Goal: Task Accomplishment & Management: Manage account settings

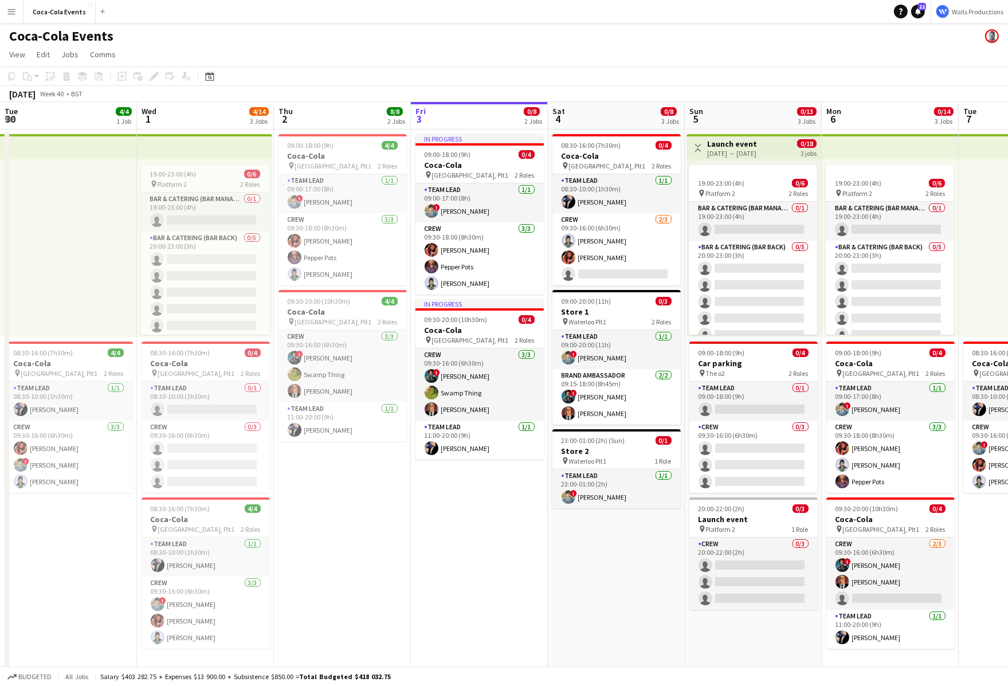
scroll to position [0, 316]
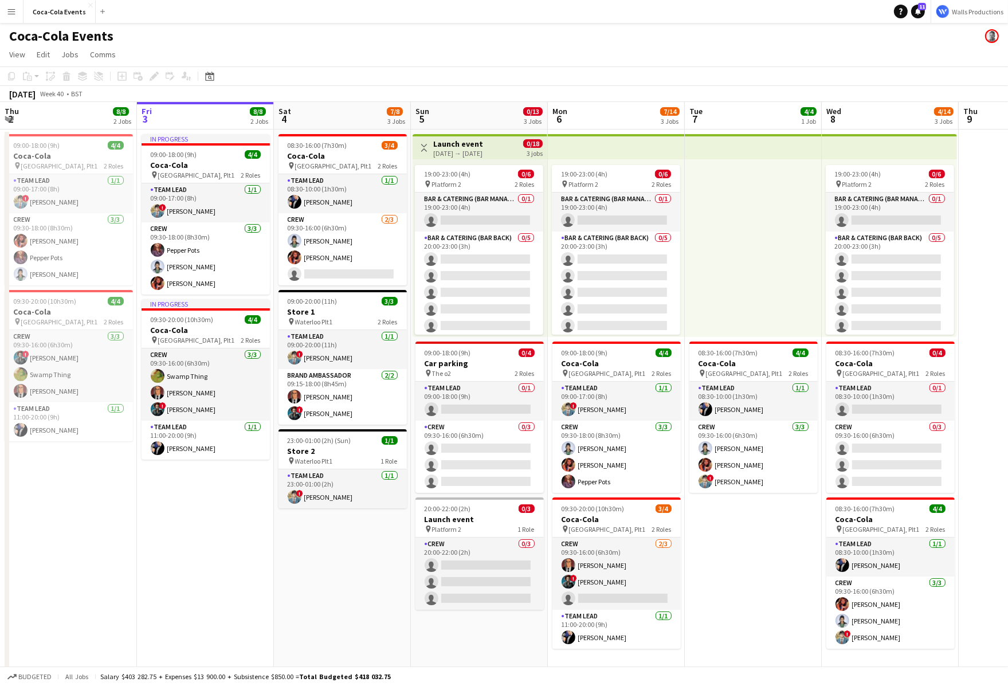
click at [224, 577] on app-date-cell "In progress 09:00-18:00 (9h) 4/4 Coca-Cola pin Waterloo, Plt1 2 Roles Team Lead…" at bounding box center [205, 401] width 137 height 544
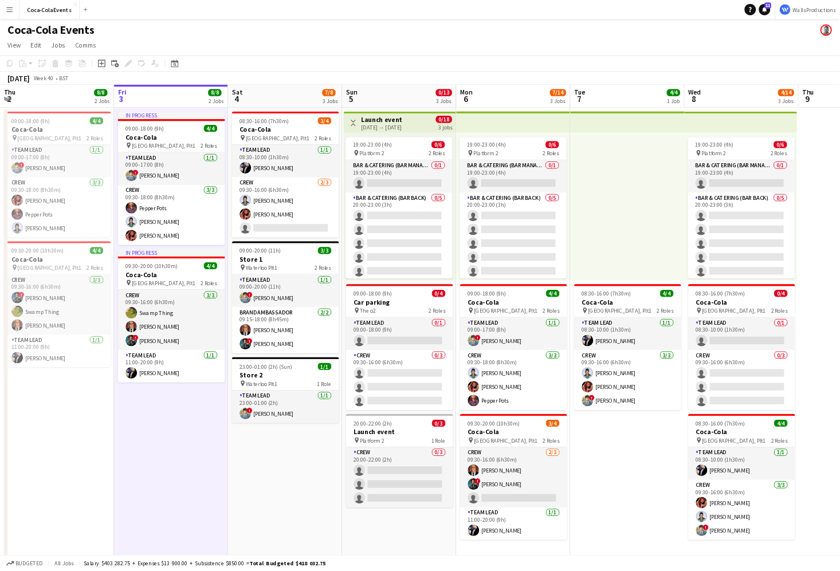
scroll to position [0, 274]
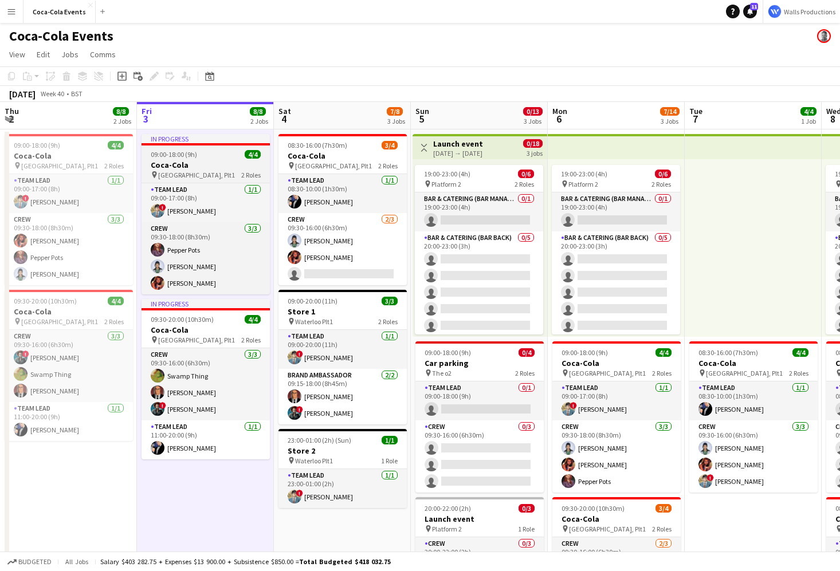
click at [188, 160] on h3 "Coca-Cola" at bounding box center [205, 165] width 128 height 10
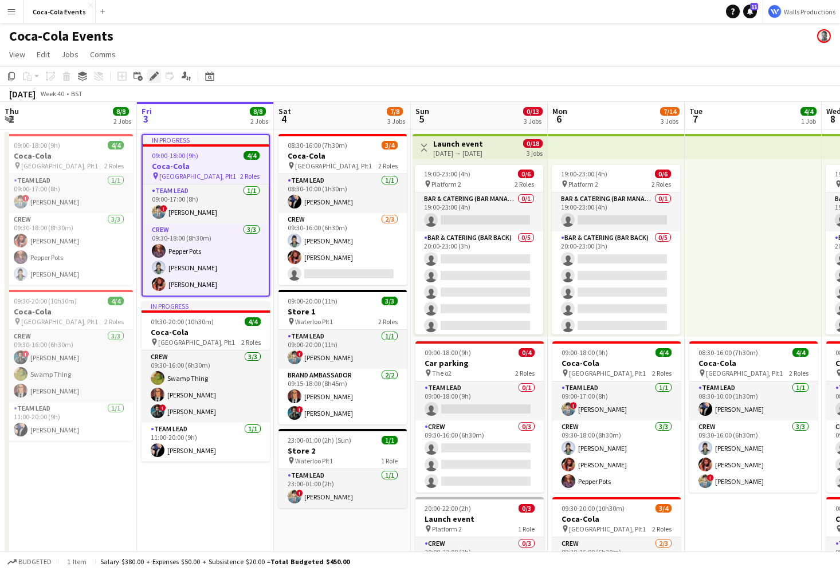
click at [154, 73] on icon "Edit" at bounding box center [153, 76] width 9 height 9
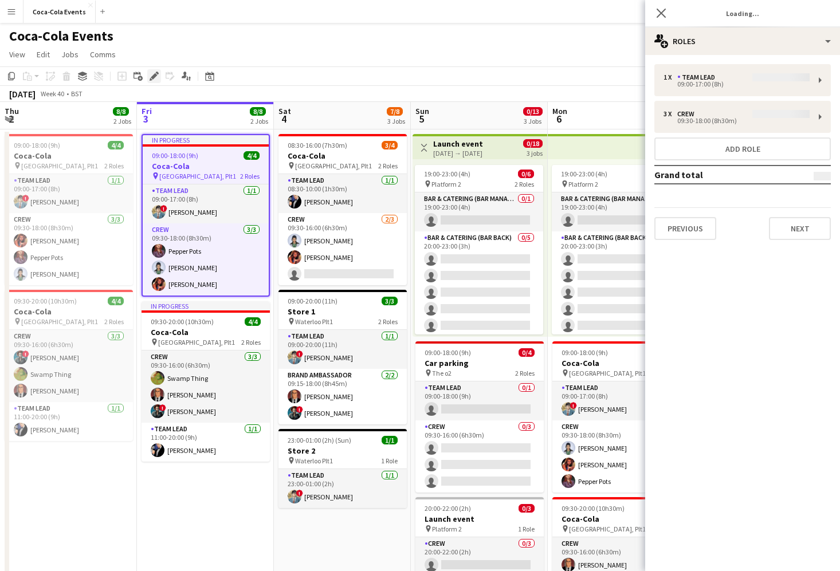
type input "*********"
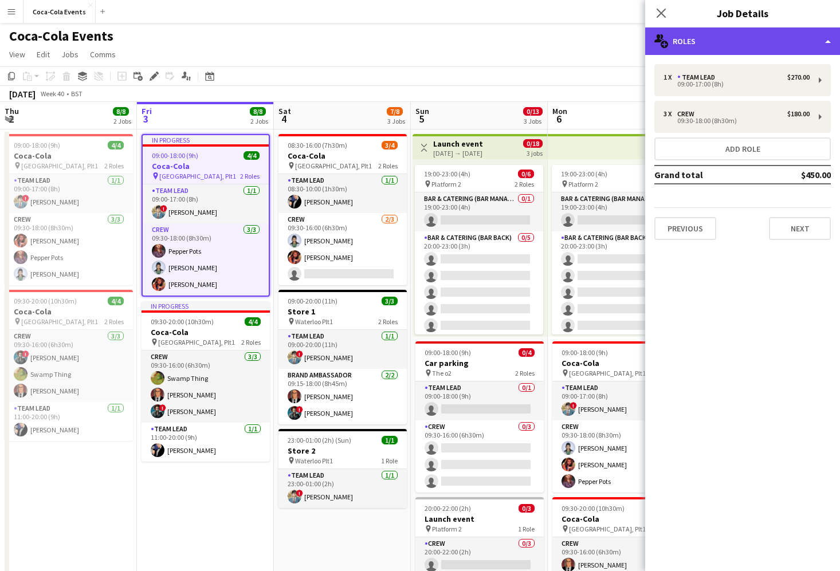
click at [777, 46] on div "multiple-users-add Roles" at bounding box center [742, 40] width 195 height 27
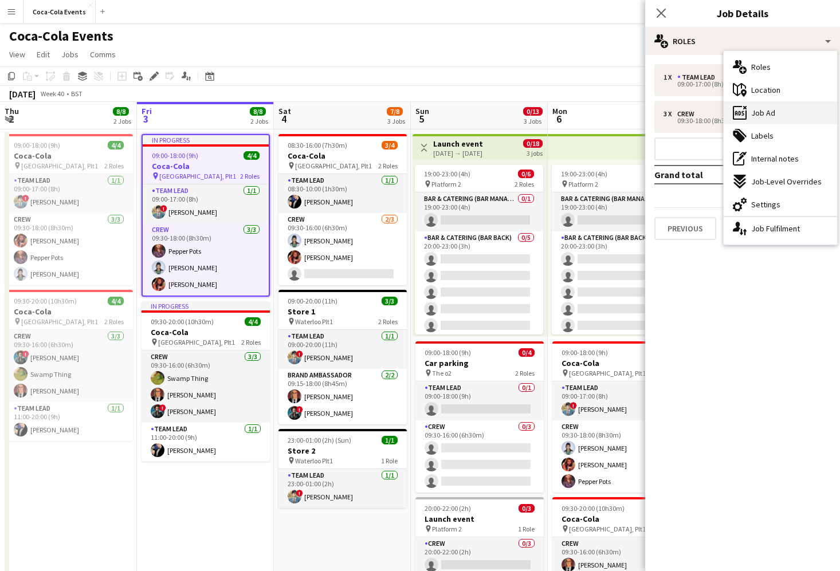
click at [768, 109] on span "Job Ad" at bounding box center [763, 113] width 24 height 10
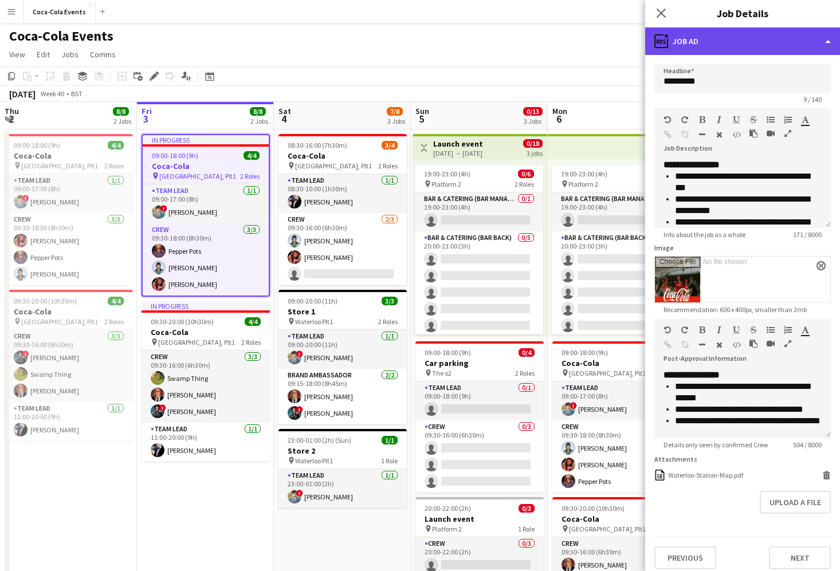
click at [723, 41] on div "ads-window Job Ad" at bounding box center [742, 40] width 195 height 27
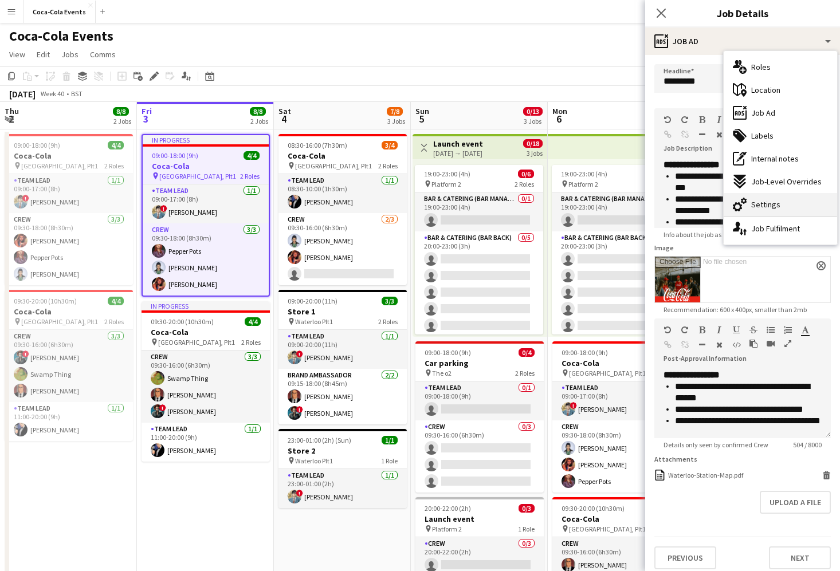
click at [766, 202] on span "Settings" at bounding box center [765, 204] width 29 height 10
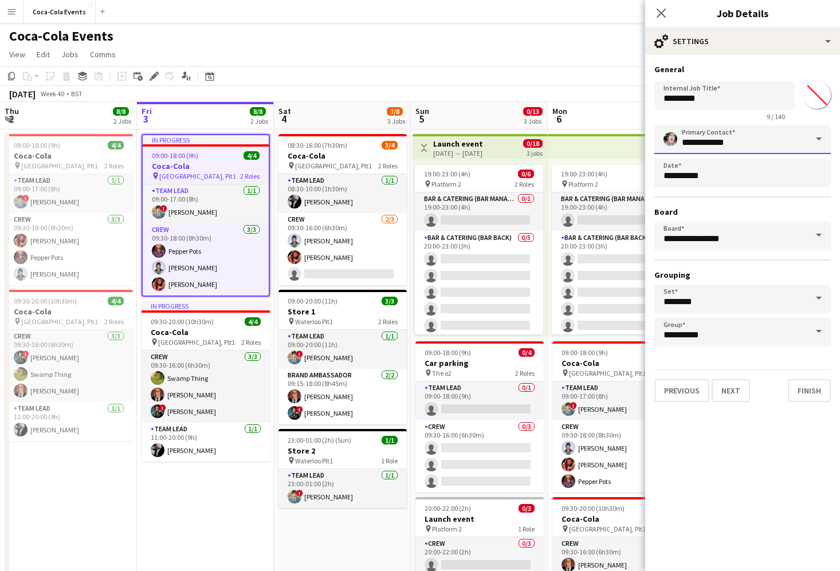
click at [731, 145] on input "**********" at bounding box center [742, 139] width 176 height 29
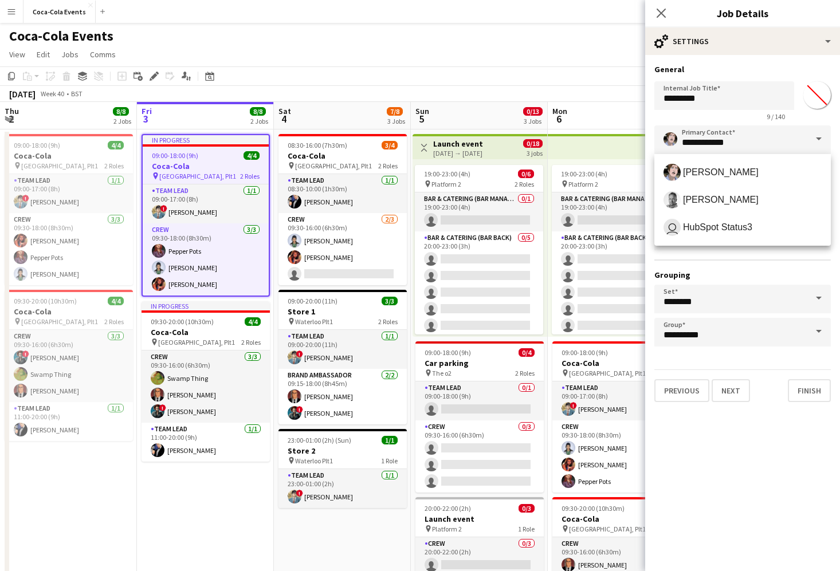
click at [729, 434] on mat-expansion-panel "**********" at bounding box center [742, 313] width 195 height 516
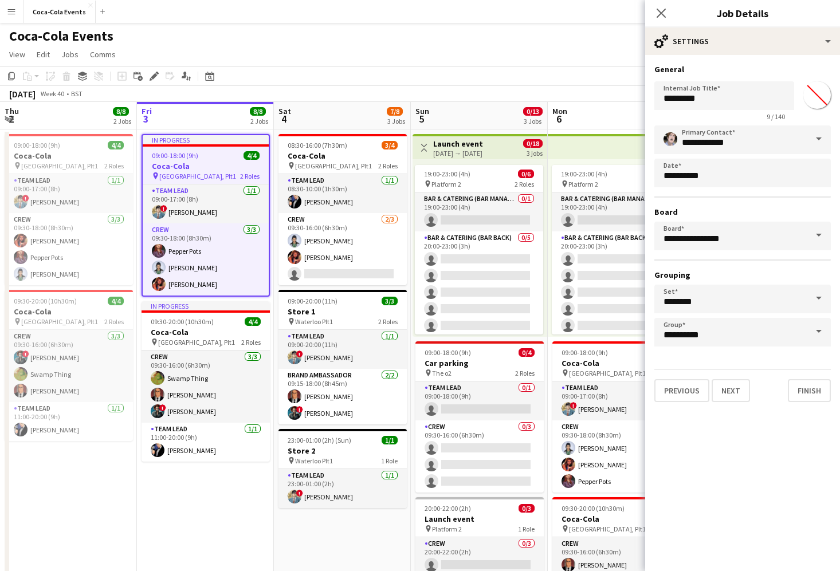
click at [19, 11] on button "Menu" at bounding box center [11, 11] width 23 height 23
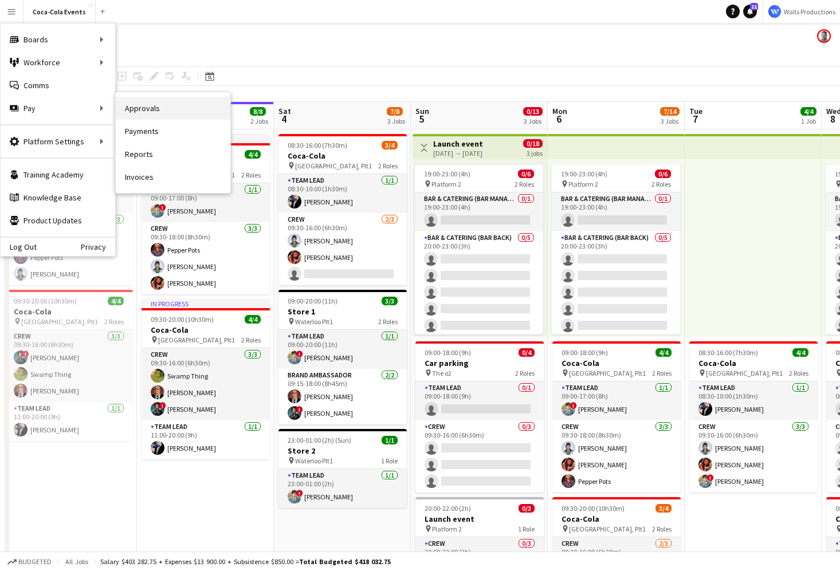
click at [162, 108] on link "Approvals" at bounding box center [173, 108] width 115 height 23
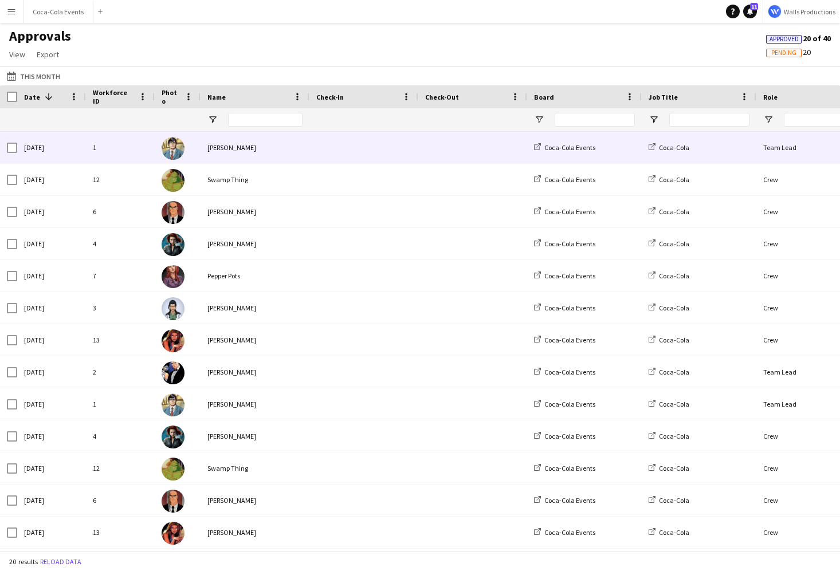
click at [219, 146] on div "[PERSON_NAME]" at bounding box center [254, 148] width 109 height 32
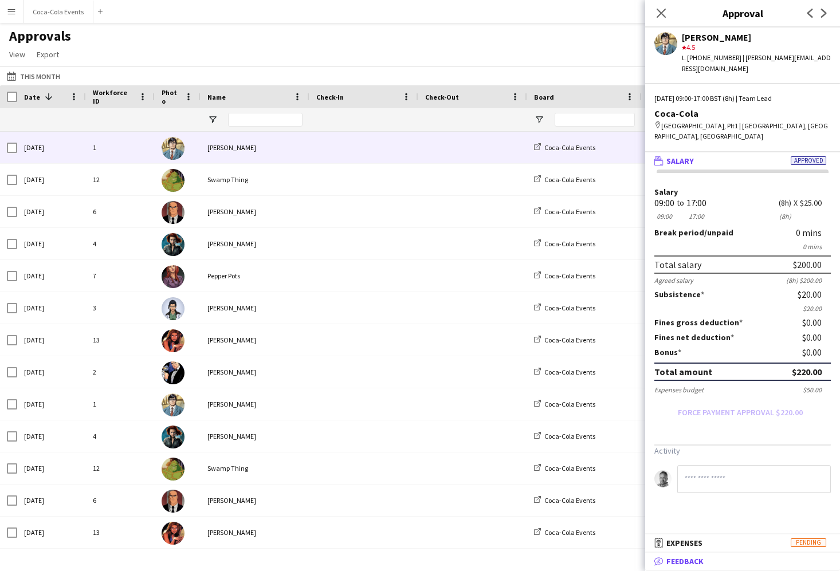
click at [680, 564] on span "Feedback" at bounding box center [684, 561] width 37 height 10
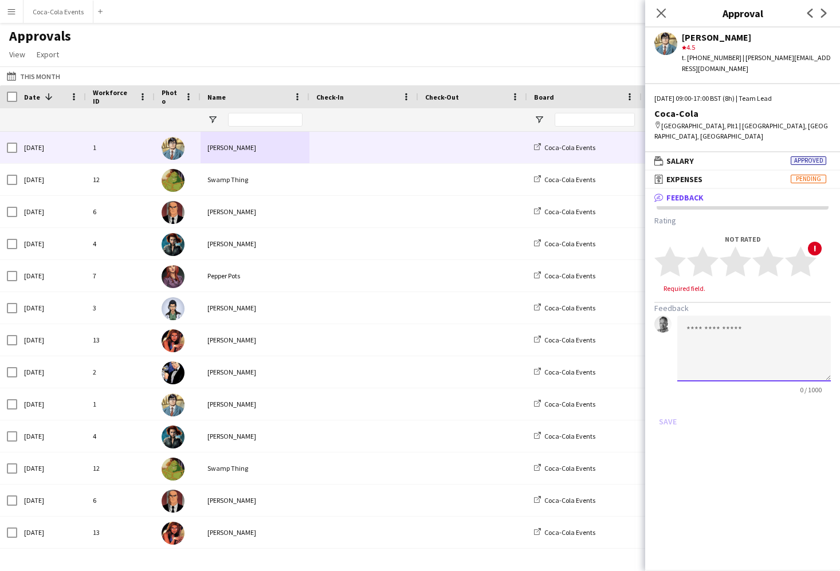
click at [720, 318] on textarea at bounding box center [754, 349] width 154 height 66
click at [668, 303] on h3 "Feedback" at bounding box center [742, 308] width 176 height 10
click at [9, 14] on app-icon "Menu" at bounding box center [11, 11] width 9 height 9
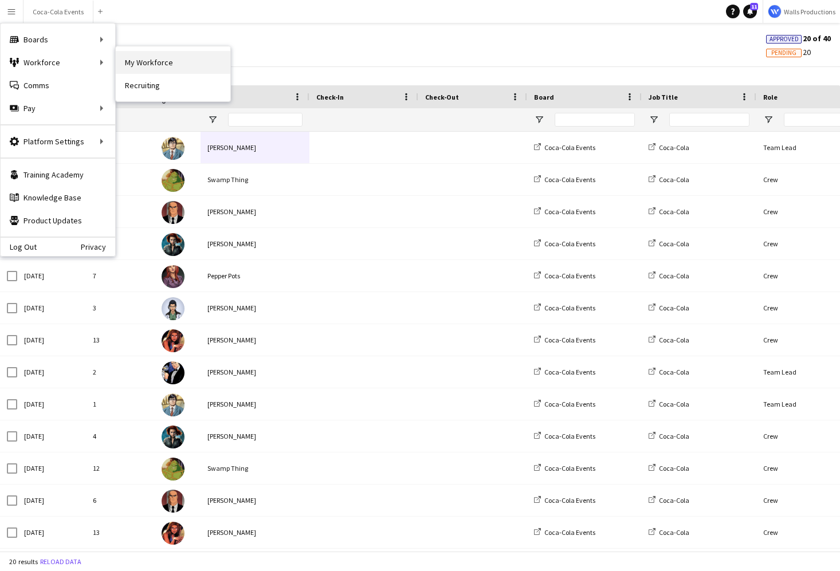
click at [152, 62] on link "My Workforce" at bounding box center [173, 62] width 115 height 23
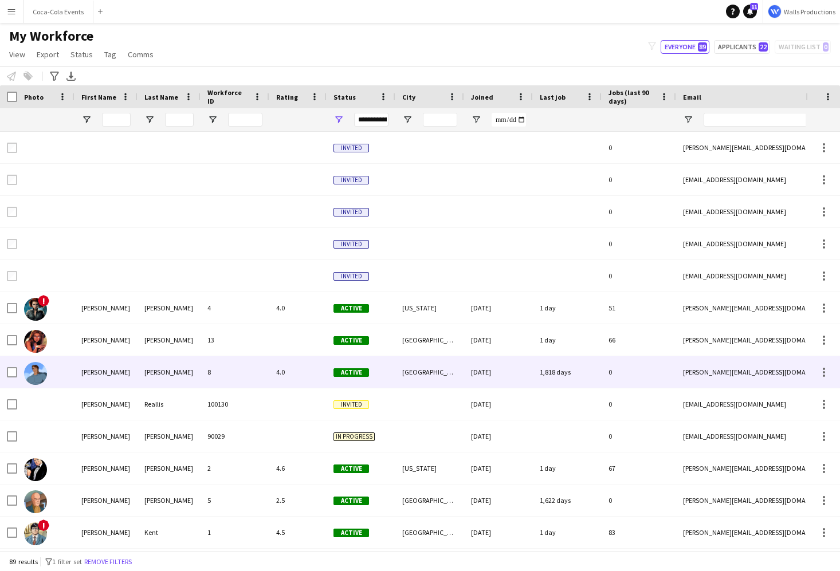
click at [95, 371] on div "[PERSON_NAME]" at bounding box center [105, 372] width 63 height 32
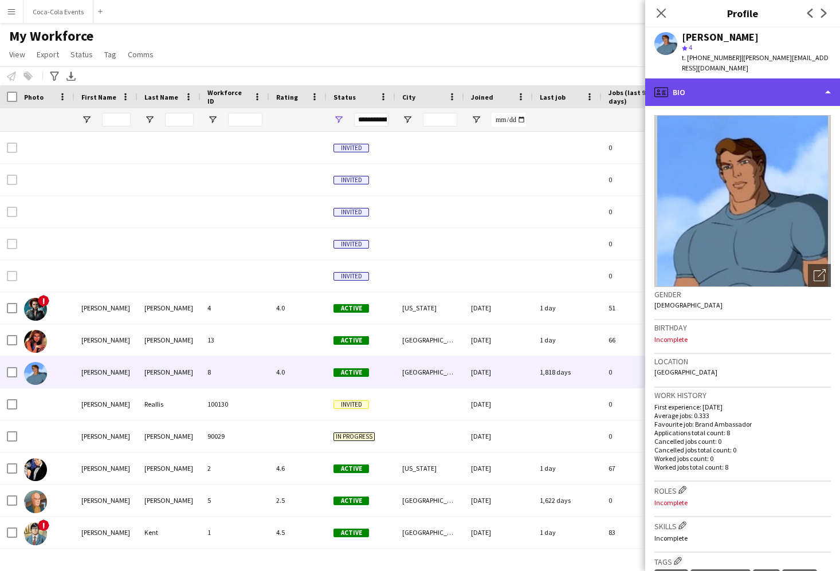
click at [692, 93] on div "profile Bio" at bounding box center [742, 91] width 195 height 27
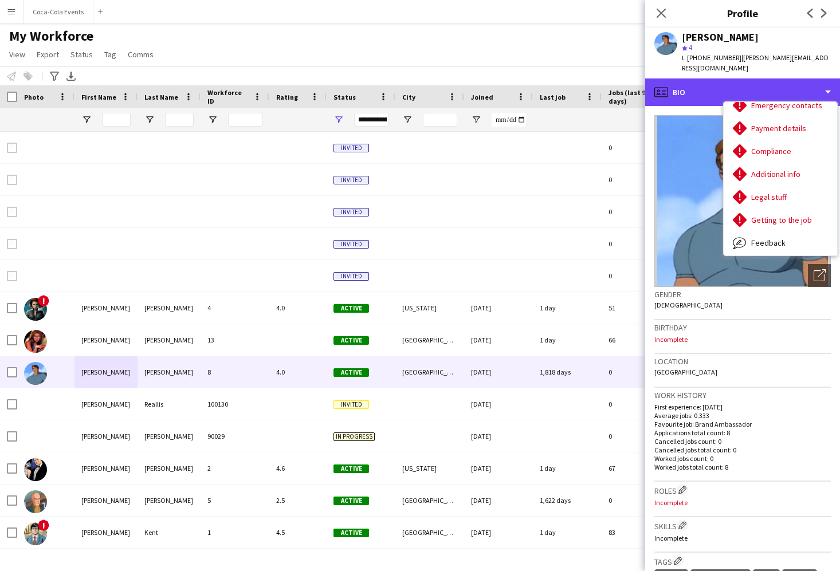
scroll to position [131, 0]
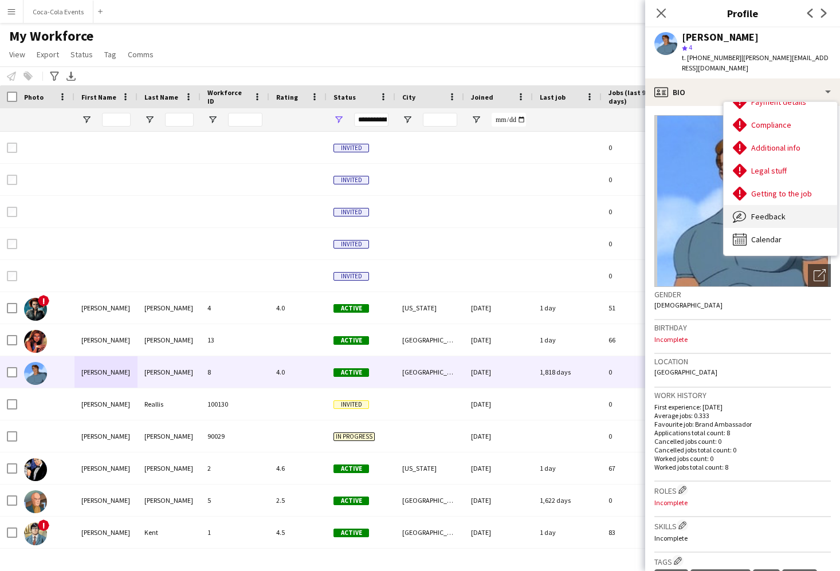
click at [763, 218] on span "Feedback" at bounding box center [768, 216] width 34 height 10
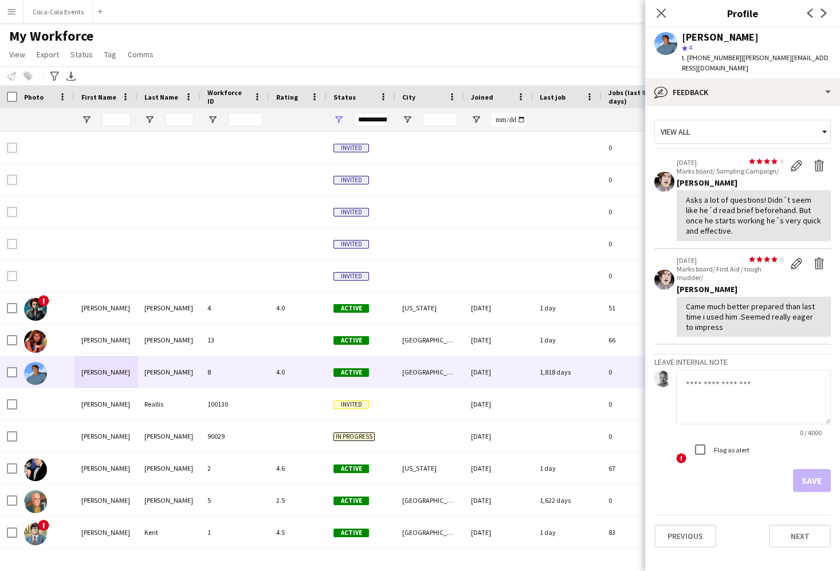
click at [722, 381] on textarea at bounding box center [753, 397] width 155 height 54
click at [11, 13] on app-icon "Menu" at bounding box center [11, 11] width 9 height 9
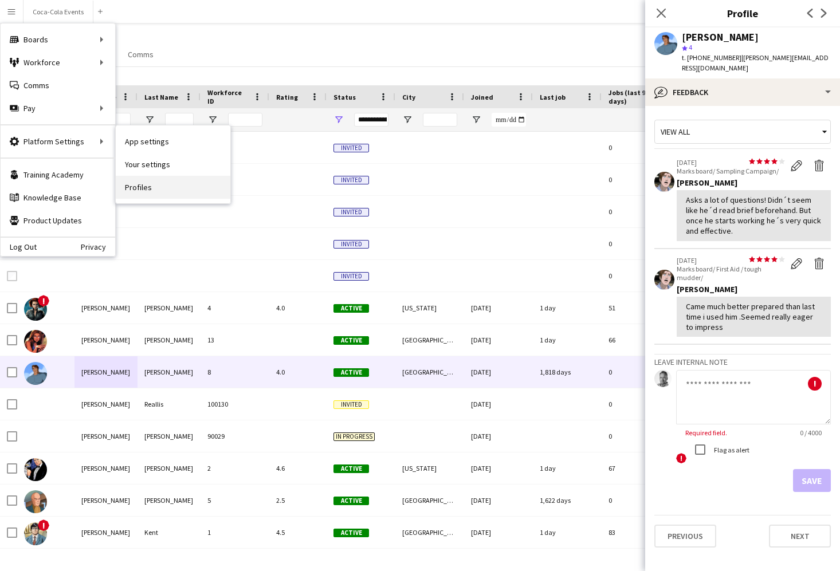
click at [166, 190] on link "Profiles" at bounding box center [173, 187] width 115 height 23
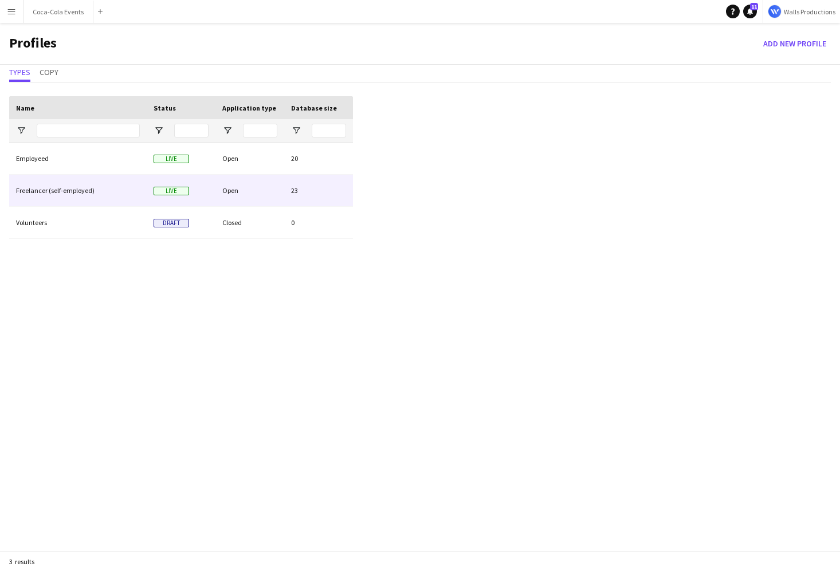
click at [63, 195] on div "Freelancer (self-employed)" at bounding box center [77, 191] width 137 height 32
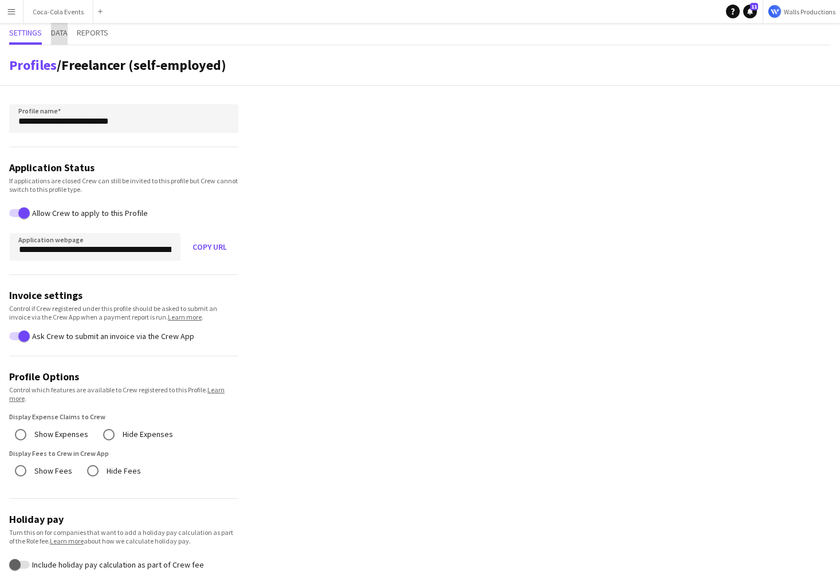
click at [64, 32] on span "Data" at bounding box center [59, 33] width 17 height 8
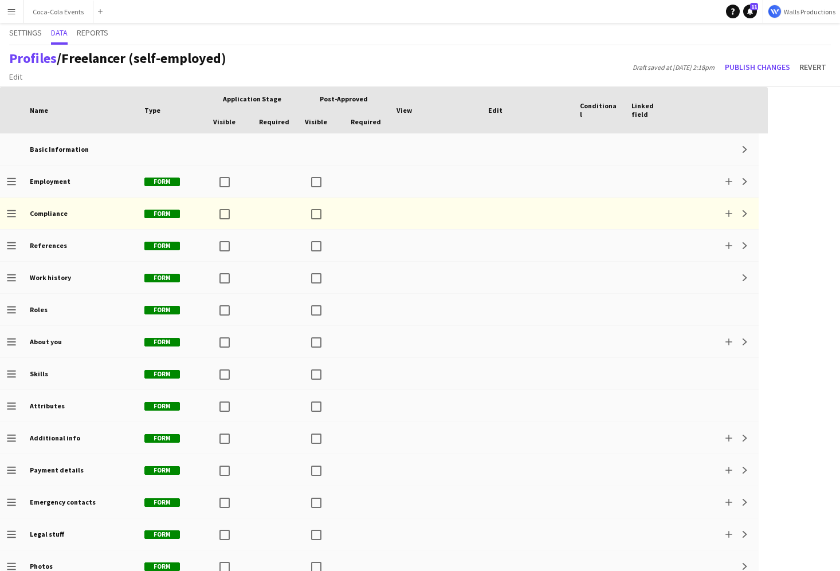
click at [6, 10] on button "Menu" at bounding box center [11, 11] width 23 height 23
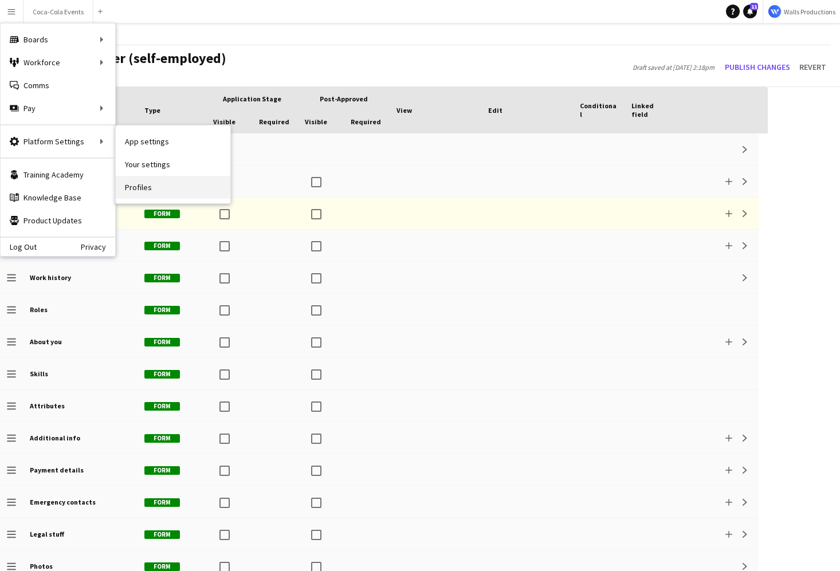
click at [144, 192] on link "Profiles" at bounding box center [173, 187] width 115 height 23
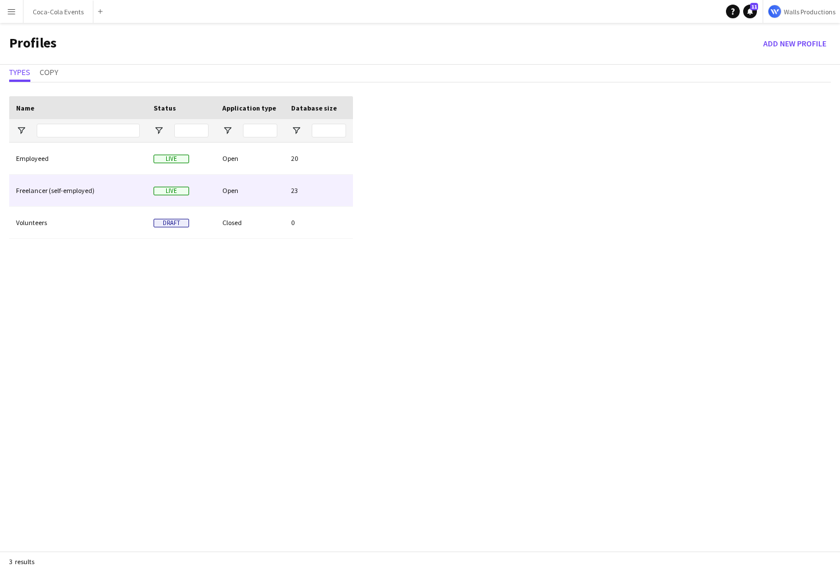
click at [50, 190] on div "Freelancer (self-employed)" at bounding box center [77, 191] width 137 height 32
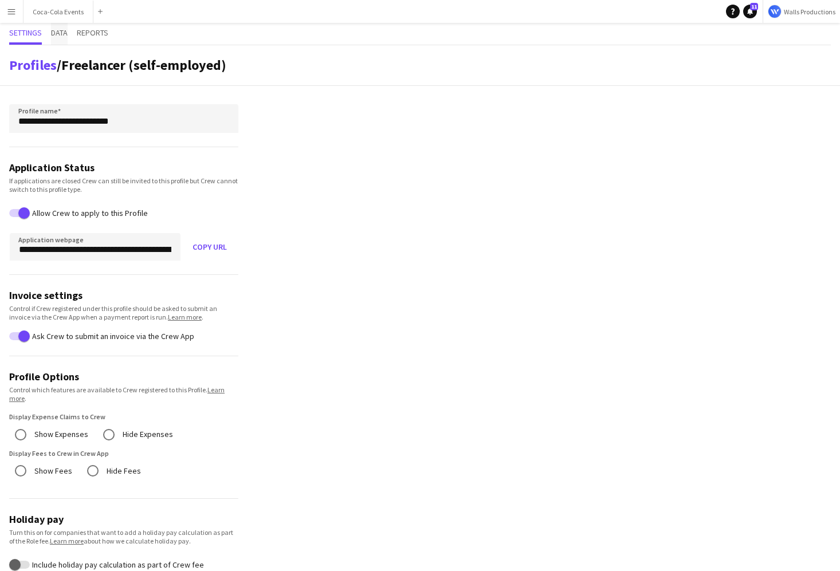
click at [57, 35] on span "Data" at bounding box center [59, 33] width 17 height 8
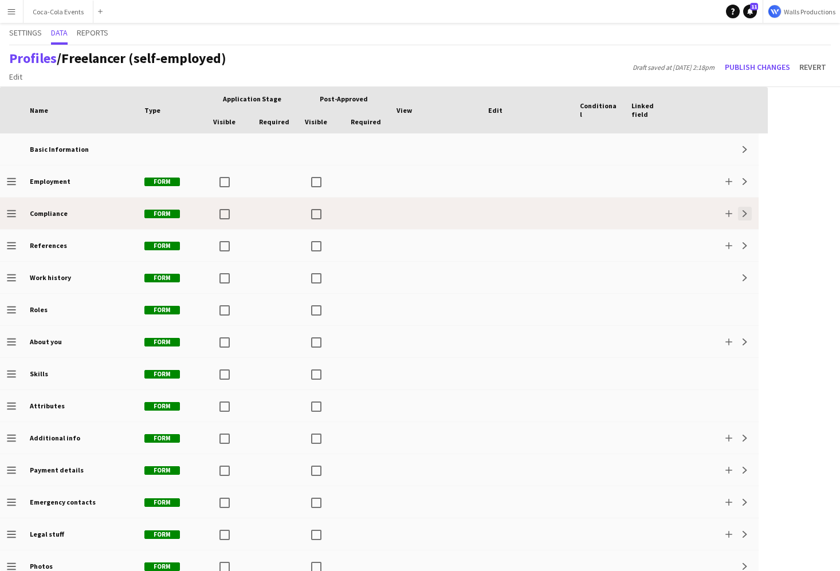
click at [746, 214] on app-icon "Expand" at bounding box center [744, 213] width 7 height 7
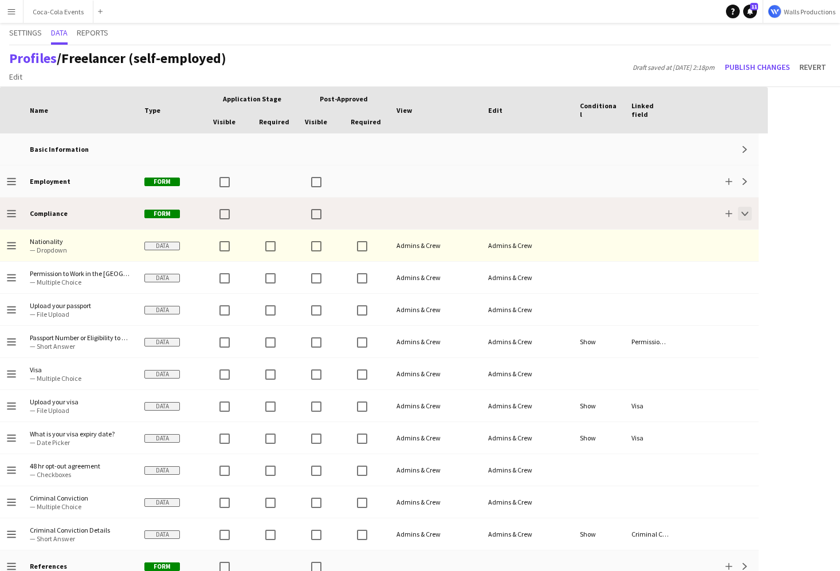
click at [746, 214] on app-icon "Collapse" at bounding box center [744, 213] width 7 height 7
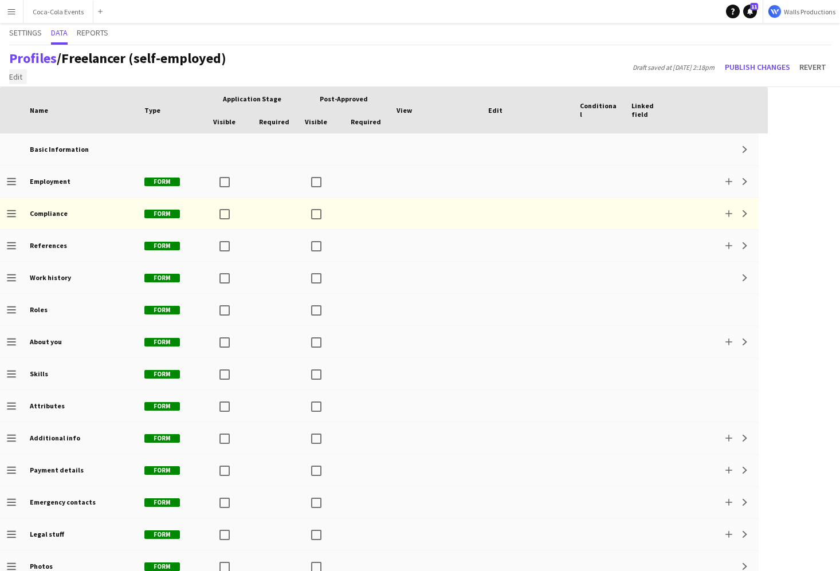
click at [17, 79] on span "Edit" at bounding box center [15, 77] width 13 height 10
click at [26, 103] on span "Add section" at bounding box center [34, 101] width 41 height 10
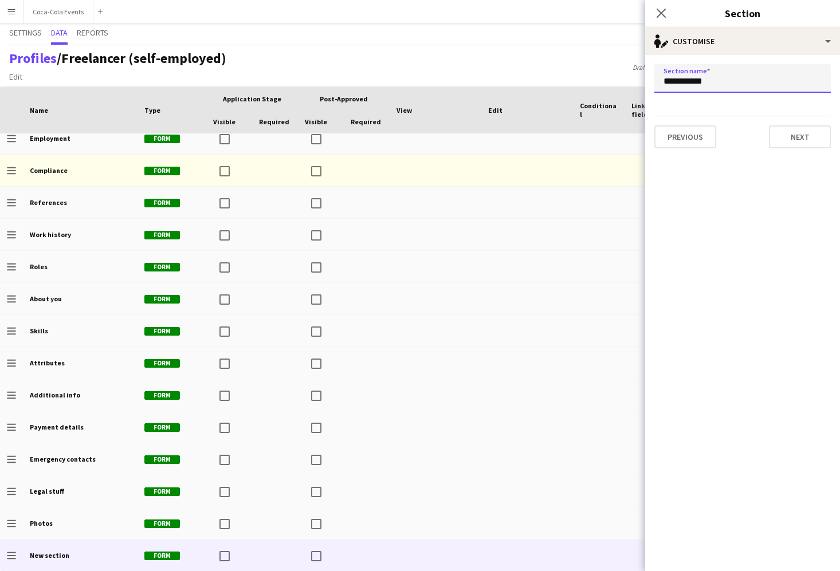
click at [717, 84] on input "**********" at bounding box center [742, 78] width 176 height 29
click at [719, 81] on input "*******" at bounding box center [742, 78] width 176 height 29
paste input "**********"
type input "**********"
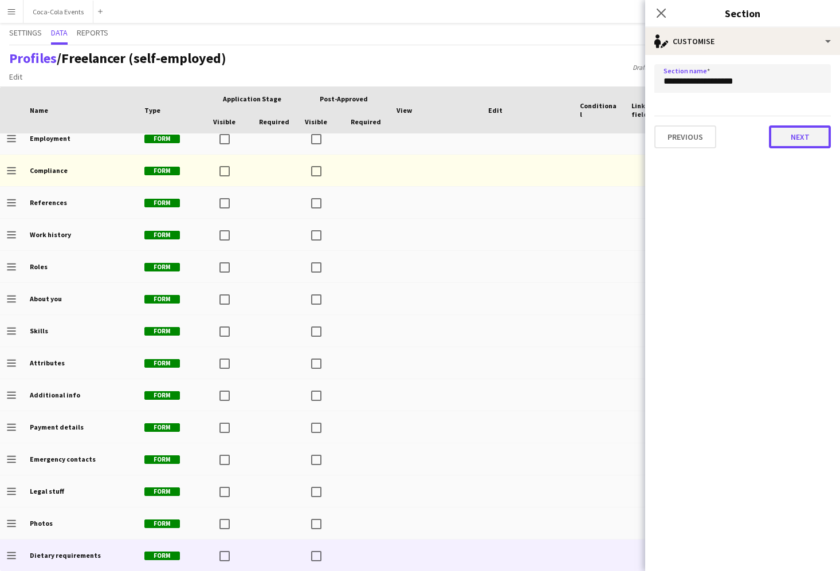
click at [812, 139] on button "Next" at bounding box center [800, 136] width 62 height 23
click at [657, 13] on icon "Close pop-in" at bounding box center [660, 12] width 11 height 11
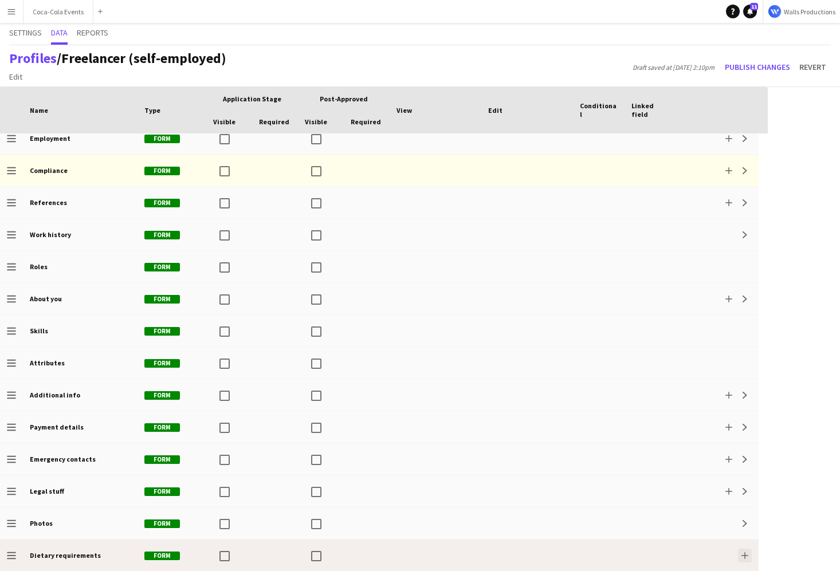
click at [746, 552] on app-icon "Add" at bounding box center [744, 555] width 7 height 7
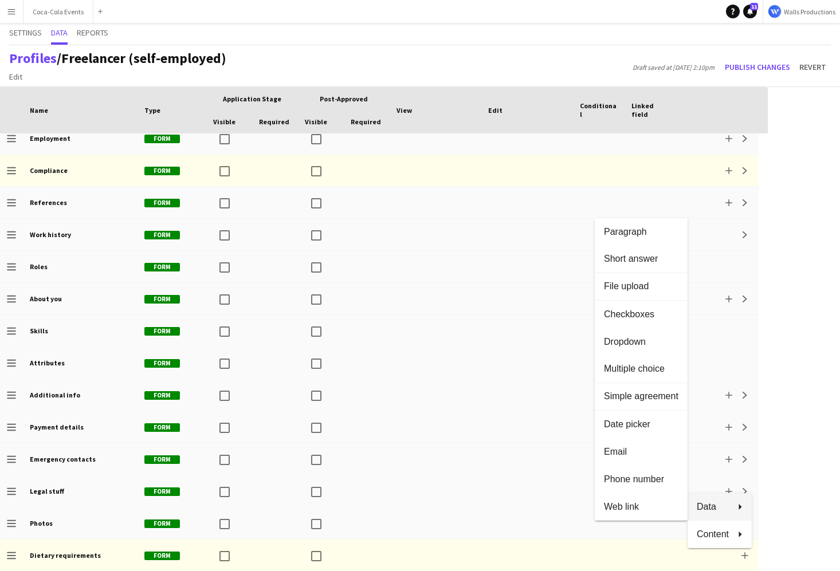
click at [493, 73] on div at bounding box center [420, 285] width 840 height 571
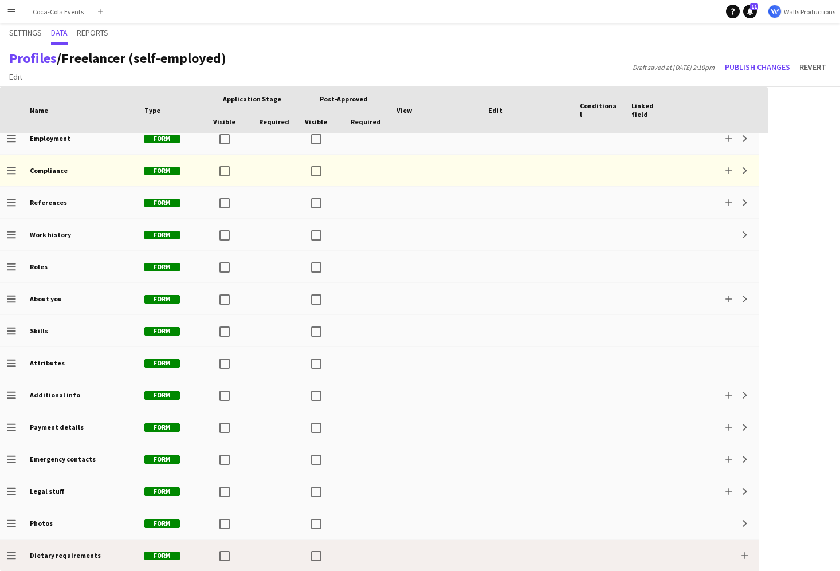
scroll to position [0, 0]
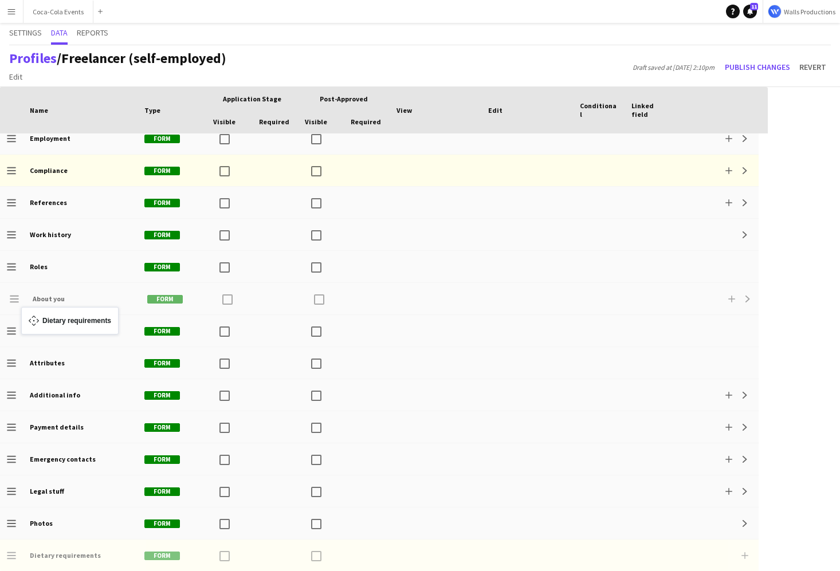
drag, startPoint x: 12, startPoint y: 556, endPoint x: 27, endPoint y: 314, distance: 242.2
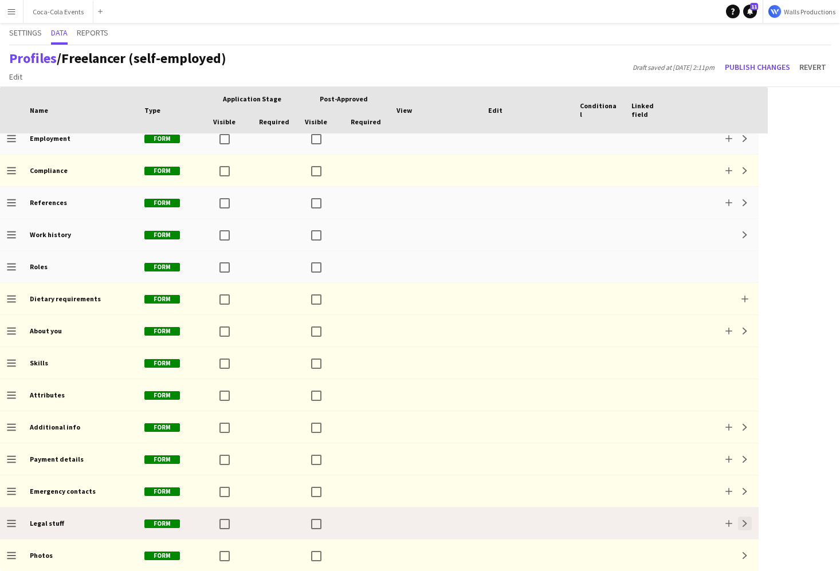
click at [745, 526] on button "Expand" at bounding box center [745, 524] width 14 height 14
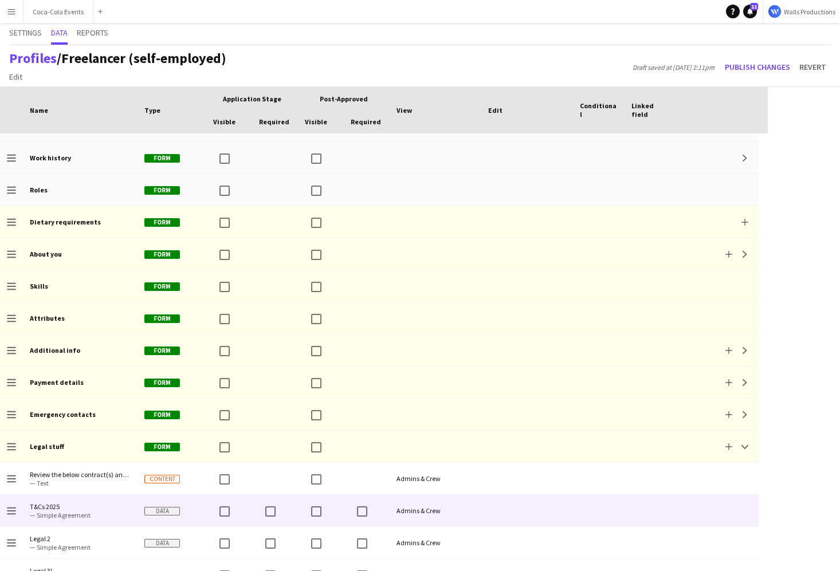
scroll to position [171, 0]
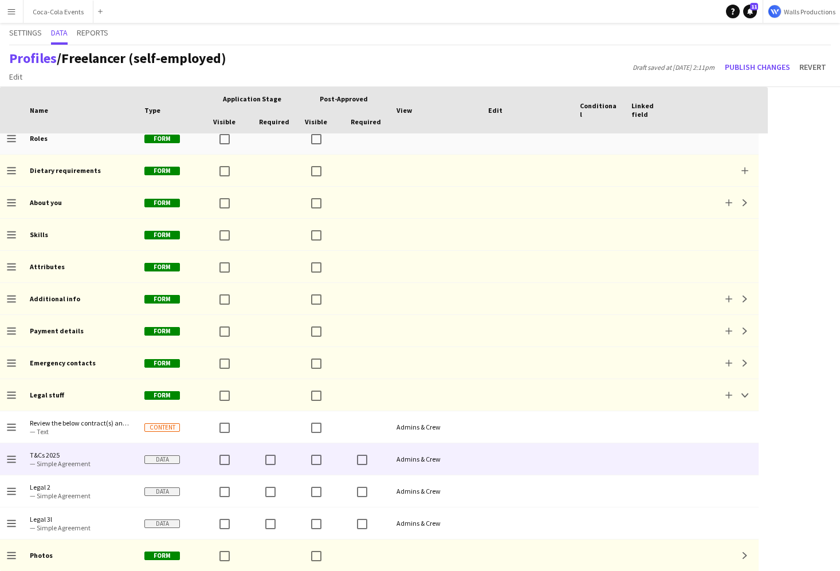
click at [72, 462] on span "— Simple Agreement" at bounding box center [80, 463] width 101 height 9
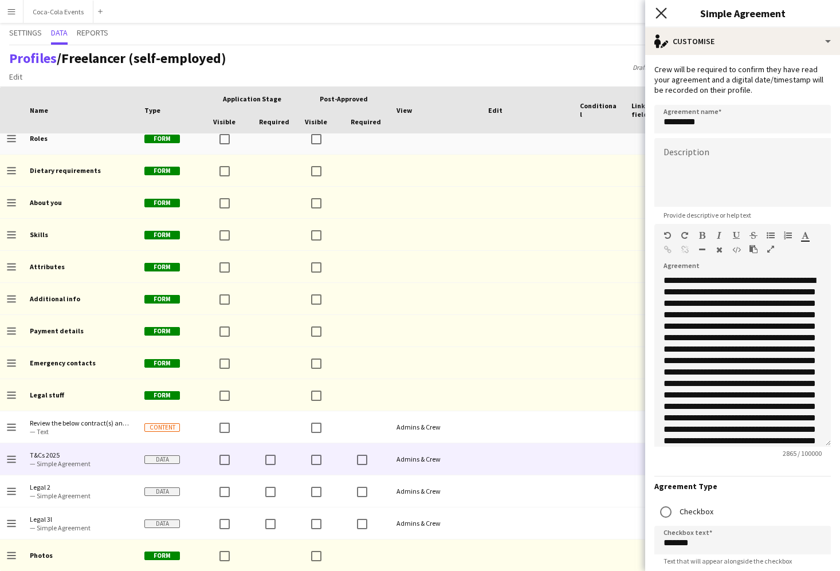
click at [659, 12] on icon at bounding box center [660, 12] width 11 height 11
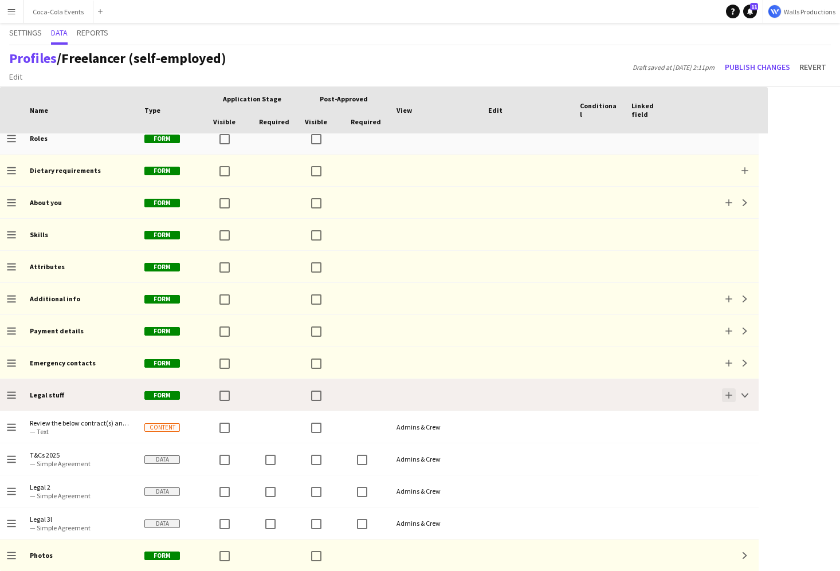
click at [729, 396] on app-icon "Add" at bounding box center [728, 395] width 7 height 7
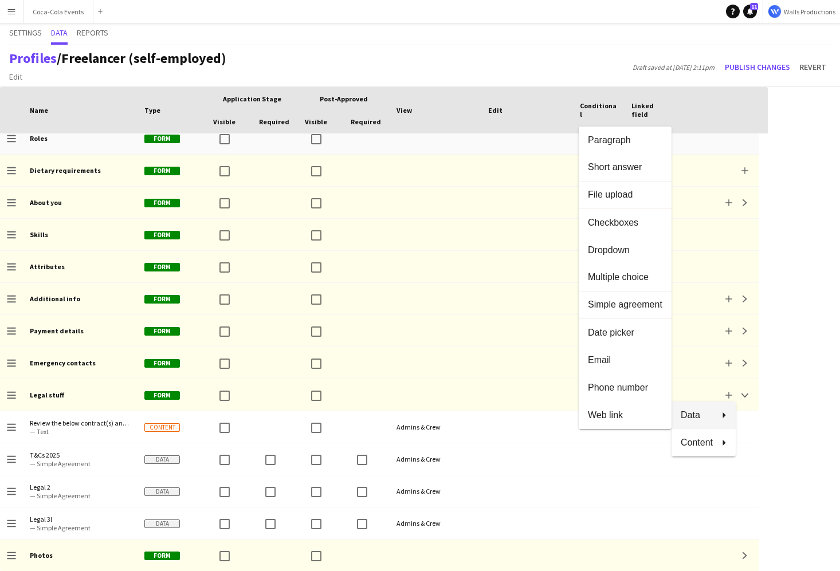
click at [79, 462] on div at bounding box center [420, 285] width 840 height 571
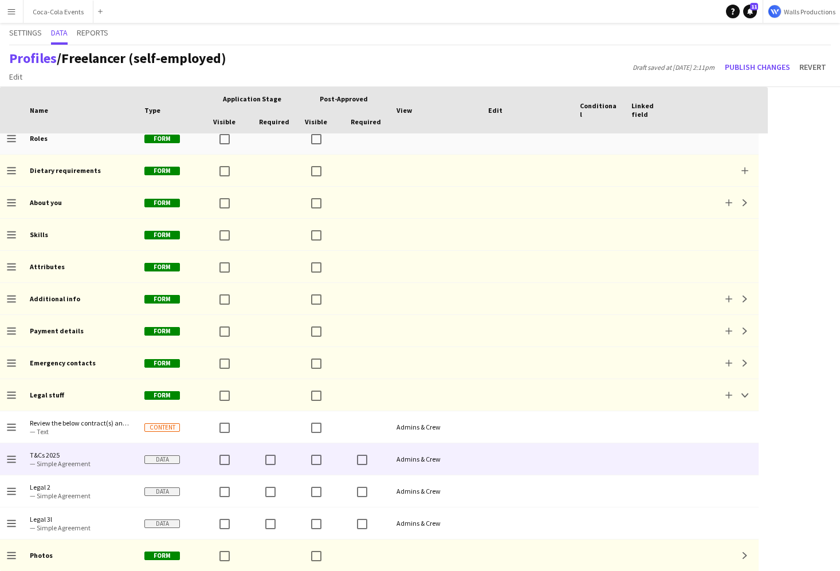
click at [64, 462] on span "— Simple Agreement" at bounding box center [80, 463] width 101 height 9
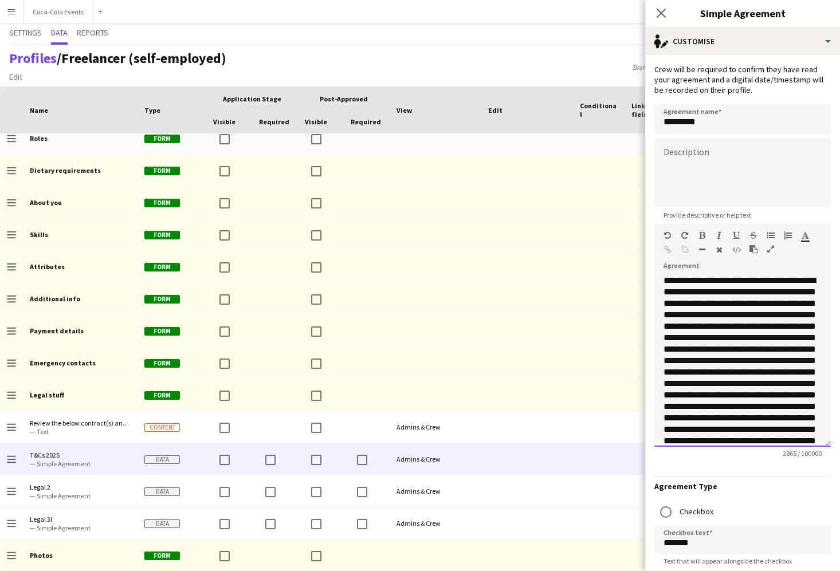
click at [701, 314] on p "**********" at bounding box center [742, 389] width 158 height 229
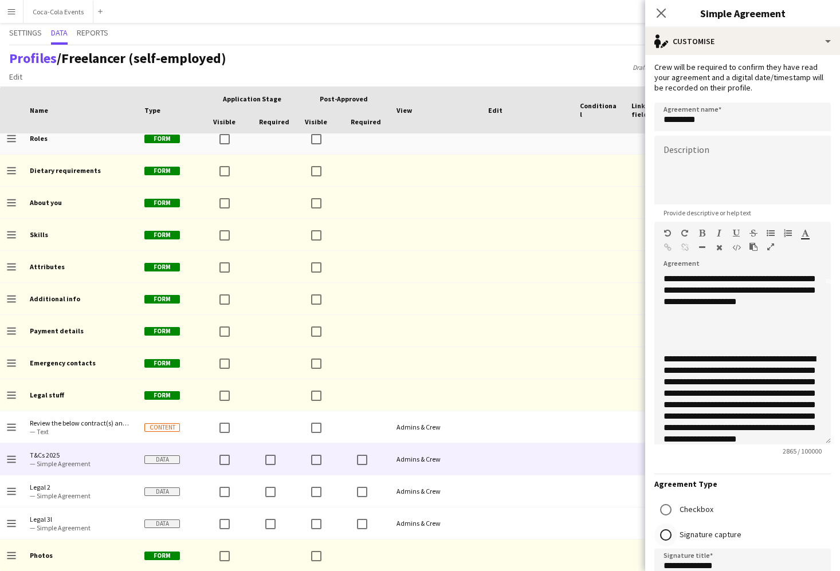
scroll to position [0, 0]
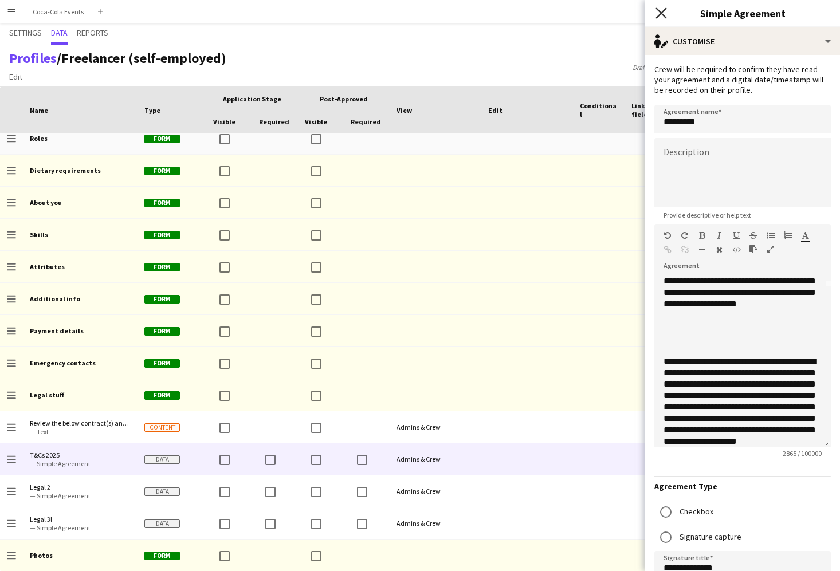
click at [661, 9] on icon "Close pop-in" at bounding box center [660, 12] width 11 height 11
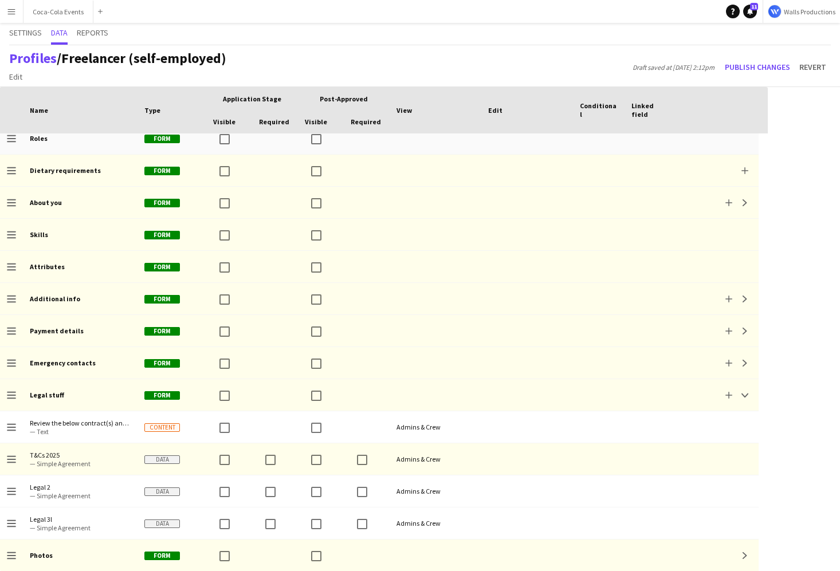
click at [14, 12] on app-icon "Menu" at bounding box center [11, 11] width 9 height 9
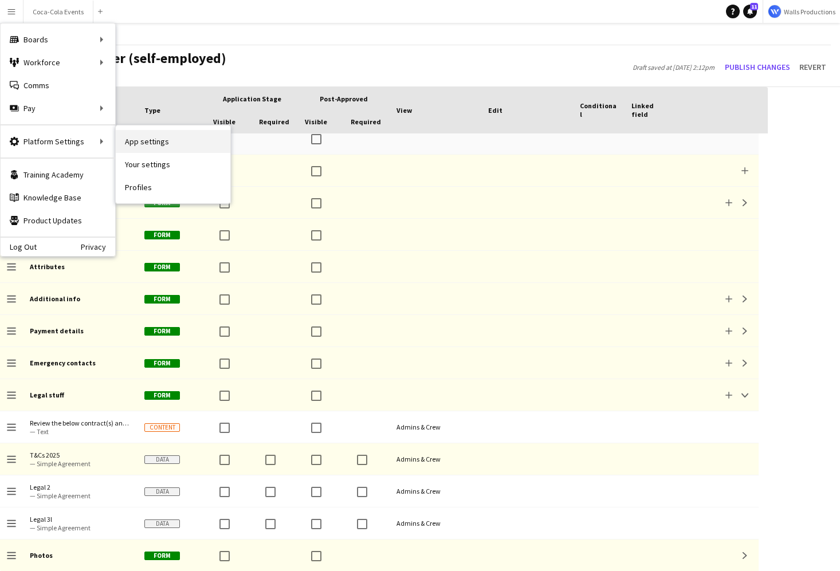
click at [164, 143] on link "App settings" at bounding box center [173, 141] width 115 height 23
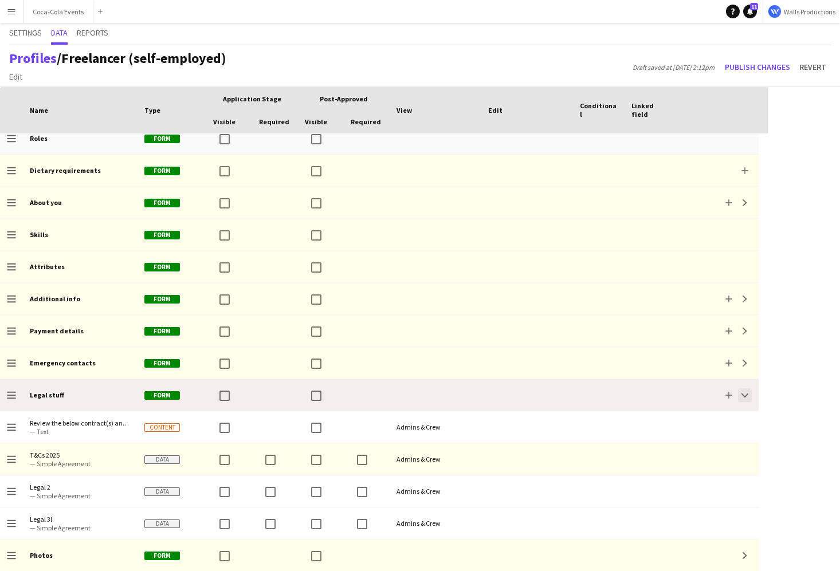
click at [743, 396] on app-icon "Collapse" at bounding box center [744, 395] width 7 height 7
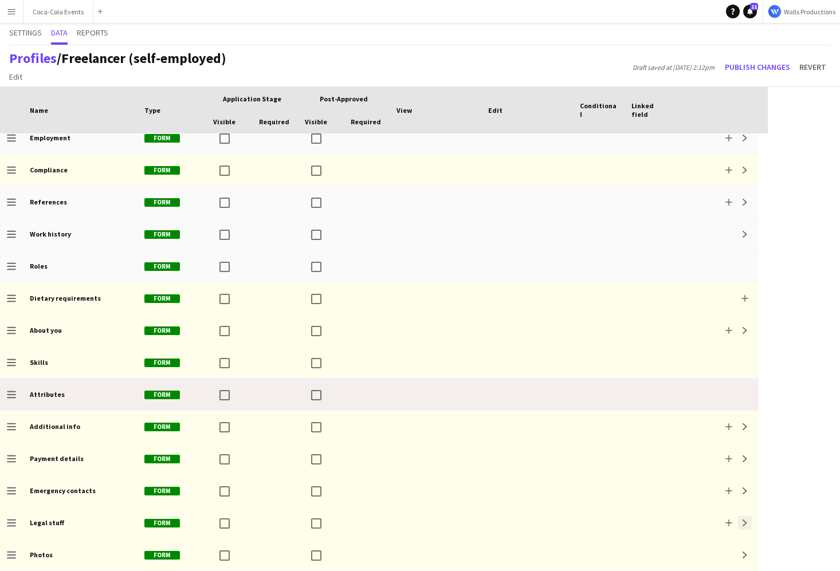
scroll to position [43, 0]
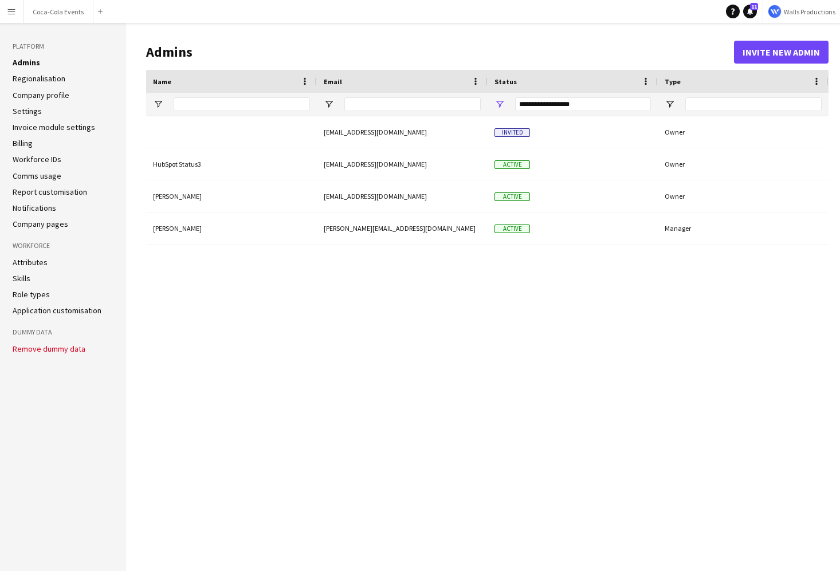
click at [38, 97] on link "Company profile" at bounding box center [41, 95] width 57 height 10
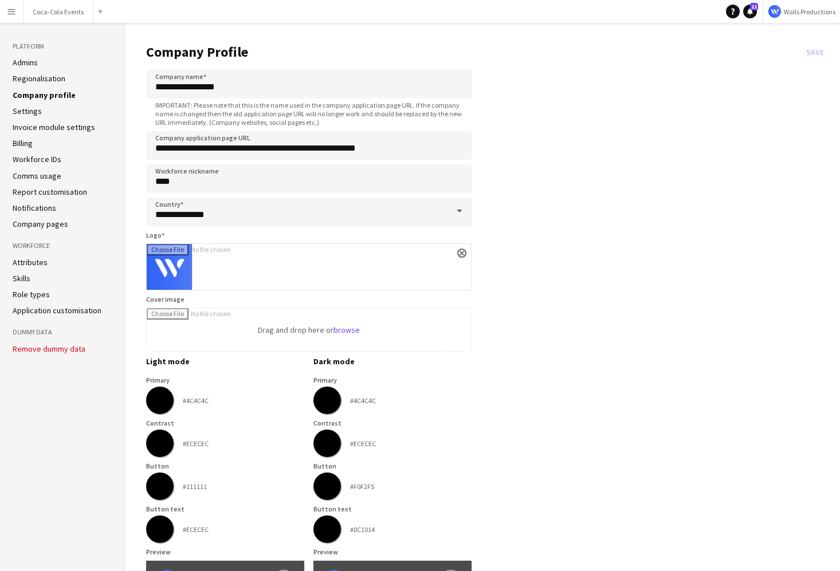
click at [30, 225] on link "Company pages" at bounding box center [41, 224] width 56 height 10
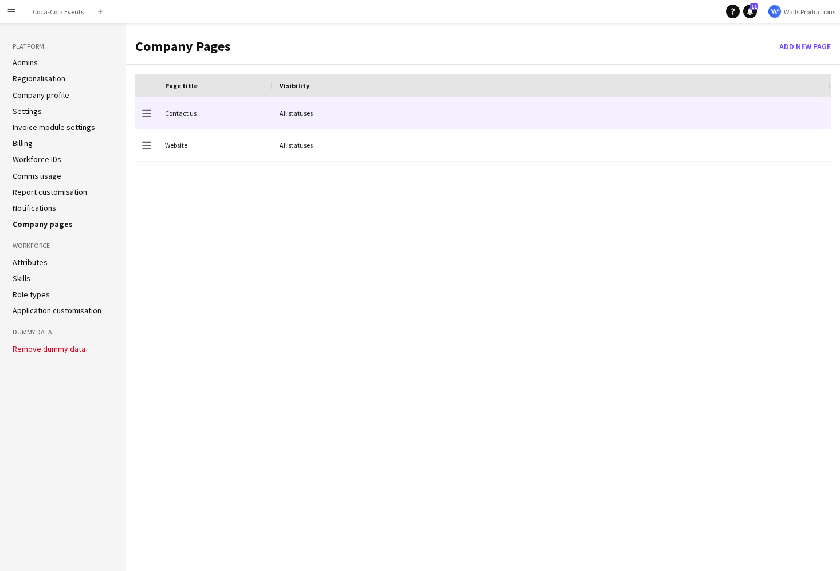
click at [179, 115] on div "Contact us" at bounding box center [215, 113] width 115 height 32
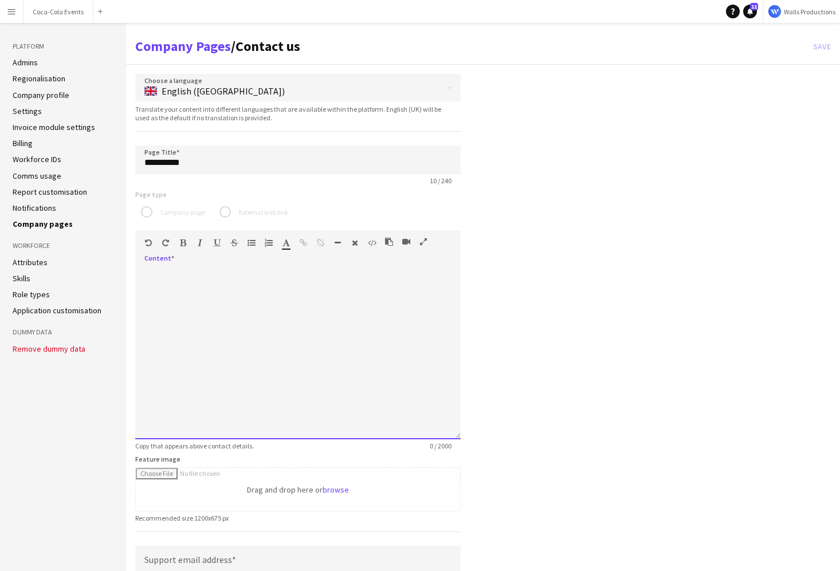
click at [229, 297] on div at bounding box center [297, 353] width 325 height 172
click at [195, 46] on link "Company Pages" at bounding box center [183, 46] width 96 height 18
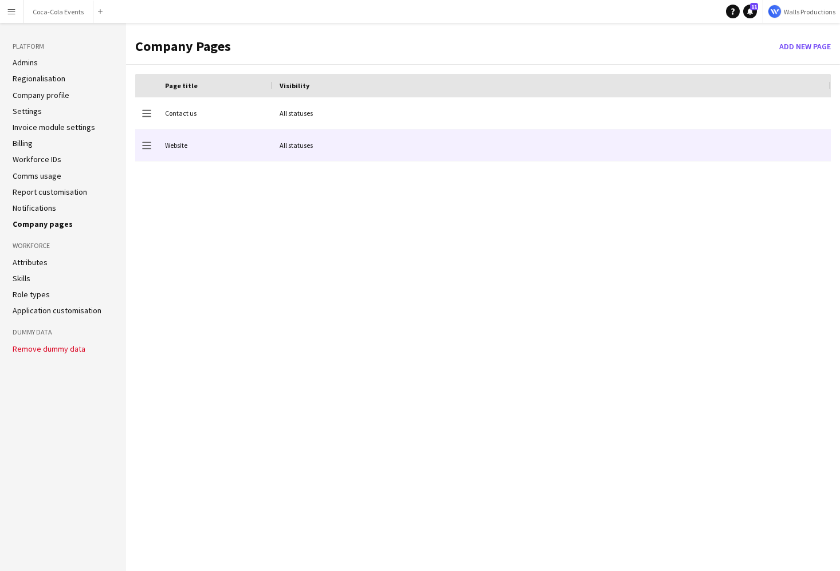
click at [178, 154] on div "Website" at bounding box center [215, 145] width 115 height 32
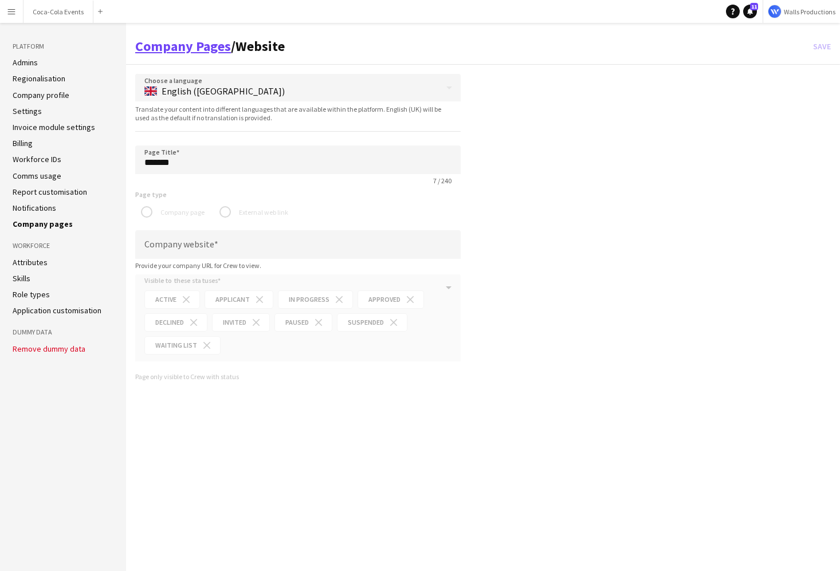
click at [170, 45] on link "Company Pages" at bounding box center [183, 46] width 96 height 18
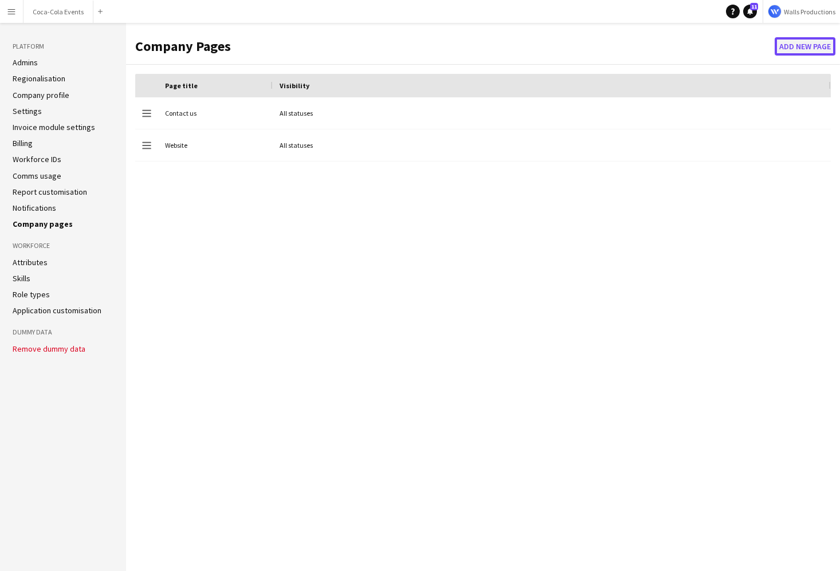
click at [821, 46] on button "Add new page" at bounding box center [804, 46] width 61 height 18
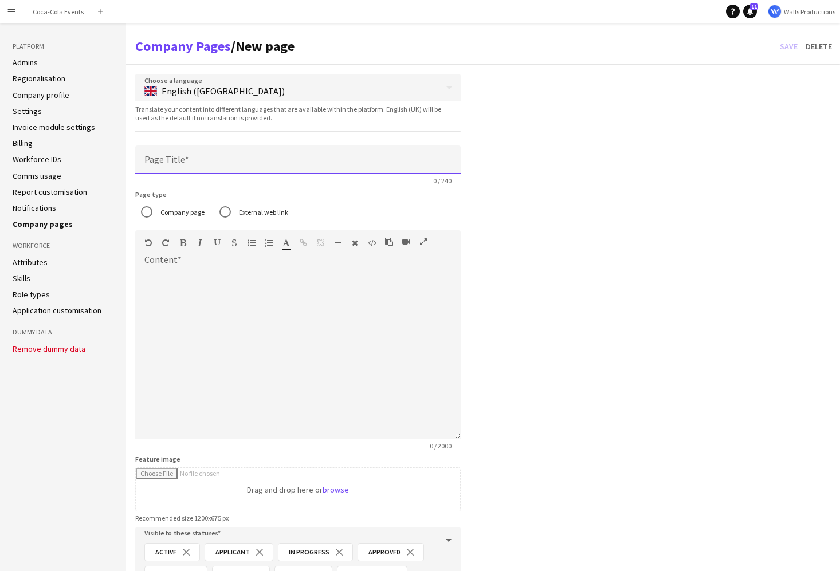
click at [206, 158] on input "Page Title" at bounding box center [297, 159] width 325 height 29
type input "*******"
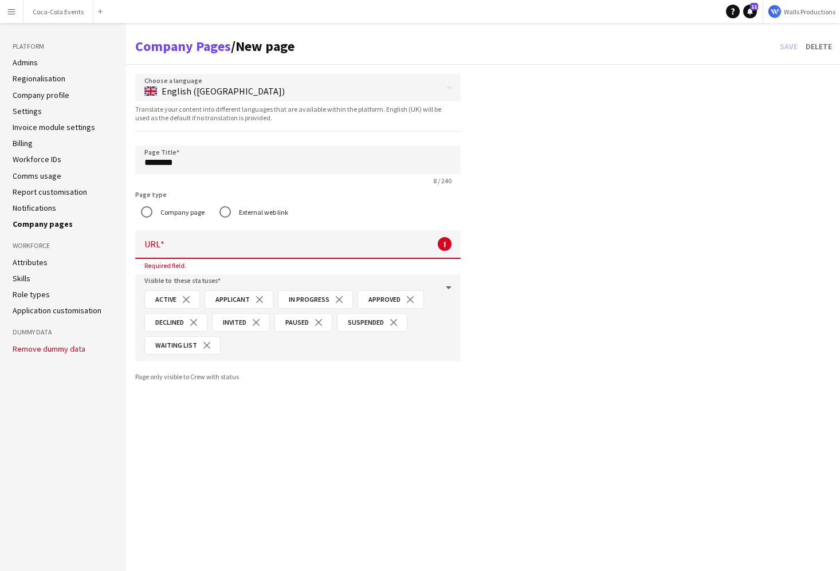
click at [36, 92] on link "Company profile" at bounding box center [41, 95] width 57 height 10
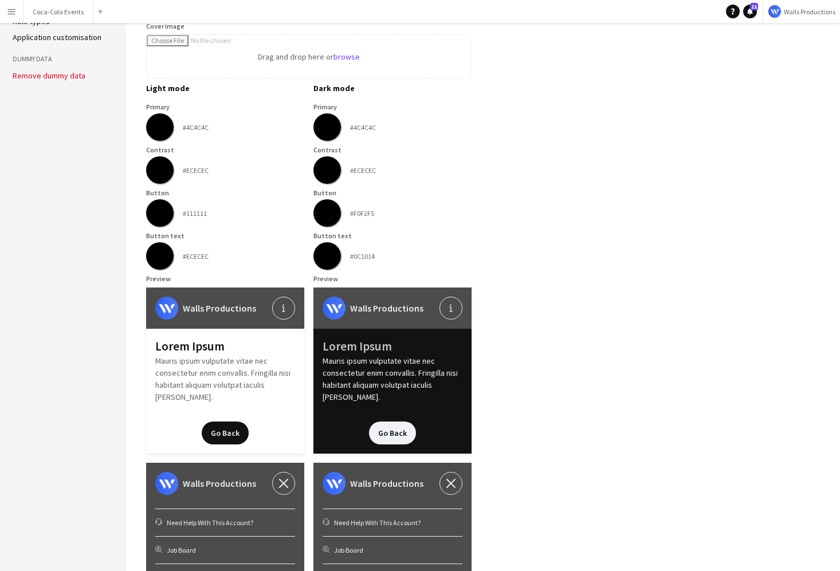
scroll to position [269, 0]
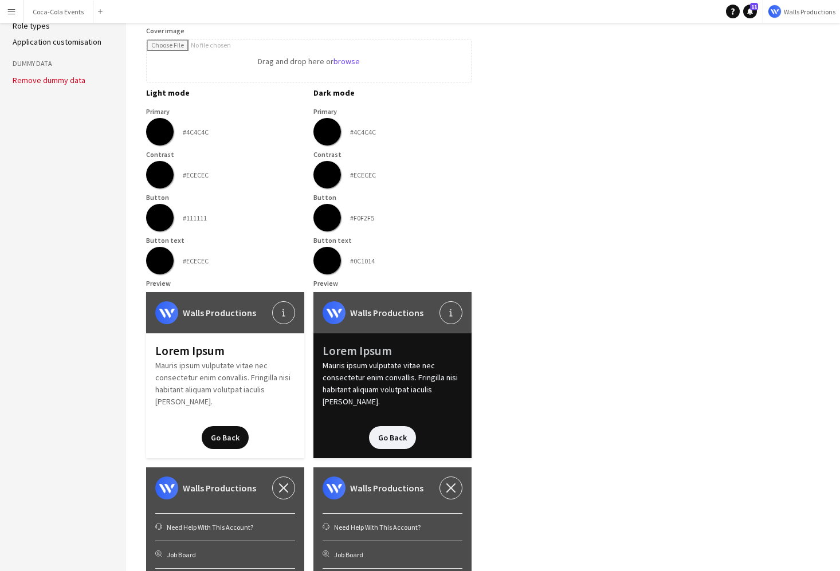
click at [151, 149] on div "Light mode Dark mode Primary ******* #4C4C4C Primary ******* #4C4C4C Contrast *…" at bounding box center [308, 362] width 325 height 549
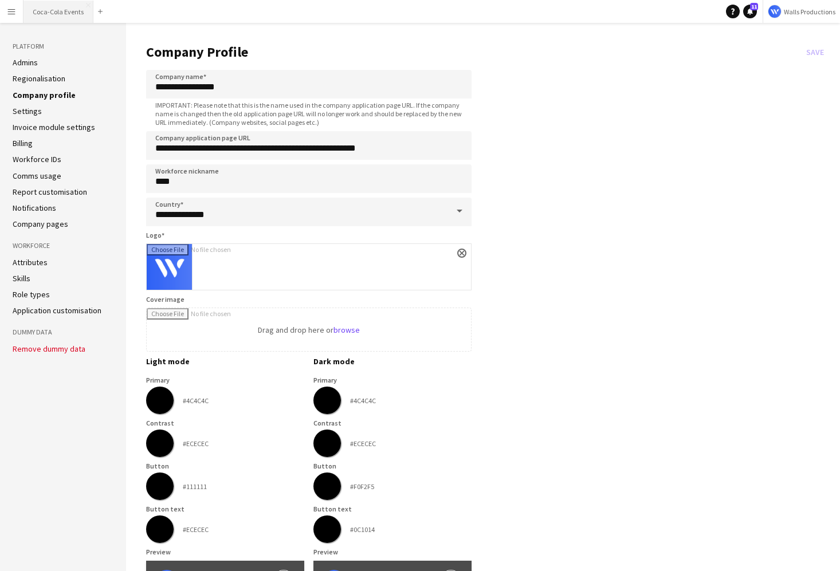
click at [53, 11] on button "Coca-Cola Events Close" at bounding box center [58, 12] width 70 height 22
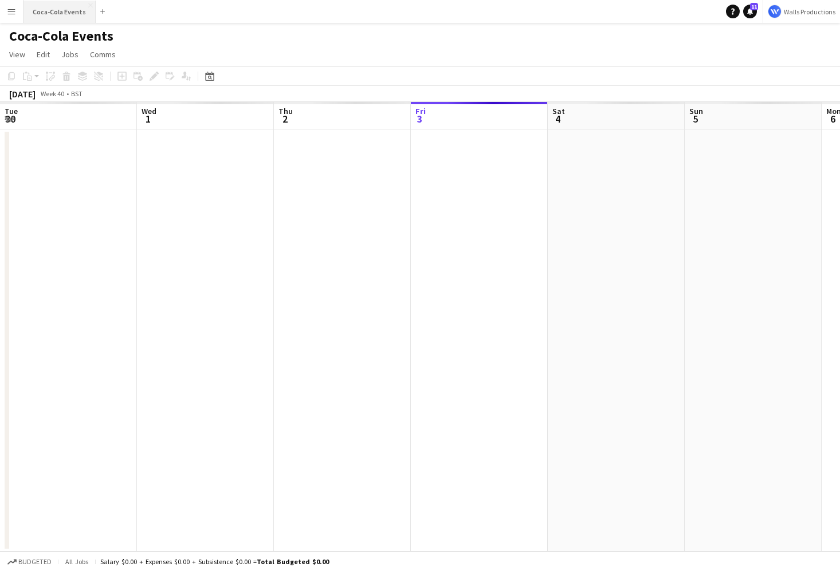
scroll to position [0, 274]
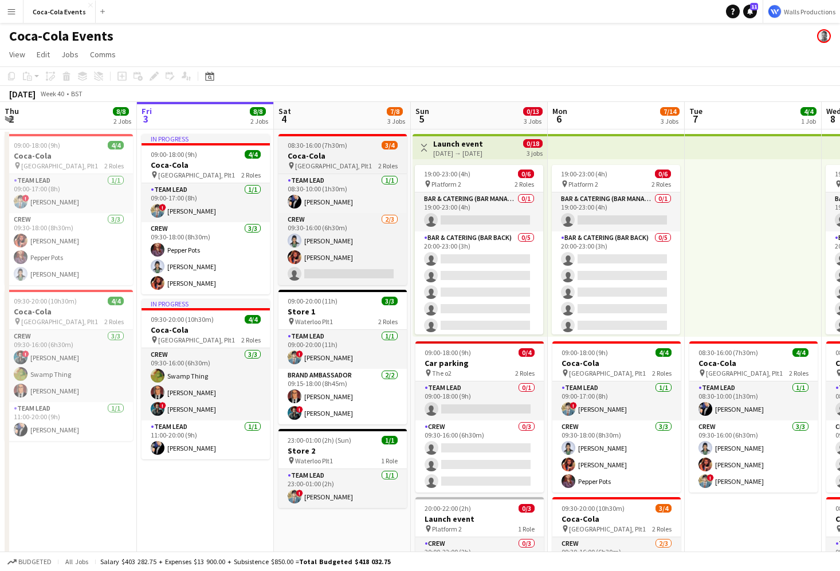
click at [325, 156] on h3 "Coca-Cola" at bounding box center [342, 156] width 128 height 10
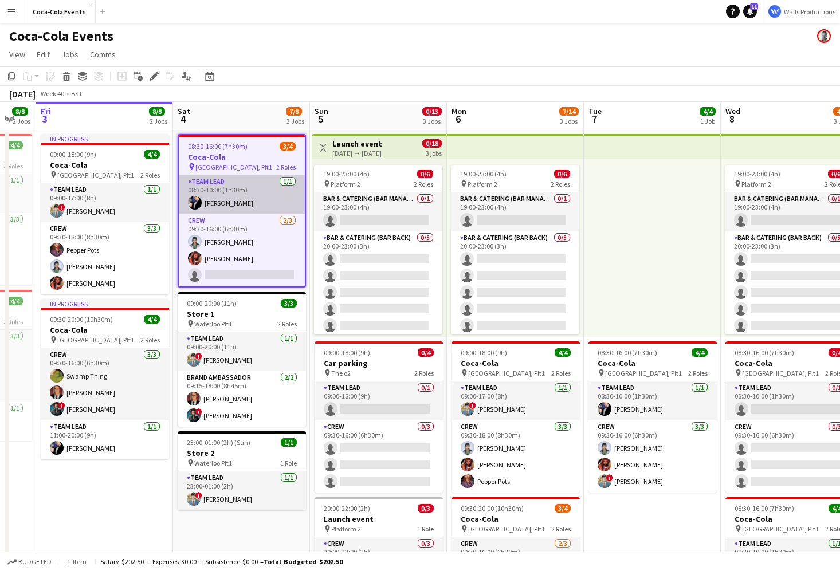
scroll to position [0, 378]
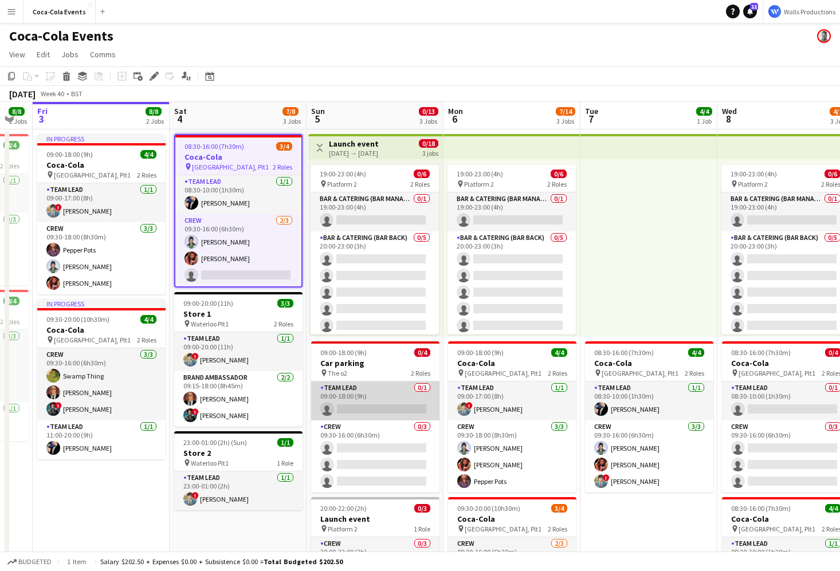
click at [339, 407] on app-card-role "Team Lead 0/1 09:00-18:00 (9h) single-neutral-actions" at bounding box center [375, 400] width 128 height 39
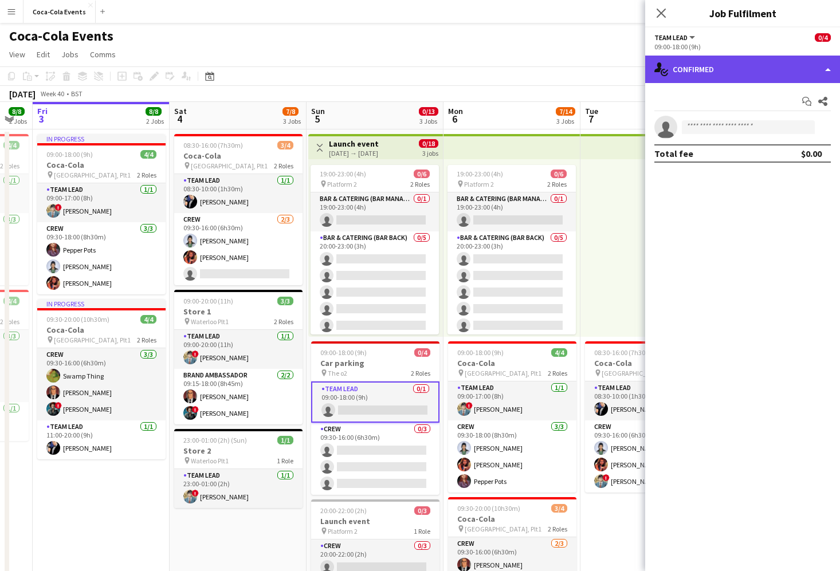
click at [695, 78] on div "single-neutral-actions-check-2 Confirmed" at bounding box center [742, 69] width 195 height 27
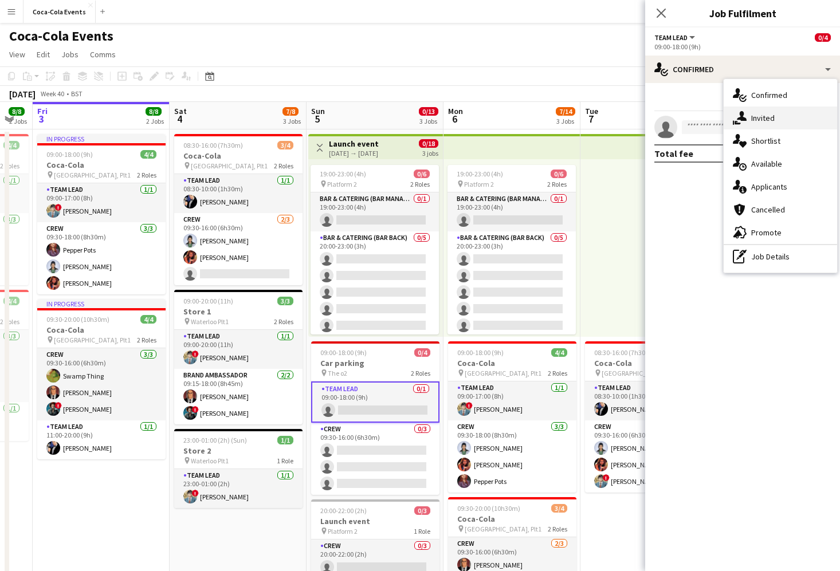
click at [761, 122] on span "Invited" at bounding box center [762, 118] width 23 height 10
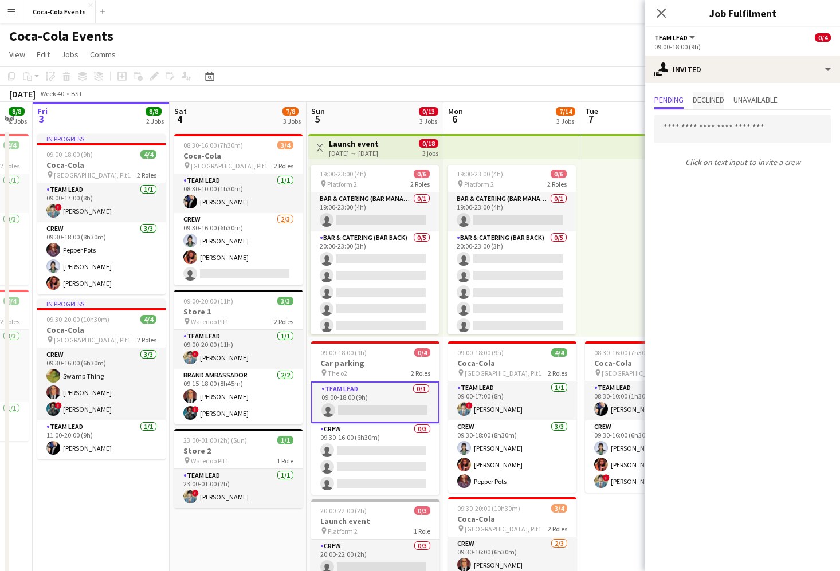
click at [710, 105] on span "Declined" at bounding box center [708, 100] width 32 height 17
click at [766, 103] on span "Unavailable" at bounding box center [755, 100] width 44 height 8
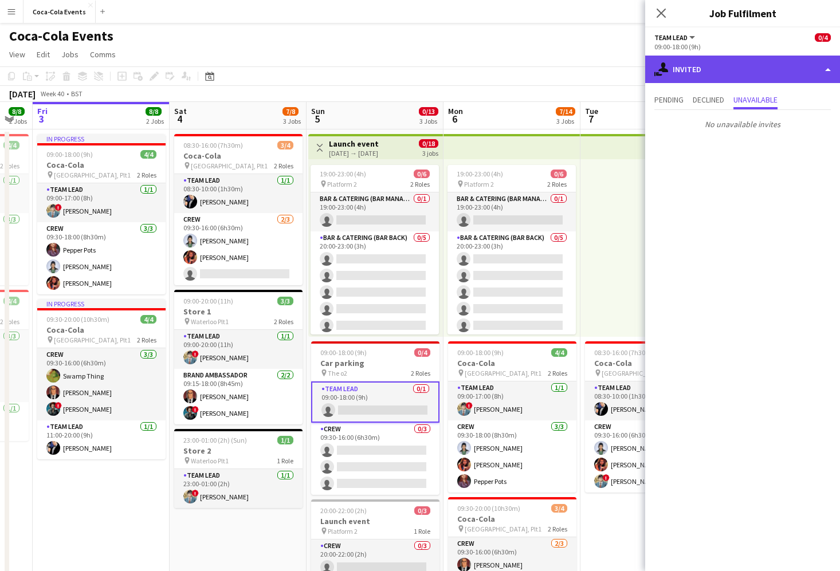
click at [713, 76] on div "single-neutral-actions-share-1 Invited" at bounding box center [742, 69] width 195 height 27
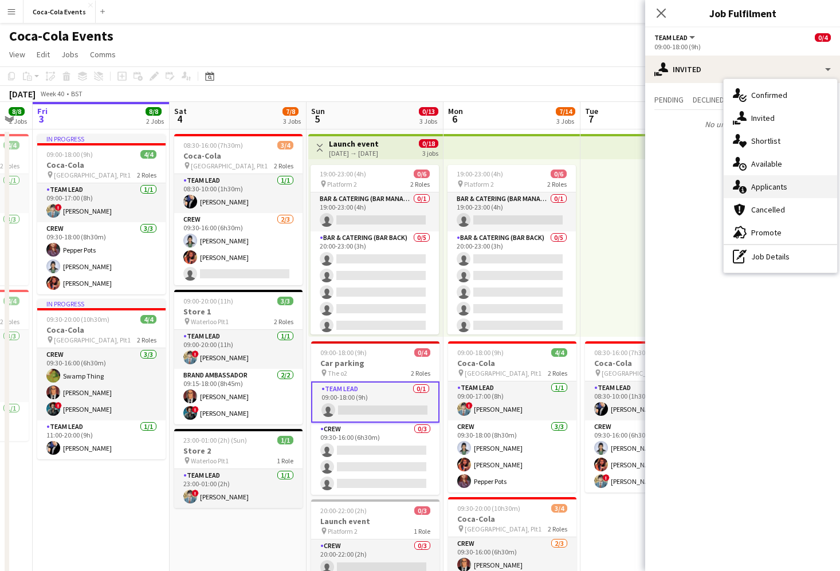
click at [773, 191] on span "Applicants" at bounding box center [769, 187] width 36 height 10
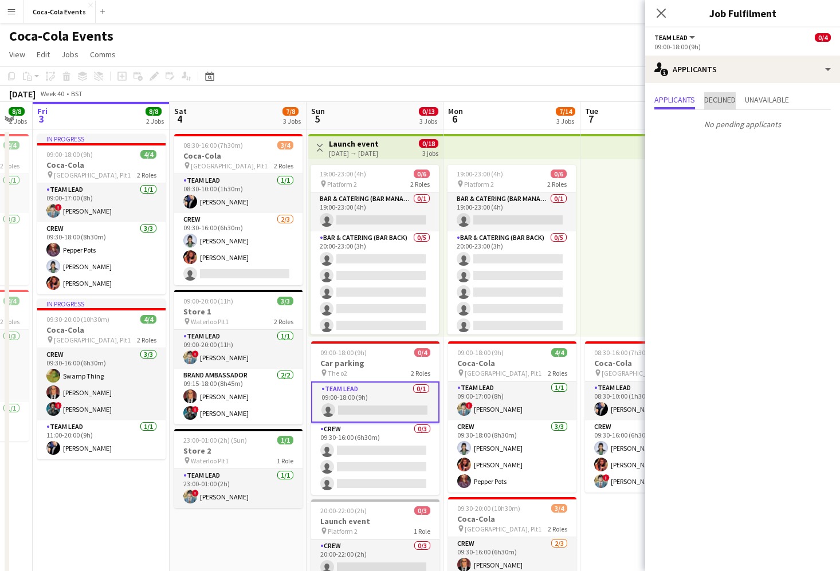
click at [717, 96] on span "Declined" at bounding box center [720, 100] width 32 height 8
click at [762, 105] on span "Unavailable" at bounding box center [767, 100] width 44 height 17
click at [660, 12] on icon at bounding box center [660, 12] width 11 height 11
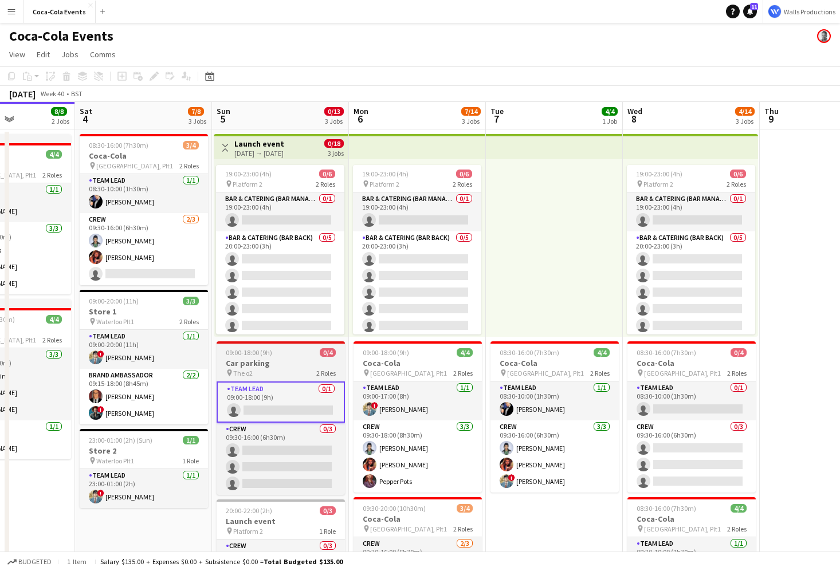
scroll to position [0, 477]
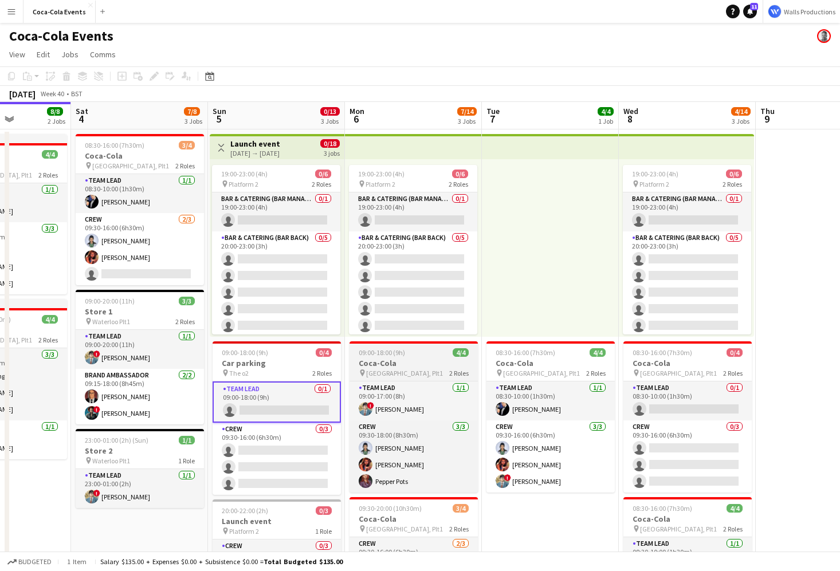
click at [406, 365] on h3 "Coca-Cola" at bounding box center [413, 363] width 128 height 10
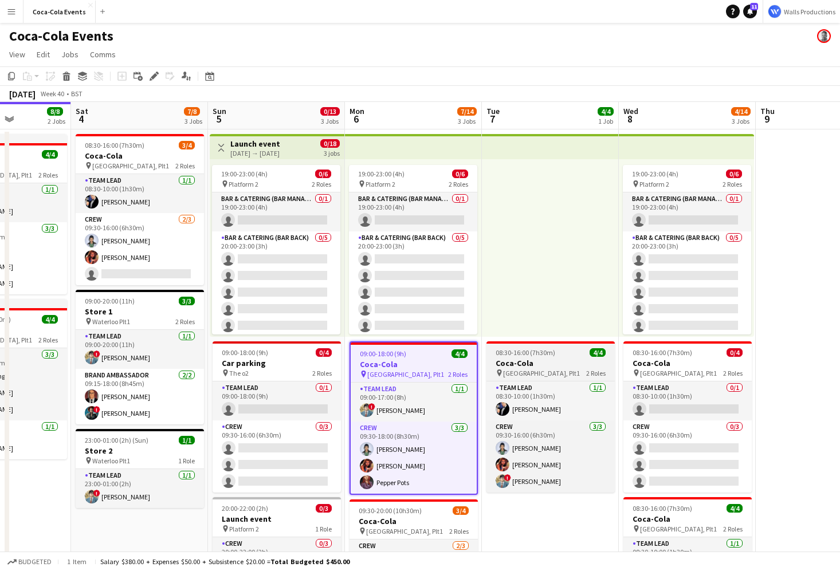
click at [534, 365] on h3 "Coca-Cola" at bounding box center [550, 363] width 128 height 10
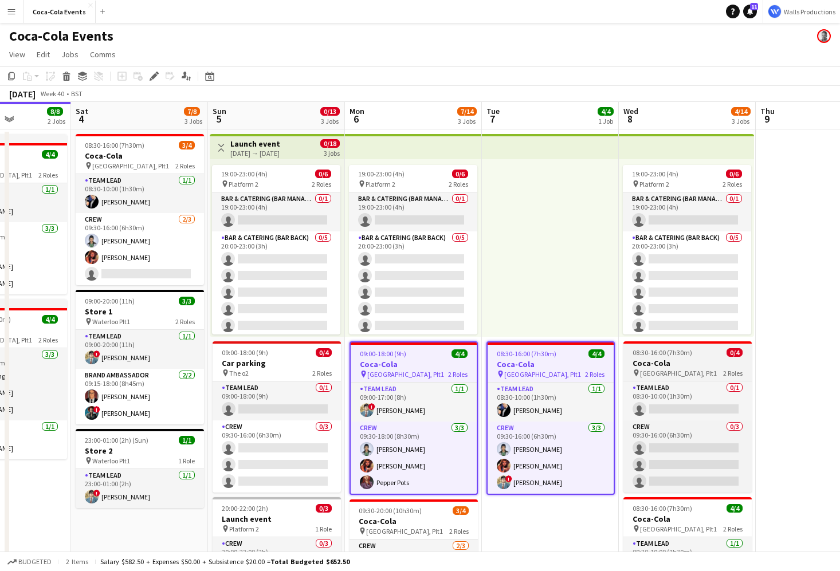
click at [655, 362] on h3 "Coca-Cola" at bounding box center [687, 363] width 128 height 10
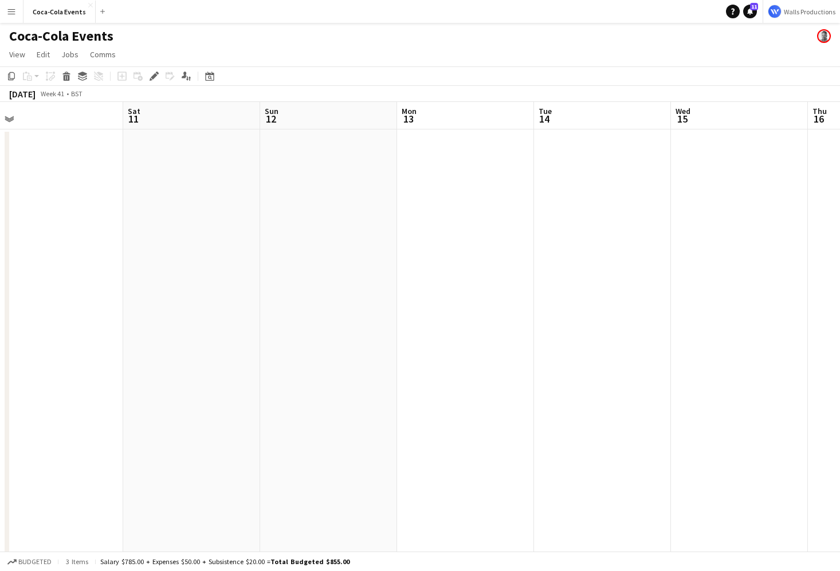
scroll to position [0, 344]
click at [436, 309] on app-date-cell at bounding box center [409, 401] width 137 height 544
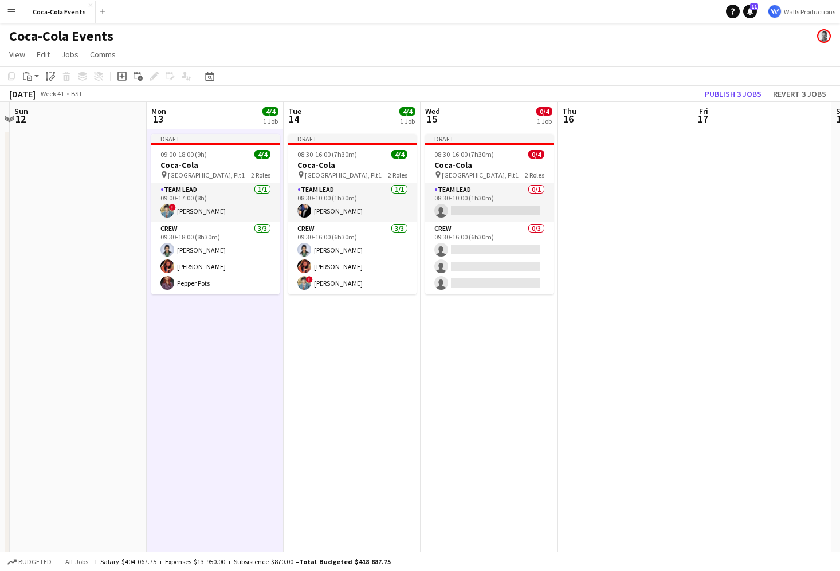
scroll to position [0, 305]
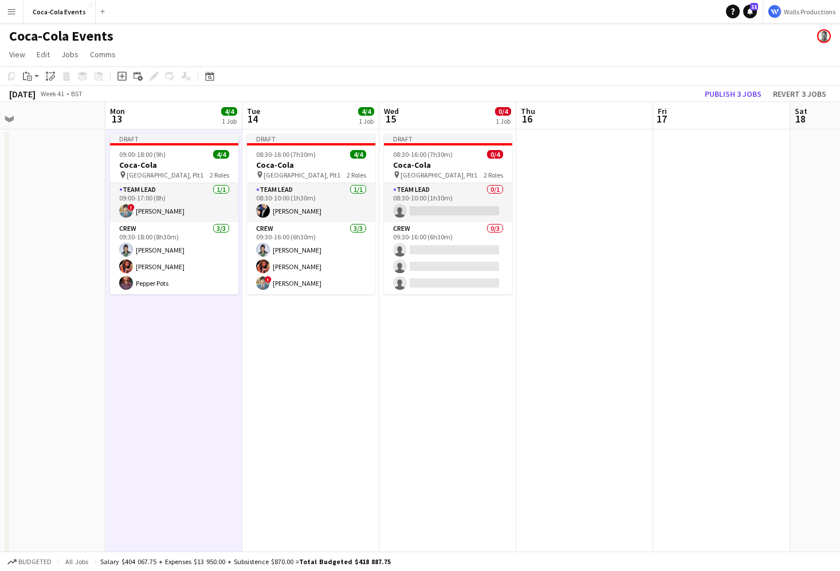
click at [368, 377] on app-date-cell "Draft 08:30-16:00 (7h30m) 4/4 Coca-Cola pin Waterloo, Plt1 2 Roles Team Lead 1/…" at bounding box center [310, 401] width 137 height 544
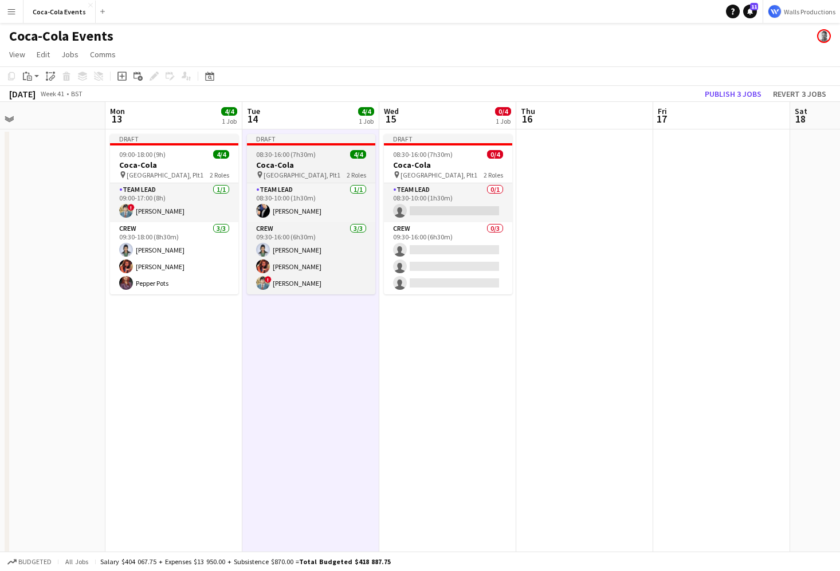
click at [263, 161] on h3 "Coca-Cola" at bounding box center [311, 165] width 128 height 10
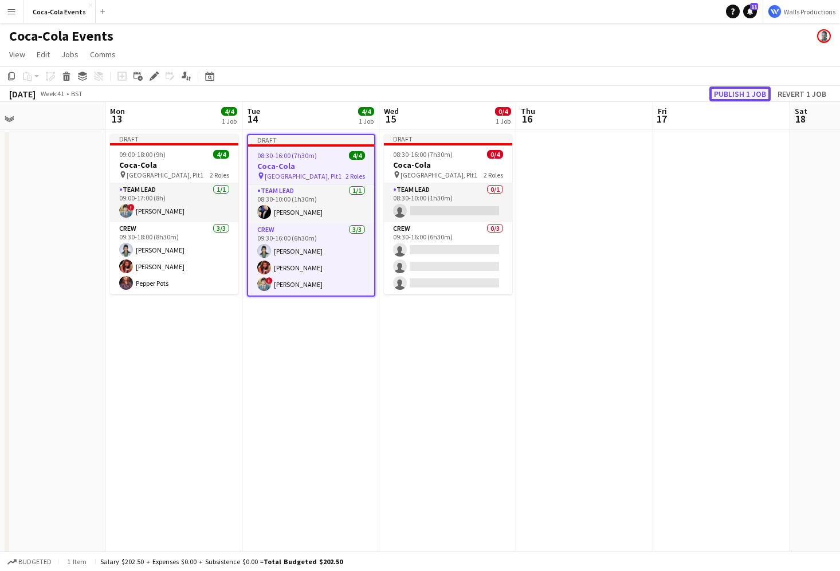
click at [739, 92] on button "Publish 1 job" at bounding box center [739, 93] width 61 height 15
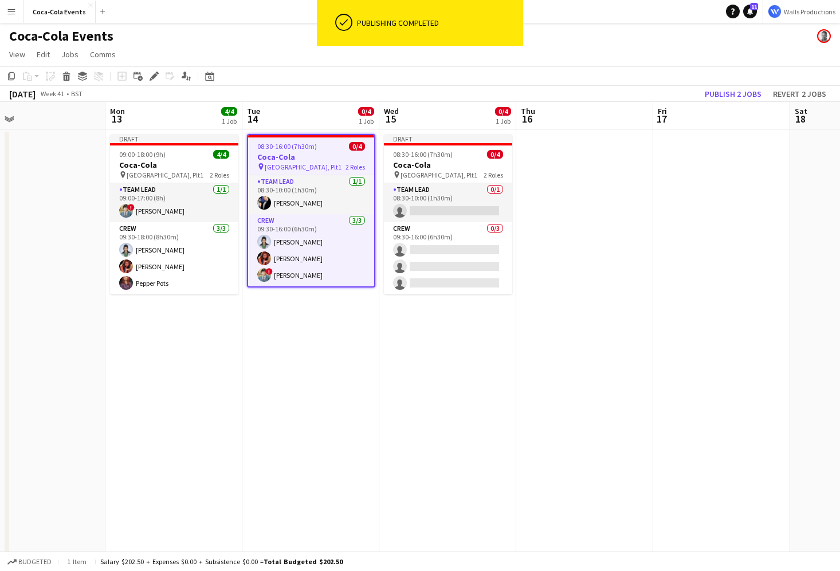
click at [680, 364] on app-date-cell at bounding box center [721, 401] width 137 height 544
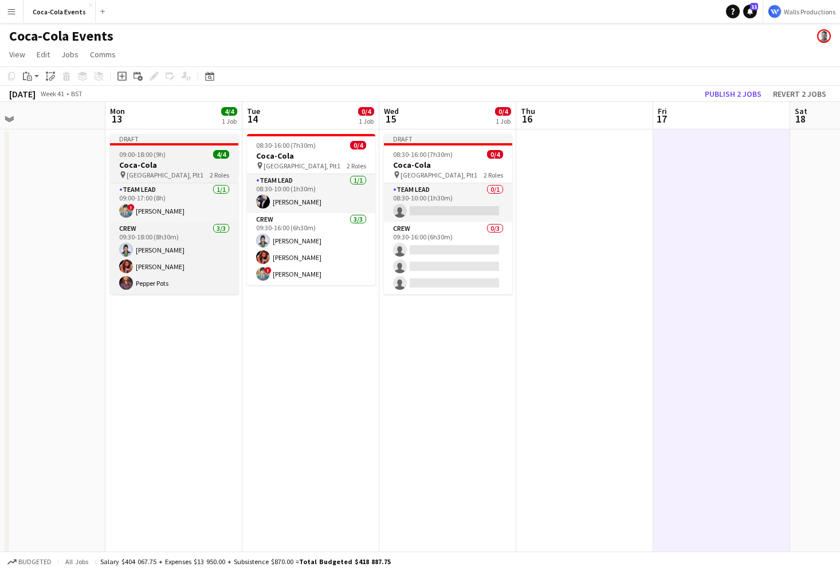
click at [160, 161] on h3 "Coca-Cola" at bounding box center [174, 165] width 128 height 10
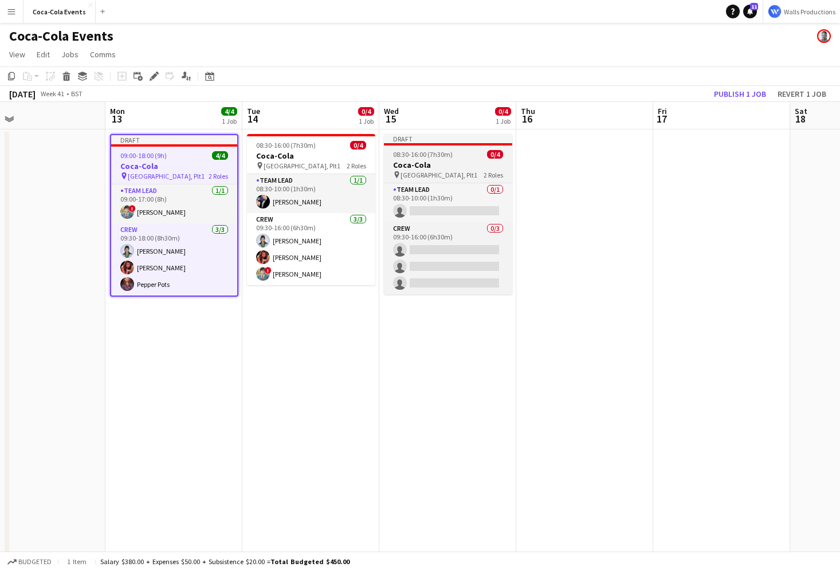
click at [439, 159] on app-job-card "Draft 08:30-16:00 (7h30m) 0/4 Coca-Cola pin Waterloo, Plt1 2 Roles Team Lead 0/…" at bounding box center [448, 214] width 128 height 160
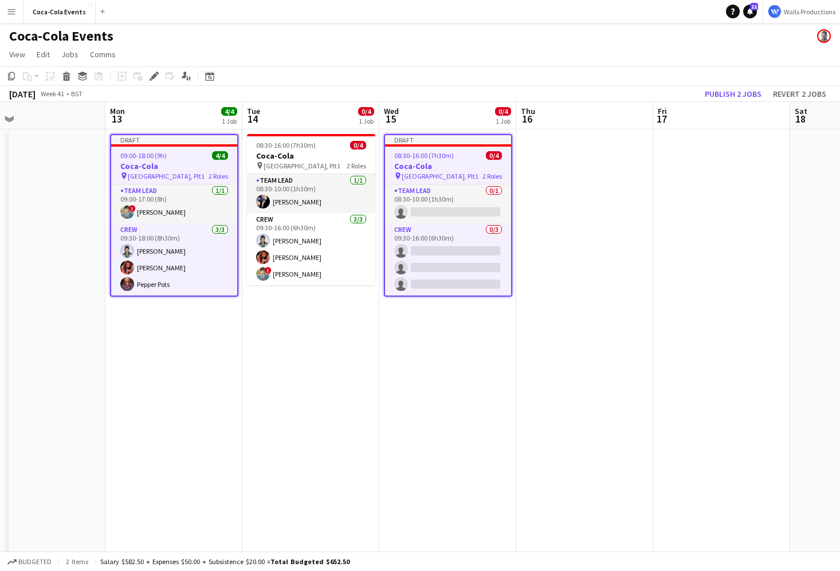
click at [154, 161] on h3 "Coca-Cola" at bounding box center [174, 166] width 126 height 10
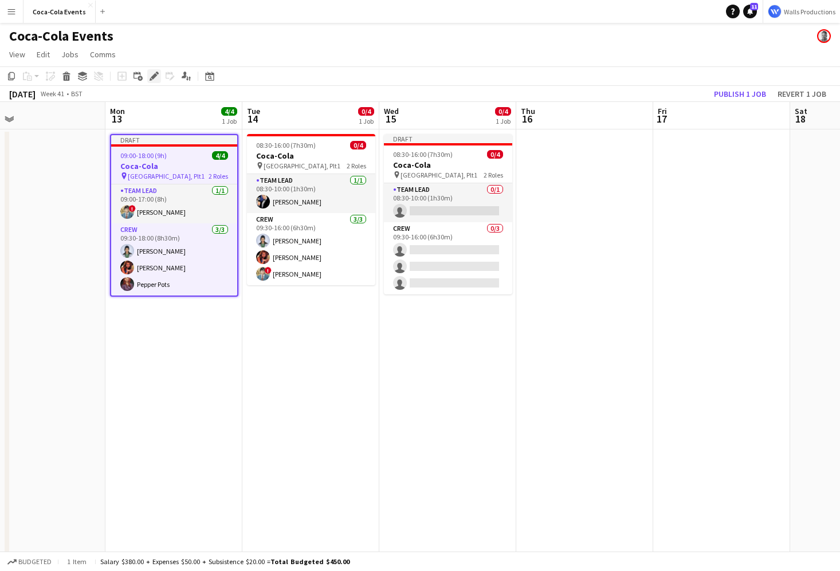
click at [155, 74] on icon at bounding box center [154, 76] width 6 height 6
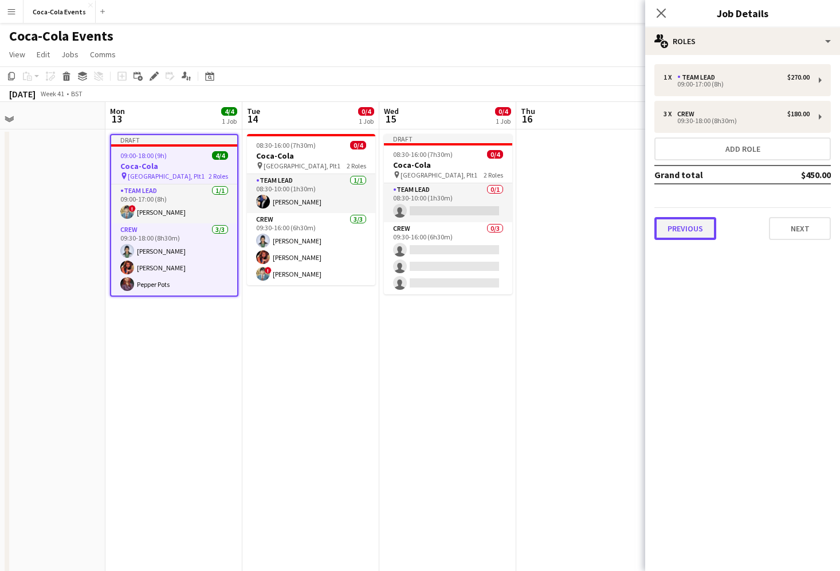
click at [694, 229] on button "Previous" at bounding box center [685, 228] width 62 height 23
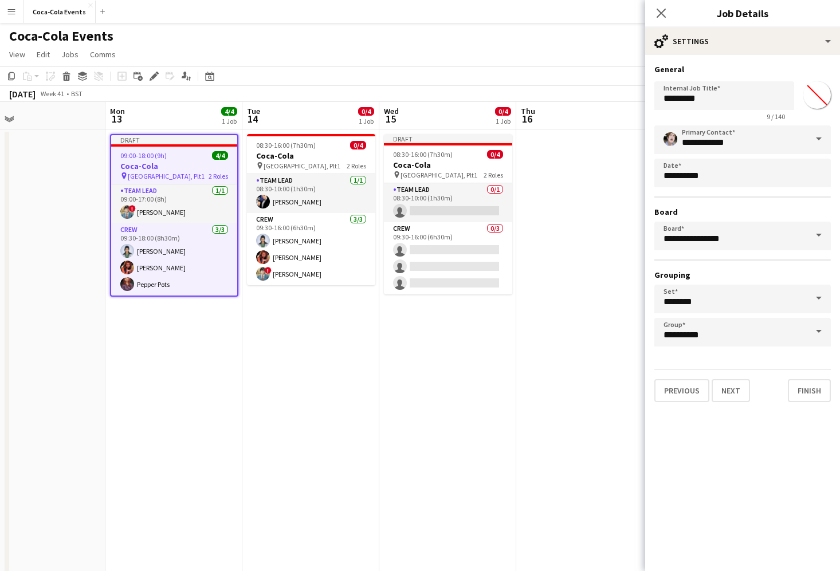
click at [829, 107] on input "*******" at bounding box center [816, 94] width 41 height 41
type input "*******"
click at [408, 400] on app-date-cell "Draft 08:30-16:00 (7h30m) 0/4 Coca-Cola pin Waterloo, Plt1 2 Roles Team Lead 0/…" at bounding box center [447, 401] width 137 height 544
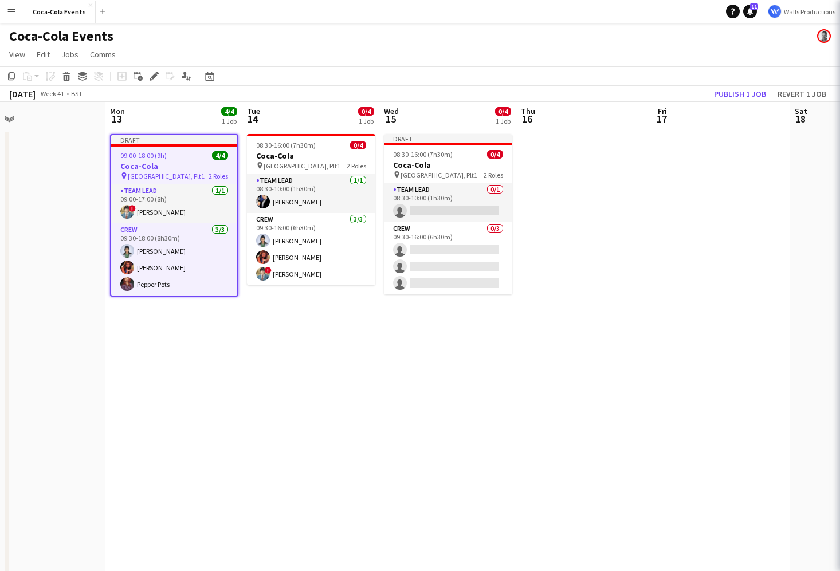
scroll to position [0, 305]
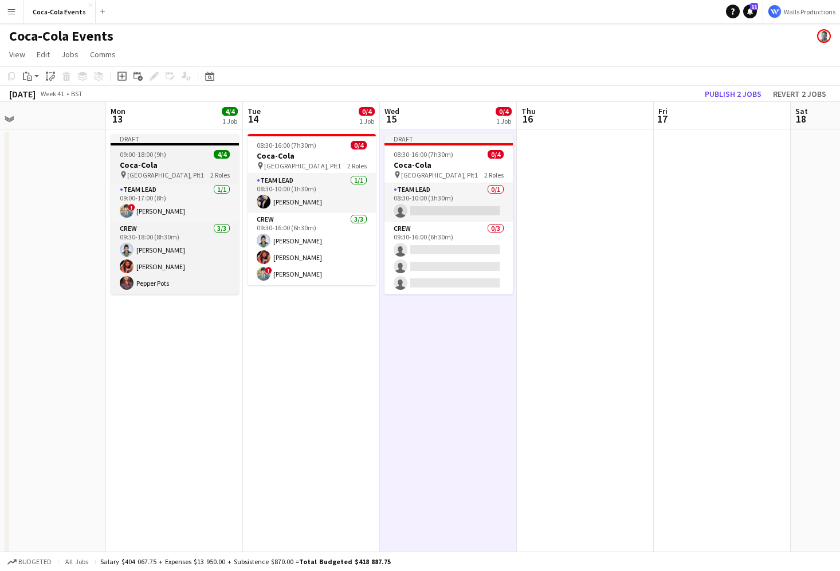
click at [156, 159] on app-job-card "Draft 09:00-18:00 (9h) 4/4 Coca-Cola pin Waterloo, Plt1 2 Roles Team Lead 1/1 0…" at bounding box center [175, 214] width 128 height 160
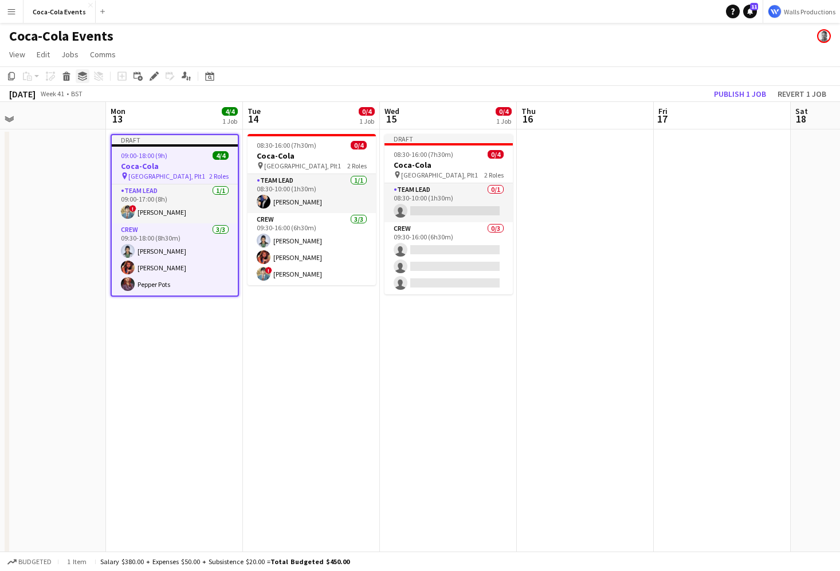
click at [78, 75] on icon "Group" at bounding box center [82, 76] width 9 height 9
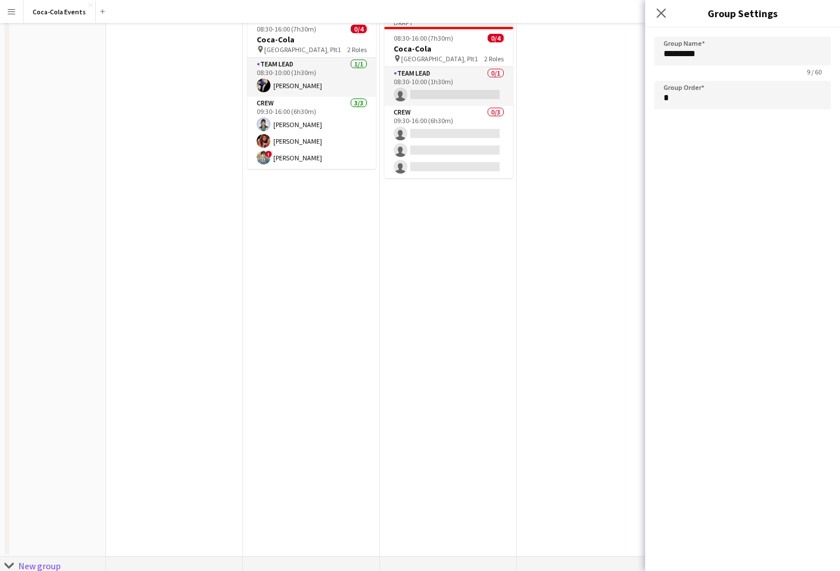
scroll to position [327, 0]
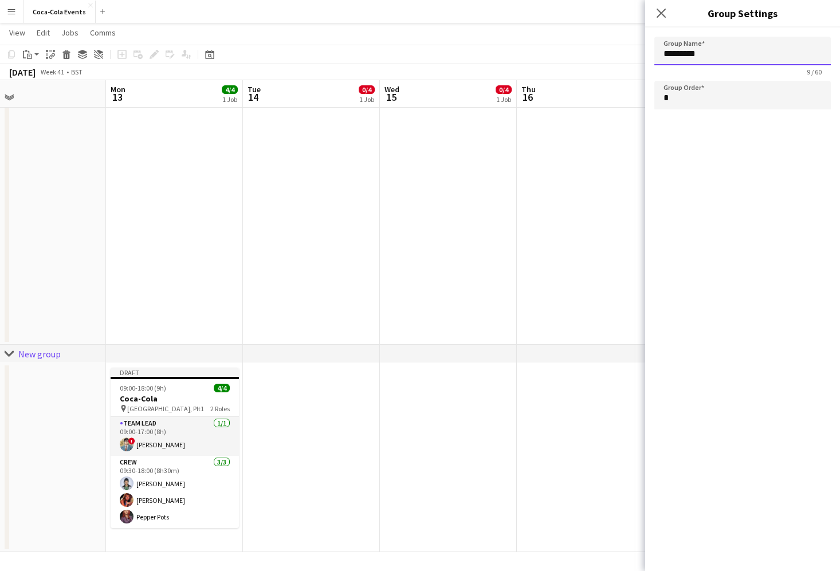
click at [697, 45] on input "*********" at bounding box center [742, 51] width 176 height 29
click at [659, 12] on icon "Close pop-in" at bounding box center [660, 12] width 11 height 11
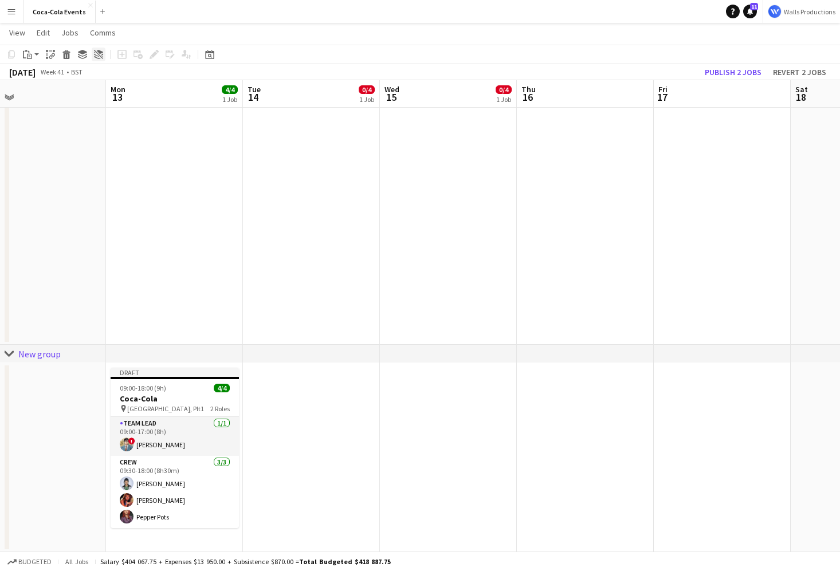
click at [97, 55] on icon "Ungroup" at bounding box center [98, 54] width 9 height 9
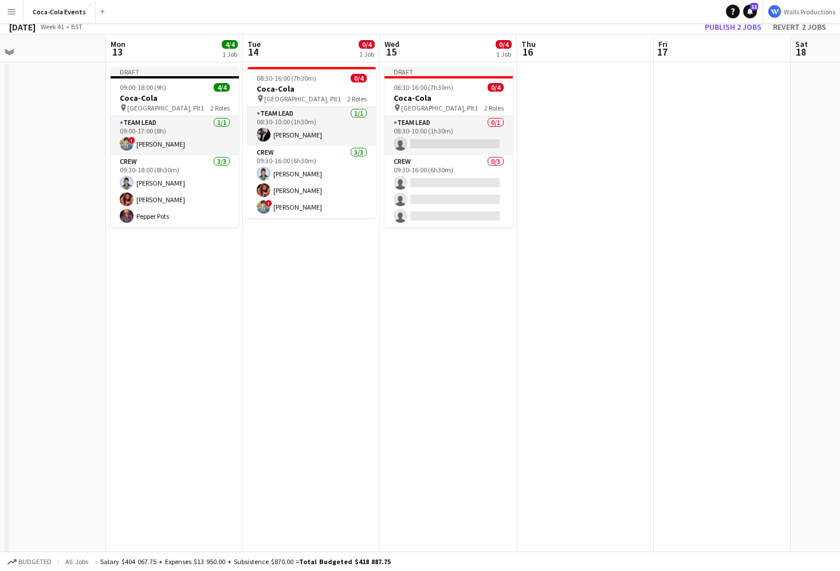
scroll to position [0, 0]
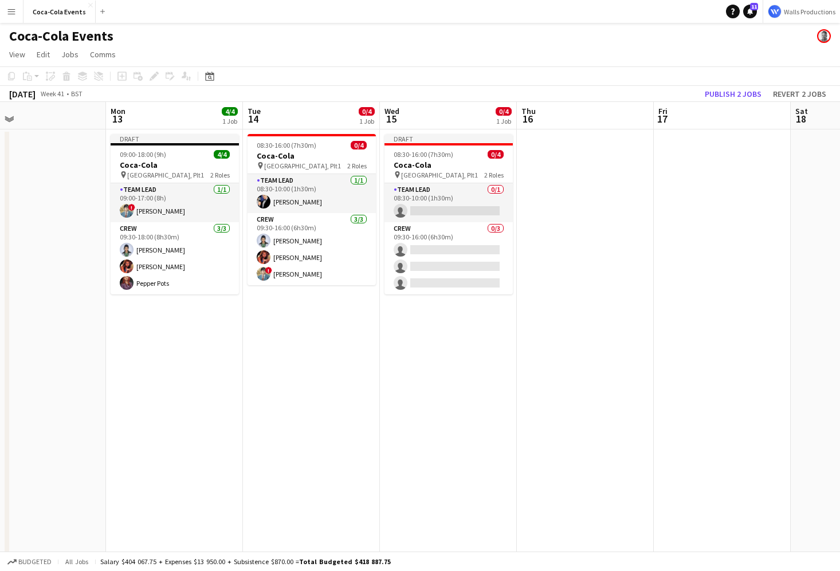
click at [630, 217] on app-date-cell at bounding box center [585, 401] width 137 height 544
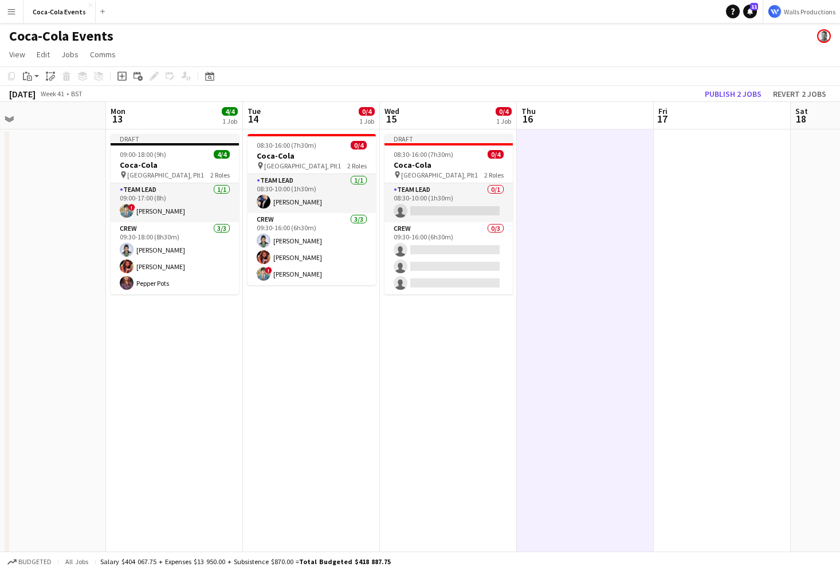
click at [674, 265] on app-date-cell at bounding box center [722, 401] width 137 height 544
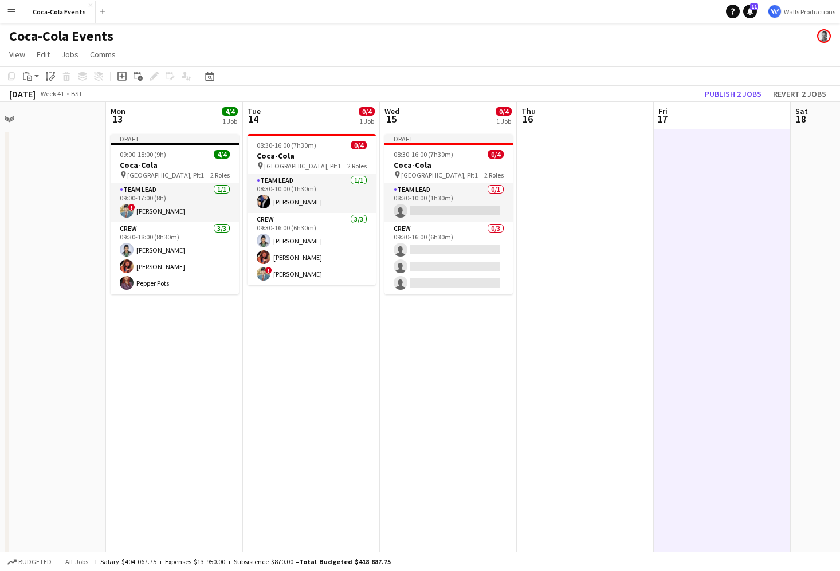
click at [156, 442] on app-date-cell "Draft 09:00-18:00 (9h) 4/4 Coca-Cola pin Waterloo, Plt1 2 Roles Team Lead 1/1 0…" at bounding box center [174, 401] width 137 height 544
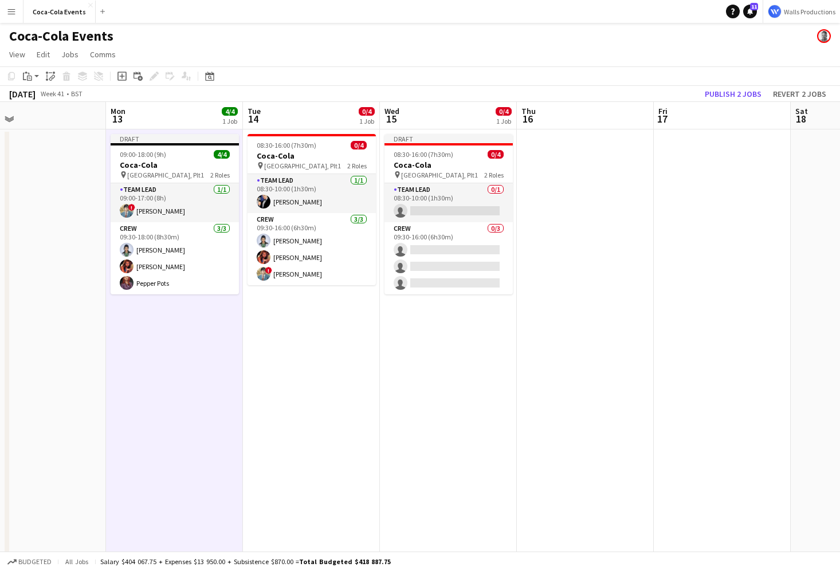
click at [156, 442] on app-date-cell "Draft 09:00-18:00 (9h) 4/4 Coca-Cola pin Waterloo, Plt1 2 Roles Team Lead 1/1 0…" at bounding box center [174, 401] width 137 height 544
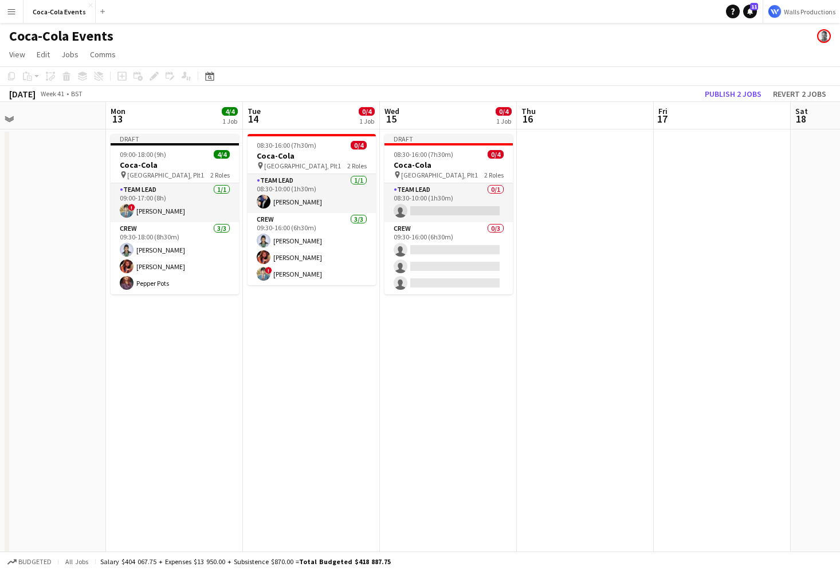
click at [13, 9] on app-icon "Menu" at bounding box center [11, 11] width 9 height 9
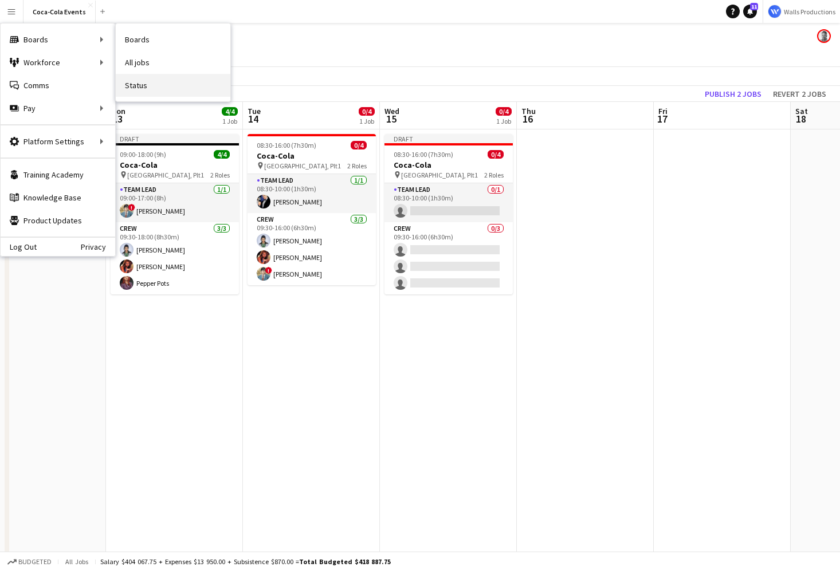
click at [149, 90] on link "Status" at bounding box center [173, 85] width 115 height 23
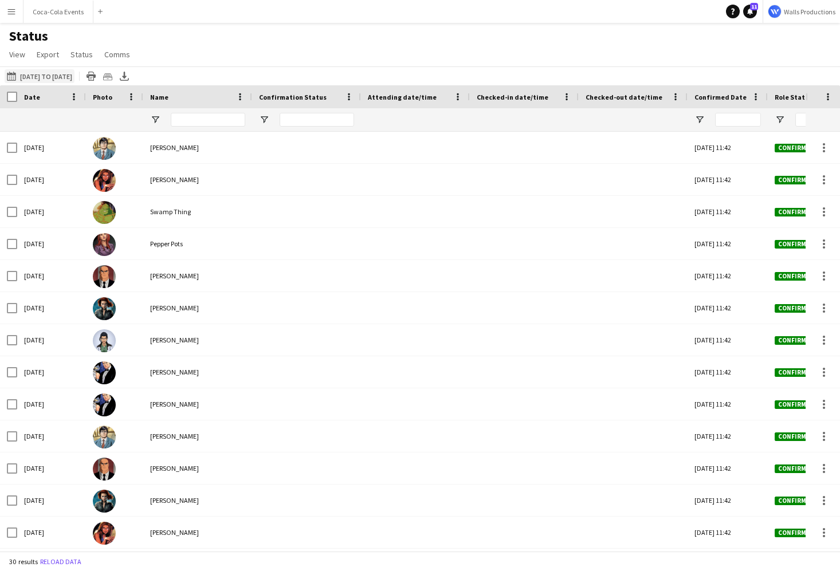
click at [68, 78] on button "03-10-2025 to 09-10-2025 03-10-2025 to 09-10-2025" at bounding box center [40, 76] width 70 height 14
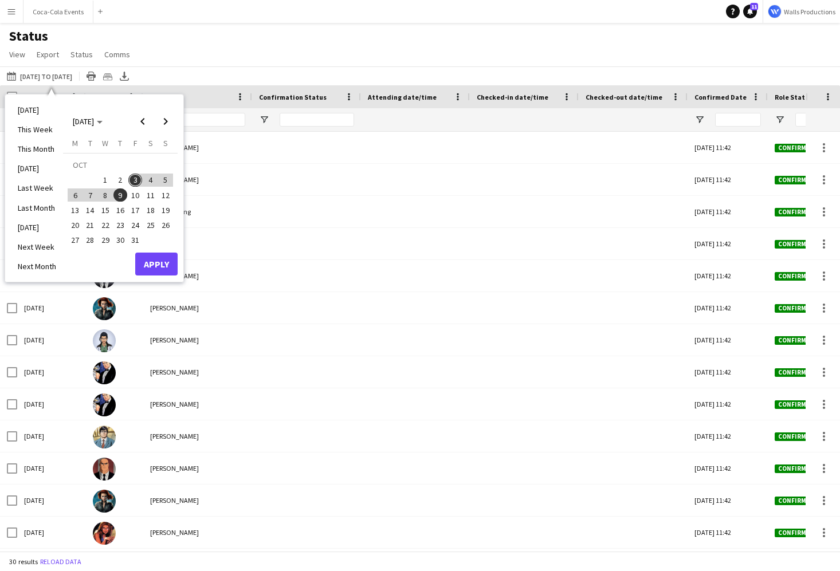
click at [220, 45] on div "Status View Views Default view Check In Client Call Sheet Internal Team Share V…" at bounding box center [420, 46] width 840 height 39
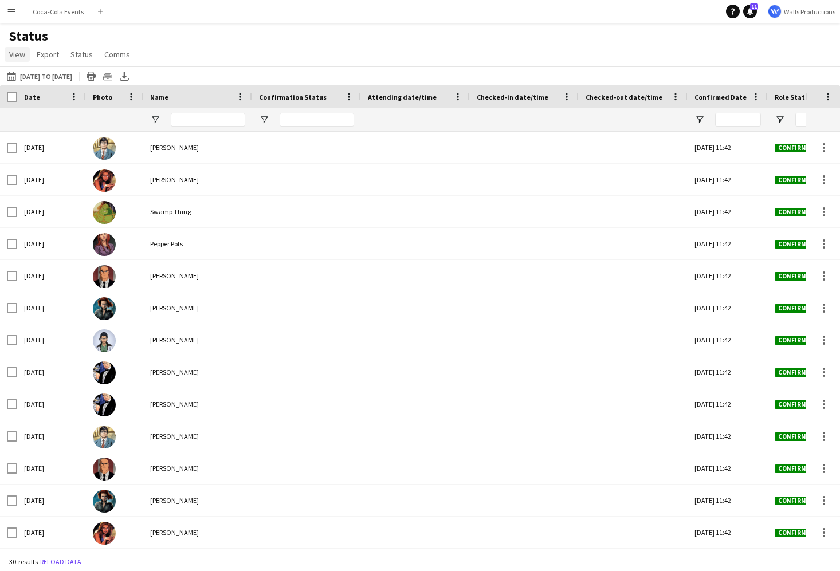
click at [16, 55] on span "View" at bounding box center [17, 54] width 16 height 10
click at [64, 112] on span "Customise view" at bounding box center [41, 113] width 54 height 10
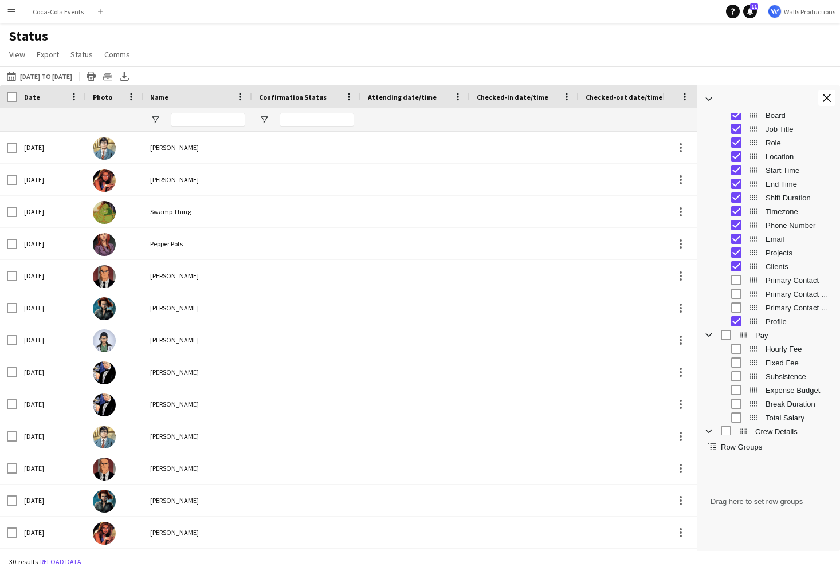
scroll to position [161, 0]
click at [214, 60] on div "Status View Views Default view Check In Client Call Sheet Internal Team Share V…" at bounding box center [420, 46] width 840 height 39
click at [21, 56] on span "View" at bounding box center [17, 54] width 16 height 10
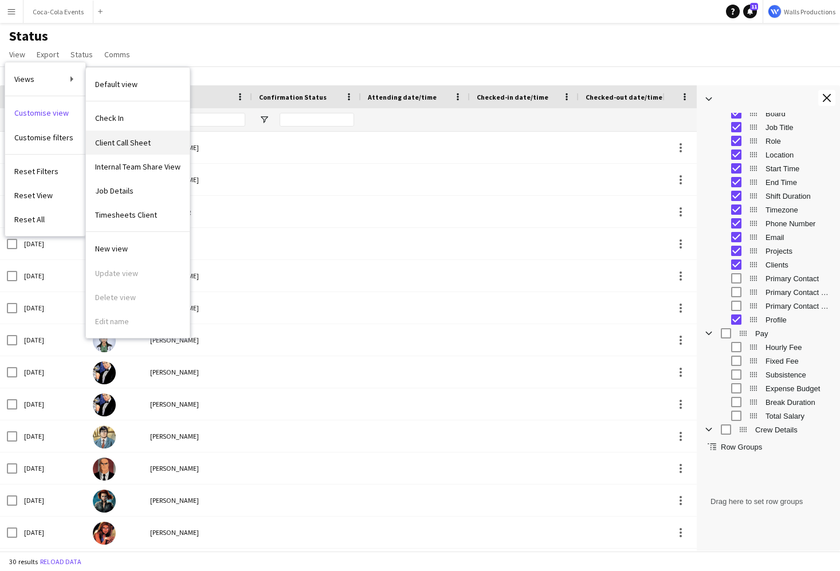
click at [119, 148] on link "Client Call Sheet" at bounding box center [138, 143] width 104 height 24
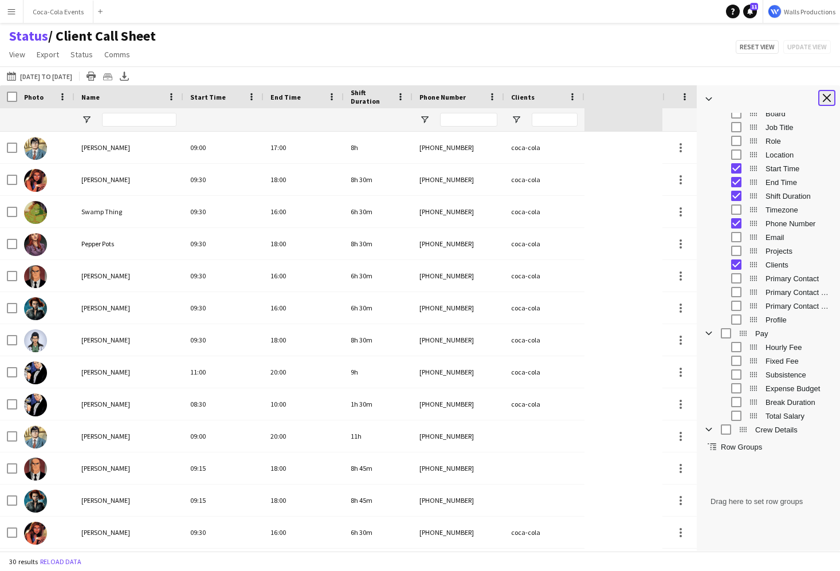
click at [824, 100] on app-icon "Close tool panel" at bounding box center [827, 98] width 8 height 8
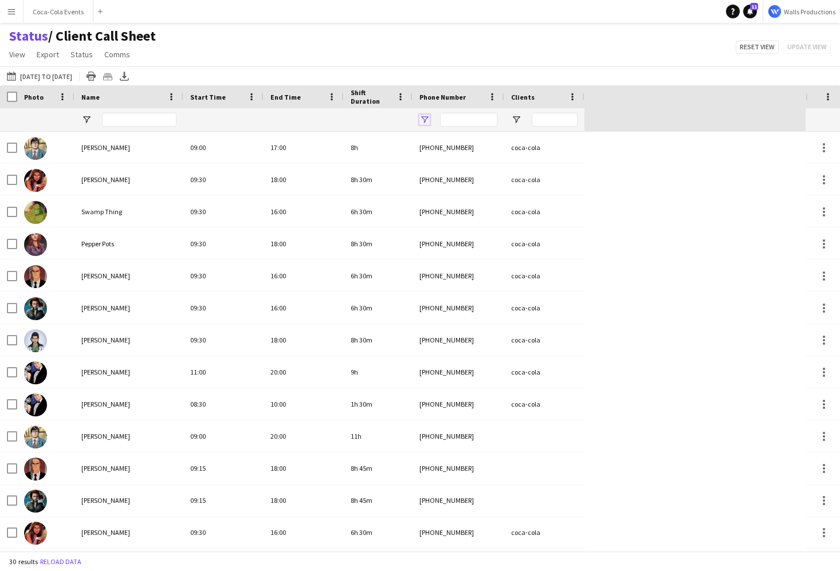
click at [424, 121] on span "Open Filter Menu" at bounding box center [424, 120] width 10 height 10
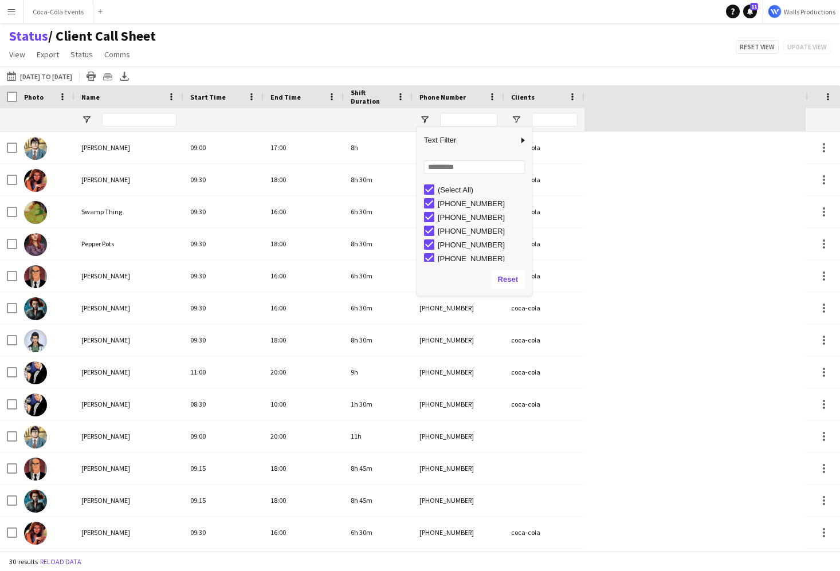
click at [358, 57] on div "Status / Client Call Sheet View Views Default view Check In Client Call Sheet I…" at bounding box center [420, 46] width 840 height 39
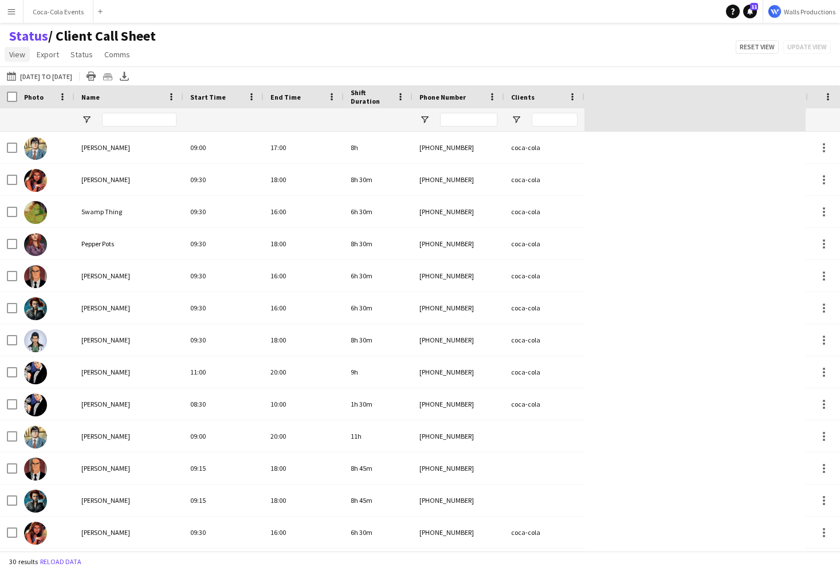
click at [19, 58] on span "View" at bounding box center [17, 54] width 16 height 10
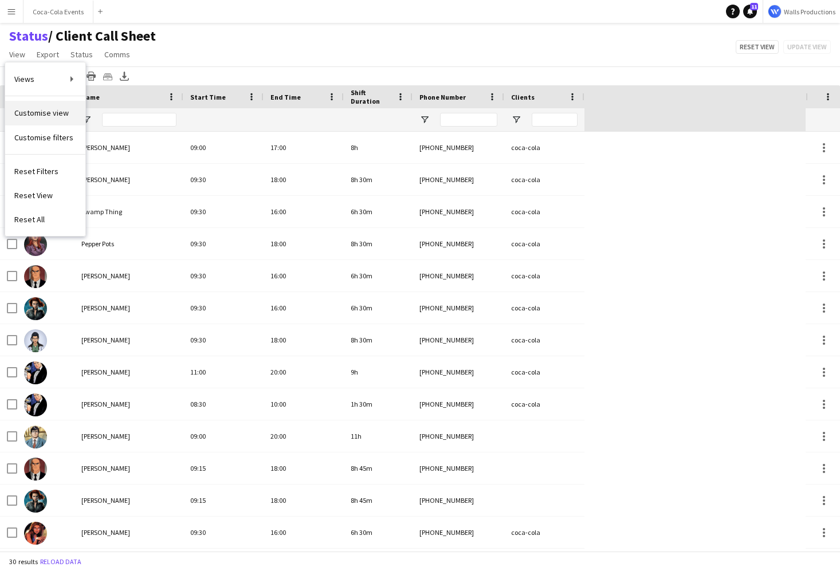
click at [41, 118] on link "Customise view" at bounding box center [45, 113] width 80 height 24
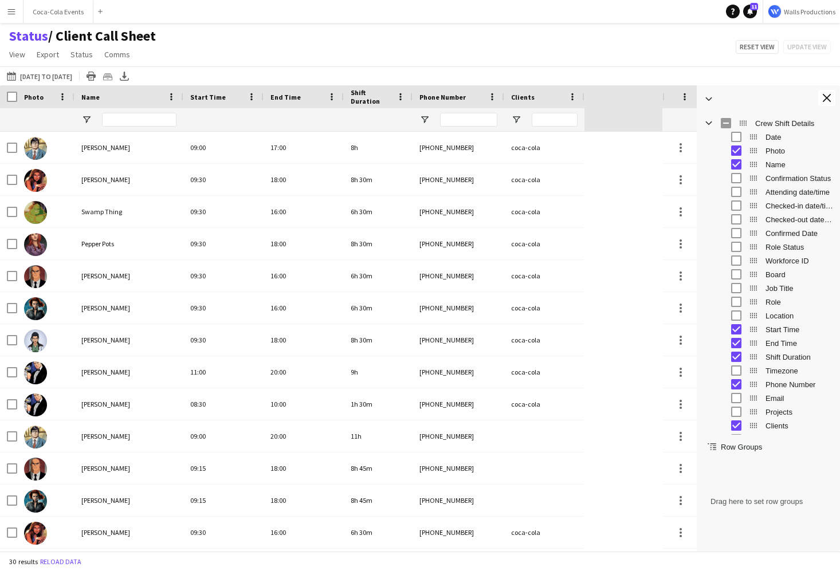
click at [781, 180] on span "Confirmation Status" at bounding box center [799, 178] width 68 height 9
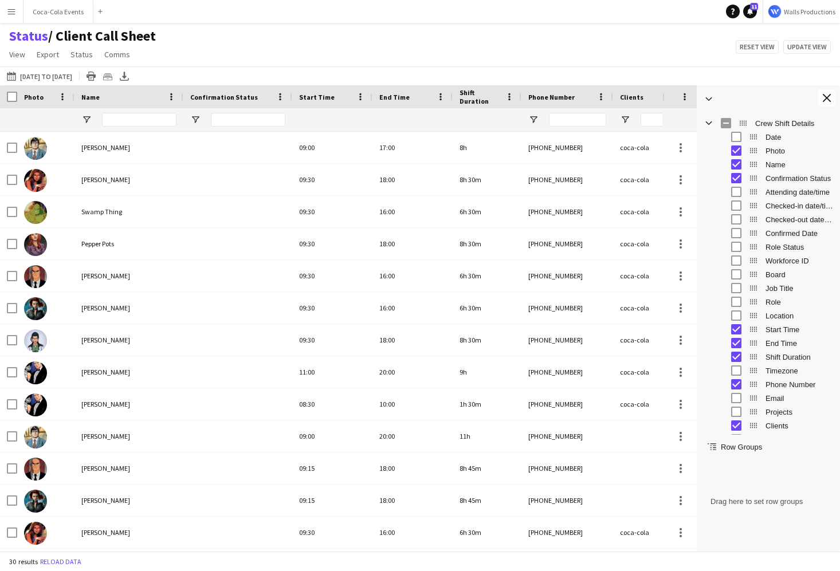
click at [781, 180] on span "Confirmation Status" at bounding box center [799, 178] width 68 height 9
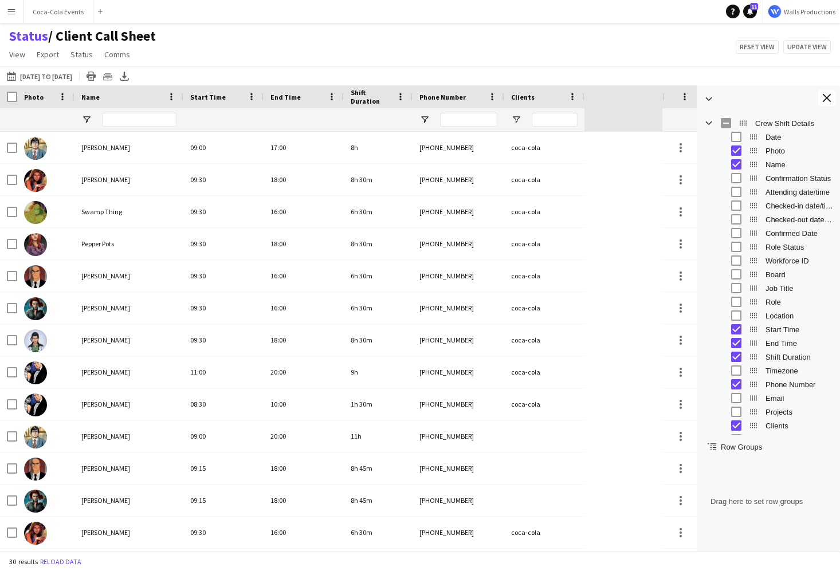
click at [775, 247] on span "Role Status" at bounding box center [799, 247] width 68 height 9
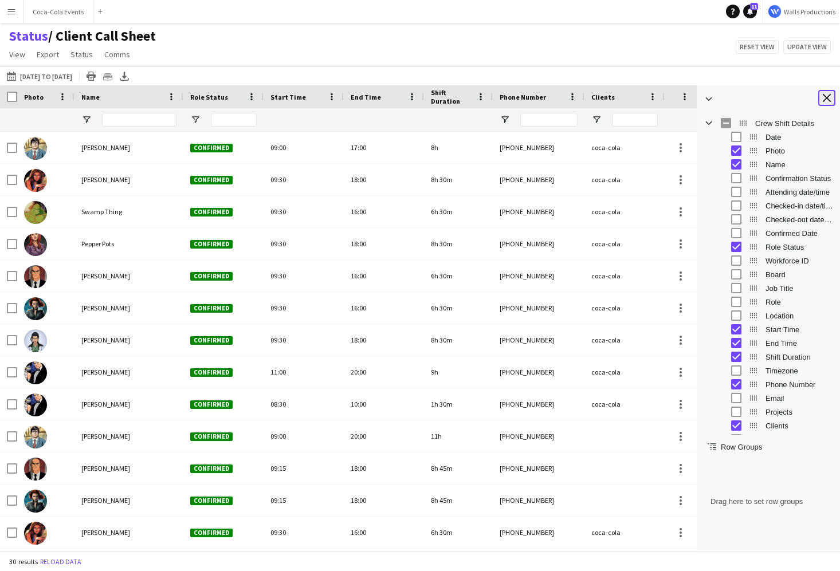
click at [823, 92] on button "Close tool panel" at bounding box center [826, 98] width 17 height 16
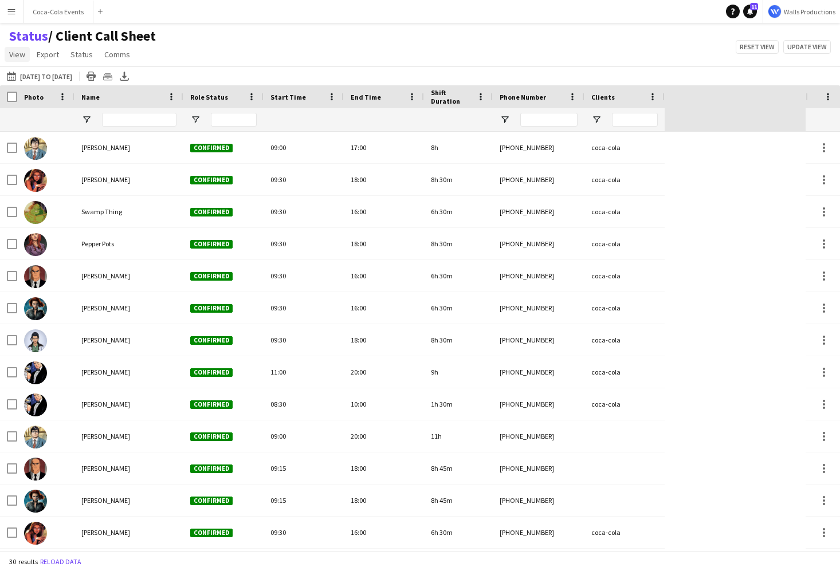
click at [14, 53] on span "View" at bounding box center [17, 54] width 16 height 10
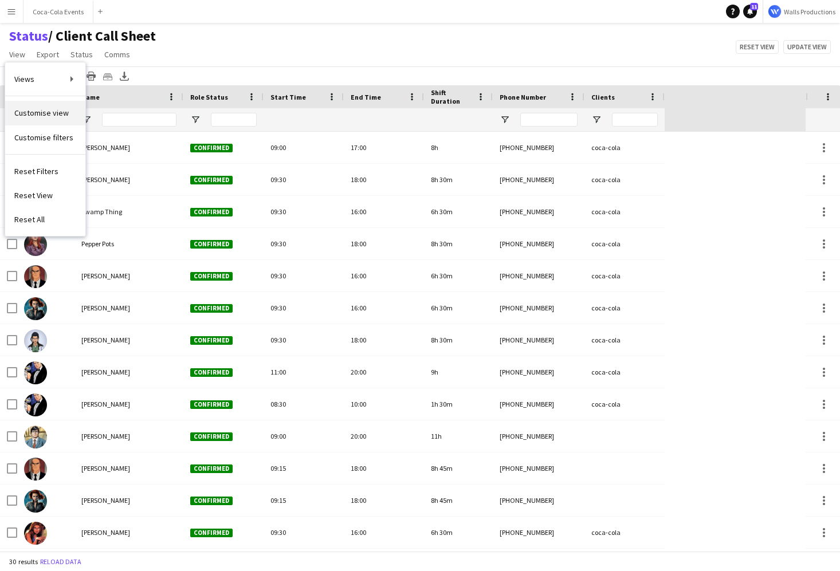
click at [60, 116] on span "Customise view" at bounding box center [41, 113] width 54 height 10
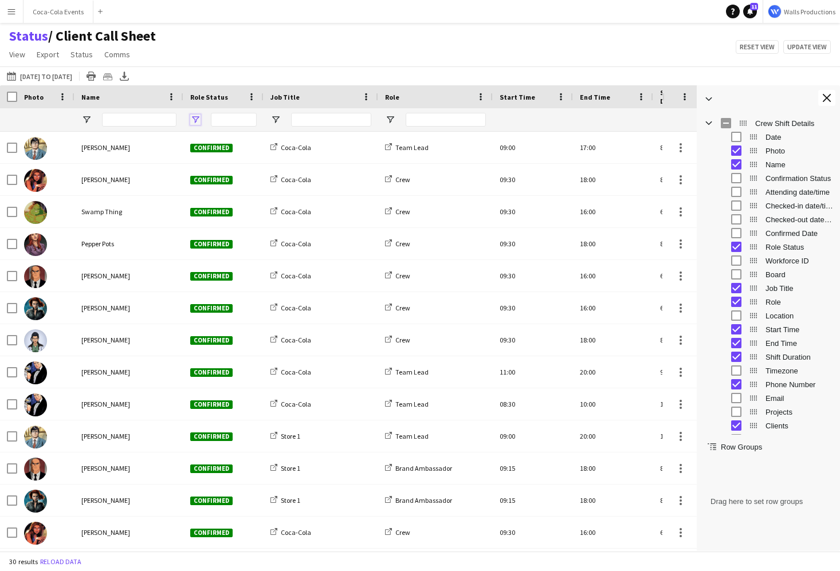
click at [198, 120] on span "Open Filter Menu" at bounding box center [195, 120] width 10 height 10
click at [223, 68] on div "03-10-2025 to 09-10-2025 03-10-2025 to 09-10-2025 Today This Week This Month Ye…" at bounding box center [420, 75] width 840 height 19
click at [41, 79] on button "03-10-2025 to 09-10-2025 03-10-2025 to 09-10-2025" at bounding box center [40, 76] width 70 height 14
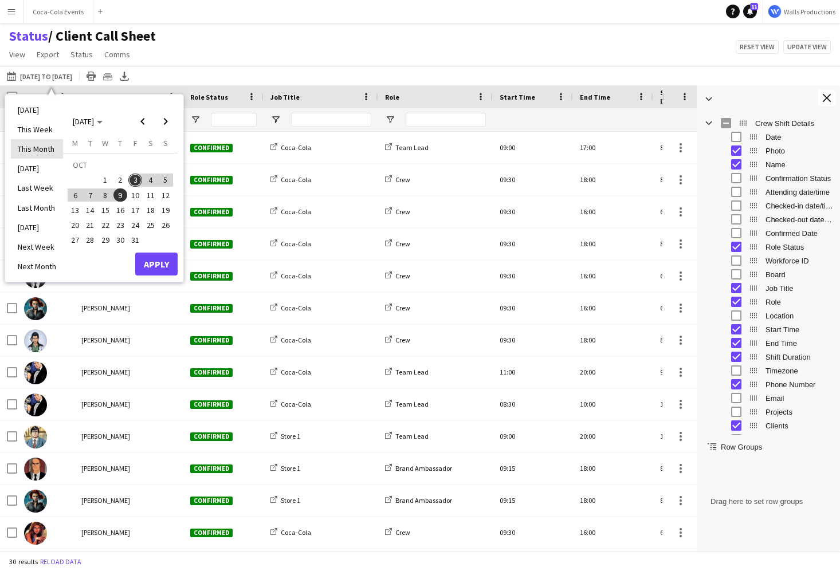
click at [34, 148] on li "This Month" at bounding box center [37, 148] width 52 height 19
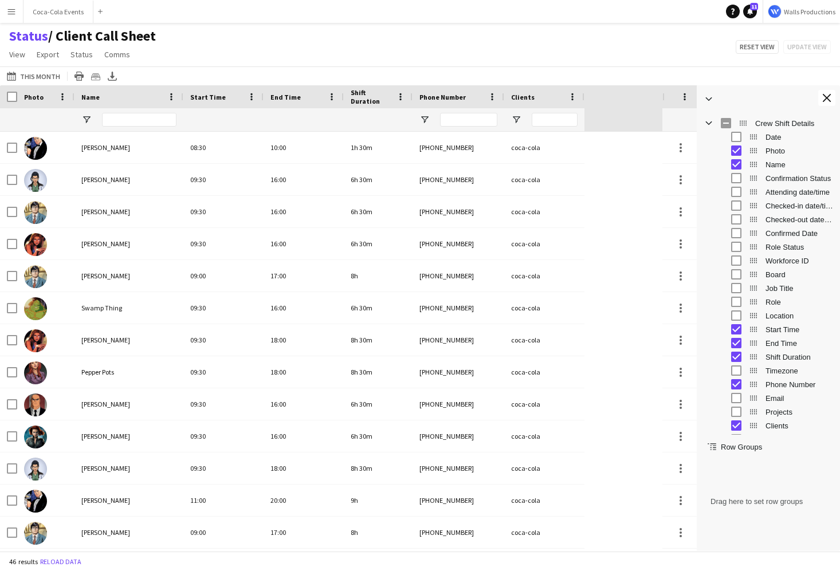
click at [772, 300] on span "Role" at bounding box center [799, 302] width 68 height 9
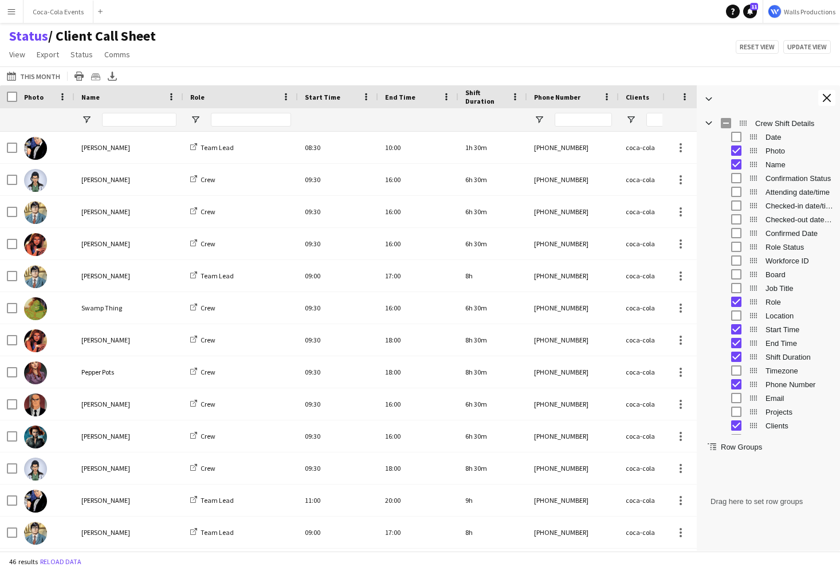
click at [770, 289] on span "Job Title" at bounding box center [799, 288] width 68 height 9
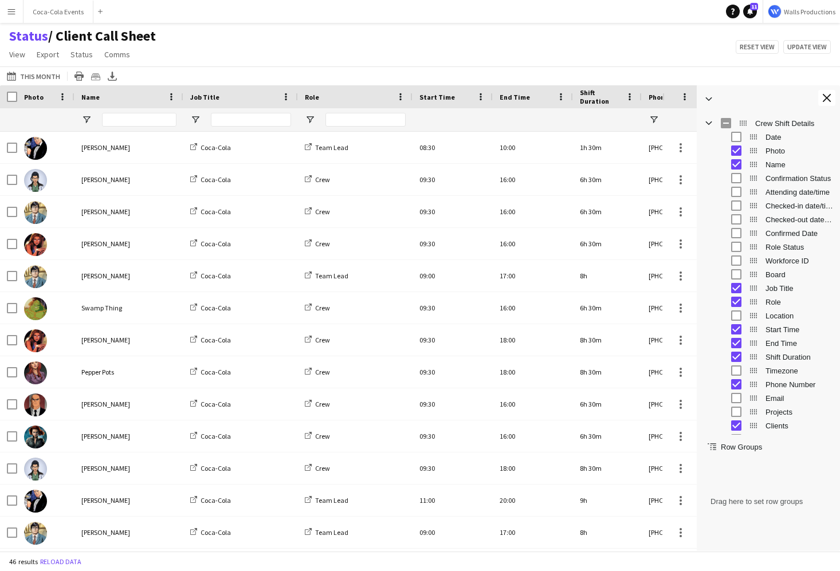
click at [766, 248] on span "Role Status" at bounding box center [799, 247] width 68 height 9
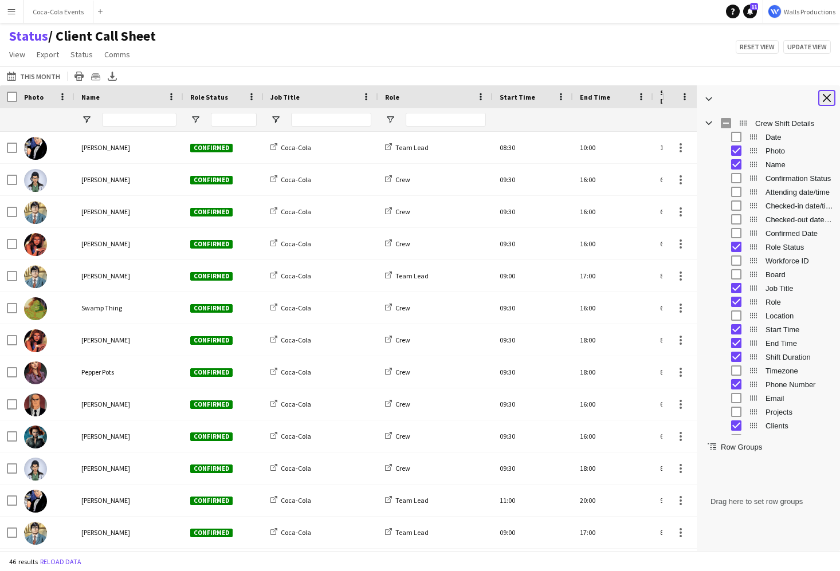
click at [824, 99] on app-icon "Close tool panel" at bounding box center [827, 98] width 8 height 8
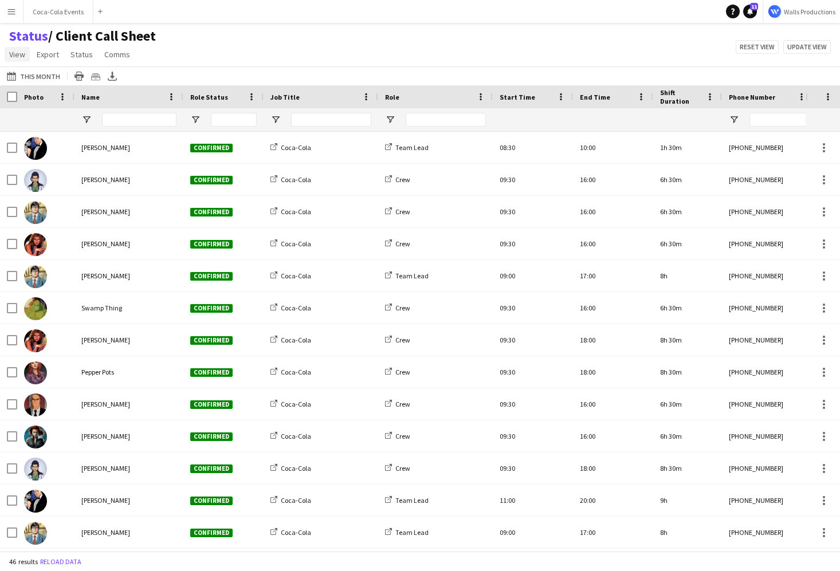
click at [13, 52] on span "View" at bounding box center [17, 54] width 16 height 10
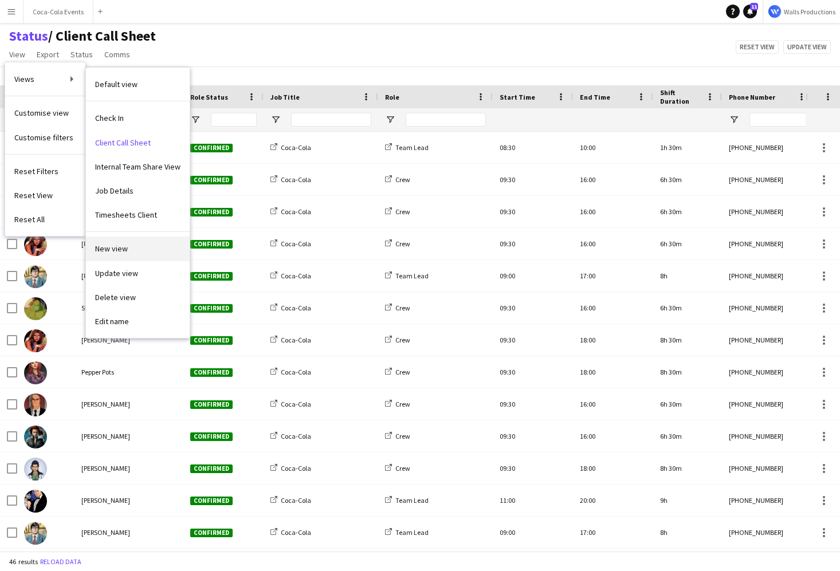
click at [116, 255] on link "New view" at bounding box center [138, 249] width 104 height 24
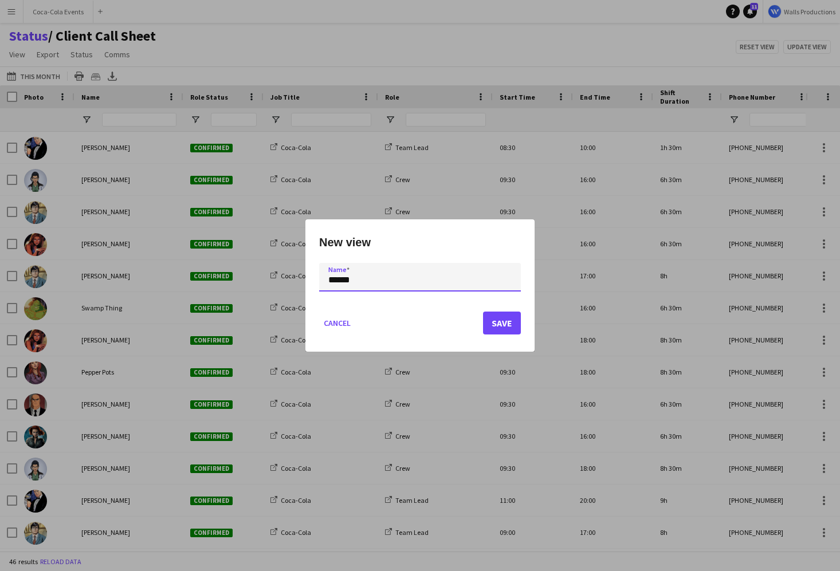
type input "******"
click at [512, 321] on button "Save" at bounding box center [502, 323] width 38 height 23
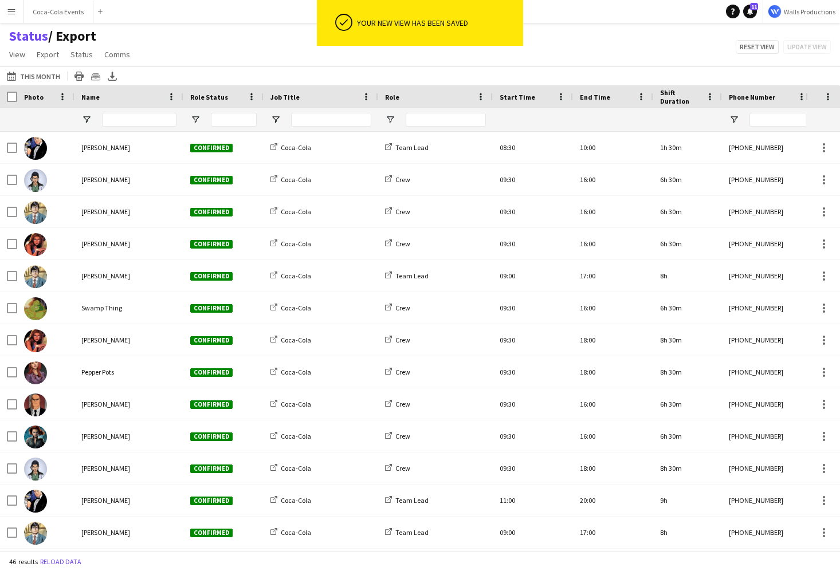
click at [203, 95] on span "Role Status" at bounding box center [209, 97] width 38 height 9
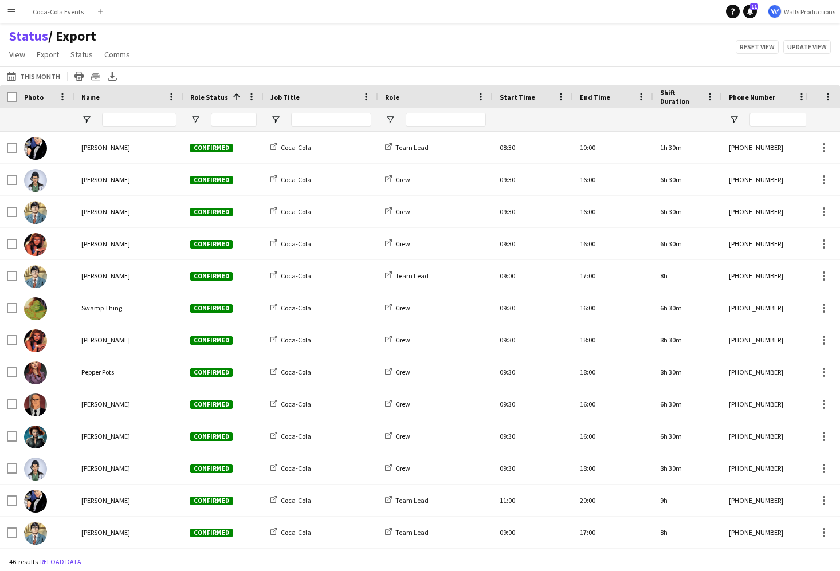
click at [203, 95] on span "Role Status" at bounding box center [209, 97] width 38 height 9
click at [50, 16] on button "Coca-Cola Events Close" at bounding box center [58, 12] width 70 height 22
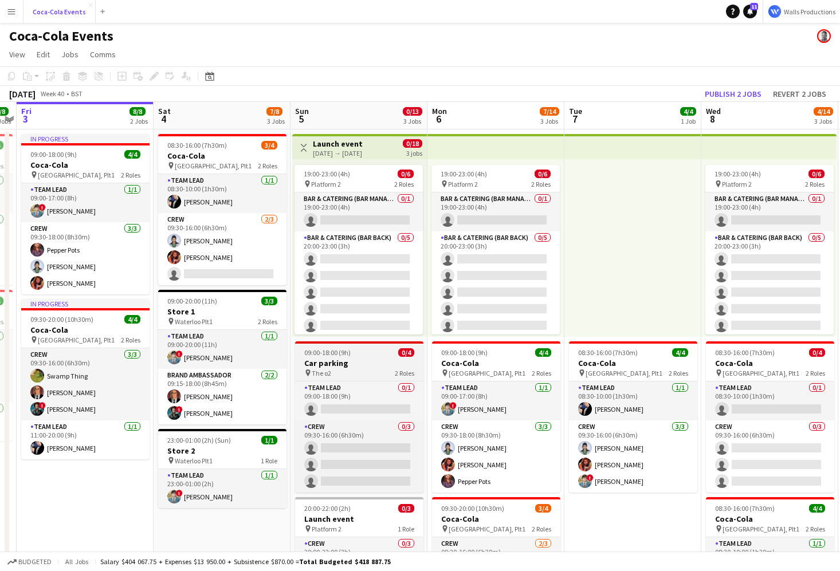
scroll to position [0, 532]
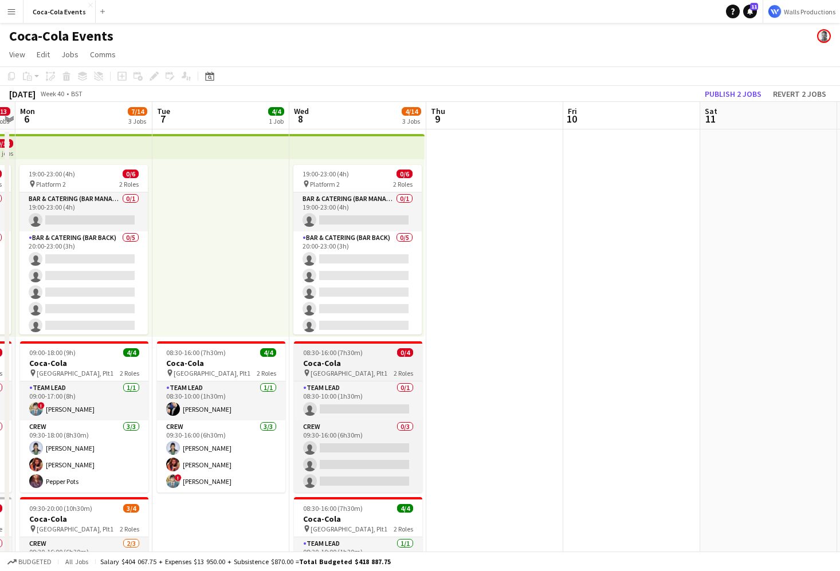
click at [360, 356] on span "08:30-16:00 (7h30m)" at bounding box center [333, 352] width 60 height 9
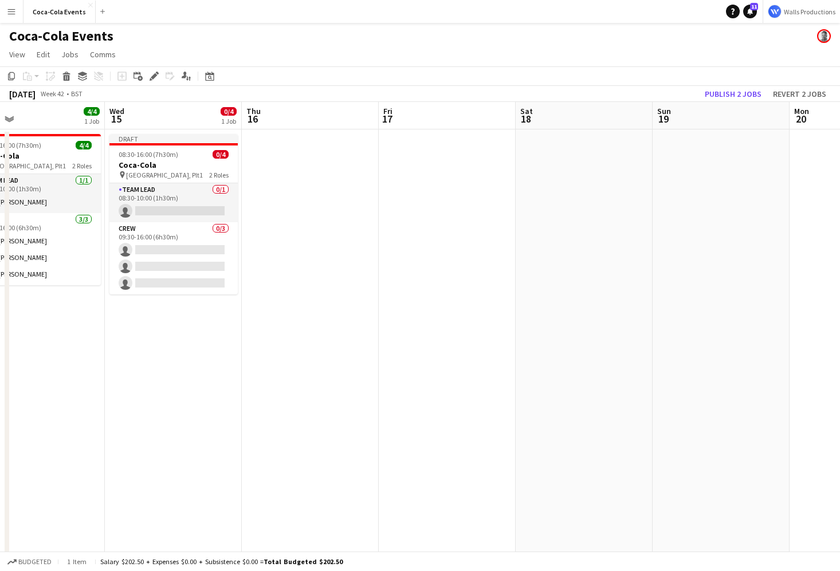
click at [307, 251] on app-date-cell at bounding box center [310, 401] width 137 height 544
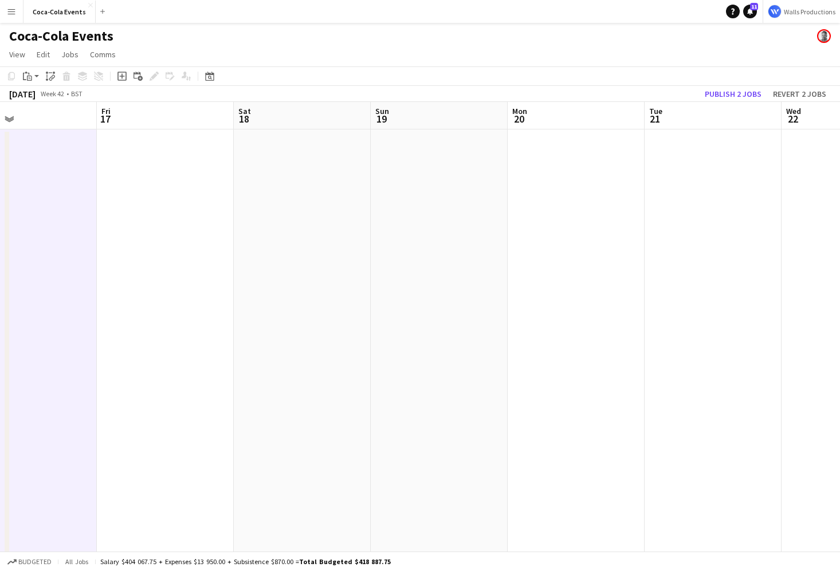
scroll to position [0, 489]
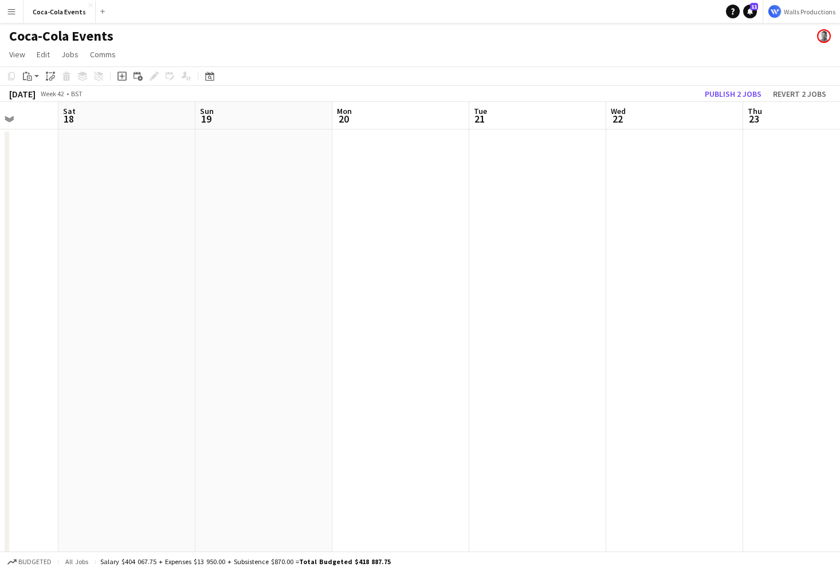
click at [727, 237] on app-date-cell at bounding box center [674, 401] width 137 height 544
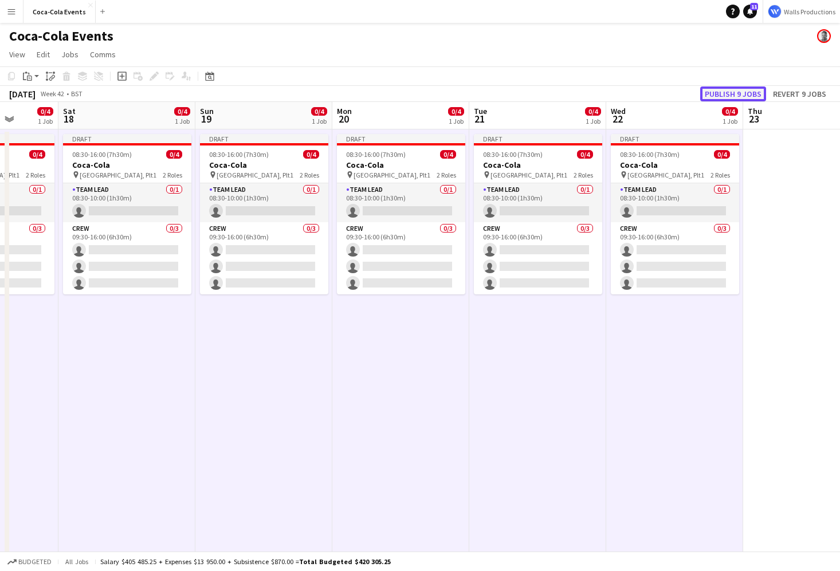
click at [741, 89] on button "Publish 9 jobs" at bounding box center [733, 93] width 66 height 15
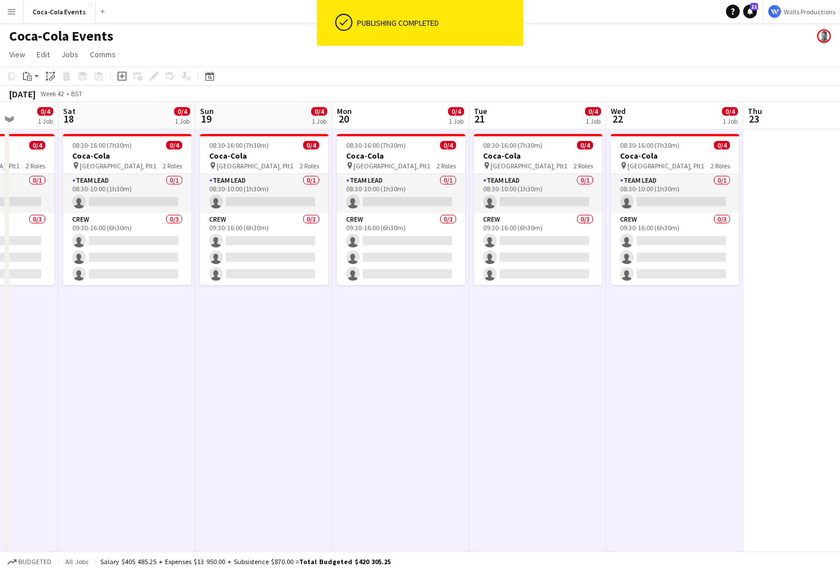
click at [8, 2] on button "Menu" at bounding box center [11, 11] width 23 height 23
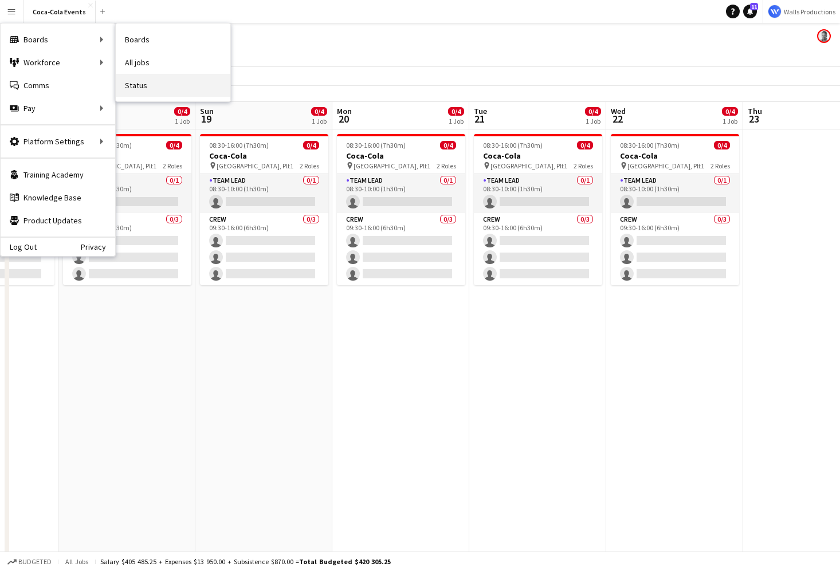
click at [136, 88] on link "Status" at bounding box center [173, 85] width 115 height 23
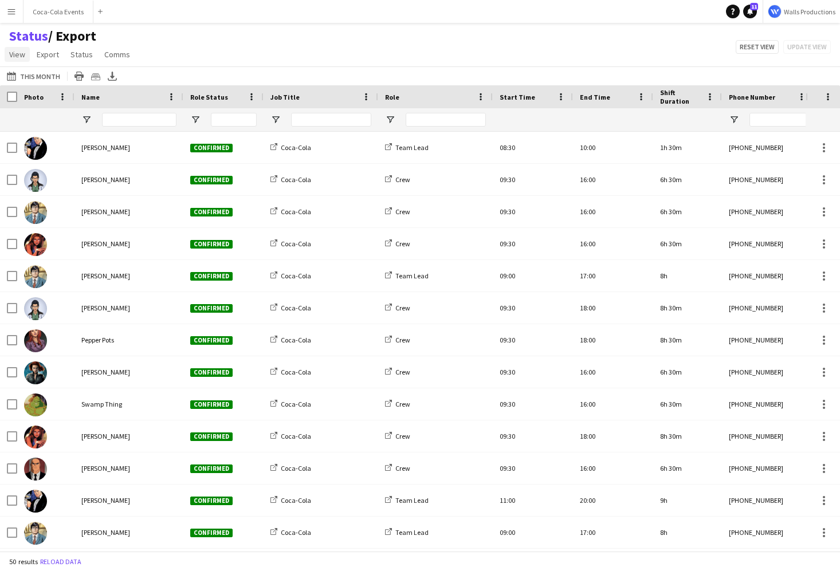
click at [10, 57] on span "View" at bounding box center [17, 54] width 16 height 10
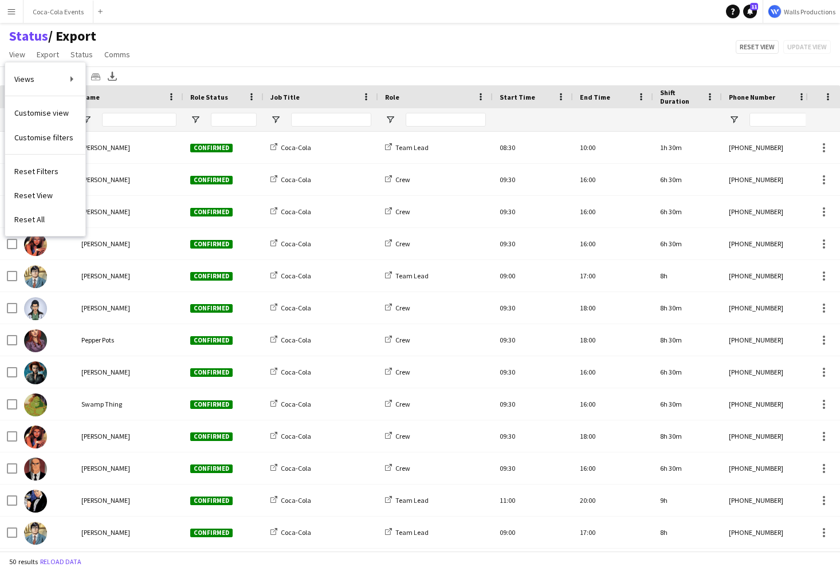
click at [263, 51] on div "Status / Export View Views Default view Check In Client Call Sheet Export Inter…" at bounding box center [420, 46] width 840 height 39
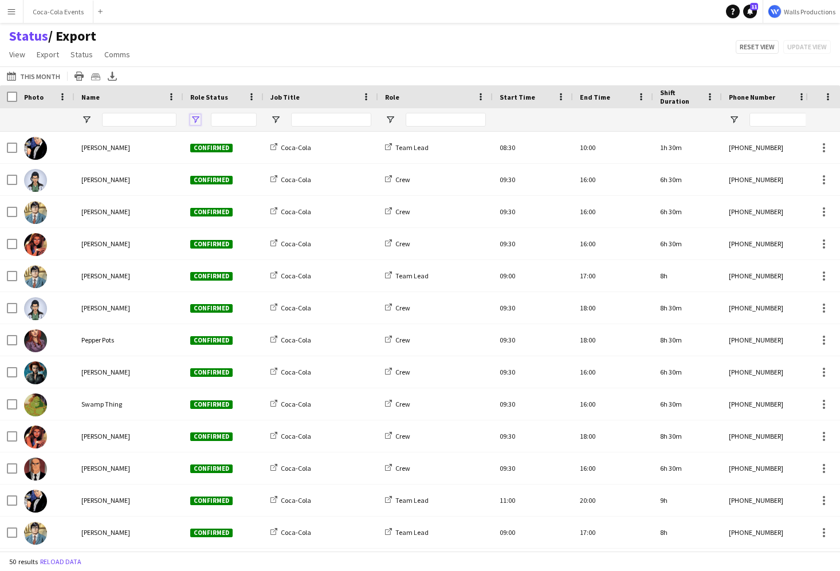
click at [193, 123] on span "Open Filter Menu" at bounding box center [195, 120] width 10 height 10
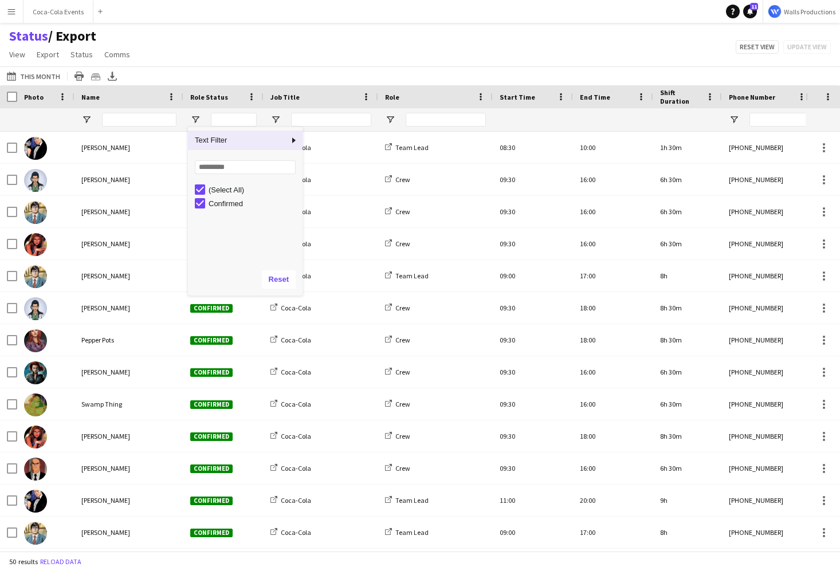
click at [215, 59] on div "Status / Export View Views Default view Check In Client Call Sheet Export Inter…" at bounding box center [420, 46] width 840 height 39
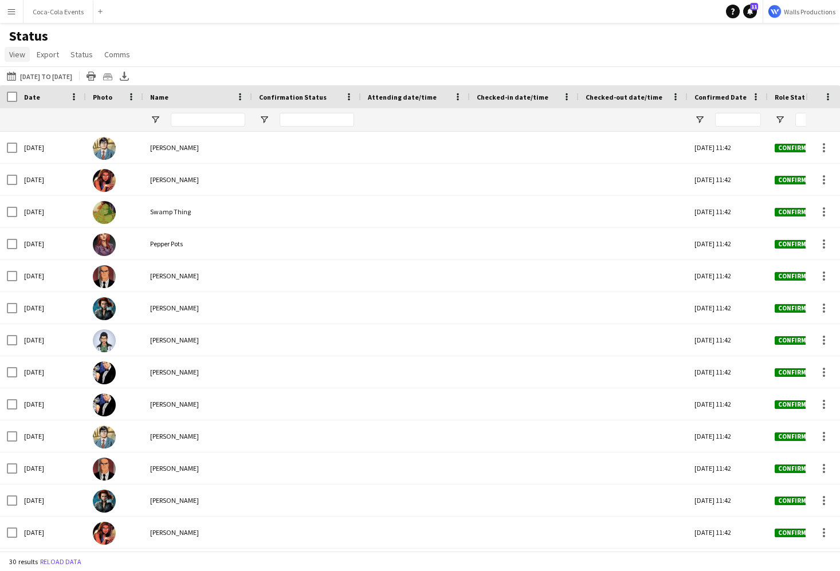
click at [23, 54] on span "View" at bounding box center [17, 54] width 16 height 10
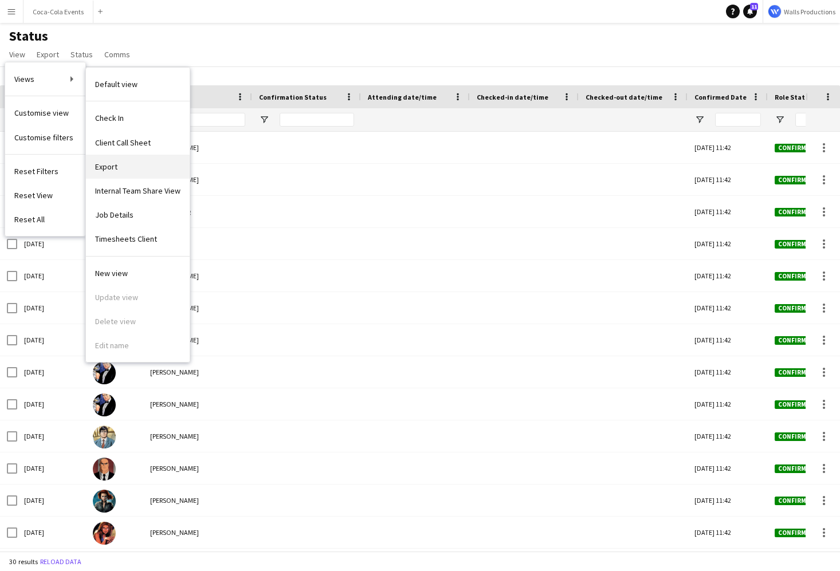
click at [117, 172] on link "Export" at bounding box center [138, 167] width 104 height 24
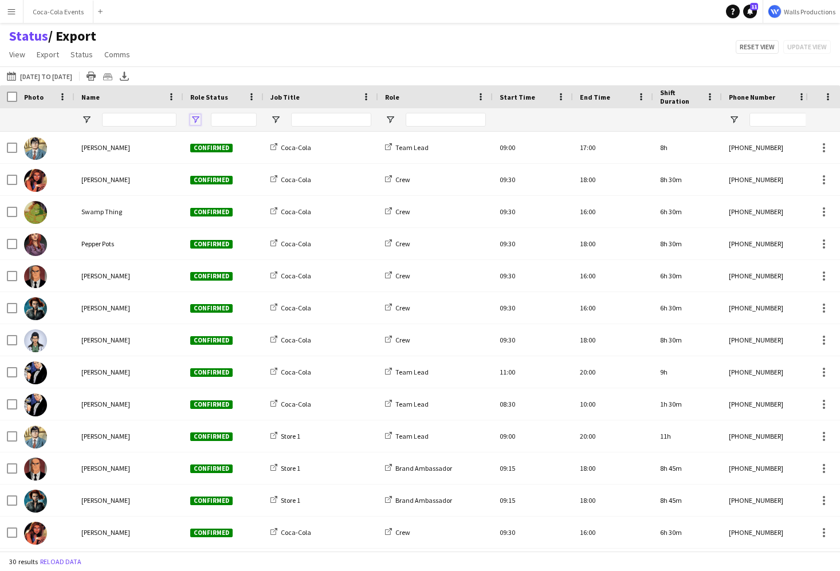
click at [198, 118] on span "Open Filter Menu" at bounding box center [195, 120] width 10 height 10
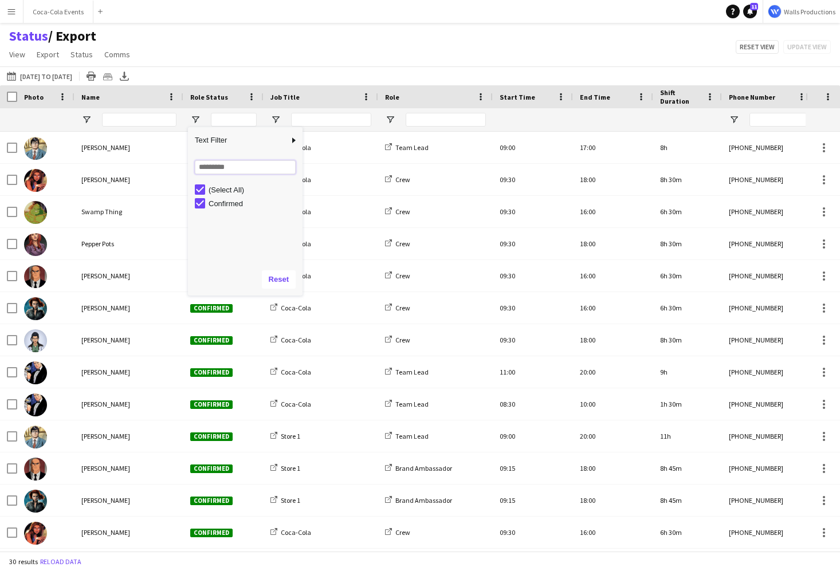
click at [222, 165] on input "Search filter values" at bounding box center [245, 167] width 101 height 14
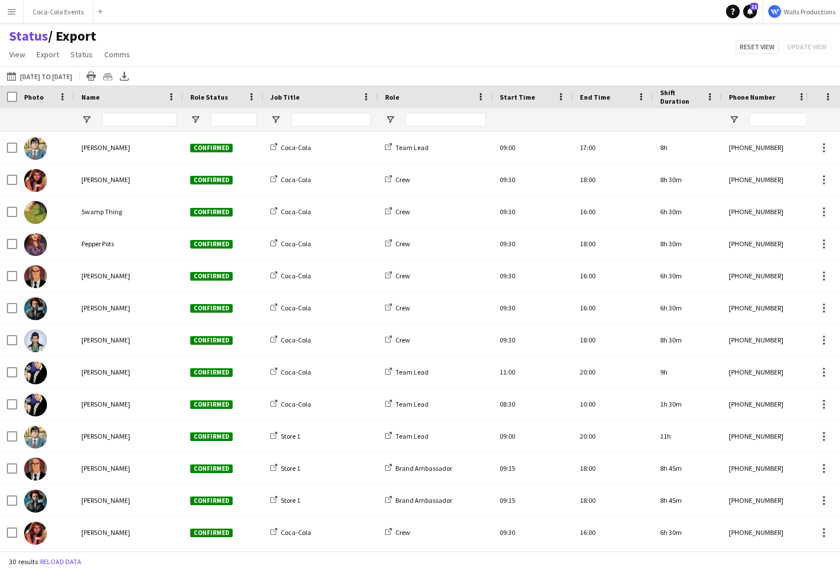
click at [253, 43] on div "Status / Export View Views Default view Check In Client Call Sheet Export Inter…" at bounding box center [420, 46] width 840 height 39
click at [16, 58] on span "View" at bounding box center [17, 54] width 16 height 10
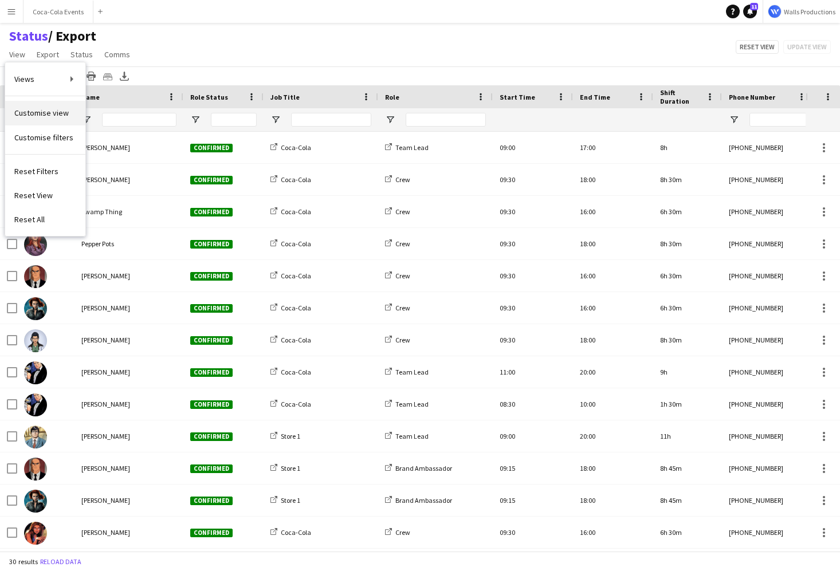
click at [64, 113] on span "Customise view" at bounding box center [41, 113] width 54 height 10
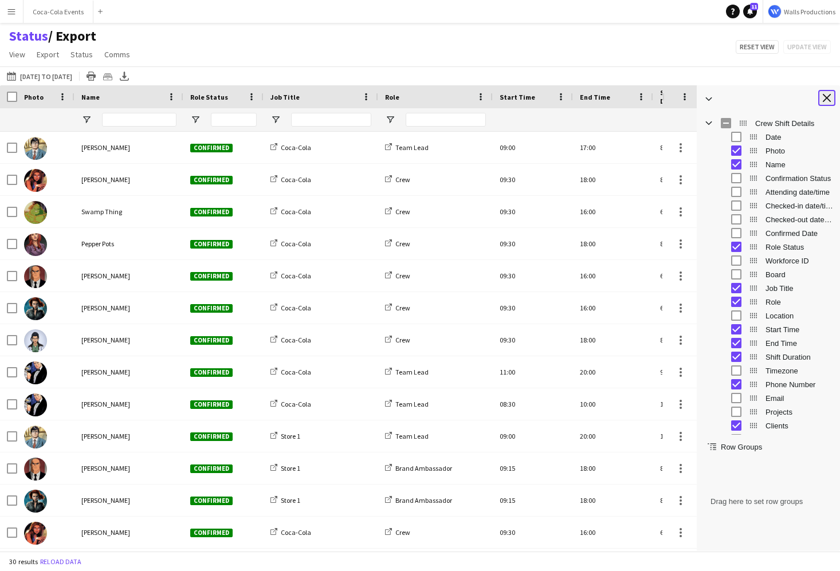
click at [823, 99] on app-icon "Close tool panel" at bounding box center [827, 98] width 8 height 8
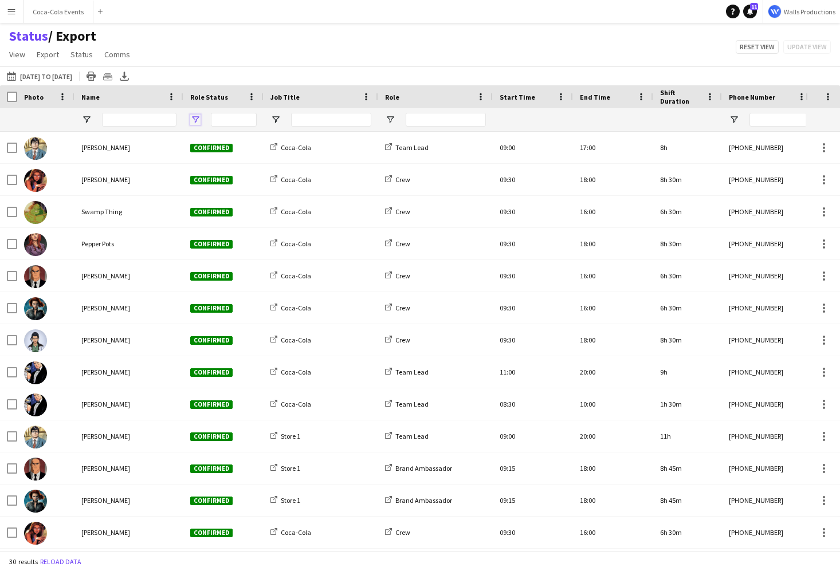
click at [195, 123] on span "Open Filter Menu" at bounding box center [195, 120] width 10 height 10
click at [42, 81] on button "03-10-2025 to 09-10-2025 03-10-2025 to 09-10-2025" at bounding box center [40, 76] width 70 height 14
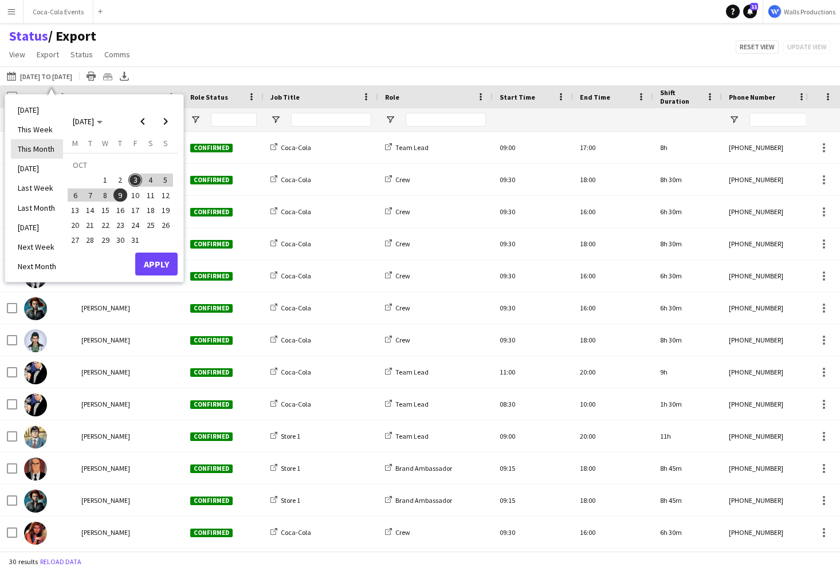
click at [37, 145] on li "This Month" at bounding box center [37, 148] width 52 height 19
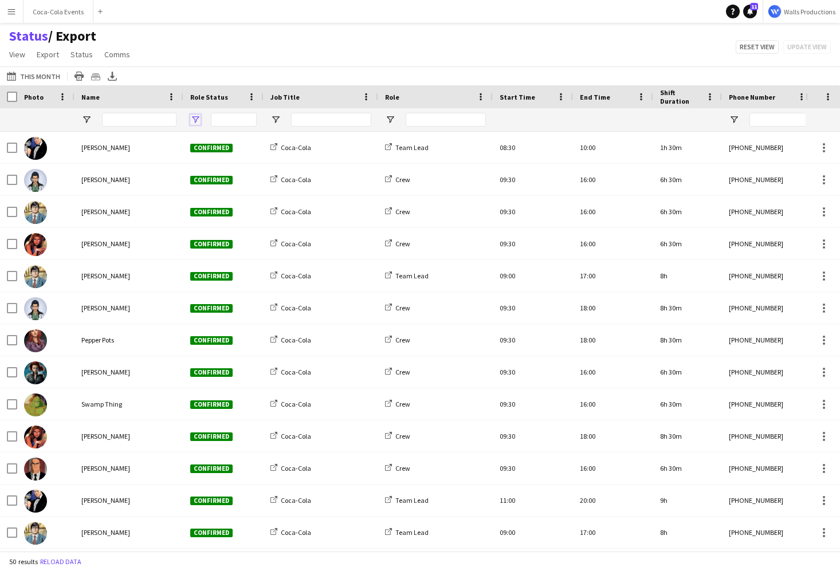
click at [196, 117] on span "Open Filter Menu" at bounding box center [195, 120] width 10 height 10
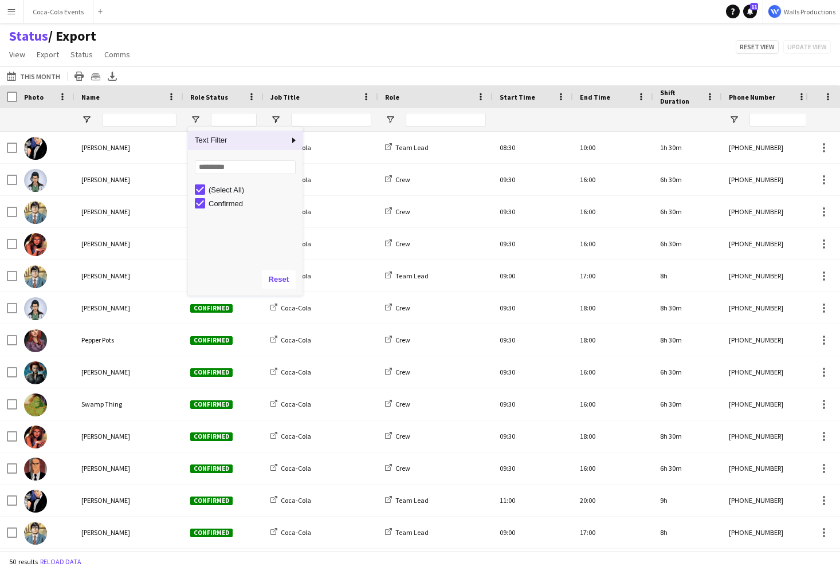
click at [214, 68] on div "03-10-2025 to 09-10-2025 This Month Today This Week This Month Yesterday Last W…" at bounding box center [420, 75] width 840 height 19
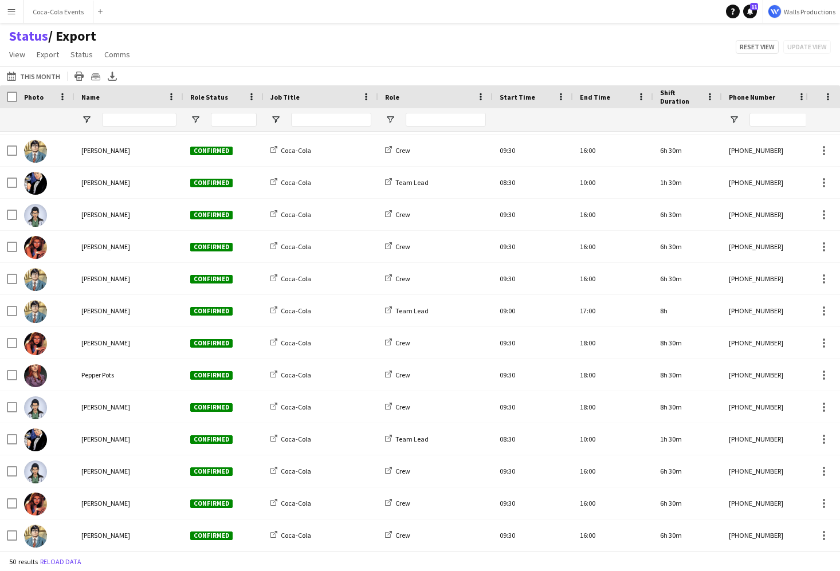
scroll to position [454, 0]
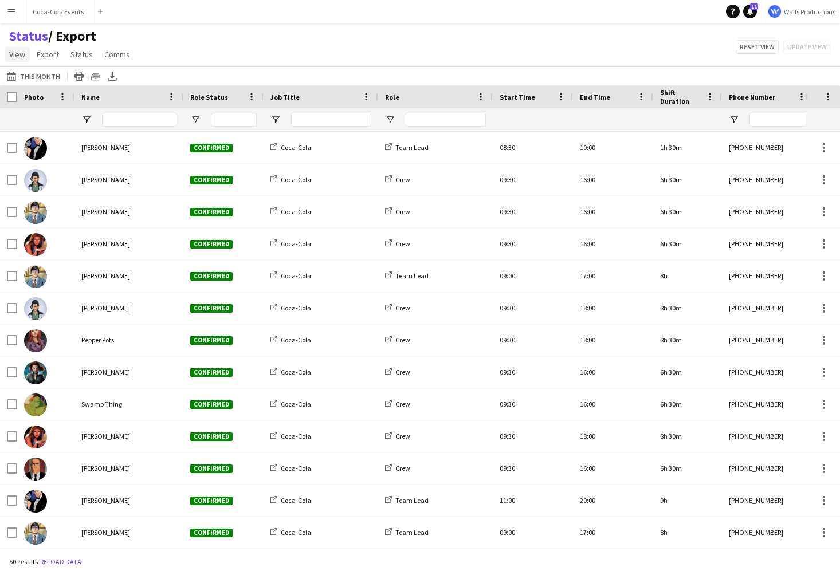
click at [15, 55] on span "View" at bounding box center [17, 54] width 16 height 10
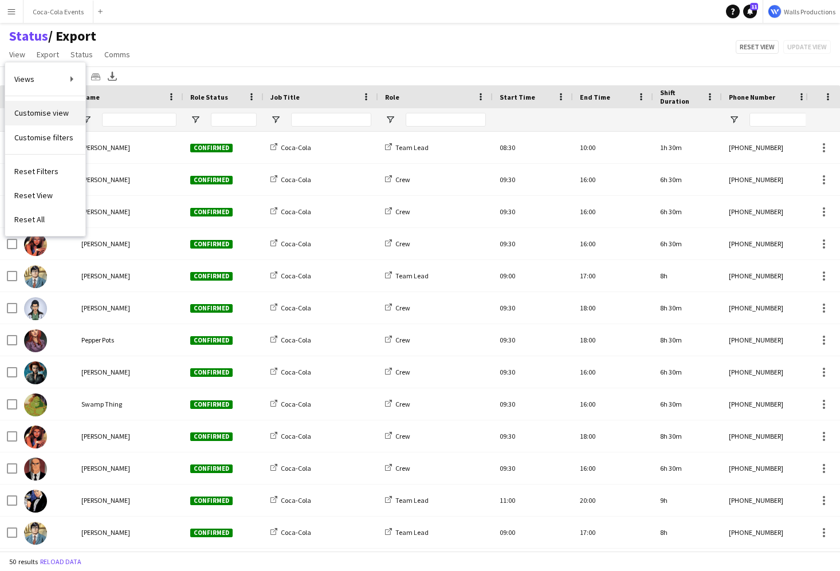
click at [34, 119] on link "Customise view" at bounding box center [45, 113] width 80 height 24
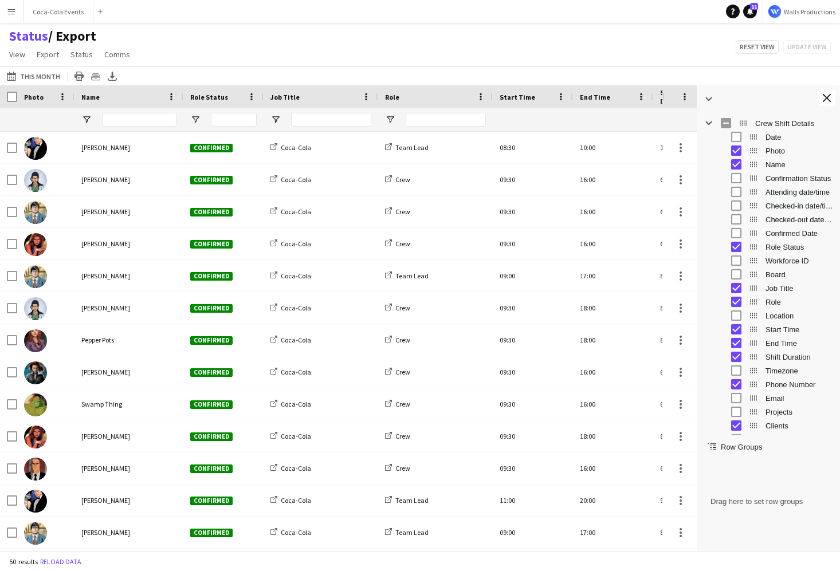
click at [778, 245] on span "Role Status" at bounding box center [799, 247] width 68 height 9
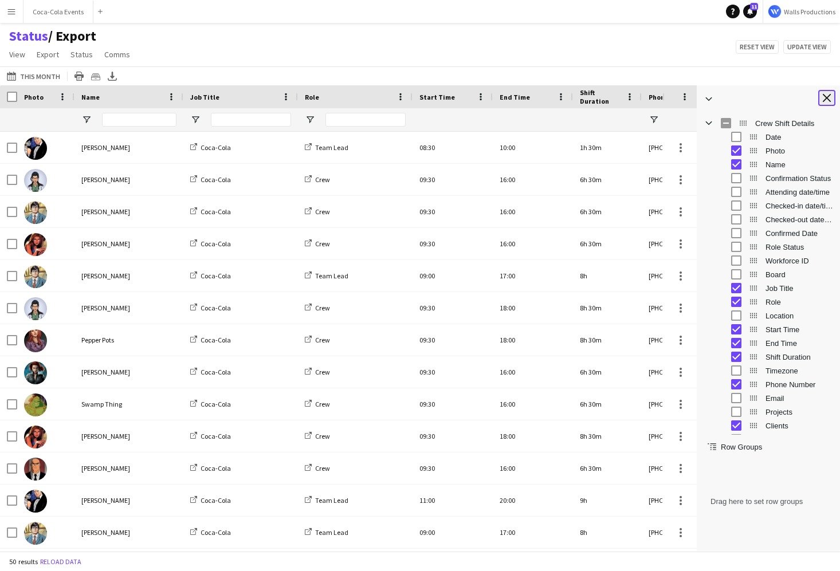
click at [823, 103] on button "Close tool panel" at bounding box center [826, 98] width 17 height 16
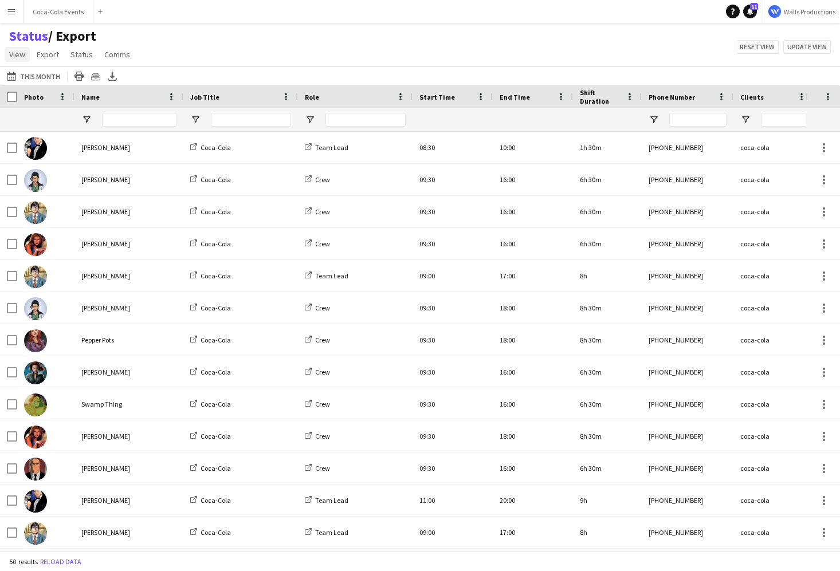
click at [14, 57] on span "View" at bounding box center [17, 54] width 16 height 10
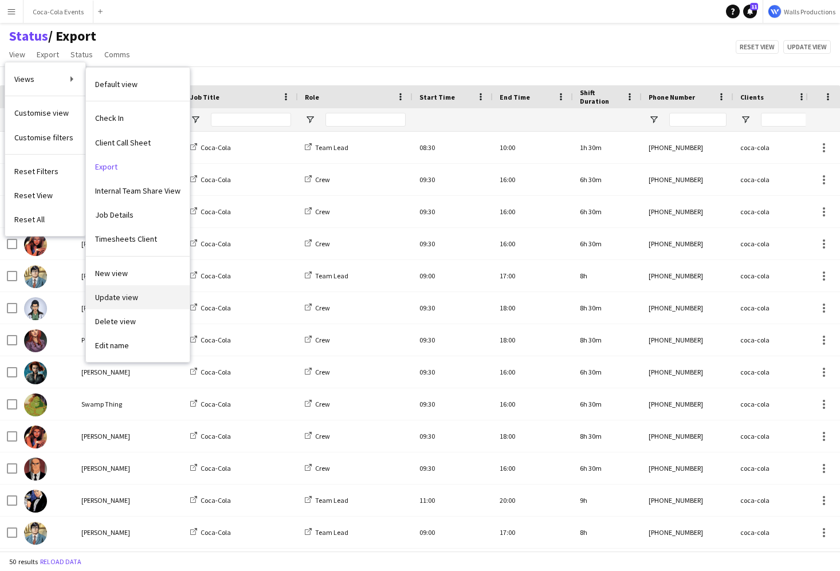
click at [123, 292] on span "Update view" at bounding box center [116, 297] width 43 height 10
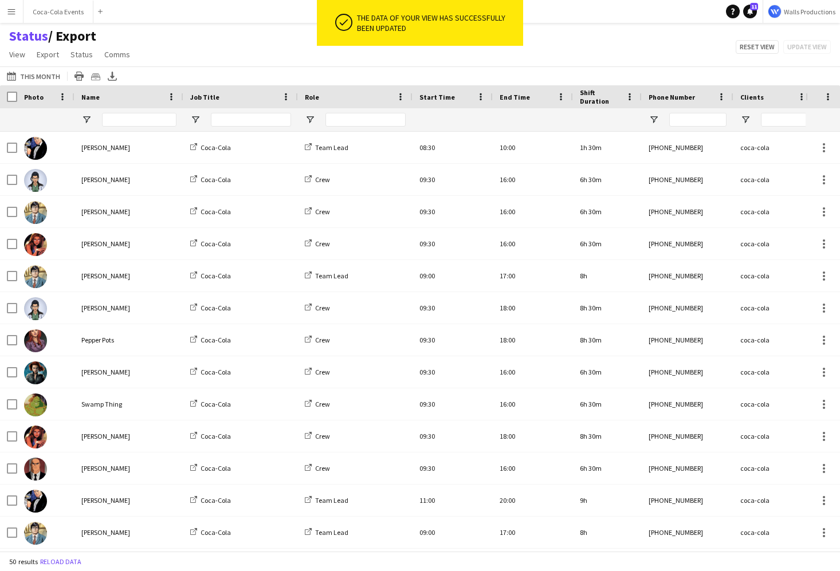
click at [222, 19] on app-navbar "Menu Boards Boards Boards All jobs Status Workforce Workforce My Workforce Recr…" at bounding box center [420, 11] width 840 height 23
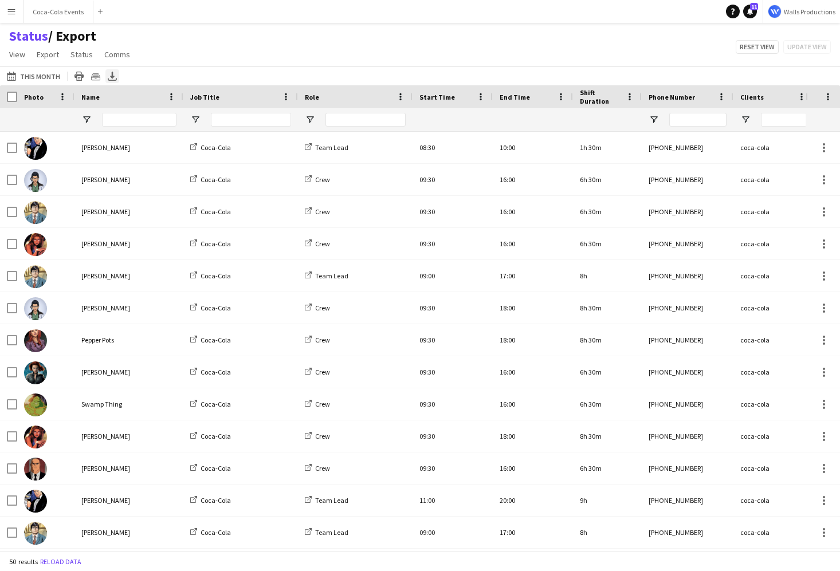
click at [113, 77] on icon "Export XLSX" at bounding box center [112, 76] width 9 height 9
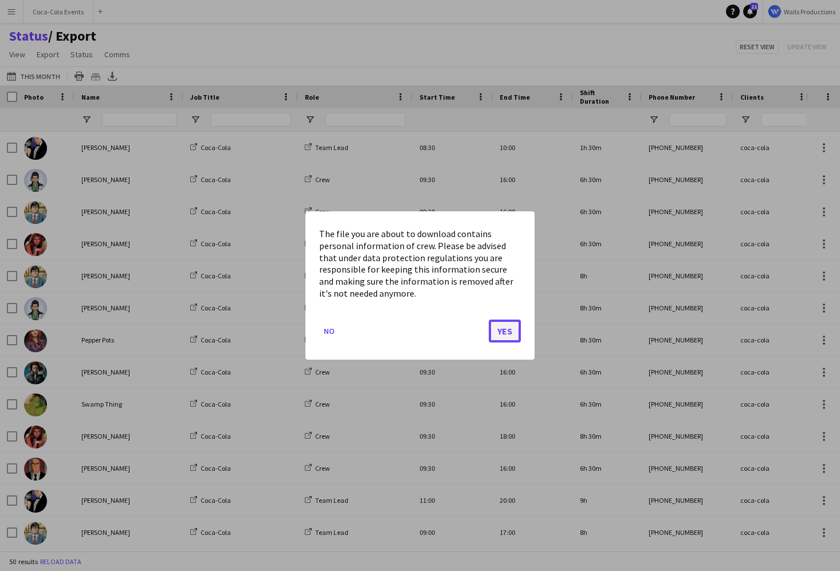
click at [509, 336] on button "Yes" at bounding box center [505, 331] width 32 height 23
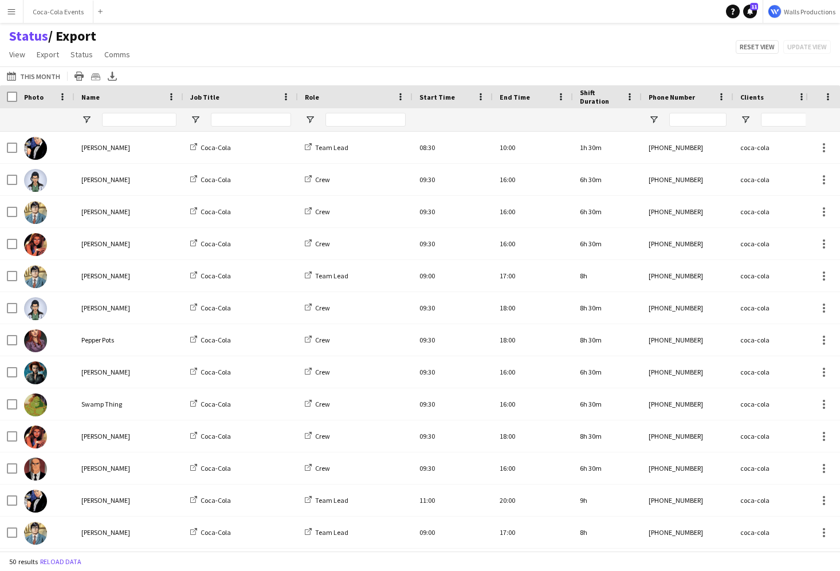
click at [595, 43] on div "Status / Export View Views Default view Check In Client Call Sheet Export Inter…" at bounding box center [420, 46] width 840 height 39
click at [403, 96] on span at bounding box center [400, 97] width 10 height 10
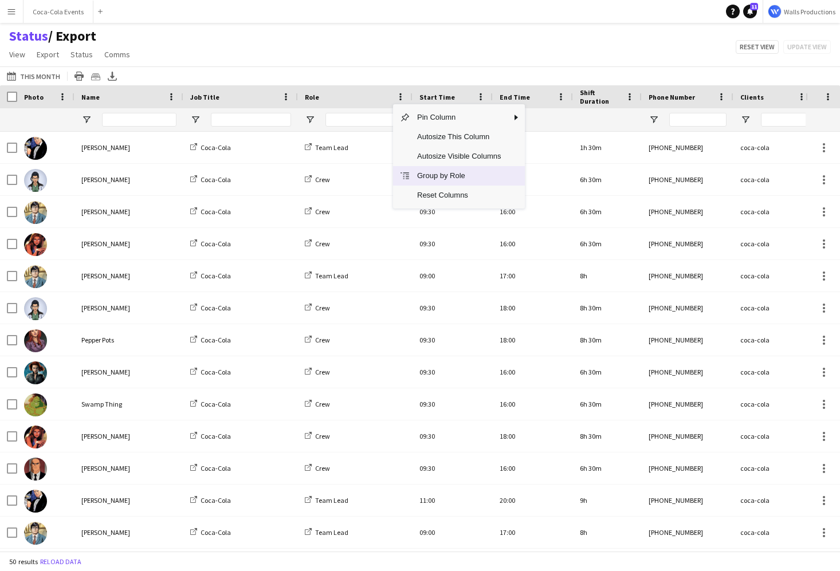
click at [438, 178] on span "Group by Role" at bounding box center [458, 175] width 97 height 19
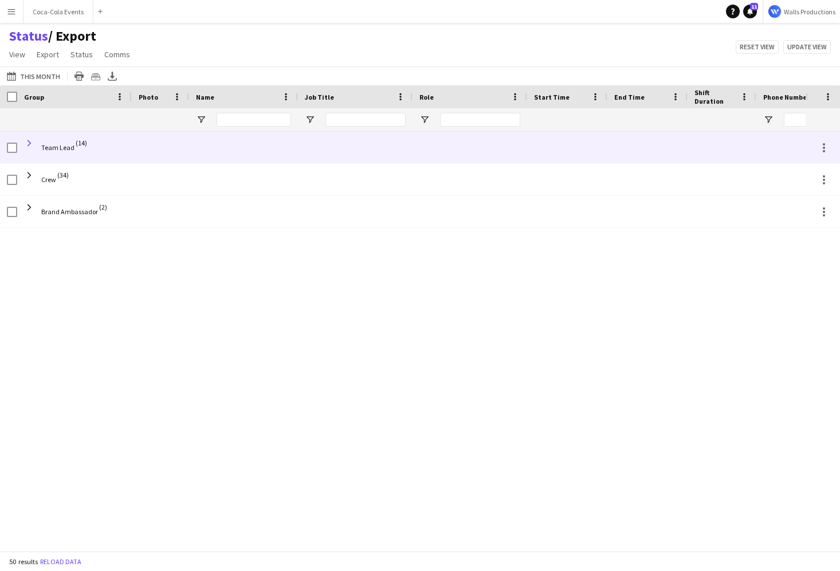
click at [27, 143] on span at bounding box center [29, 143] width 10 height 10
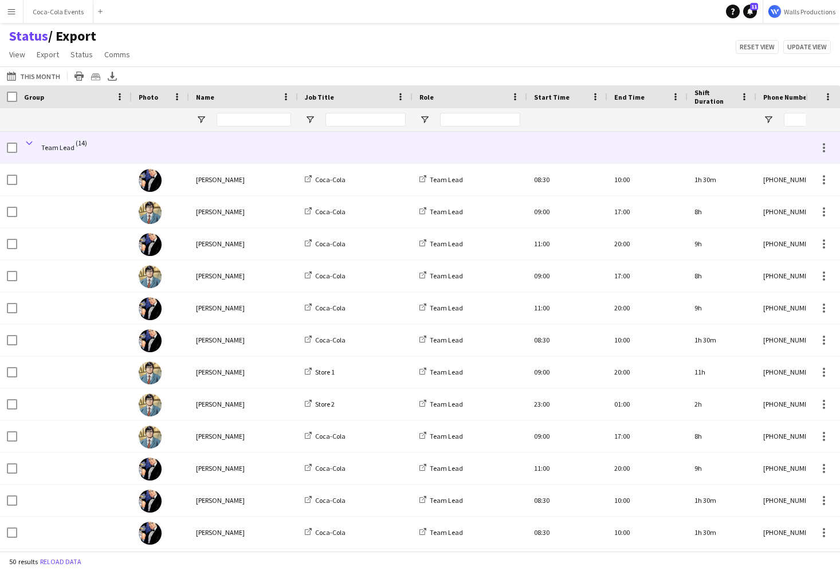
click at [29, 143] on span at bounding box center [29, 143] width 10 height 10
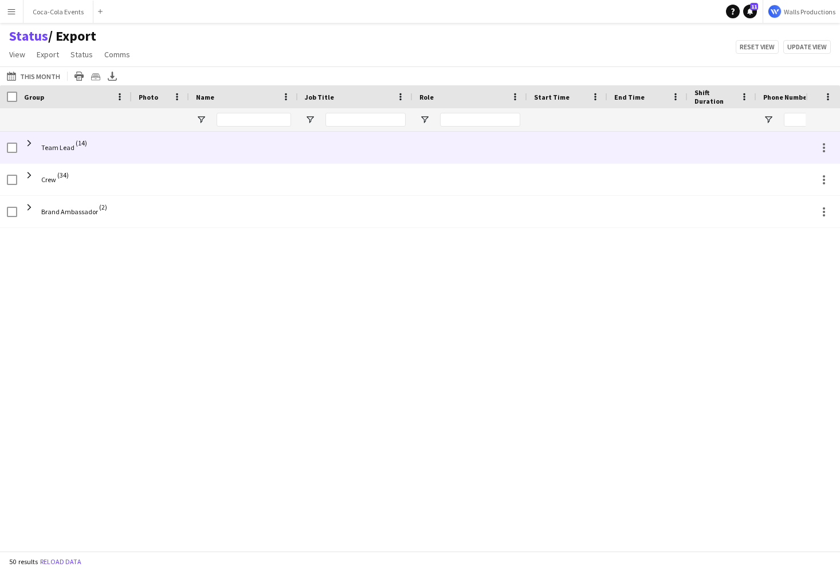
click at [29, 143] on span at bounding box center [29, 143] width 10 height 10
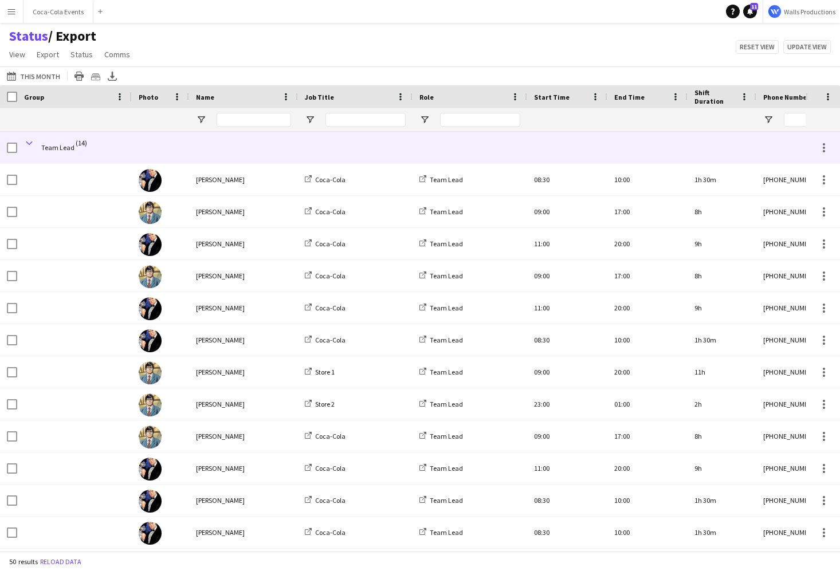
click at [32, 144] on span at bounding box center [29, 143] width 10 height 10
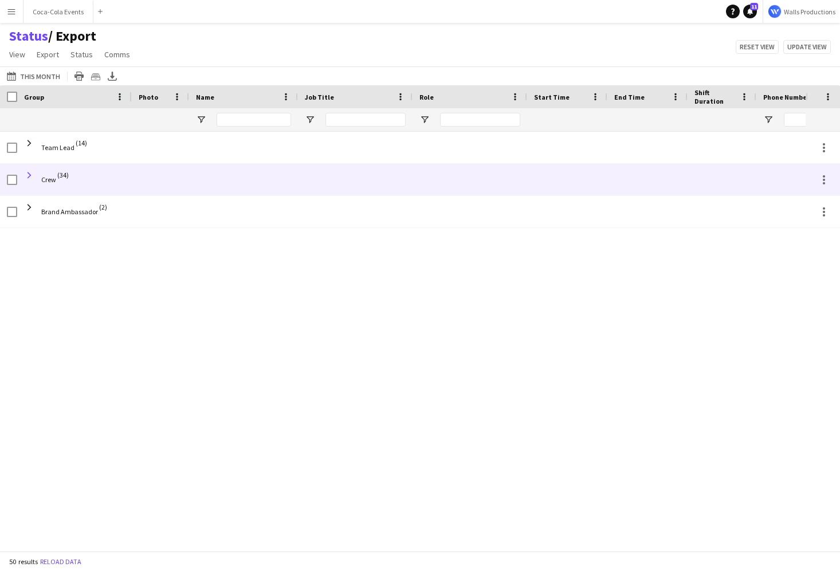
click at [29, 175] on span at bounding box center [29, 175] width 10 height 10
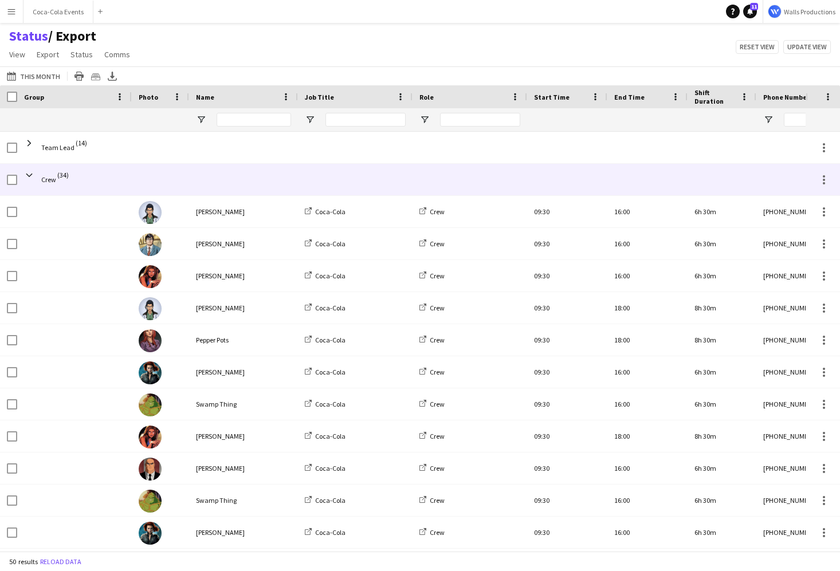
click at [29, 175] on span at bounding box center [29, 175] width 10 height 10
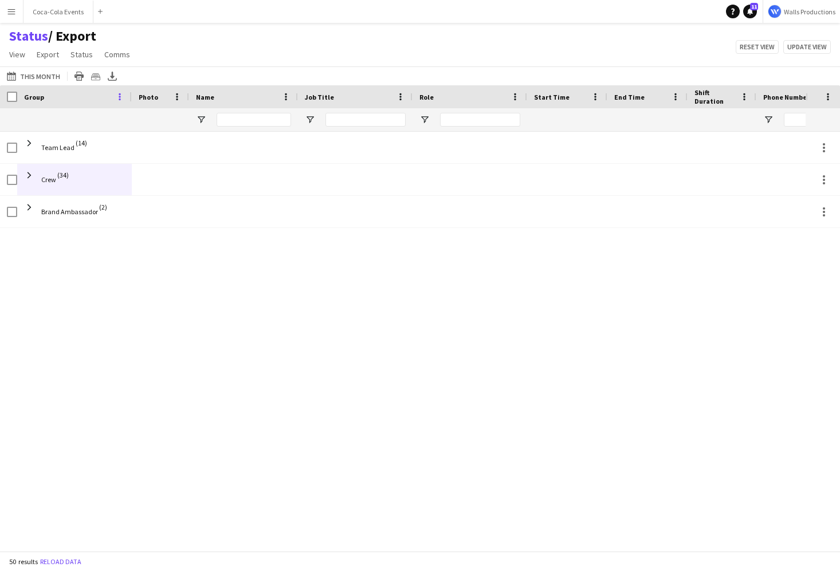
click at [120, 93] on span at bounding box center [120, 97] width 10 height 10
click at [417, 62] on div "Status / Export View Views Default view Check In Client Call Sheet Export Inter…" at bounding box center [420, 46] width 840 height 39
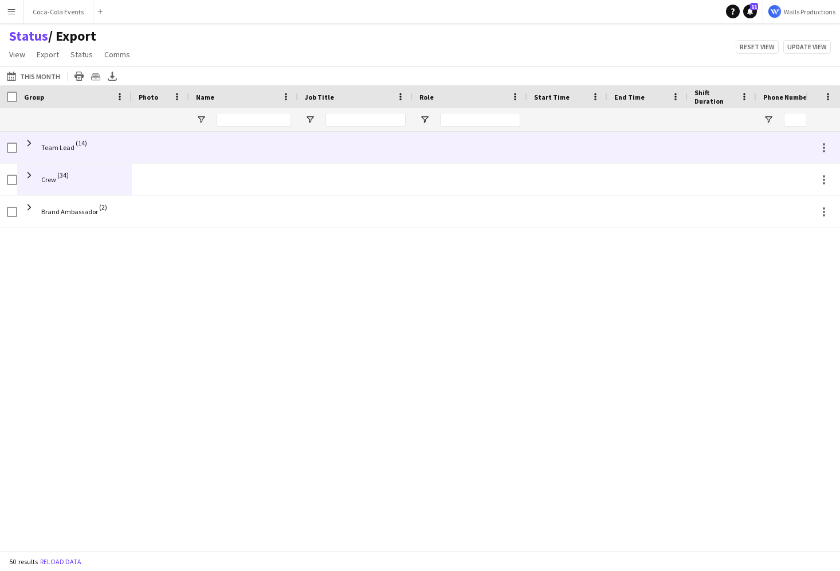
click at [52, 147] on span "Team Lead" at bounding box center [57, 147] width 33 height 9
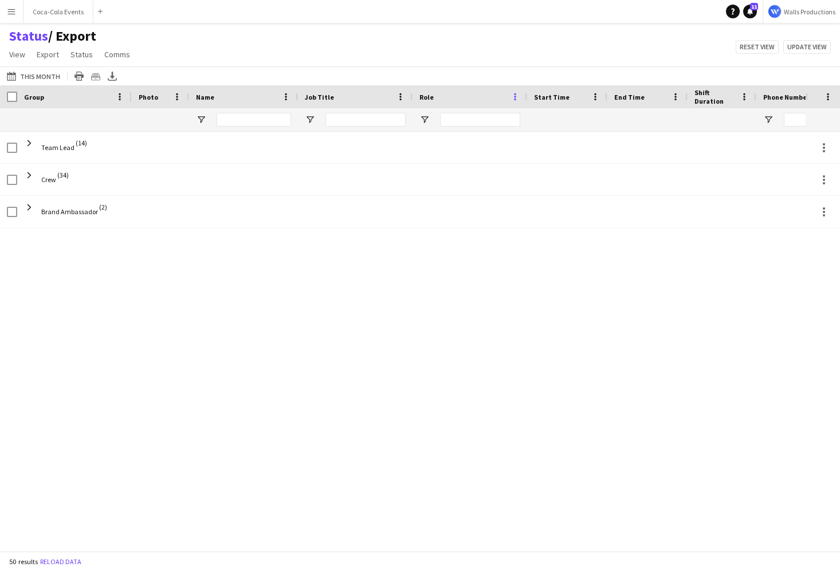
click at [513, 98] on span at bounding box center [515, 97] width 10 height 10
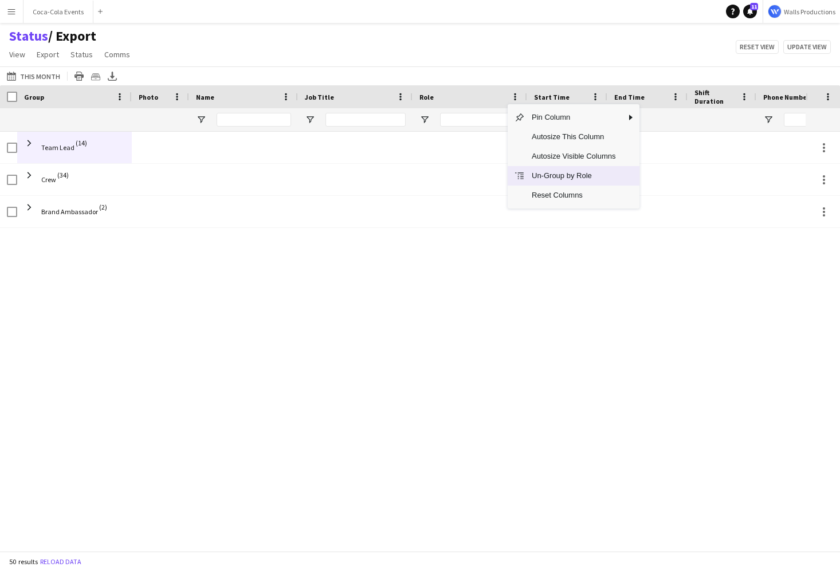
click at [561, 180] on span "Un-Group by Role" at bounding box center [573, 175] width 97 height 19
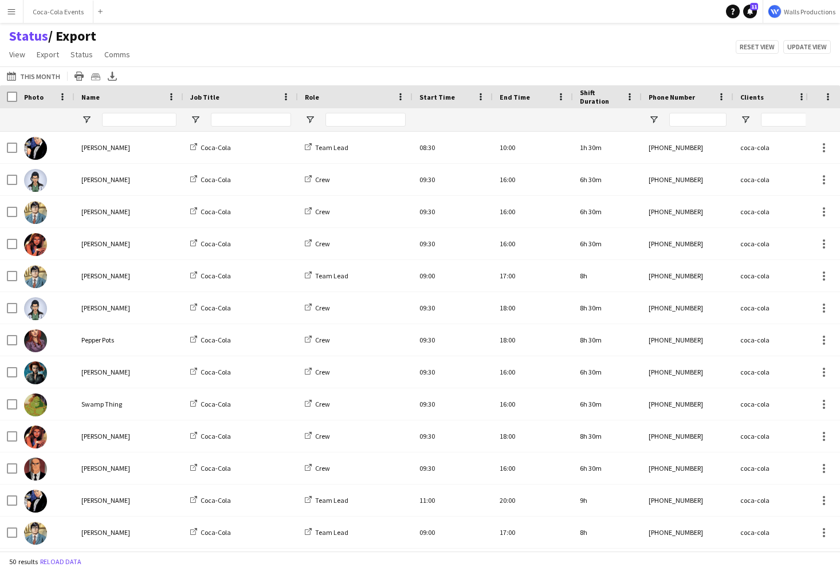
click at [196, 44] on div "Status / Export View Views Default view Check In Client Call Sheet Export Inter…" at bounding box center [420, 46] width 840 height 39
click at [10, 9] on app-icon "Menu" at bounding box center [11, 11] width 9 height 9
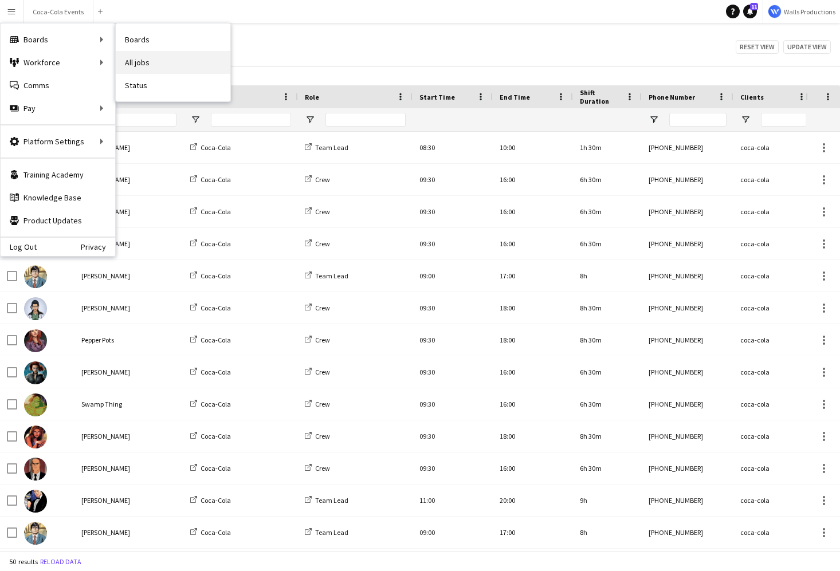
click at [149, 60] on link "All jobs" at bounding box center [173, 62] width 115 height 23
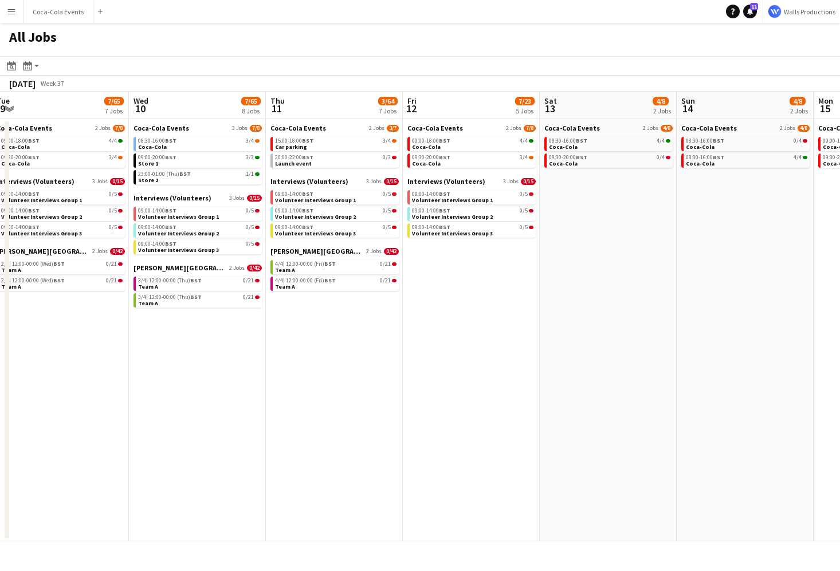
scroll to position [0, 281]
click at [30, 72] on div "Month view / Day view" at bounding box center [28, 66] width 14 height 14
click at [155, 61] on app-toolbar "Date picker OCT 2025 OCT 2025 Monday M Tuesday T Wednesday W Thursday T Friday …" at bounding box center [420, 65] width 840 height 19
click at [46, 11] on button "Coca-Cola Events Close" at bounding box center [58, 12] width 70 height 22
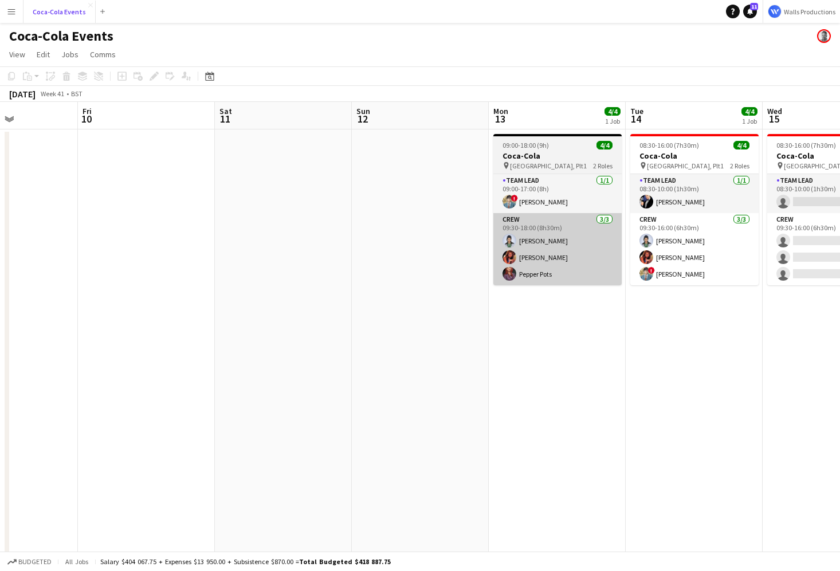
scroll to position [0, 539]
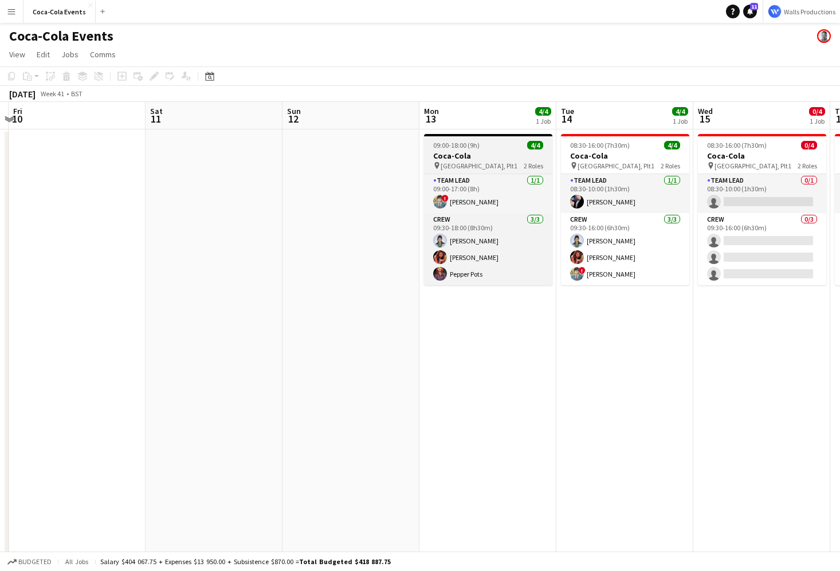
click at [460, 136] on app-job-card "09:00-18:00 (9h) 4/4 Coca-Cola pin Waterloo, Plt1 2 Roles Team Lead 1/1 09:00-1…" at bounding box center [488, 209] width 128 height 151
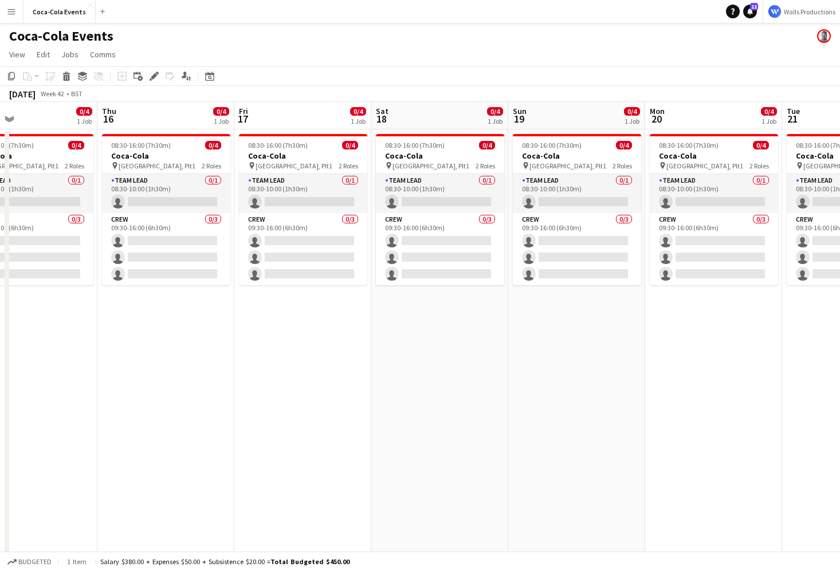
scroll to position [0, 570]
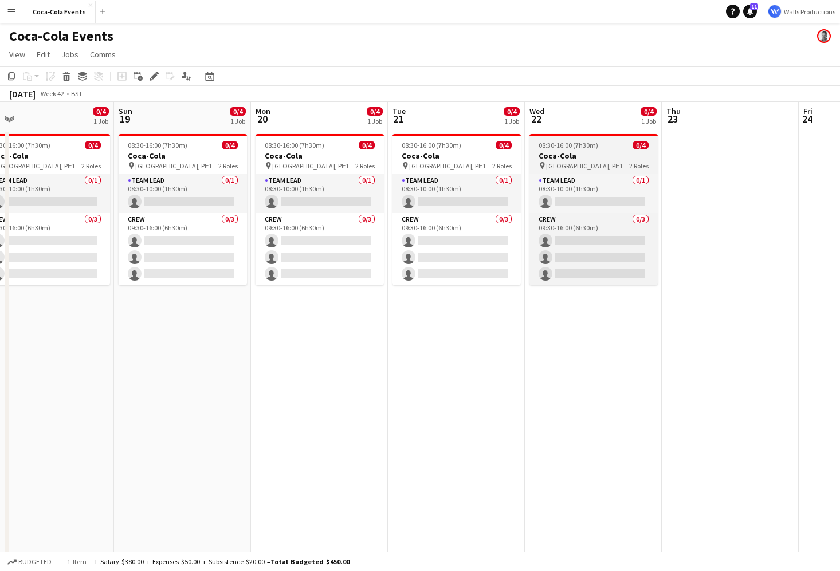
click at [615, 148] on div "08:30-16:00 (7h30m) 0/4" at bounding box center [593, 145] width 128 height 9
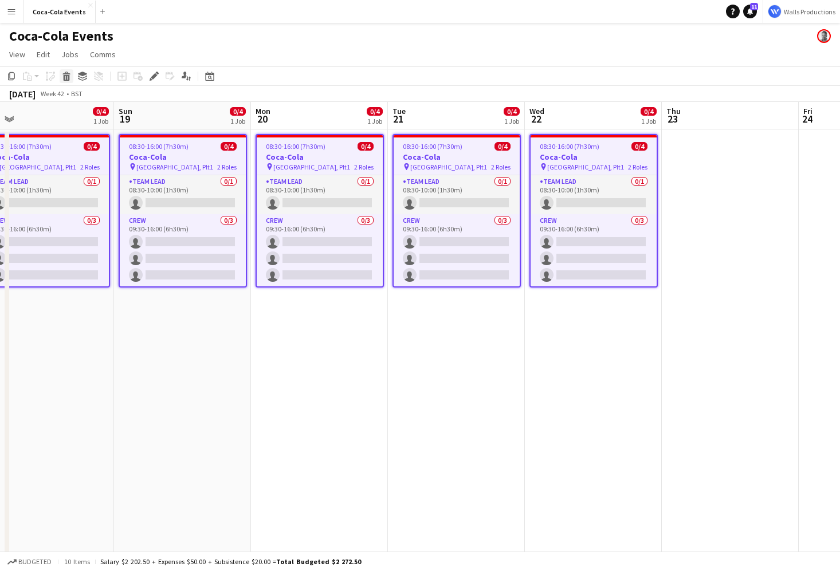
click at [65, 77] on icon at bounding box center [67, 78] width 6 height 6
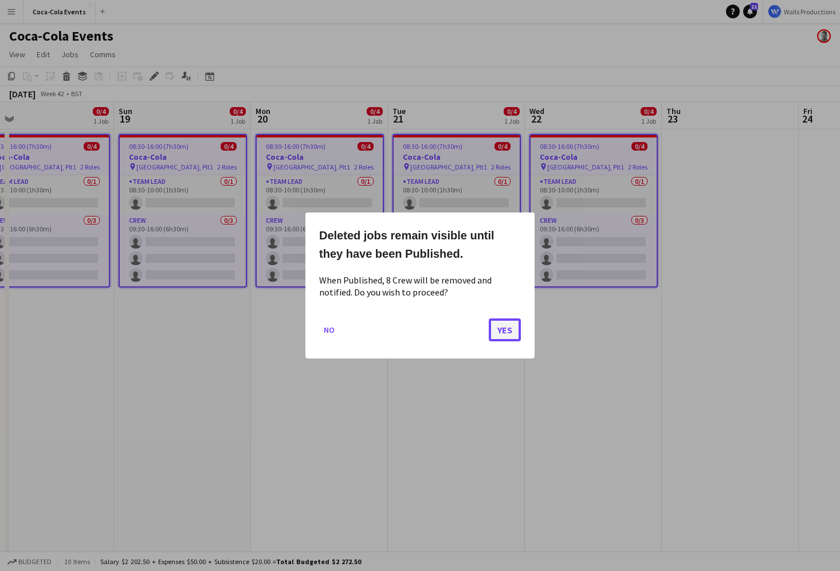
click at [509, 334] on button "Yes" at bounding box center [505, 329] width 32 height 23
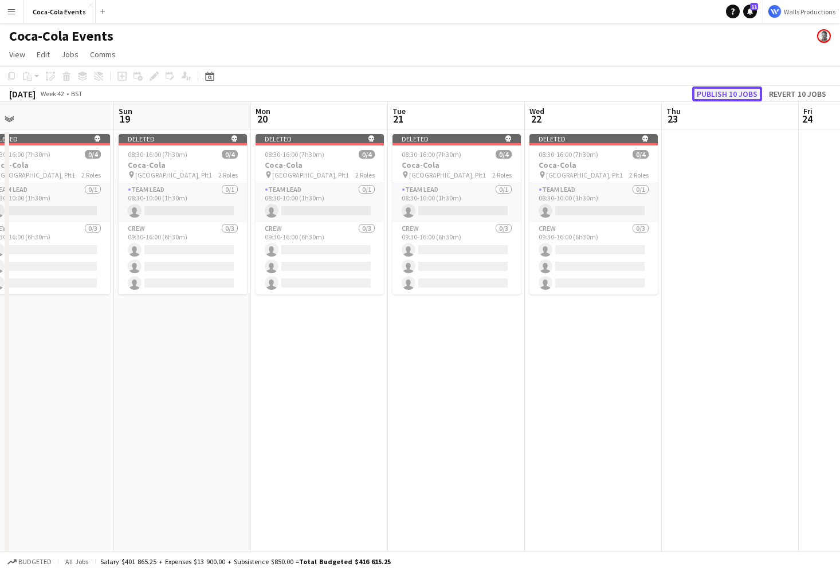
click at [725, 90] on button "Publish 10 jobs" at bounding box center [727, 93] width 70 height 15
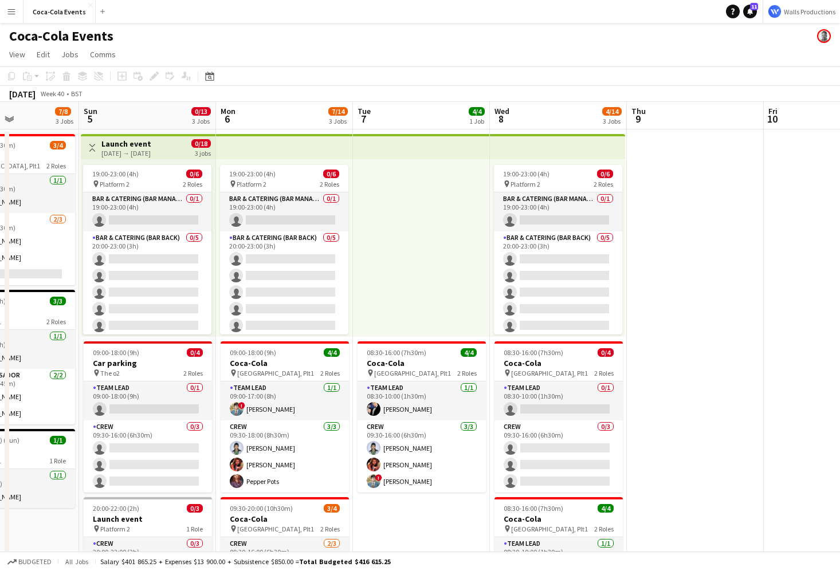
scroll to position [0, 331]
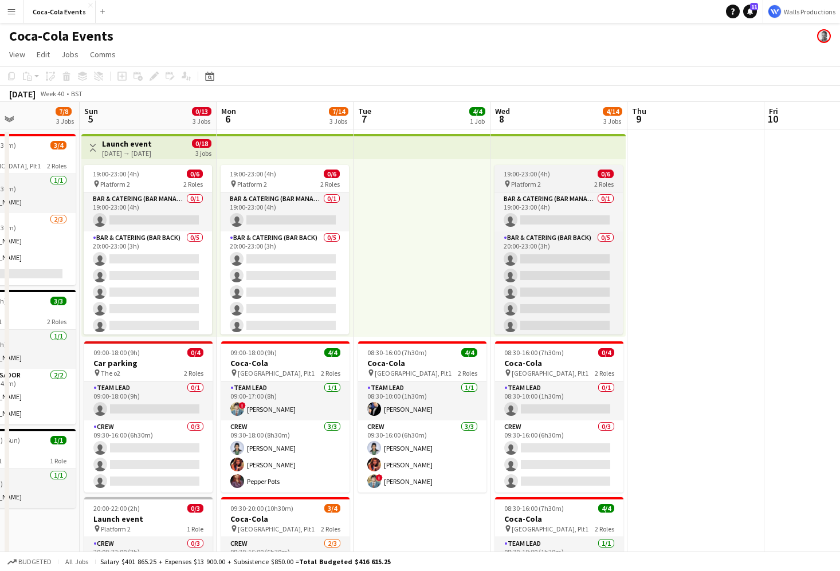
click at [550, 169] on app-job-card "19:00-23:00 (4h) 0/6 pin Platform 2 2 Roles Bar & Catering (Bar Manager) 0/1 19…" at bounding box center [558, 250] width 128 height 170
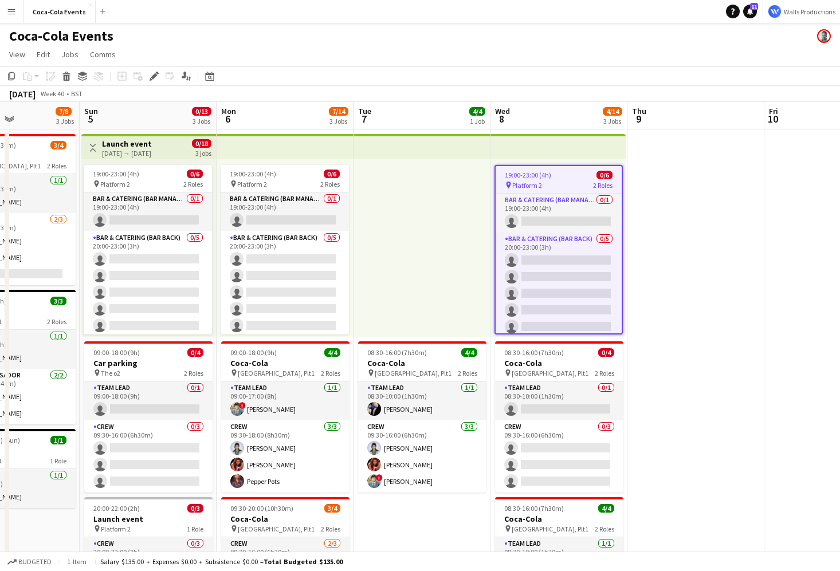
click at [663, 200] on app-date-cell at bounding box center [695, 401] width 137 height 544
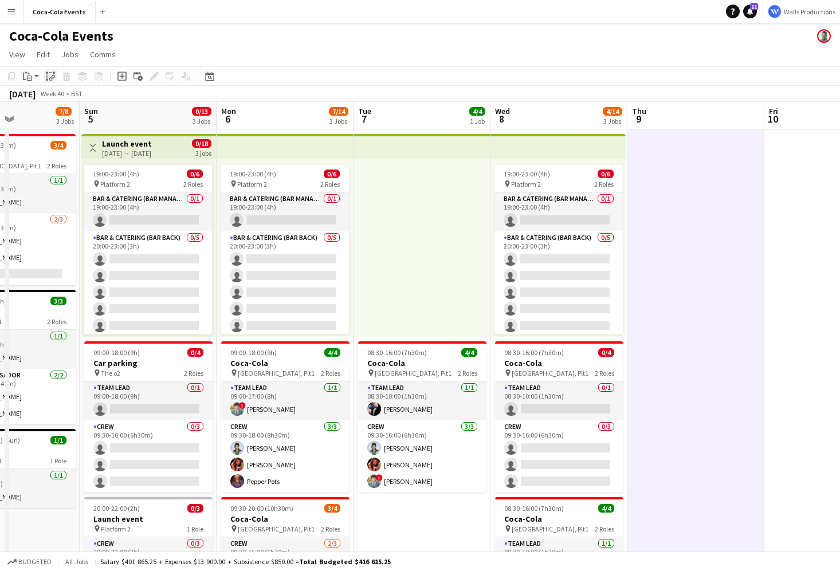
click at [47, 76] on icon "Paste linked Job" at bounding box center [50, 76] width 9 height 9
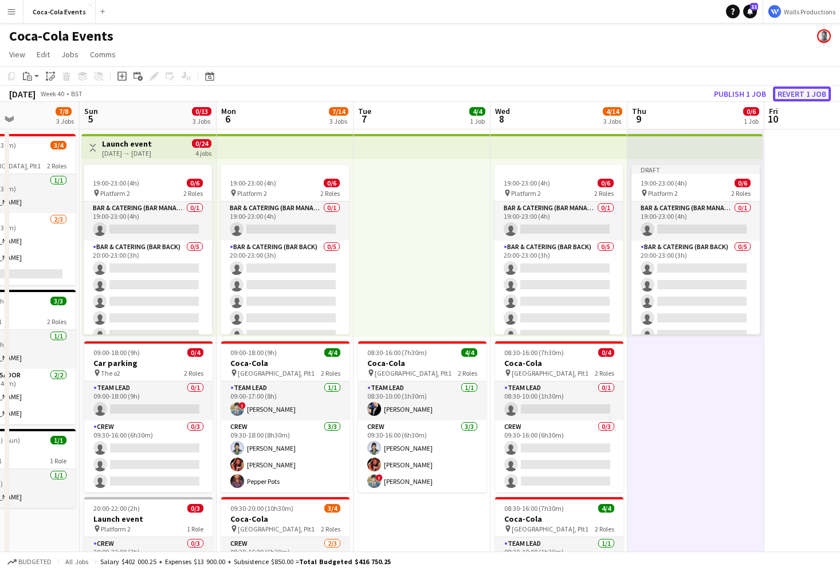
click at [800, 93] on button "Revert 1 job" at bounding box center [802, 93] width 58 height 15
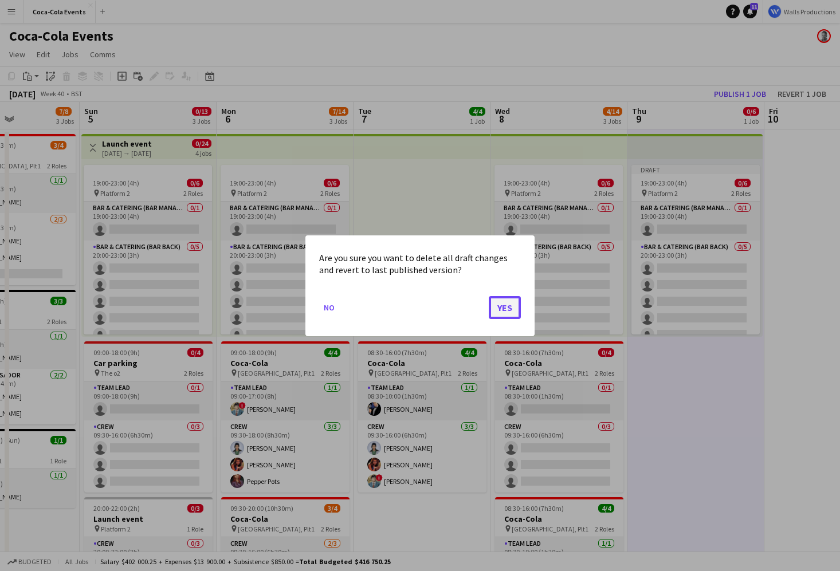
click at [498, 307] on button "Yes" at bounding box center [505, 307] width 32 height 23
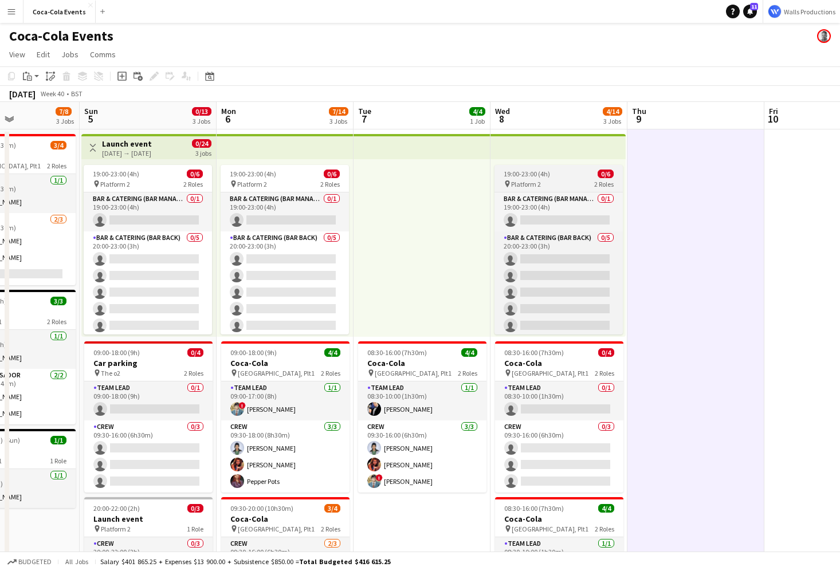
click at [560, 175] on div "19:00-23:00 (4h) 0/6" at bounding box center [558, 174] width 128 height 9
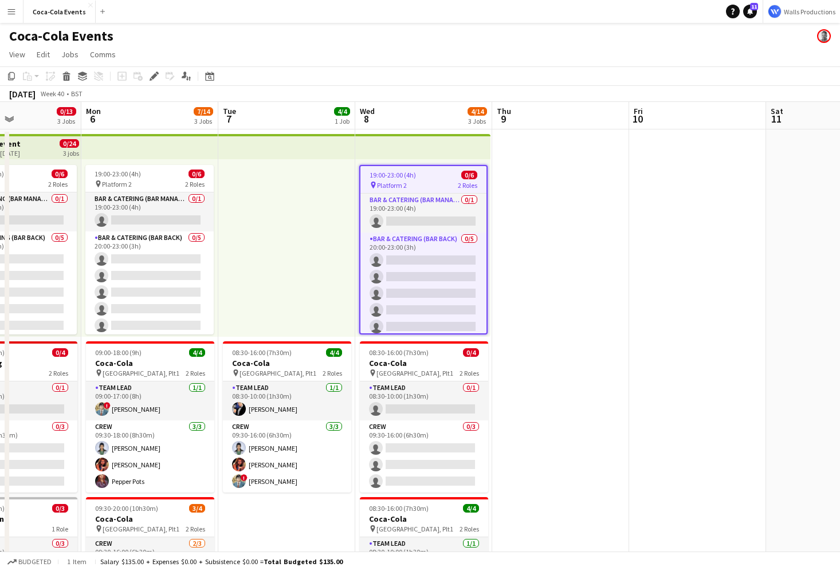
scroll to position [0, 470]
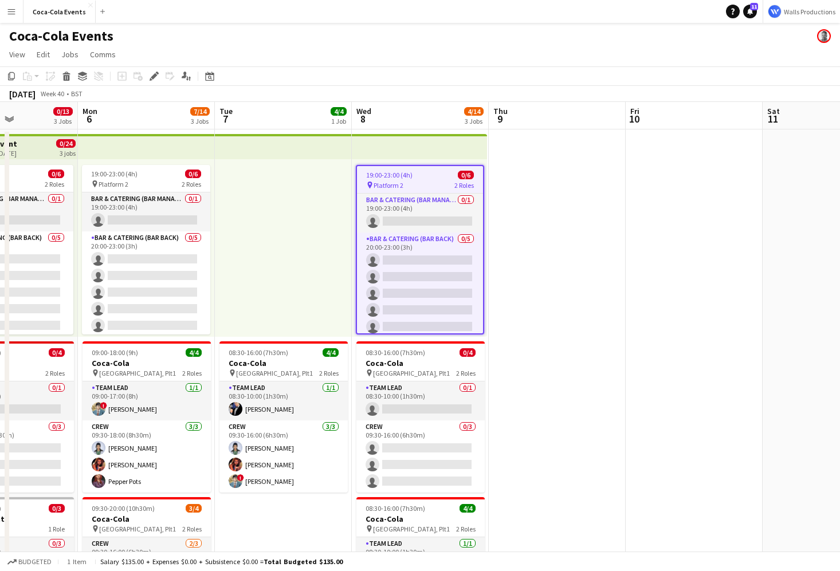
click at [544, 254] on app-date-cell at bounding box center [557, 401] width 137 height 544
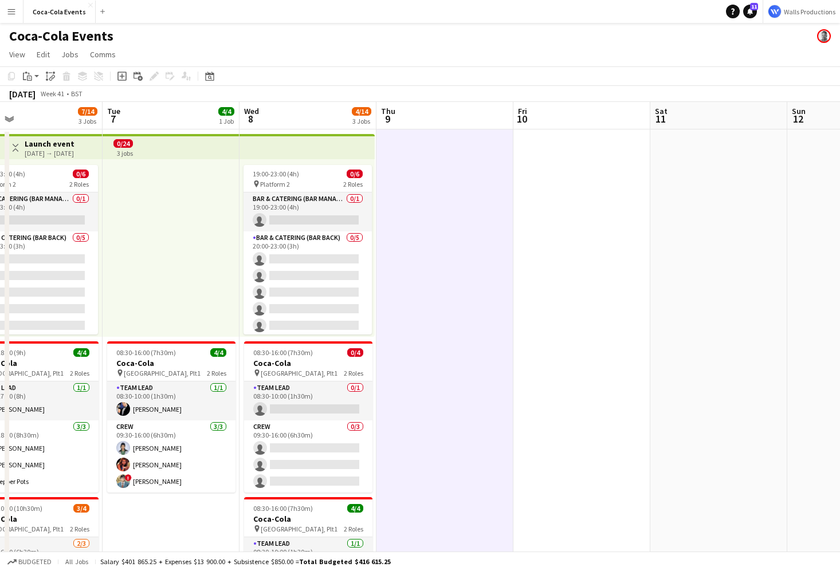
scroll to position [0, 351]
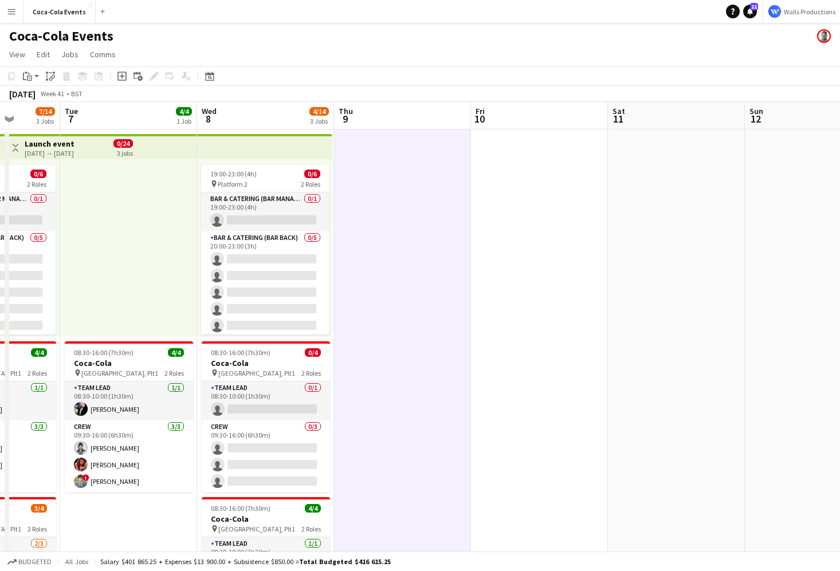
click at [658, 258] on app-date-cell at bounding box center [676, 401] width 137 height 544
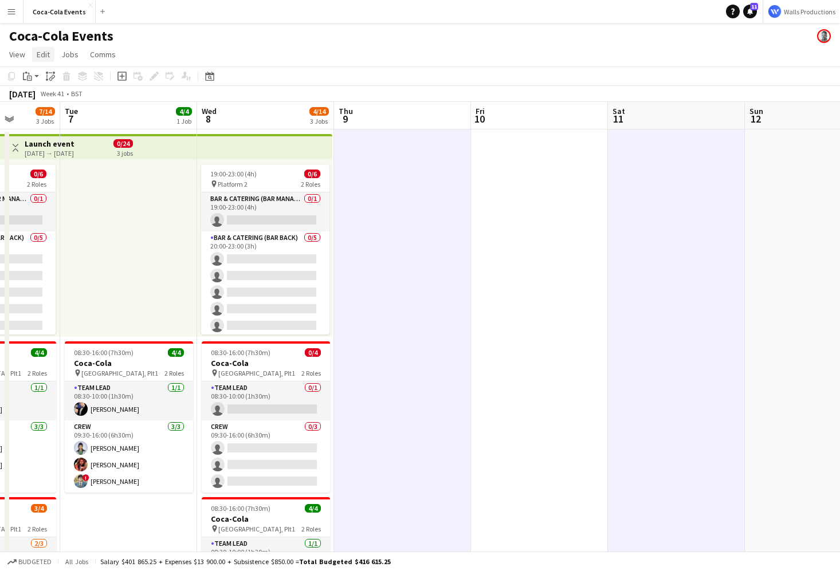
click at [43, 55] on span "Edit" at bounding box center [43, 54] width 13 height 10
click at [70, 129] on span "Paste as linked job" at bounding box center [74, 128] width 64 height 10
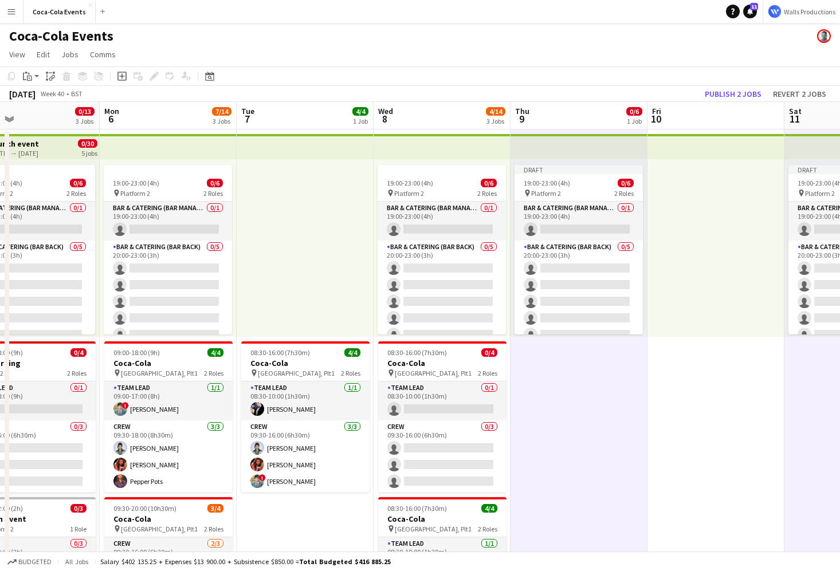
scroll to position [0, 447]
click at [364, 257] on div at bounding box center [305, 248] width 137 height 178
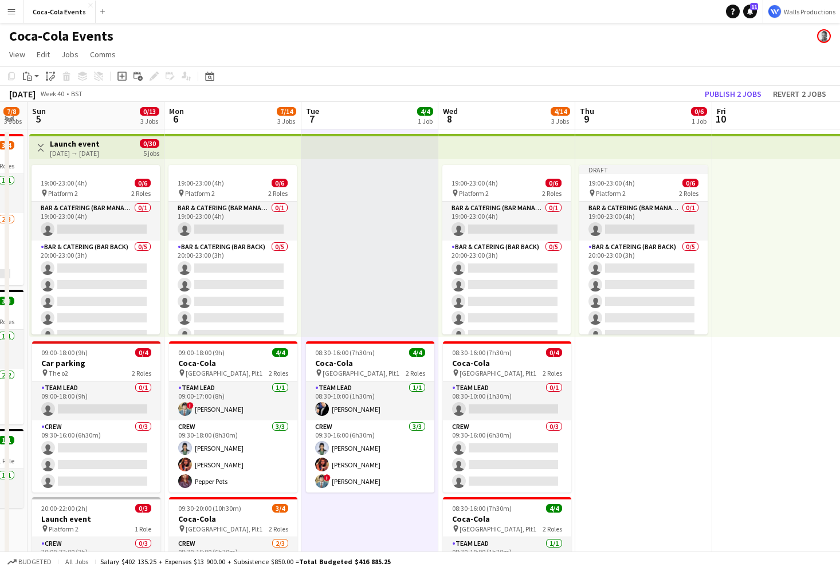
scroll to position [0, 381]
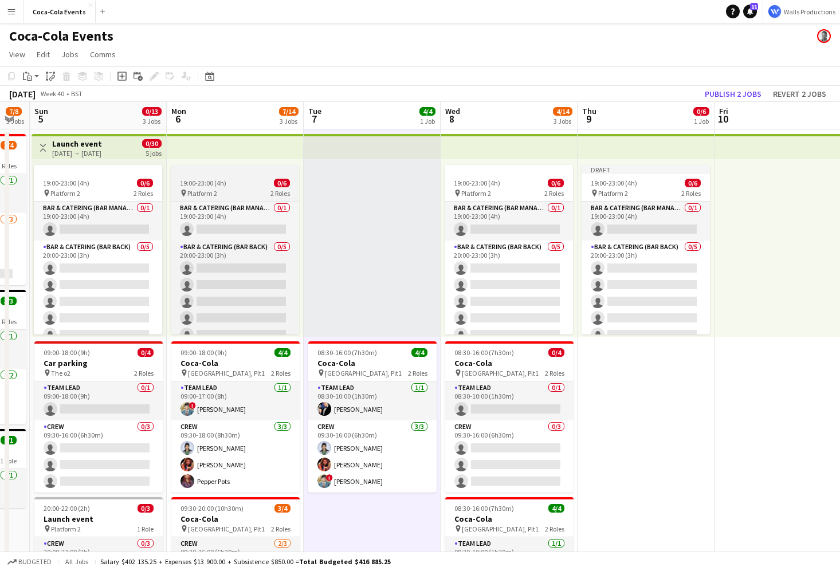
click at [216, 191] on span "Platform 2" at bounding box center [202, 193] width 30 height 9
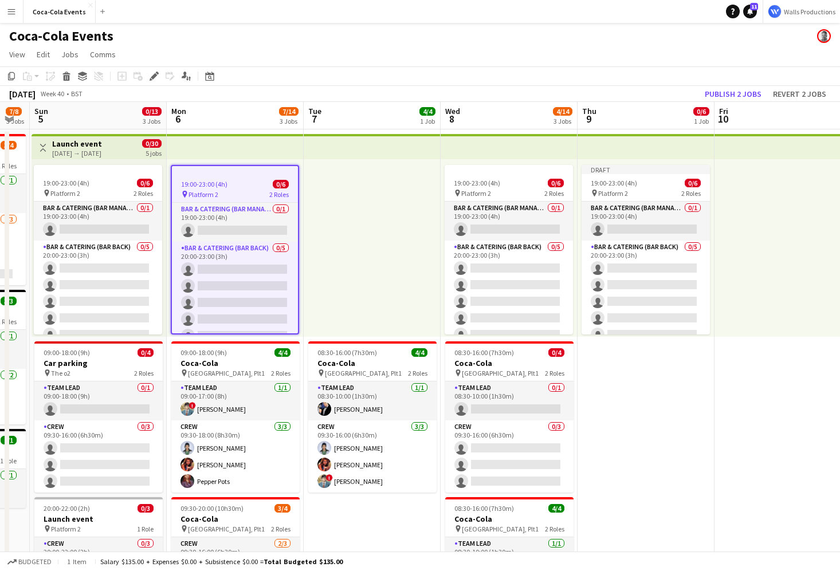
click at [353, 180] on div at bounding box center [372, 248] width 137 height 178
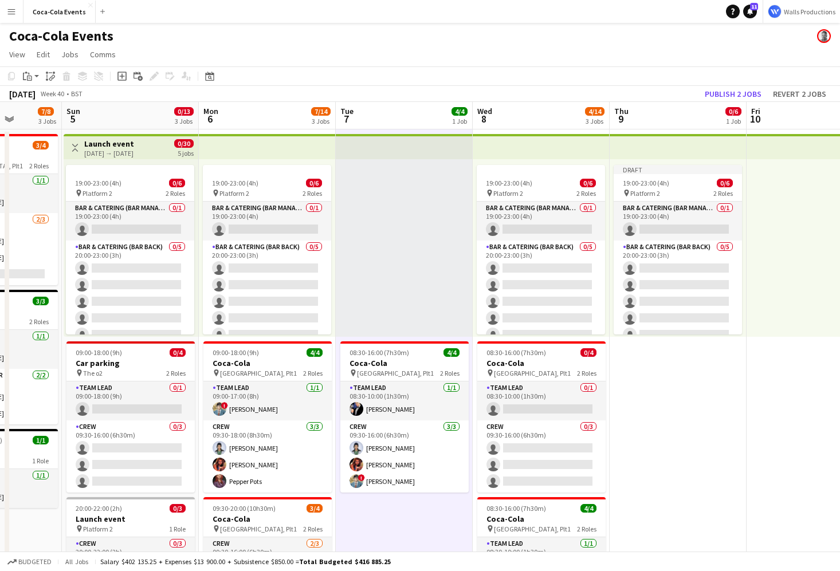
scroll to position [0, 305]
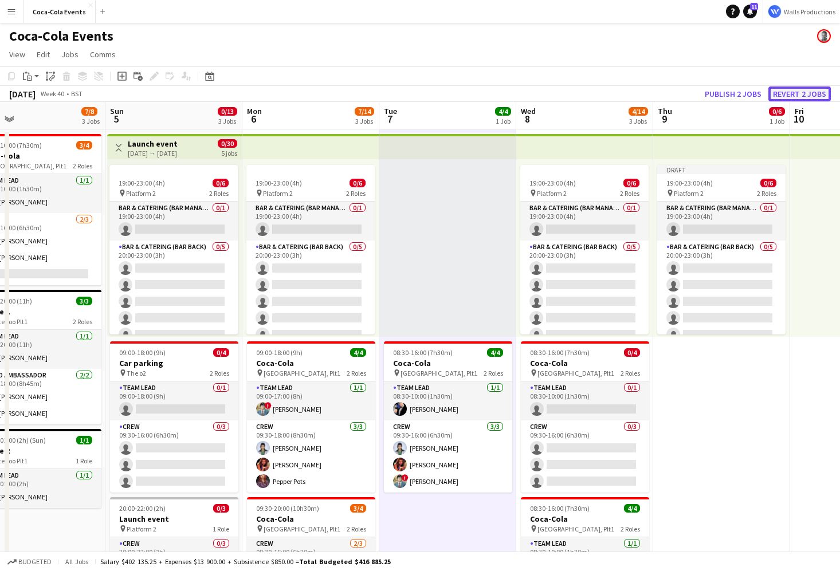
click at [777, 100] on button "Revert 2 jobs" at bounding box center [799, 93] width 62 height 15
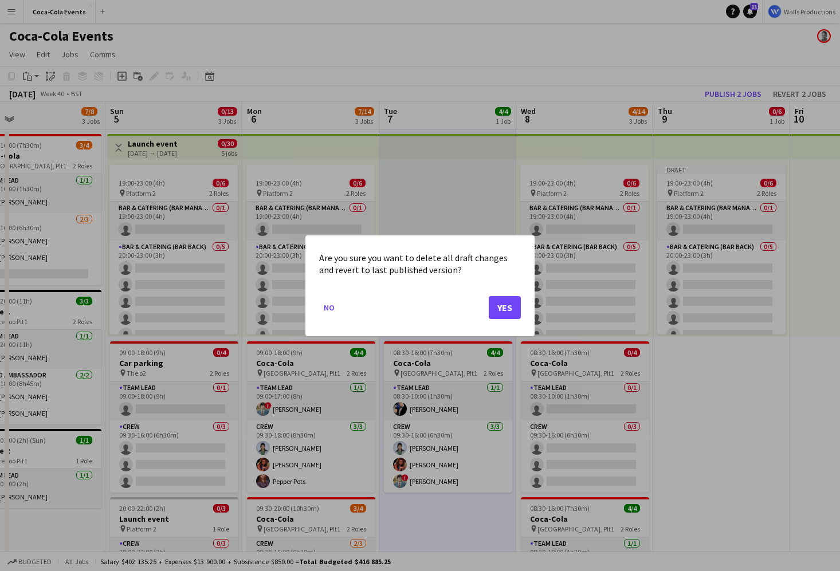
click at [471, 156] on div at bounding box center [420, 285] width 840 height 571
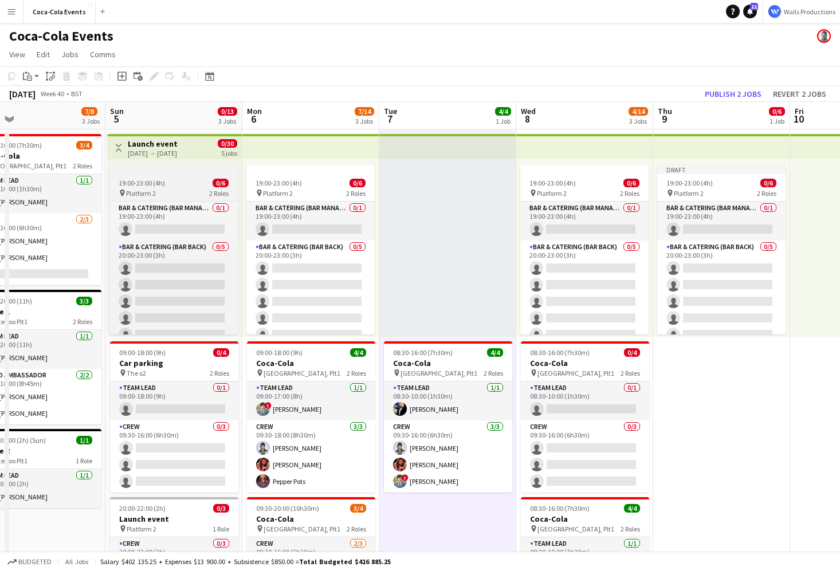
click at [160, 178] on app-job-card "19:00-23:00 (4h) 0/6 pin Platform 2 2 Roles Bar & Catering (Bar Manager) 0/1 19…" at bounding box center [173, 250] width 128 height 170
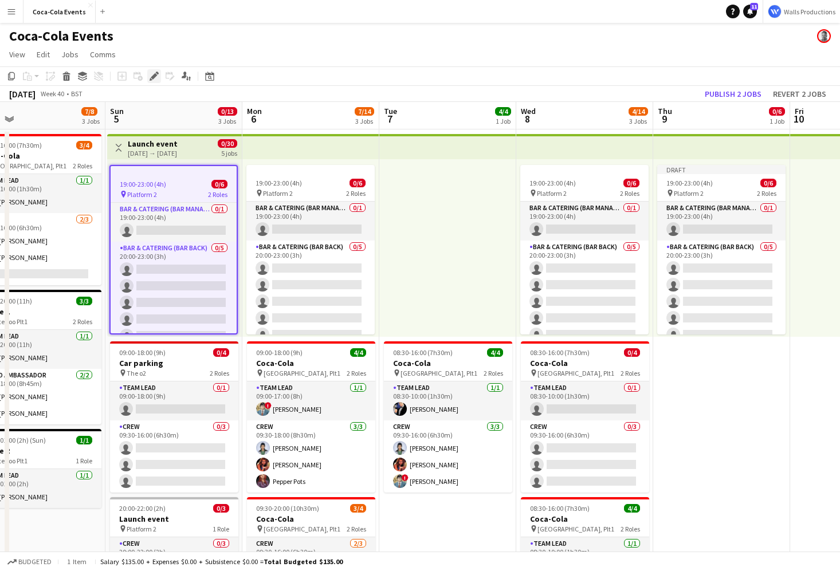
click at [153, 74] on icon "Edit" at bounding box center [153, 76] width 9 height 9
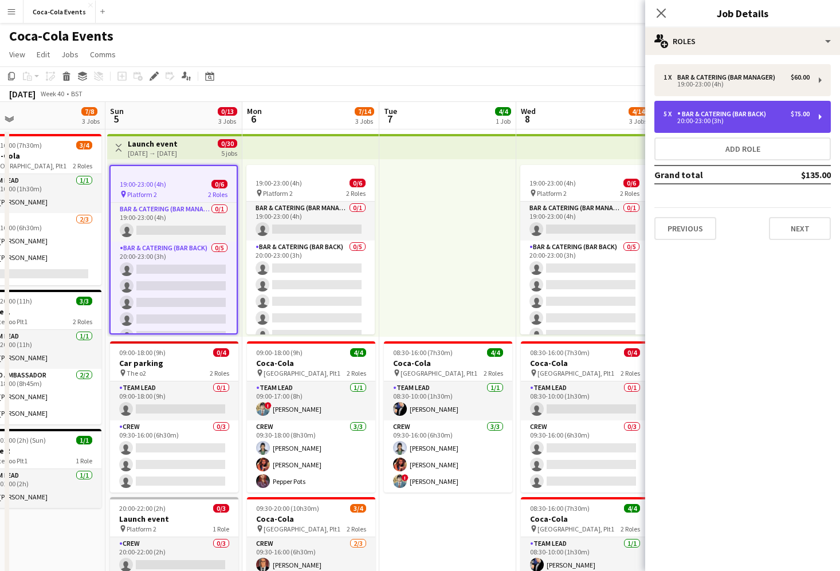
click at [697, 123] on div "20:00-23:00 (3h)" at bounding box center [736, 121] width 146 height 6
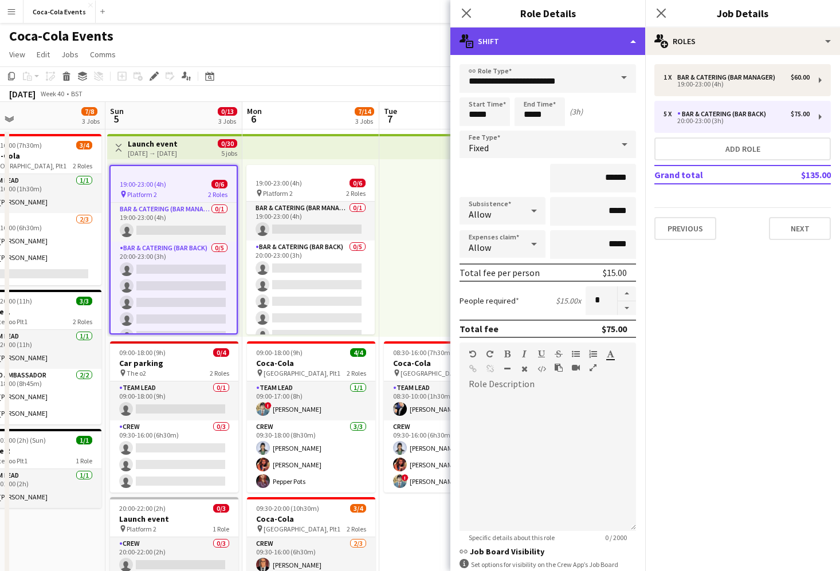
click at [548, 37] on div "multiple-actions-text Shift" at bounding box center [547, 40] width 195 height 27
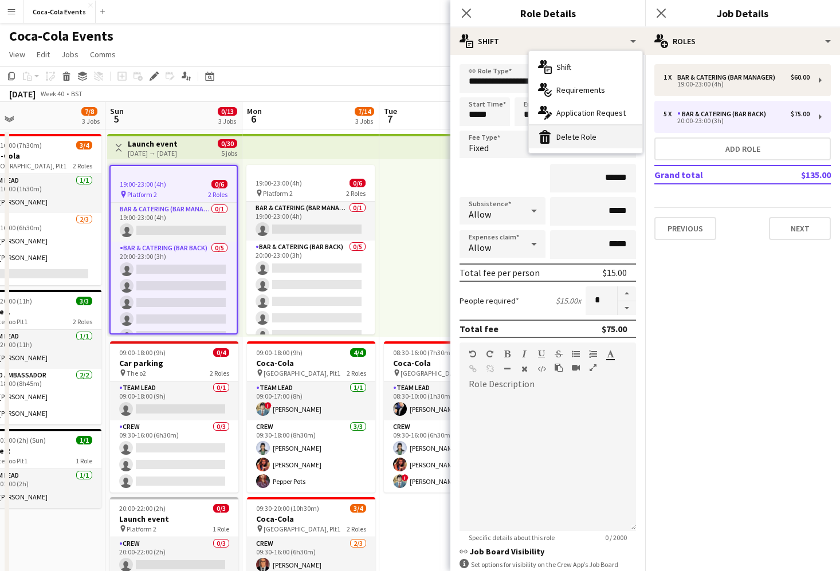
click at [584, 138] on div "bin-2 Delete Role" at bounding box center [585, 136] width 113 height 23
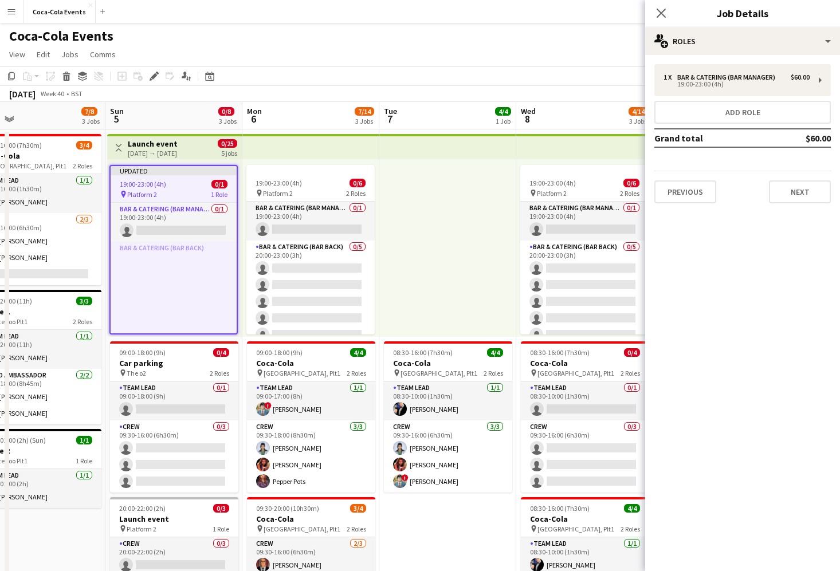
click at [408, 285] on div at bounding box center [447, 248] width 137 height 178
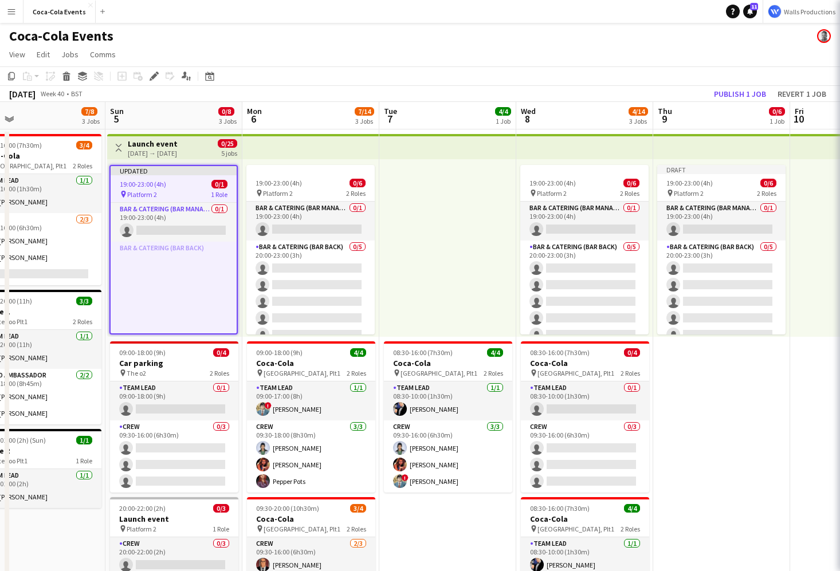
scroll to position [0, 305]
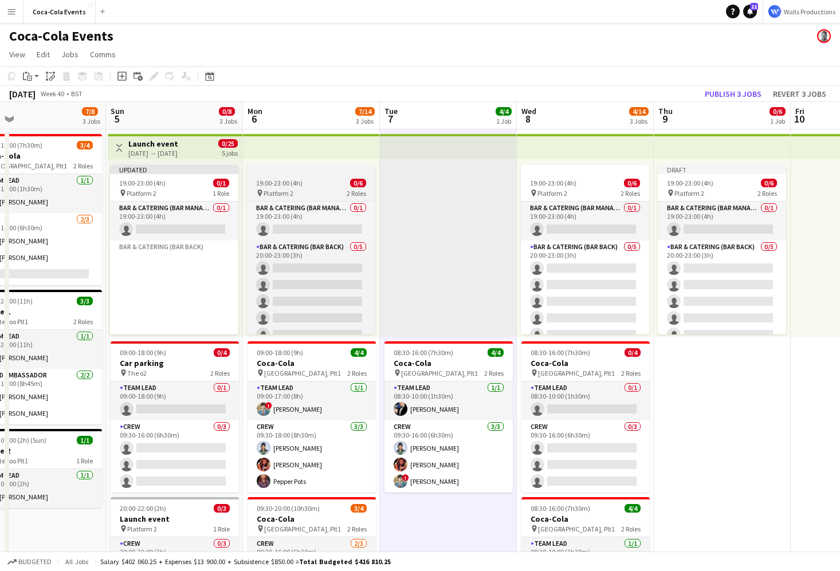
click at [294, 183] on span "19:00-23:00 (4h)" at bounding box center [279, 183] width 46 height 9
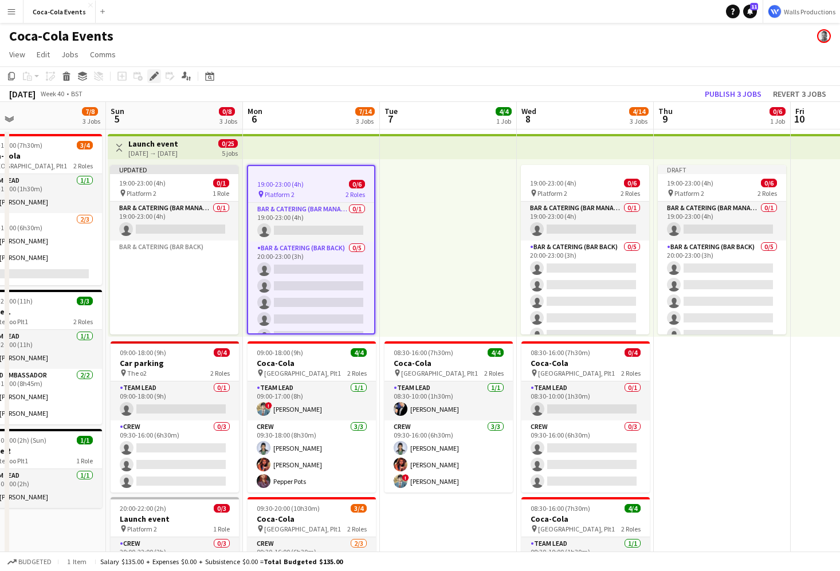
click at [156, 76] on icon at bounding box center [154, 76] width 6 height 6
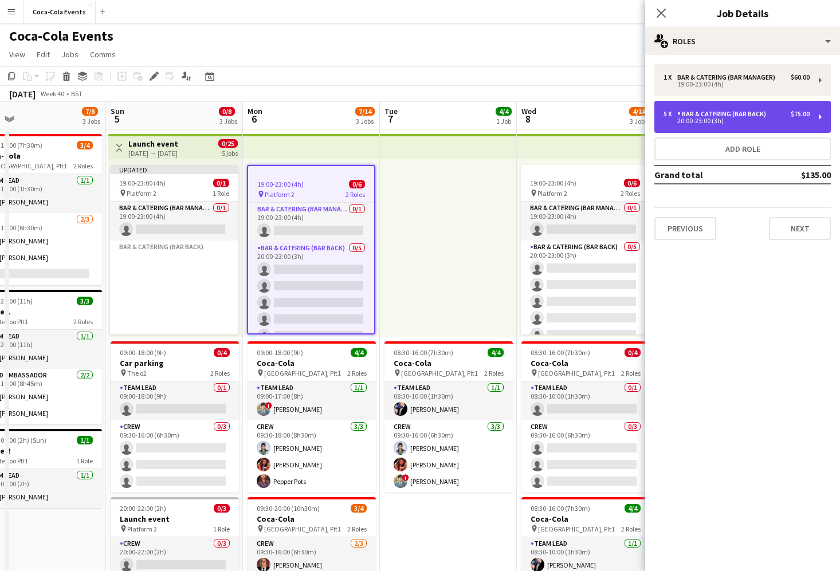
click at [708, 119] on div "20:00-23:00 (3h)" at bounding box center [736, 121] width 146 height 6
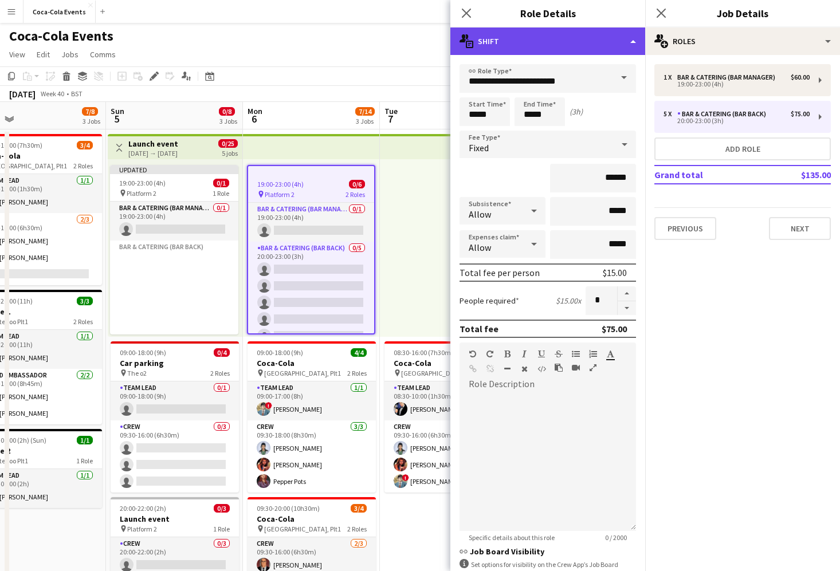
click at [565, 38] on div "multiple-actions-text Shift" at bounding box center [547, 40] width 195 height 27
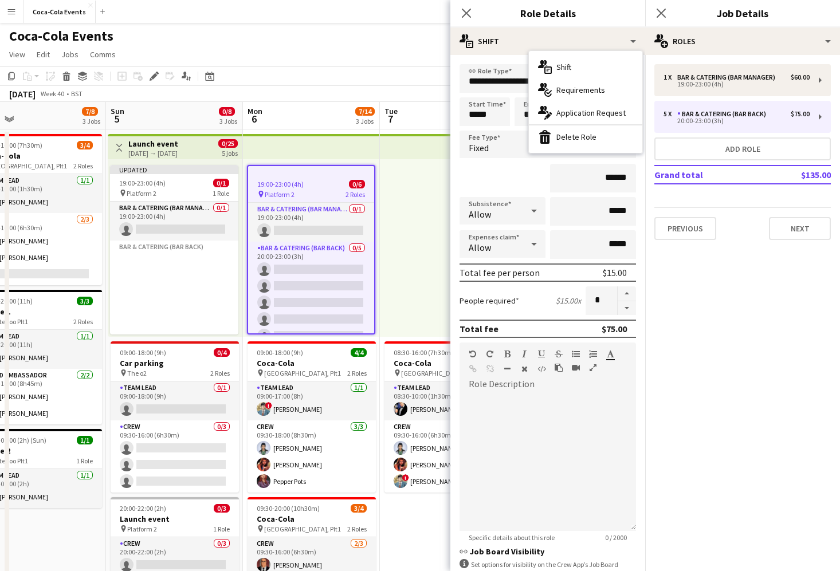
click at [438, 234] on div at bounding box center [448, 248] width 137 height 178
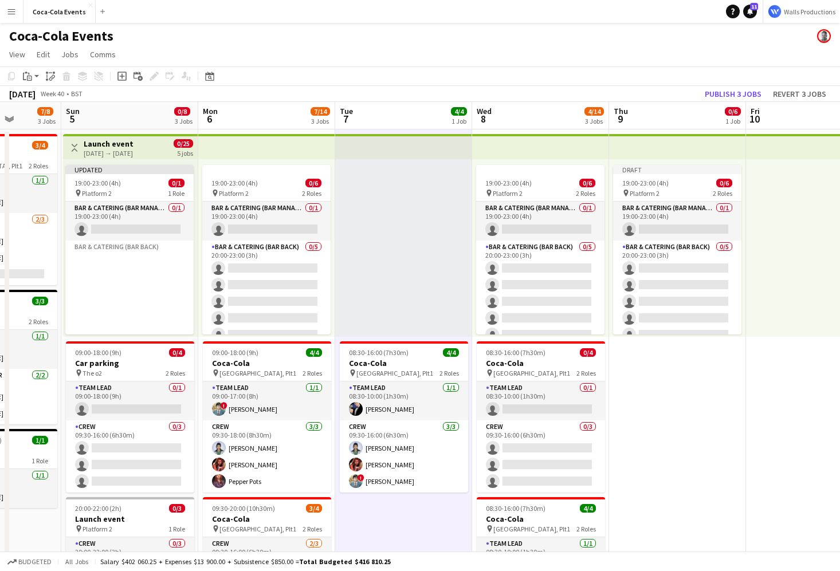
scroll to position [0, 356]
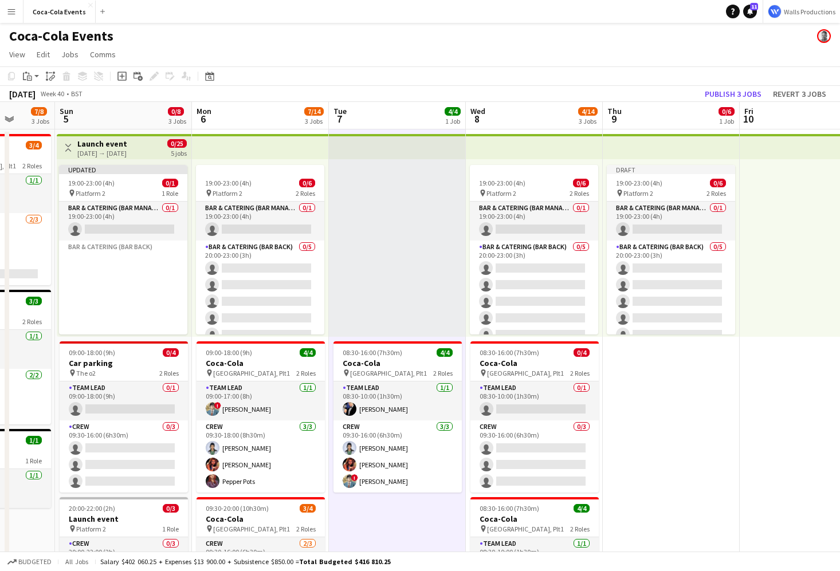
click at [380, 273] on div at bounding box center [397, 248] width 137 height 178
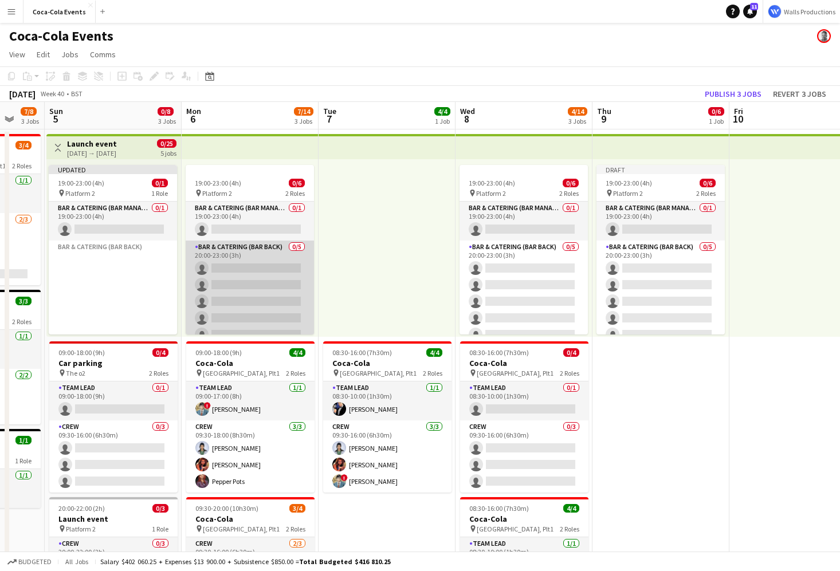
scroll to position [11, 0]
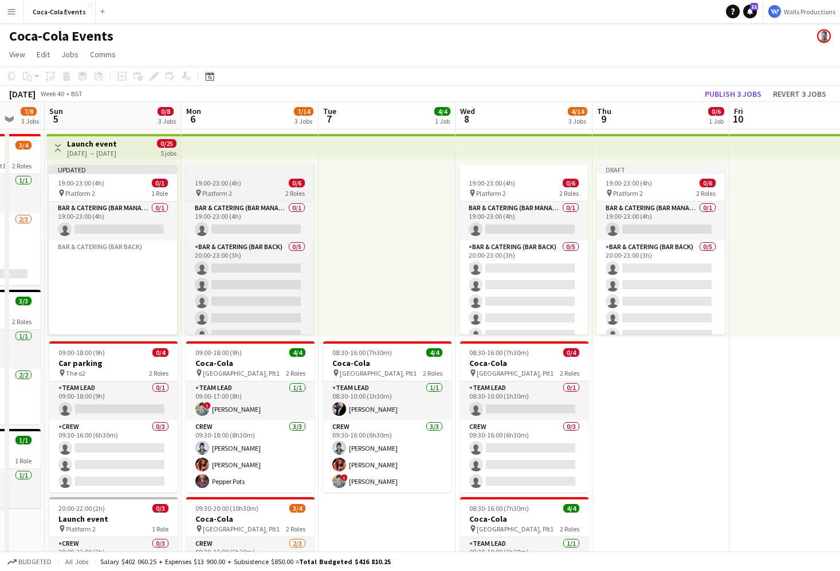
click at [235, 184] on span "19:00-23:00 (4h)" at bounding box center [218, 183] width 46 height 9
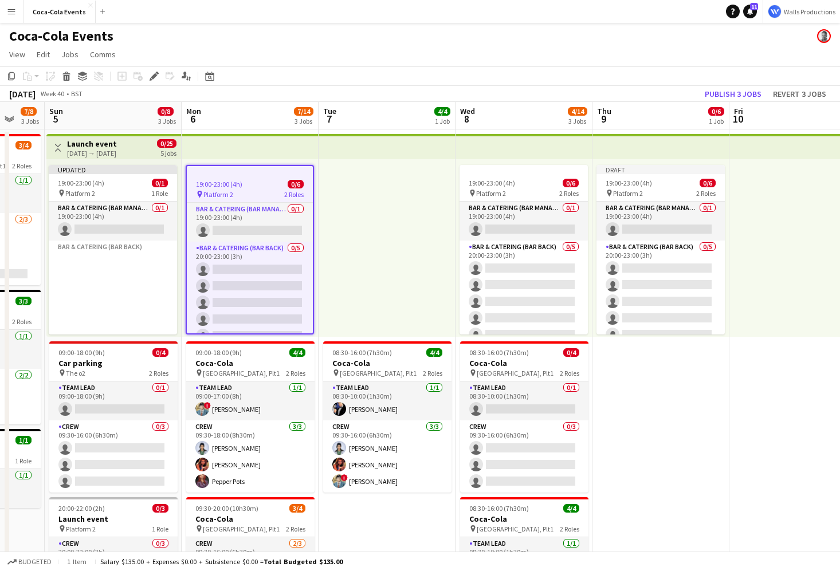
click at [406, 265] on div at bounding box center [386, 248] width 137 height 178
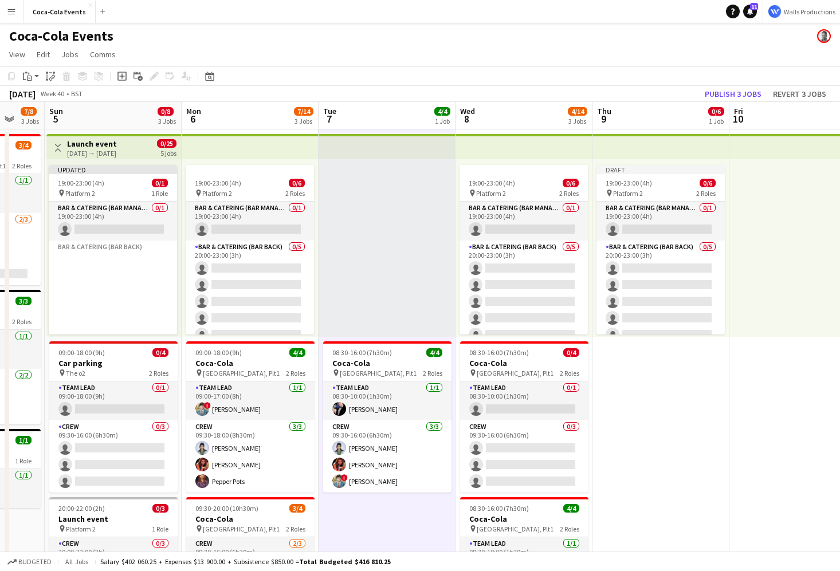
click at [406, 265] on div at bounding box center [386, 248] width 137 height 178
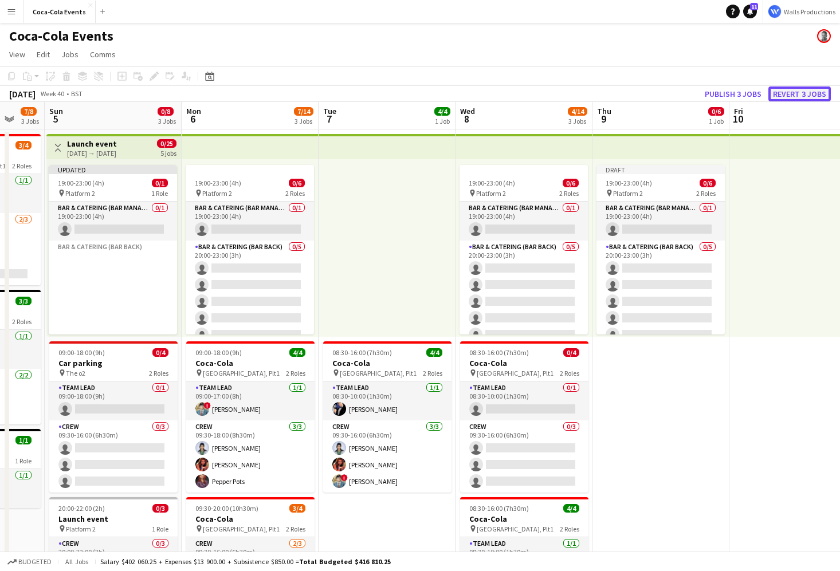
click at [796, 92] on button "Revert 3 jobs" at bounding box center [799, 93] width 62 height 15
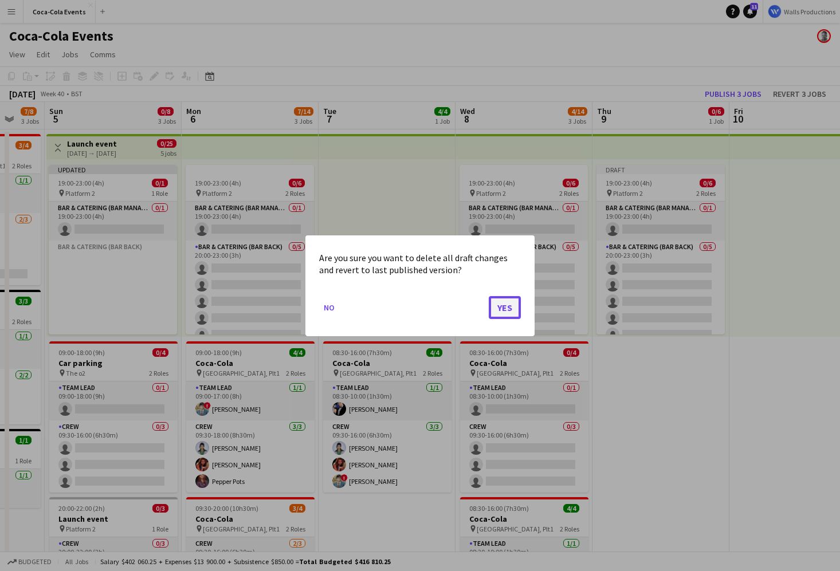
click at [503, 313] on button "Yes" at bounding box center [505, 307] width 32 height 23
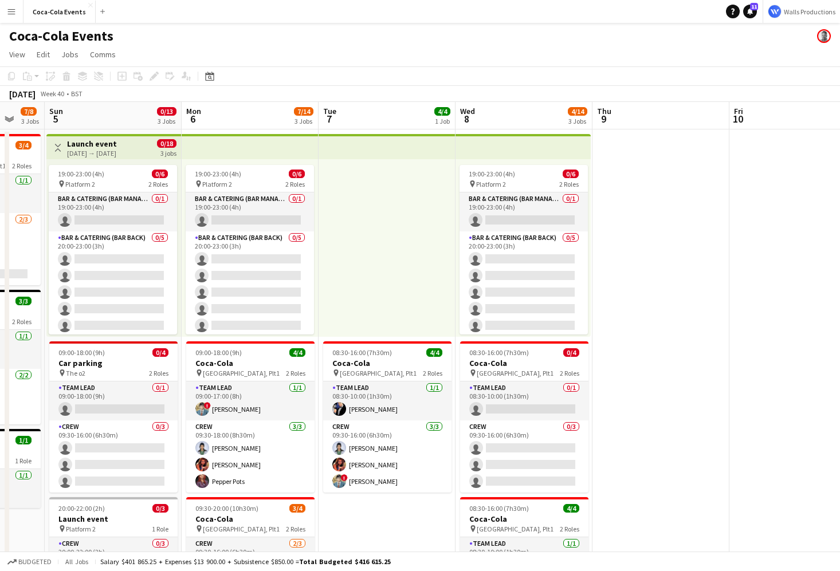
click at [11, 15] on app-icon "Menu" at bounding box center [11, 11] width 9 height 9
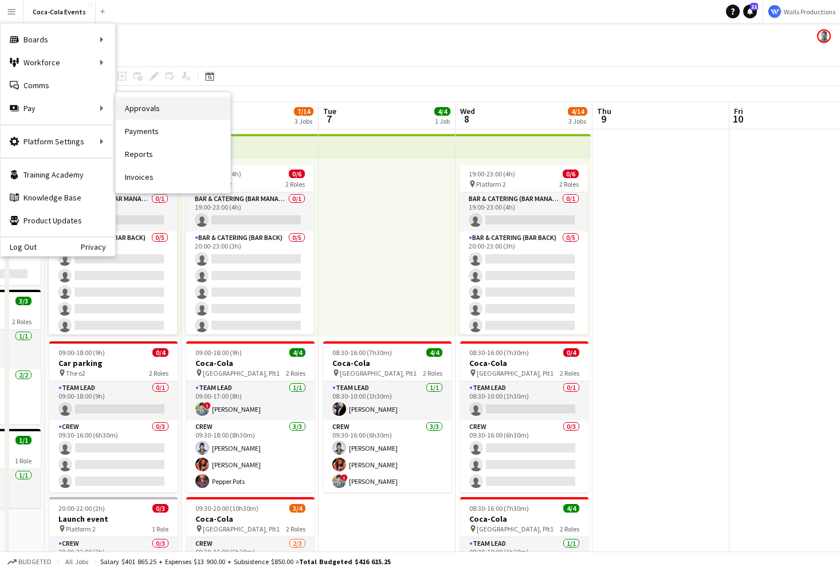
click at [152, 112] on link "Approvals" at bounding box center [173, 108] width 115 height 23
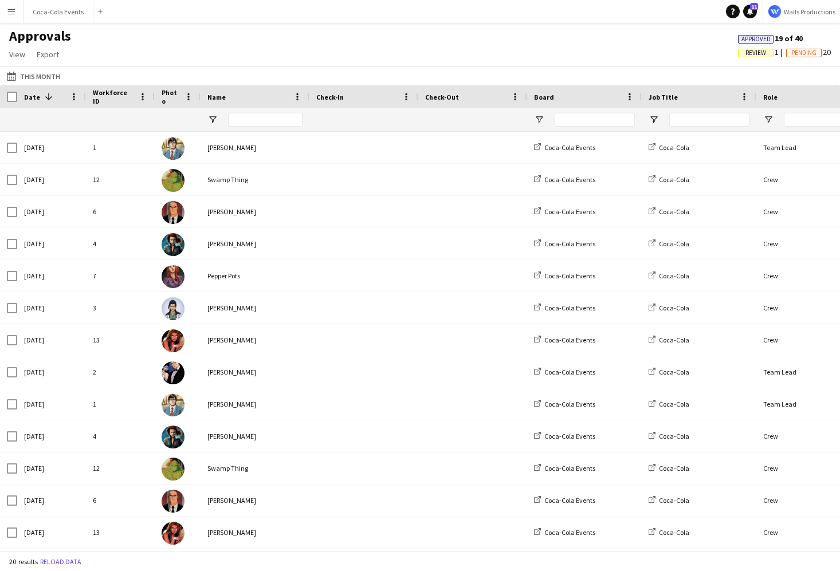
click at [748, 54] on span "Review" at bounding box center [755, 52] width 21 height 7
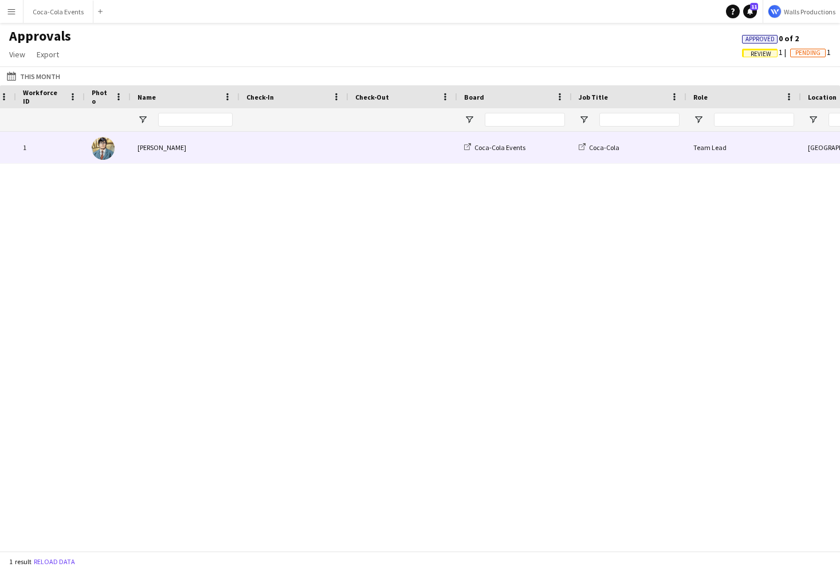
scroll to position [0, 302]
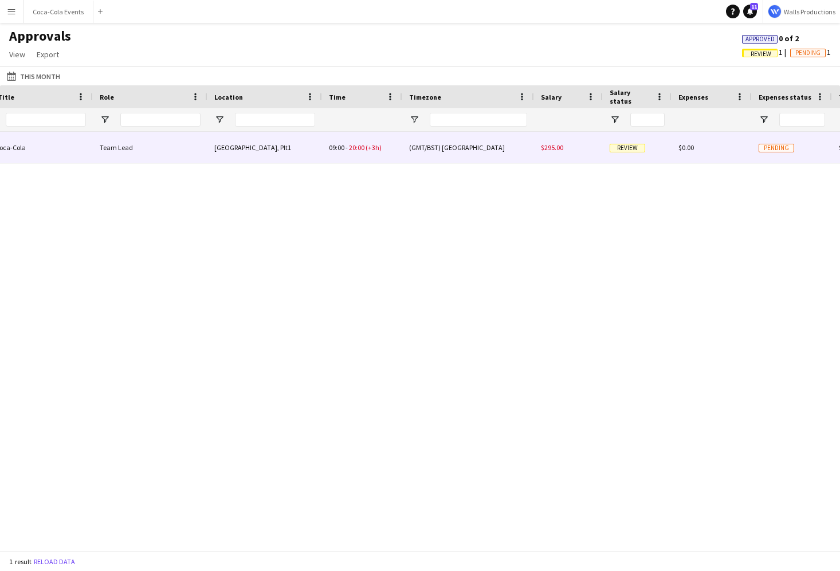
click at [358, 149] on span "20:00" at bounding box center [356, 147] width 15 height 9
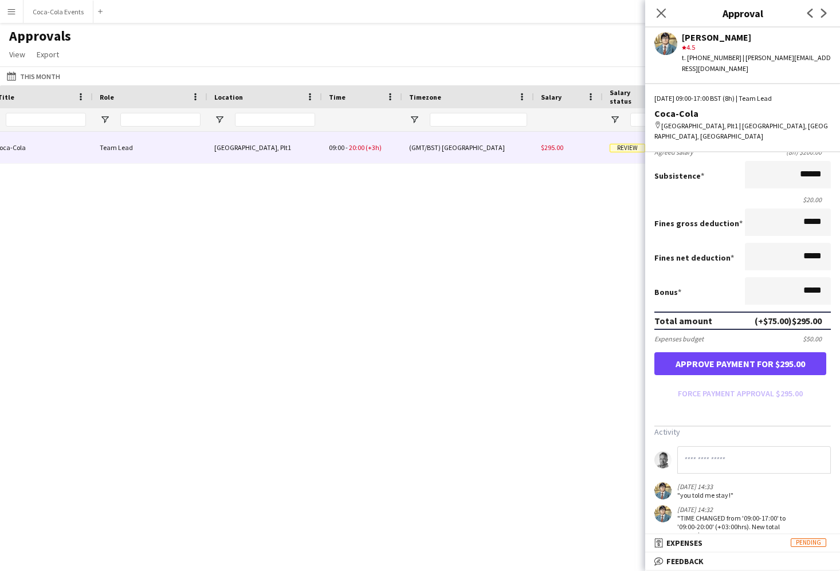
scroll to position [0, 0]
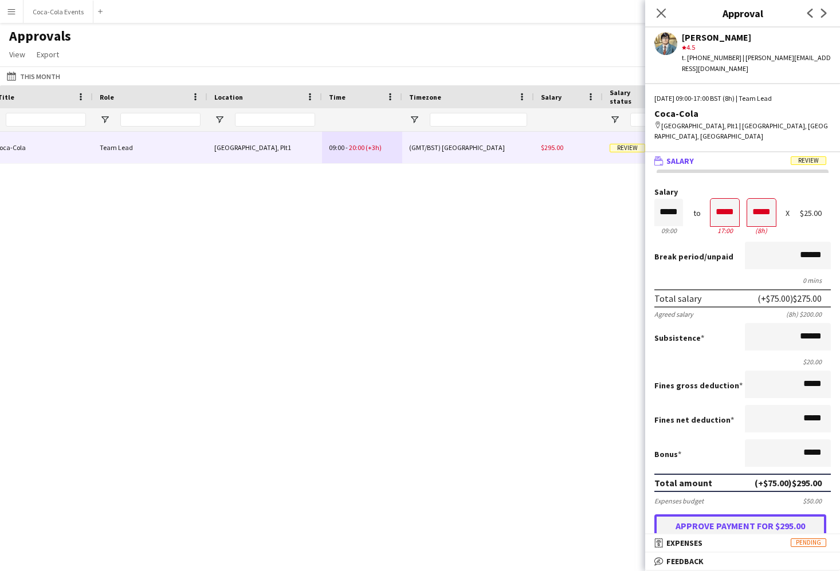
click at [684, 514] on button "Approve payment for $295.00" at bounding box center [740, 525] width 172 height 23
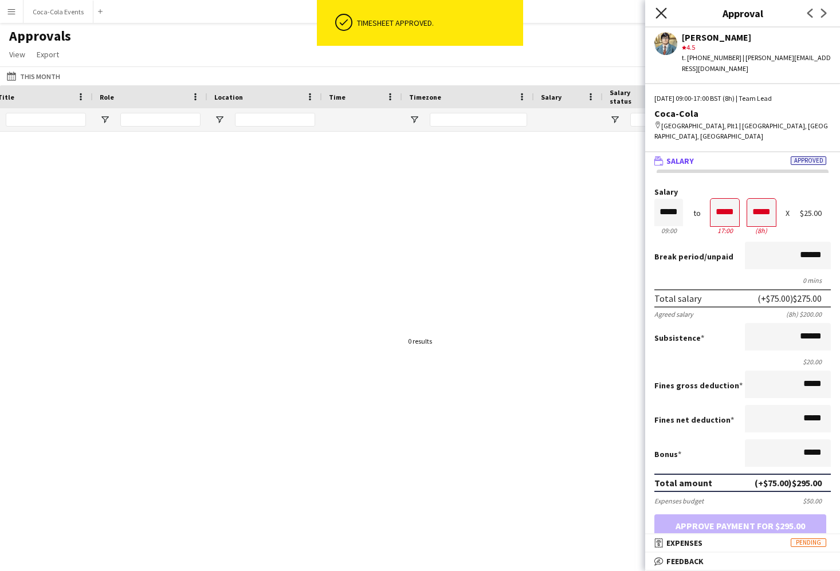
click at [660, 13] on icon at bounding box center [660, 12] width 11 height 11
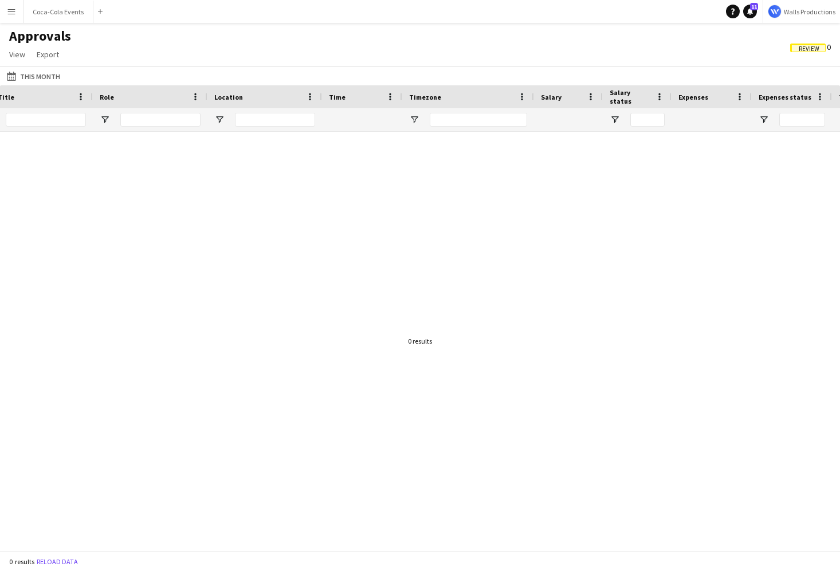
click at [802, 44] on span "Review" at bounding box center [808, 48] width 36 height 9
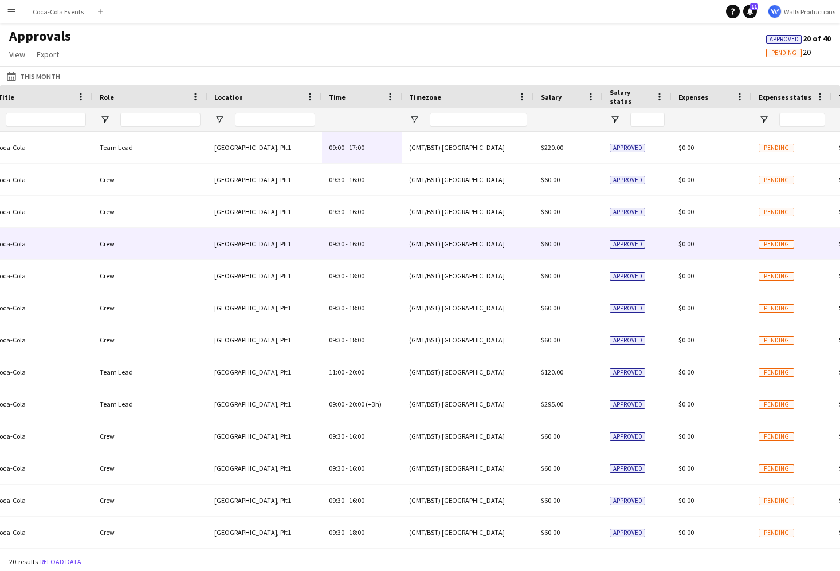
scroll to position [0, 184]
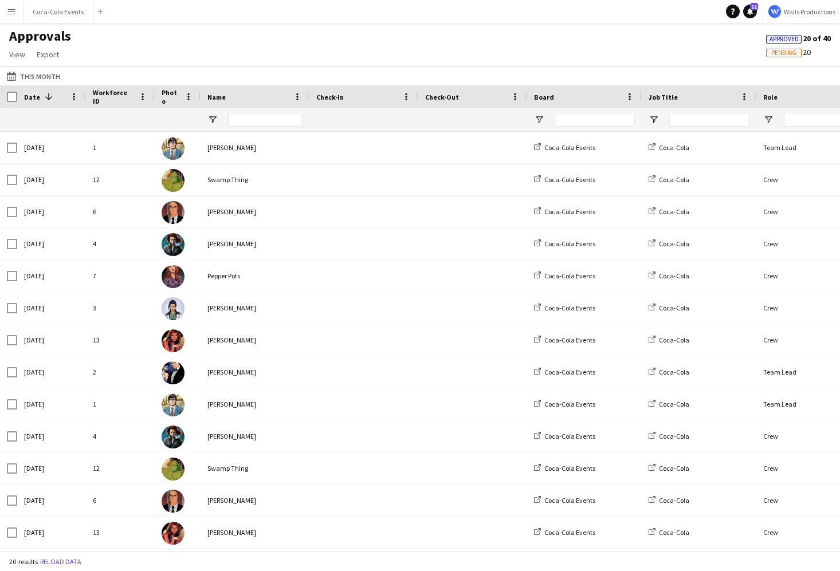
click at [6, 11] on button "Menu" at bounding box center [11, 11] width 23 height 23
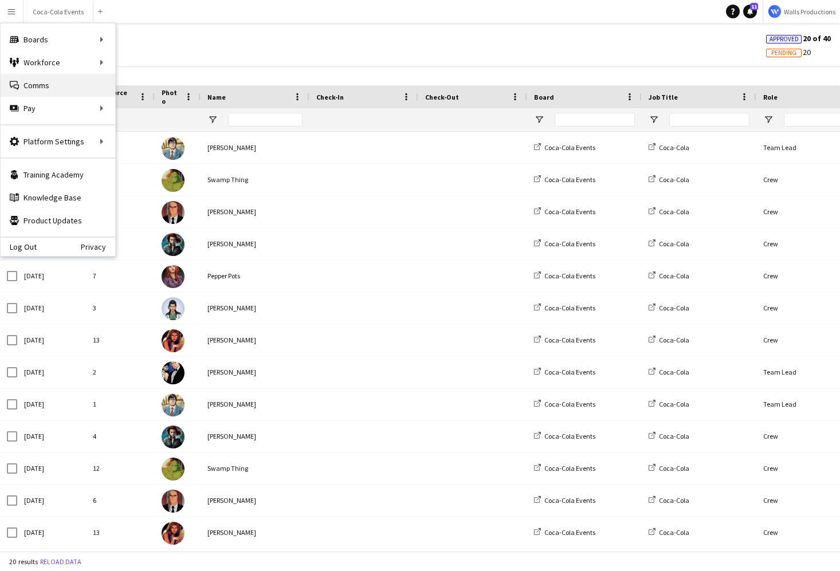
click at [48, 89] on link "Comms Comms" at bounding box center [58, 85] width 115 height 23
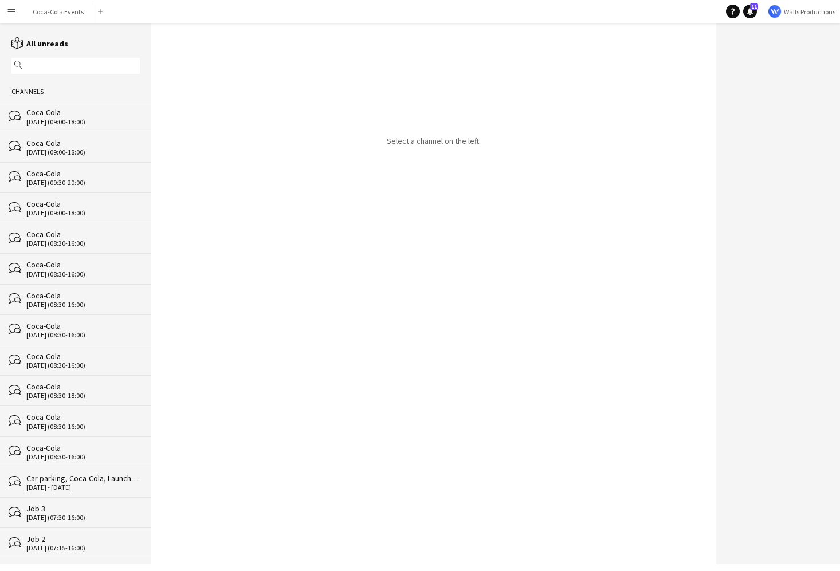
click at [46, 118] on div "25-09-2025 (09:00-18:00)" at bounding box center [82, 122] width 113 height 8
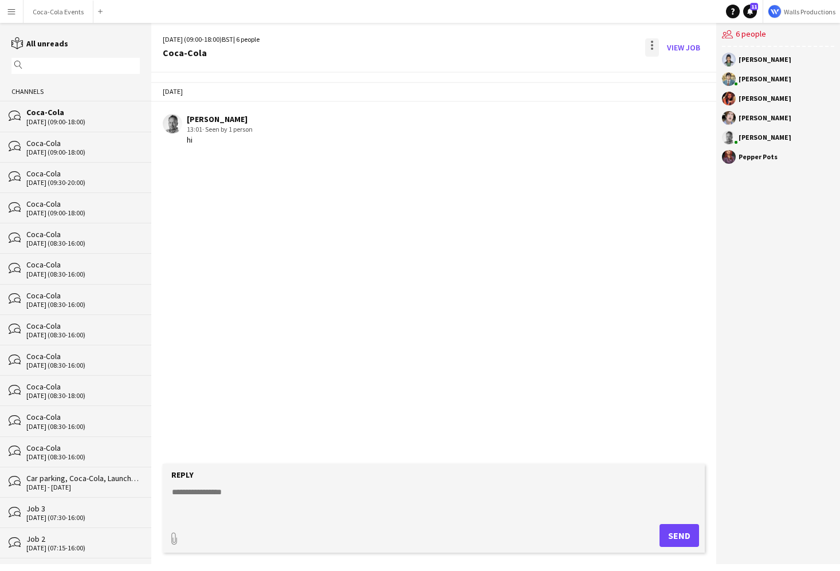
click at [651, 48] on div at bounding box center [652, 49] width 2 height 2
click at [676, 70] on span "Delete" at bounding box center [676, 70] width 26 height 10
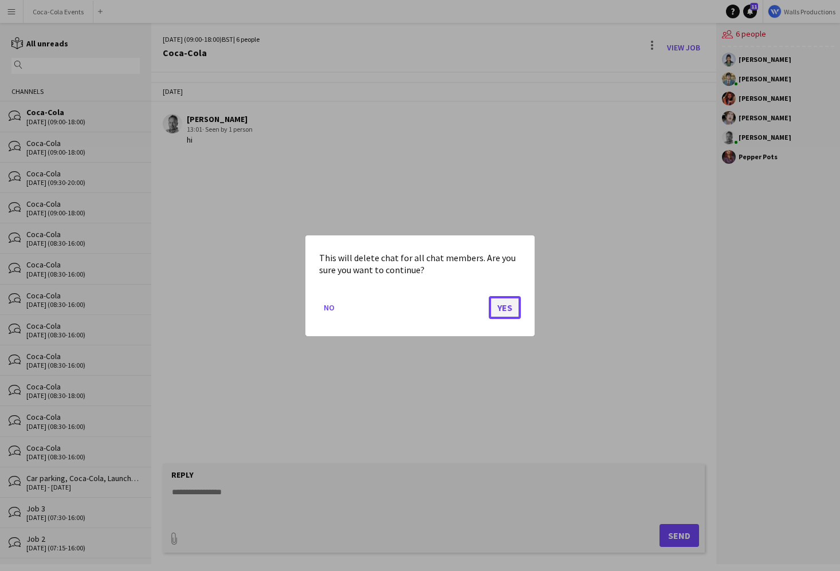
click at [505, 309] on button "Yes" at bounding box center [505, 307] width 32 height 23
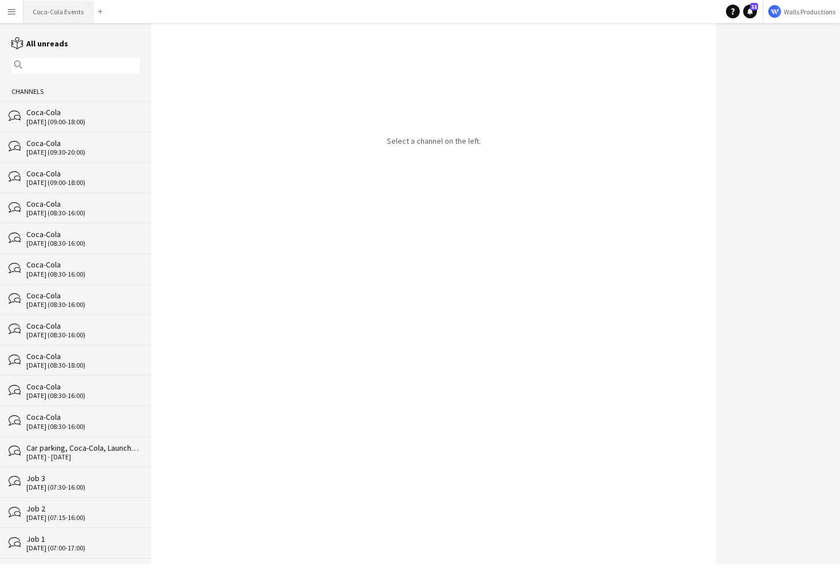
click at [46, 15] on button "Coca-Cola Events Close" at bounding box center [58, 12] width 70 height 22
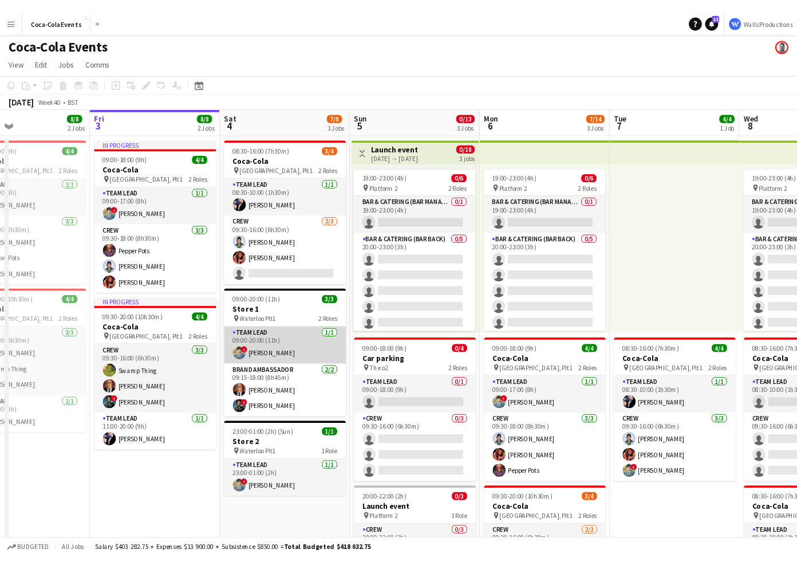
scroll to position [0, 320]
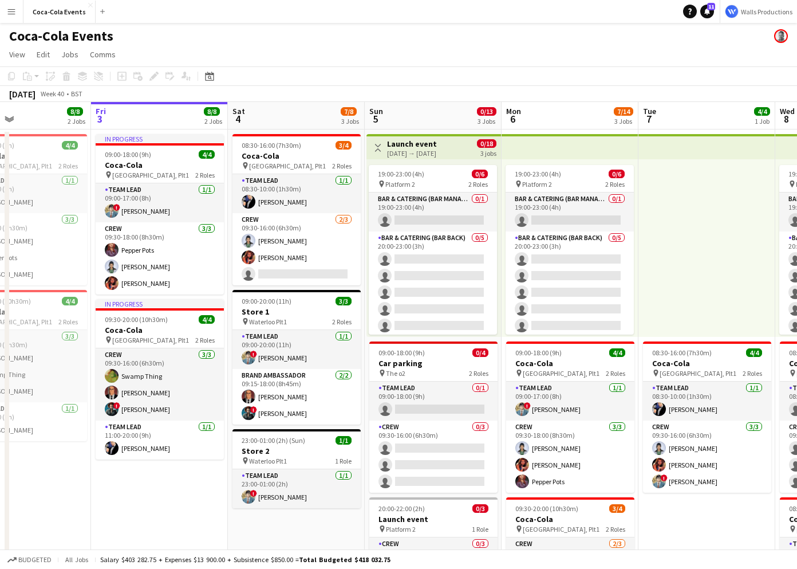
click at [13, 15] on app-icon "Menu" at bounding box center [11, 11] width 9 height 9
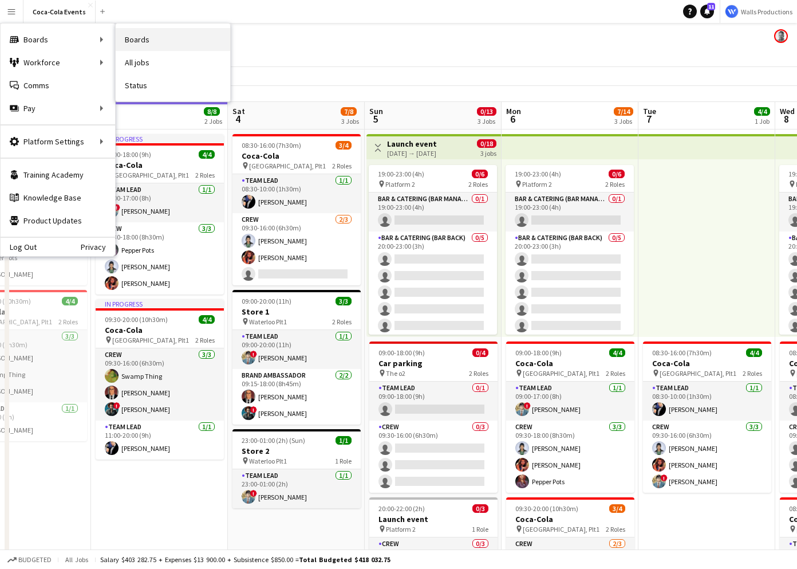
click at [151, 41] on link "Boards" at bounding box center [173, 39] width 115 height 23
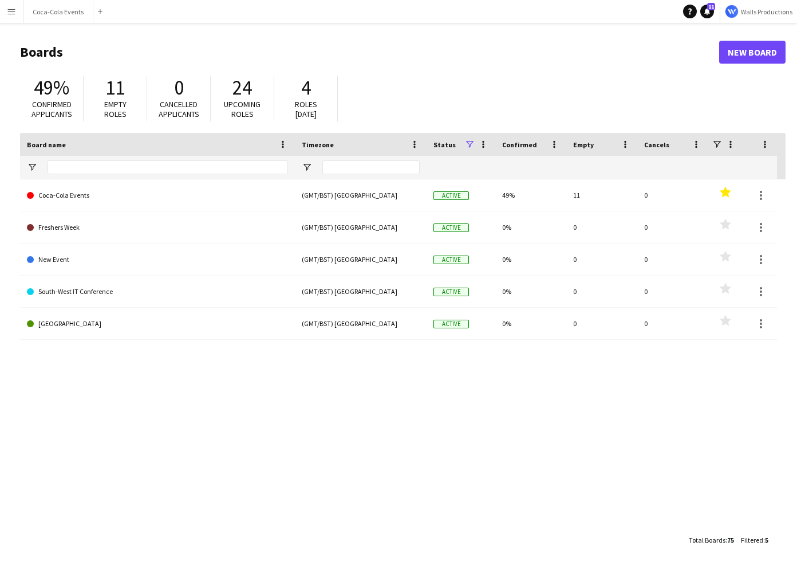
click at [13, 15] on app-icon "Menu" at bounding box center [11, 11] width 9 height 9
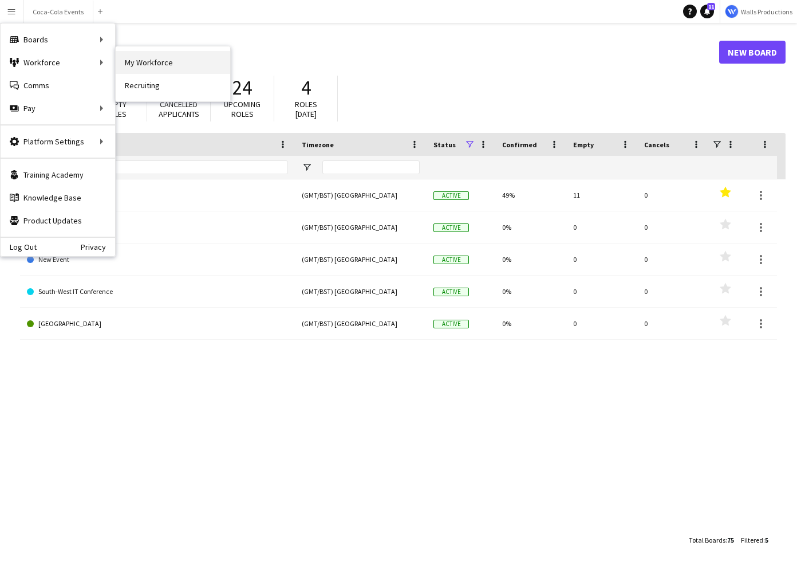
click at [140, 66] on link "My Workforce" at bounding box center [173, 62] width 115 height 23
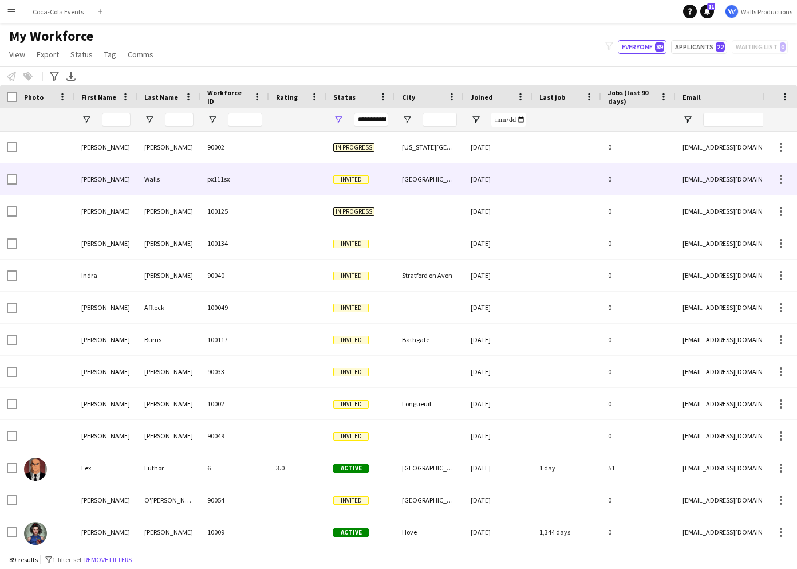
scroll to position [482, 0]
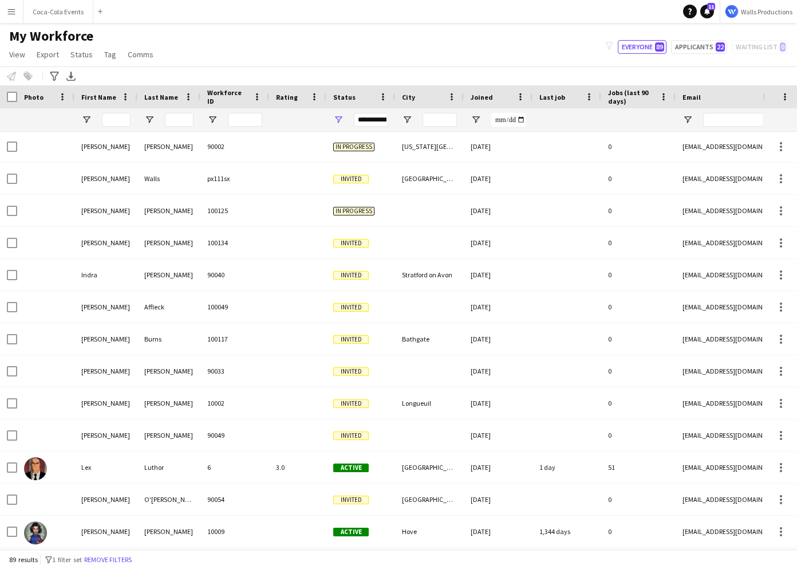
click at [11, 14] on app-icon "Menu" at bounding box center [11, 11] width 9 height 9
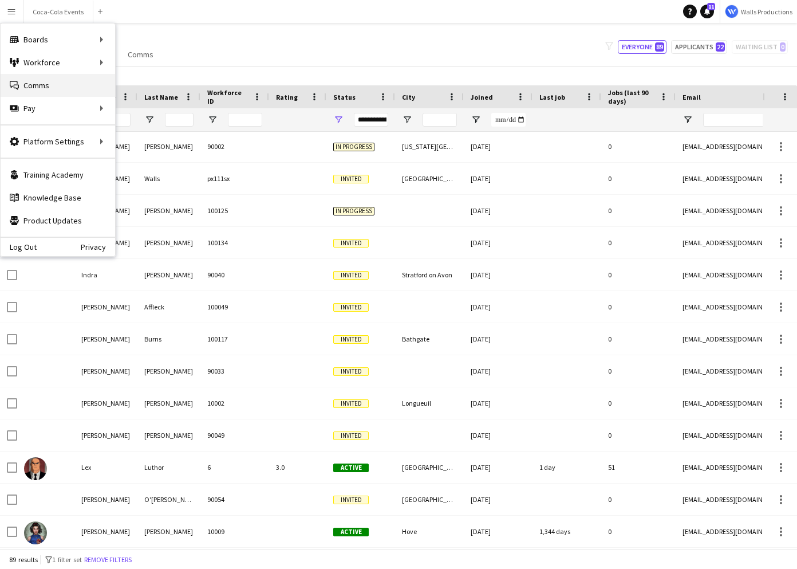
click at [23, 85] on link "Comms Comms" at bounding box center [58, 85] width 115 height 23
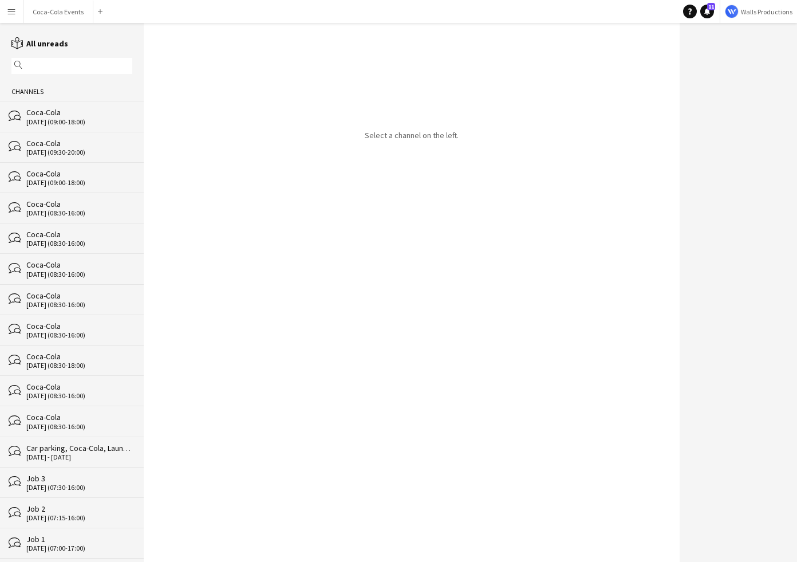
click at [36, 118] on div "22-09-2025 (09:00-18:00)" at bounding box center [79, 122] width 106 height 8
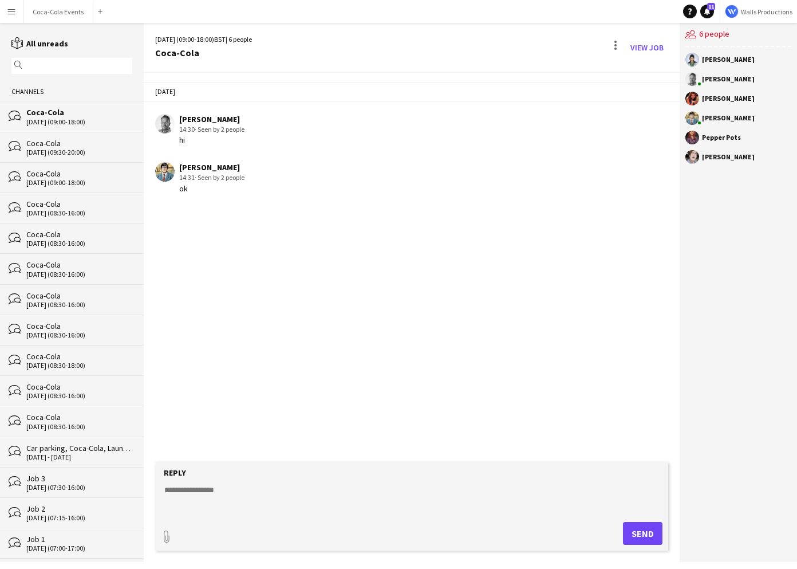
click at [37, 146] on div "Coca-Cola" at bounding box center [79, 143] width 106 height 10
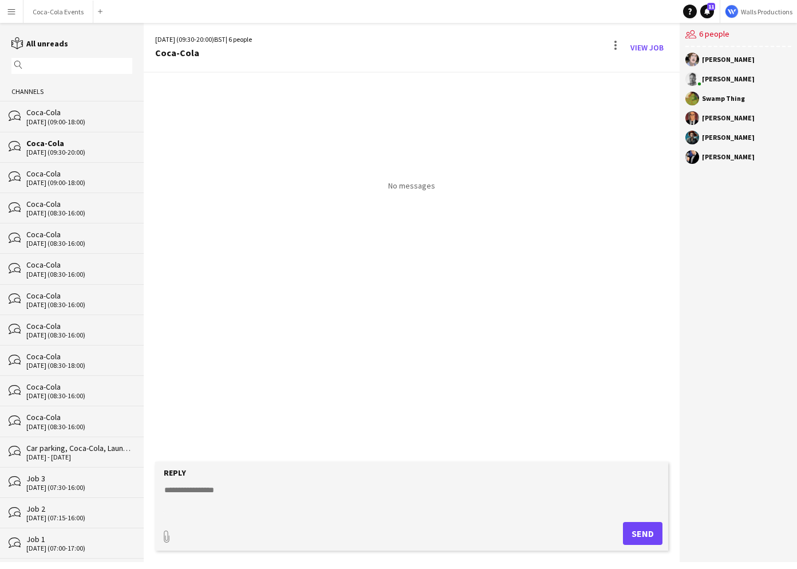
click at [11, 13] on app-icon "Menu" at bounding box center [11, 11] width 9 height 9
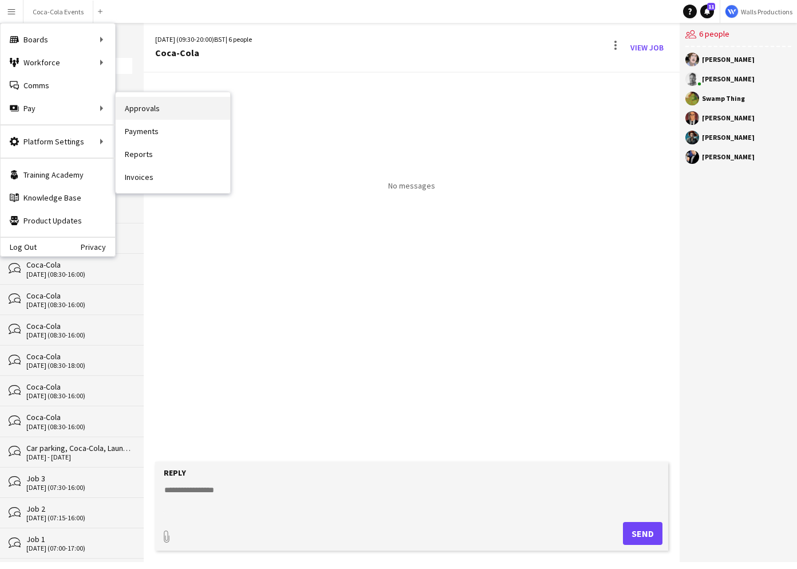
click at [154, 109] on link "Approvals" at bounding box center [173, 108] width 115 height 23
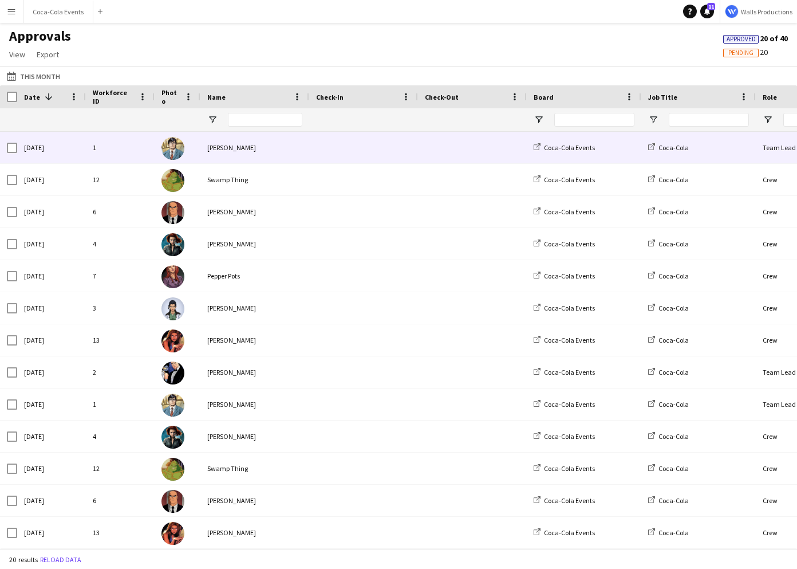
click at [46, 148] on div "Fri, 3 Oct 2025" at bounding box center [51, 148] width 69 height 32
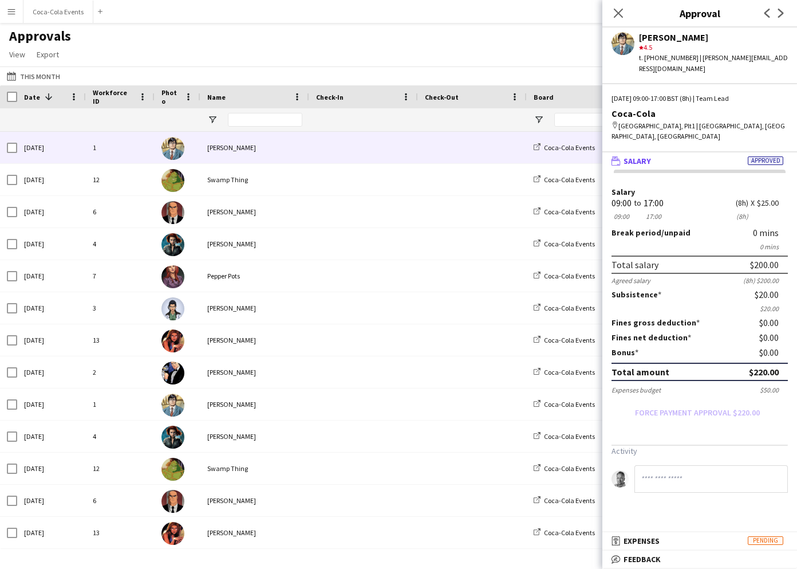
click at [12, 10] on app-icon "Menu" at bounding box center [11, 11] width 9 height 9
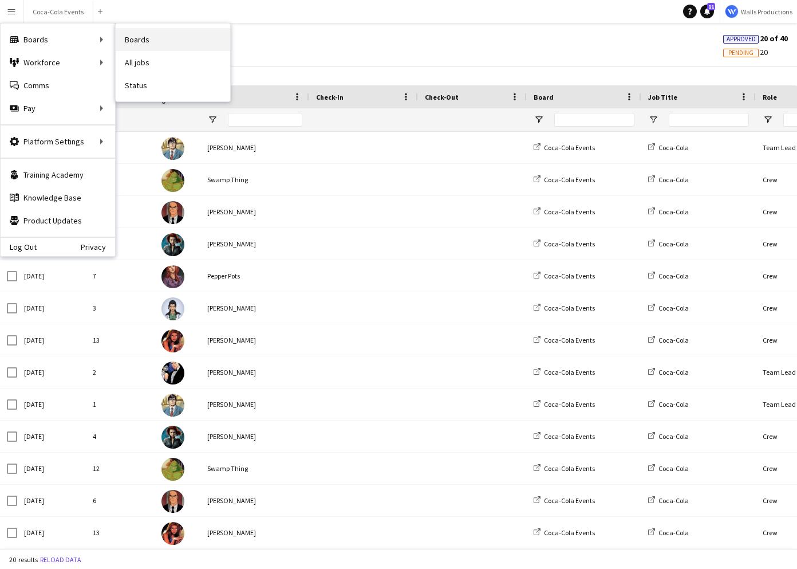
click at [159, 42] on link "Boards" at bounding box center [173, 39] width 115 height 23
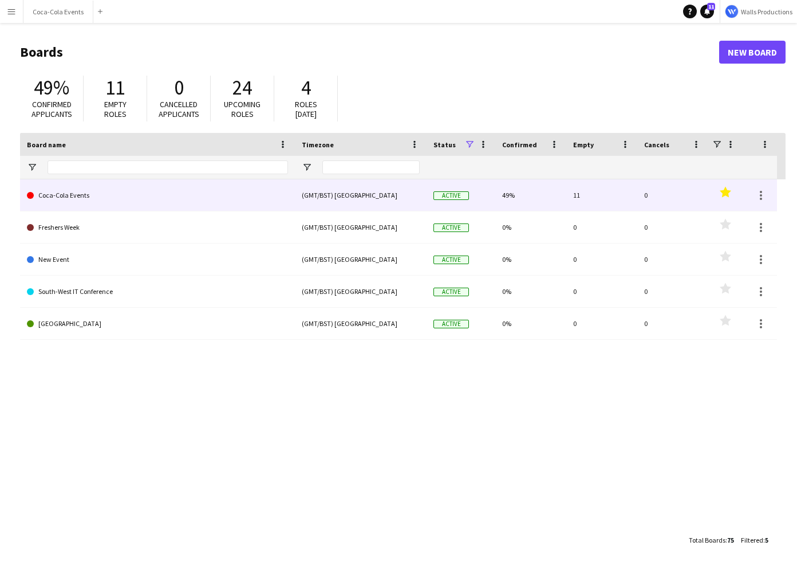
click at [56, 196] on link "Coca-Cola Events" at bounding box center [157, 195] width 261 height 32
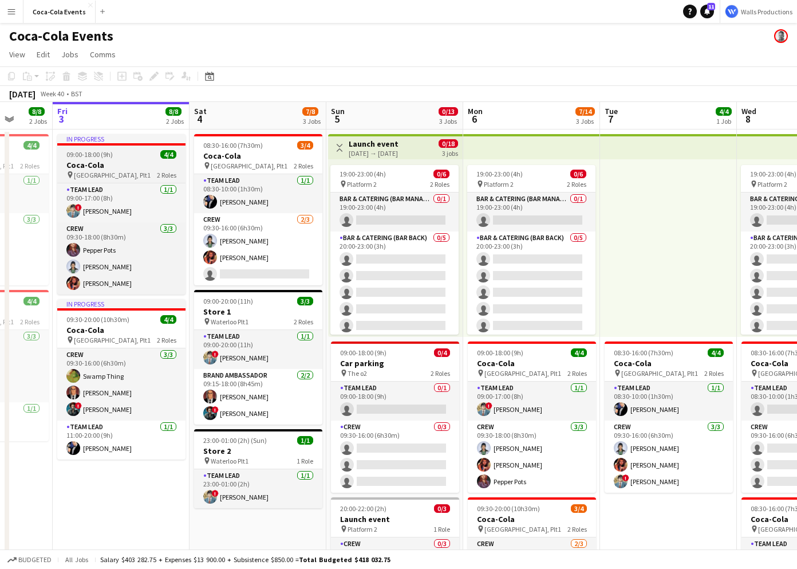
click at [106, 162] on h3 "Coca-Cola" at bounding box center [121, 165] width 128 height 10
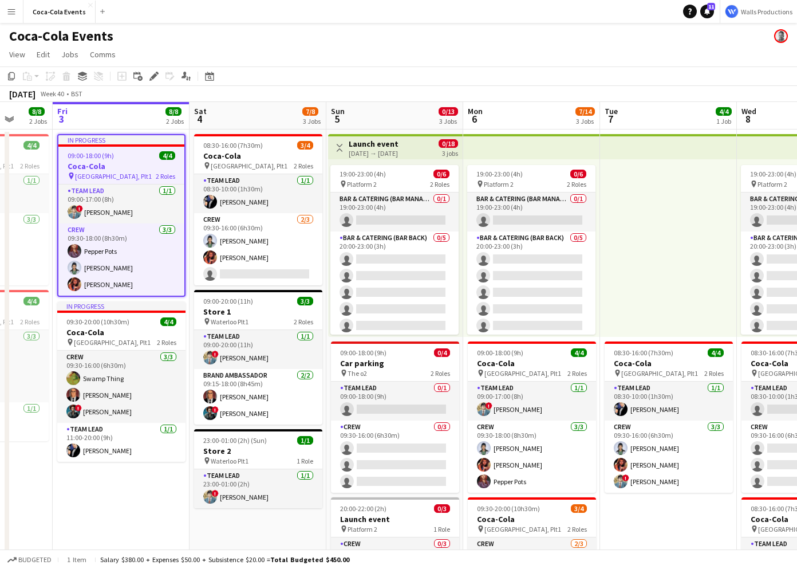
click at [111, 158] on span "09:00-18:00 (9h)" at bounding box center [91, 155] width 46 height 9
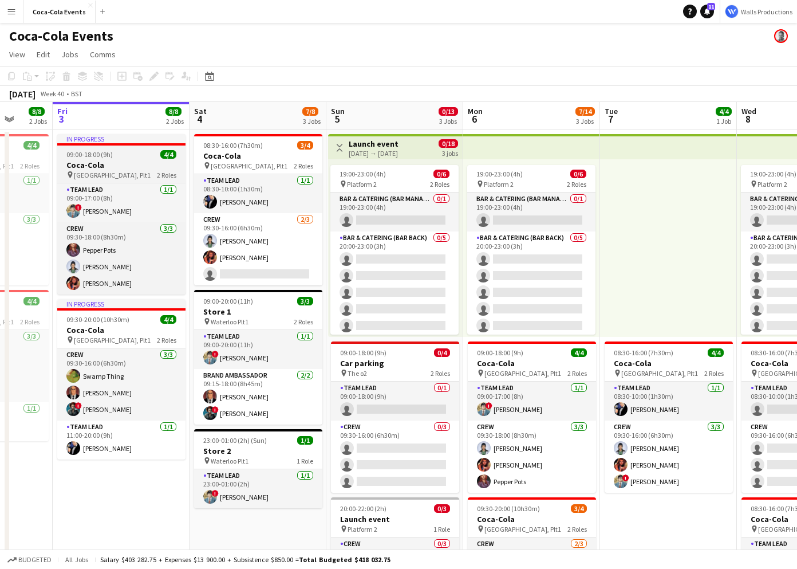
click at [122, 156] on div "09:00-18:00 (9h) 4/4" at bounding box center [121, 154] width 128 height 9
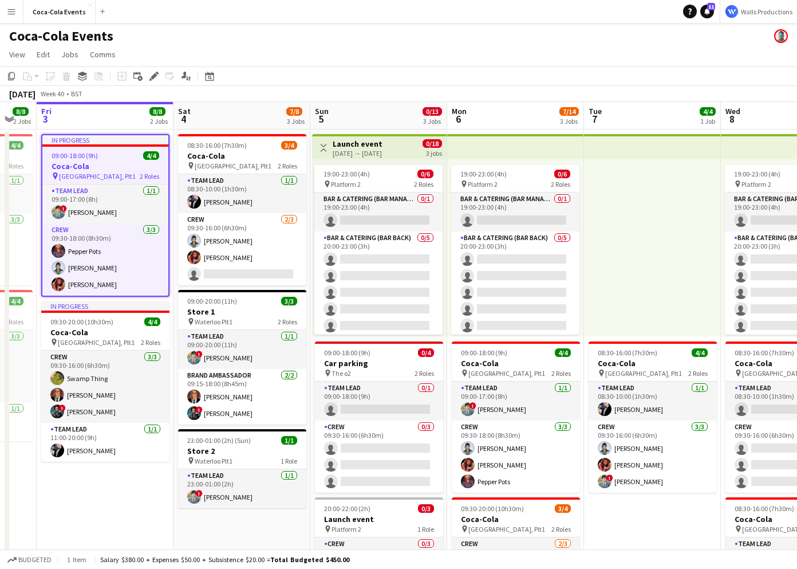
click at [80, 165] on h3 "Coca-Cola" at bounding box center [105, 166] width 126 height 10
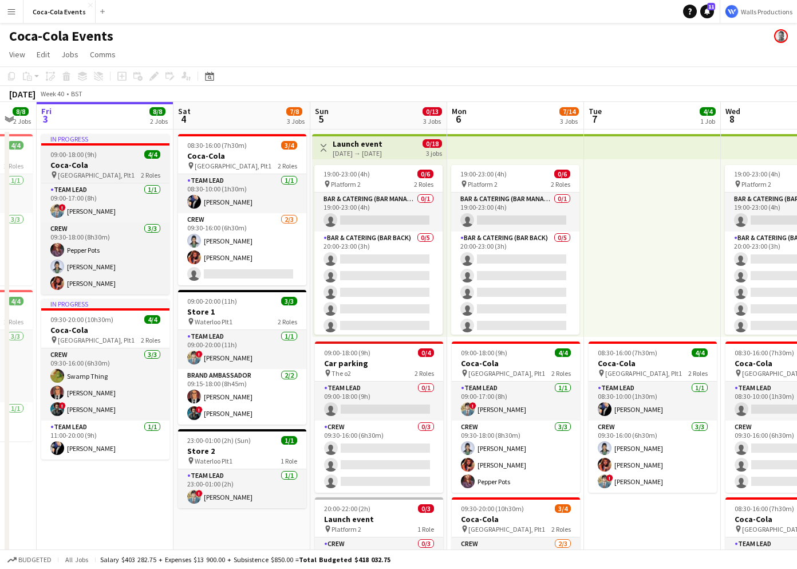
click at [80, 165] on h3 "Coca-Cola" at bounding box center [105, 165] width 128 height 10
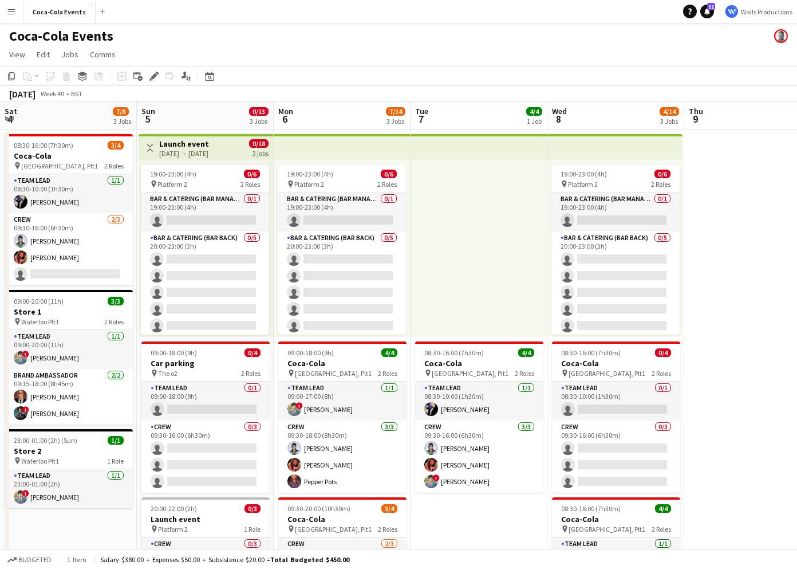
scroll to position [0, 436]
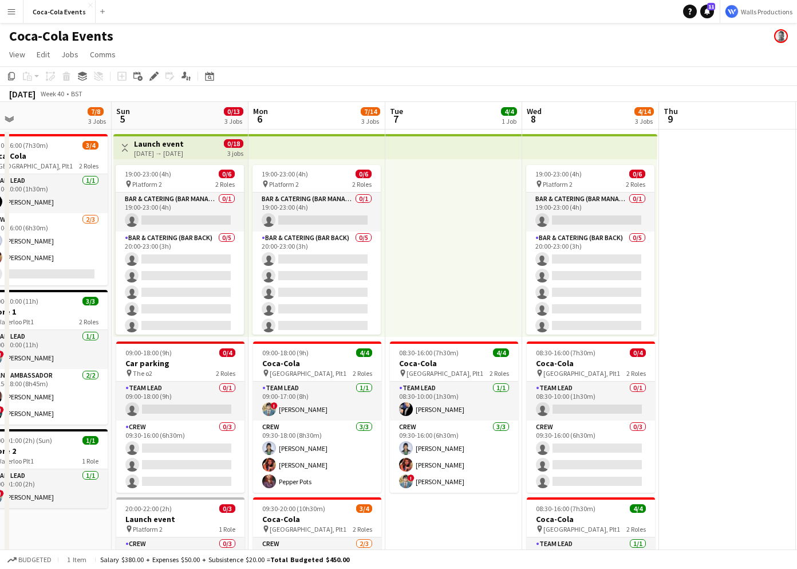
click at [184, 150] on div "05-10-2025 → 08-10-2025" at bounding box center [159, 153] width 50 height 9
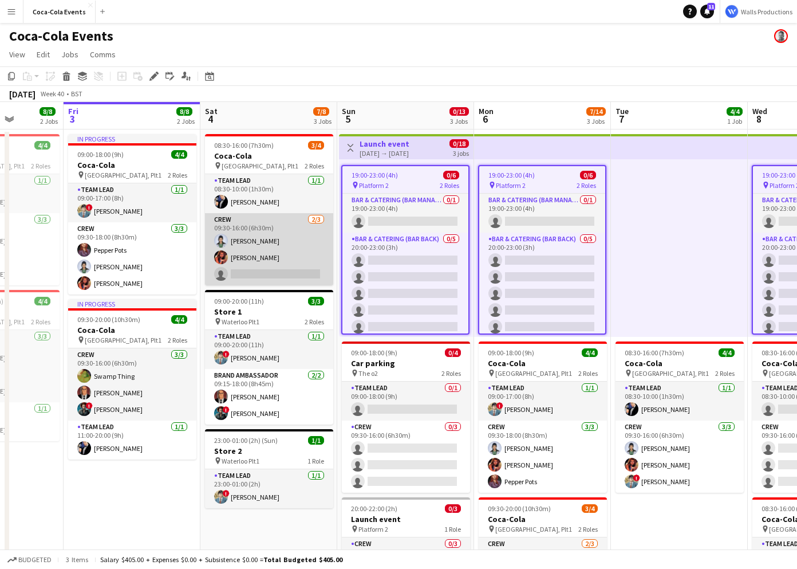
scroll to position [0, 348]
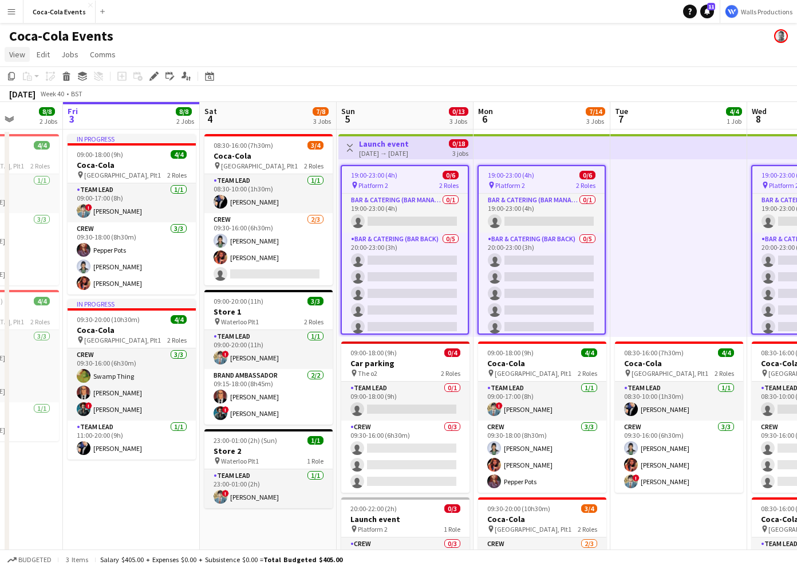
click at [15, 49] on span "View" at bounding box center [17, 54] width 16 height 10
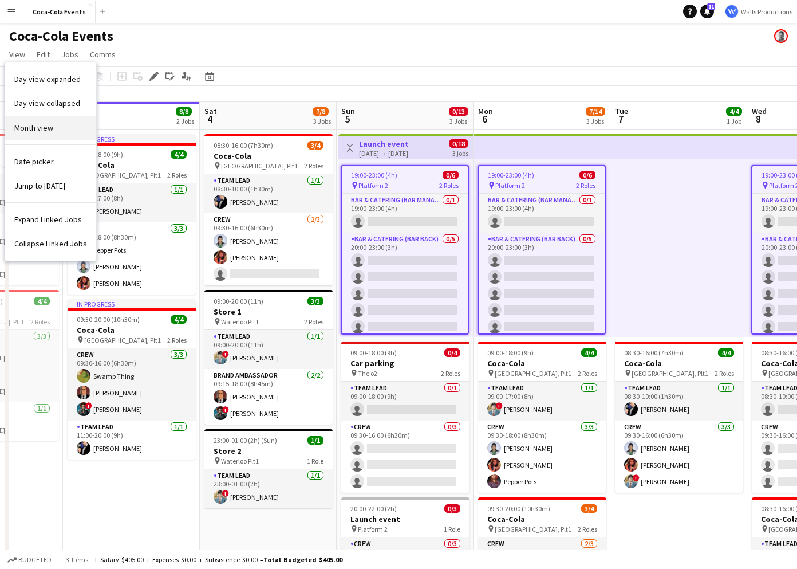
click at [32, 128] on span "Month view" at bounding box center [33, 128] width 39 height 10
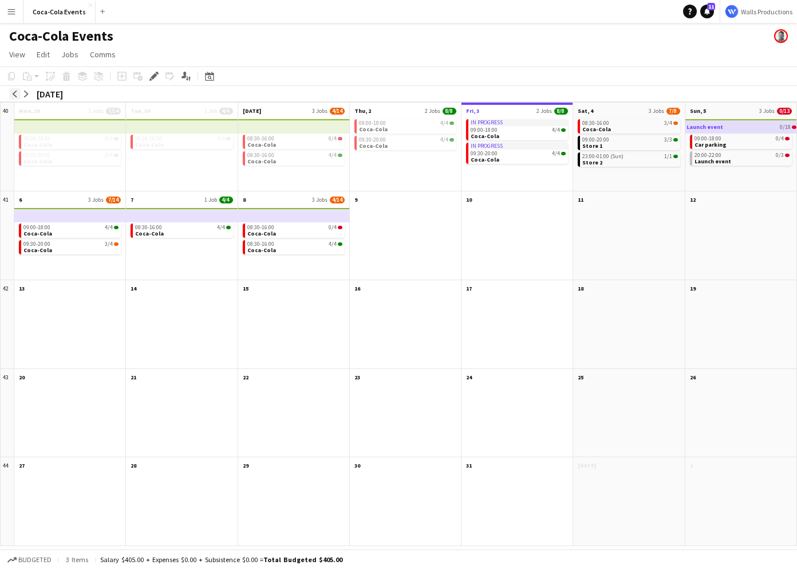
click at [11, 88] on button "arrow-left" at bounding box center [14, 93] width 11 height 11
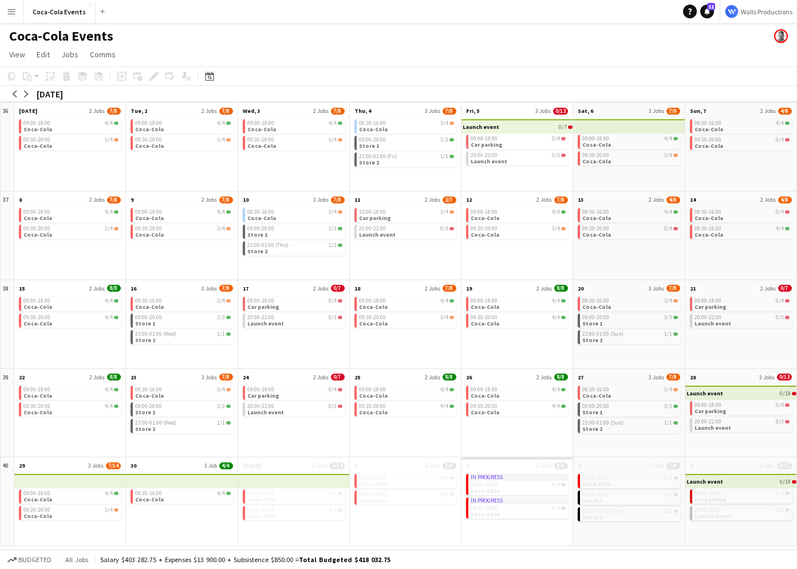
click at [16, 13] on button "Menu" at bounding box center [11, 11] width 23 height 23
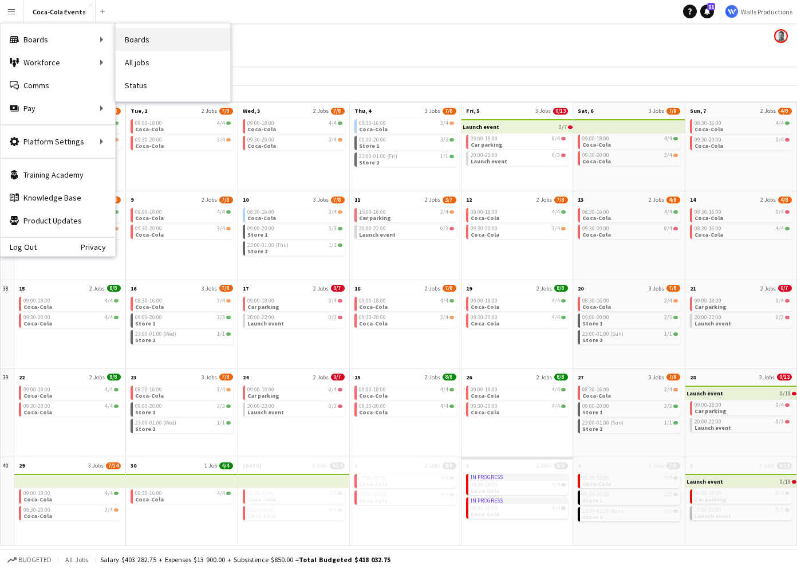
click at [140, 42] on link "Boards" at bounding box center [173, 39] width 115 height 23
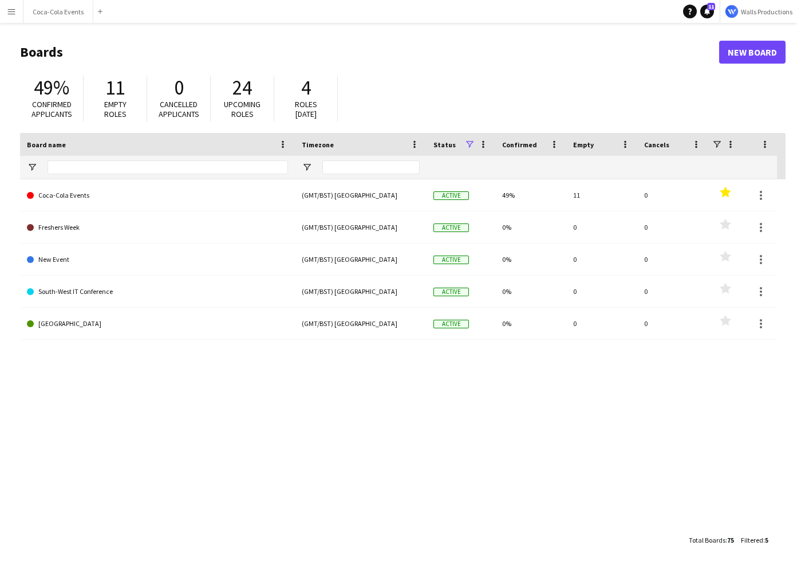
click at [11, 7] on app-icon "Menu" at bounding box center [11, 11] width 9 height 9
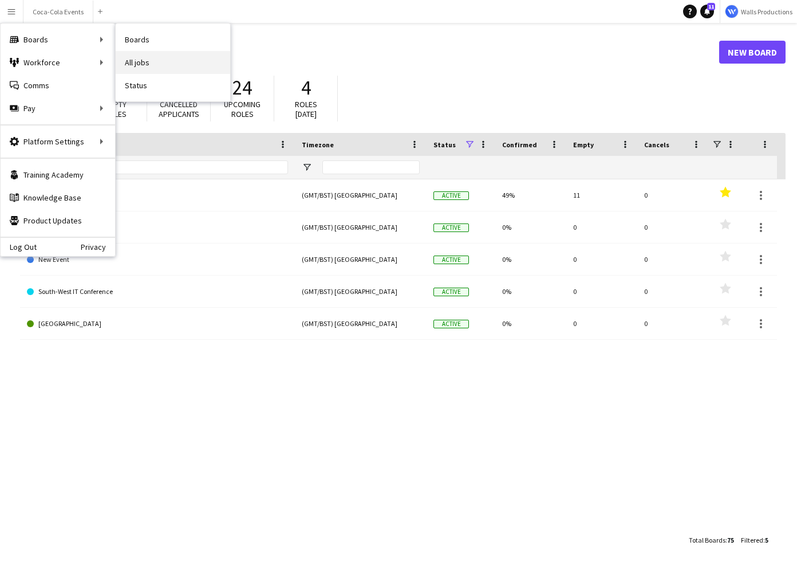
click at [159, 66] on link "All jobs" at bounding box center [173, 62] width 115 height 23
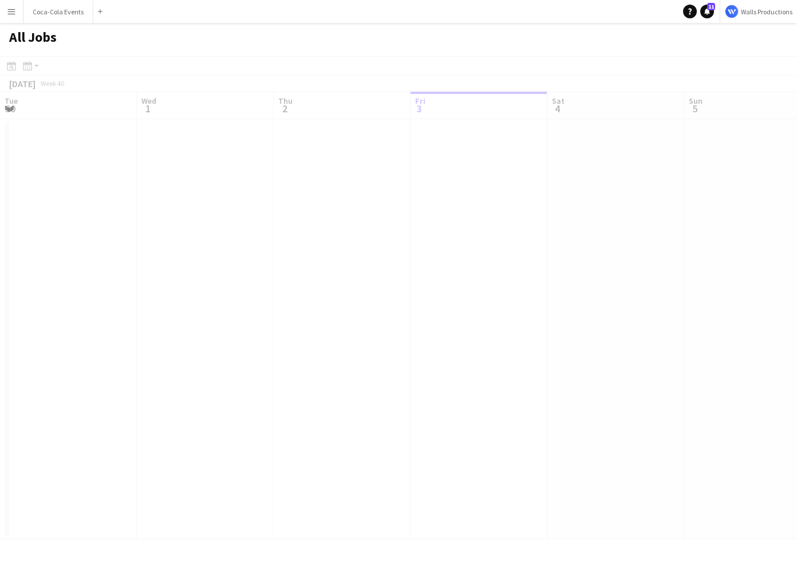
scroll to position [0, 274]
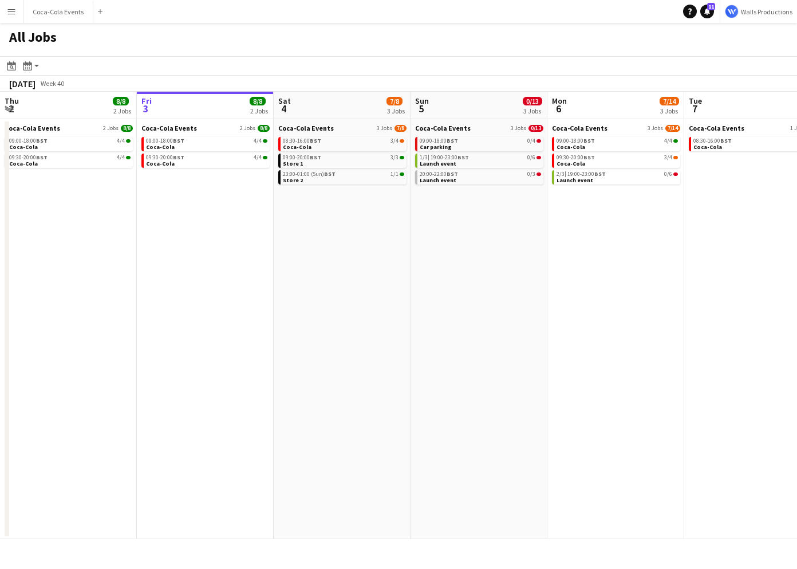
click at [166, 361] on app-date-cell "Coca-Cola Events 2 Jobs 8/8 09:00-18:00 BST 4/4 Coca-Cola 09:30-20:00 BST 4/4 C…" at bounding box center [205, 329] width 137 height 420
click at [46, 13] on button "Coca-Cola Events Close" at bounding box center [58, 12] width 70 height 22
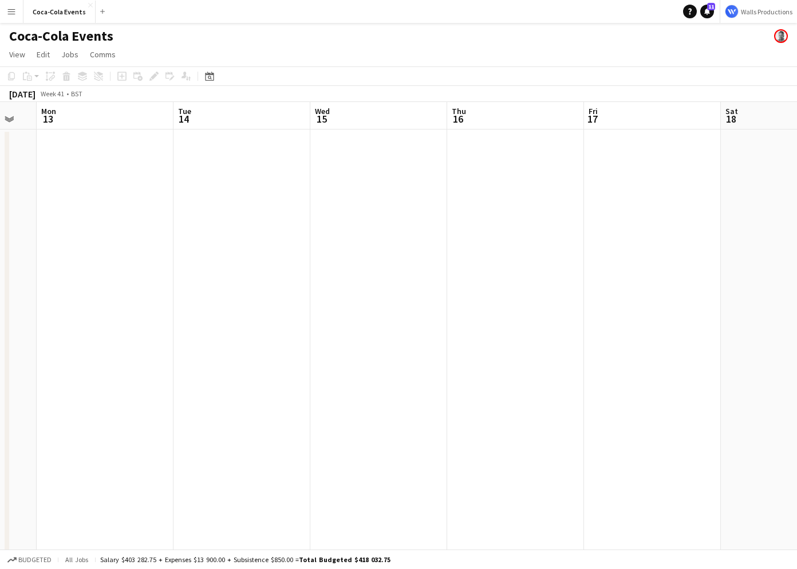
scroll to position [0, 376]
click at [132, 328] on app-date-cell at bounding box center [103, 401] width 137 height 544
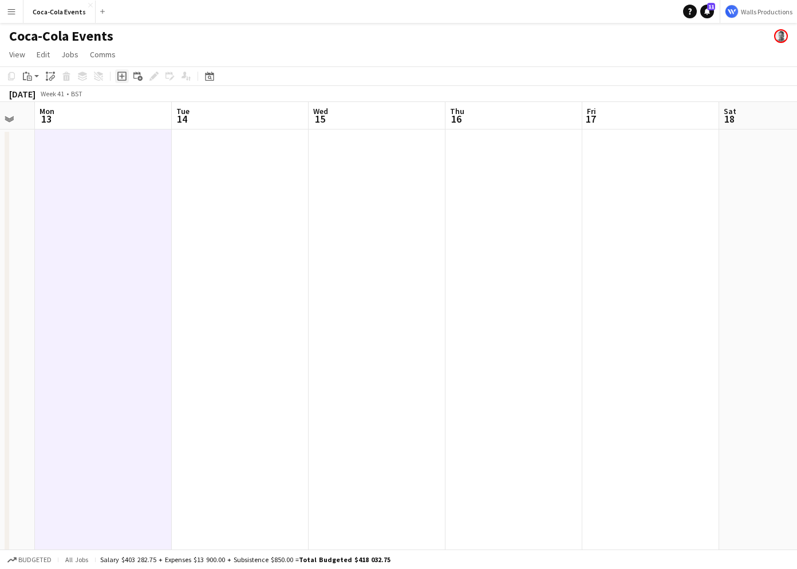
click at [123, 78] on icon "Add job" at bounding box center [121, 76] width 9 height 9
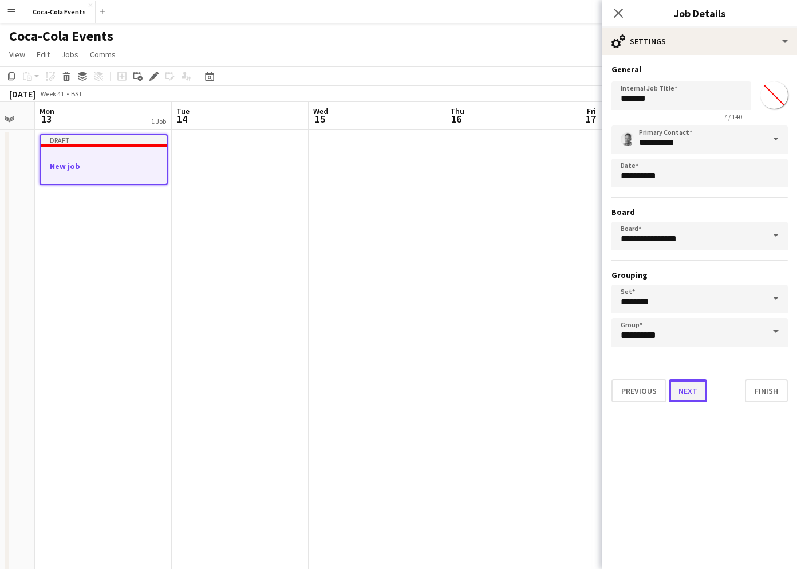
click at [688, 385] on button "Next" at bounding box center [688, 390] width 38 height 23
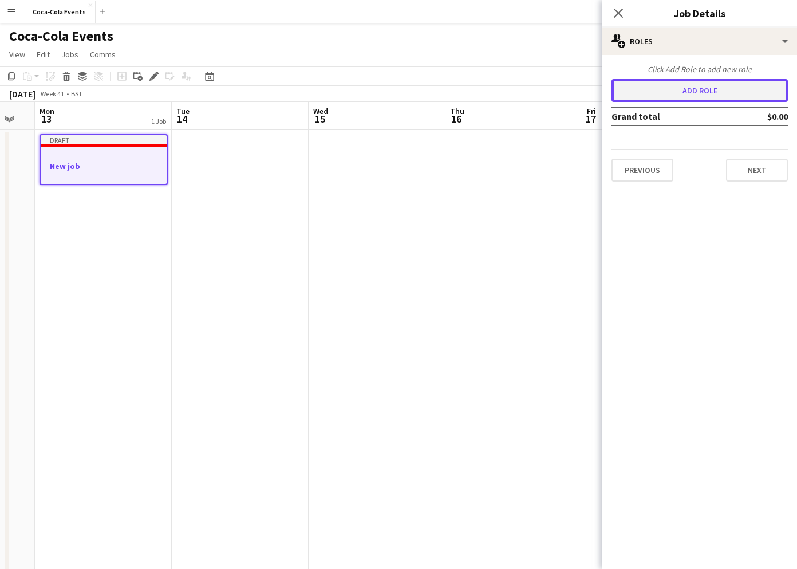
click at [659, 92] on button "Add role" at bounding box center [700, 90] width 176 height 23
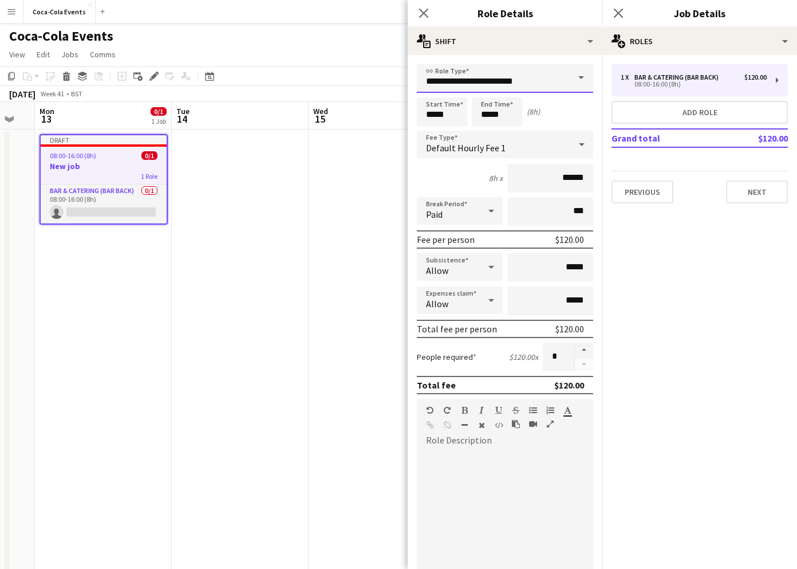
click at [541, 74] on input "**********" at bounding box center [505, 78] width 176 height 29
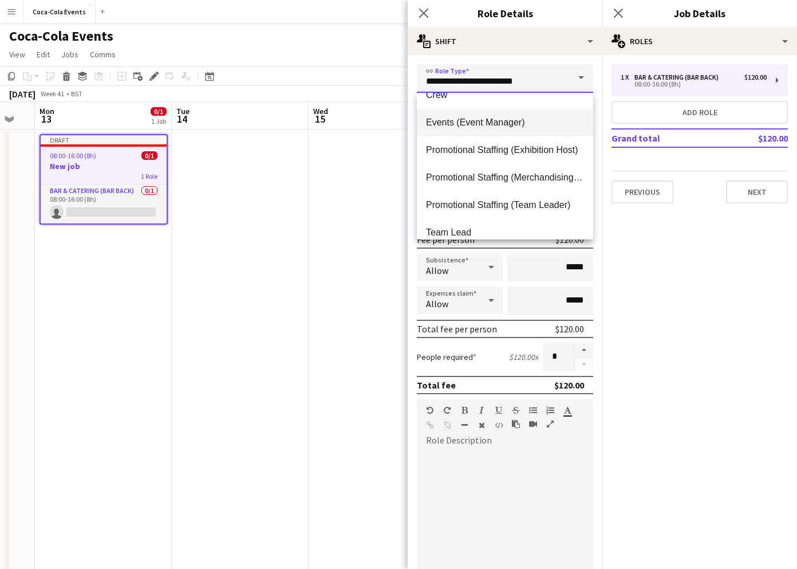
scroll to position [165, 0]
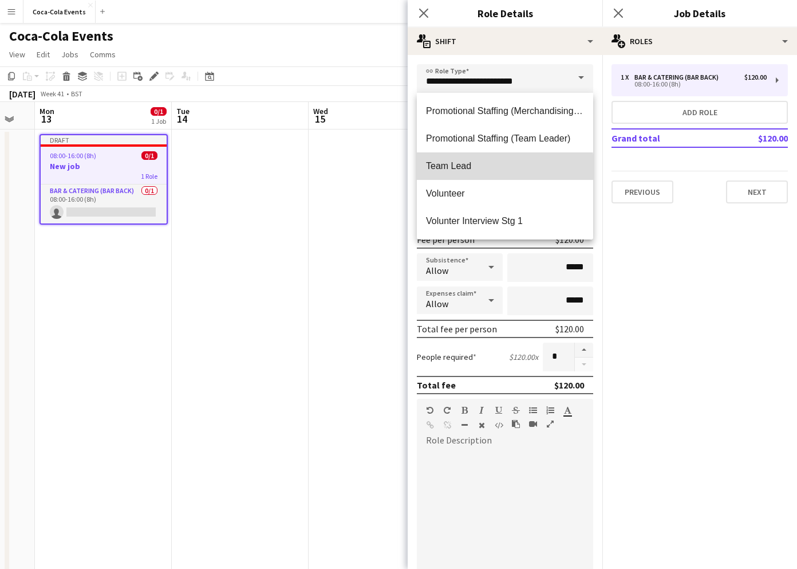
click at [461, 167] on span "Team Lead" at bounding box center [505, 165] width 158 height 11
type input "*********"
type input "******"
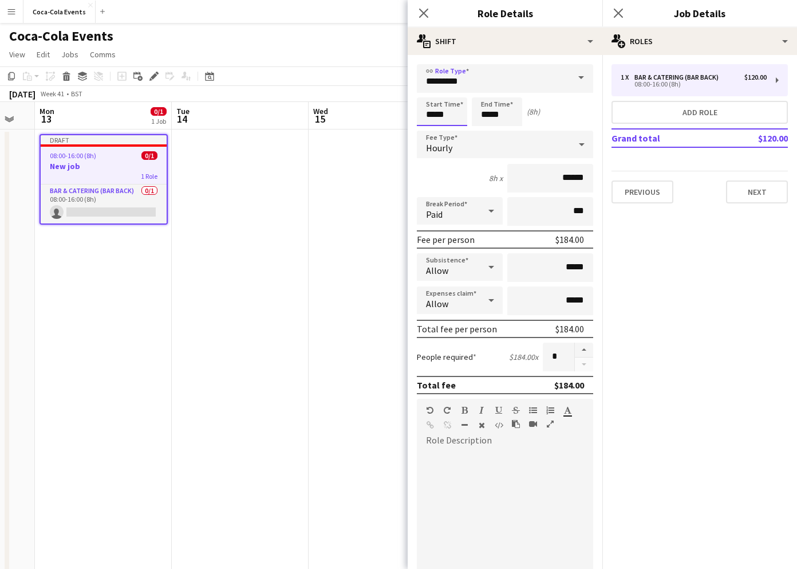
click at [433, 115] on input "*****" at bounding box center [442, 111] width 50 height 29
type input "*****"
click at [431, 90] on div at bounding box center [430, 91] width 23 height 11
click at [509, 115] on input "*****" at bounding box center [497, 111] width 50 height 29
click at [449, 170] on div "7h x ******" at bounding box center [505, 178] width 176 height 29
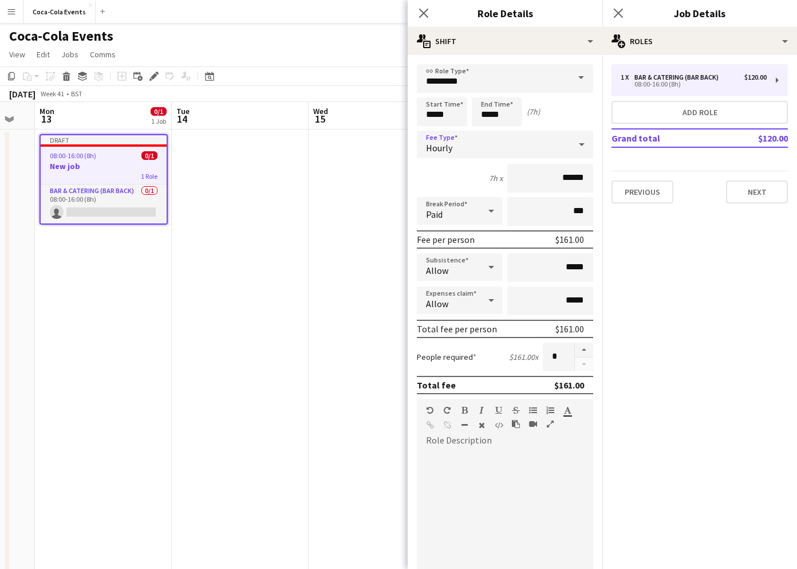
click at [443, 147] on span "Hourly" at bounding box center [439, 147] width 26 height 11
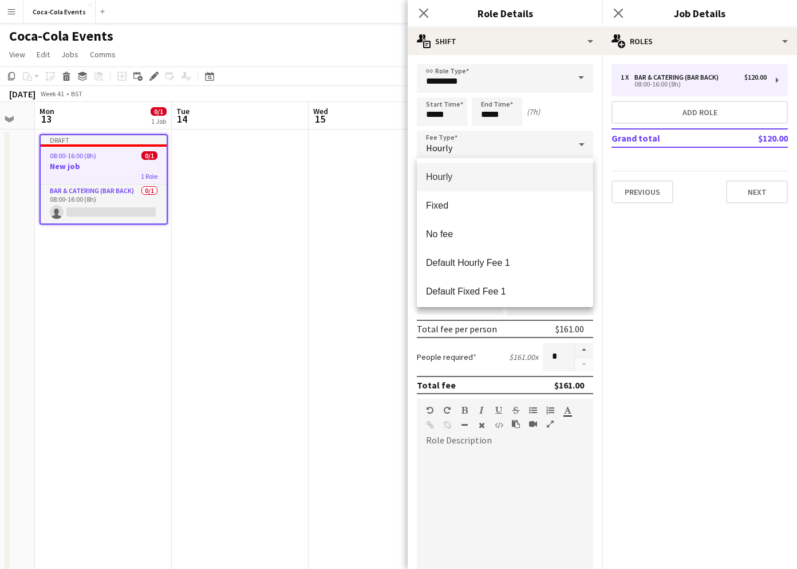
click at [686, 273] on div at bounding box center [398, 284] width 797 height 569
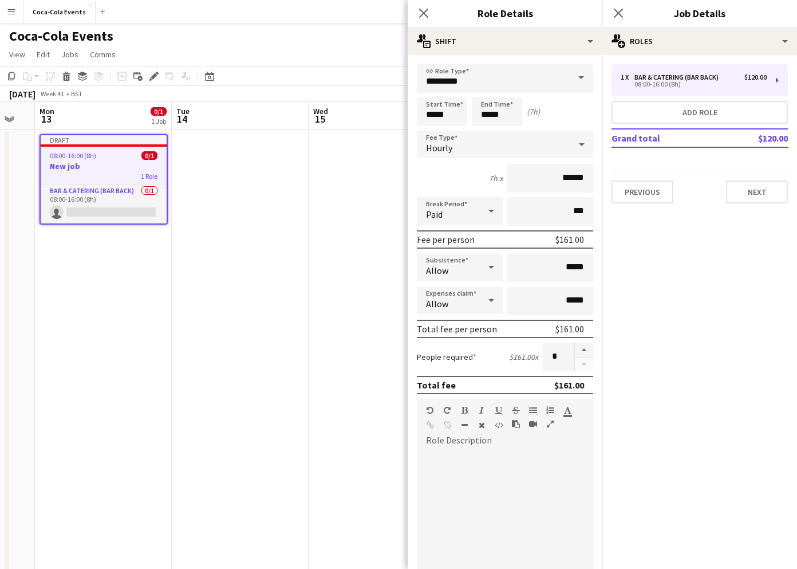
click at [474, 208] on div "Paid" at bounding box center [448, 210] width 63 height 27
click at [454, 176] on div at bounding box center [398, 284] width 797 height 569
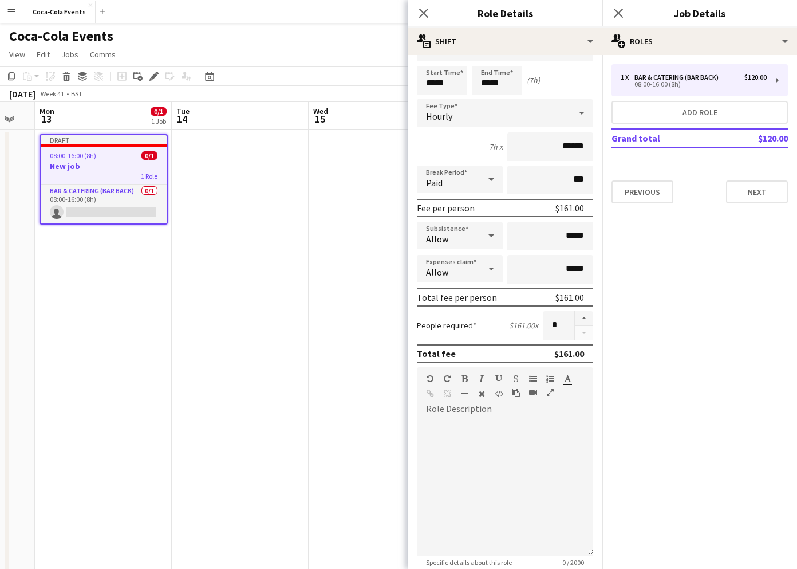
scroll to position [47, 0]
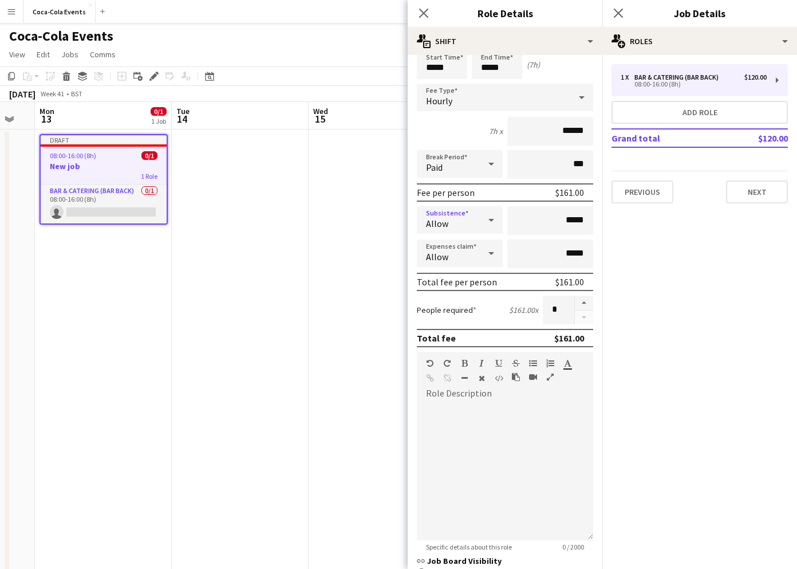
click at [453, 226] on div "Allow" at bounding box center [448, 219] width 63 height 27
click at [453, 226] on div at bounding box center [398, 284] width 797 height 569
click at [452, 254] on div "Allow" at bounding box center [448, 252] width 63 height 27
click at [452, 254] on div at bounding box center [398, 284] width 797 height 569
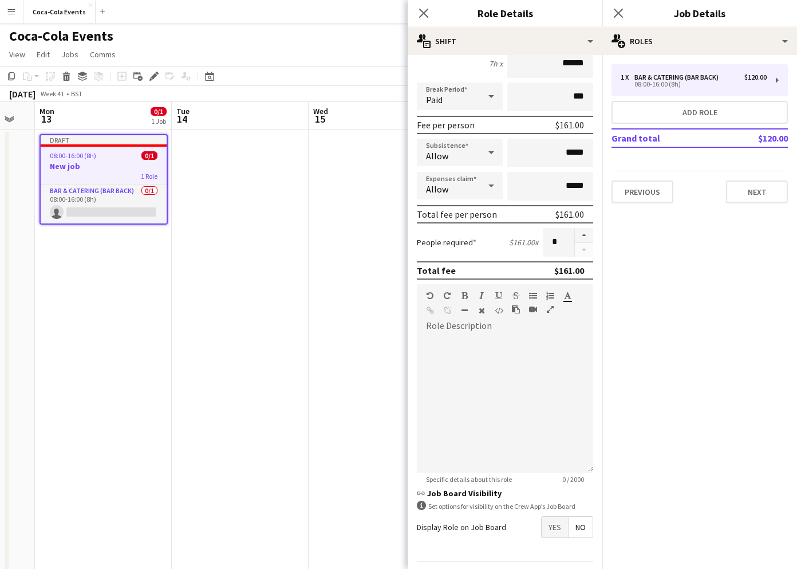
scroll to position [119, 0]
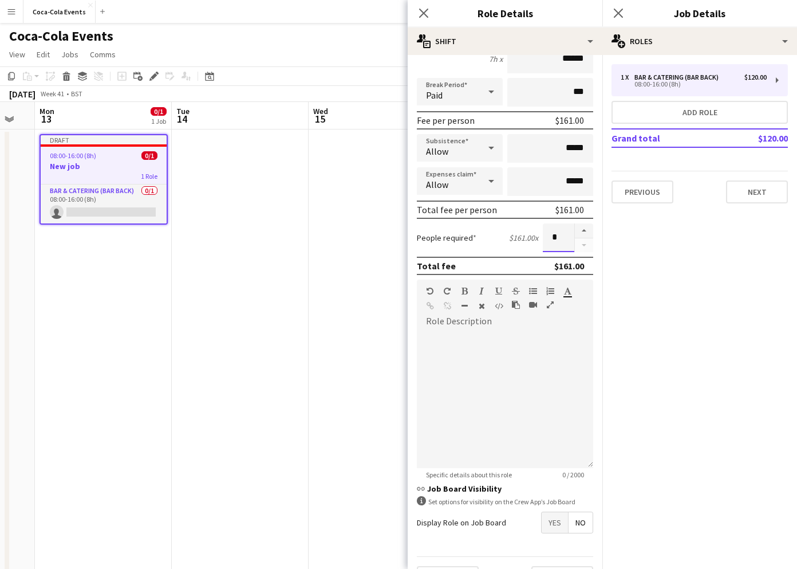
drag, startPoint x: 556, startPoint y: 238, endPoint x: 547, endPoint y: 238, distance: 8.6
click at [547, 238] on input "*" at bounding box center [559, 237] width 32 height 29
click at [557, 245] on input "*" at bounding box center [559, 237] width 32 height 29
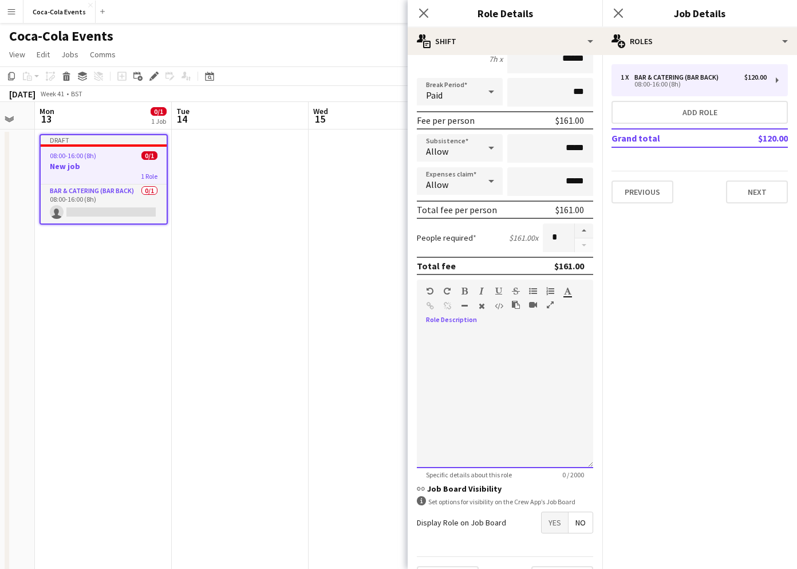
click at [477, 385] on div at bounding box center [505, 398] width 176 height 137
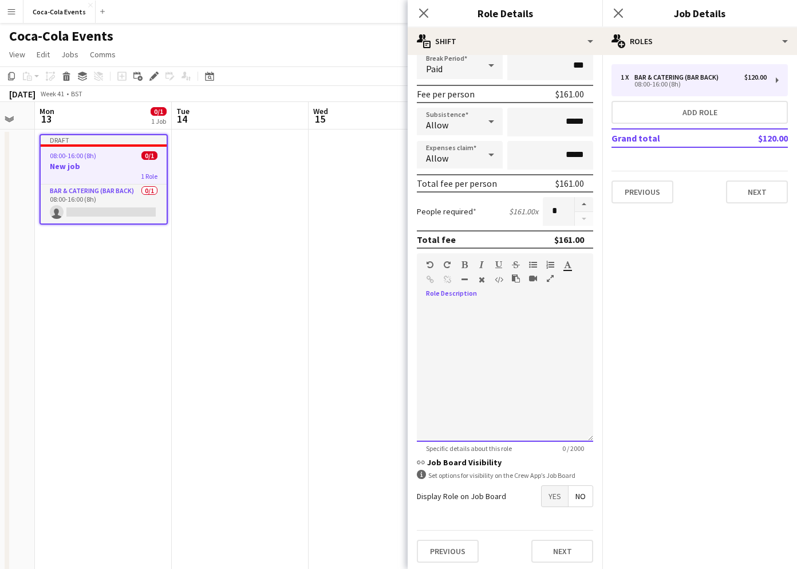
scroll to position [148, 0]
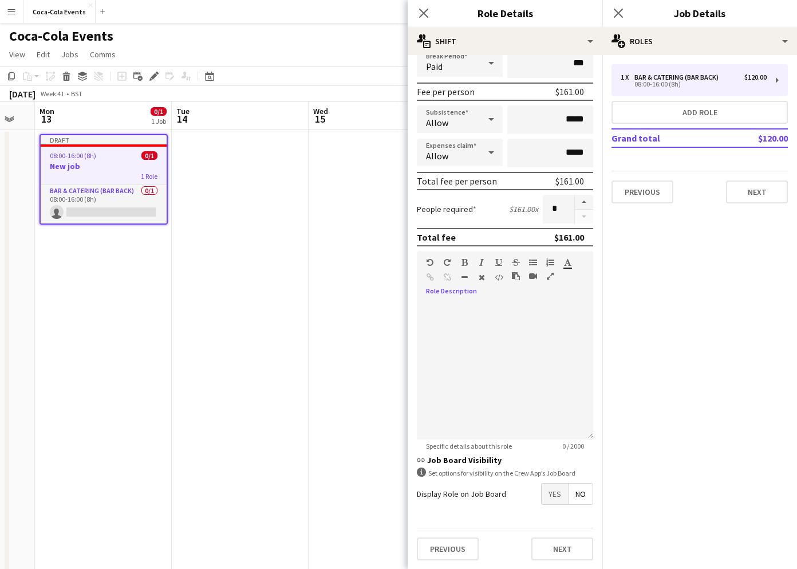
click at [498, 486] on div "Display Role on Job Board Yes No" at bounding box center [505, 494] width 176 height 22
click at [552, 498] on span "Yes" at bounding box center [555, 493] width 26 height 21
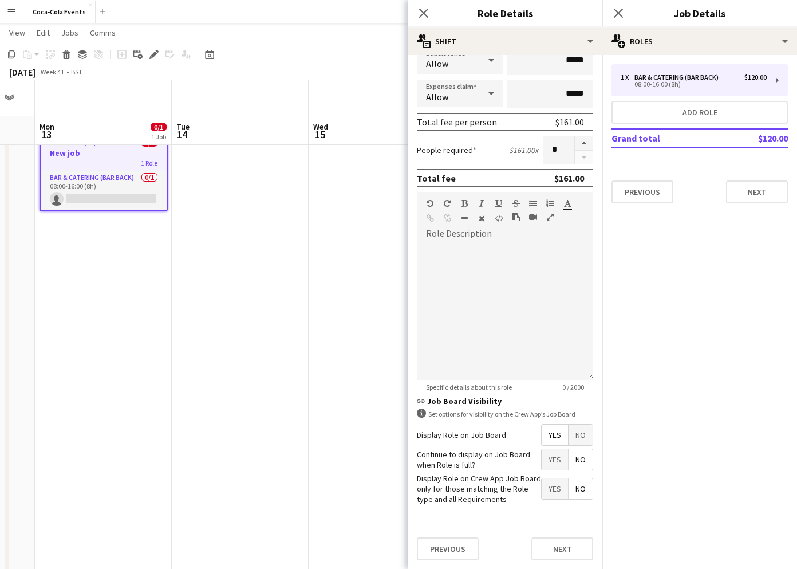
scroll to position [0, 0]
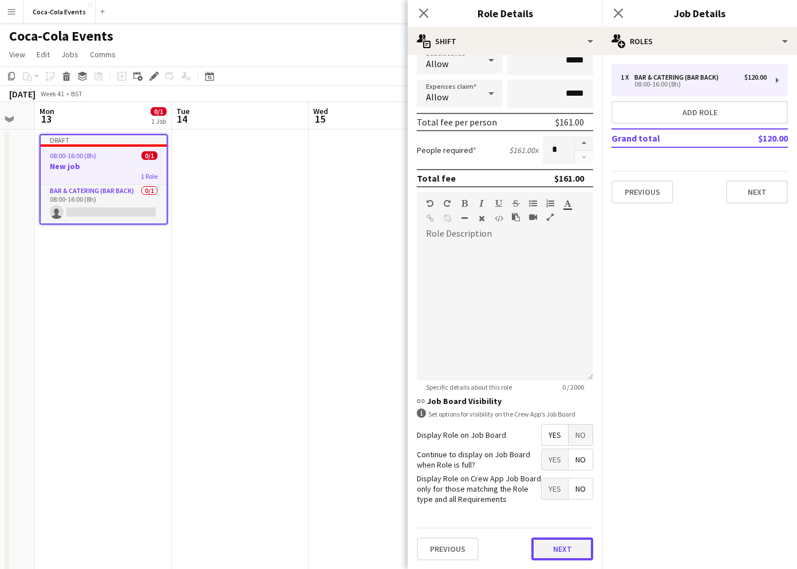
click at [547, 549] on button "Next" at bounding box center [563, 548] width 62 height 23
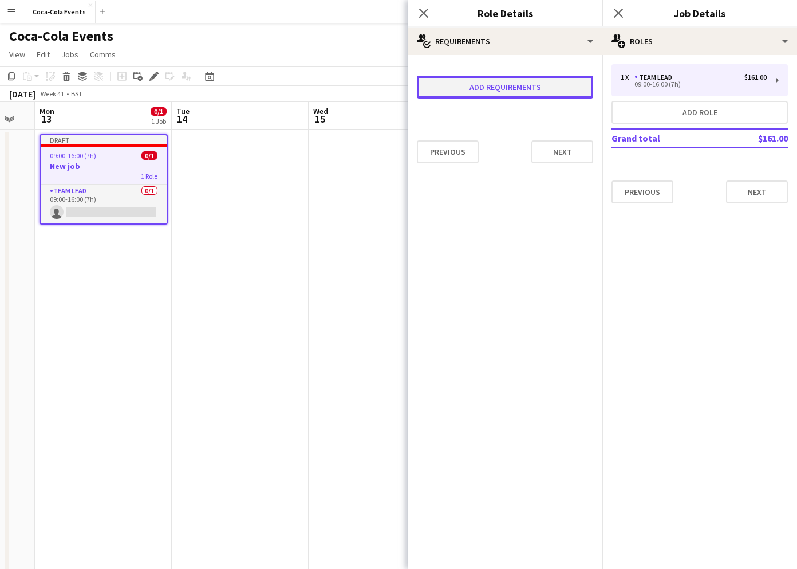
click at [518, 86] on button "Add requirements" at bounding box center [505, 87] width 176 height 23
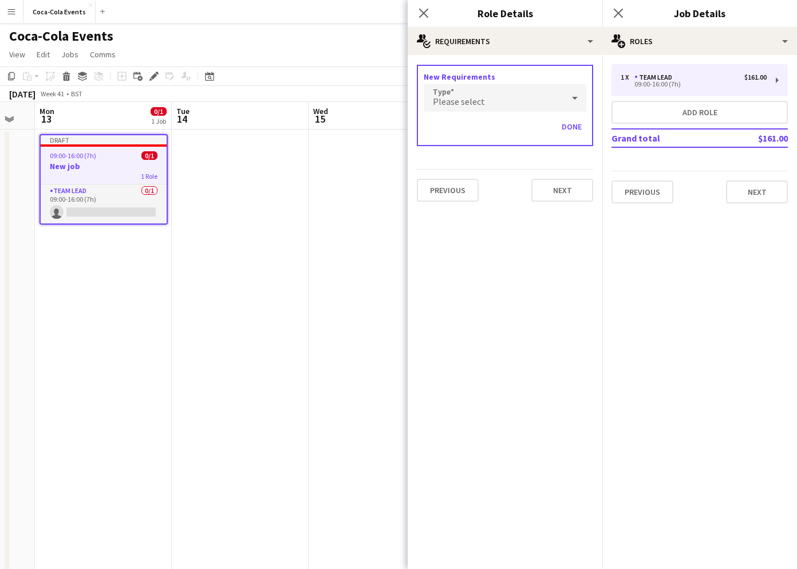
click at [493, 96] on div "Please select" at bounding box center [494, 97] width 140 height 27
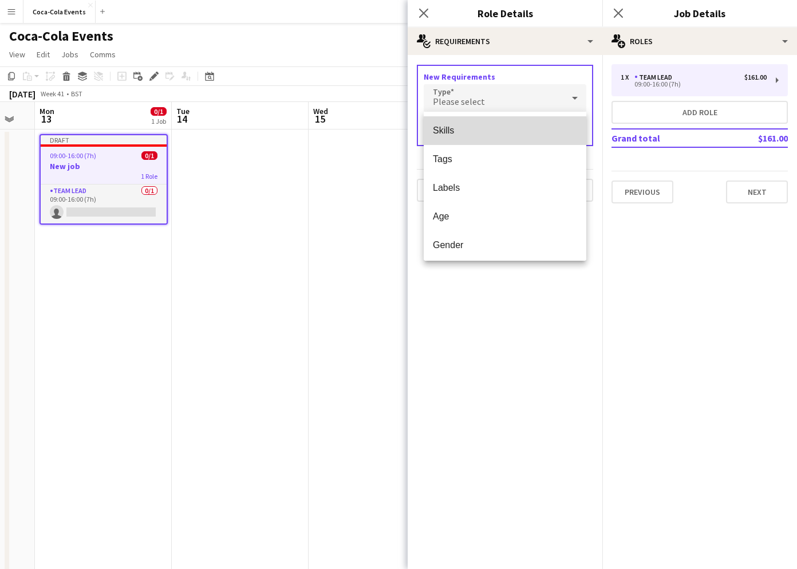
click at [450, 133] on span "Skills" at bounding box center [505, 130] width 144 height 11
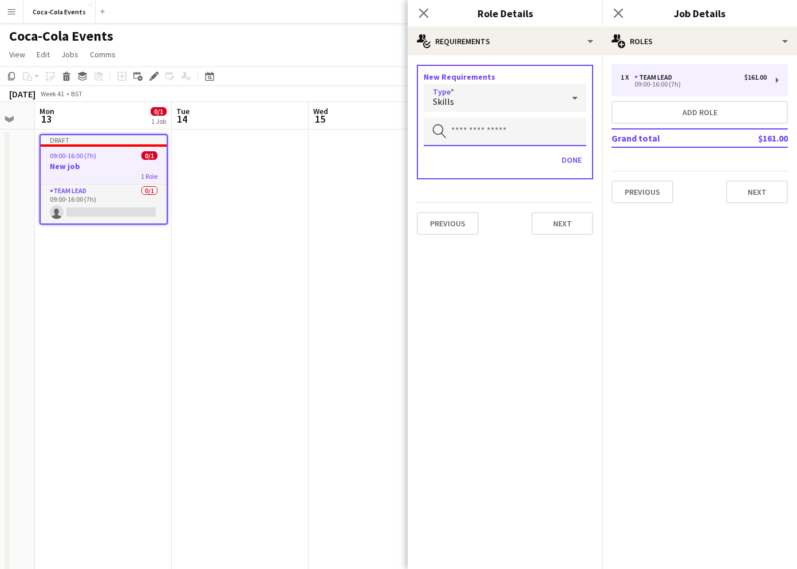
click at [474, 133] on input "text" at bounding box center [505, 131] width 163 height 29
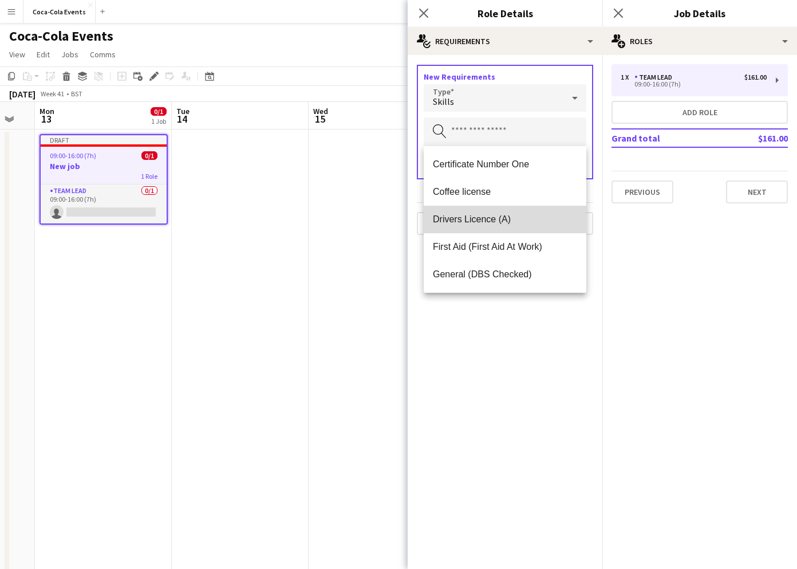
click at [497, 219] on span "Drivers Licence (A)" at bounding box center [505, 219] width 144 height 11
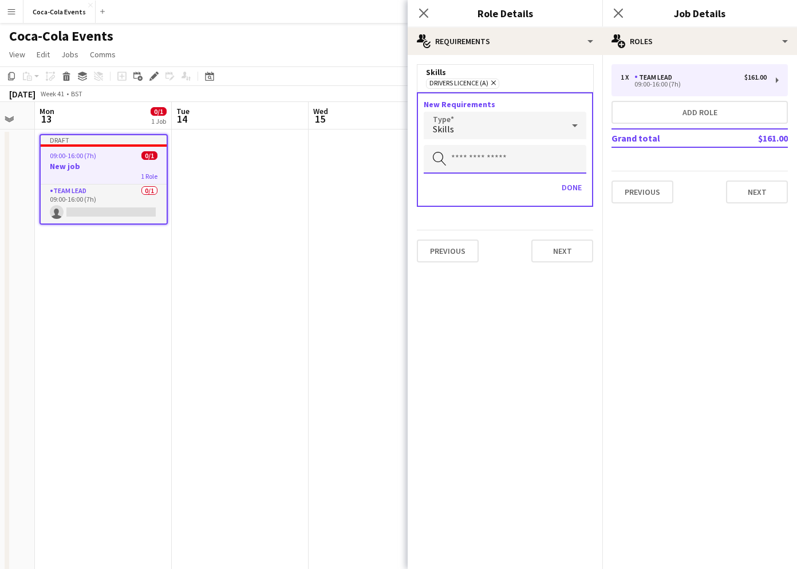
click at [485, 164] on input "text" at bounding box center [505, 159] width 163 height 29
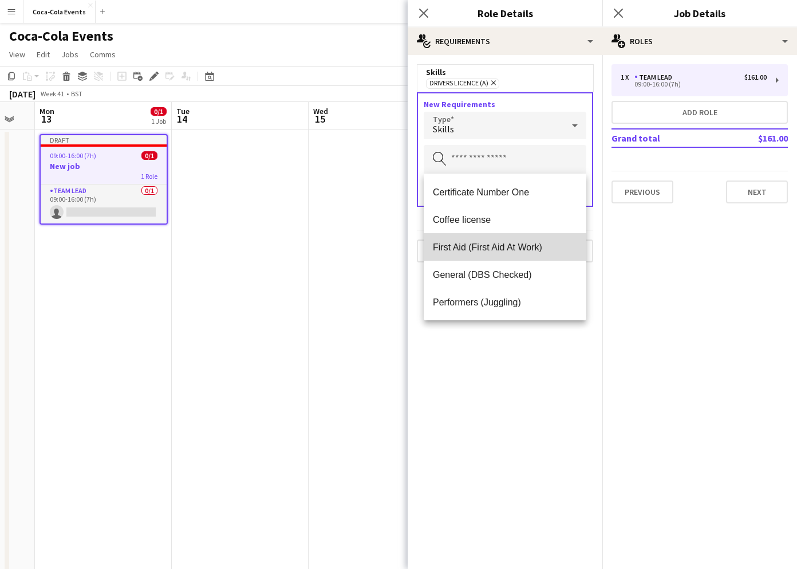
click at [459, 251] on span "First Aid (First Aid At Work)" at bounding box center [505, 247] width 144 height 11
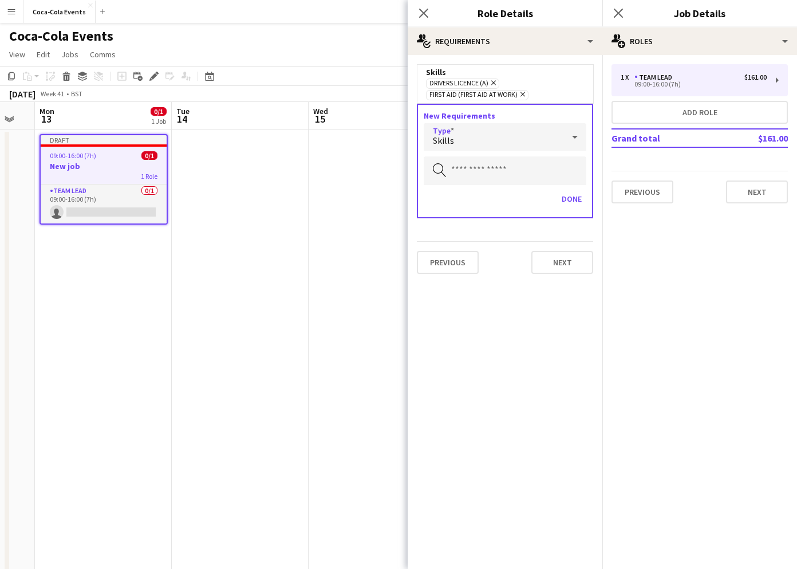
click at [455, 139] on div "Skills" at bounding box center [494, 136] width 140 height 27
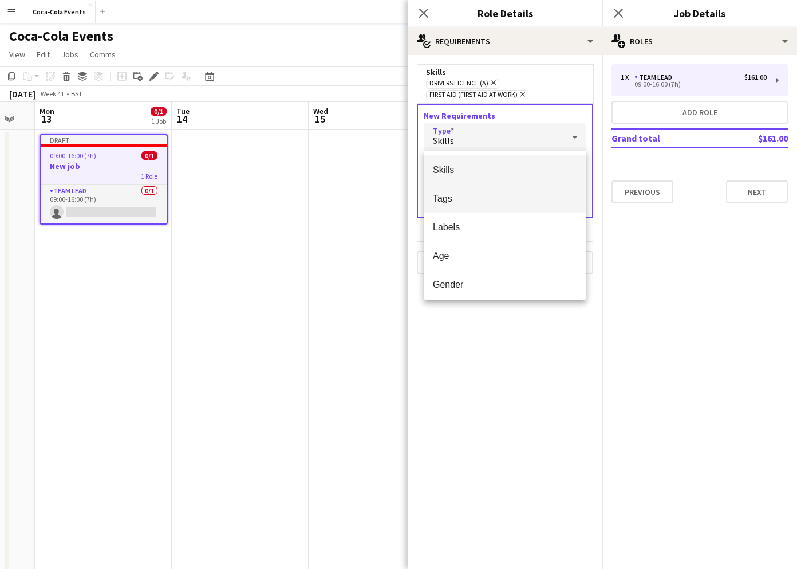
click at [471, 199] on span "Tags" at bounding box center [505, 198] width 144 height 11
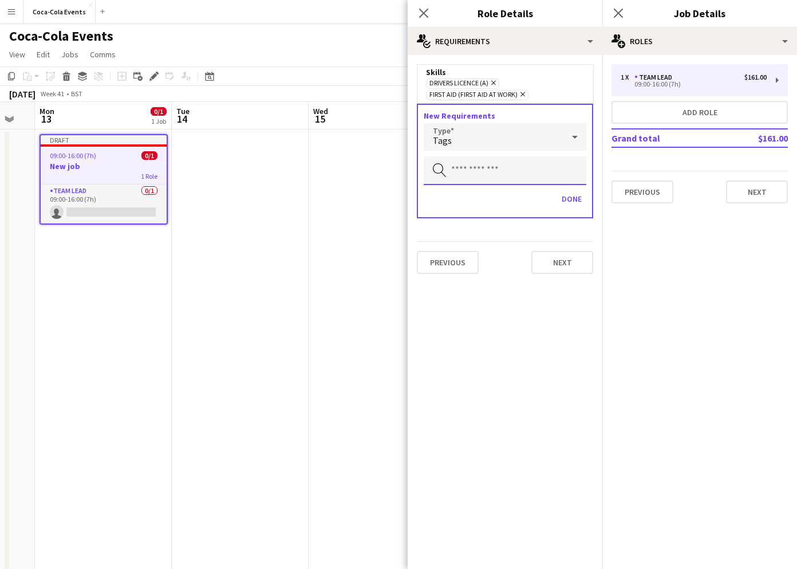
click at [473, 180] on input "text" at bounding box center [505, 170] width 163 height 29
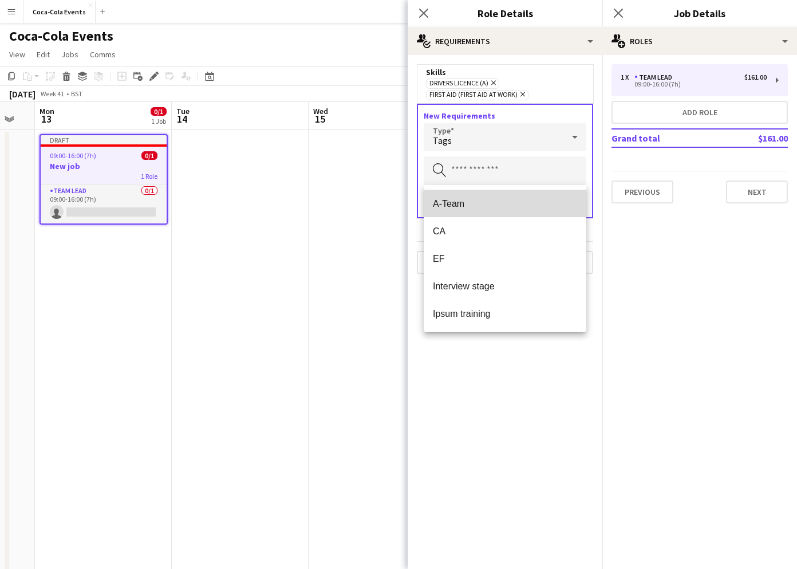
click at [451, 206] on span "A-Team" at bounding box center [505, 203] width 144 height 11
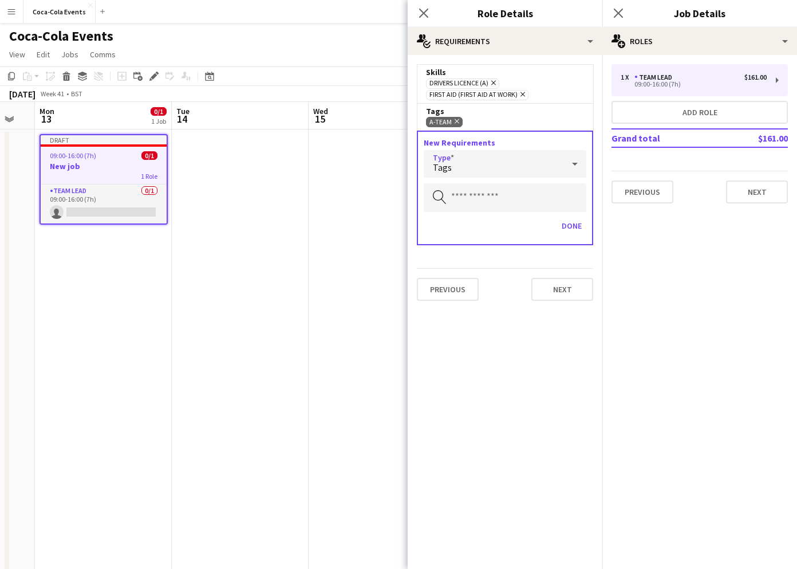
click at [479, 175] on div "Tags" at bounding box center [494, 163] width 140 height 27
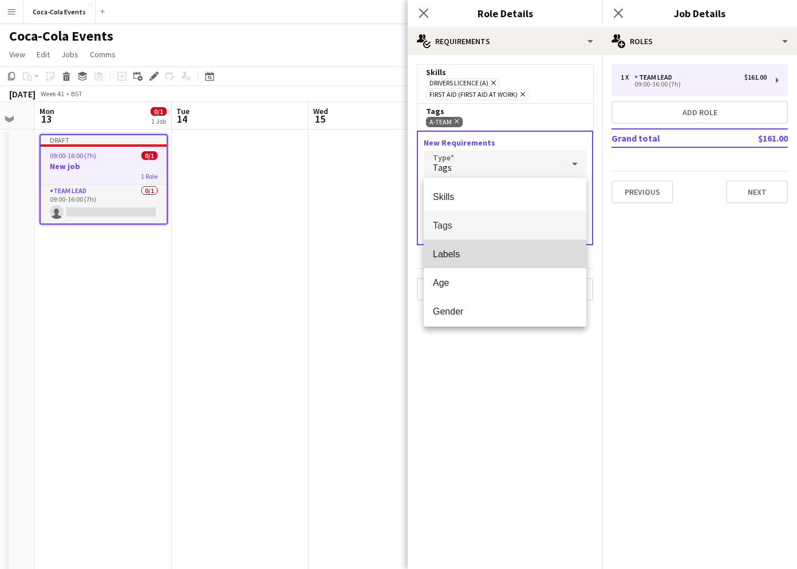
click at [455, 254] on span "Labels" at bounding box center [505, 254] width 144 height 11
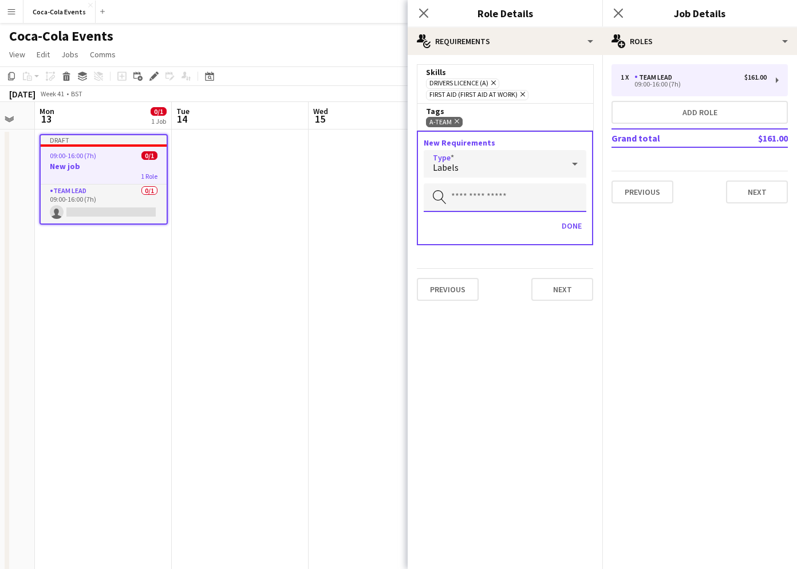
click at [458, 197] on input "text" at bounding box center [505, 197] width 163 height 29
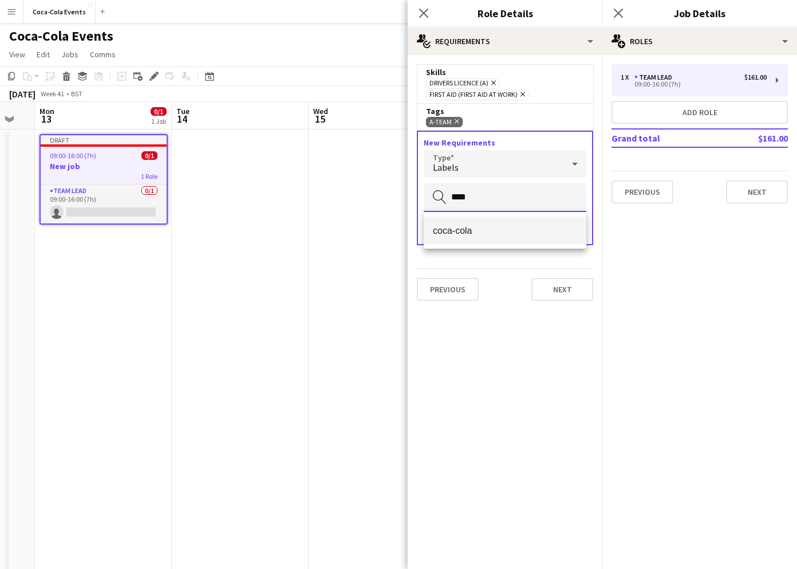
type input "****"
click at [448, 231] on span "coca-cola" at bounding box center [505, 230] width 144 height 11
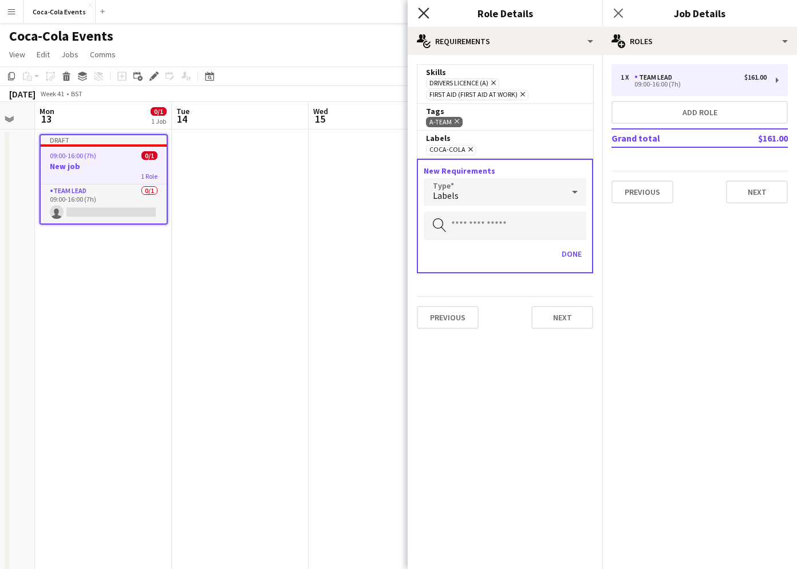
click at [424, 13] on icon at bounding box center [423, 12] width 11 height 11
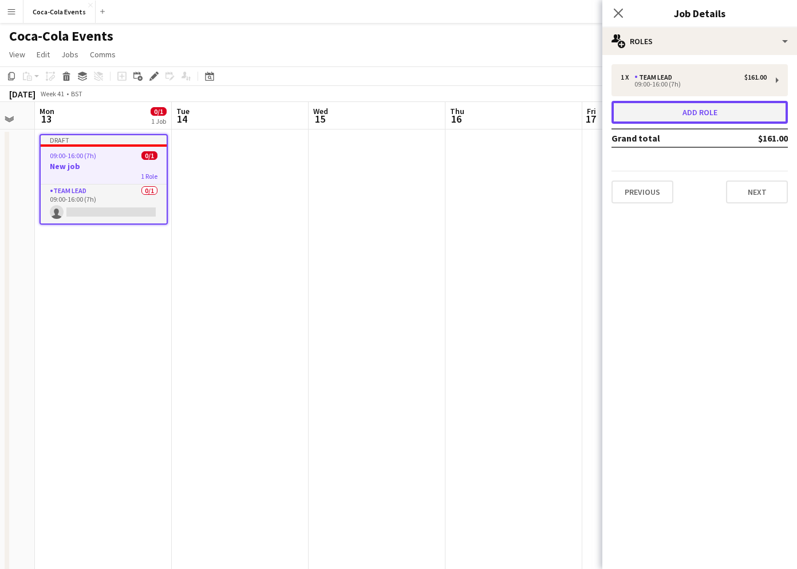
click at [655, 111] on button "Add role" at bounding box center [700, 112] width 176 height 23
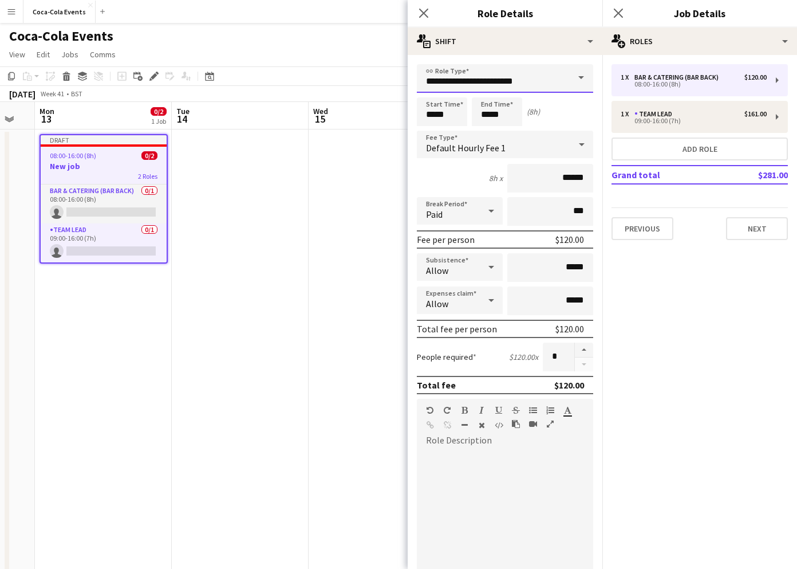
click at [522, 76] on input "**********" at bounding box center [505, 78] width 176 height 29
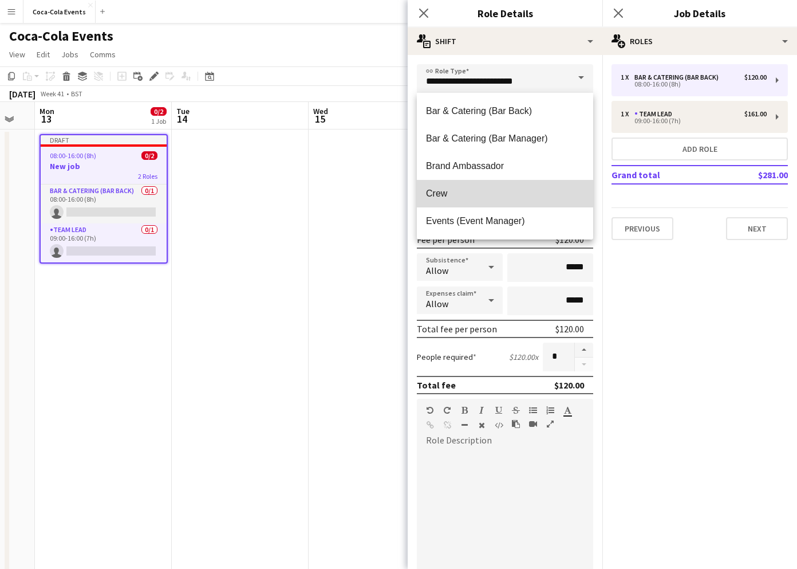
click at [455, 196] on span "Crew" at bounding box center [505, 193] width 158 height 11
type input "****"
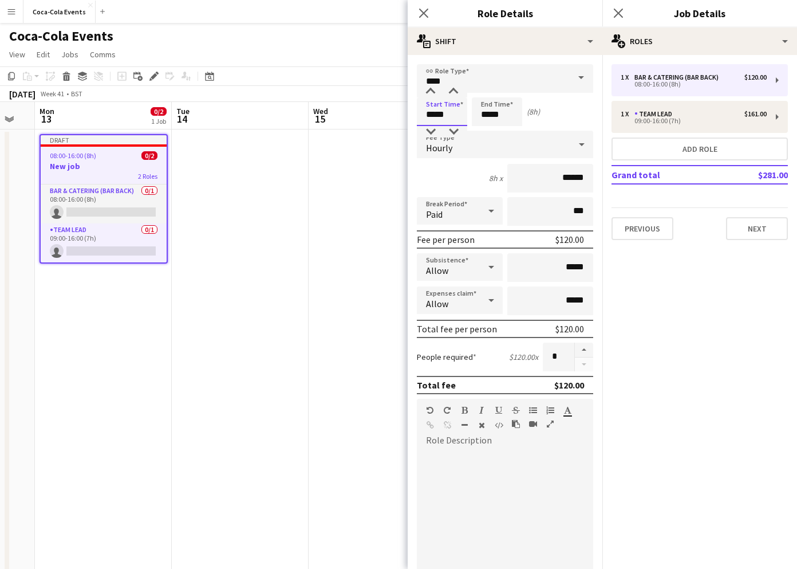
click at [432, 118] on input "*****" at bounding box center [442, 111] width 50 height 29
click at [432, 93] on div at bounding box center [430, 91] width 23 height 11
type input "*****"
click at [432, 93] on div at bounding box center [430, 91] width 23 height 11
click at [462, 150] on div "Hourly" at bounding box center [494, 144] width 154 height 27
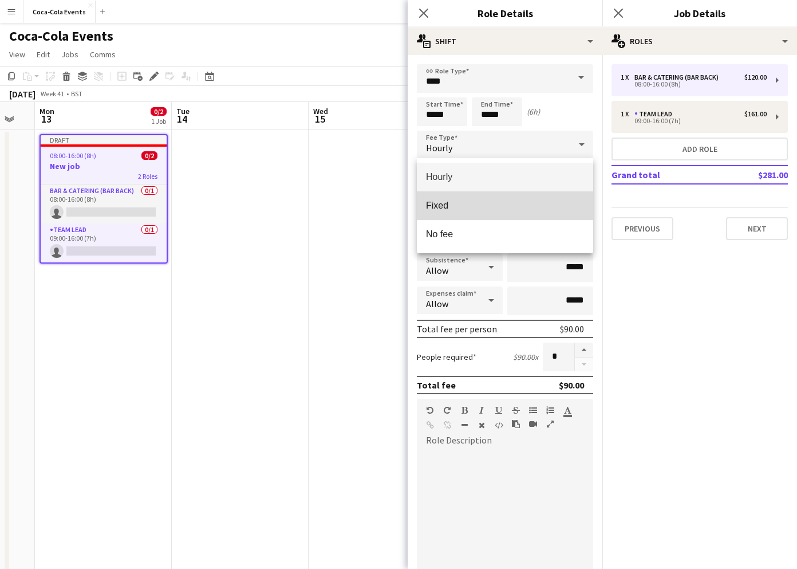
click at [452, 210] on span "Fixed" at bounding box center [505, 205] width 158 height 11
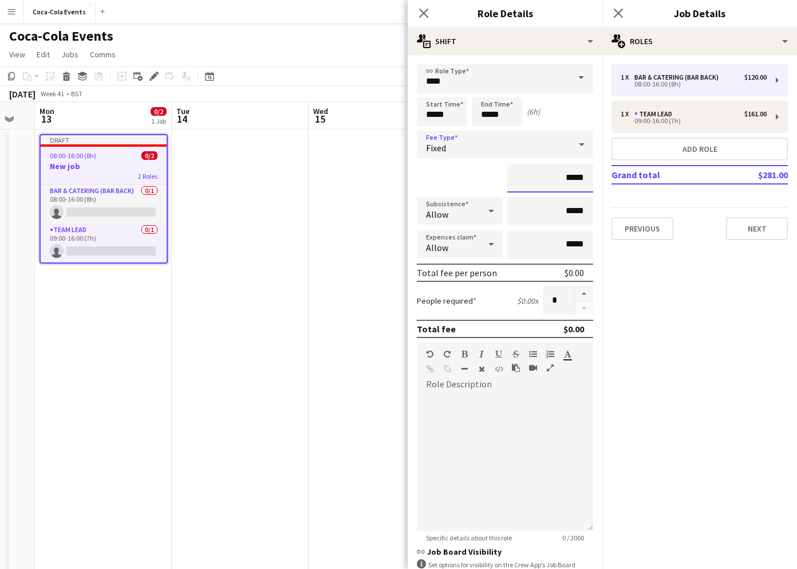
click at [569, 182] on input "*****" at bounding box center [550, 178] width 86 height 29
type input "*******"
click at [584, 293] on button "button" at bounding box center [584, 293] width 18 height 15
type input "*"
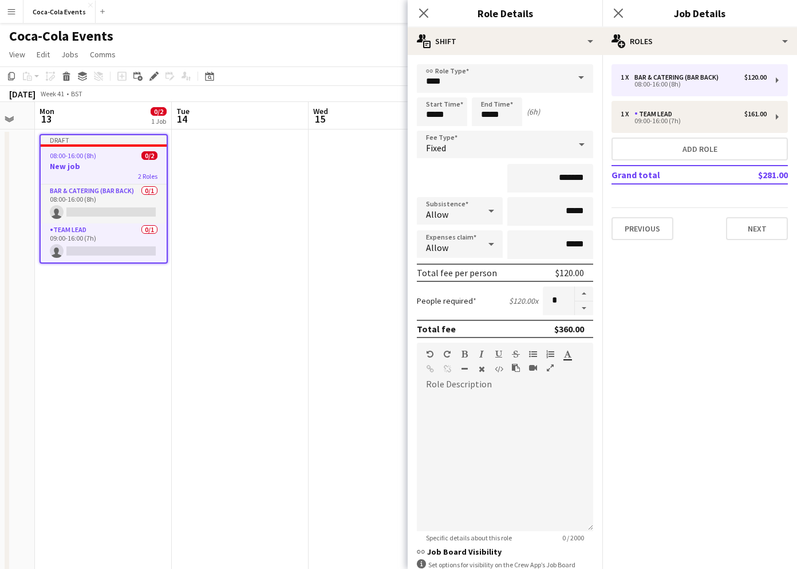
drag, startPoint x: 551, startPoint y: 331, endPoint x: 586, endPoint y: 332, distance: 34.9
click at [586, 332] on div "Total fee $360.00" at bounding box center [505, 329] width 176 height 18
click at [427, 11] on icon "Close pop-in" at bounding box center [423, 12] width 11 height 11
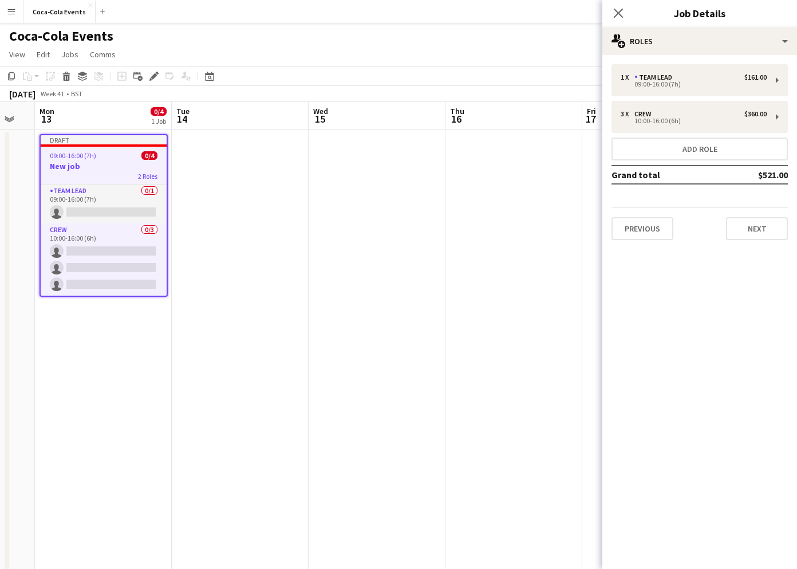
drag, startPoint x: 754, startPoint y: 178, endPoint x: 787, endPoint y: 178, distance: 33.2
click at [787, 178] on td "$521.00" at bounding box center [755, 175] width 68 height 18
click at [786, 281] on mat-expansion-panel "pencil3 General details 1 x Team Lead $161.00 09:00-16:00 (7h) 3 x Crew $360.00…" at bounding box center [700, 312] width 195 height 514
click at [757, 230] on button "Next" at bounding box center [757, 228] width 62 height 23
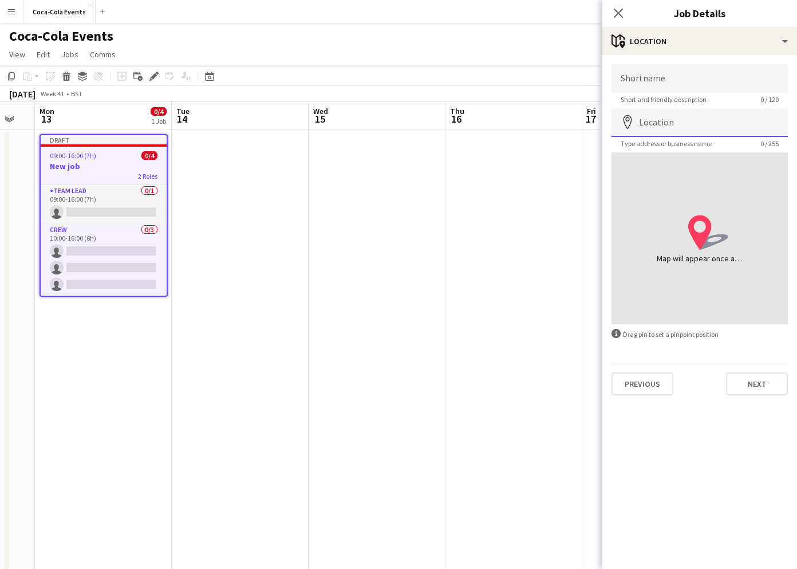
click at [652, 124] on input "Location" at bounding box center [700, 122] width 176 height 29
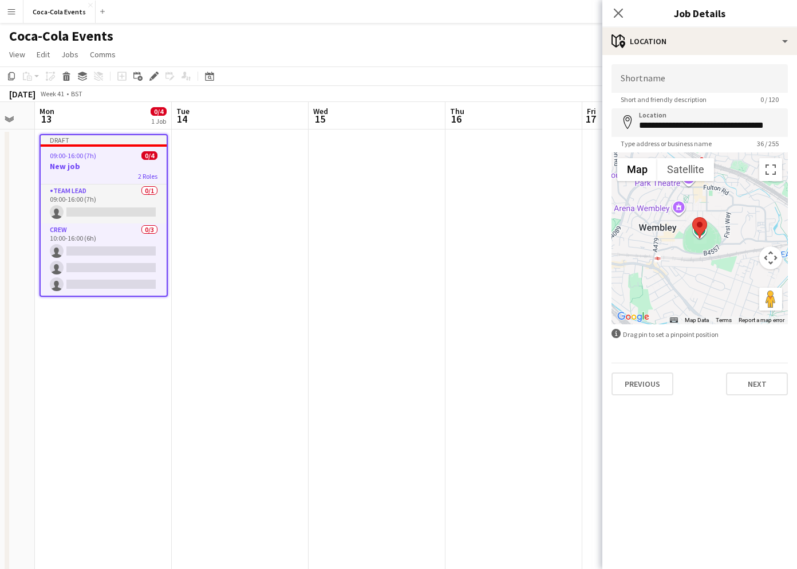
click at [657, 237] on div at bounding box center [700, 238] width 176 height 172
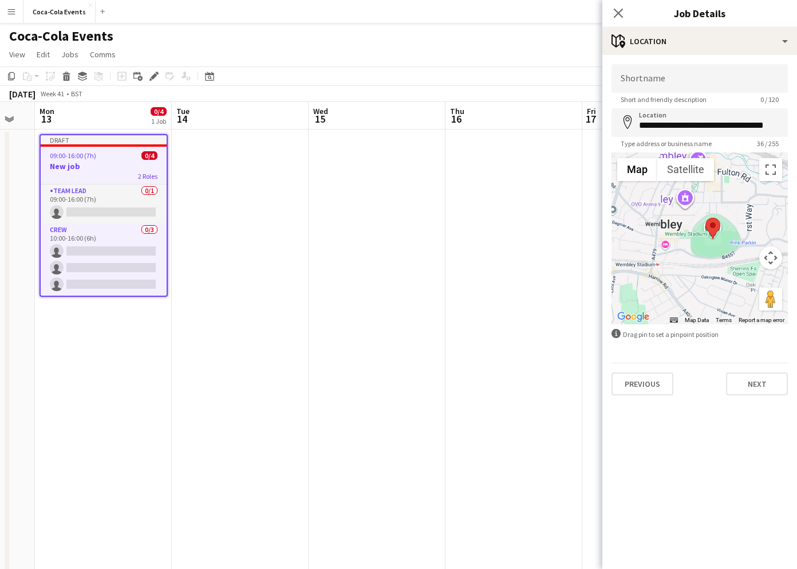
click at [657, 237] on div at bounding box center [700, 238] width 176 height 172
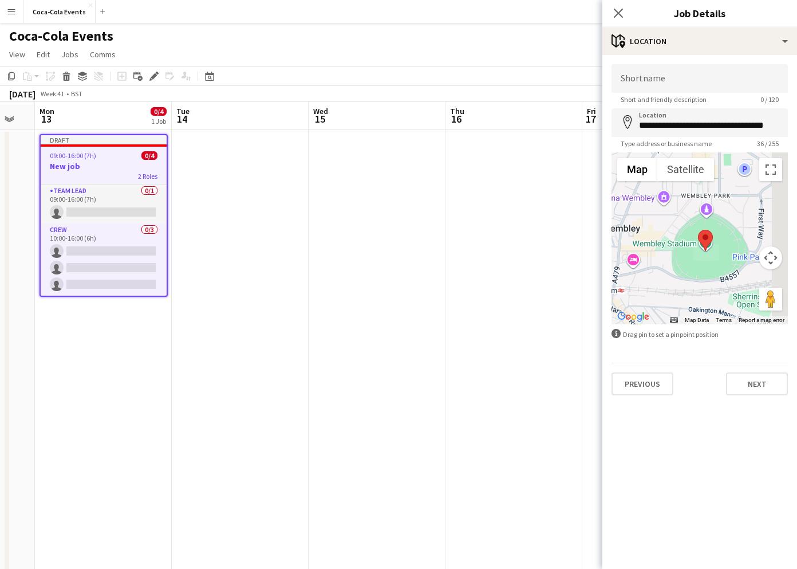
drag, startPoint x: 680, startPoint y: 259, endPoint x: 642, endPoint y: 276, distance: 41.8
click at [642, 276] on div at bounding box center [700, 238] width 176 height 172
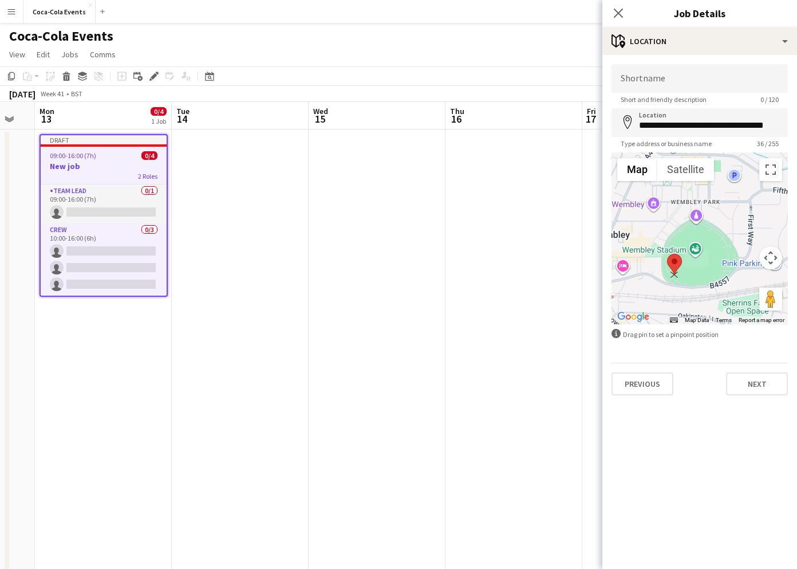
drag, startPoint x: 694, startPoint y: 242, endPoint x: 674, endPoint y: 259, distance: 26.8
click at [667, 254] on area at bounding box center [667, 254] width 0 height 0
type input "**********"
click at [635, 81] on input "Shortname" at bounding box center [700, 78] width 176 height 29
type input "**********"
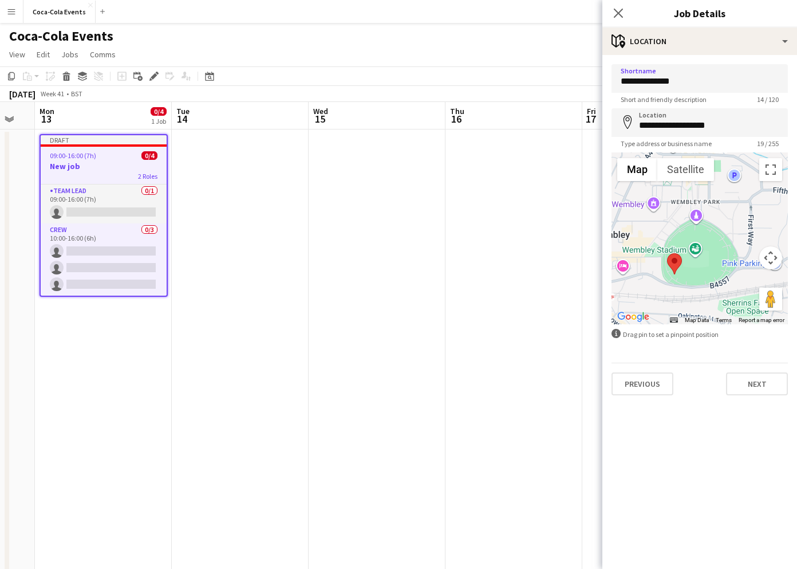
click at [692, 423] on mat-expansion-panel "**********" at bounding box center [700, 312] width 195 height 514
click at [743, 390] on button "Next" at bounding box center [757, 383] width 62 height 23
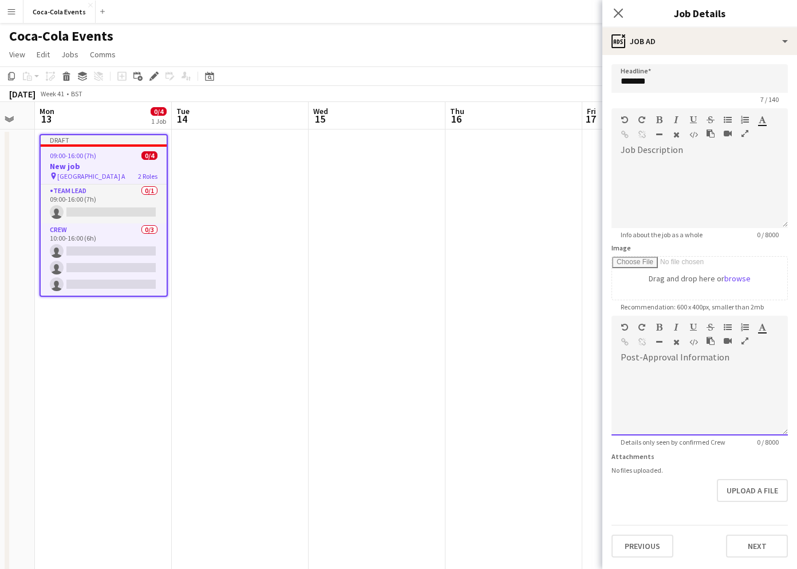
click at [663, 396] on div at bounding box center [700, 401] width 176 height 69
drag, startPoint x: 620, startPoint y: 355, endPoint x: 698, endPoint y: 356, distance: 78.5
click at [698, 356] on div "Standard Heading 1 Heading 2 Heading 3 Heading 4 Heading 5 Heading 6 Heading 7 …" at bounding box center [700, 337] width 176 height 43
click at [694, 516] on form "Headline ******* 7 / 140 Job Description default Heading 1 Heading 2 Heading 3 …" at bounding box center [700, 310] width 195 height 493
click at [753, 544] on button "Next" at bounding box center [757, 545] width 62 height 23
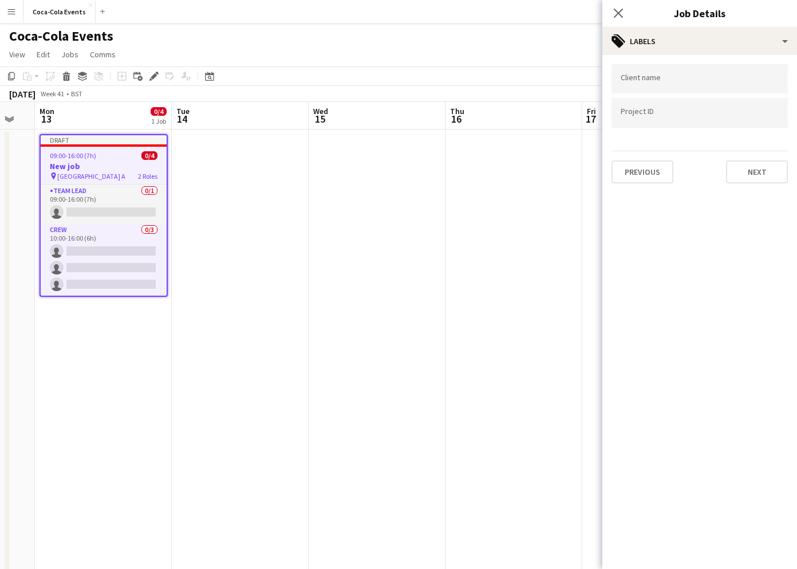
click at [644, 95] on div at bounding box center [700, 96] width 176 height 7
click at [639, 80] on input "Type to search client labels..." at bounding box center [700, 82] width 158 height 10
type input "****"
click at [637, 116] on div "coca-cola" at bounding box center [700, 113] width 176 height 27
click at [636, 116] on input "Type to search project ID labels..." at bounding box center [700, 113] width 158 height 10
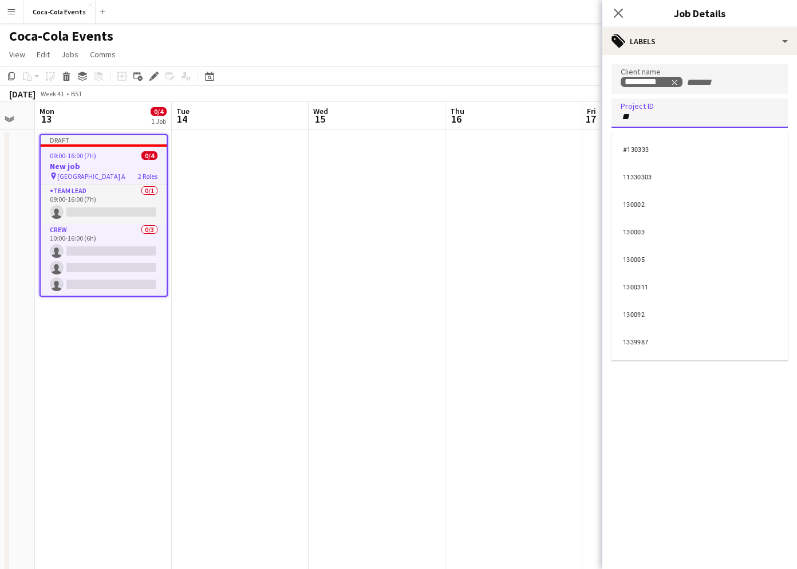
type input "**"
click at [636, 198] on div "130002" at bounding box center [700, 203] width 176 height 27
click at [695, 207] on mat-expansion-panel "tags Labels Client name ********* Project ID ****** Previous Next" at bounding box center [700, 312] width 195 height 514
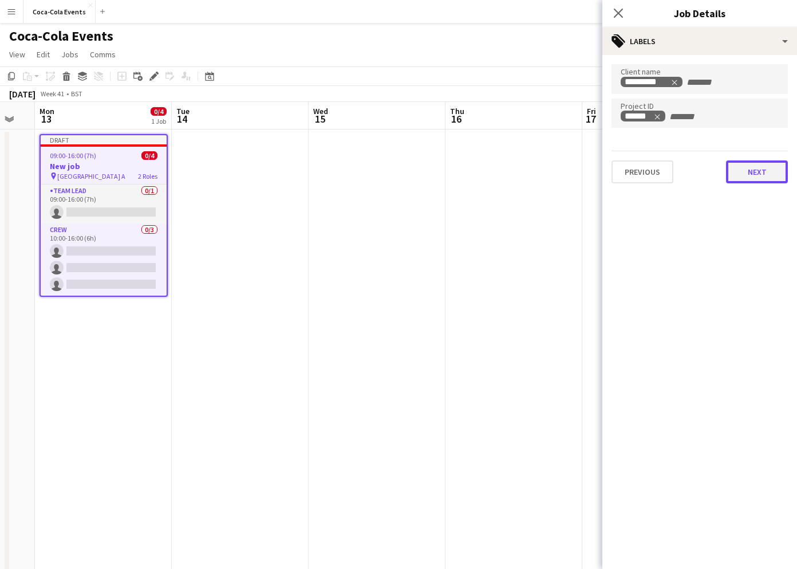
click at [778, 167] on button "Next" at bounding box center [757, 171] width 62 height 23
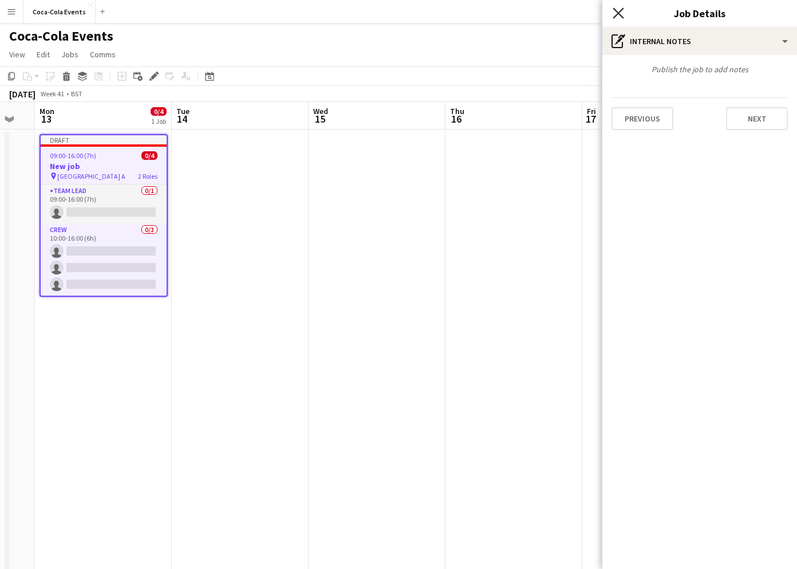
click at [617, 12] on icon at bounding box center [618, 12] width 11 height 11
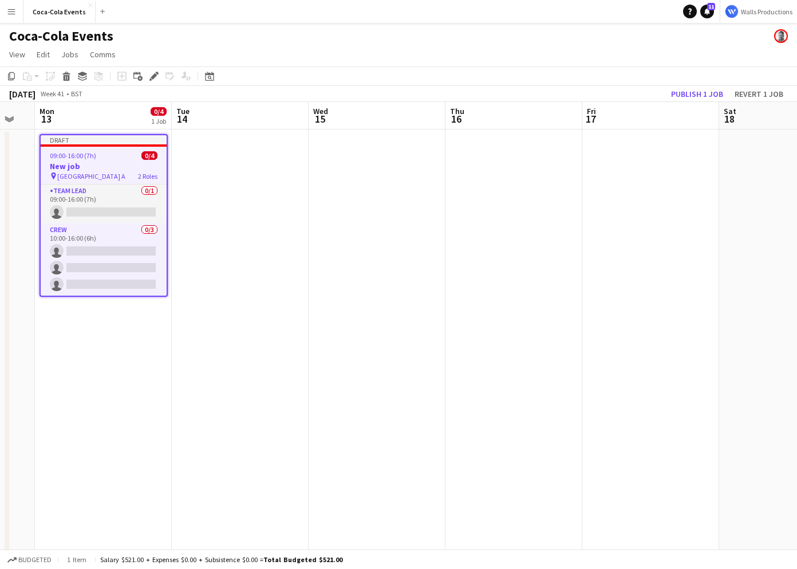
click at [114, 168] on h3 "New job" at bounding box center [104, 166] width 126 height 10
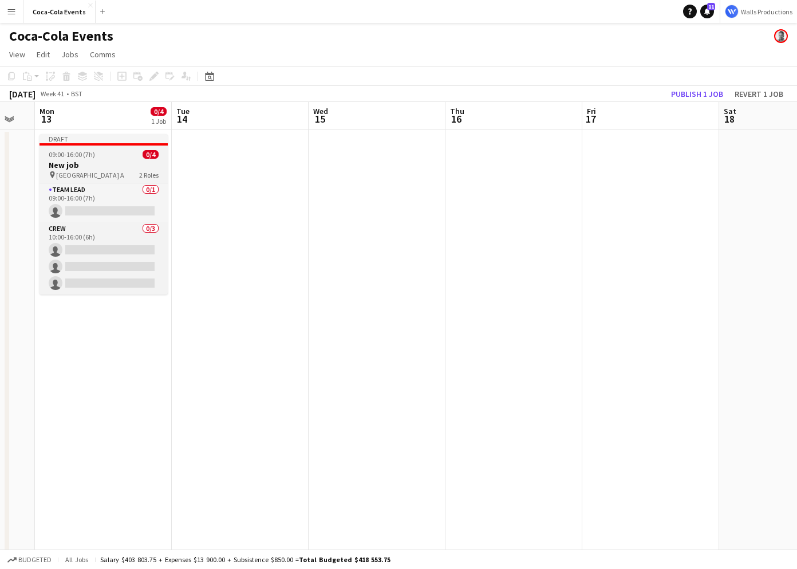
click at [104, 169] on h3 "New job" at bounding box center [104, 165] width 128 height 10
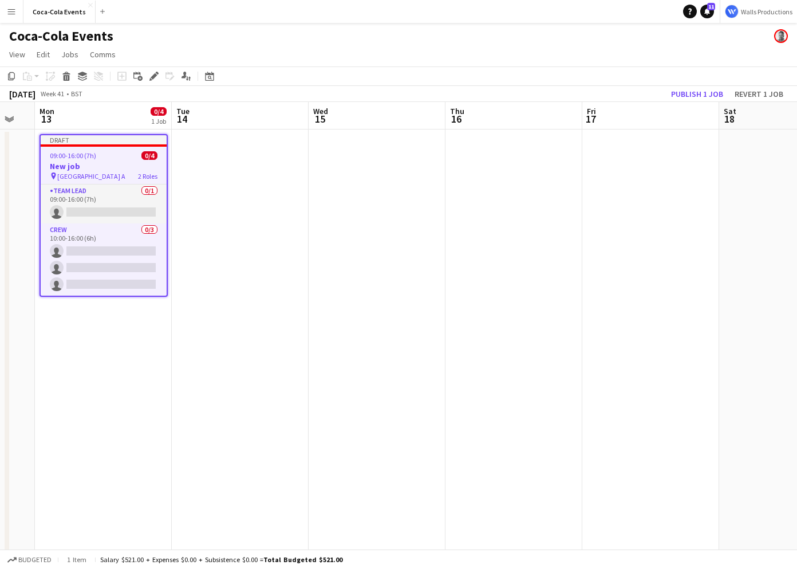
click at [213, 221] on app-date-cell at bounding box center [240, 401] width 137 height 544
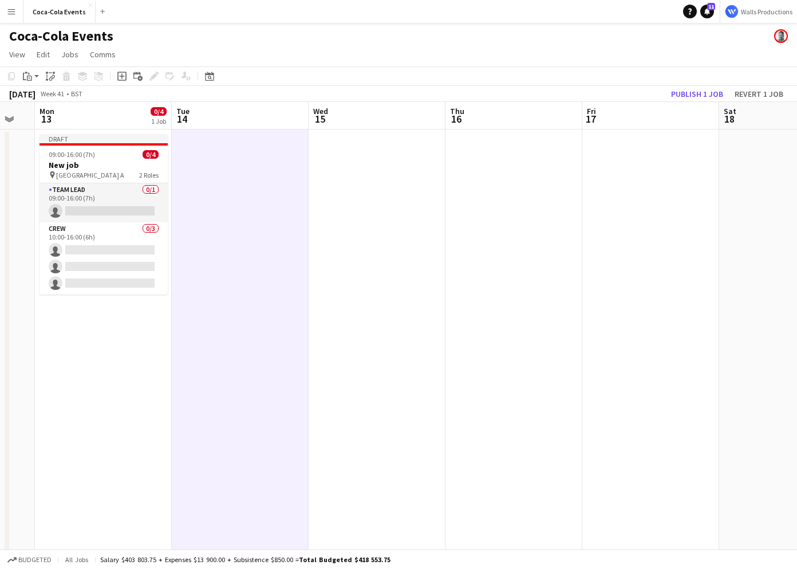
click at [485, 239] on app-date-cell at bounding box center [514, 401] width 137 height 544
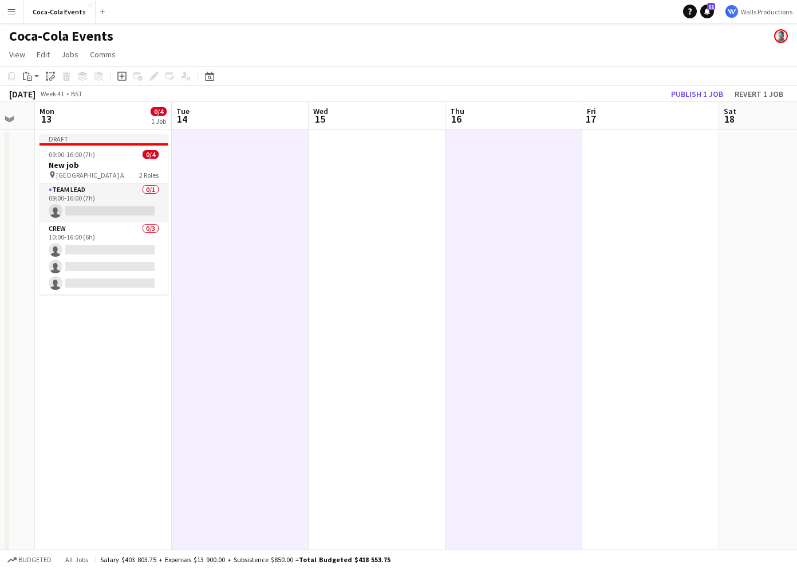
click at [648, 294] on app-date-cell at bounding box center [651, 401] width 137 height 544
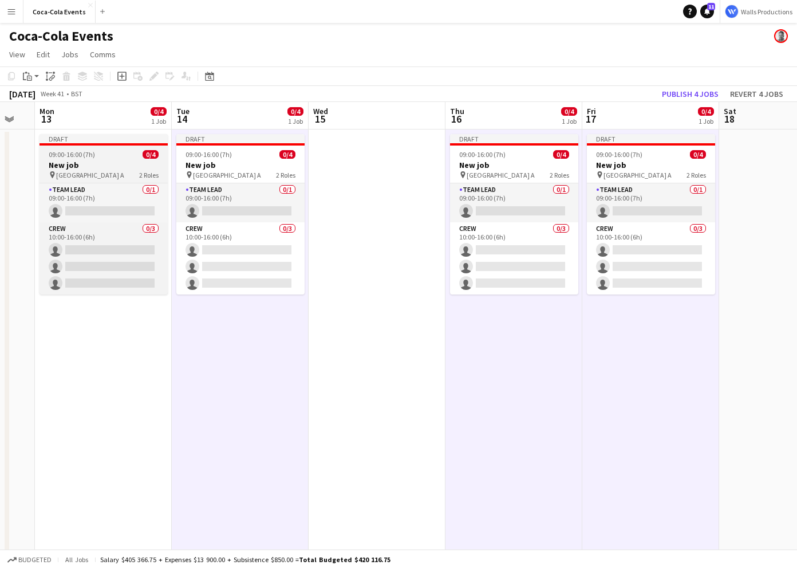
click at [120, 160] on h3 "New job" at bounding box center [104, 165] width 128 height 10
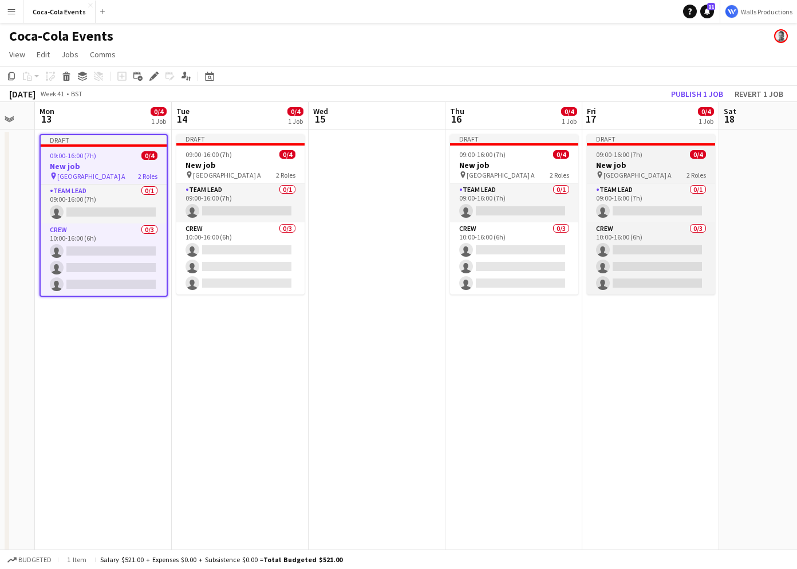
click at [627, 175] on span "Wembley Gate A" at bounding box center [638, 175] width 68 height 9
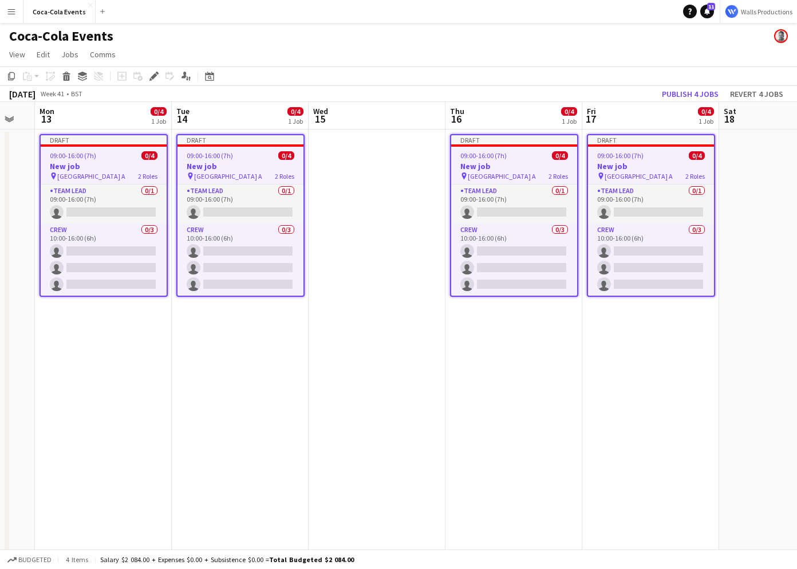
click at [115, 399] on app-date-cell "Draft 09:00-16:00 (7h) 0/4 New job pin Wembley Gate A 2 Roles Team Lead 0/1 09:…" at bounding box center [103, 401] width 137 height 544
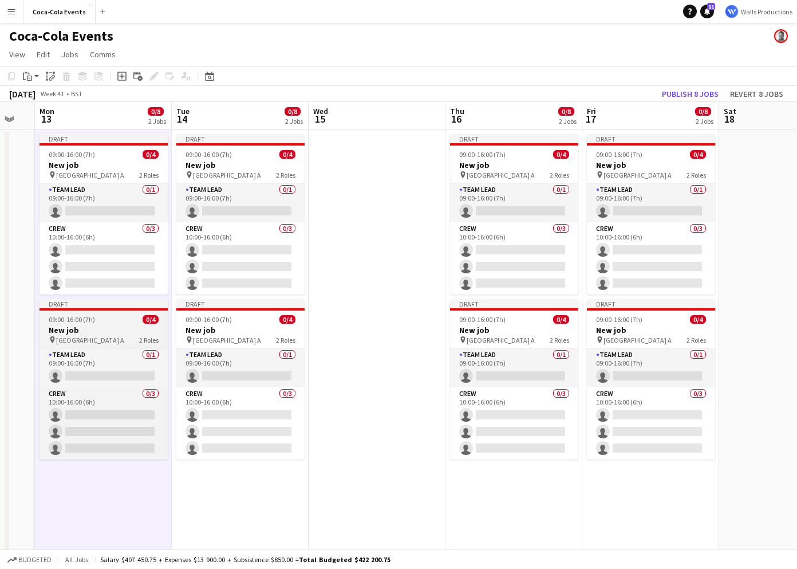
click at [101, 328] on h3 "New job" at bounding box center [104, 330] width 128 height 10
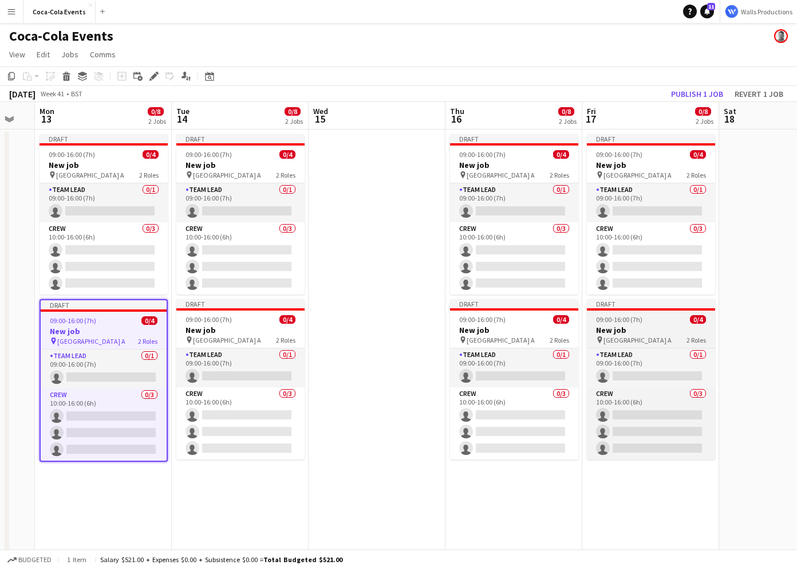
click at [628, 332] on h3 "New job" at bounding box center [651, 330] width 128 height 10
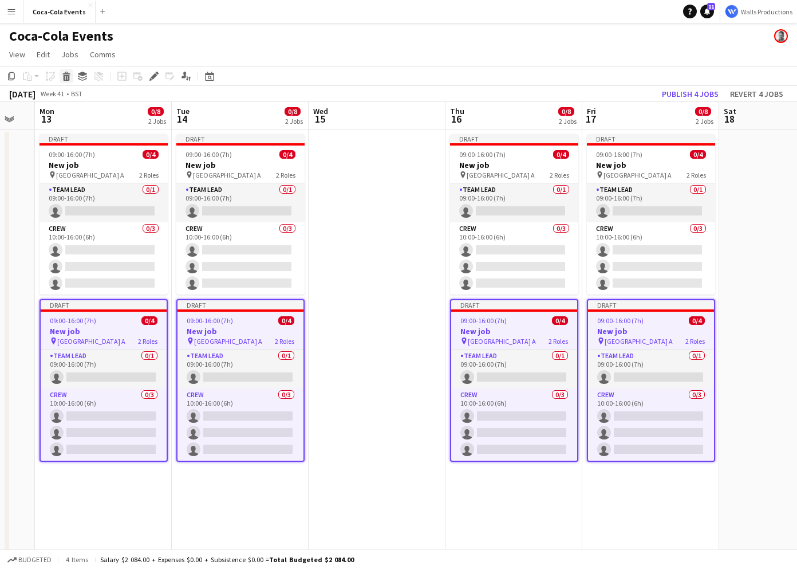
click at [66, 73] on icon at bounding box center [65, 73] width 7 height 3
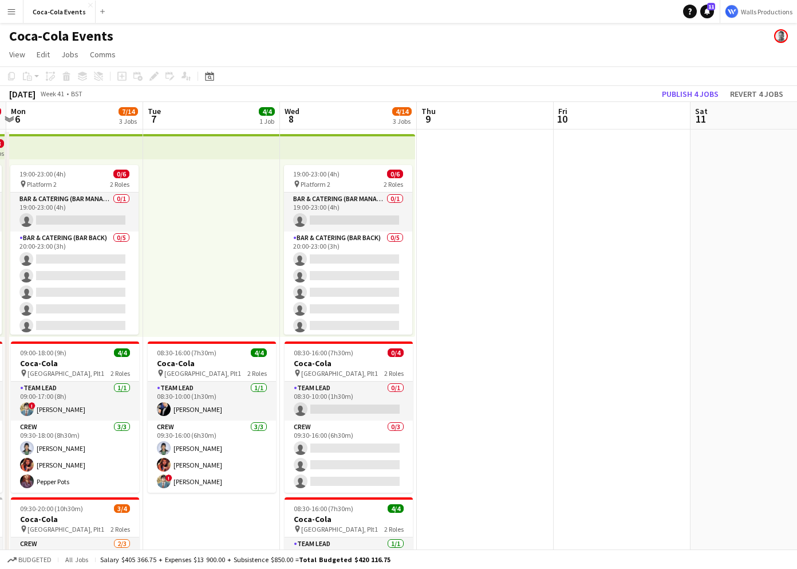
scroll to position [0, 245]
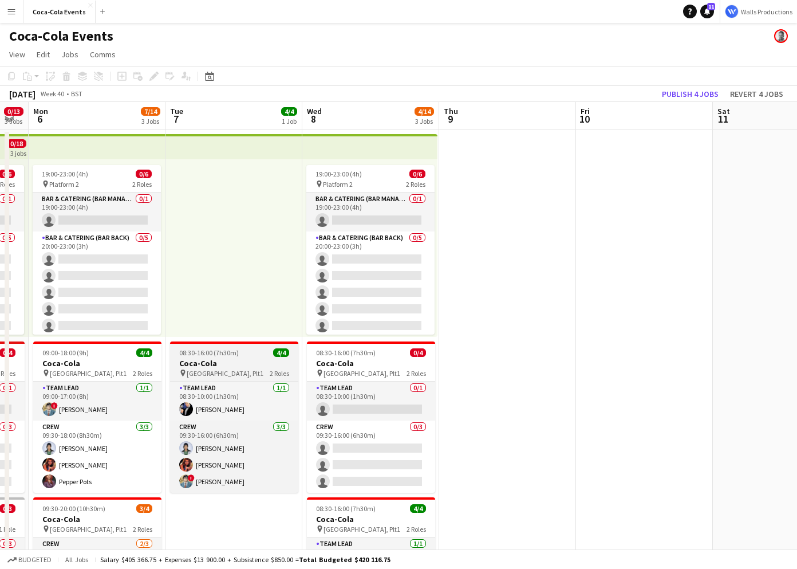
click at [230, 357] on span "08:30-16:00 (7h30m)" at bounding box center [209, 352] width 60 height 9
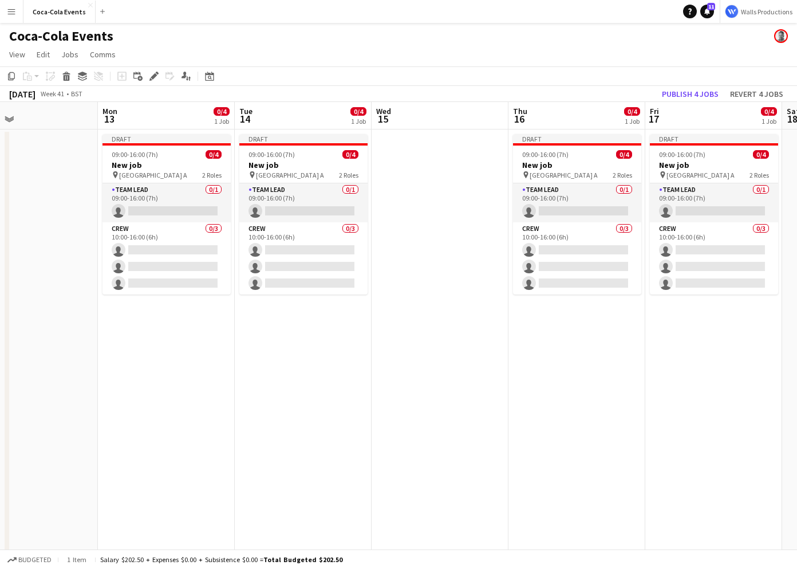
scroll to position [0, 370]
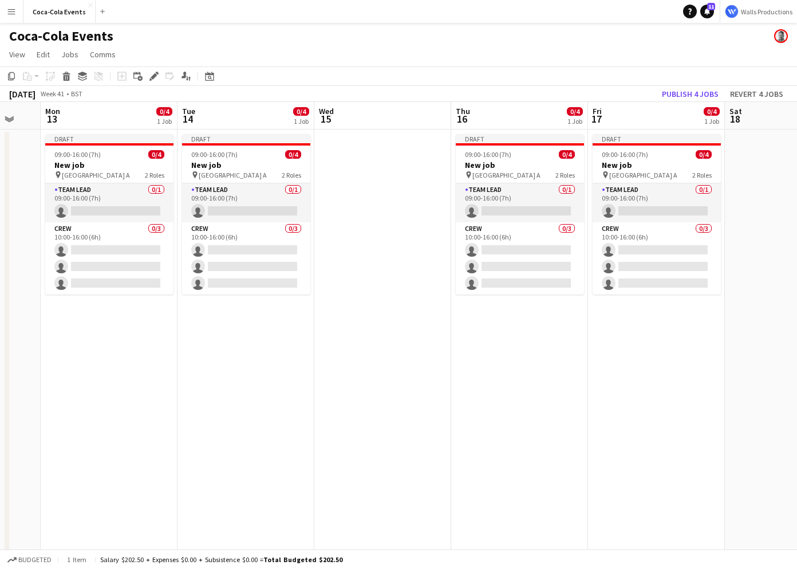
click at [342, 362] on app-date-cell at bounding box center [382, 401] width 137 height 544
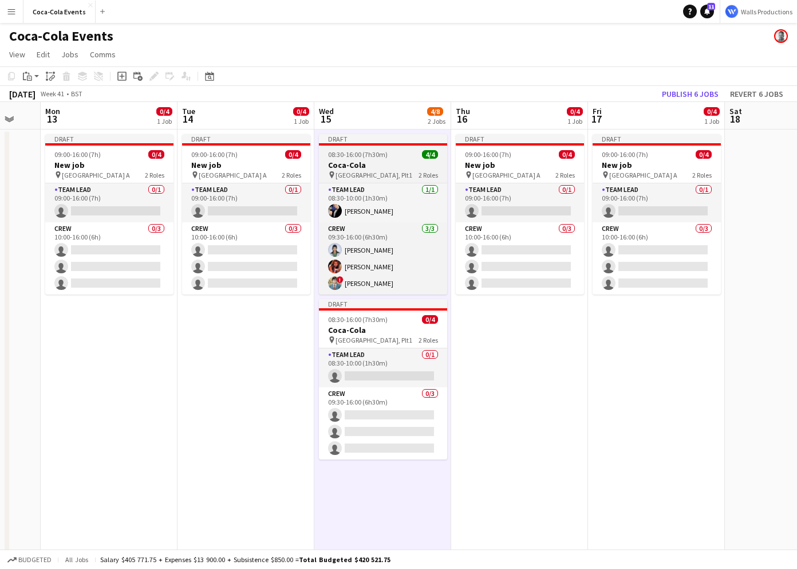
click at [360, 157] on span "08:30-16:00 (7h30m)" at bounding box center [358, 154] width 60 height 9
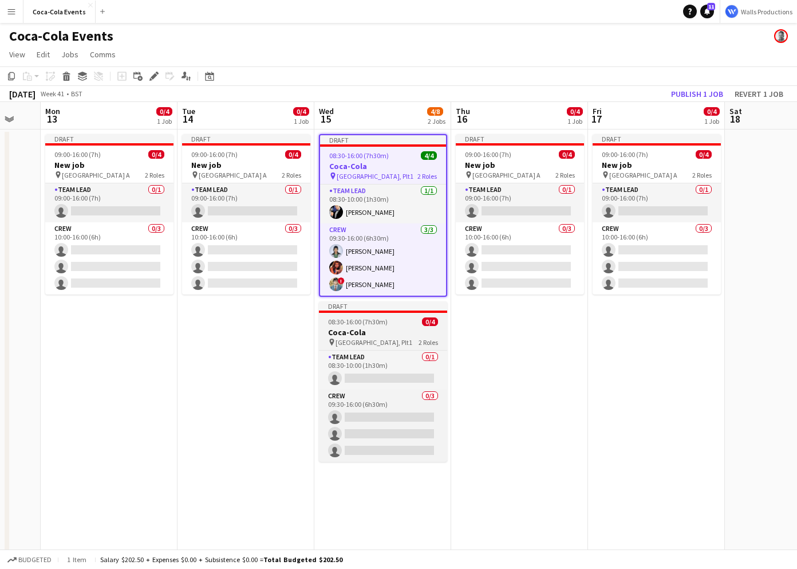
click at [369, 327] on h3 "Coca-Cola" at bounding box center [383, 332] width 128 height 10
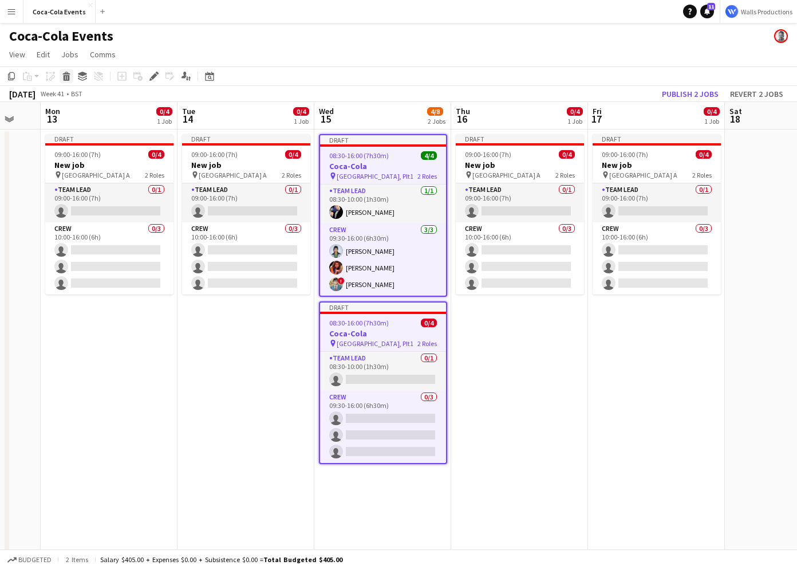
click at [64, 74] on icon at bounding box center [65, 73] width 7 height 3
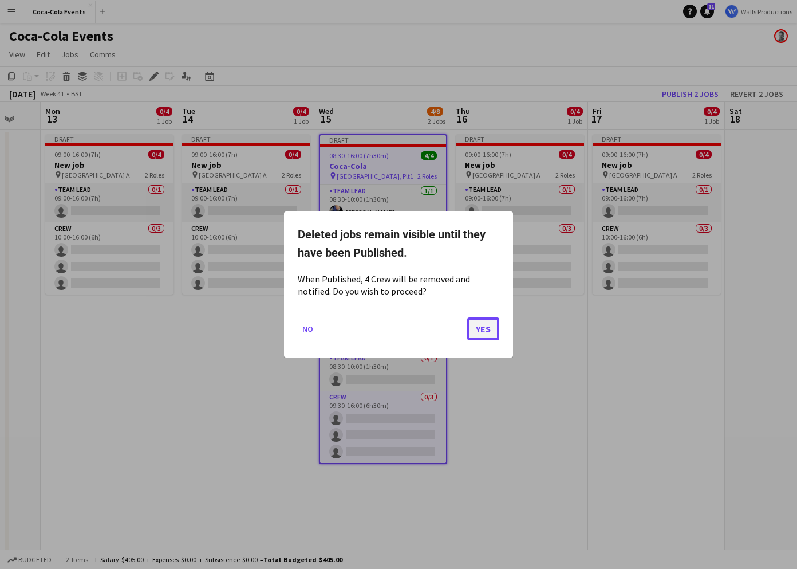
click at [483, 325] on button "Yes" at bounding box center [483, 328] width 32 height 23
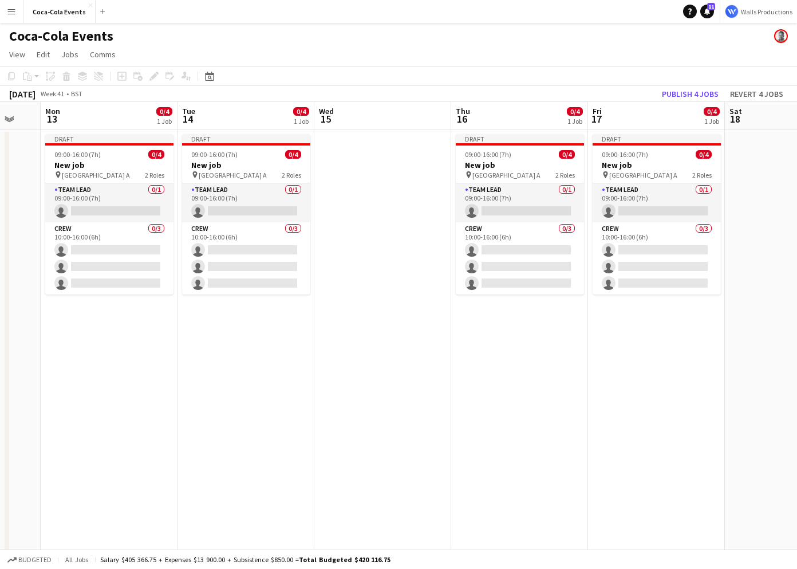
click at [265, 387] on app-date-cell "Draft 09:00-16:00 (7h) 0/4 New job pin Wembley Gate A 2 Roles Team Lead 0/1 09:…" at bounding box center [246, 401] width 137 height 544
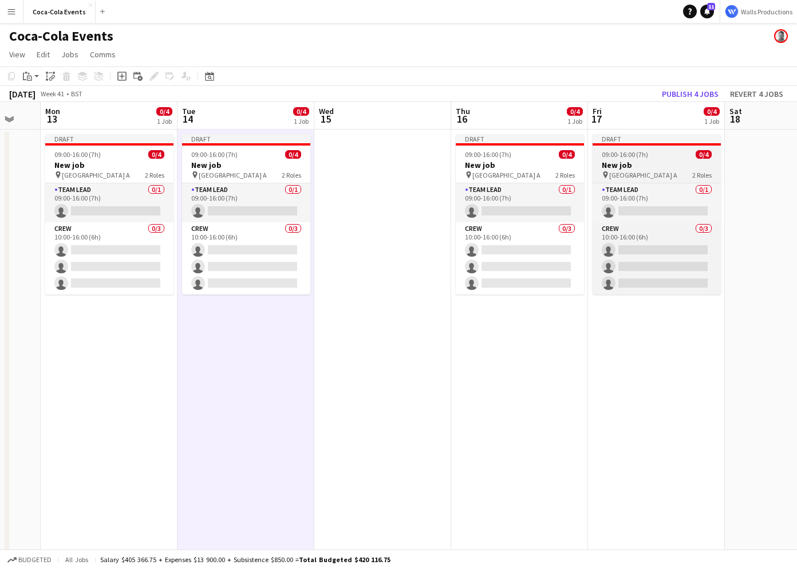
click at [639, 163] on h3 "New job" at bounding box center [657, 165] width 128 height 10
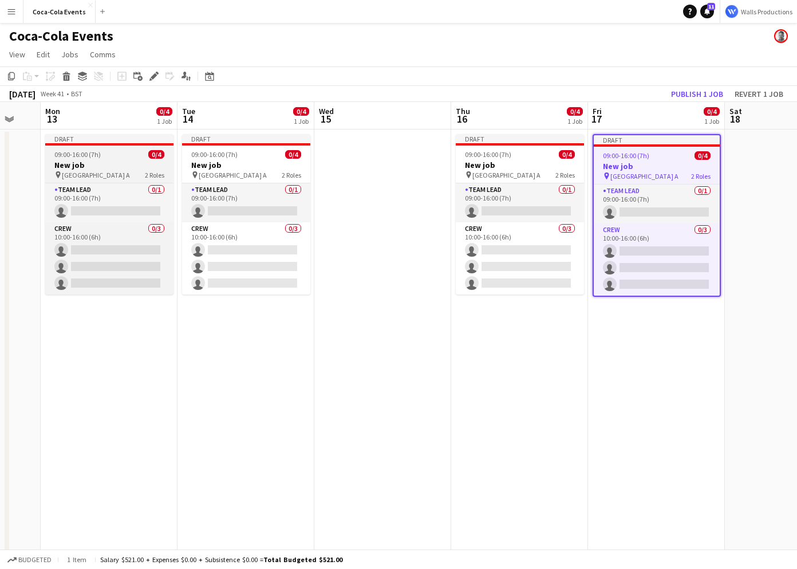
click at [90, 156] on span "09:00-16:00 (7h)" at bounding box center [77, 154] width 46 height 9
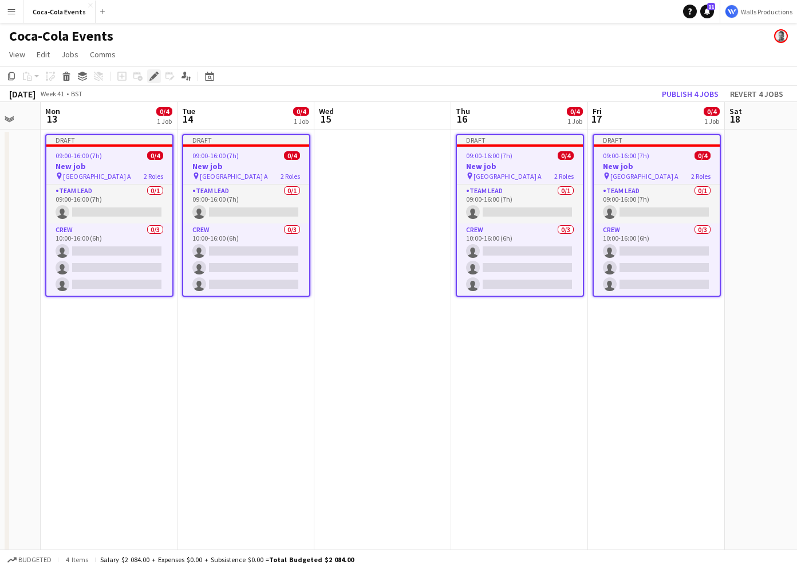
click at [153, 76] on icon at bounding box center [154, 76] width 6 height 6
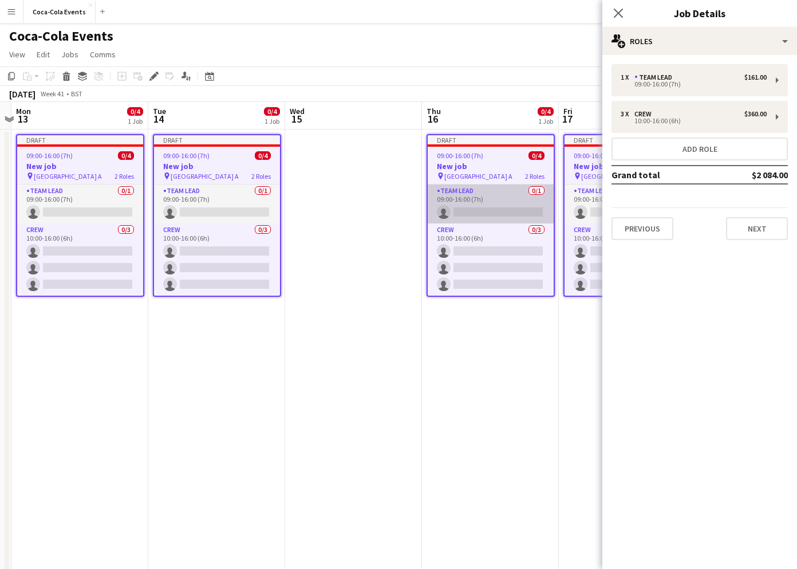
scroll to position [0, 402]
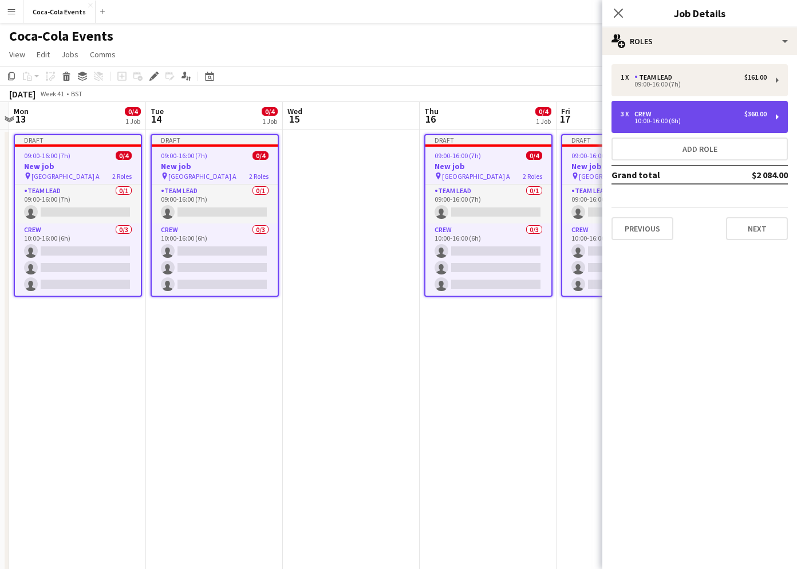
click at [670, 122] on div "10:00-16:00 (6h)" at bounding box center [694, 121] width 146 height 6
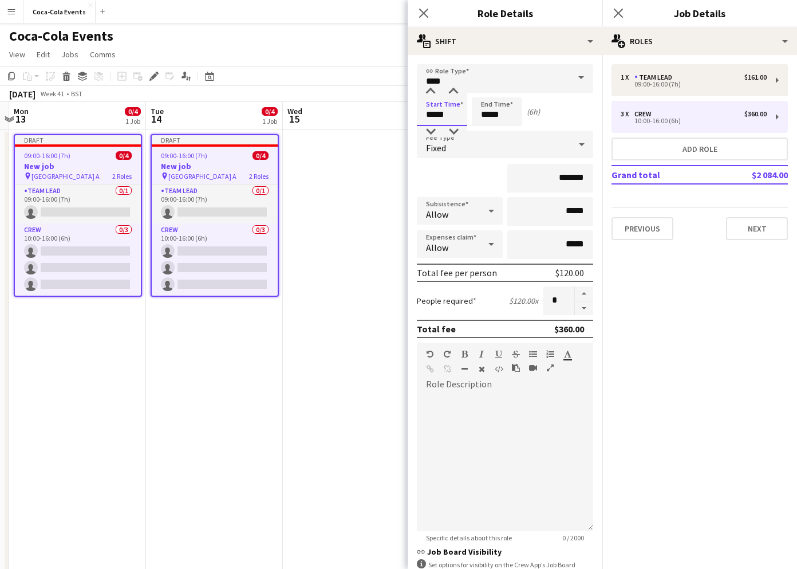
click at [427, 116] on input "*****" at bounding box center [442, 111] width 50 height 29
click at [431, 130] on div at bounding box center [430, 131] width 23 height 11
click at [453, 93] on div at bounding box center [453, 91] width 23 height 11
type input "*****"
click at [453, 93] on div at bounding box center [453, 91] width 23 height 11
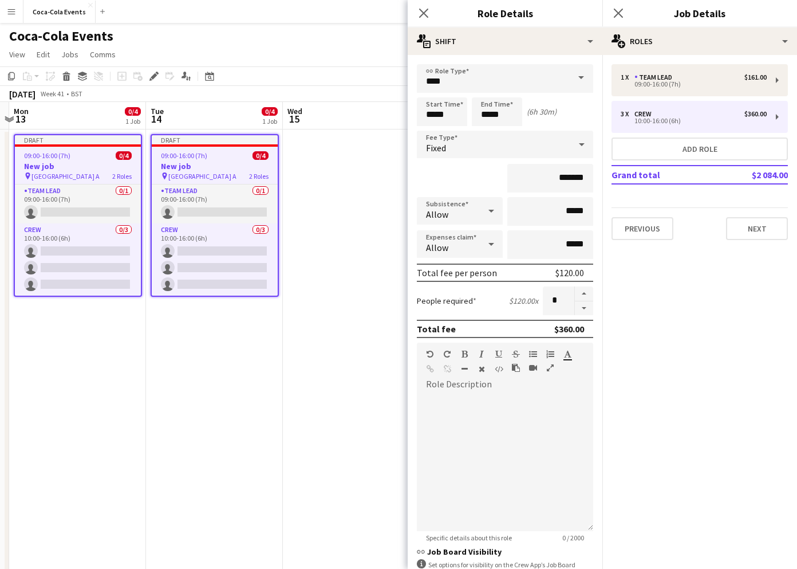
click at [231, 367] on app-date-cell "Draft 09:00-16:00 (7h) 0/4 New job pin Wembley Gate A 2 Roles Team Lead 0/1 09:…" at bounding box center [214, 401] width 137 height 544
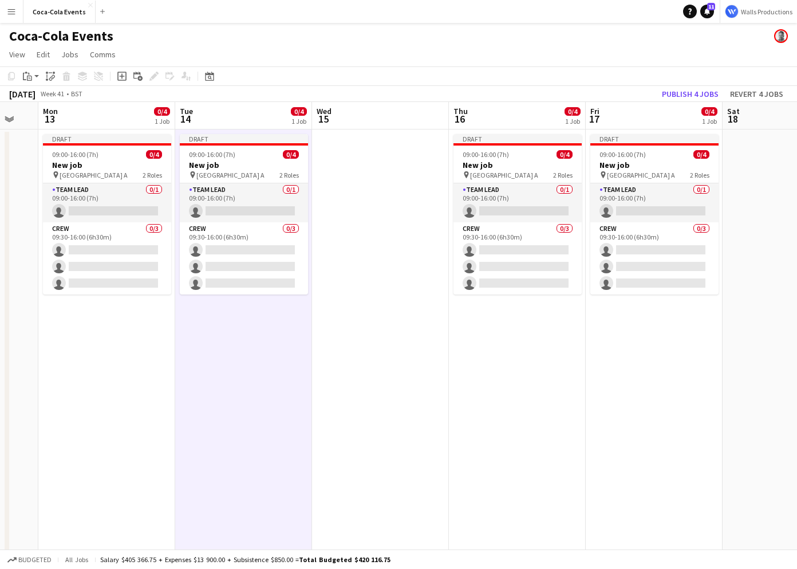
scroll to position [0, 373]
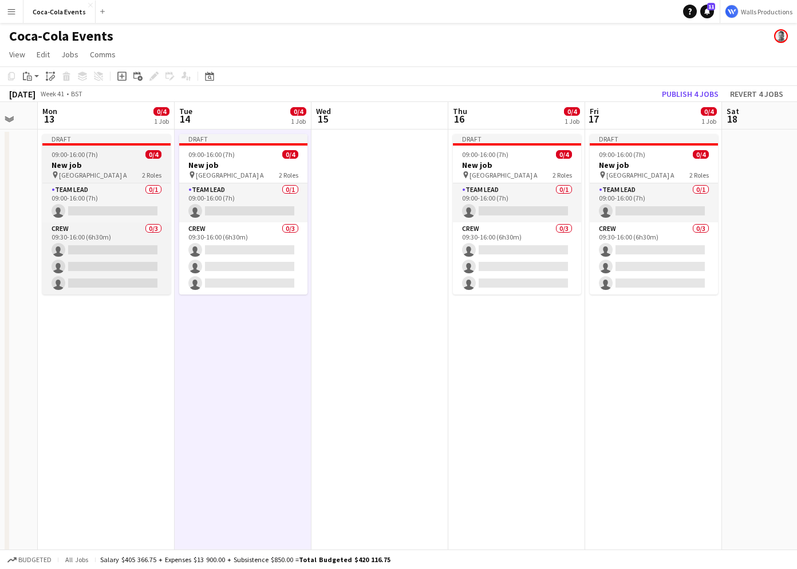
click at [75, 158] on span "09:00-16:00 (7h)" at bounding box center [75, 154] width 46 height 9
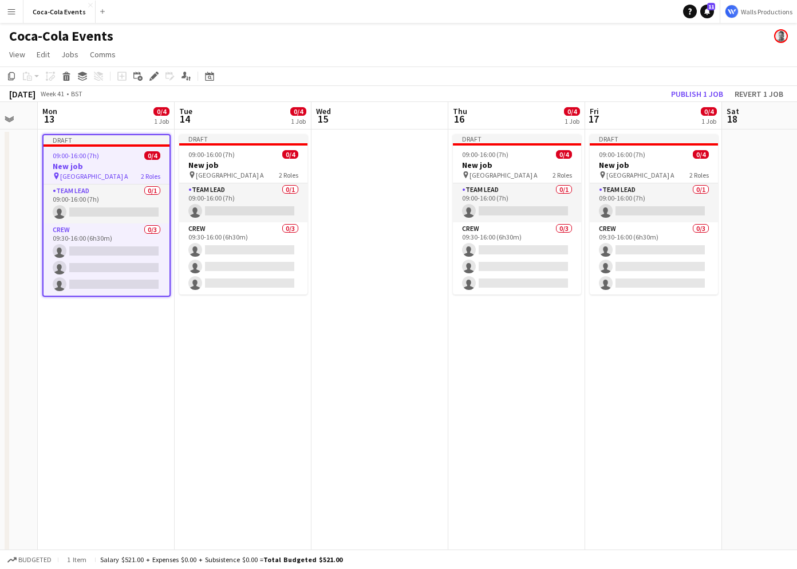
click at [82, 357] on app-date-cell "Draft 09:00-16:00 (7h) 0/4 New job pin Wembley Gate A 2 Roles Team Lead 0/1 09:…" at bounding box center [106, 401] width 137 height 544
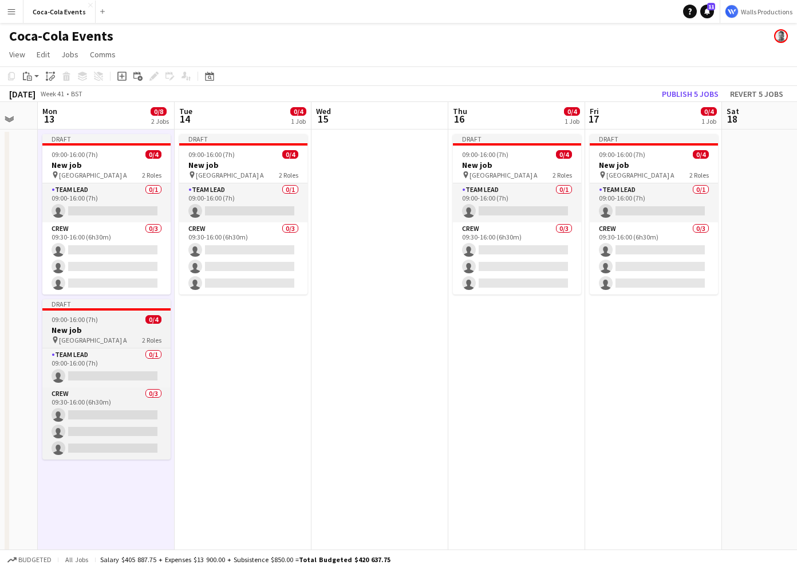
click at [81, 326] on h3 "New job" at bounding box center [106, 330] width 128 height 10
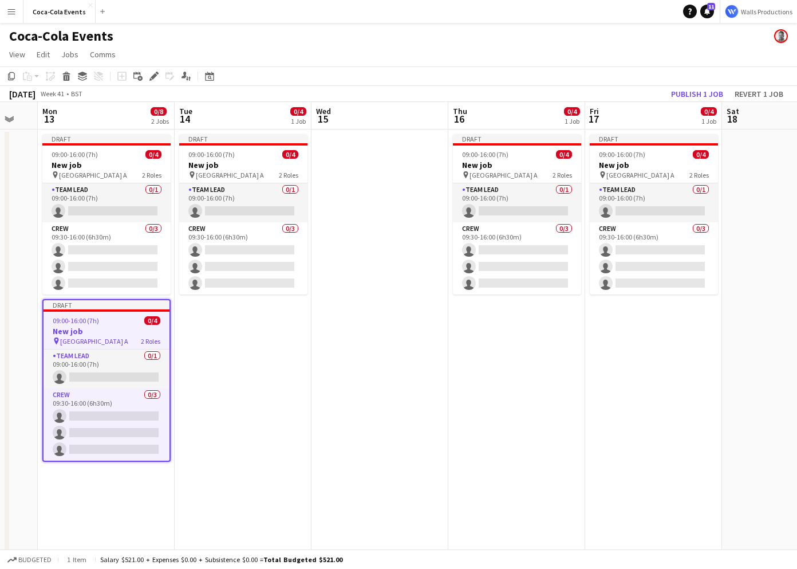
click at [213, 382] on app-date-cell "Draft 09:00-16:00 (7h) 0/4 New job pin Wembley Gate A 2 Roles Team Lead 0/1 09:…" at bounding box center [243, 401] width 137 height 544
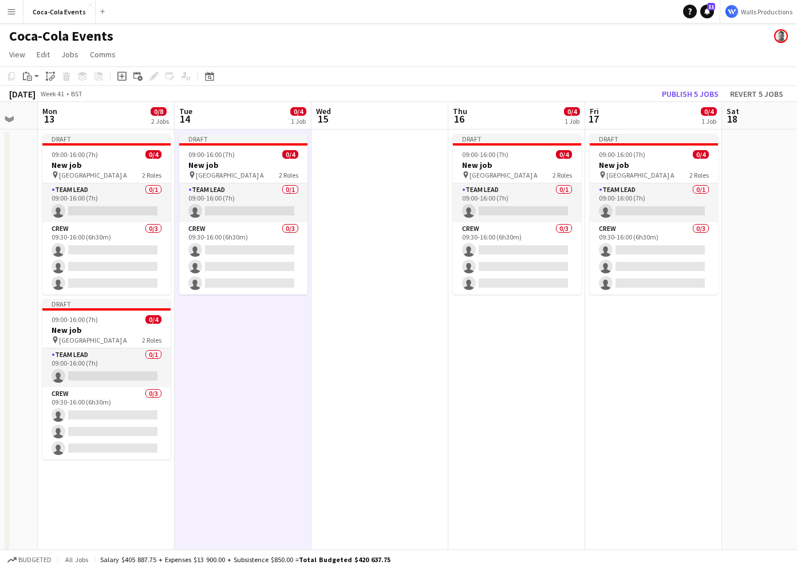
click at [548, 420] on app-date-cell "Draft 09:00-16:00 (7h) 0/4 New job pin Wembley Gate A 2 Roles Team Lead 0/1 09:…" at bounding box center [516, 401] width 137 height 544
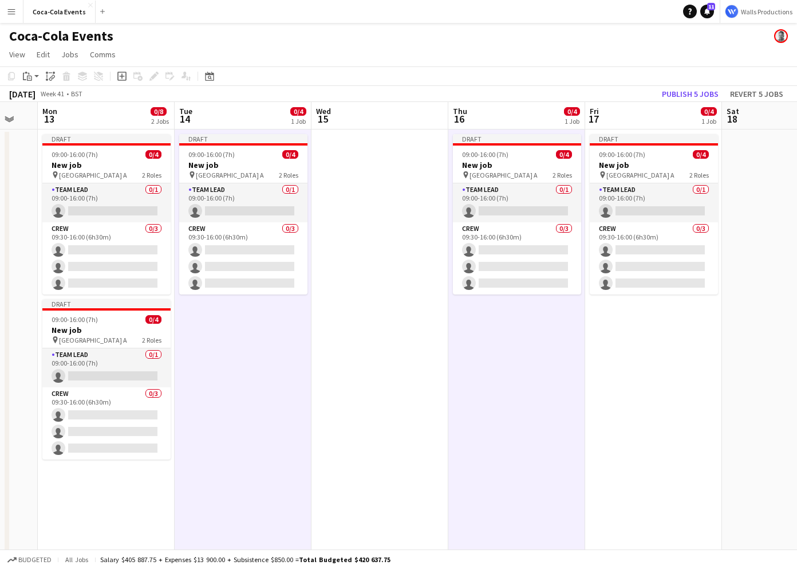
click at [634, 431] on app-date-cell "Draft 09:00-16:00 (7h) 0/4 New job pin Wembley Gate A 2 Roles Team Lead 0/1 09:…" at bounding box center [653, 401] width 137 height 544
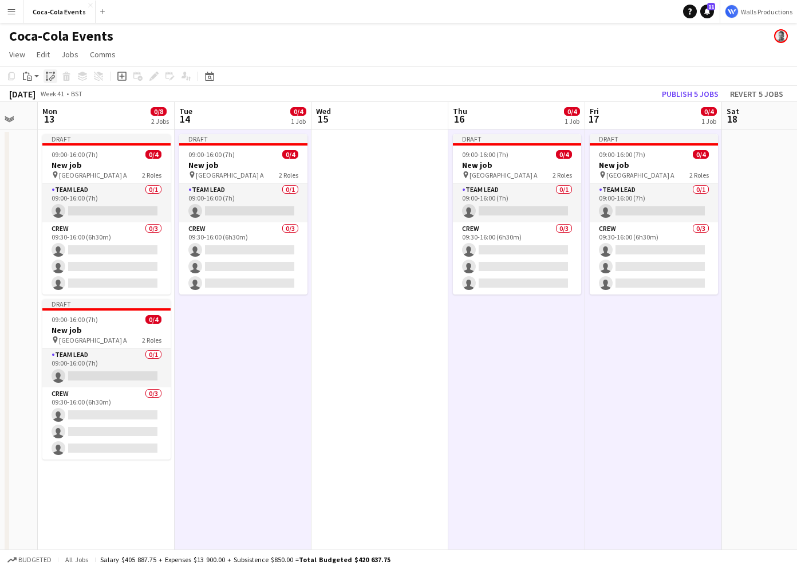
click at [49, 78] on icon "Paste linked Job" at bounding box center [50, 76] width 9 height 9
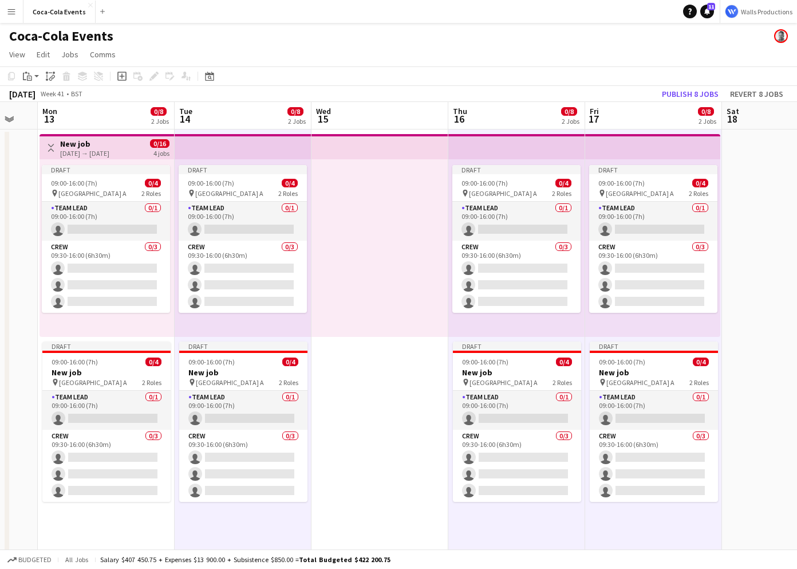
click at [80, 142] on h3 "New job" at bounding box center [84, 144] width 49 height 10
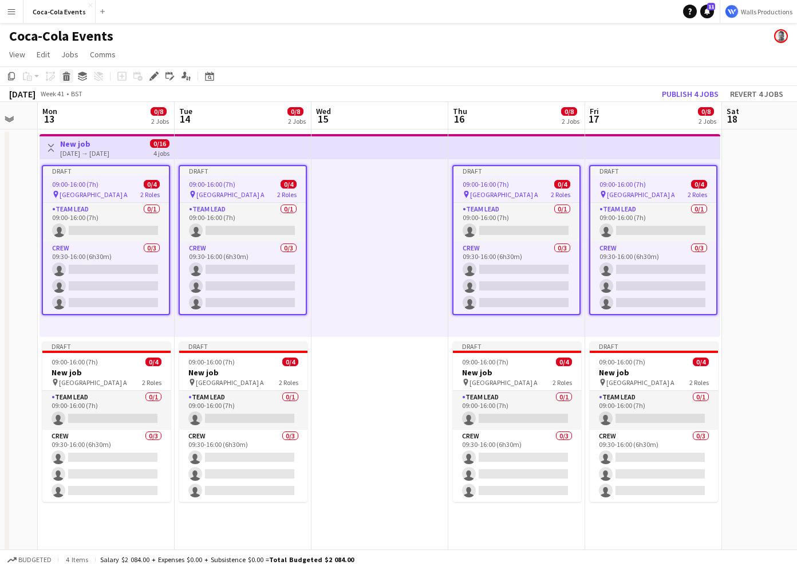
click at [69, 76] on icon "Delete" at bounding box center [66, 76] width 9 height 9
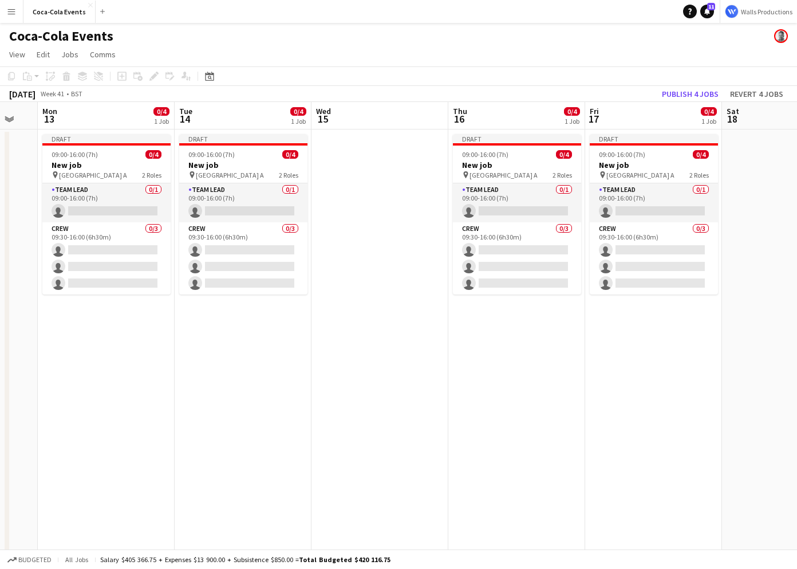
click at [141, 391] on app-date-cell "Draft 09:00-16:00 (7h) 0/4 New job pin Wembley Gate A 2 Roles Team Lead 0/1 09:…" at bounding box center [106, 401] width 137 height 544
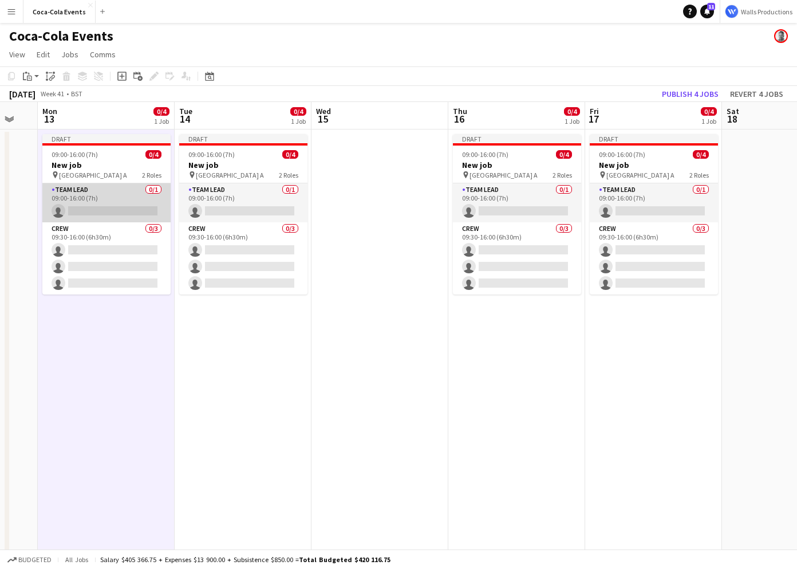
click at [78, 201] on app-card-role "Team Lead 0/1 09:00-16:00 (7h) single-neutral-actions" at bounding box center [106, 202] width 128 height 39
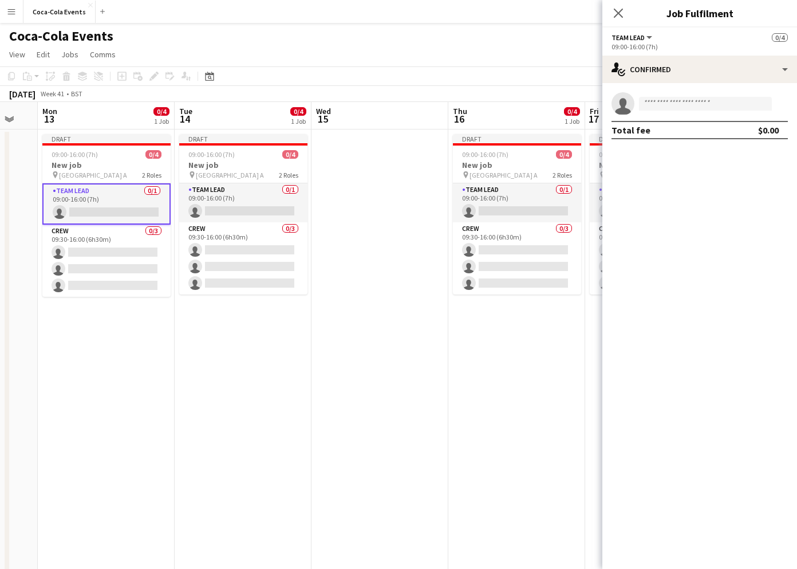
drag, startPoint x: 738, startPoint y: 15, endPoint x: 665, endPoint y: 11, distance: 72.8
click at [665, 11] on h3 "Job Fulfilment" at bounding box center [700, 13] width 195 height 15
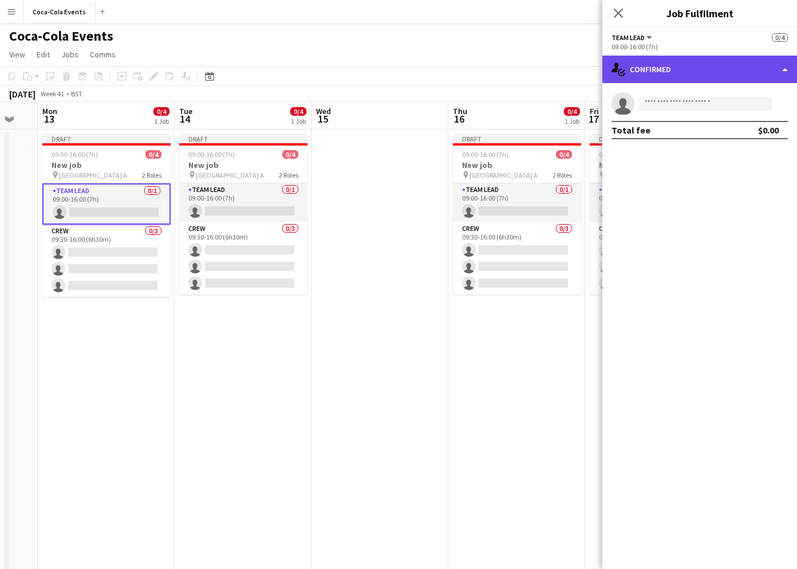
click at [670, 68] on div "single-neutral-actions-check-2 Confirmed" at bounding box center [700, 69] width 195 height 27
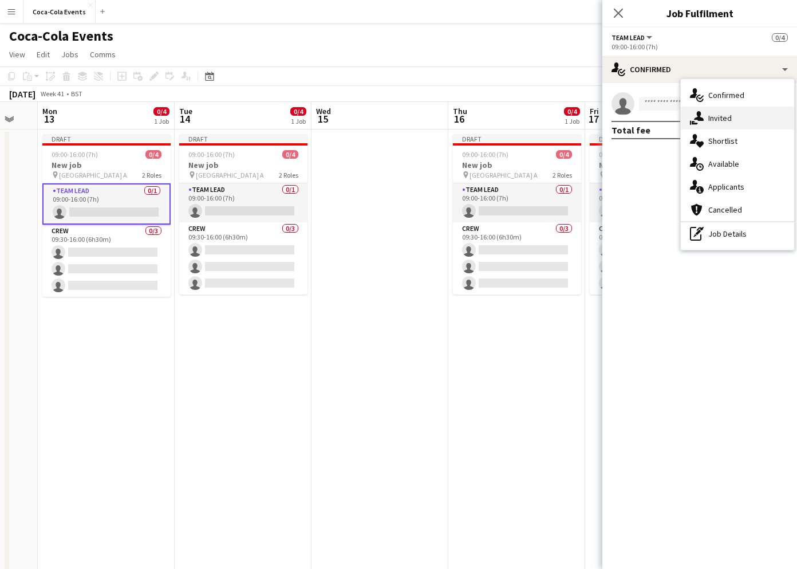
click at [723, 119] on span "Invited" at bounding box center [720, 118] width 23 height 10
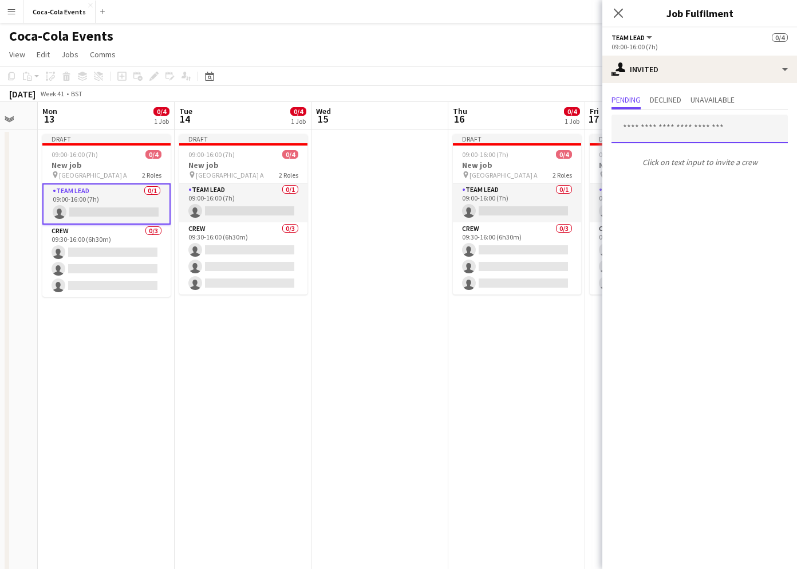
click at [665, 128] on input "text" at bounding box center [700, 129] width 176 height 29
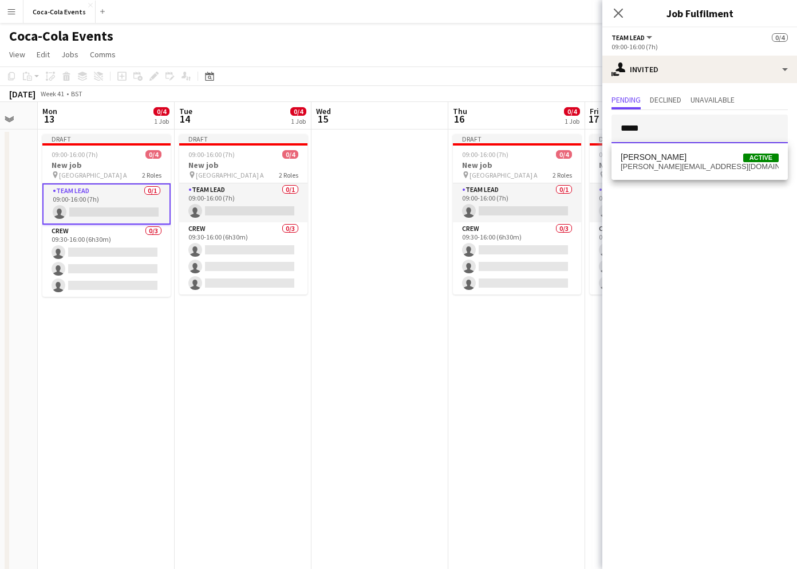
click at [612, 115] on div at bounding box center [612, 115] width 0 height 0
type input "*****"
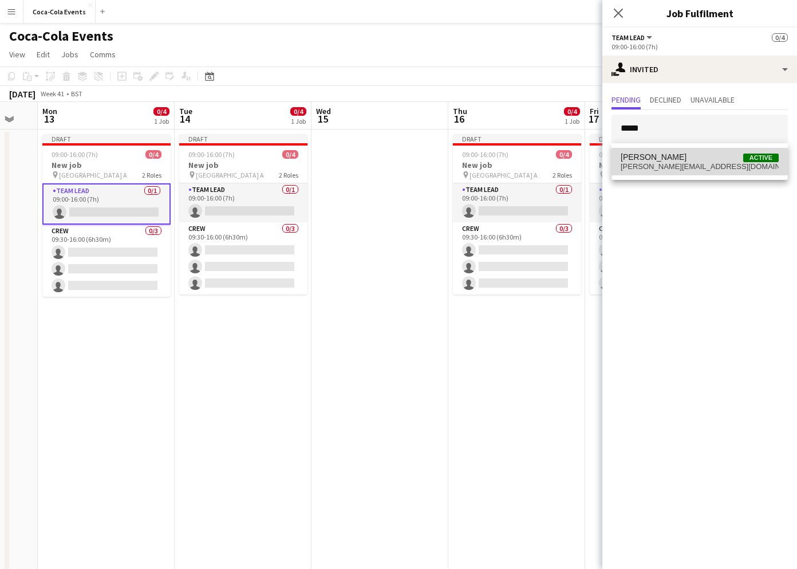
click at [644, 164] on span "clark+demo-vfetq@liveforce.co" at bounding box center [700, 166] width 158 height 9
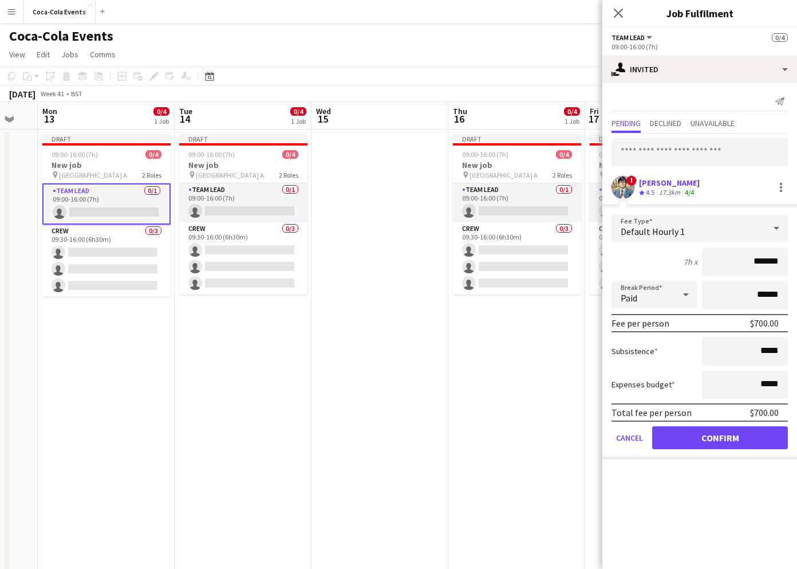
click at [694, 483] on mat-expansion-panel "user-plus Invited Send notification Pending Declined Unavailable ! Clark Kent C…" at bounding box center [700, 326] width 195 height 486
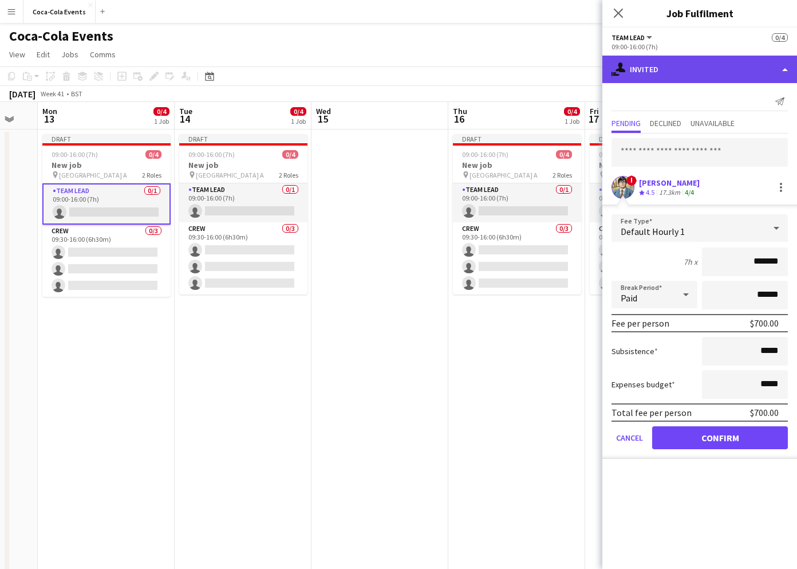
click at [655, 70] on div "single-neutral-actions-share-1 Invited" at bounding box center [700, 69] width 195 height 27
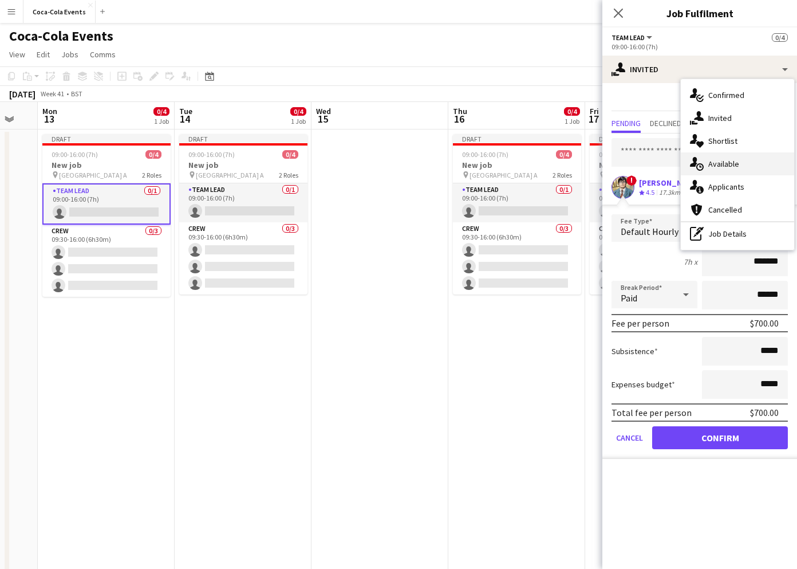
click at [717, 162] on span "Available" at bounding box center [724, 164] width 31 height 10
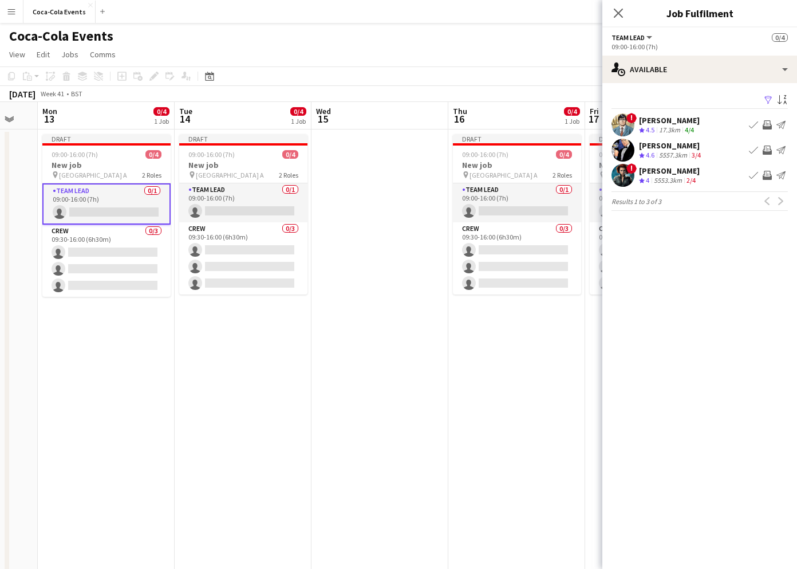
click at [684, 227] on mat-expansion-panel "users Available Filter Sort asc ! Clark Kent Crew rating 4.5 17.3km 4/4 Book cr…" at bounding box center [700, 326] width 195 height 486
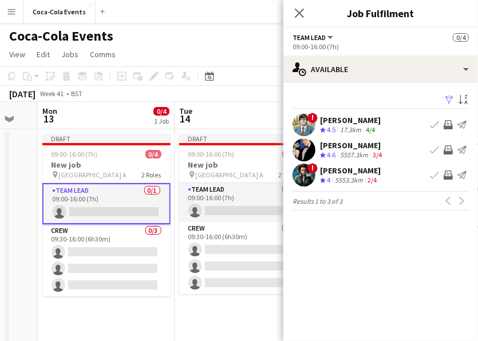
click at [374, 129] on app-skills-label "4/4" at bounding box center [370, 129] width 9 height 9
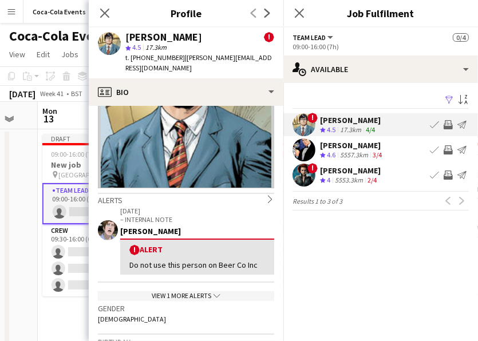
scroll to position [0, 0]
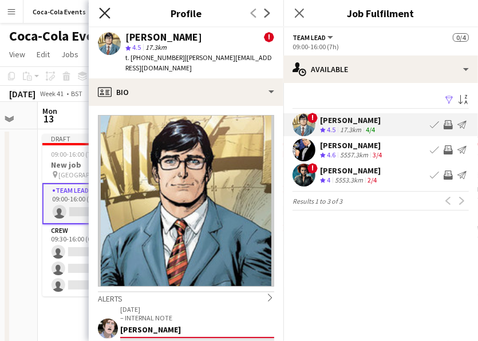
click at [107, 11] on icon at bounding box center [104, 12] width 11 height 11
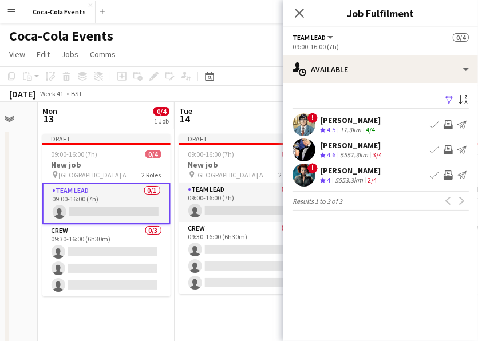
click at [381, 156] on app-skills-label "3/4" at bounding box center [377, 155] width 9 height 9
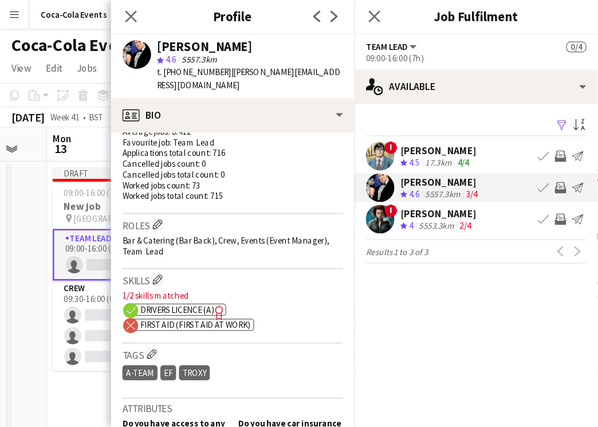
scroll to position [317, 0]
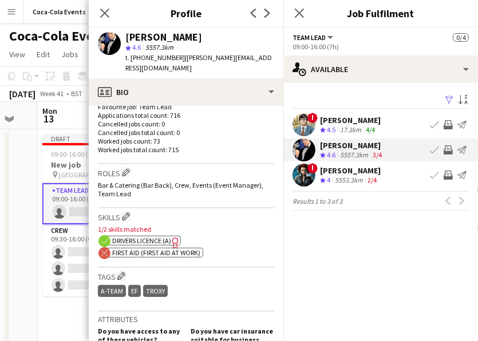
drag, startPoint x: 115, startPoint y: 254, endPoint x: 188, endPoint y: 255, distance: 73.3
click at [188, 255] on span "First Aid (First Aid At Work)" at bounding box center [156, 253] width 88 height 9
click at [104, 17] on icon "Close pop-in" at bounding box center [104, 12] width 11 height 11
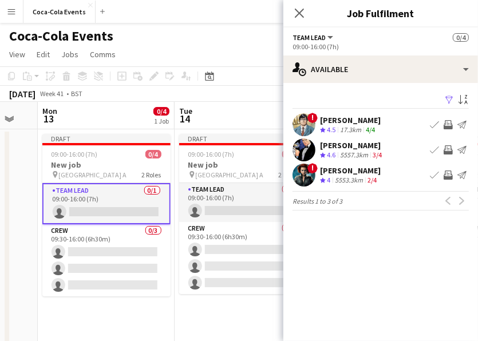
click at [334, 132] on span "4.5" at bounding box center [331, 129] width 9 height 9
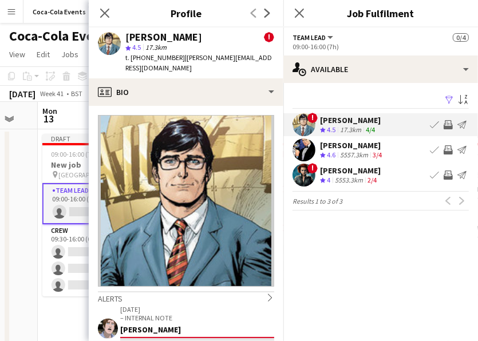
drag, startPoint x: 143, startPoint y: 49, endPoint x: 127, endPoint y: 48, distance: 16.0
click at [127, 48] on span "star 4.5" at bounding box center [134, 47] width 18 height 9
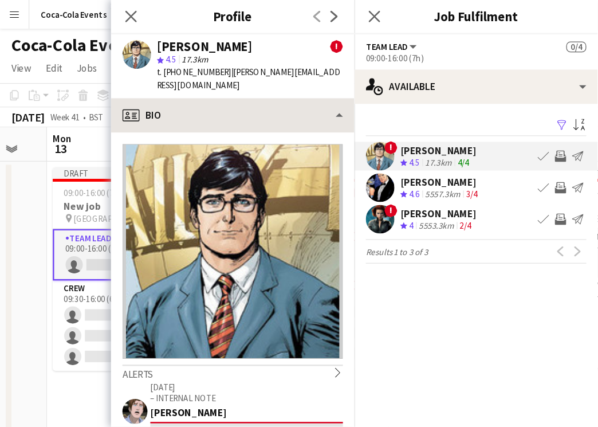
scroll to position [0, 373]
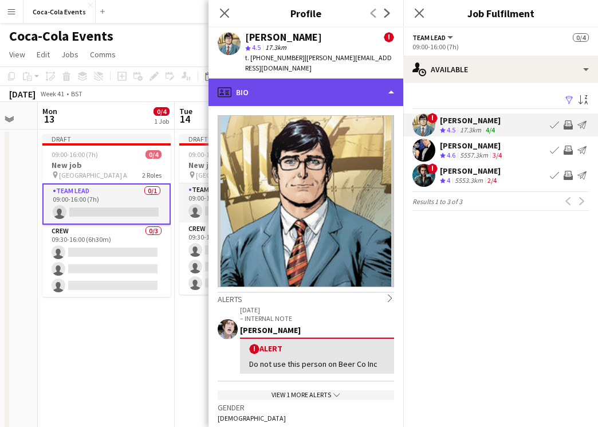
click at [350, 80] on div "profile Bio" at bounding box center [305, 91] width 195 height 27
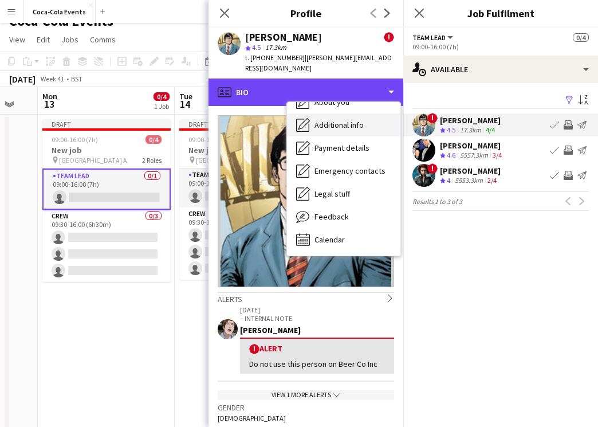
scroll to position [21, 0]
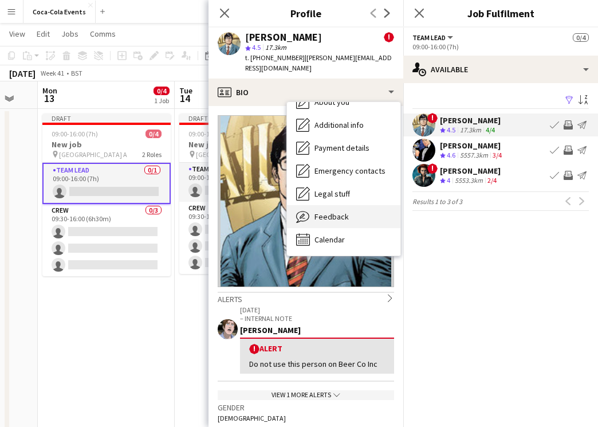
click at [343, 211] on span "Feedback" at bounding box center [331, 216] width 34 height 10
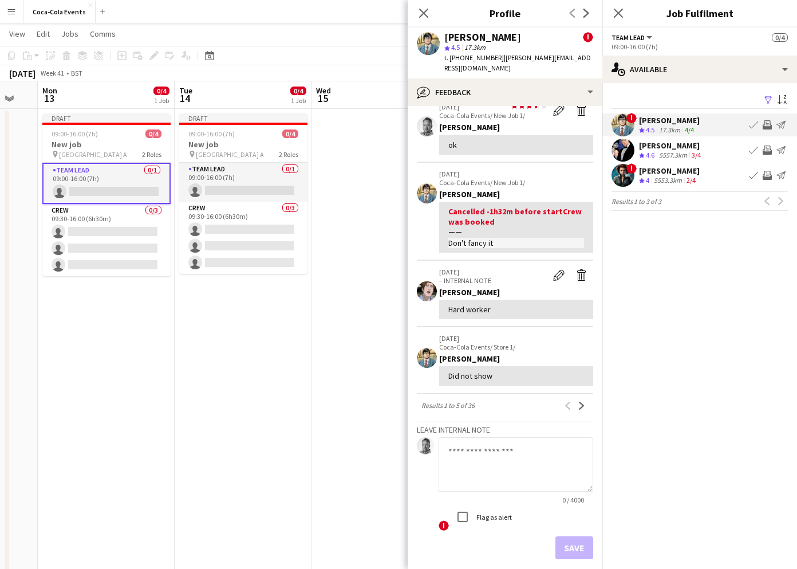
scroll to position [336, 0]
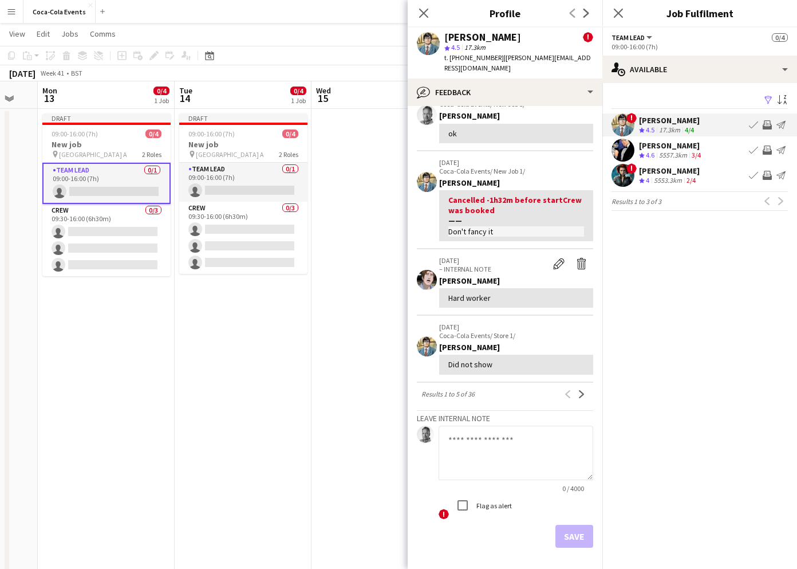
click at [464, 439] on textarea at bounding box center [516, 453] width 155 height 54
click at [421, 15] on icon at bounding box center [423, 12] width 11 height 11
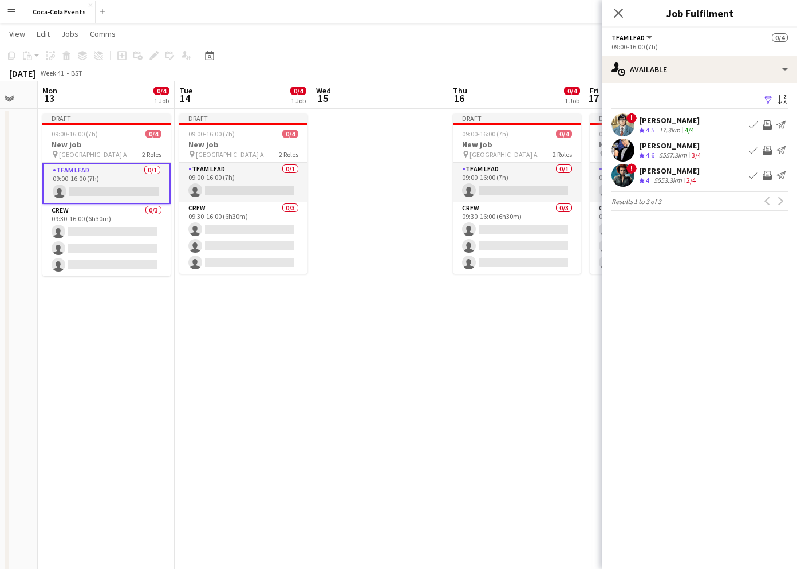
click at [768, 125] on app-icon "Invite crew" at bounding box center [767, 124] width 9 height 9
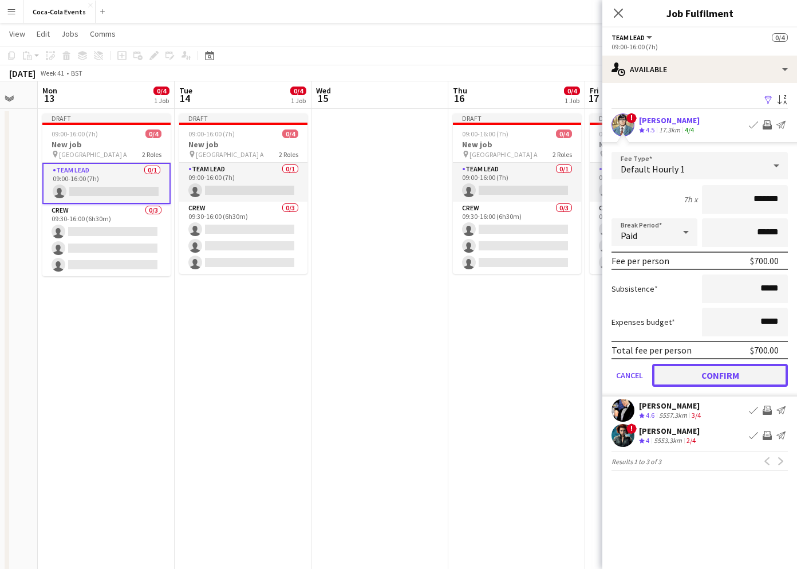
click at [745, 373] on button "Confirm" at bounding box center [720, 375] width 136 height 23
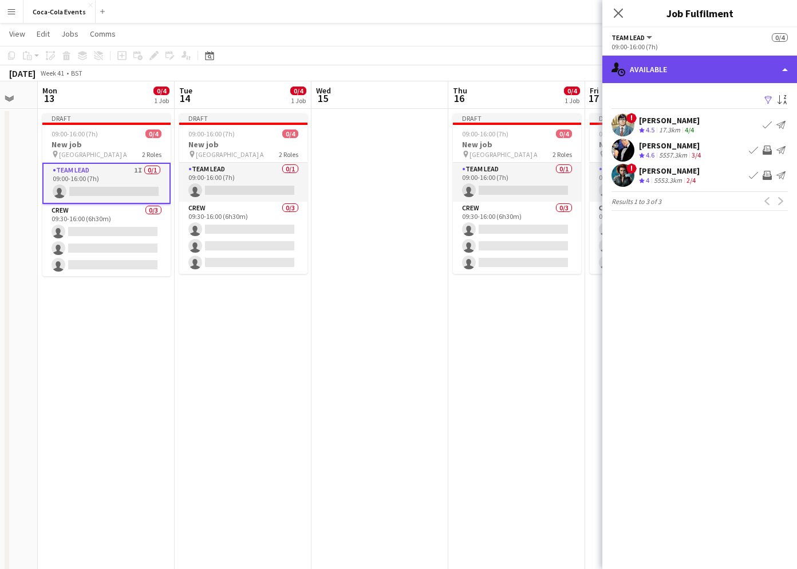
click at [676, 72] on div "single-neutral-actions-upload Available" at bounding box center [700, 69] width 195 height 27
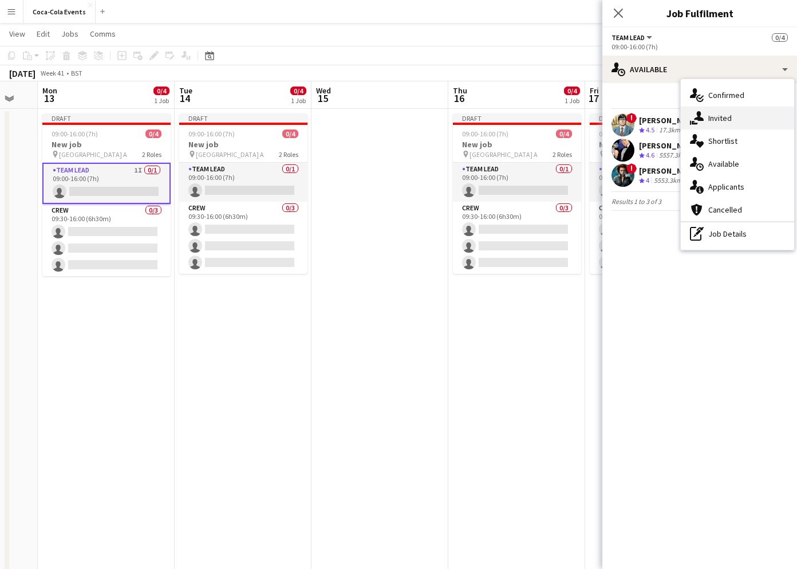
click at [727, 119] on span "Invited" at bounding box center [720, 118] width 23 height 10
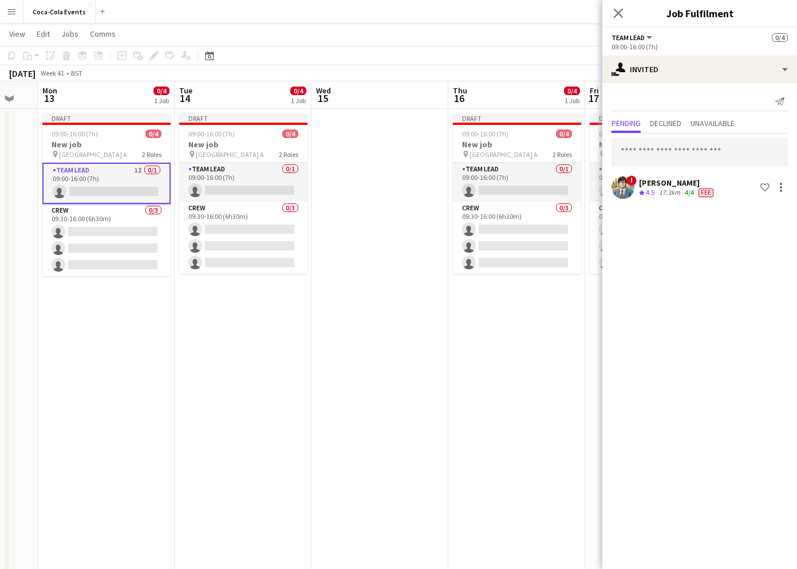
click at [334, 316] on app-date-cell at bounding box center [380, 381] width 137 height 544
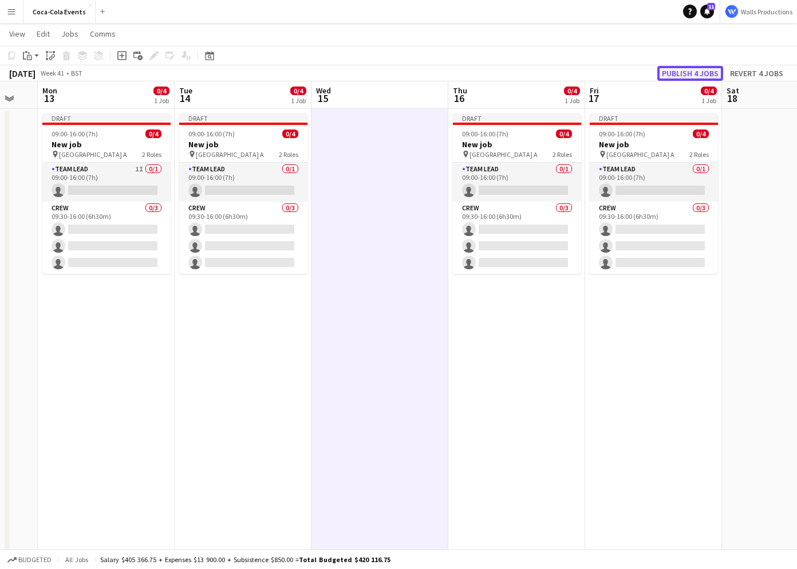
click at [673, 70] on button "Publish 4 jobs" at bounding box center [691, 73] width 66 height 15
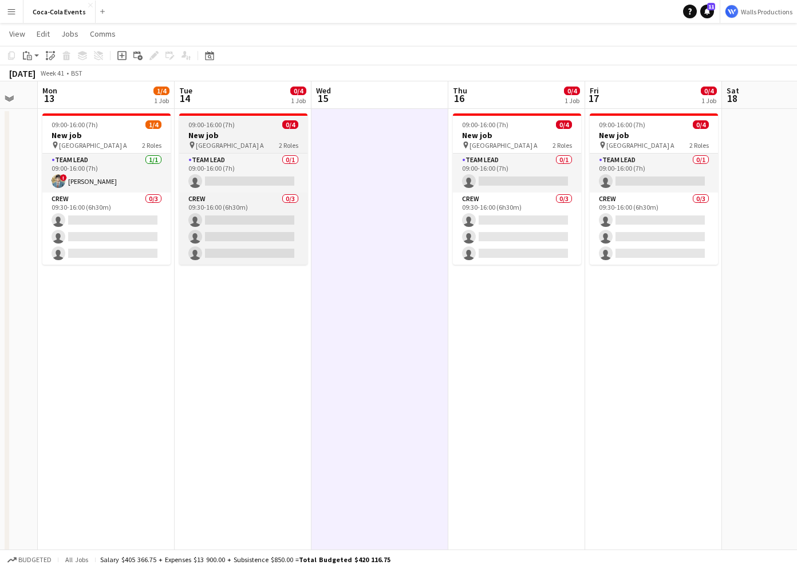
click at [208, 139] on h3 "New job" at bounding box center [243, 135] width 128 height 10
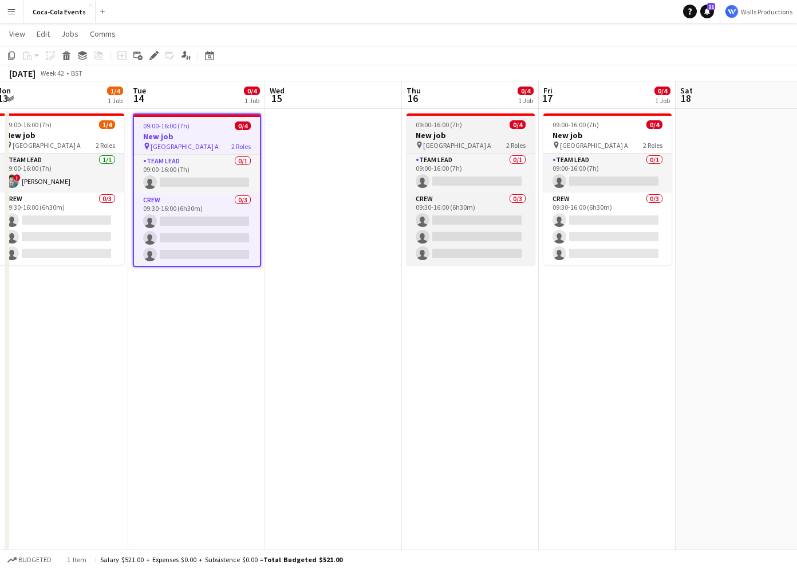
scroll to position [0, 420]
click at [444, 136] on h3 "New job" at bounding box center [470, 135] width 128 height 10
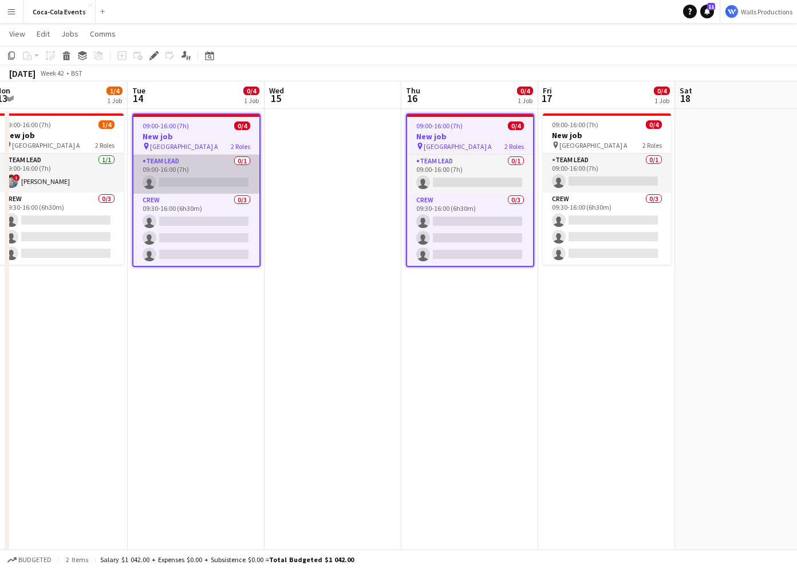
click at [187, 174] on app-card-role "Team Lead 0/1 09:00-16:00 (7h) single-neutral-actions" at bounding box center [196, 174] width 126 height 39
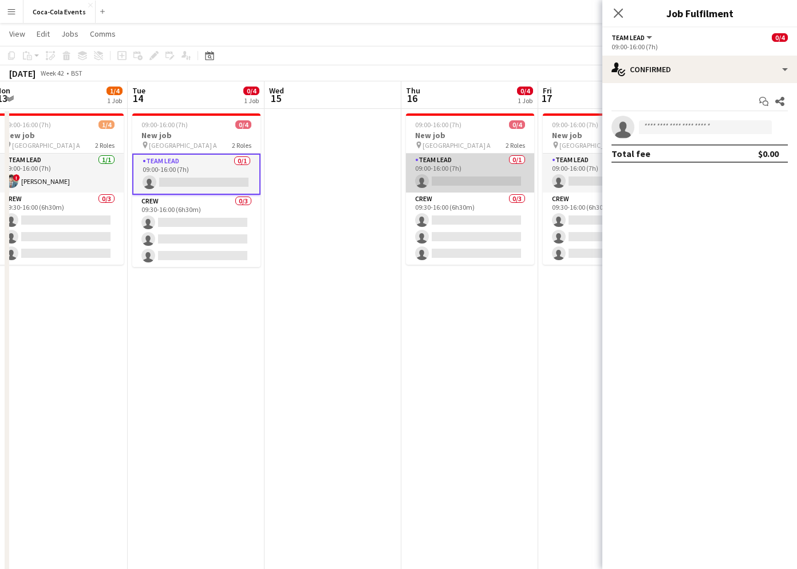
click at [447, 178] on app-card-role "Team Lead 0/1 09:00-16:00 (7h) single-neutral-actions" at bounding box center [470, 173] width 128 height 39
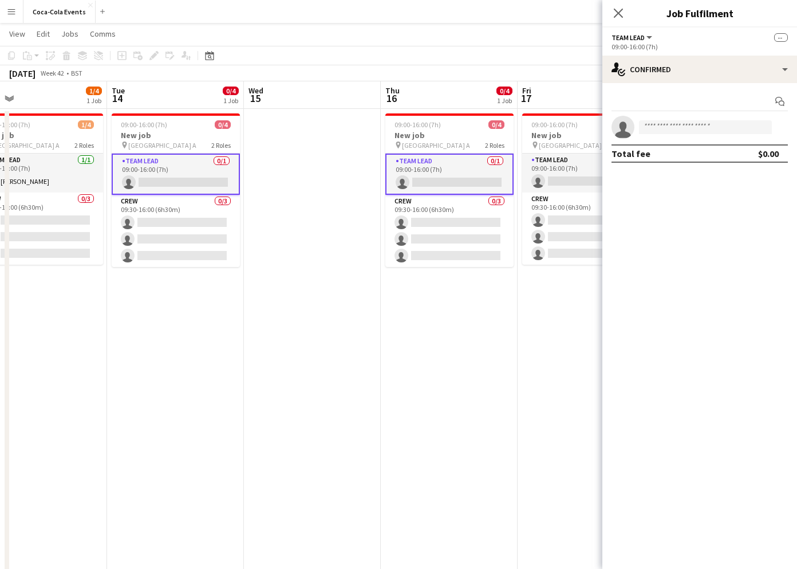
scroll to position [0, 442]
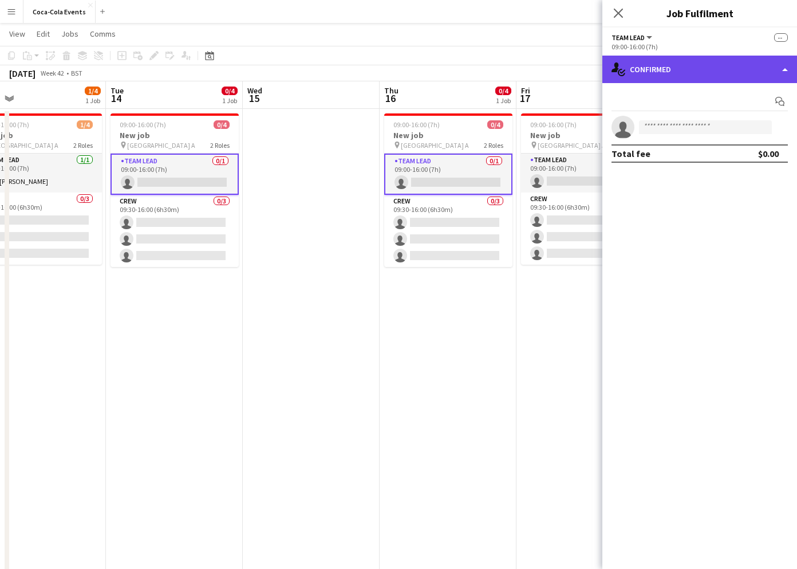
click at [639, 81] on div "single-neutral-actions-check-2 Confirmed" at bounding box center [700, 69] width 195 height 27
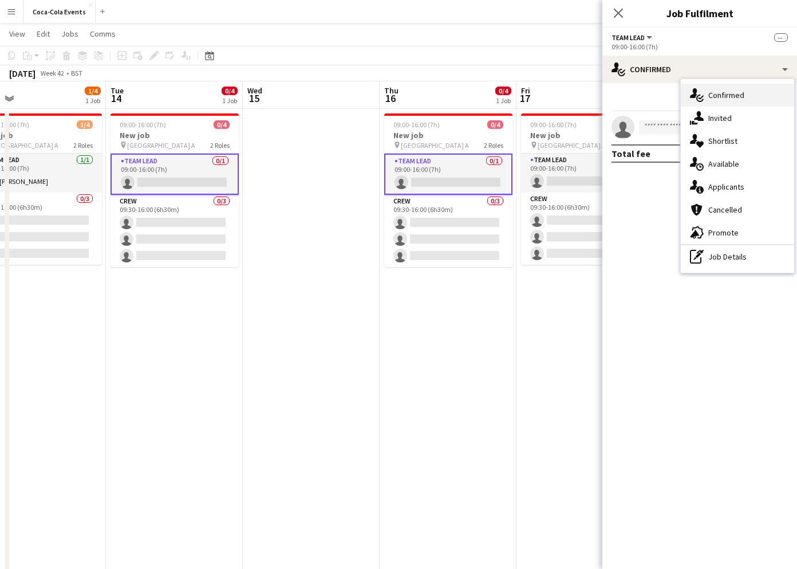
click at [721, 97] on span "Confirmed" at bounding box center [727, 95] width 36 height 10
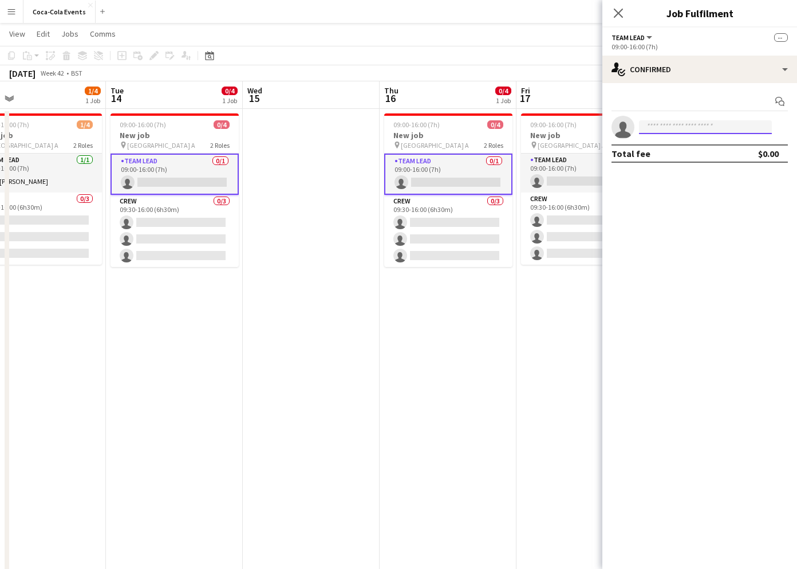
click at [674, 128] on input at bounding box center [705, 127] width 133 height 14
click at [635, 120] on div at bounding box center [635, 120] width 0 height 0
type input "*****"
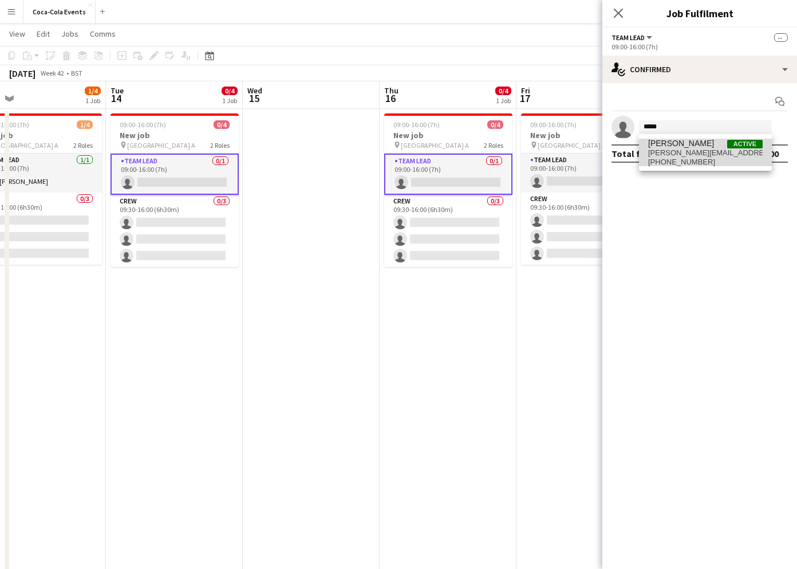
click at [680, 156] on span "clark+demo-vfetq@liveforce.co" at bounding box center [705, 152] width 115 height 9
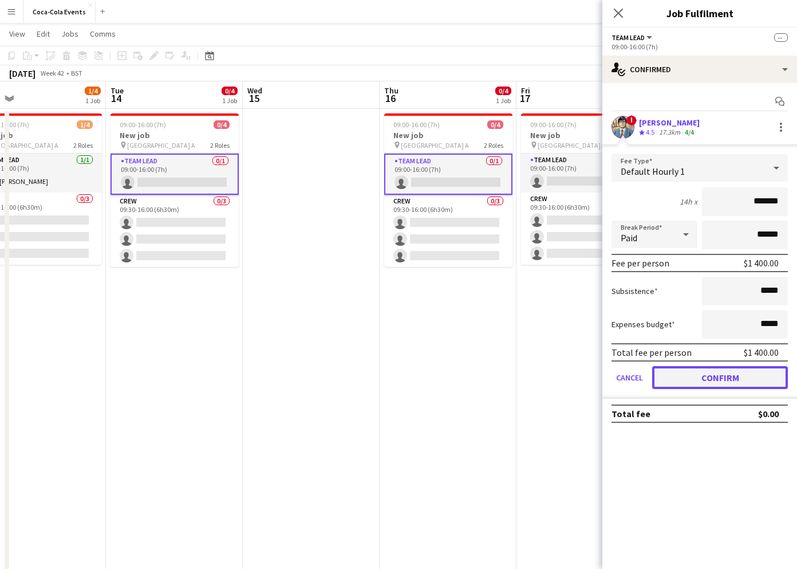
click at [687, 376] on button "Confirm" at bounding box center [720, 377] width 136 height 23
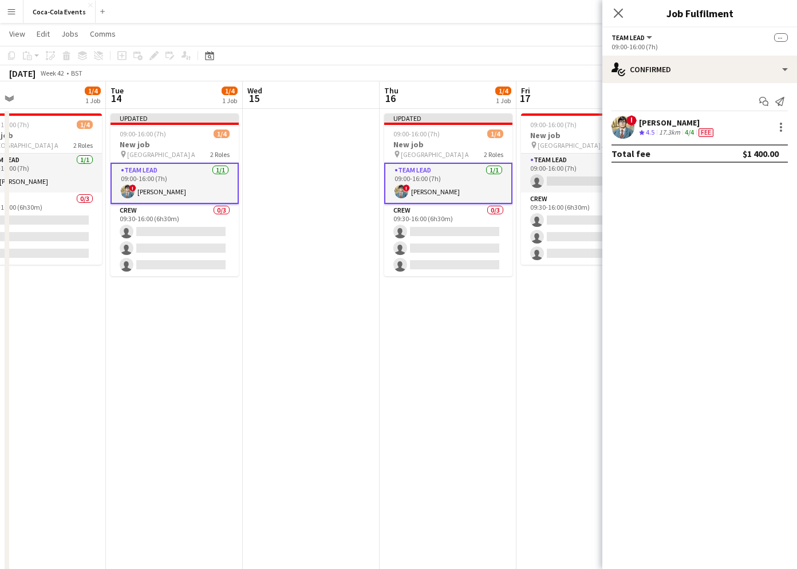
click at [478, 355] on app-date-cell "Updated 09:00-16:00 (7h) 1/4 New job pin Wembley Gate A 2 Roles Team Lead 1/1 0…" at bounding box center [448, 381] width 137 height 544
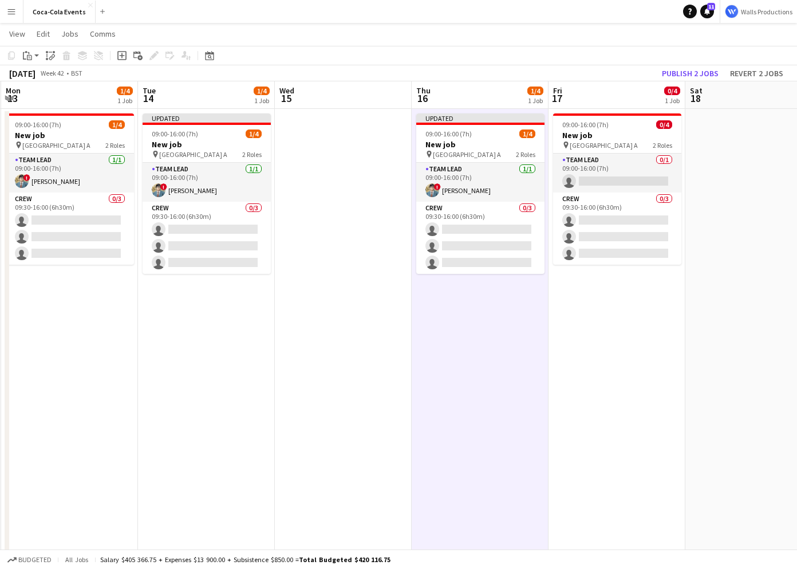
scroll to position [0, 401]
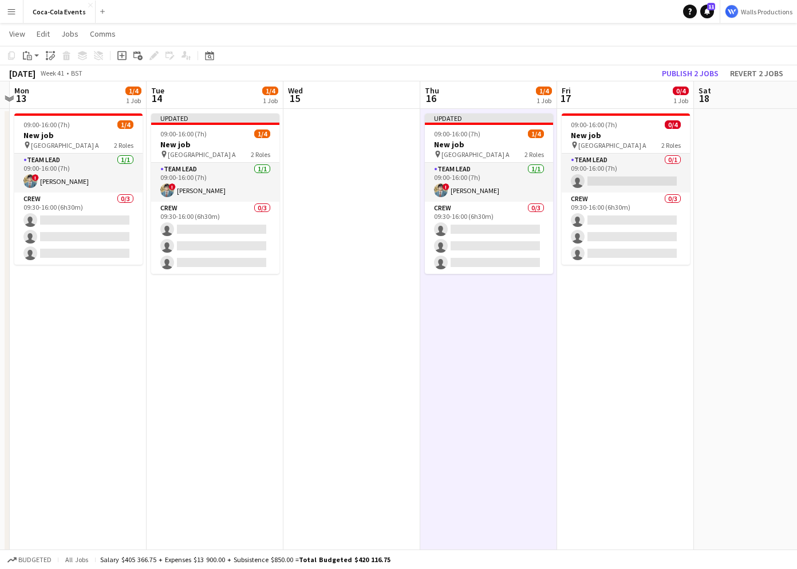
click at [353, 190] on app-date-cell at bounding box center [352, 381] width 137 height 544
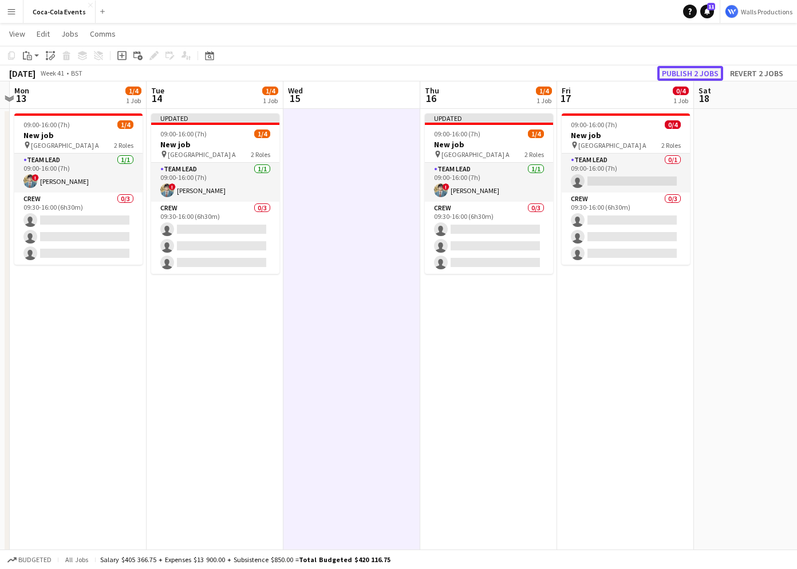
click at [683, 74] on button "Publish 2 jobs" at bounding box center [691, 73] width 66 height 15
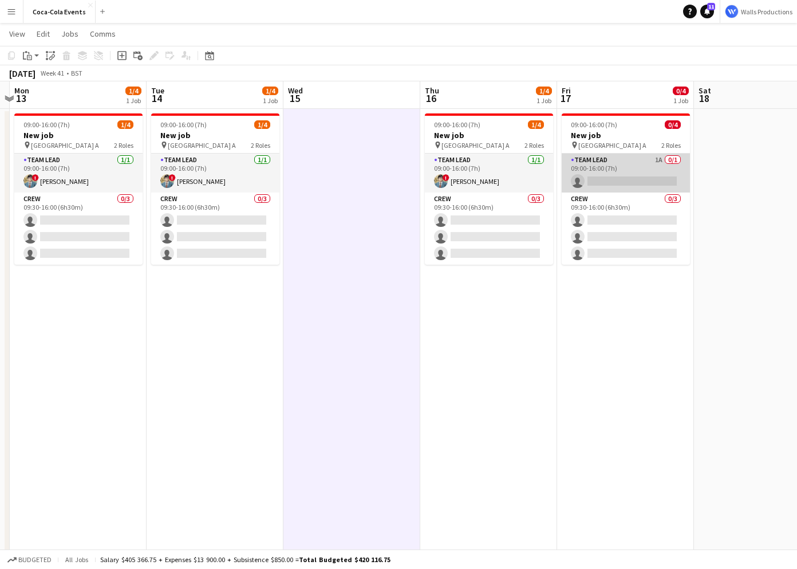
click at [607, 168] on app-card-role "Team Lead 1A 0/1 09:00-16:00 (7h) single-neutral-actions" at bounding box center [626, 173] width 128 height 39
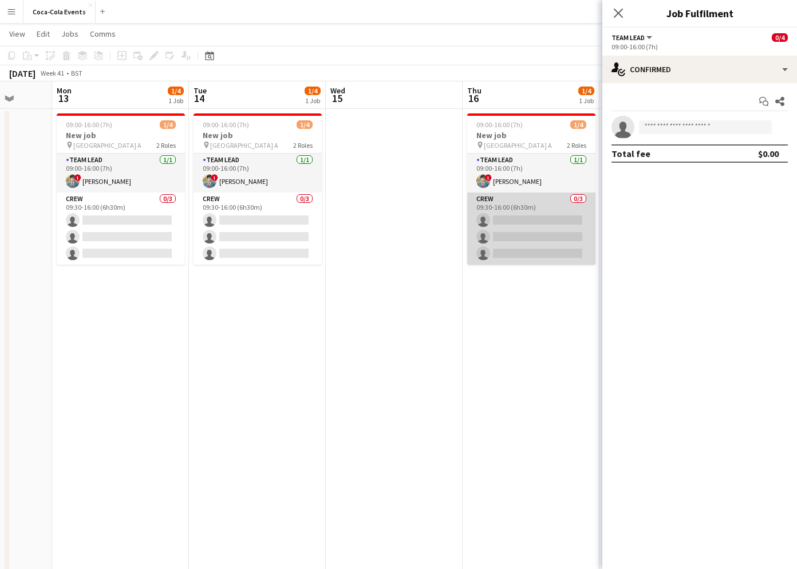
scroll to position [0, 409]
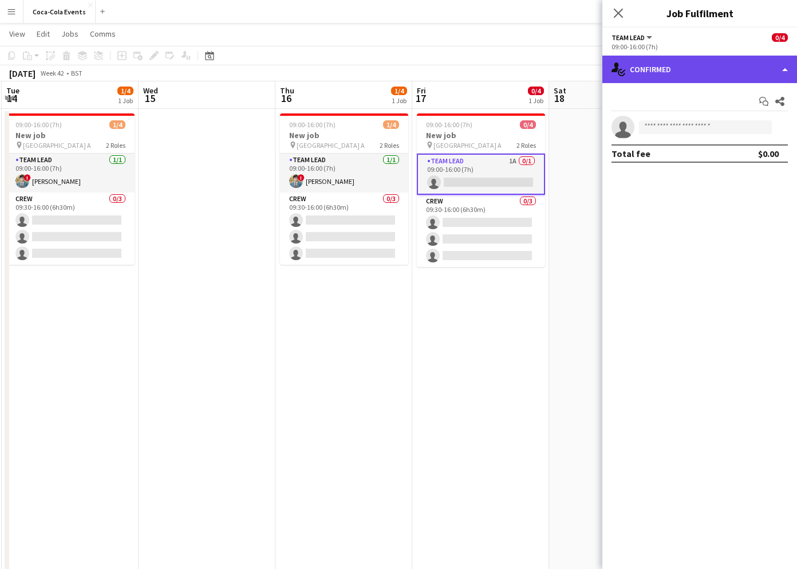
click at [702, 74] on div "single-neutral-actions-check-2 Confirmed" at bounding box center [700, 69] width 195 height 27
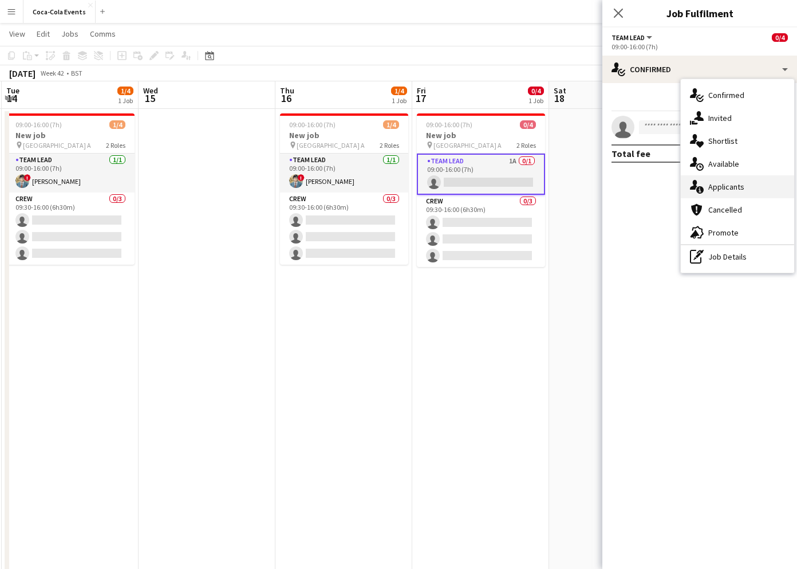
click at [723, 186] on span "Applicants" at bounding box center [727, 187] width 36 height 10
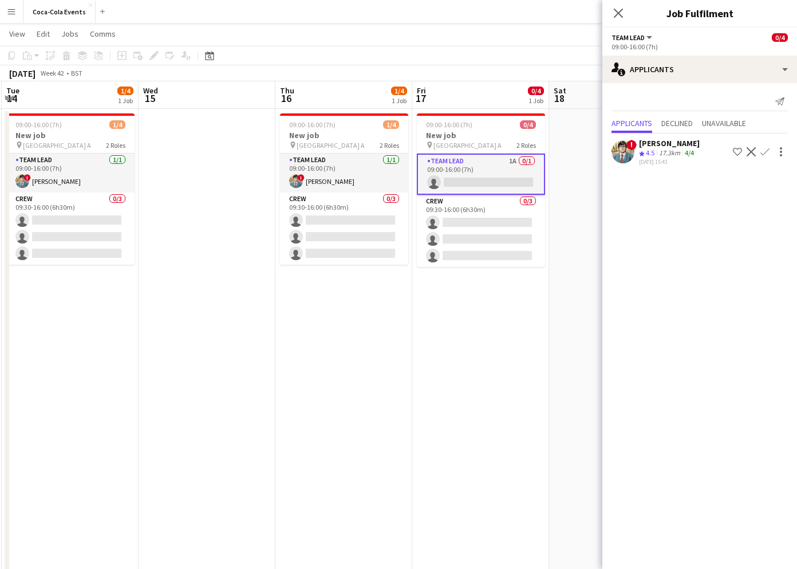
click at [671, 146] on div "[PERSON_NAME]" at bounding box center [669, 143] width 61 height 10
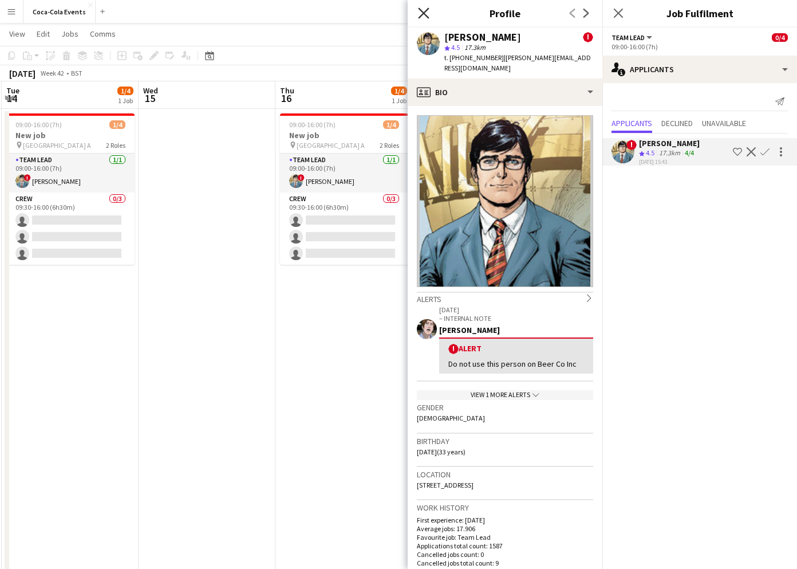
click at [424, 12] on icon at bounding box center [423, 12] width 11 height 11
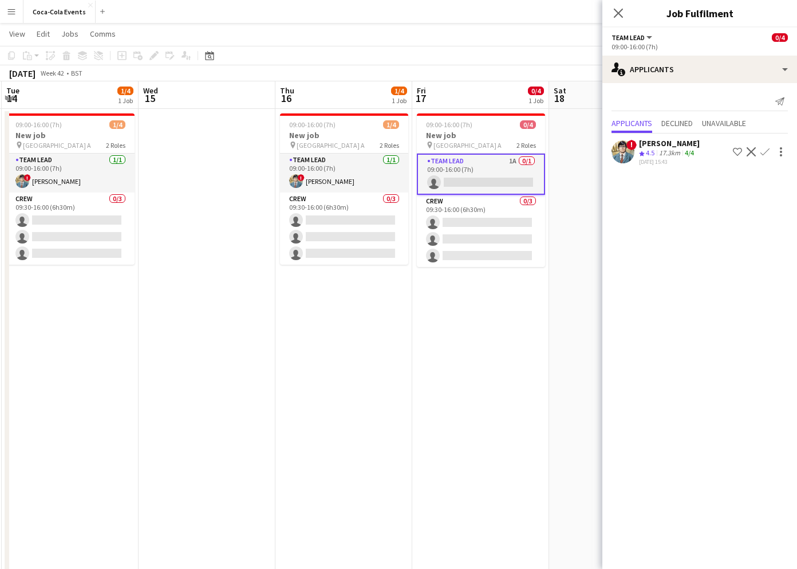
click at [738, 149] on app-icon "Shortlist crew" at bounding box center [737, 151] width 9 height 9
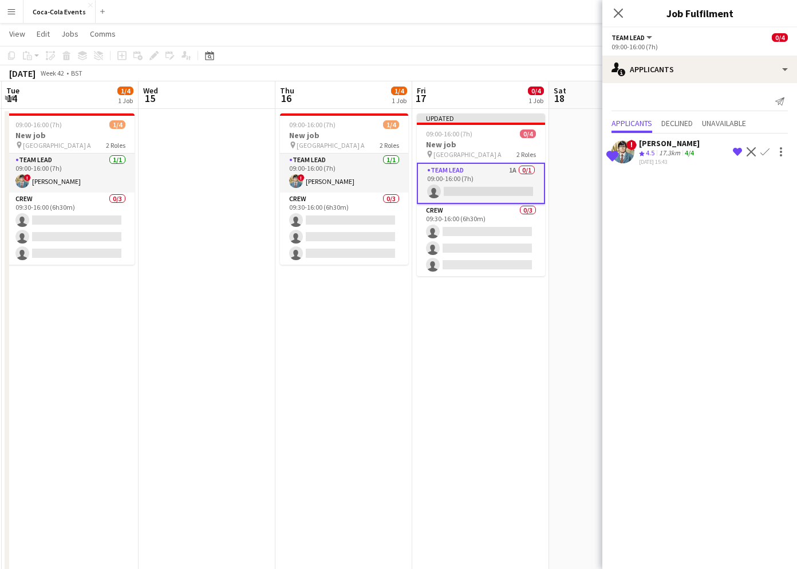
click at [766, 151] on app-icon "Confirm" at bounding box center [765, 151] width 9 height 9
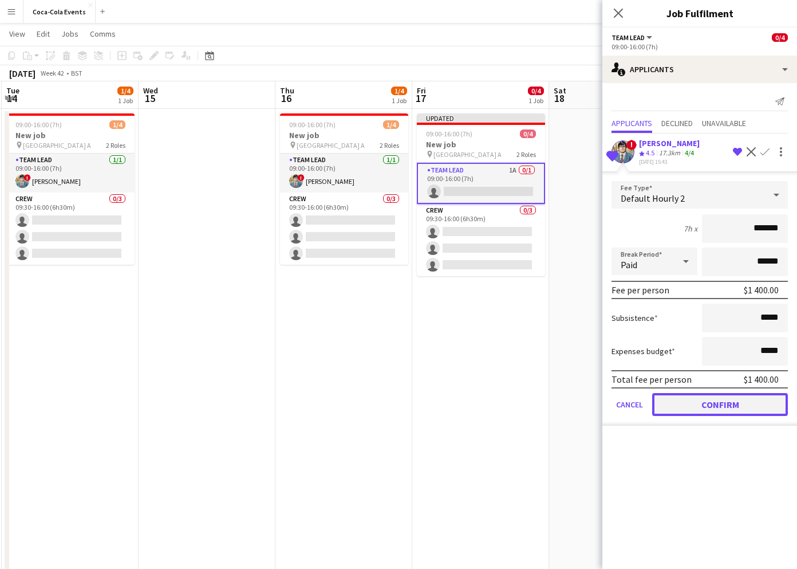
click at [721, 399] on button "Confirm" at bounding box center [720, 404] width 136 height 23
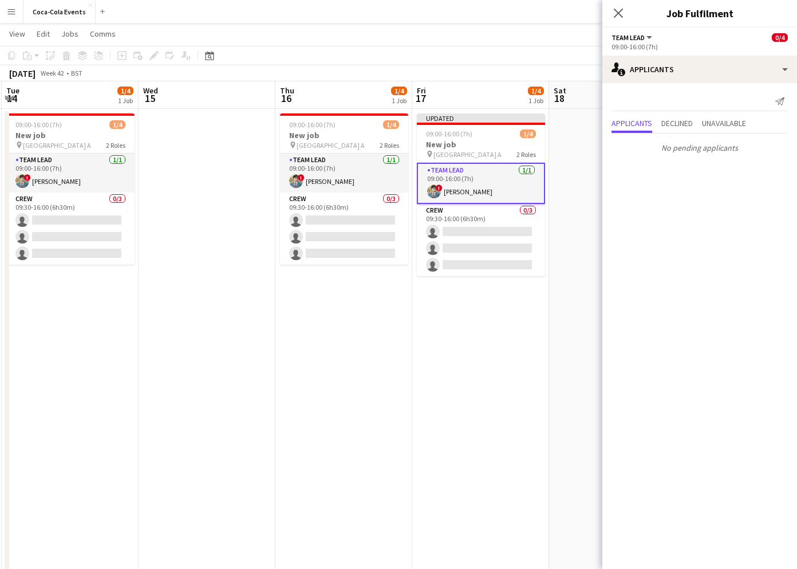
click at [502, 381] on app-date-cell "Updated 09:00-16:00 (7h) 1/4 New job pin Wembley Gate A 2 Roles Team Lead 1/1 0…" at bounding box center [480, 381] width 137 height 544
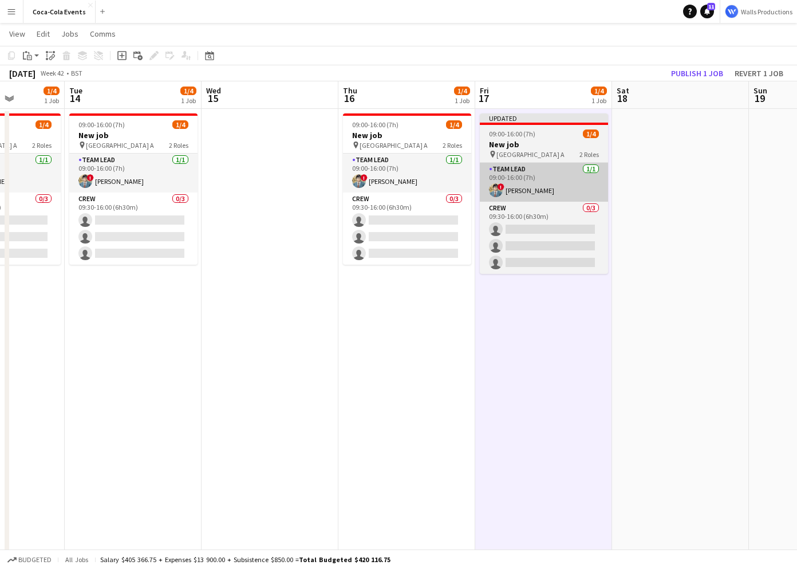
scroll to position [0, 363]
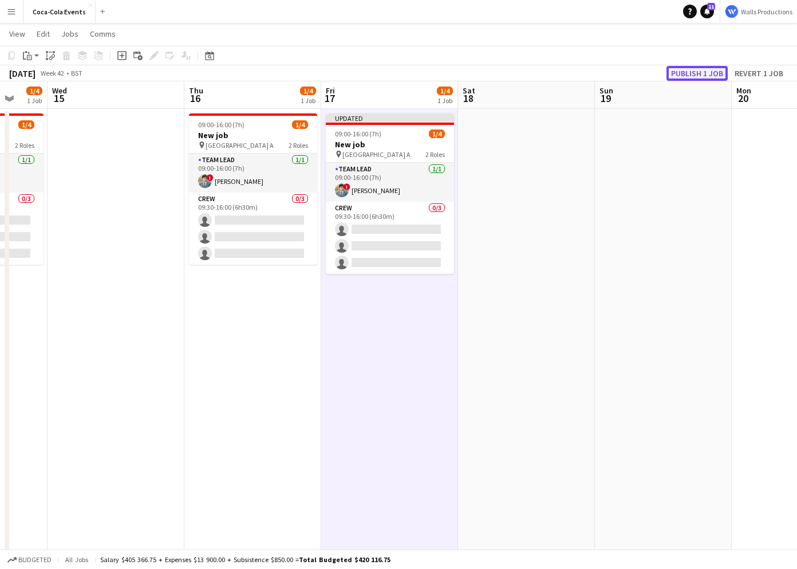
click at [687, 70] on button "Publish 1 job" at bounding box center [697, 73] width 61 height 15
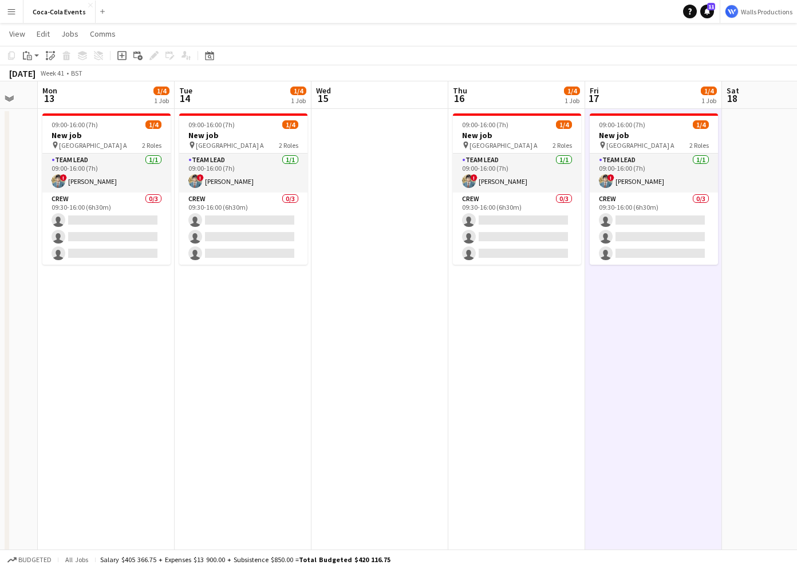
scroll to position [0, 237]
click at [242, 441] on app-date-cell "09:00-16:00 (7h) 1/4 New job pin Wembley Gate A 2 Roles Team Lead 1/1 09:00-16:…" at bounding box center [242, 381] width 137 height 544
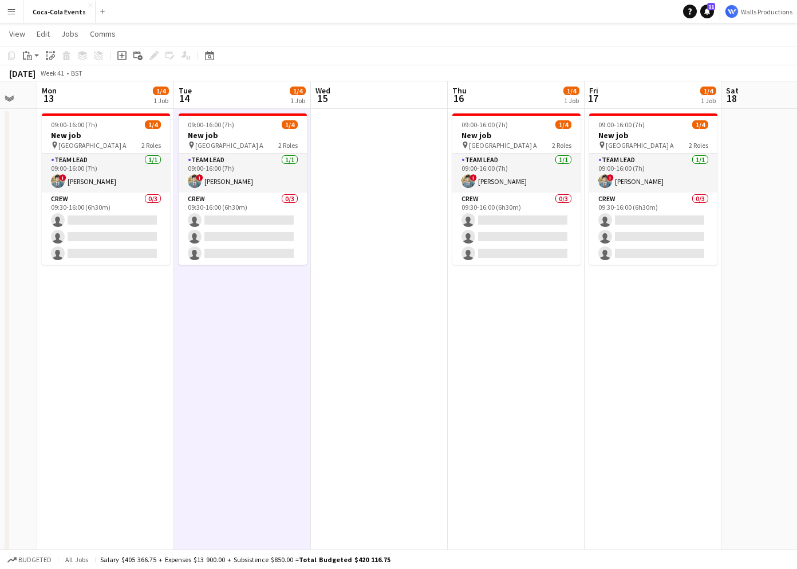
click at [11, 14] on app-icon "Menu" at bounding box center [11, 11] width 9 height 9
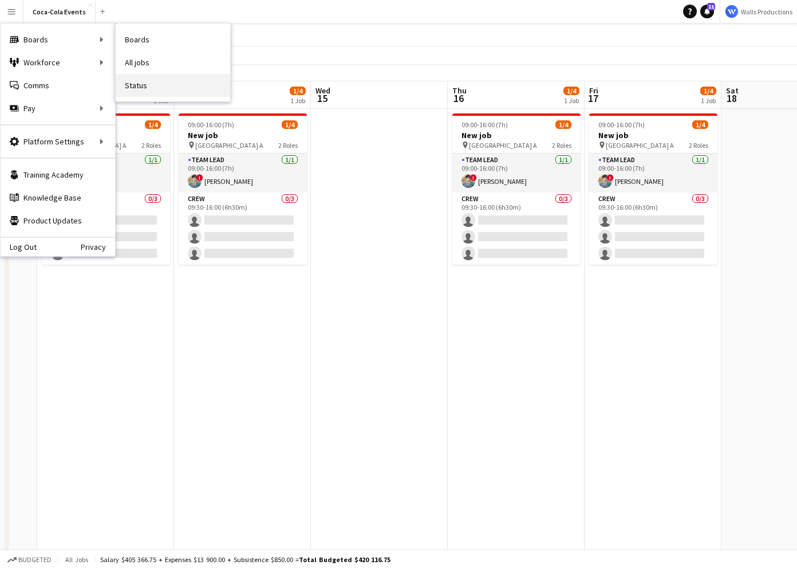
click at [134, 86] on link "Status" at bounding box center [173, 85] width 115 height 23
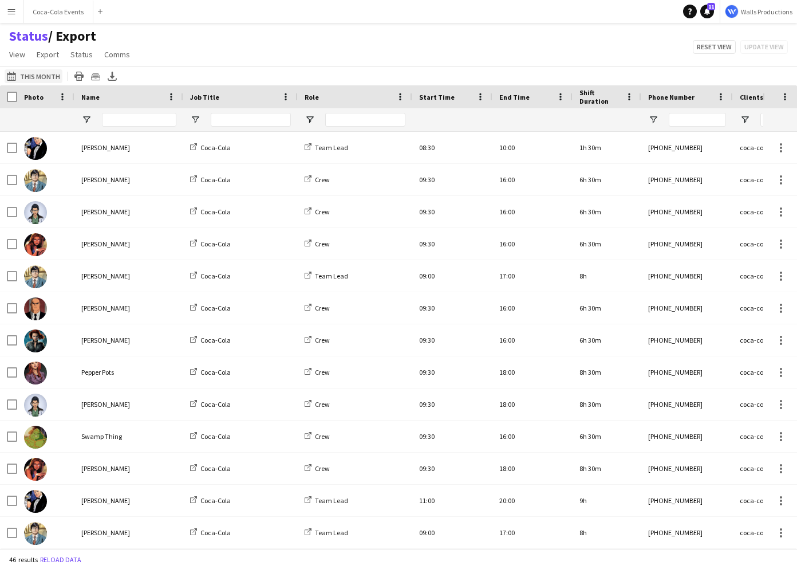
click at [37, 74] on button "This Month This Month" at bounding box center [34, 76] width 58 height 14
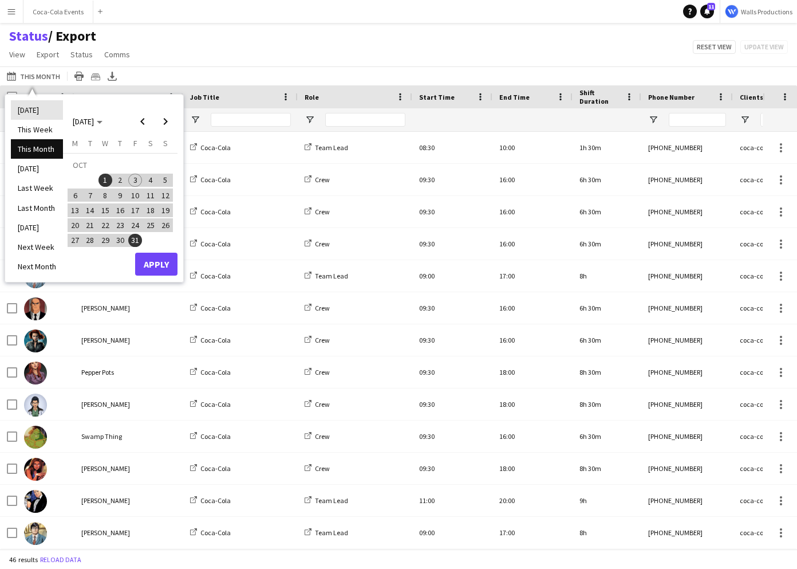
click at [27, 108] on li "[DATE]" at bounding box center [37, 109] width 52 height 19
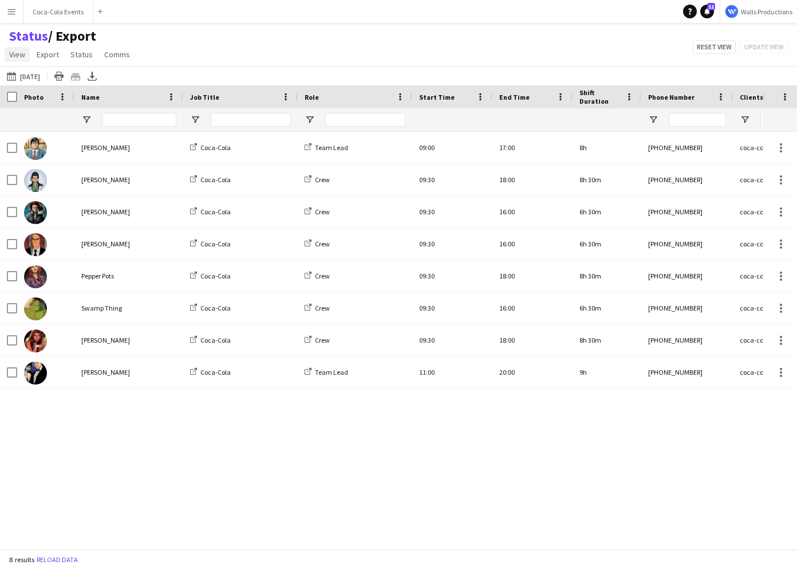
click at [18, 56] on span "View" at bounding box center [17, 54] width 16 height 10
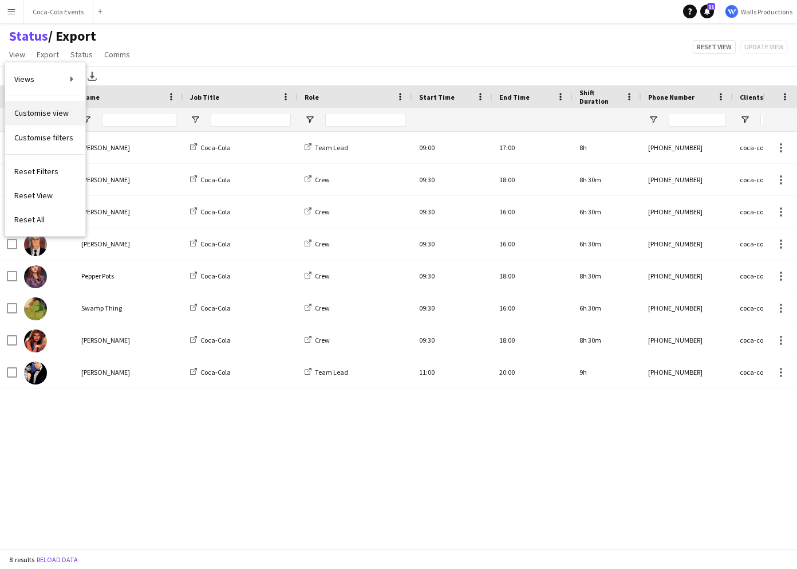
click at [58, 111] on span "Customise view" at bounding box center [41, 113] width 54 height 10
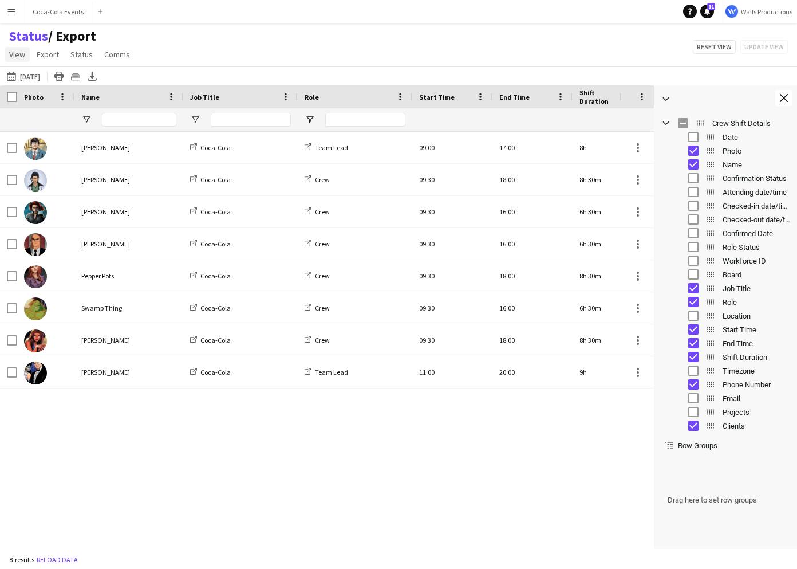
click at [21, 53] on span "View" at bounding box center [17, 54] width 16 height 10
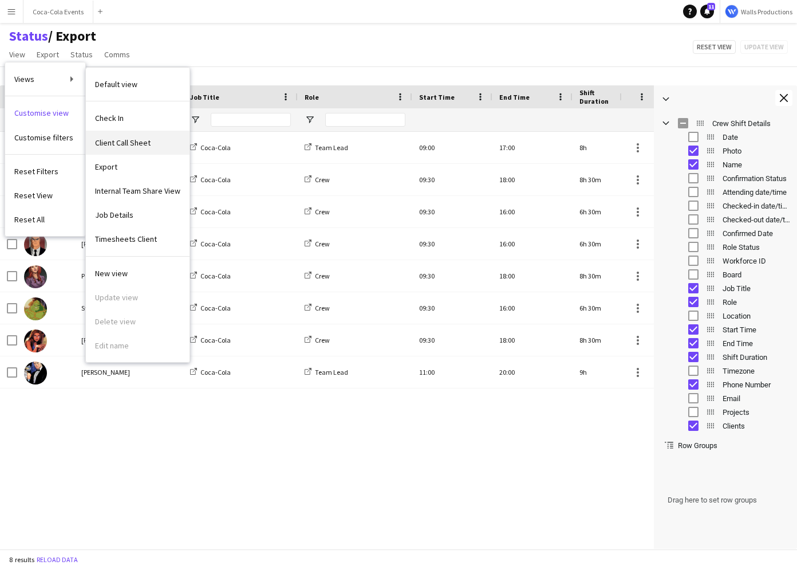
click at [120, 147] on span "Client Call Sheet" at bounding box center [123, 142] width 56 height 10
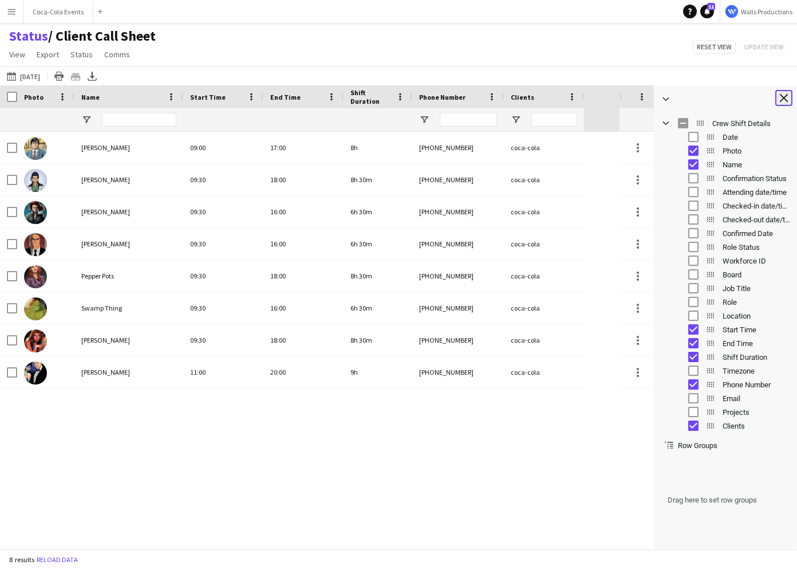
click at [786, 100] on app-icon "Close tool panel" at bounding box center [784, 98] width 8 height 8
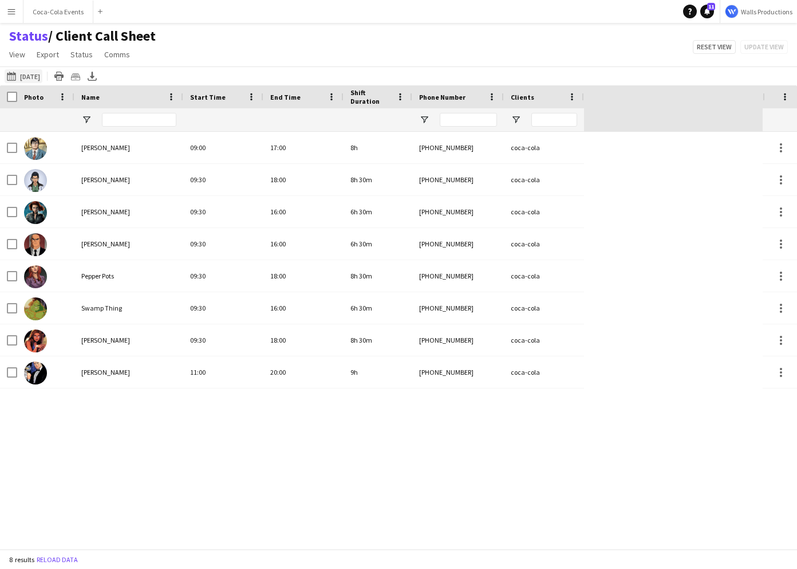
click at [30, 78] on button "This Month Today" at bounding box center [24, 76] width 38 height 14
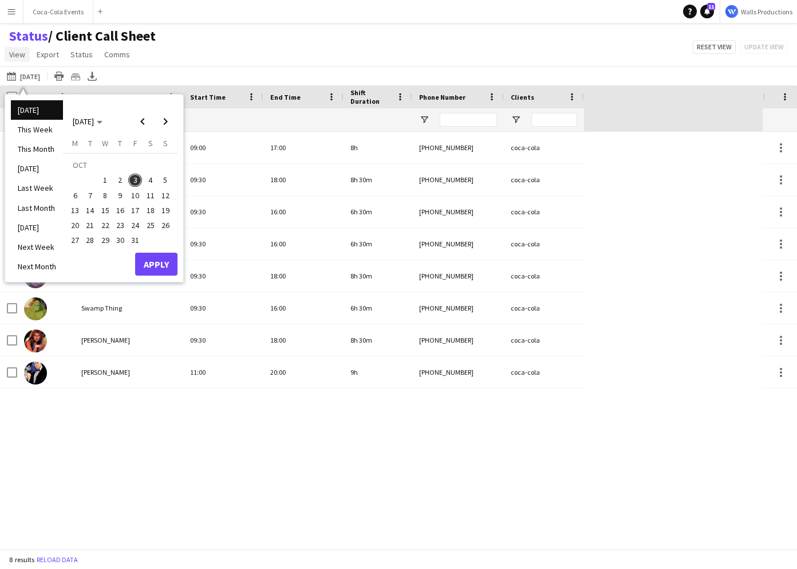
click at [22, 56] on span "View" at bounding box center [17, 54] width 16 height 10
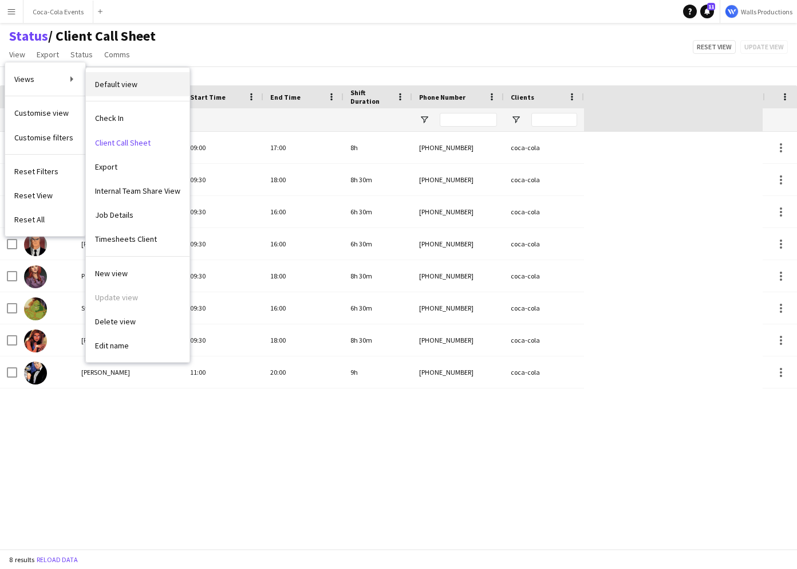
click at [117, 86] on span "Default view" at bounding box center [116, 84] width 42 height 10
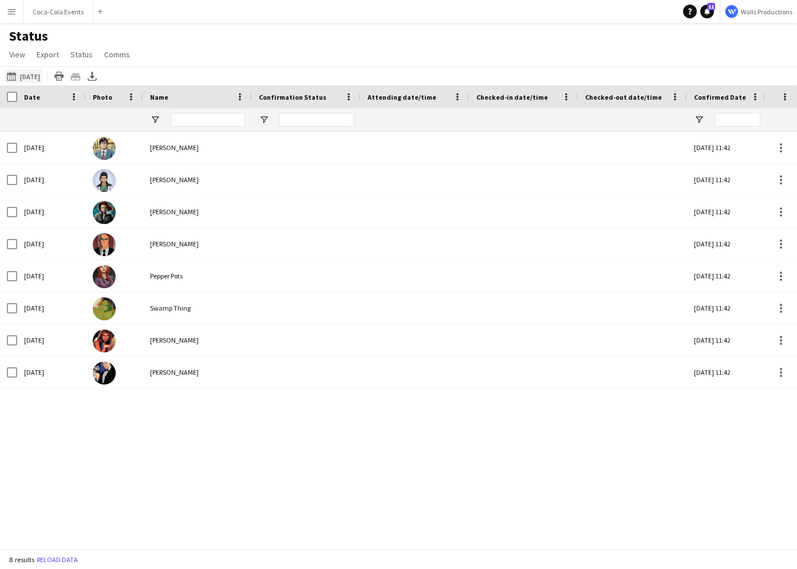
click at [24, 74] on button "This Month Today" at bounding box center [24, 76] width 38 height 14
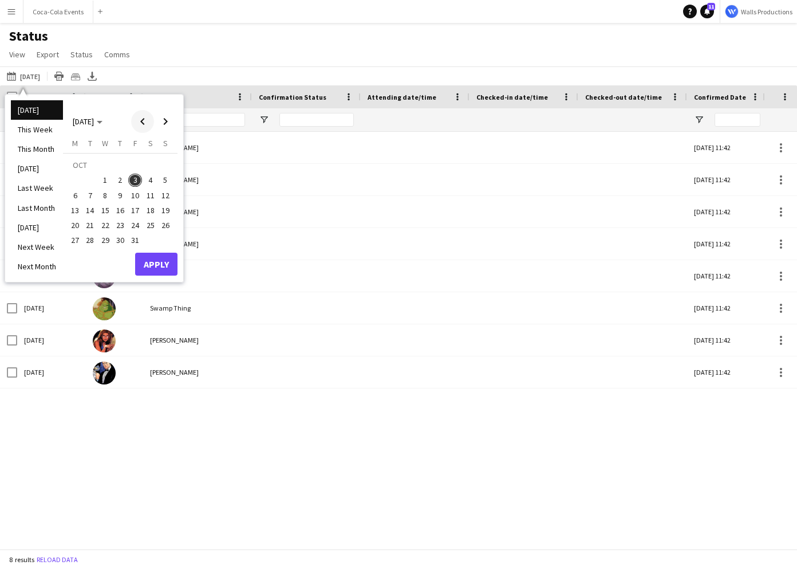
click at [140, 123] on span "Previous month" at bounding box center [142, 121] width 23 height 23
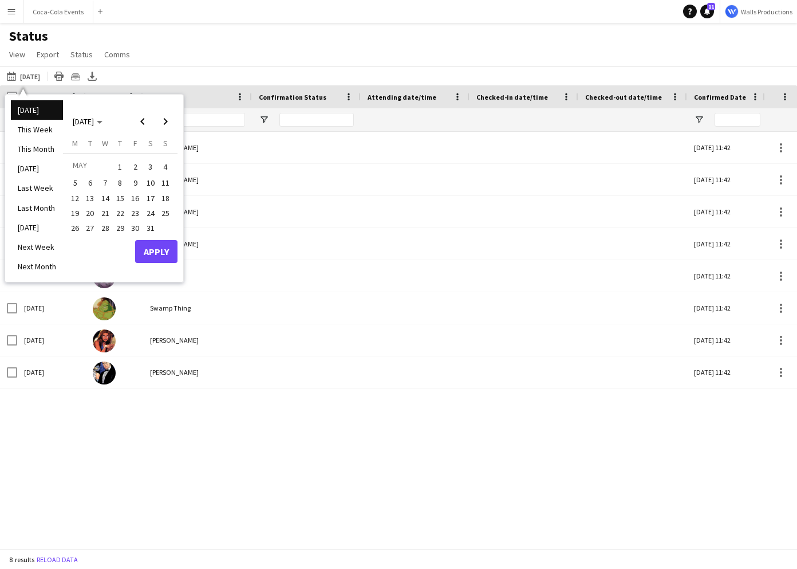
click at [81, 213] on span "19" at bounding box center [75, 213] width 14 height 14
click at [164, 123] on span "Next month" at bounding box center [165, 121] width 23 height 23
click at [161, 191] on button "15" at bounding box center [165, 198] width 15 height 15
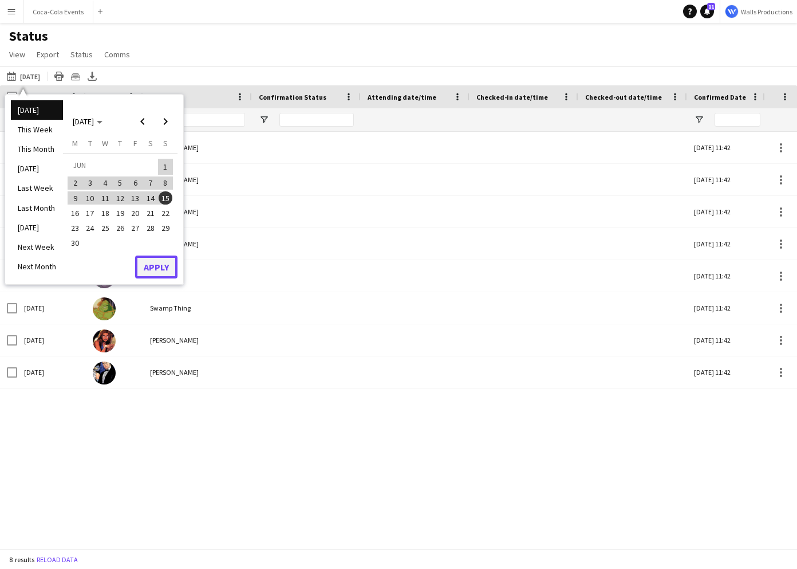
click at [156, 269] on button "Apply" at bounding box center [156, 266] width 42 height 23
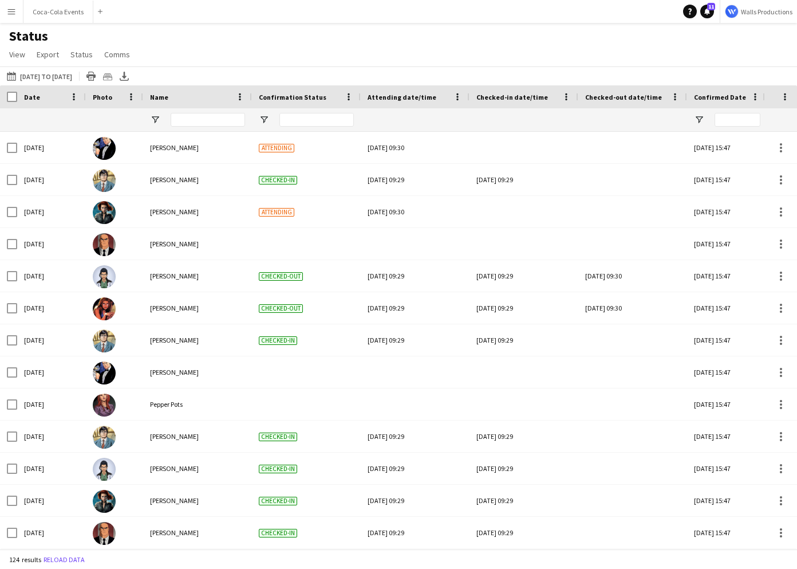
click at [170, 48] on div "Status View Views Default view Check In Client Call Sheet Export Internal Team …" at bounding box center [398, 46] width 797 height 39
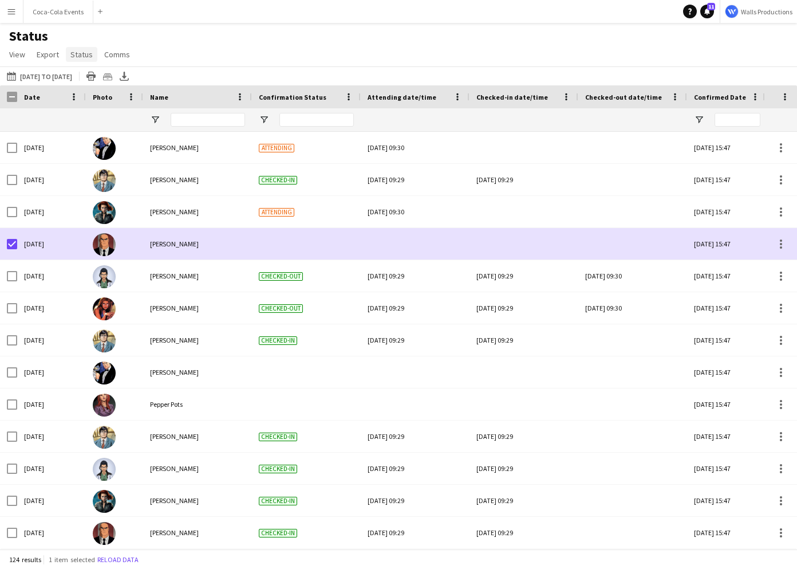
click at [84, 54] on span "Status" at bounding box center [81, 54] width 22 height 10
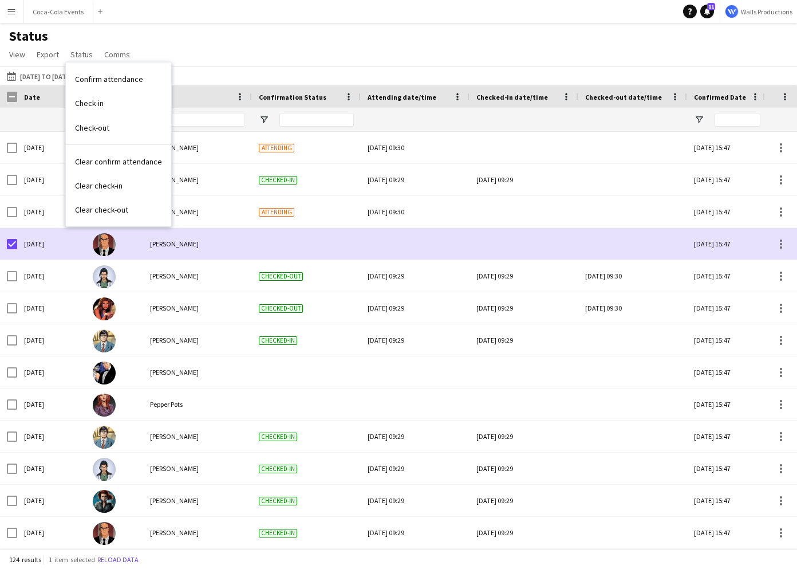
click at [304, 52] on div "Status View Views Default view Check In Client Call Sheet Export Internal Team …" at bounding box center [398, 46] width 797 height 39
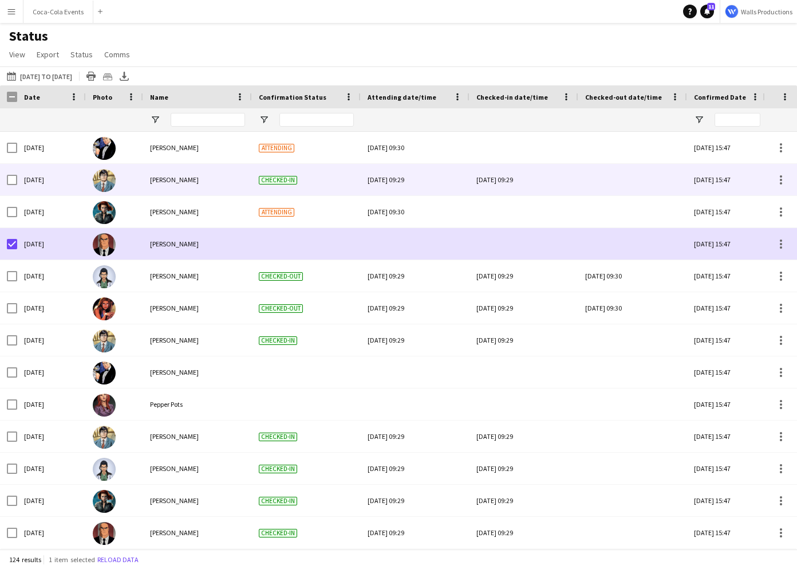
click at [413, 182] on div "Tue, 27 May 2025 09:29" at bounding box center [415, 180] width 95 height 32
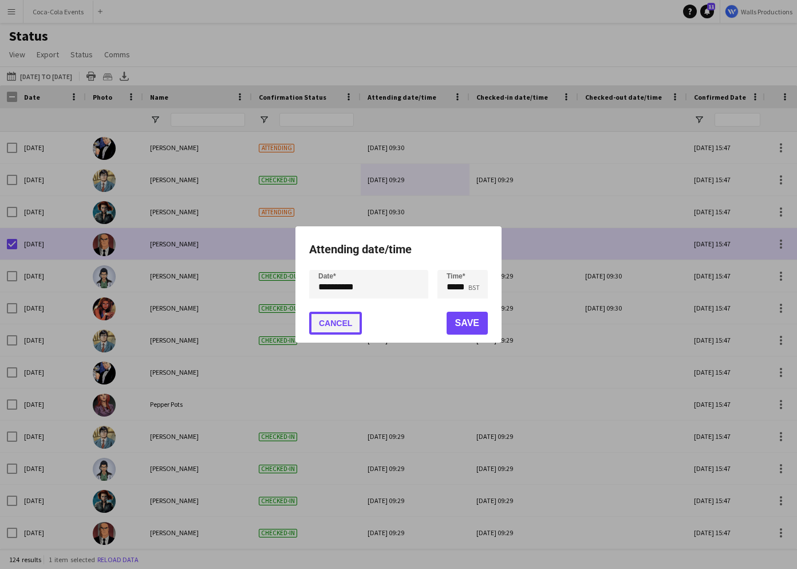
click at [347, 328] on button "Cancel" at bounding box center [335, 323] width 53 height 23
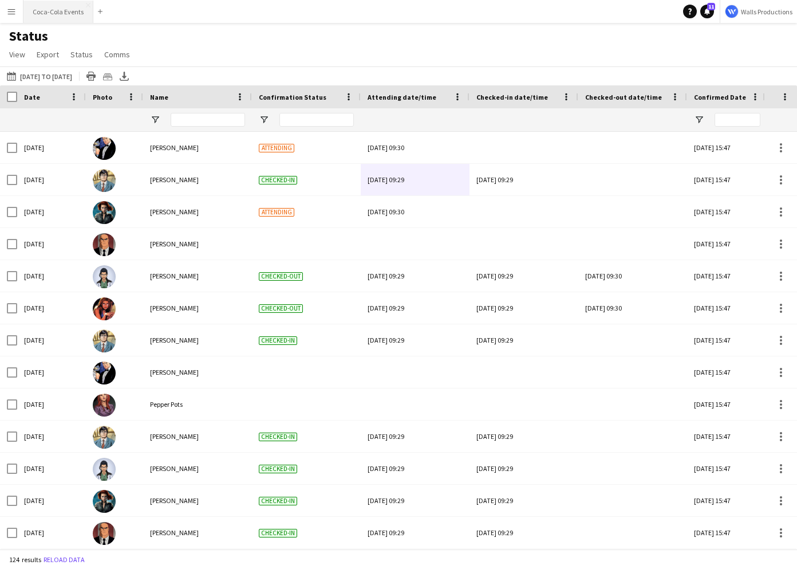
click at [61, 16] on button "Coca-Cola Events Close" at bounding box center [58, 12] width 70 height 22
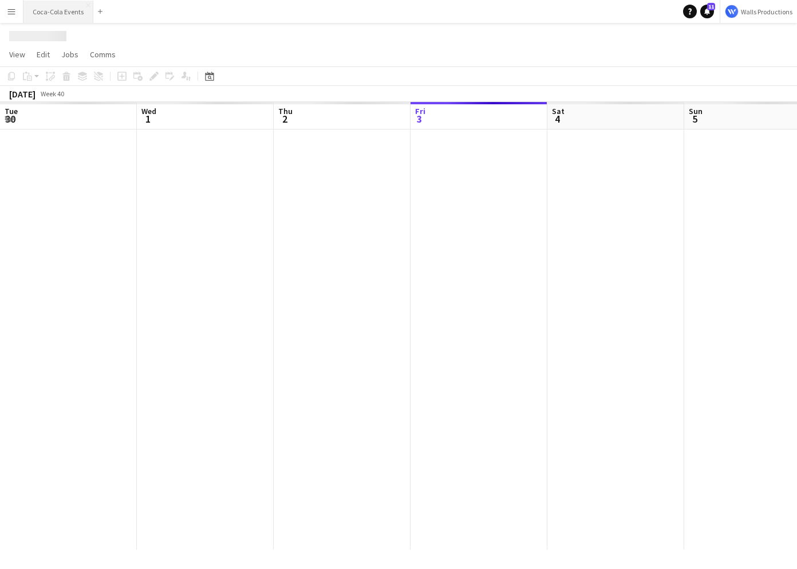
scroll to position [0, 274]
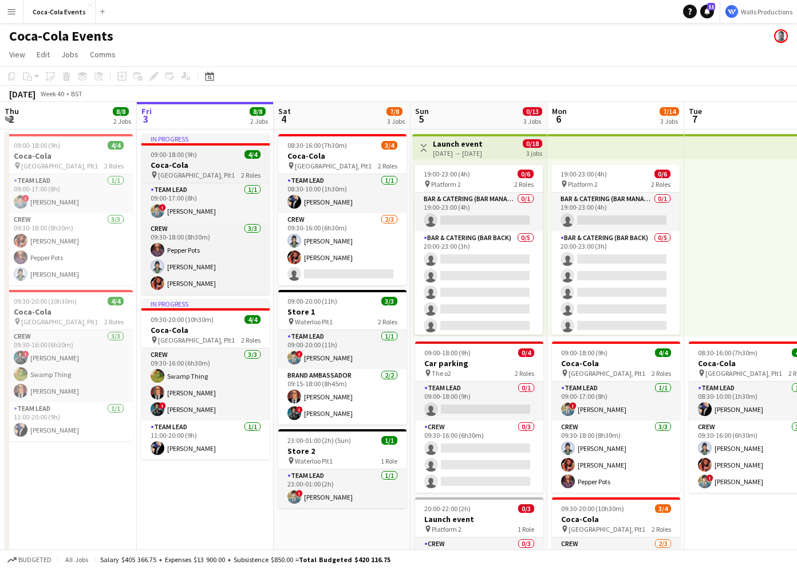
click at [167, 164] on h3 "Coca-Cola" at bounding box center [205, 165] width 128 height 10
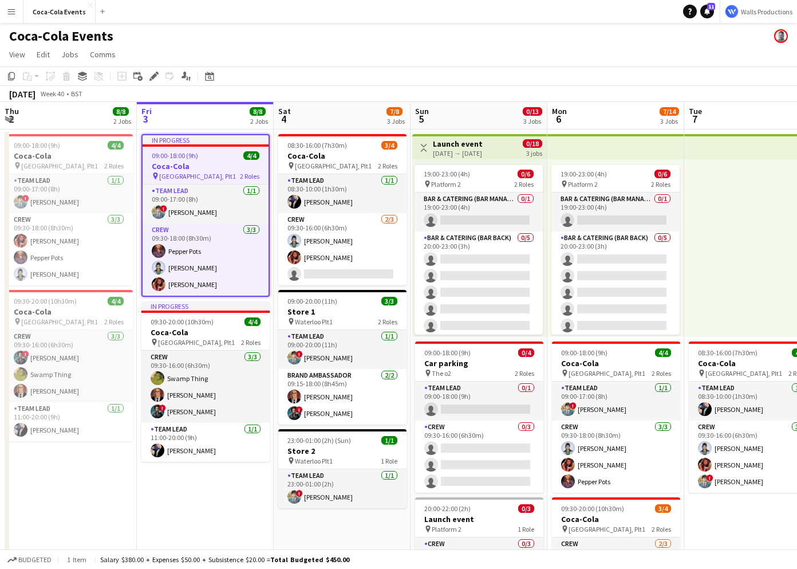
scroll to position [0, 284]
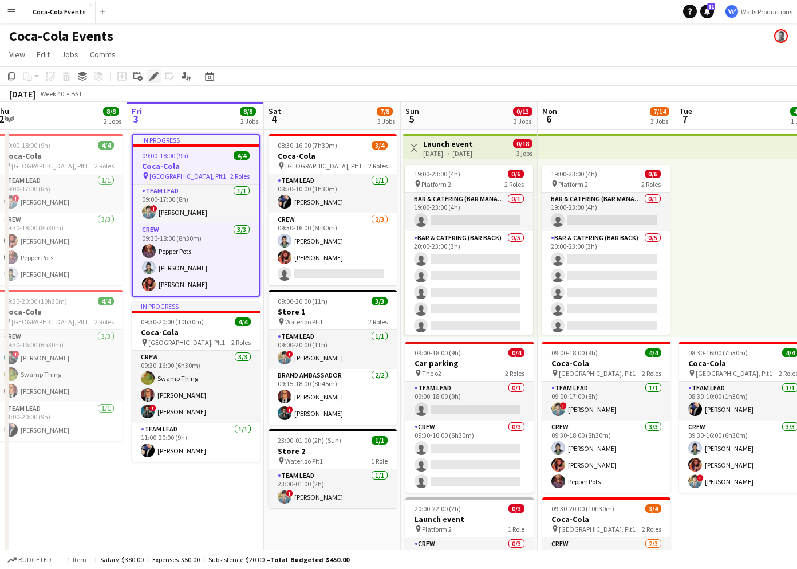
click at [151, 76] on icon "Edit" at bounding box center [153, 76] width 9 height 9
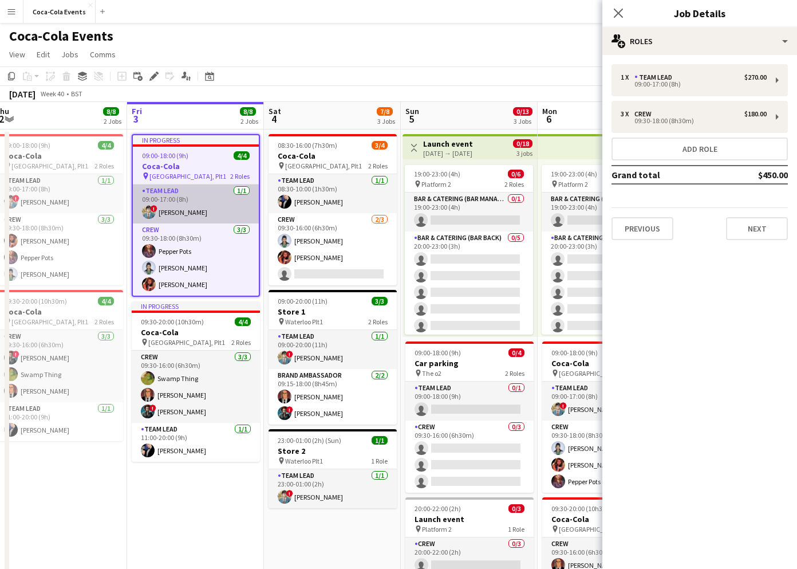
click at [170, 206] on app-card-role "Team Lead 1/1 09:00-17:00 (8h) ! Clark Kent" at bounding box center [196, 203] width 126 height 39
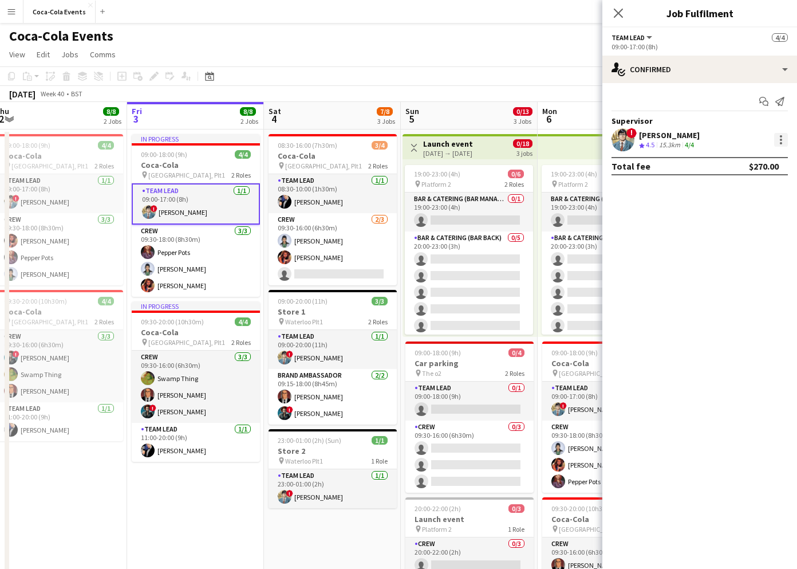
click at [785, 142] on div at bounding box center [781, 140] width 14 height 14
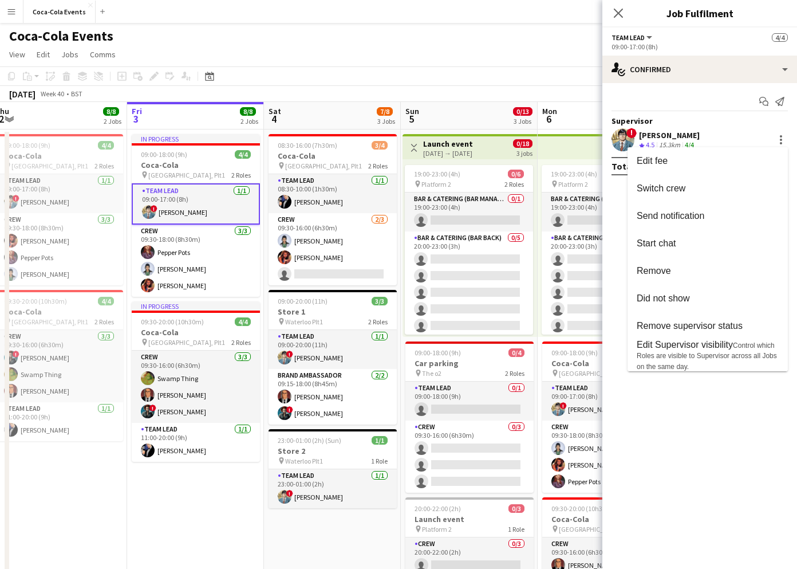
click at [183, 158] on div at bounding box center [398, 284] width 797 height 569
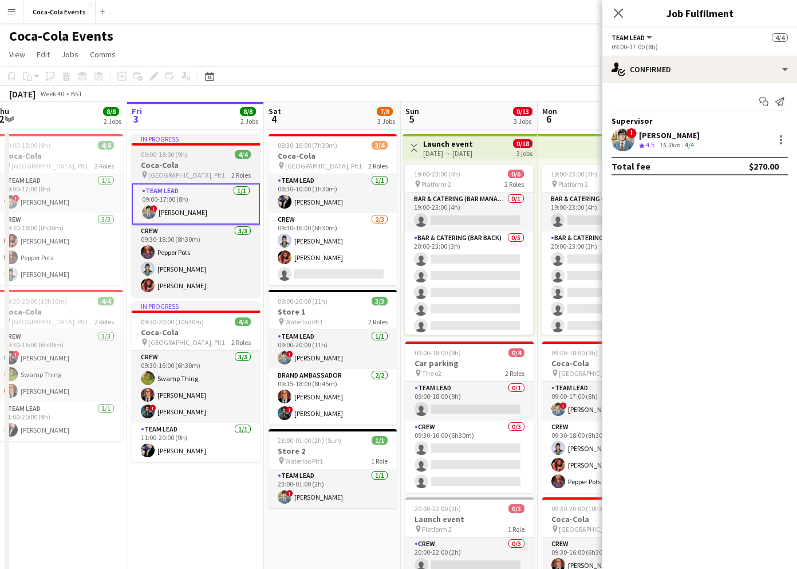
click at [173, 163] on h3 "Coca-Cola" at bounding box center [196, 165] width 128 height 10
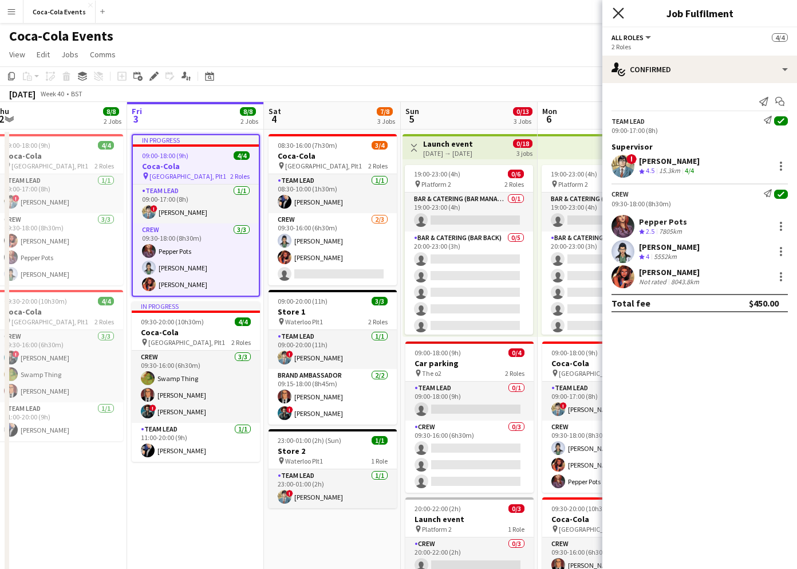
click at [617, 11] on icon at bounding box center [618, 12] width 11 height 11
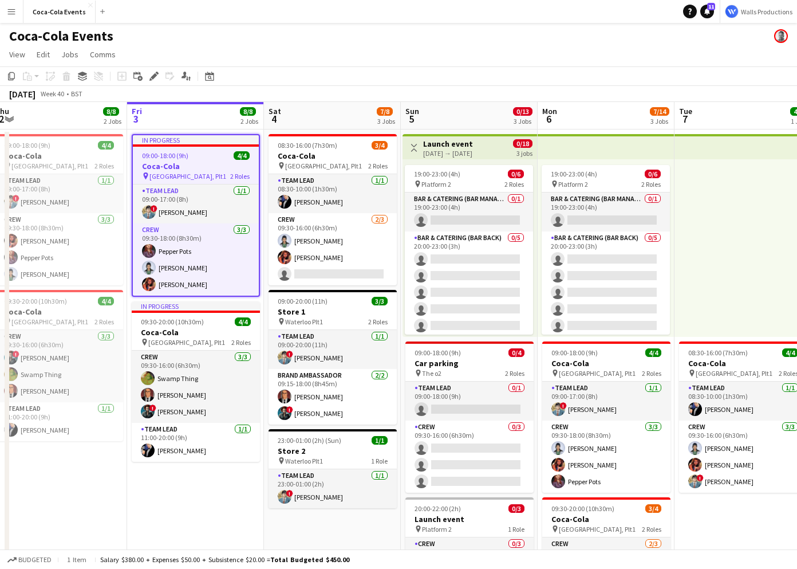
click at [11, 15] on app-icon "Menu" at bounding box center [11, 11] width 9 height 9
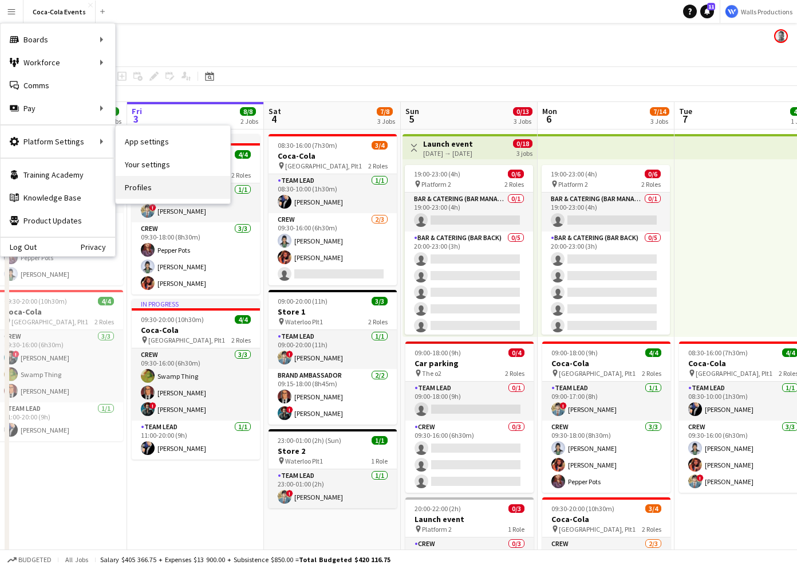
click at [140, 186] on link "Profiles" at bounding box center [173, 187] width 115 height 23
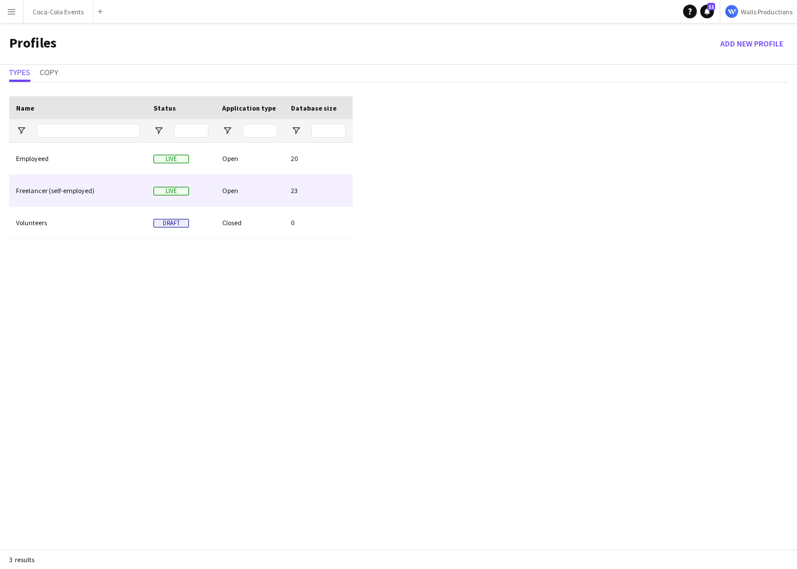
click at [60, 191] on div "Freelancer (self-employed)" at bounding box center [77, 191] width 137 height 32
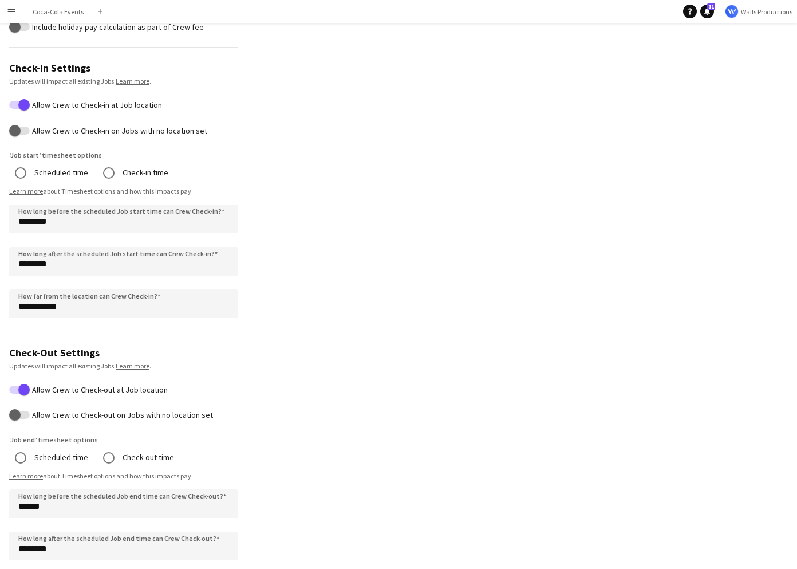
scroll to position [494, 0]
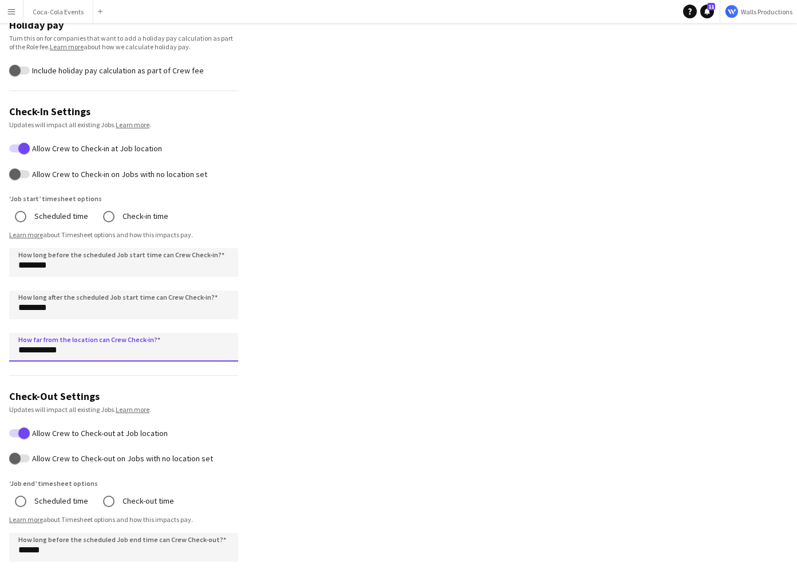
drag, startPoint x: 71, startPoint y: 350, endPoint x: -2, endPoint y: 350, distance: 73.3
click at [0, 350] on html "Menu Boards Boards Boards All jobs Status Workforce Workforce My Workforce Recr…" at bounding box center [398, 162] width 797 height 1313
click at [22, 353] on input "**********" at bounding box center [123, 347] width 229 height 29
type input "*********"
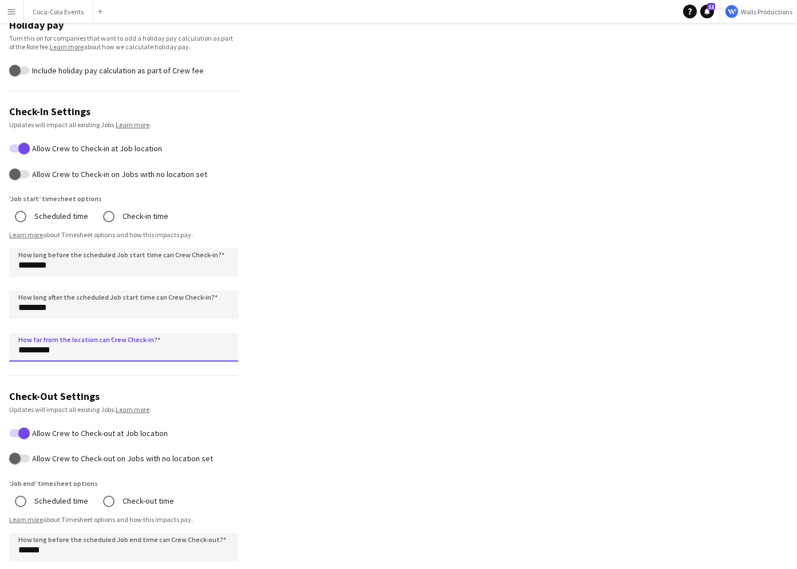
drag, startPoint x: 81, startPoint y: 348, endPoint x: 13, endPoint y: 348, distance: 68.2
click at [13, 348] on input "*********" at bounding box center [123, 347] width 229 height 29
click at [572, 333] on app-profile-settings "**********" at bounding box center [398, 185] width 797 height 1268
click at [9, 11] on app-icon "Menu" at bounding box center [11, 11] width 9 height 9
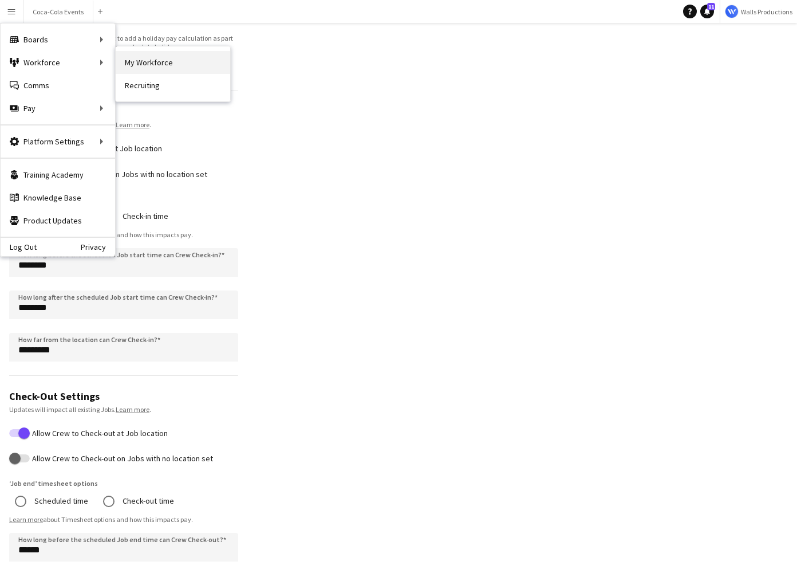
click at [164, 67] on link "My Workforce" at bounding box center [173, 62] width 115 height 23
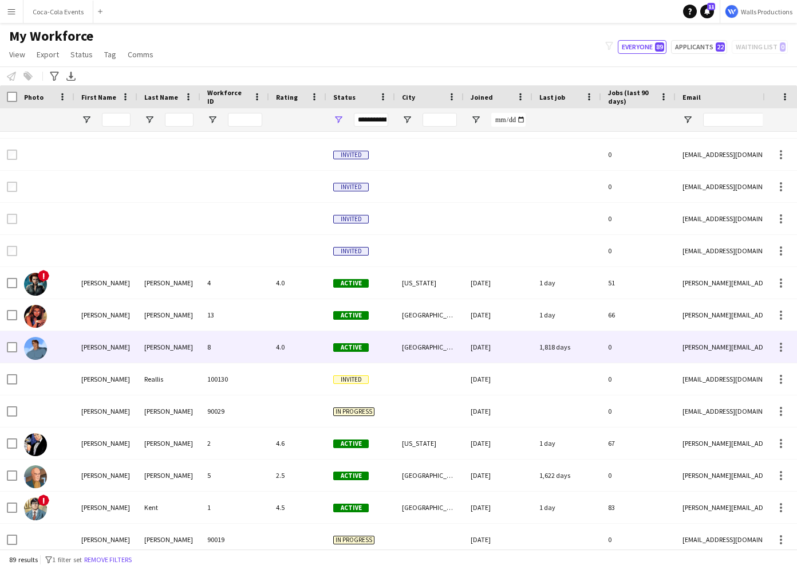
scroll to position [38, 0]
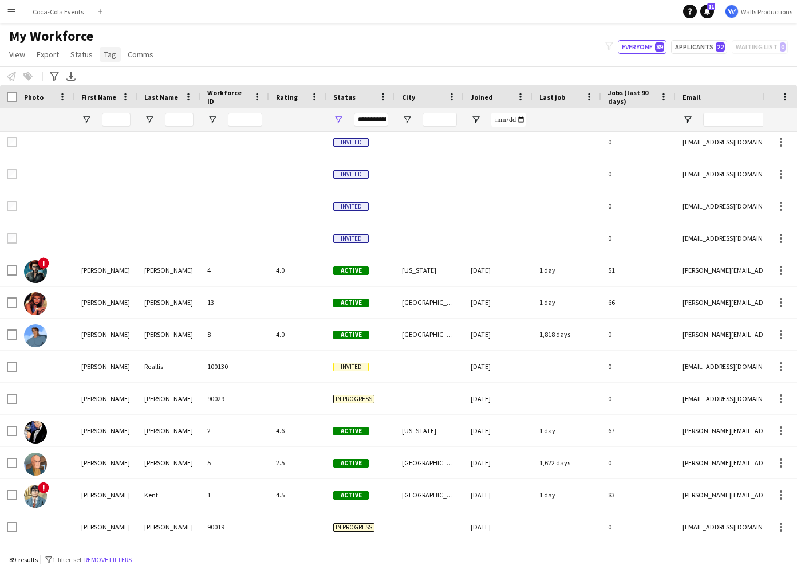
click at [106, 58] on span "Tag" at bounding box center [110, 54] width 12 height 10
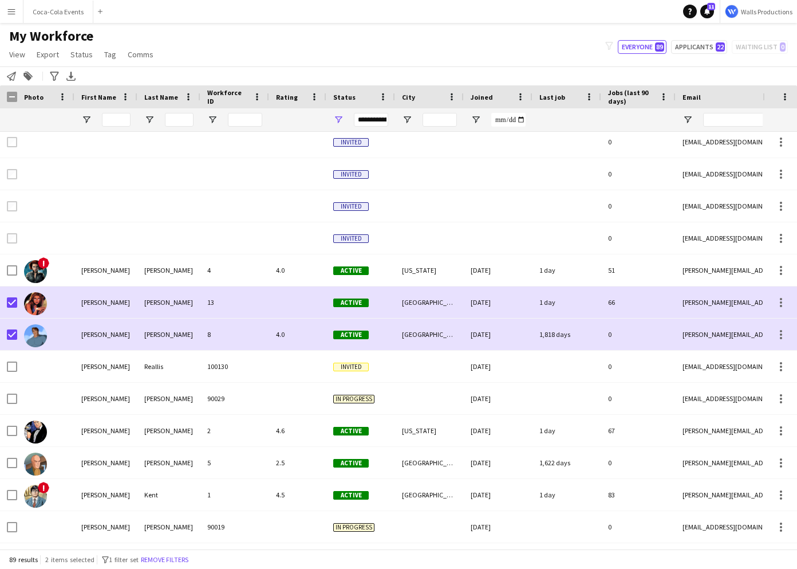
click at [109, 46] on app-page-menu "View Views Default view New view Update view Delete view Edit name Customise vi…" at bounding box center [82, 56] width 165 height 22
click at [109, 54] on span "Tag" at bounding box center [110, 54] width 12 height 10
click at [176, 45] on div "My Workforce View Views Default view New view Update view Delete view Edit name…" at bounding box center [398, 46] width 797 height 39
click at [15, 15] on app-icon "Menu" at bounding box center [11, 11] width 9 height 9
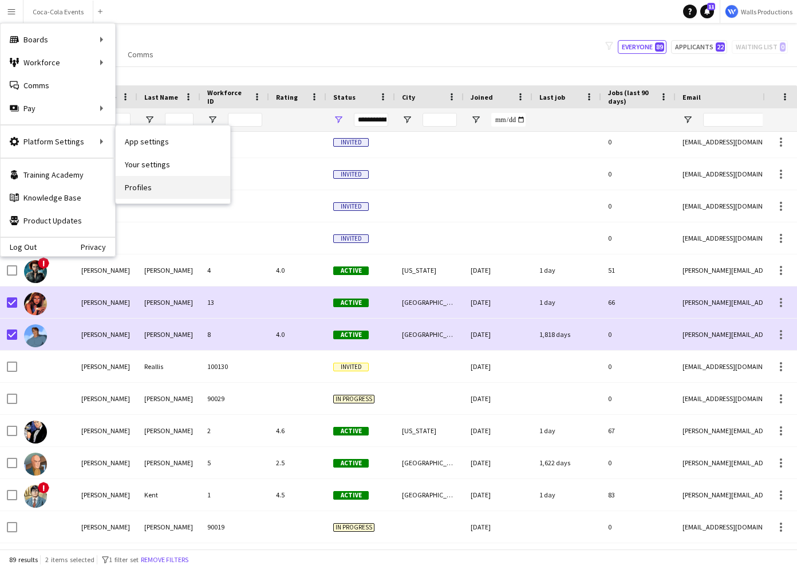
click at [151, 182] on link "Profiles" at bounding box center [173, 187] width 115 height 23
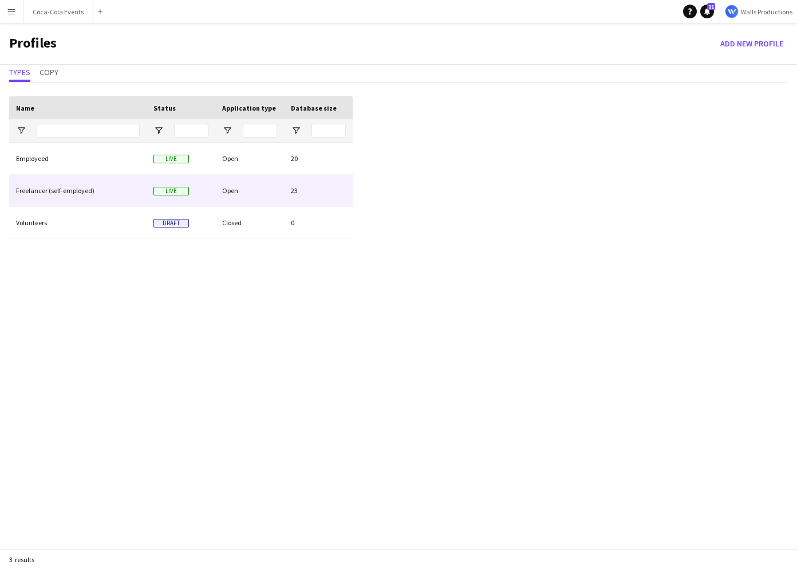
click at [41, 183] on div "Freelancer (self-employed)" at bounding box center [77, 191] width 137 height 32
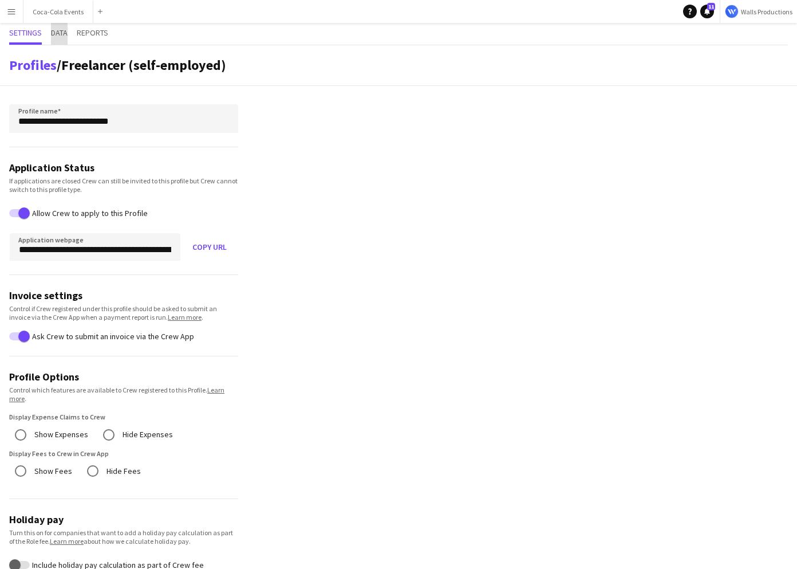
click at [63, 32] on span "Data" at bounding box center [59, 33] width 17 height 8
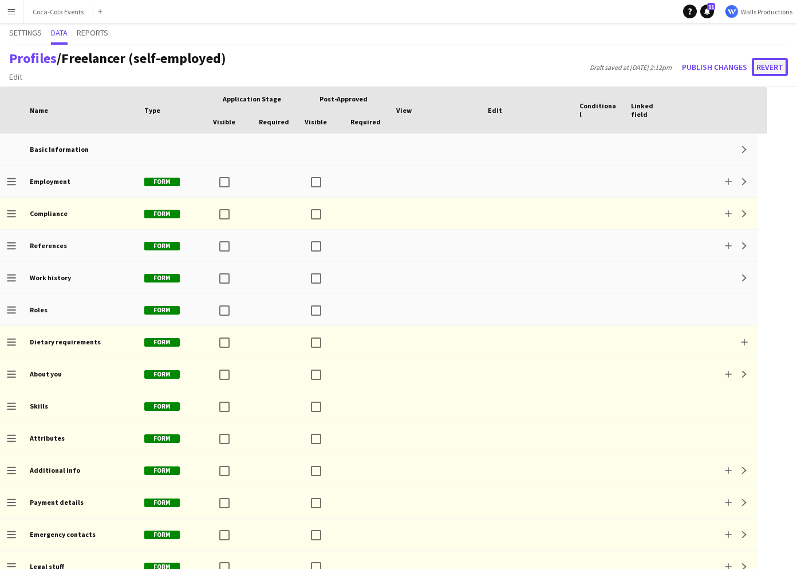
click at [768, 67] on button "Revert" at bounding box center [770, 67] width 36 height 18
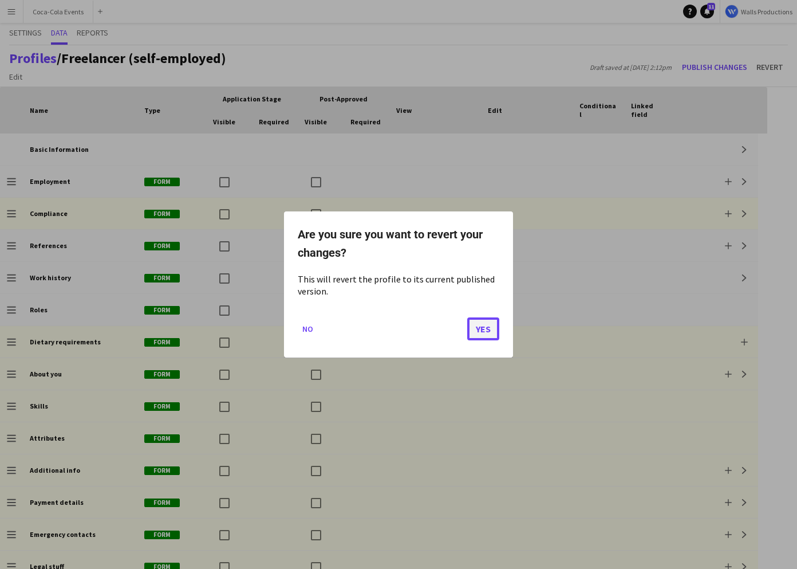
click at [472, 325] on button "Yes" at bounding box center [483, 328] width 32 height 23
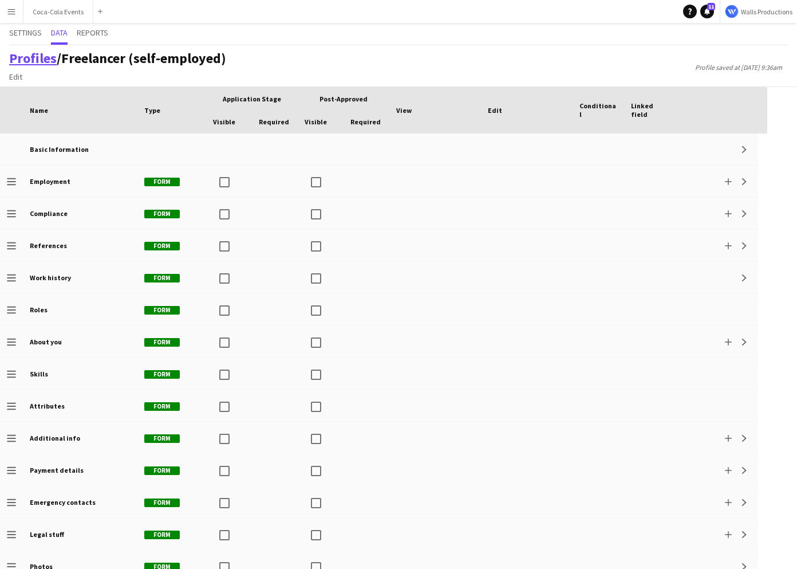
click at [27, 59] on link "Profiles" at bounding box center [33, 58] width 48 height 18
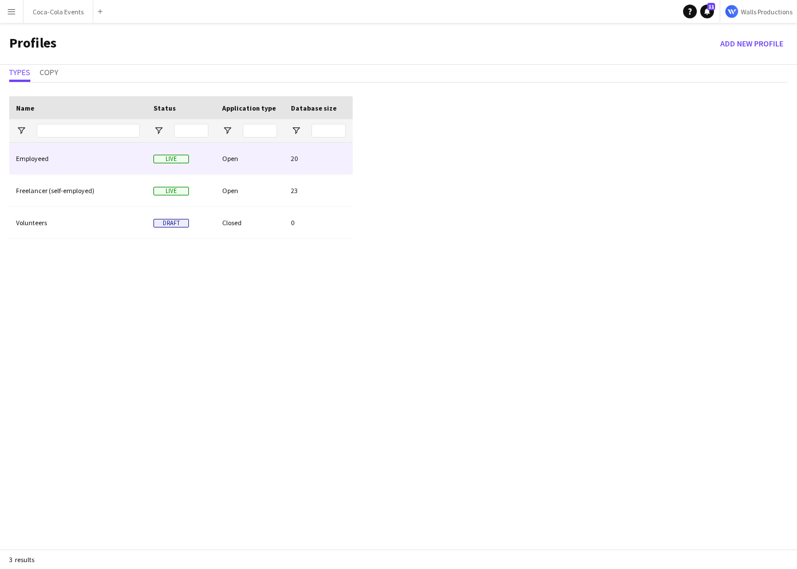
click at [39, 154] on div "Employeed" at bounding box center [77, 159] width 137 height 32
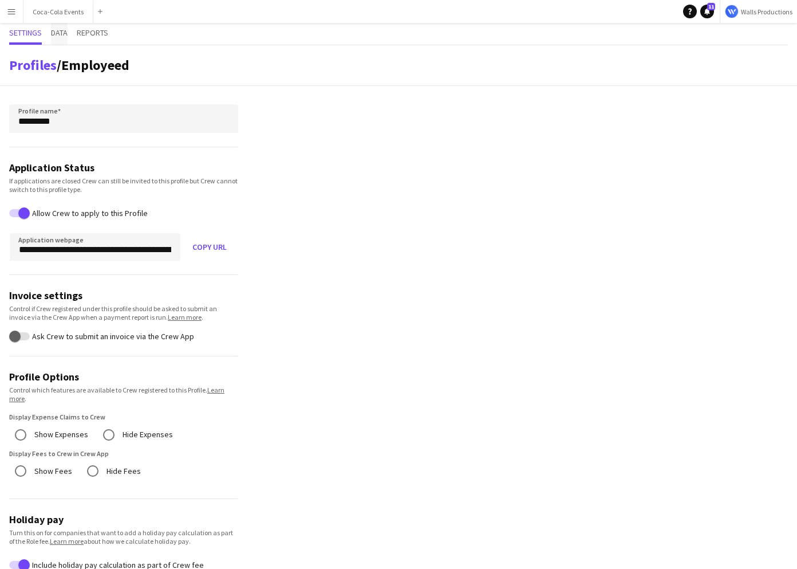
click at [61, 34] on span "Data" at bounding box center [59, 33] width 17 height 8
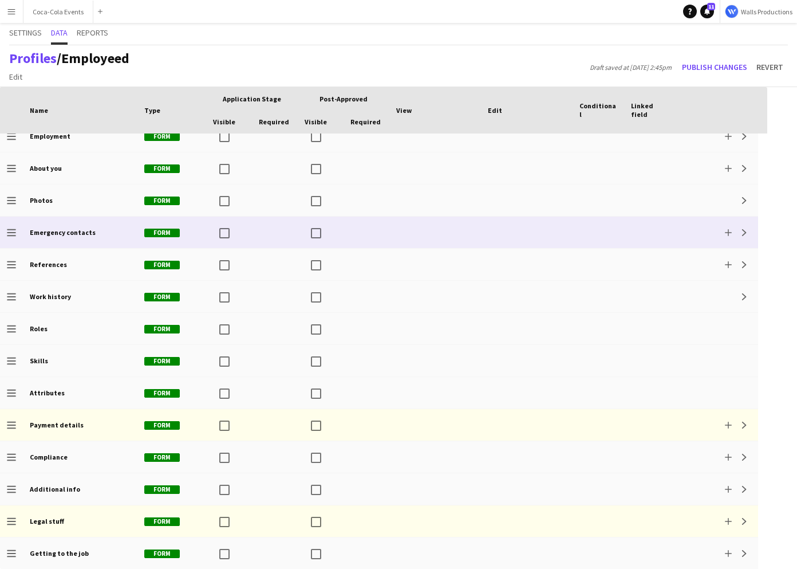
scroll to position [43, 0]
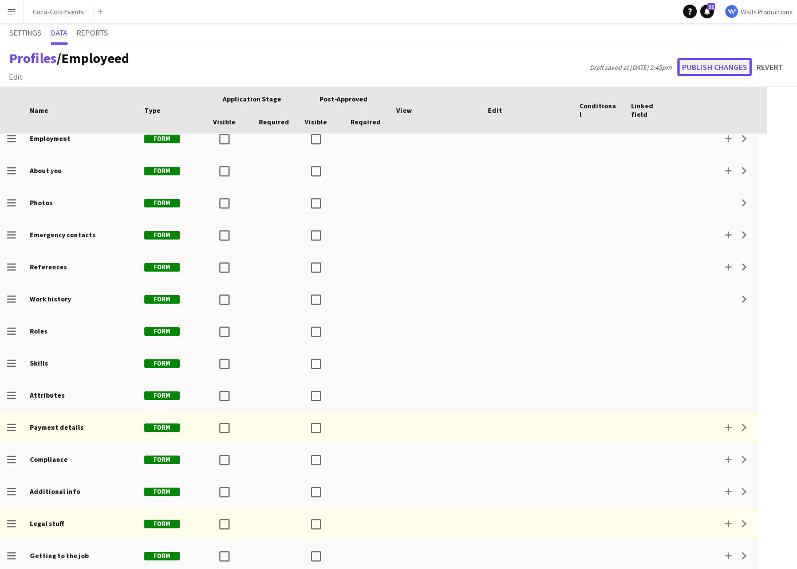
click at [750, 71] on button "Publish changes" at bounding box center [715, 67] width 74 height 18
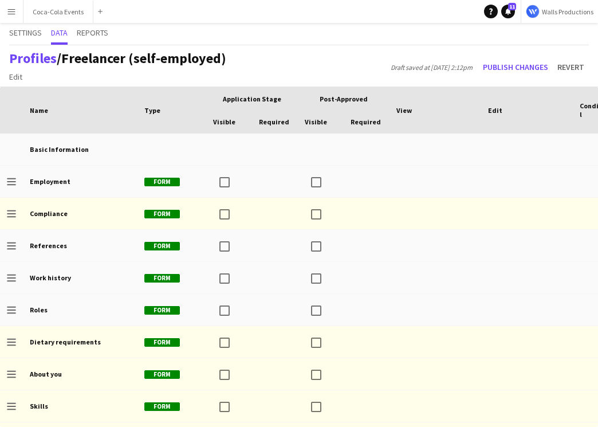
scroll to position [43, 0]
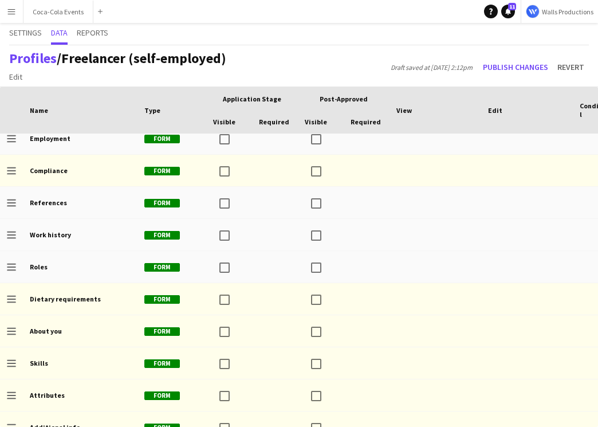
click at [13, 9] on app-icon "Menu" at bounding box center [11, 11] width 9 height 9
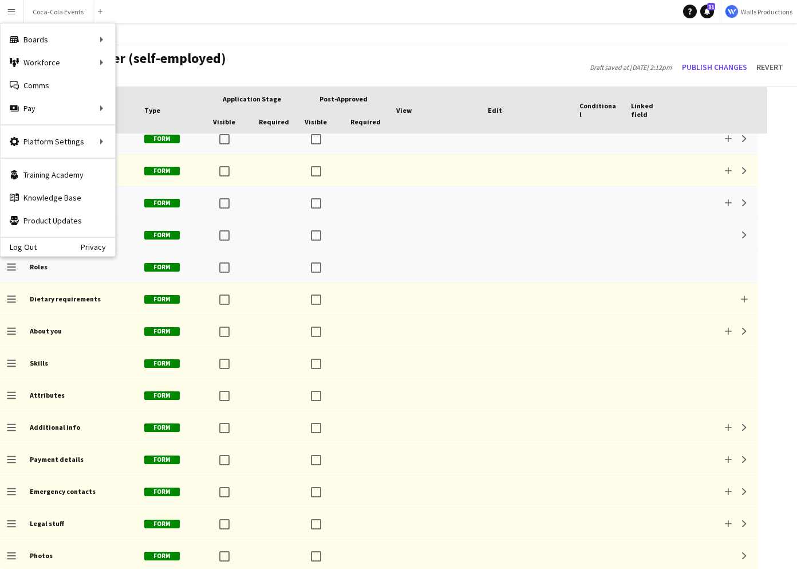
click at [17, 10] on button "Menu" at bounding box center [11, 11] width 23 height 23
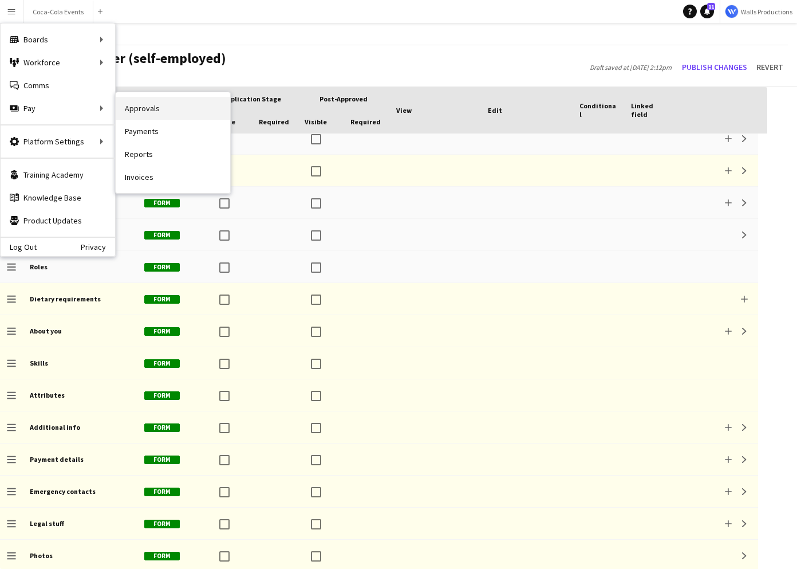
click at [172, 108] on link "Approvals" at bounding box center [173, 108] width 115 height 23
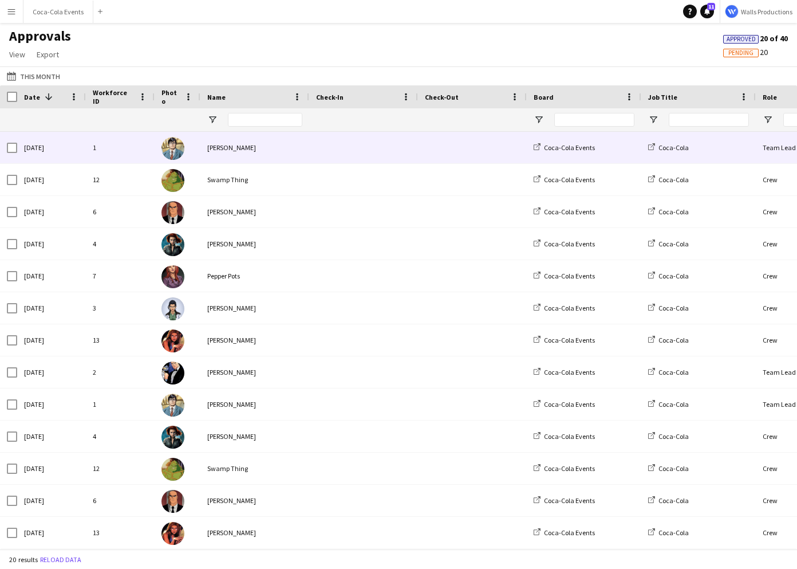
click at [41, 149] on div "[DATE]" at bounding box center [51, 148] width 69 height 32
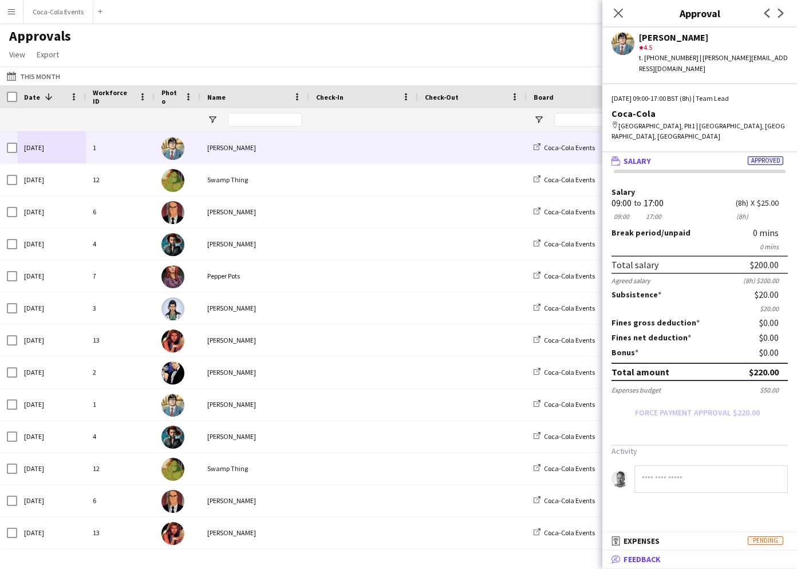
click at [597, 426] on span "Feedback" at bounding box center [642, 559] width 37 height 10
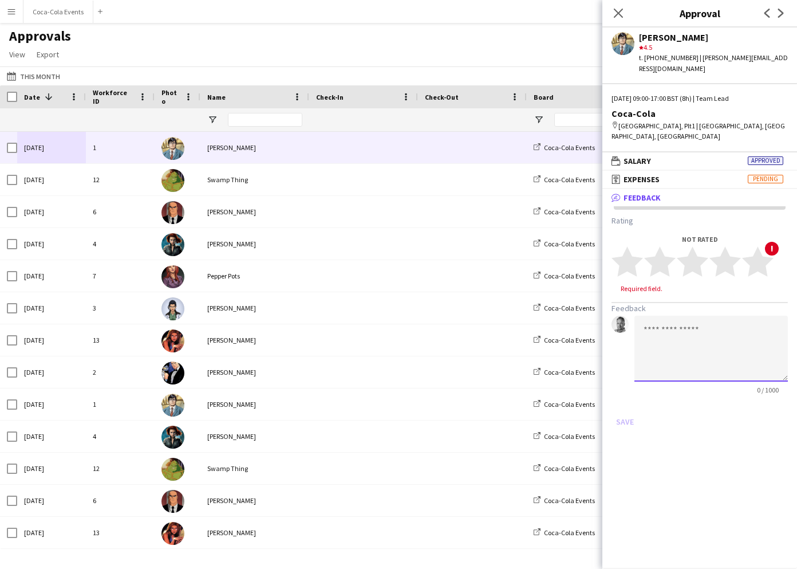
click at [597, 320] on textarea at bounding box center [712, 349] width 154 height 66
click at [9, 11] on app-icon "Menu" at bounding box center [11, 11] width 9 height 9
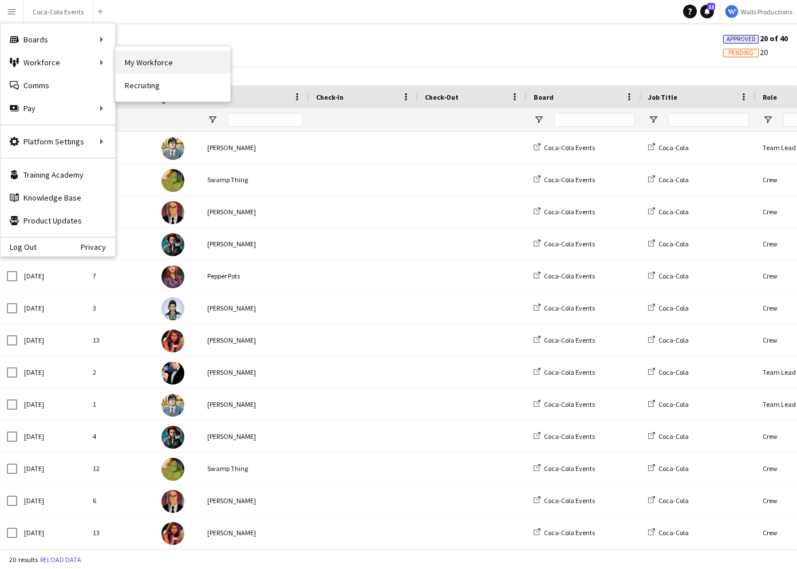
click at [166, 62] on link "My Workforce" at bounding box center [173, 62] width 115 height 23
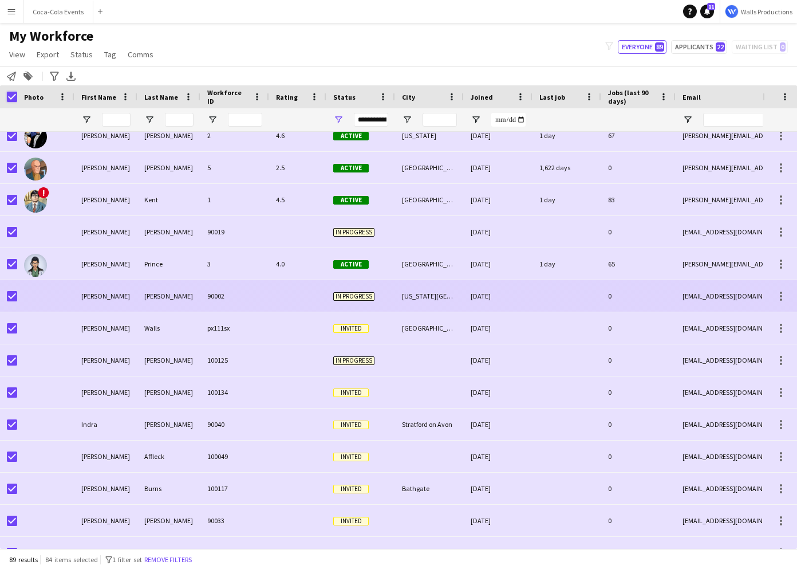
scroll to position [356, 0]
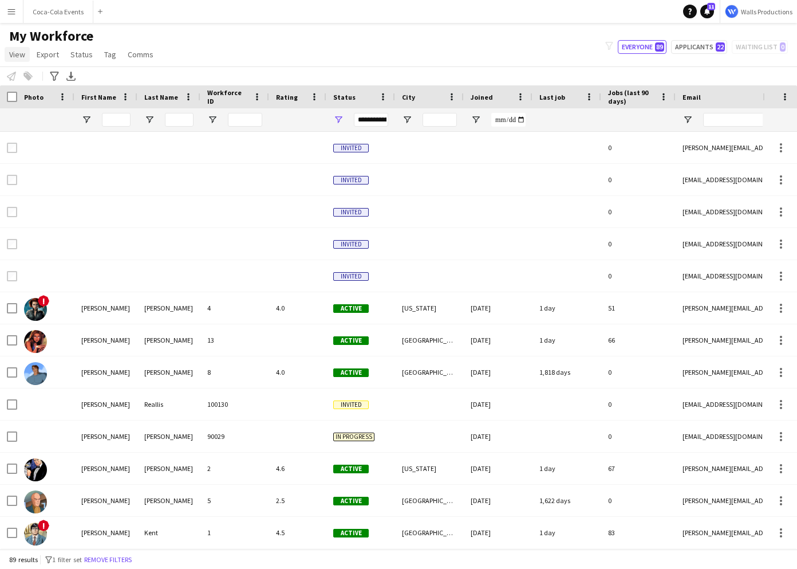
click at [18, 54] on span "View" at bounding box center [17, 54] width 16 height 10
click at [29, 110] on span "Customise view" at bounding box center [41, 113] width 54 height 10
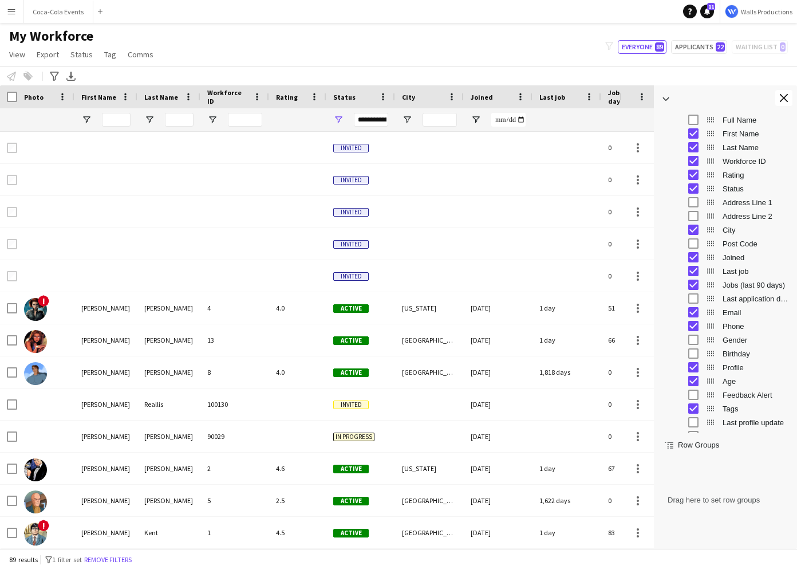
scroll to position [50, 0]
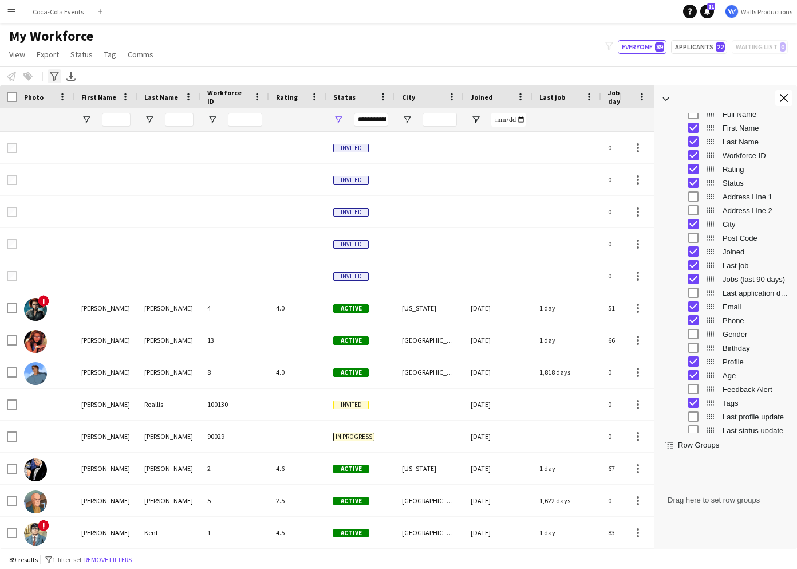
click at [53, 72] on icon at bounding box center [54, 76] width 9 height 9
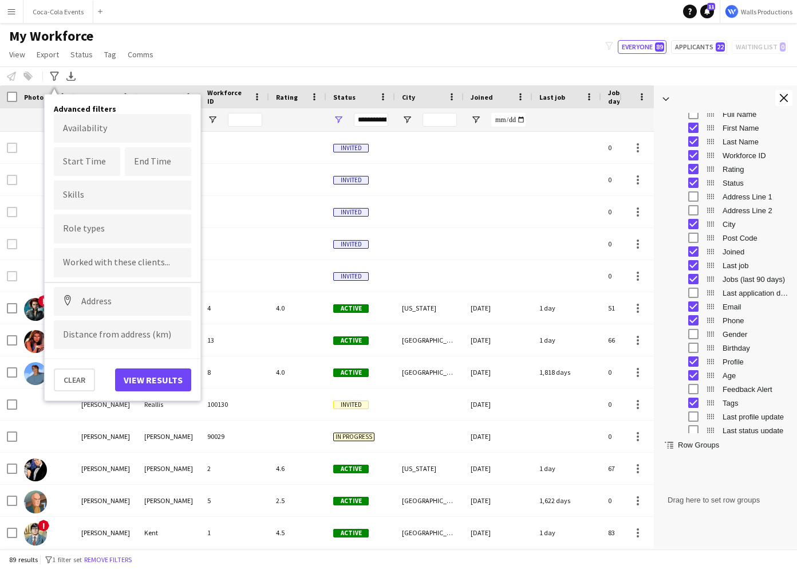
click at [80, 236] on div at bounding box center [122, 228] width 137 height 29
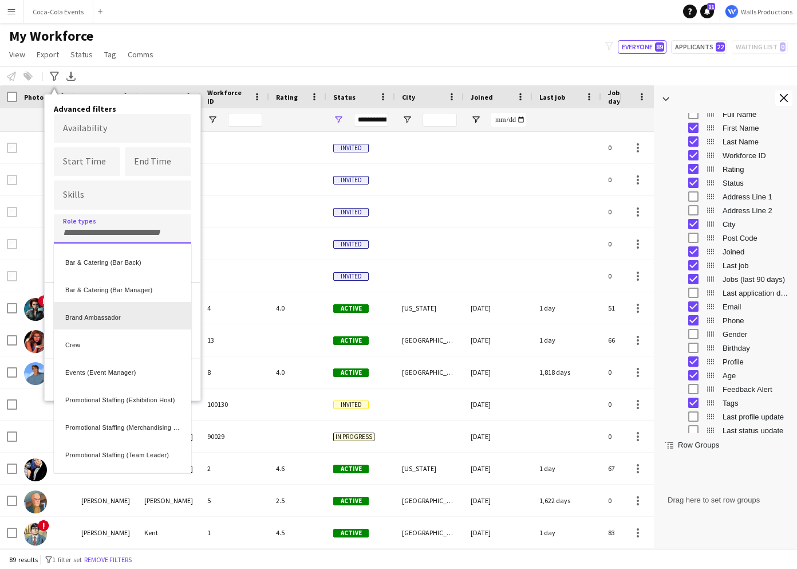
click at [109, 321] on div "Brand Ambassador" at bounding box center [122, 315] width 137 height 27
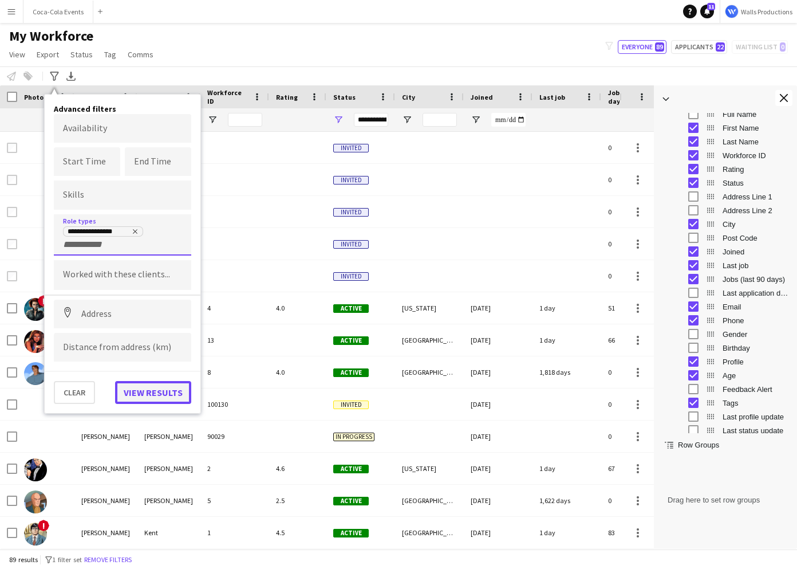
click at [152, 398] on button "View results" at bounding box center [153, 392] width 76 height 23
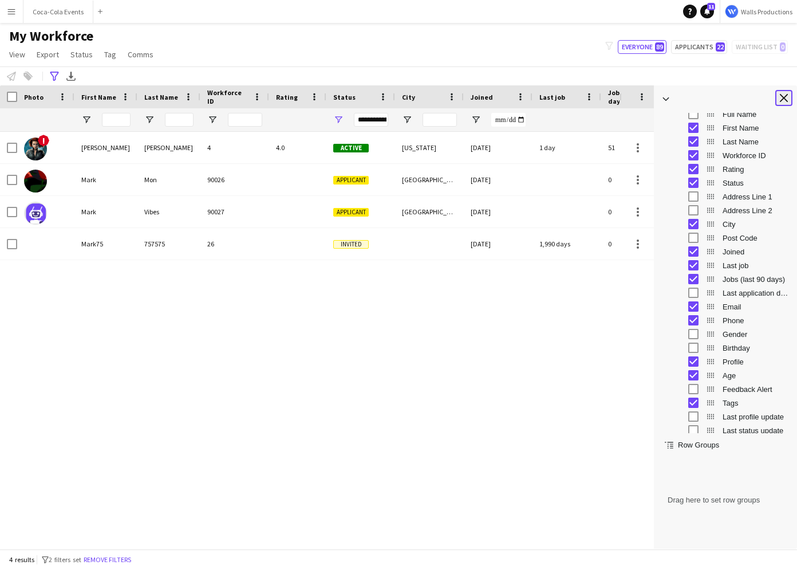
click at [597, 96] on app-icon "Close tool panel" at bounding box center [784, 98] width 8 height 8
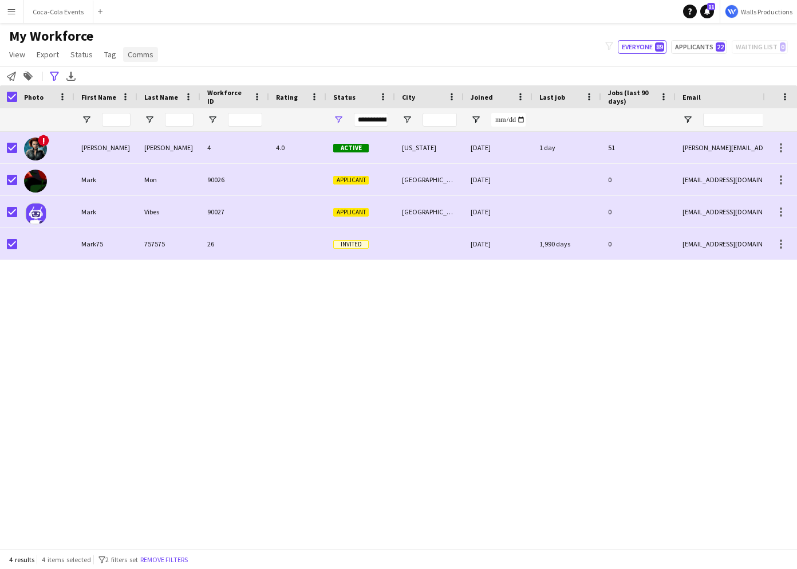
click at [151, 56] on link "Comms" at bounding box center [140, 54] width 35 height 15
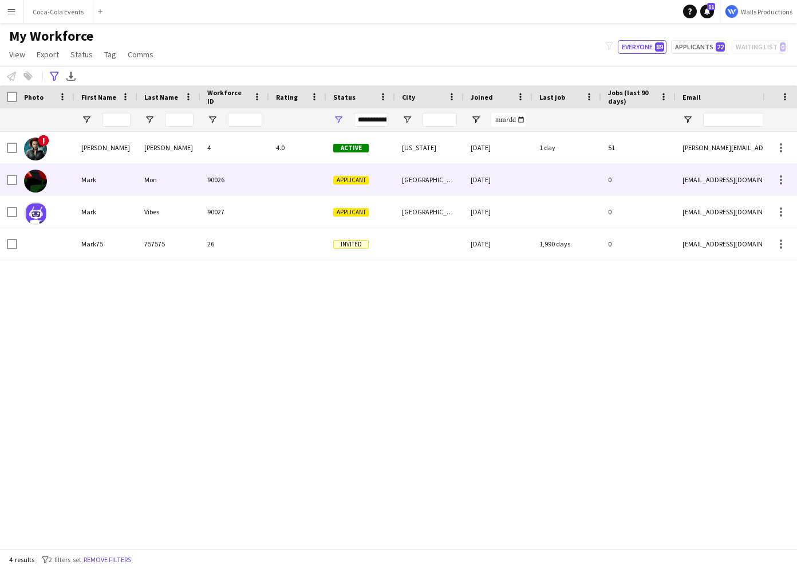
click at [340, 185] on div "Applicant" at bounding box center [360, 180] width 69 height 32
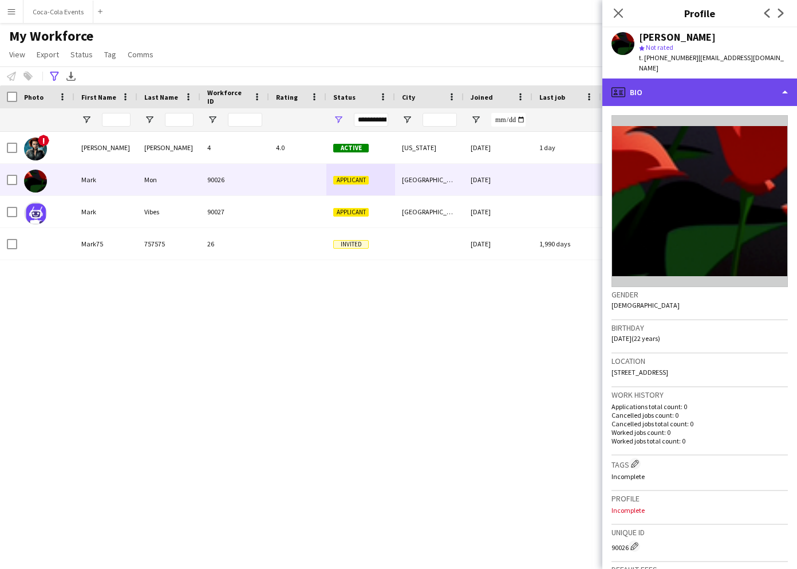
click at [597, 80] on div "profile Bio" at bounding box center [700, 91] width 195 height 27
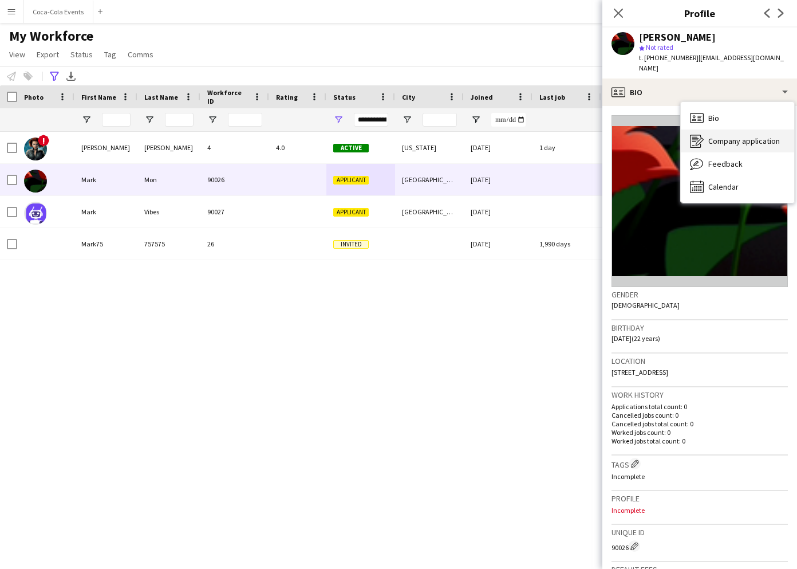
click at [597, 136] on span "Company application" at bounding box center [745, 141] width 72 height 10
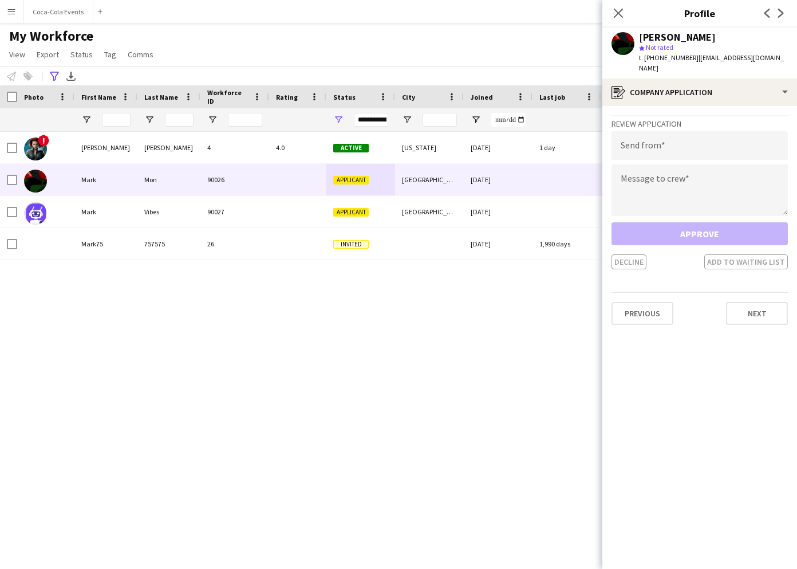
click at [14, 14] on app-icon "Menu" at bounding box center [11, 11] width 9 height 9
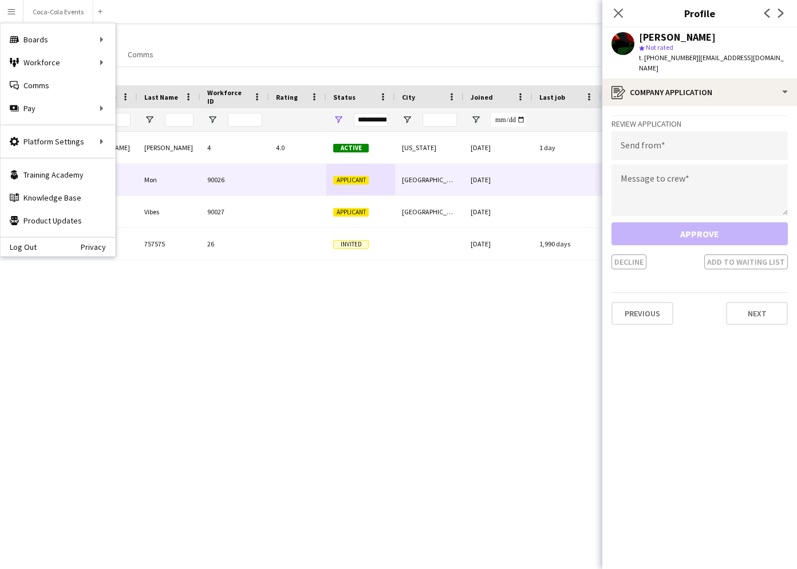
click at [24, 253] on div "Log Out Privacy" at bounding box center [58, 246] width 115 height 19
click at [24, 250] on link "Log Out" at bounding box center [19, 246] width 36 height 9
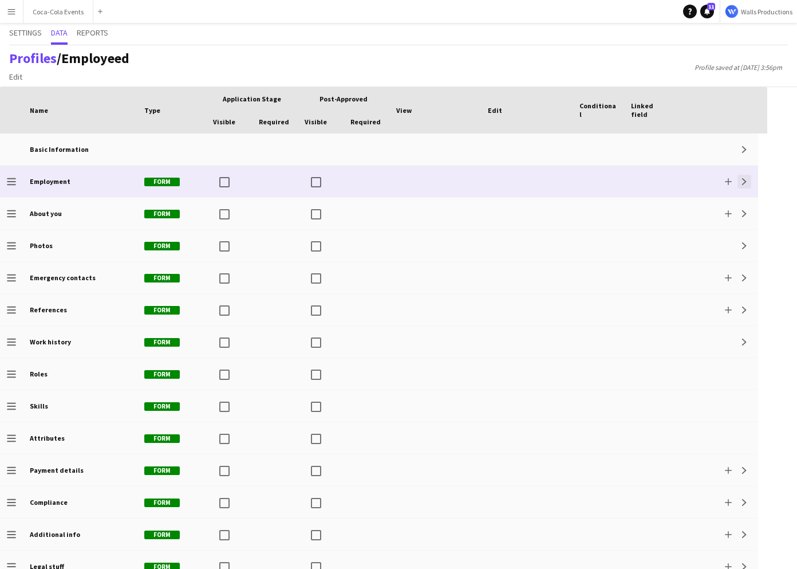
click at [744, 182] on app-icon "Expand" at bounding box center [744, 181] width 7 height 7
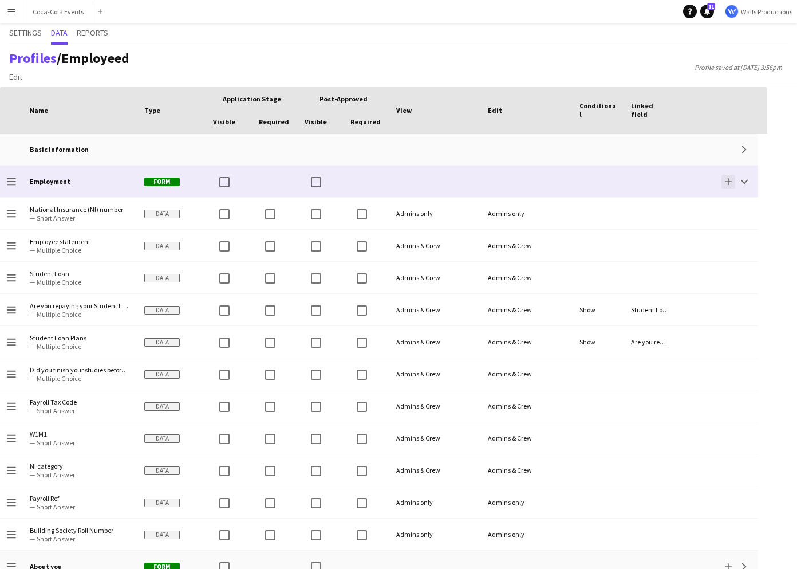
click at [731, 180] on app-icon "Add" at bounding box center [728, 181] width 7 height 7
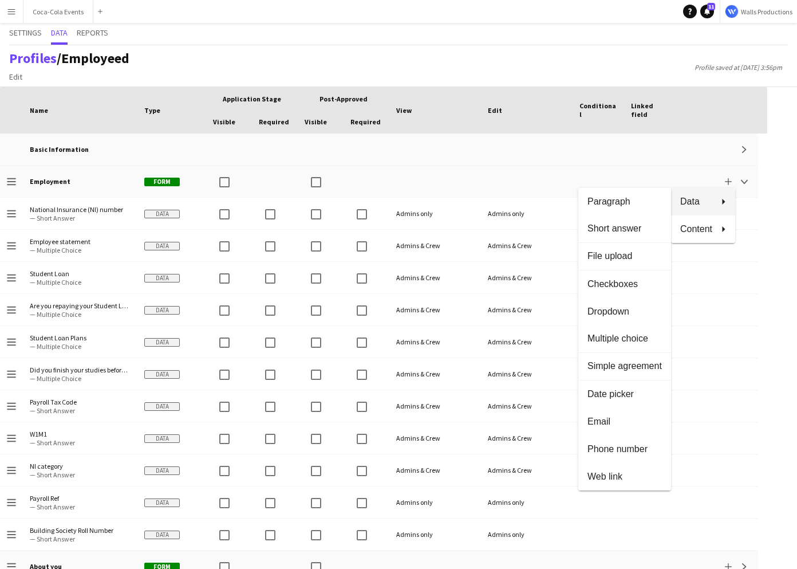
click at [11, 9] on div at bounding box center [398, 284] width 797 height 569
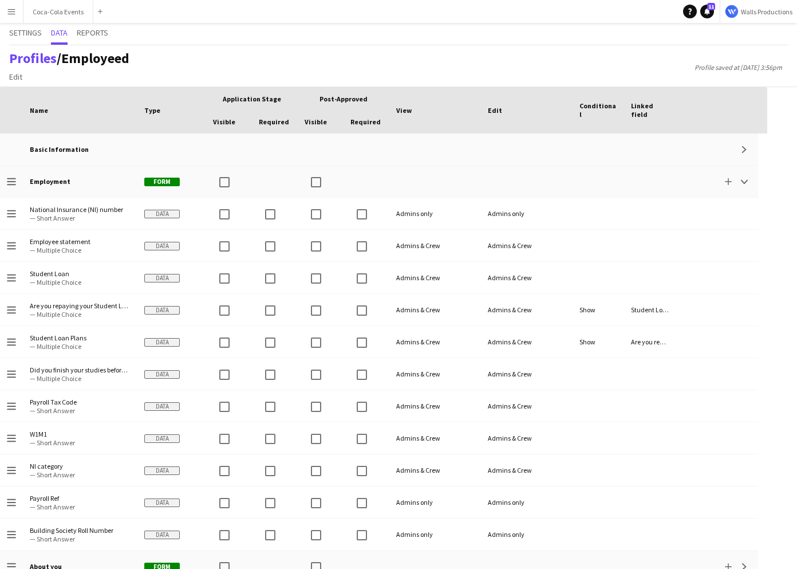
click at [10, 11] on app-icon "Menu" at bounding box center [11, 11] width 9 height 9
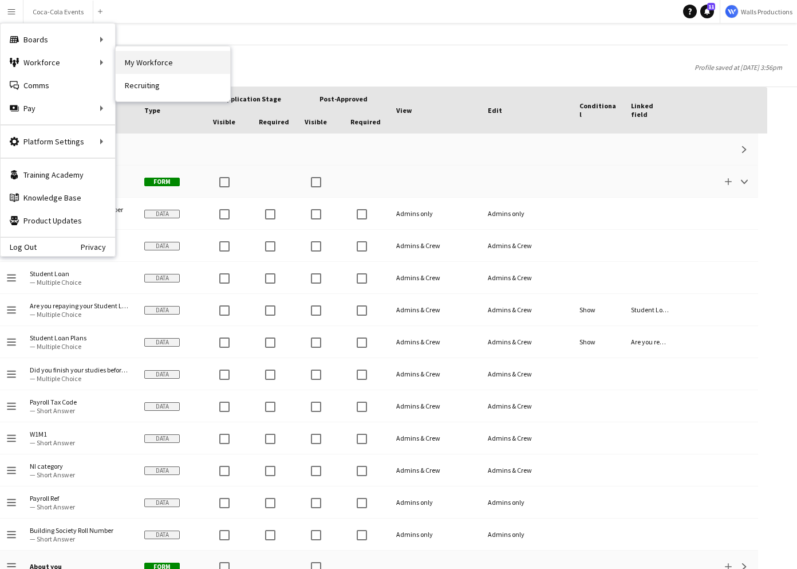
click at [142, 64] on link "My Workforce" at bounding box center [173, 62] width 115 height 23
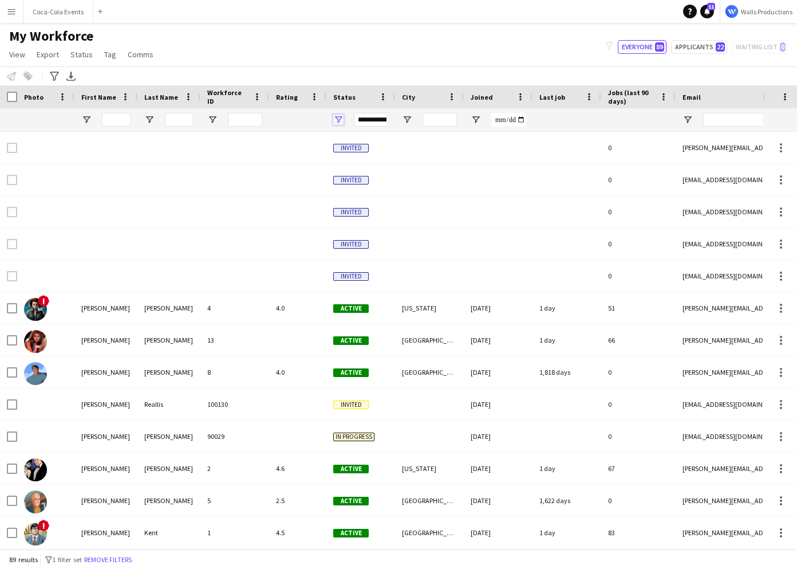
click at [339, 120] on span "Open Filter Menu" at bounding box center [338, 120] width 10 height 10
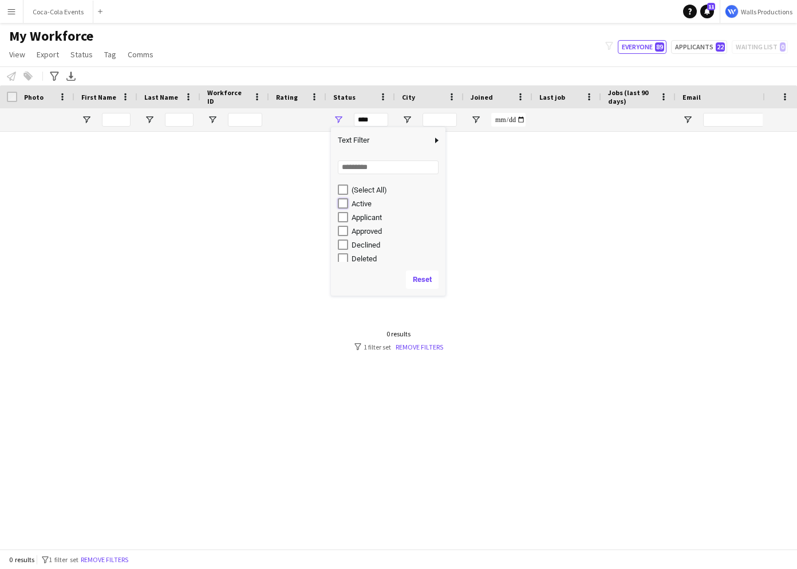
type input "**********"
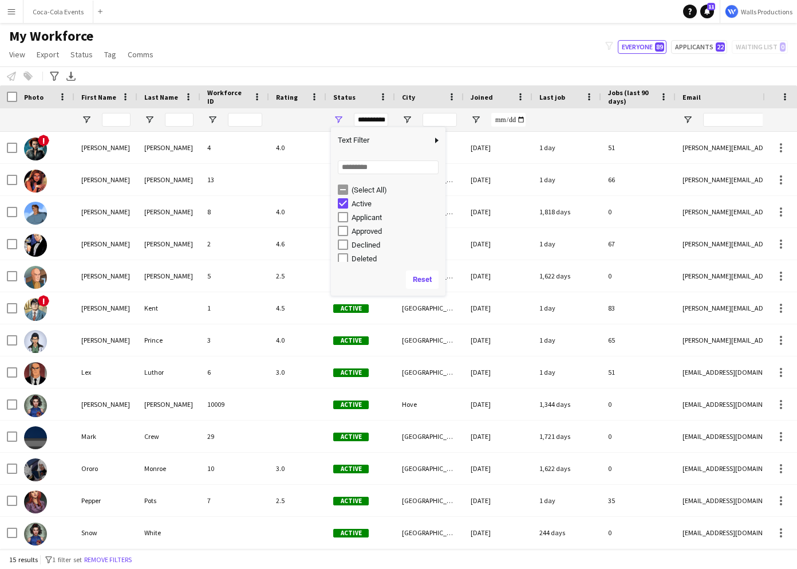
click at [384, 69] on div "Notify workforce Add to tag Select at least one crew to tag him or her. Advance…" at bounding box center [398, 75] width 797 height 19
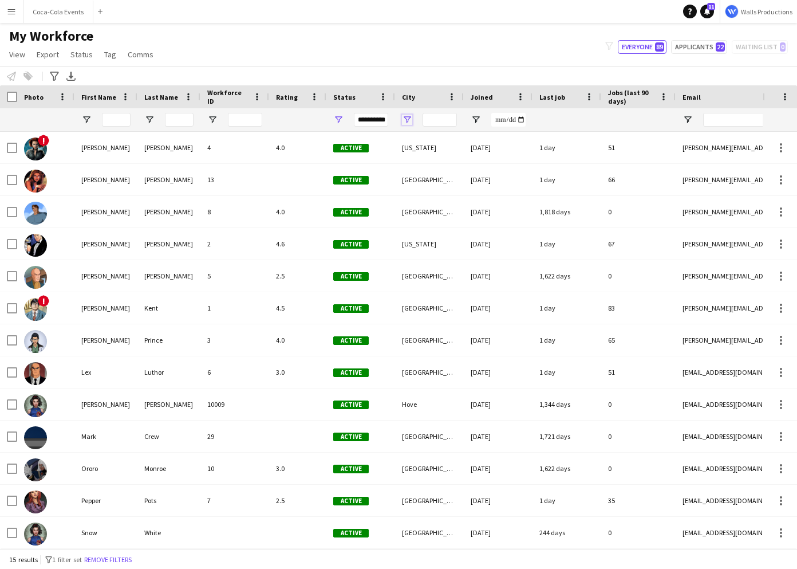
click at [409, 118] on span "Open Filter Menu" at bounding box center [407, 120] width 10 height 10
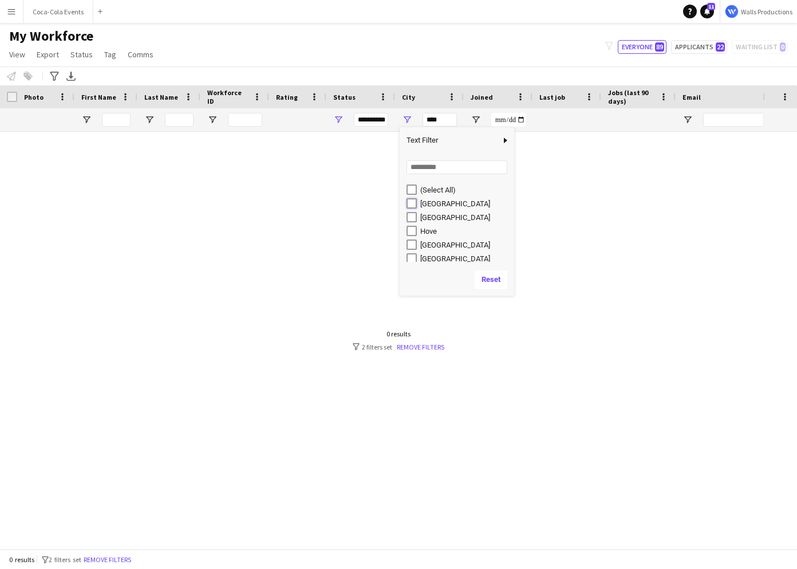
type input "**********"
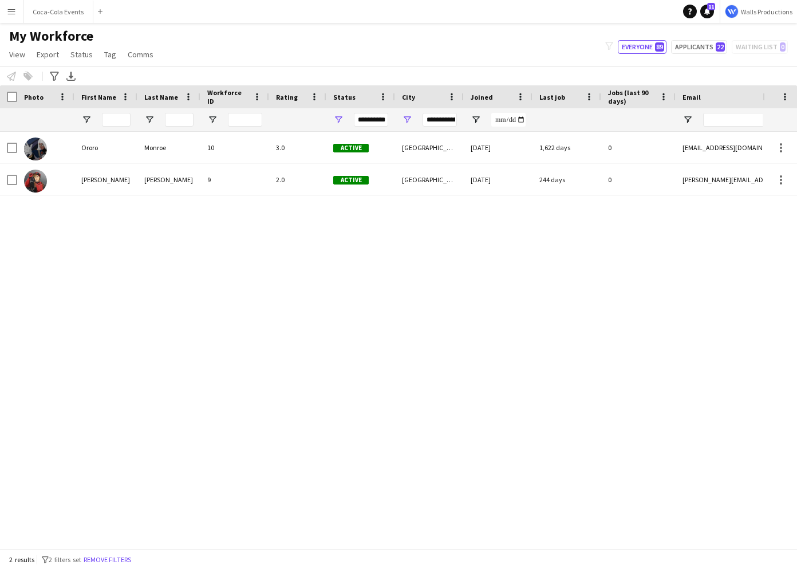
click at [340, 265] on div "Ororo Monroe 10 3.0 Active Brighton 20-11-2018 1,622 days 0 ororo+demo-vfetq@li…" at bounding box center [381, 340] width 763 height 417
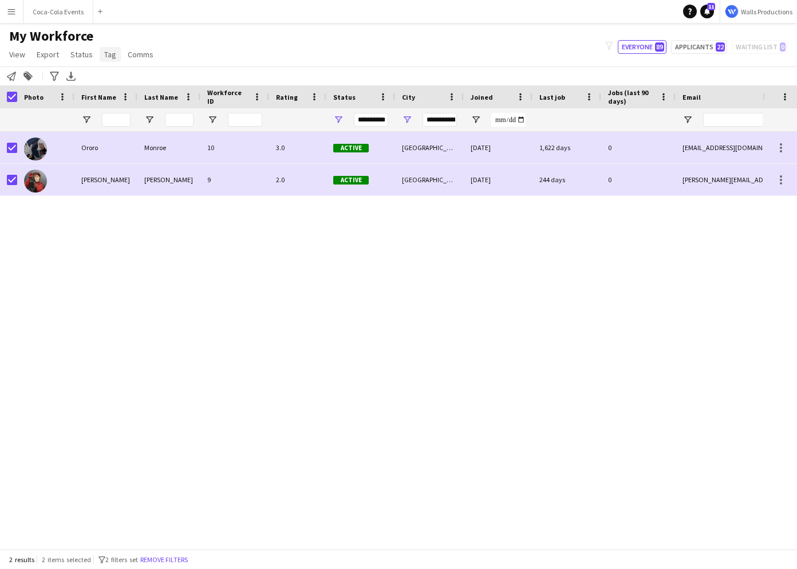
click at [105, 58] on span "Tag" at bounding box center [110, 54] width 12 height 10
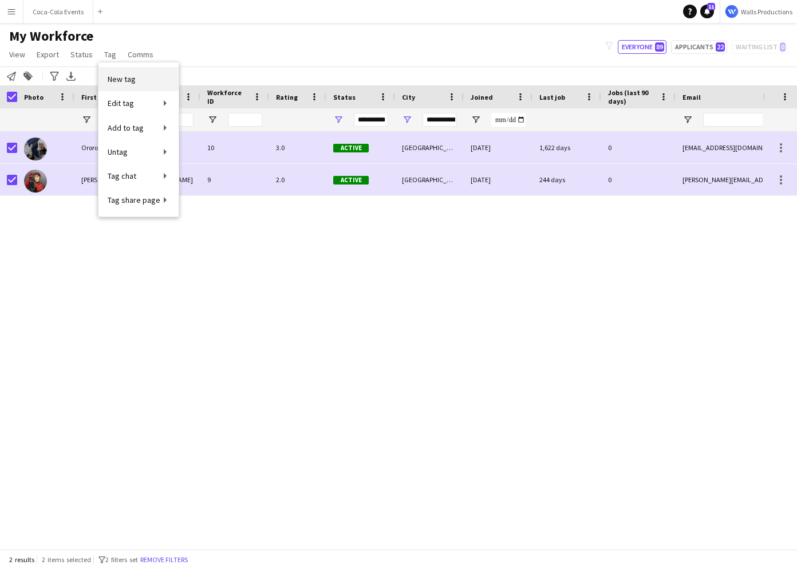
click at [139, 75] on link "New tag" at bounding box center [139, 79] width 80 height 24
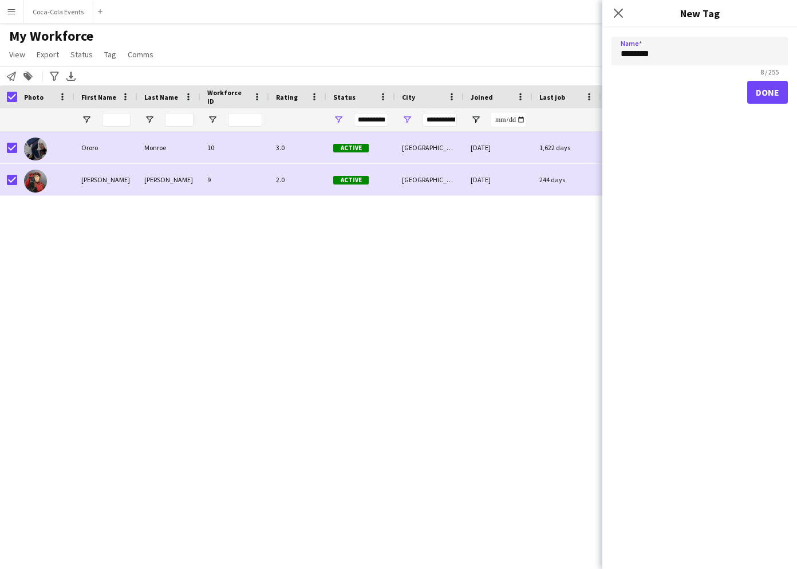
type input "********"
click at [770, 88] on button "Done" at bounding box center [767, 92] width 41 height 23
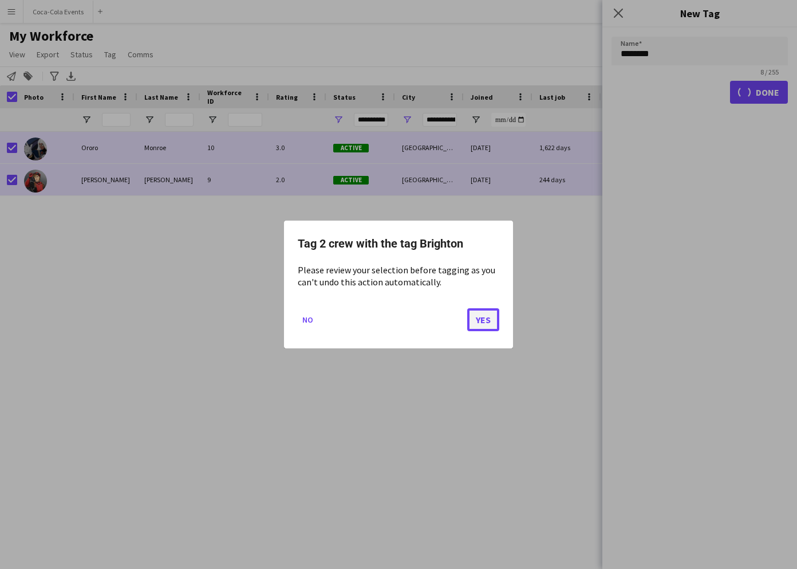
click at [493, 327] on button "Yes" at bounding box center [483, 319] width 32 height 23
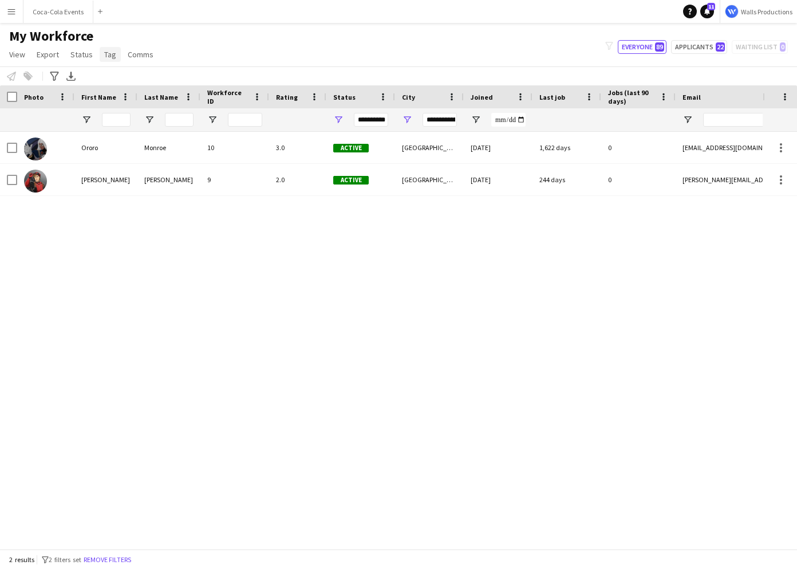
click at [108, 58] on span "Tag" at bounding box center [110, 54] width 12 height 10
click at [414, 38] on div "My Workforce View Views Default view New view Update view Delete view Edit name…" at bounding box center [398, 46] width 797 height 39
click at [341, 118] on span "Open Filter Menu" at bounding box center [338, 120] width 10 height 10
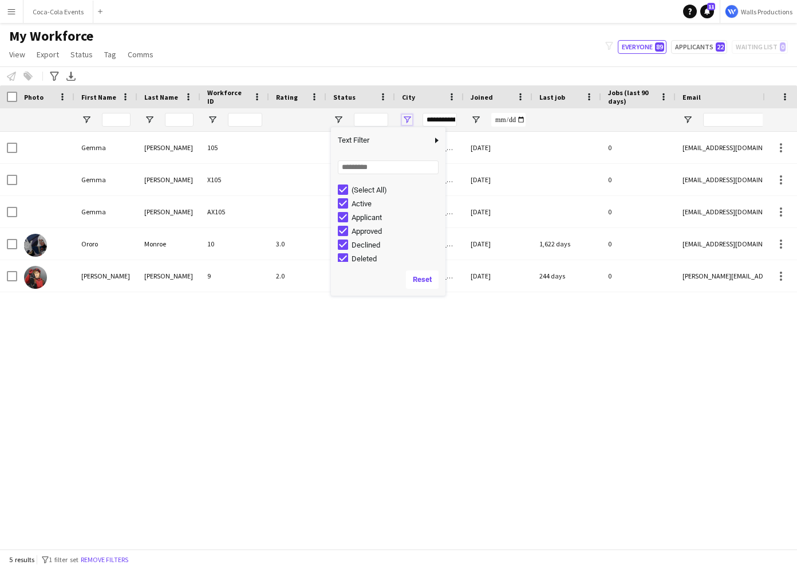
click at [408, 116] on span "Open Filter Menu" at bounding box center [407, 120] width 10 height 10
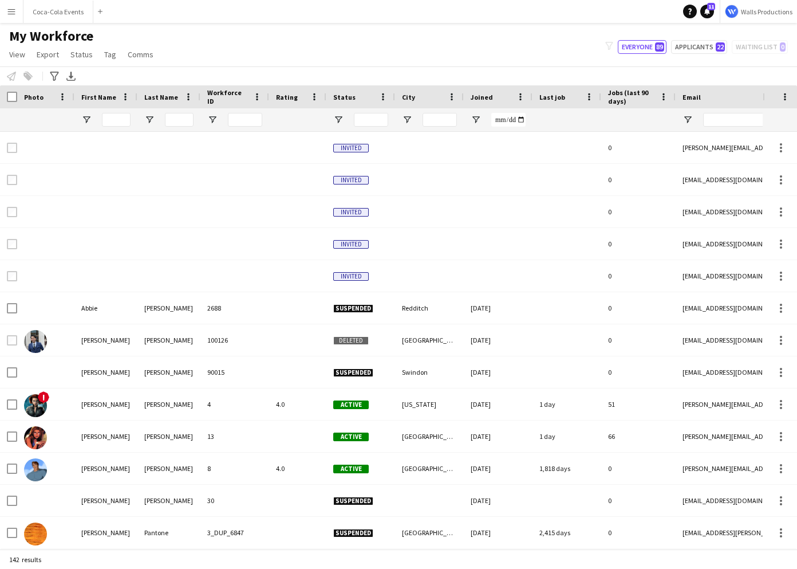
click at [367, 69] on div "Notify workforce Add to tag Select at least one crew to tag him or her. Advance…" at bounding box center [398, 75] width 797 height 19
click at [20, 54] on span "View" at bounding box center [17, 54] width 16 height 10
click at [393, 14] on app-navbar "Menu Boards Boards Boards All jobs Status Workforce Workforce My Workforce Recr…" at bounding box center [398, 11] width 797 height 23
click at [17, 57] on span "View" at bounding box center [17, 54] width 16 height 10
click at [64, 111] on span "Customise view" at bounding box center [41, 113] width 54 height 10
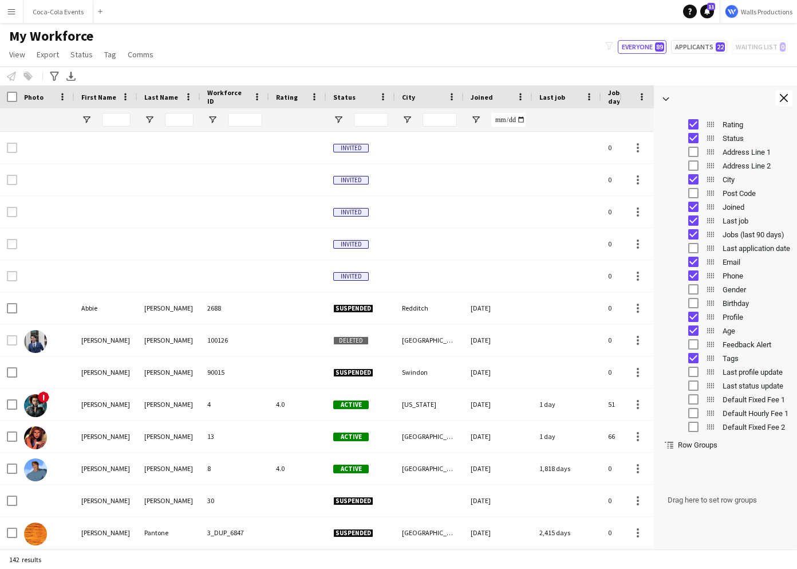
scroll to position [101, 0]
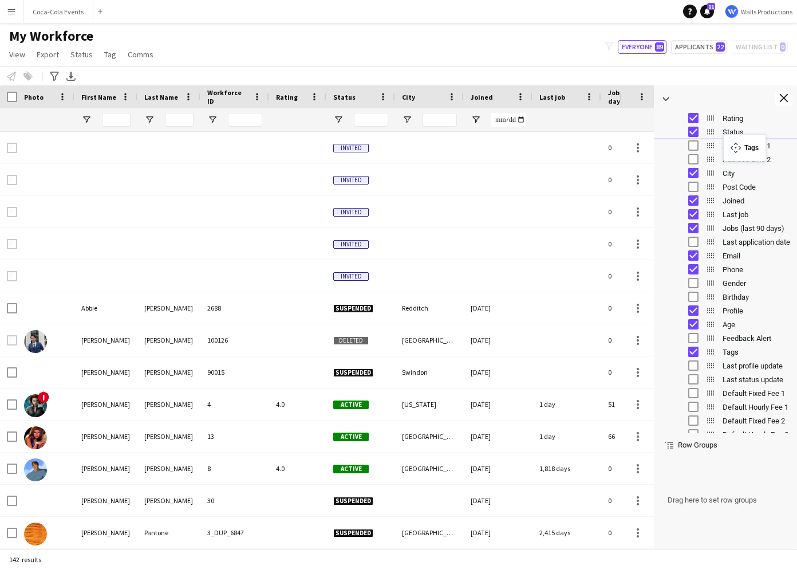
drag, startPoint x: 713, startPoint y: 351, endPoint x: 729, endPoint y: 141, distance: 209.7
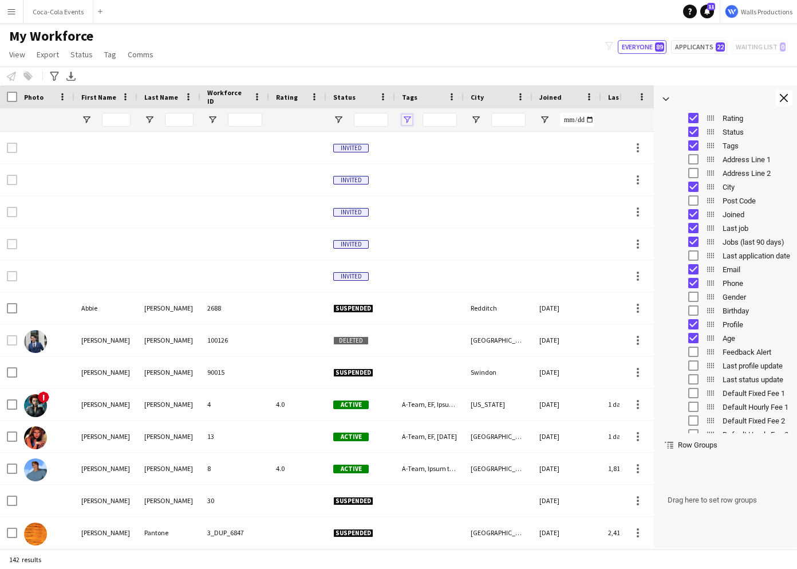
click at [409, 119] on span "Open Filter Menu" at bounding box center [407, 120] width 10 height 10
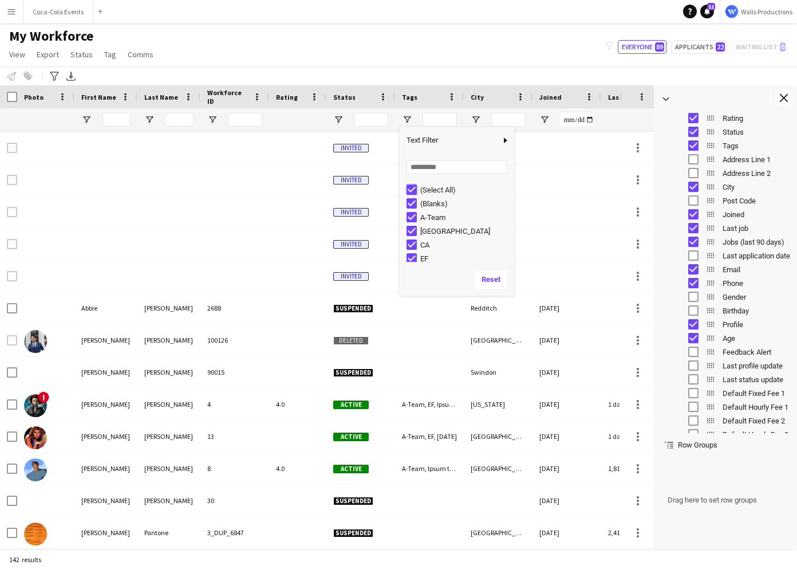
type input "***"
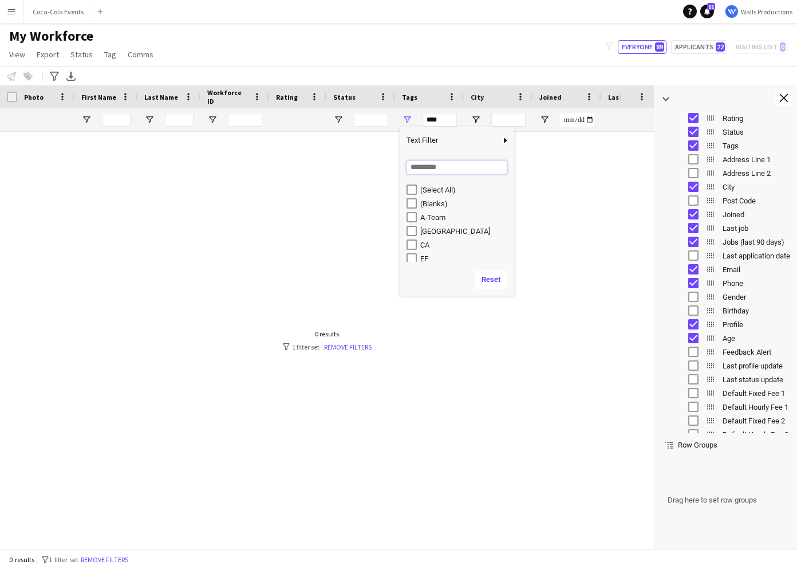
click at [418, 165] on input "Search filter values" at bounding box center [457, 167] width 101 height 14
type input "*****"
type input "**********"
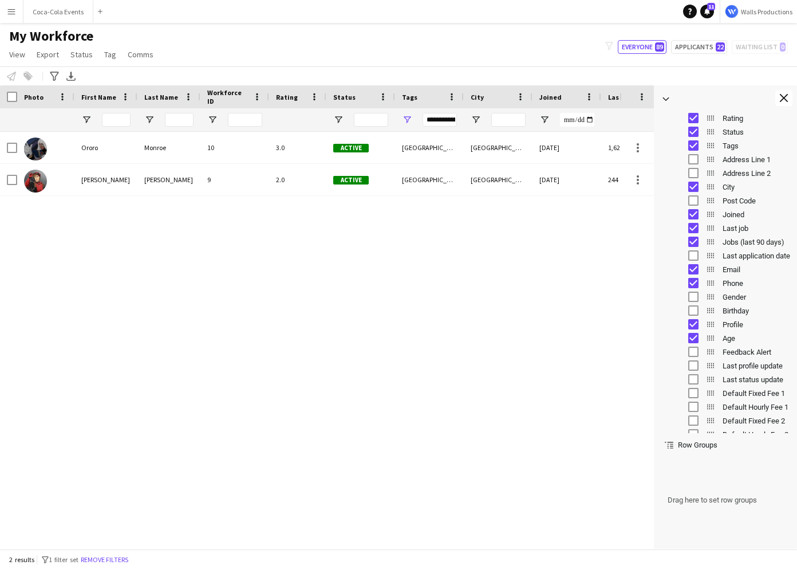
click at [274, 281] on div "Ororo Monroe 10 3.0 Active Brighton Brighton 20-11-2018 1,622 days 0 Wade Wilso…" at bounding box center [310, 340] width 620 height 417
click at [784, 99] on app-icon "Close tool panel" at bounding box center [784, 98] width 8 height 8
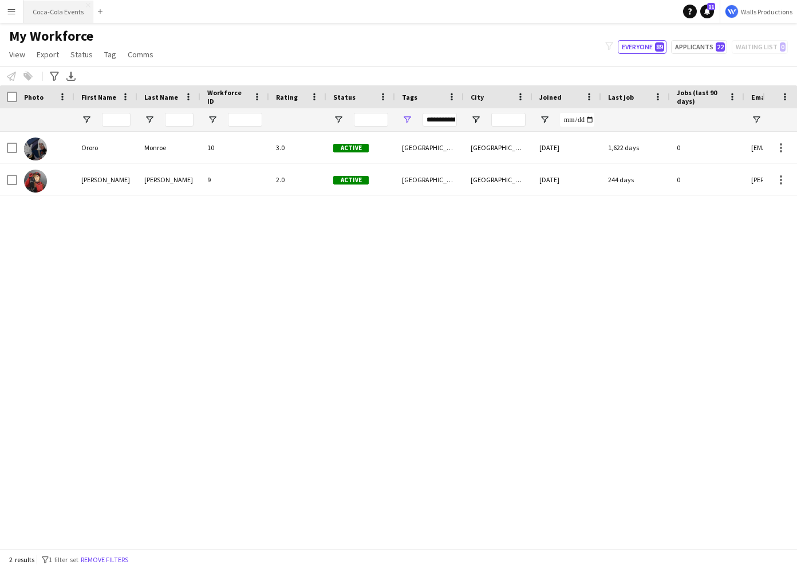
click at [65, 10] on button "Coca-Cola Events Close" at bounding box center [58, 12] width 70 height 22
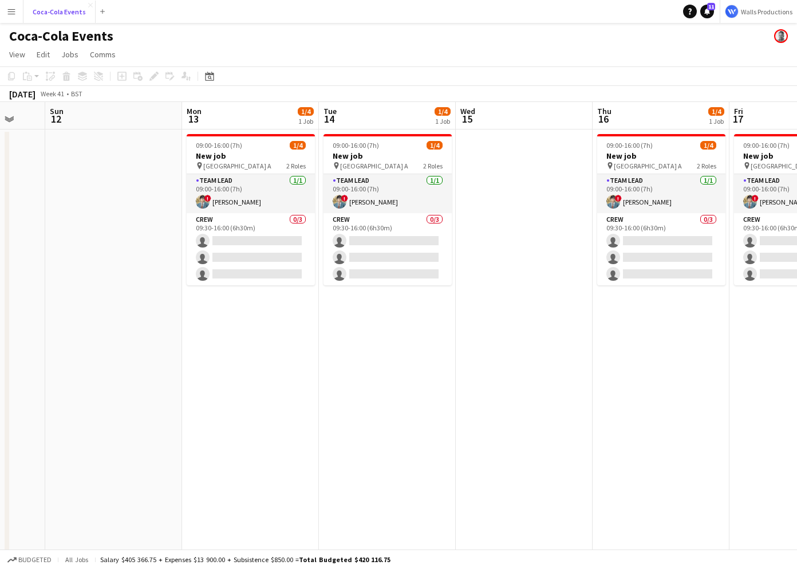
scroll to position [0, 365]
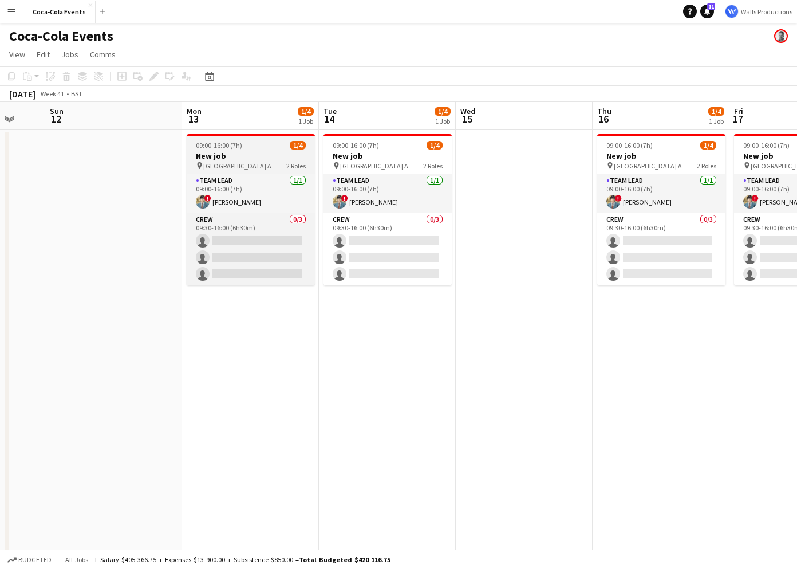
click at [243, 162] on span "Wembley Gate A" at bounding box center [237, 166] width 68 height 9
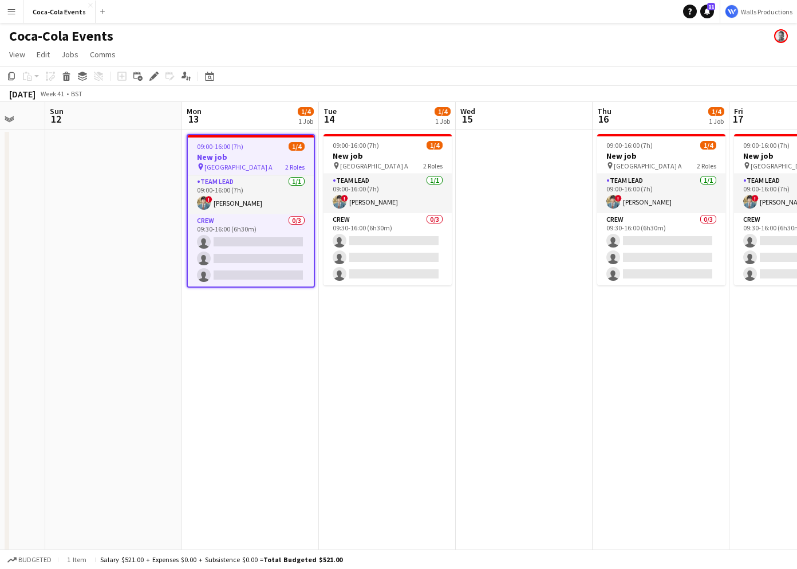
click at [548, 176] on app-date-cell at bounding box center [524, 401] width 137 height 544
click at [502, 163] on app-date-cell at bounding box center [524, 401] width 137 height 544
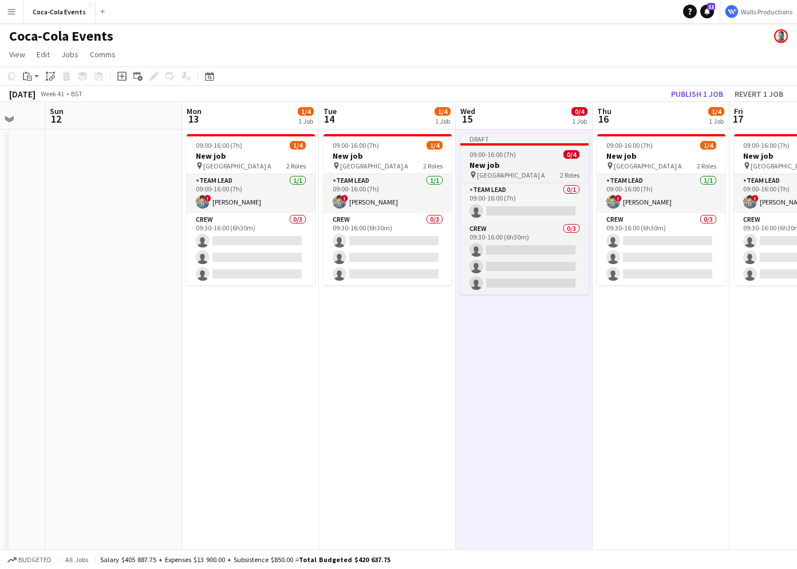
click at [499, 156] on span "09:00-16:00 (7h)" at bounding box center [493, 154] width 46 height 9
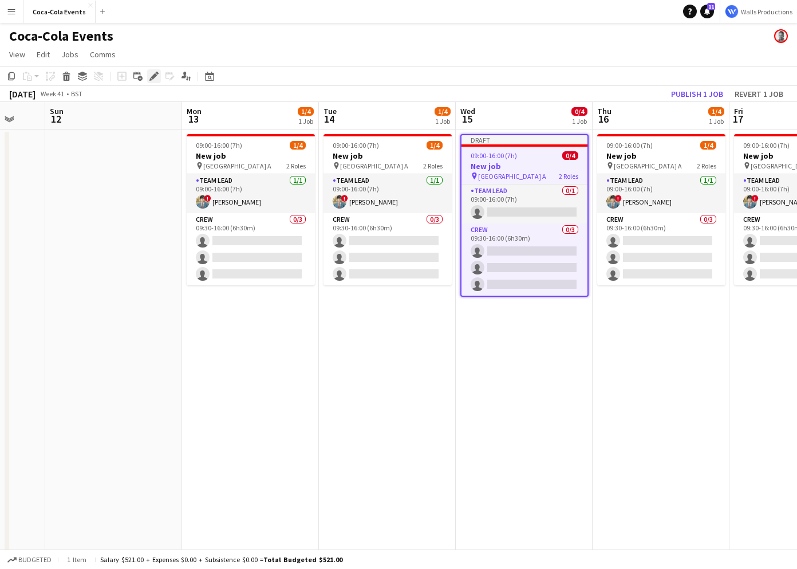
click at [147, 73] on div "Edit" at bounding box center [154, 76] width 14 height 14
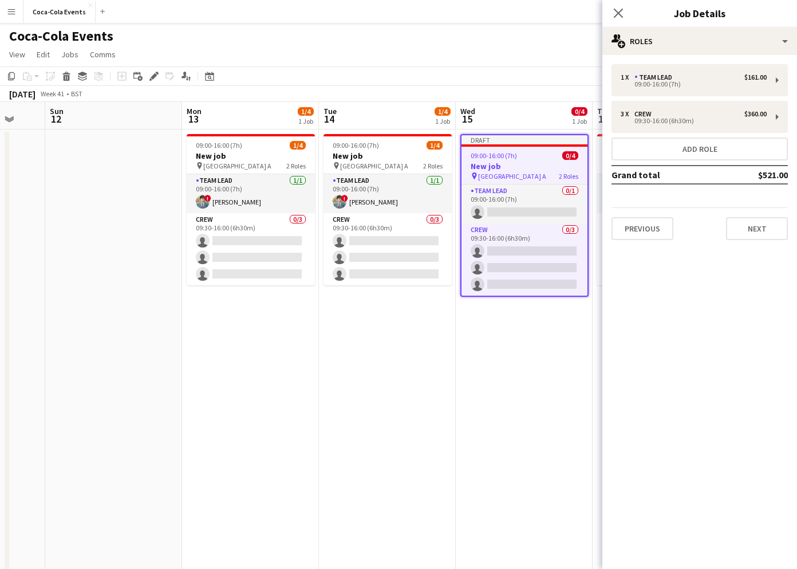
scroll to position [0, 423]
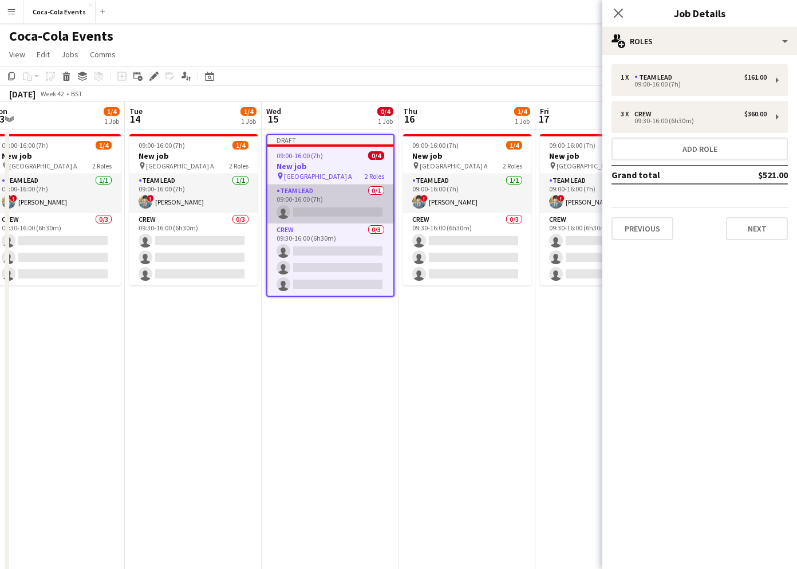
click at [317, 206] on app-card-role "Team Lead 0/1 09:00-16:00 (7h) single-neutral-actions" at bounding box center [330, 203] width 126 height 39
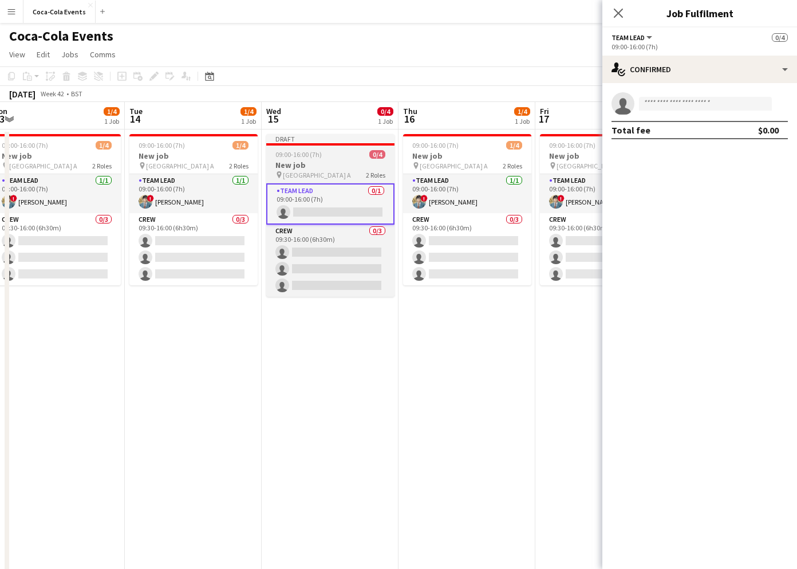
click at [308, 166] on h3 "New job" at bounding box center [330, 165] width 128 height 10
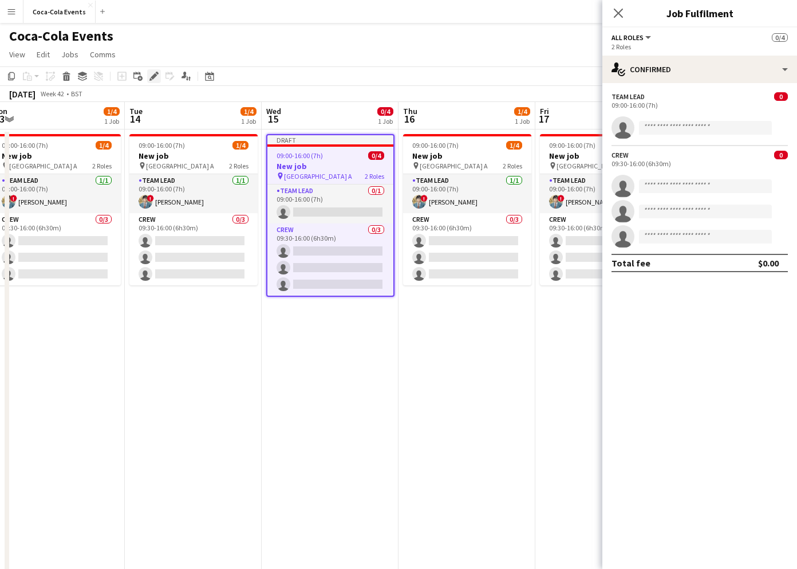
click at [155, 77] on icon "Edit" at bounding box center [153, 76] width 9 height 9
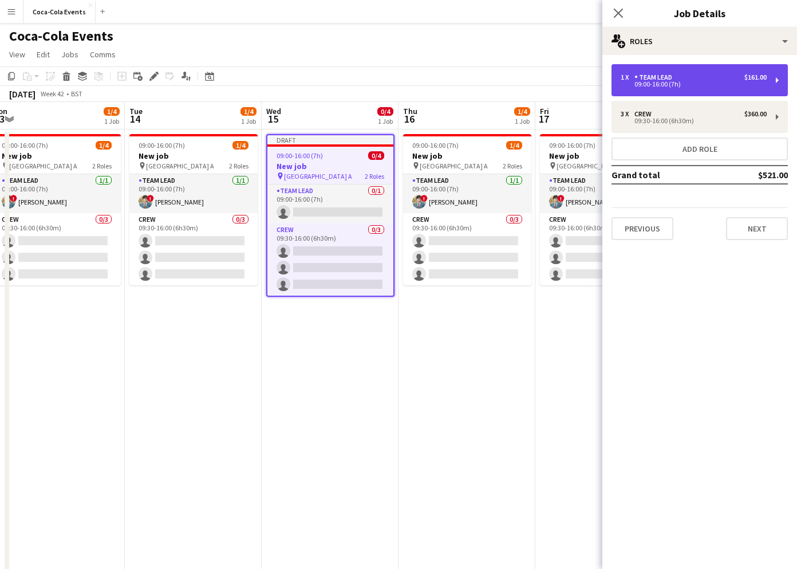
click at [719, 83] on div "09:00-16:00 (7h)" at bounding box center [694, 84] width 146 height 6
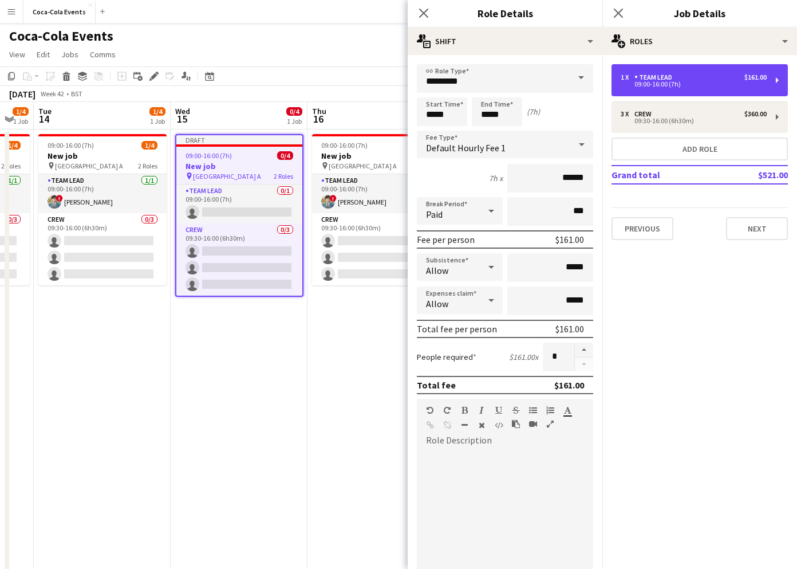
scroll to position [0, 399]
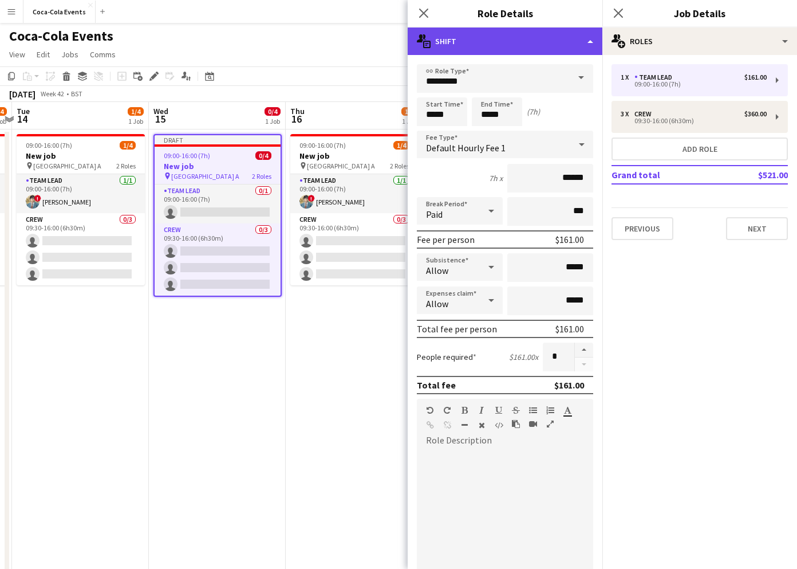
click at [490, 49] on div "multiple-actions-text Shift" at bounding box center [505, 40] width 195 height 27
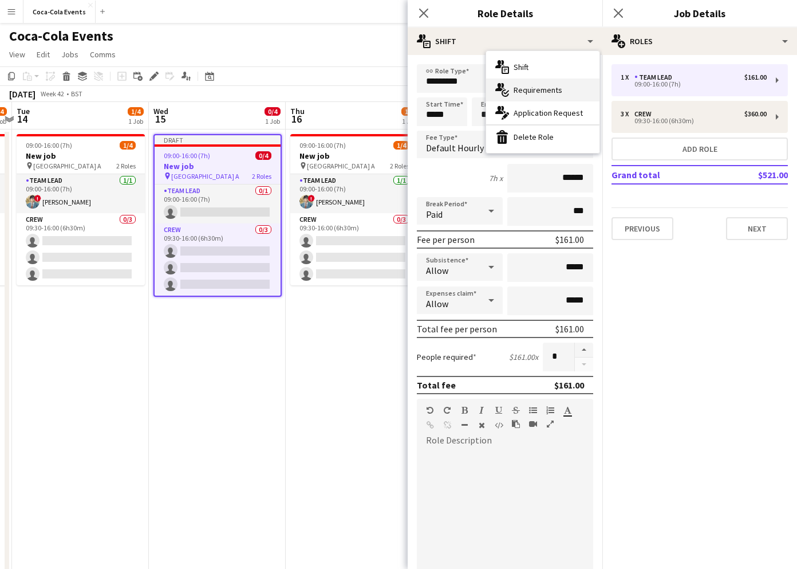
click at [522, 84] on div "multiple-actions-check-2 Requirements" at bounding box center [542, 89] width 113 height 23
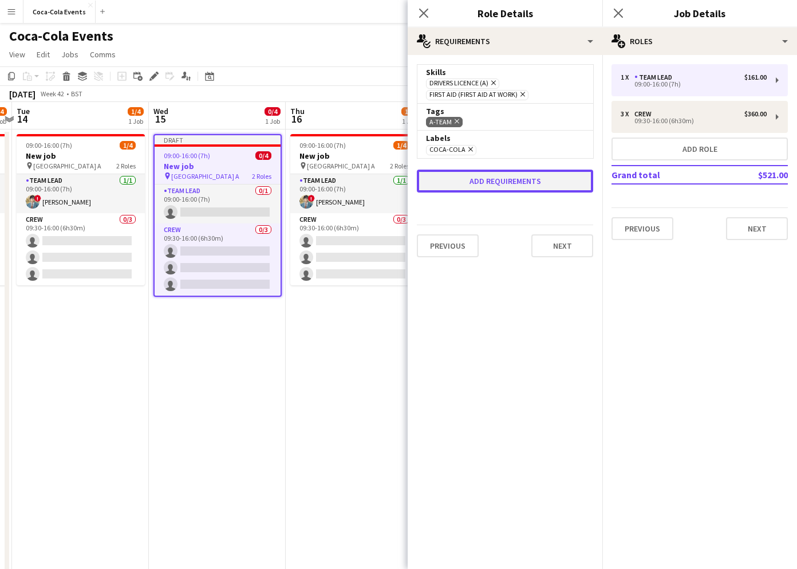
click at [480, 179] on button "Add requirements" at bounding box center [505, 181] width 176 height 23
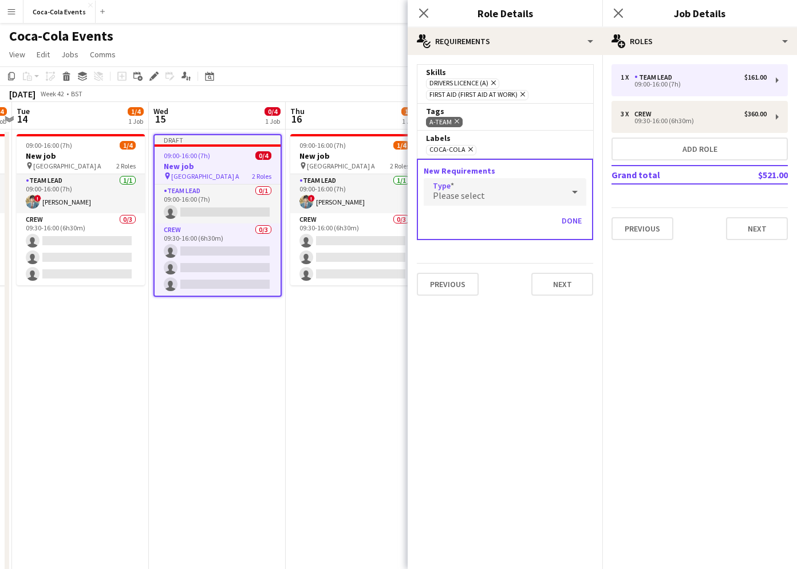
click at [473, 193] on span "Please select" at bounding box center [459, 195] width 52 height 11
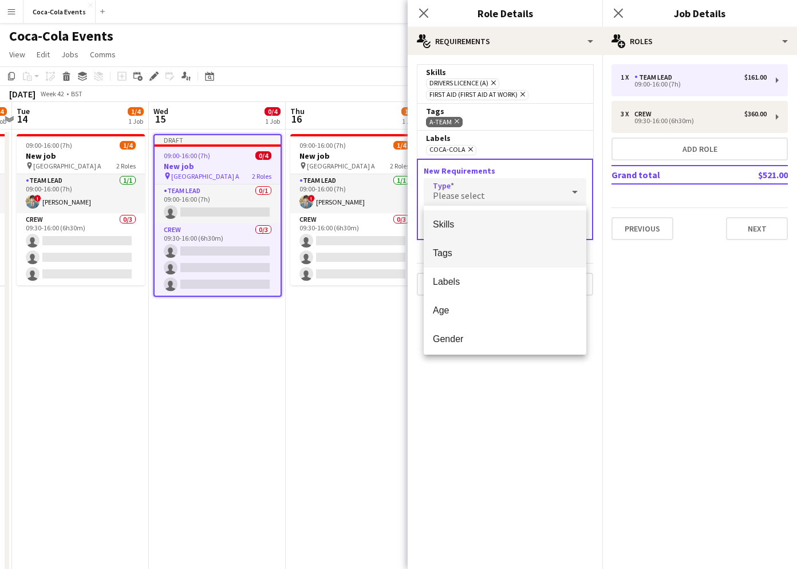
click at [461, 246] on mat-option "Tags" at bounding box center [505, 253] width 163 height 29
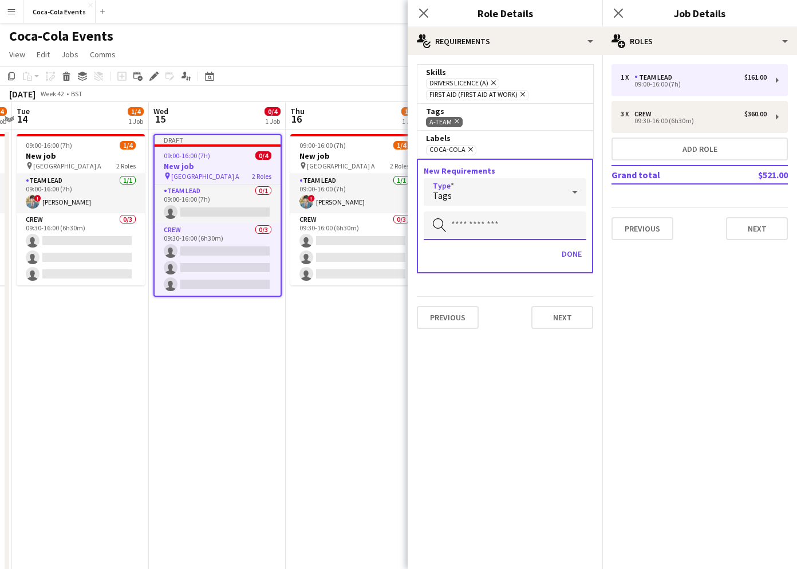
click at [460, 228] on input "text" at bounding box center [505, 225] width 163 height 29
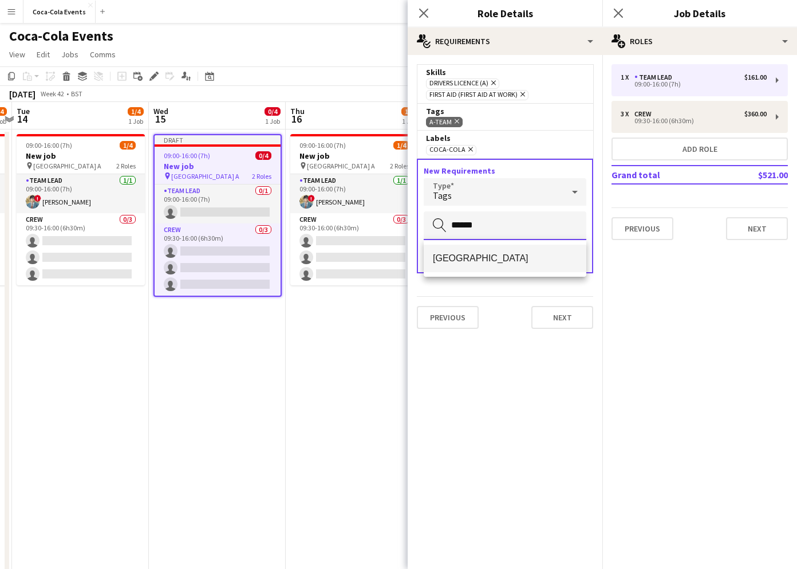
type input "******"
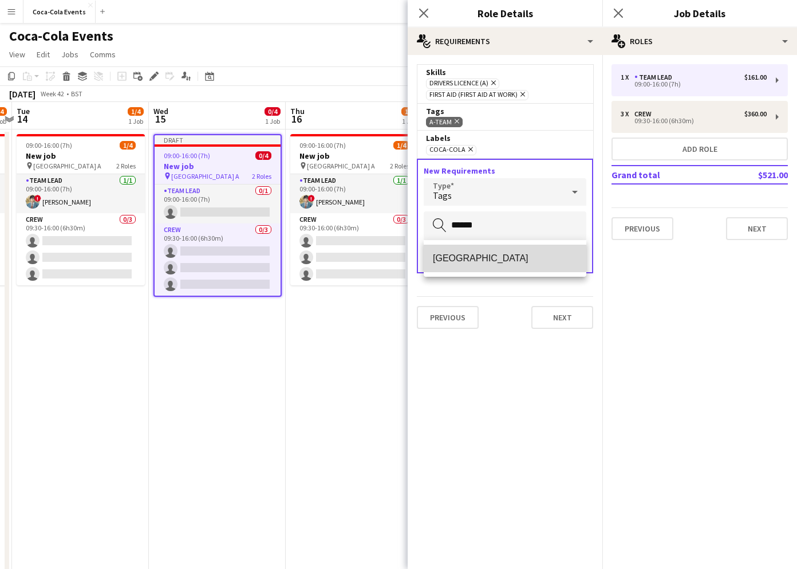
click at [441, 257] on span "[GEOGRAPHIC_DATA]" at bounding box center [505, 258] width 144 height 11
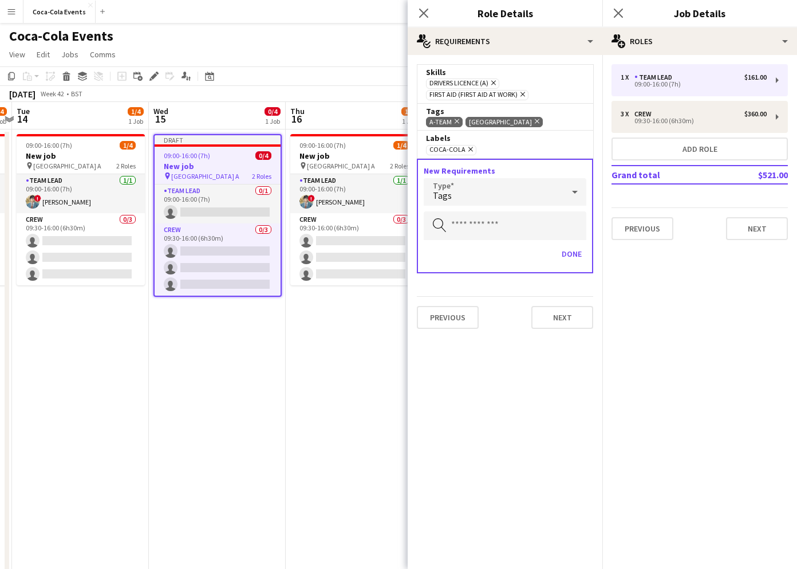
click at [478, 123] on span "[GEOGRAPHIC_DATA]" at bounding box center [500, 121] width 63 height 9
click at [547, 126] on div "A-Team Remove Brighton Remove" at bounding box center [505, 121] width 158 height 11
click at [426, 309] on button "Previous" at bounding box center [448, 317] width 62 height 23
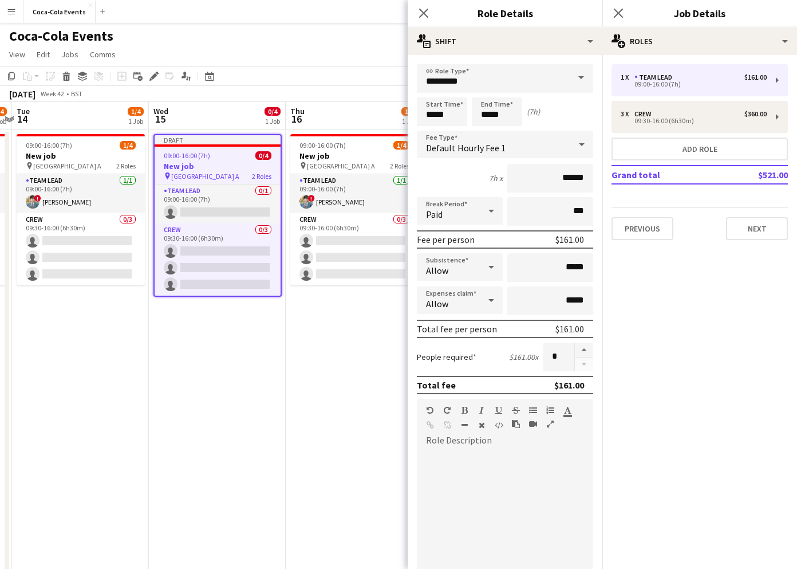
click at [68, 450] on app-date-cell "09:00-16:00 (7h) 1/4 New job pin Wembley Gate A 2 Roles Team Lead 1/1 09:00-16:…" at bounding box center [80, 401] width 137 height 544
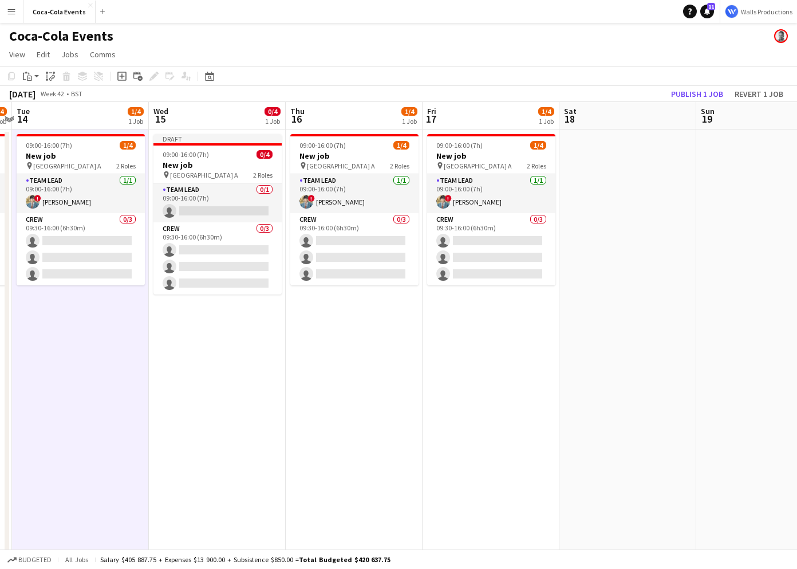
click at [15, 15] on app-icon "Menu" at bounding box center [11, 11] width 9 height 9
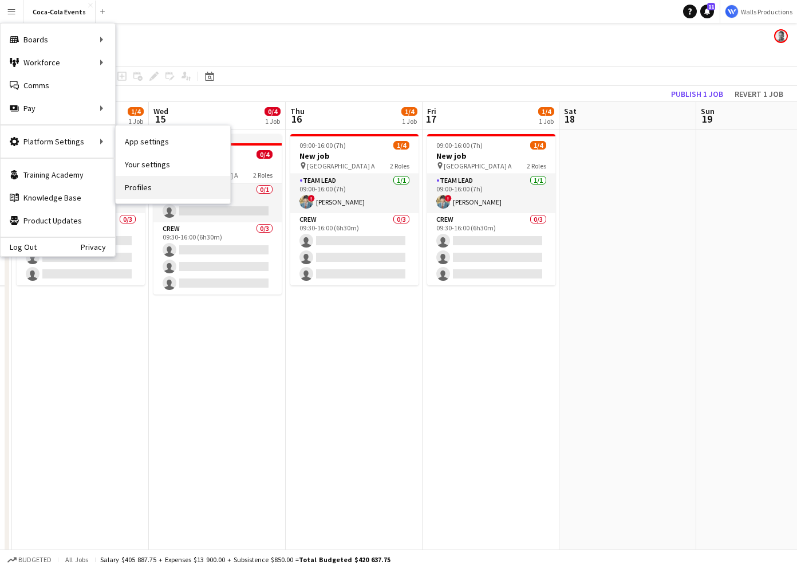
click at [146, 186] on link "Profiles" at bounding box center [173, 187] width 115 height 23
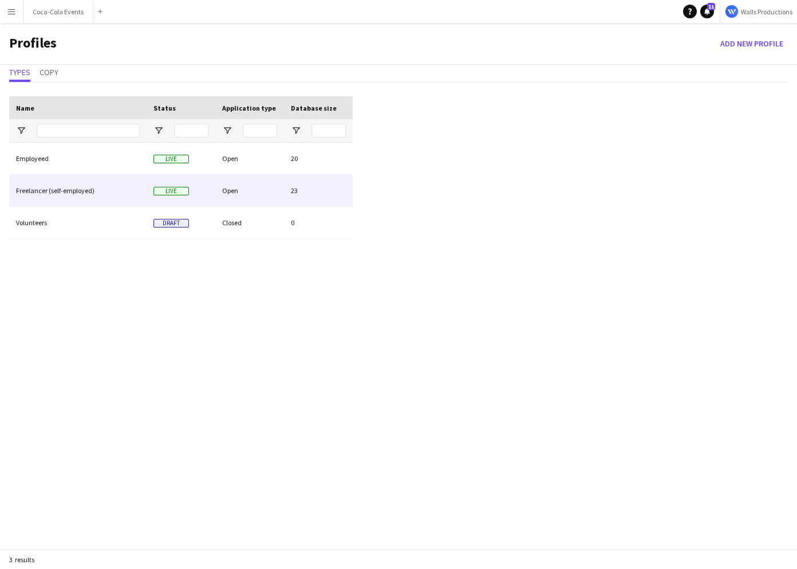
click at [50, 191] on div "Freelancer (self-employed)" at bounding box center [77, 191] width 137 height 32
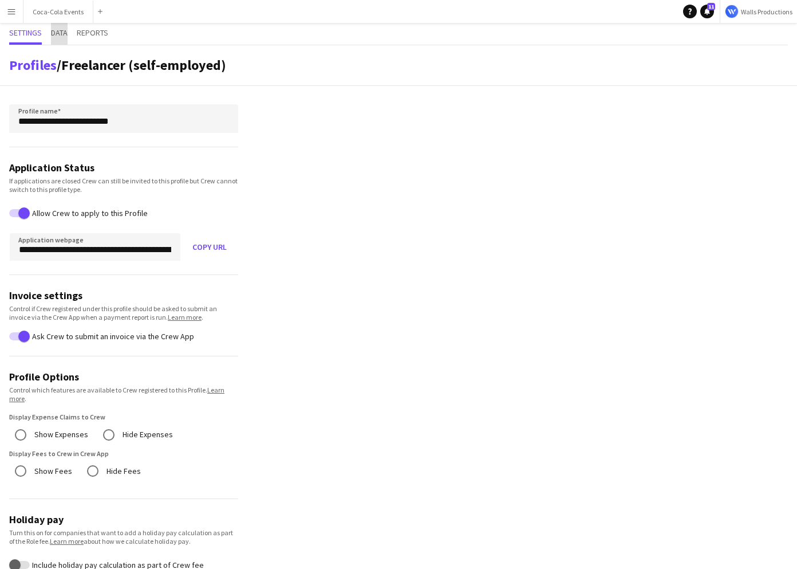
click at [53, 33] on span "Data" at bounding box center [59, 33] width 17 height 8
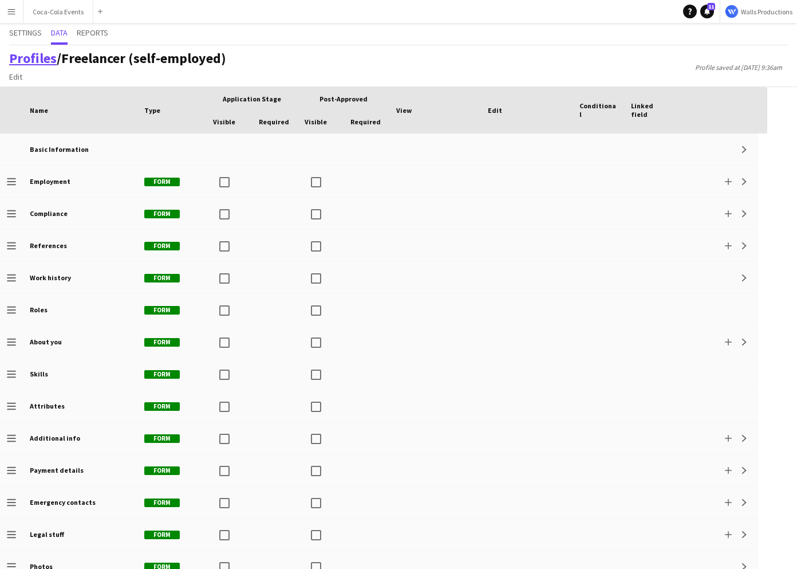
click at [27, 59] on link "Profiles" at bounding box center [33, 58] width 48 height 18
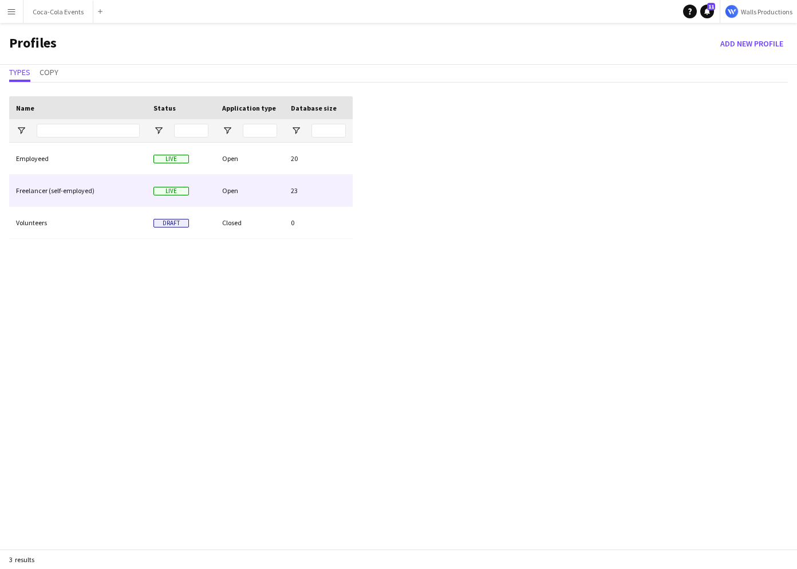
click at [42, 188] on div "Freelancer (self-employed)" at bounding box center [77, 191] width 137 height 32
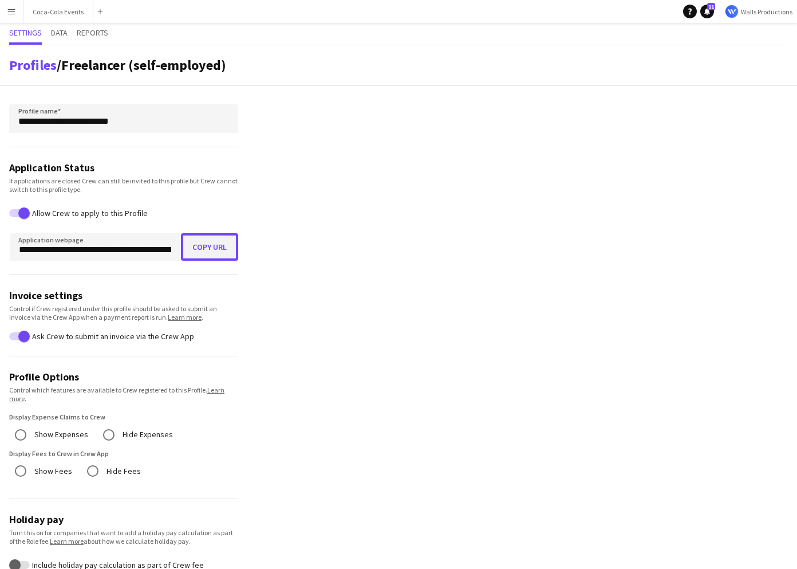
click at [207, 247] on button "Copy URL" at bounding box center [209, 246] width 57 height 27
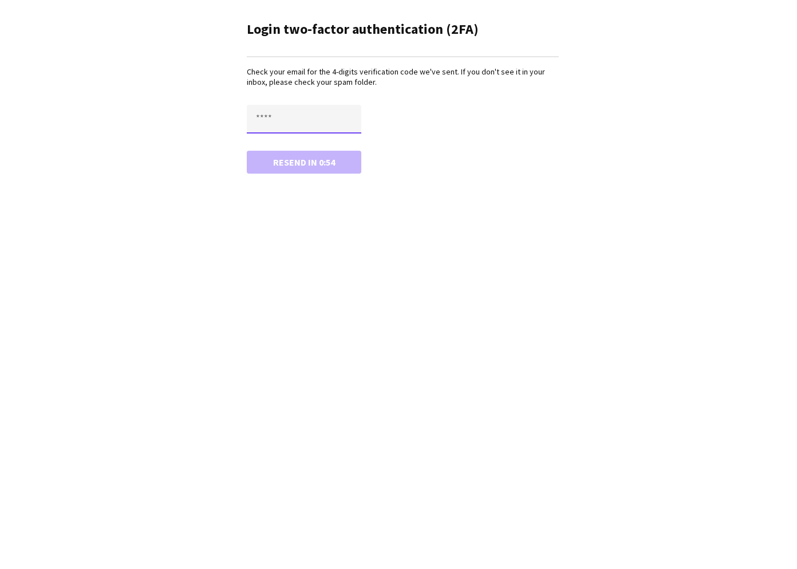
click at [283, 118] on input "text" at bounding box center [304, 119] width 115 height 29
paste input "****"
type input "****"
click at [274, 164] on button "Confirm" at bounding box center [304, 162] width 115 height 23
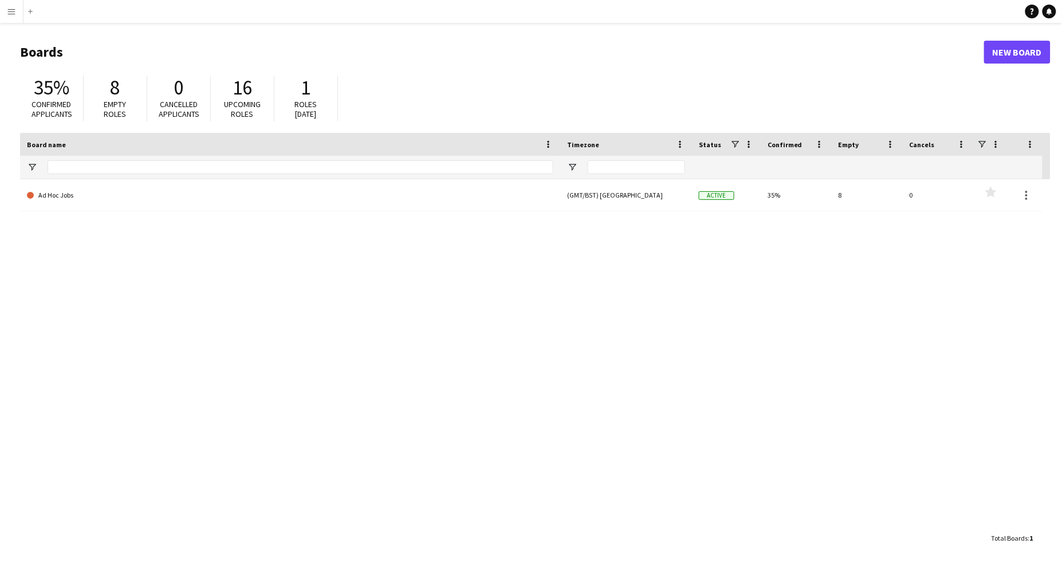
click at [130, 382] on div "Ad Hoc Jobs (GMT/BST) [GEOGRAPHIC_DATA] Active 35% 8 0 Favourites" at bounding box center [535, 353] width 1030 height 348
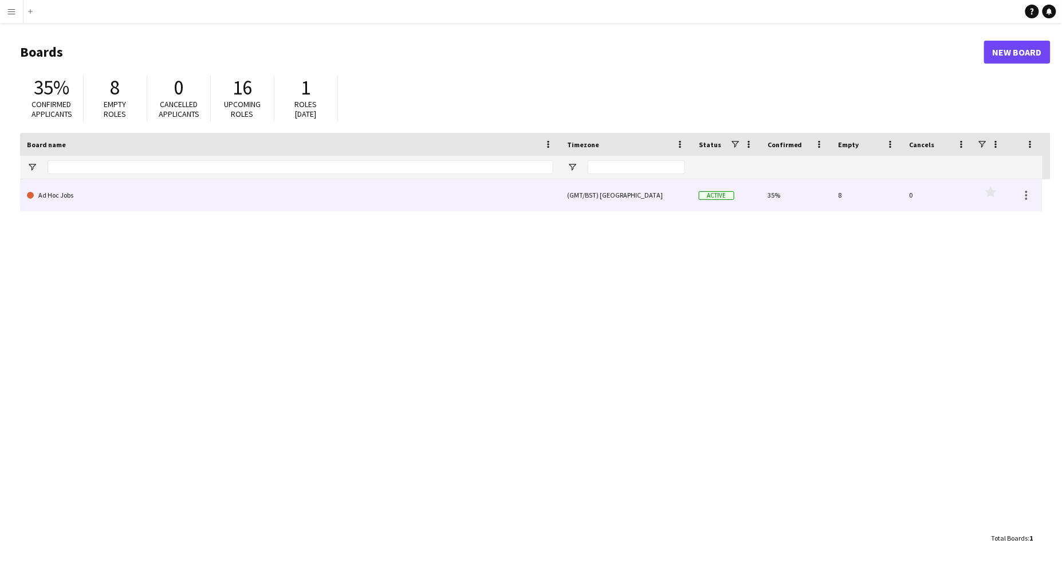
click at [56, 199] on link "Ad Hoc Jobs" at bounding box center [290, 195] width 526 height 32
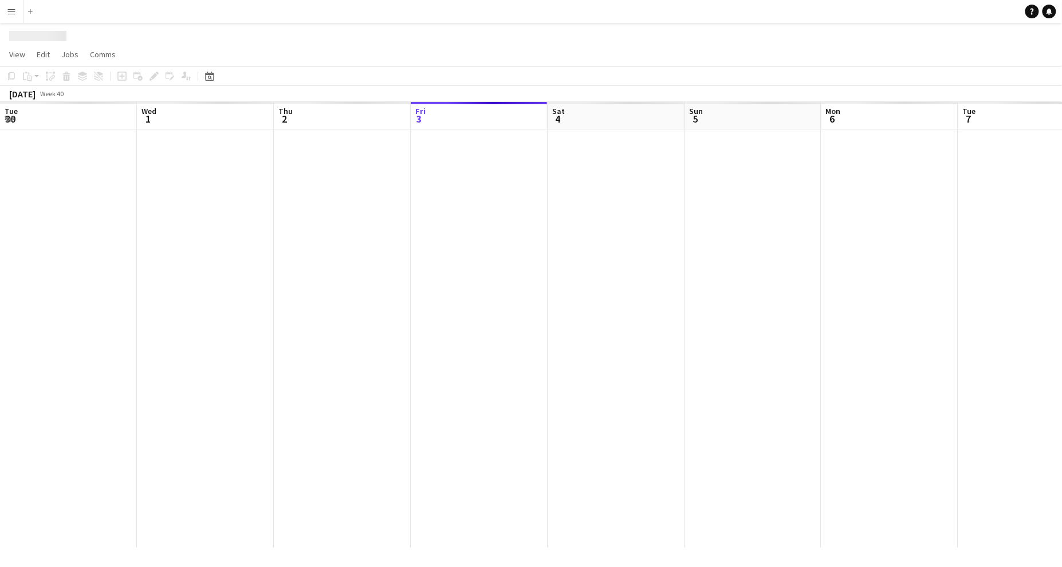
scroll to position [0, 274]
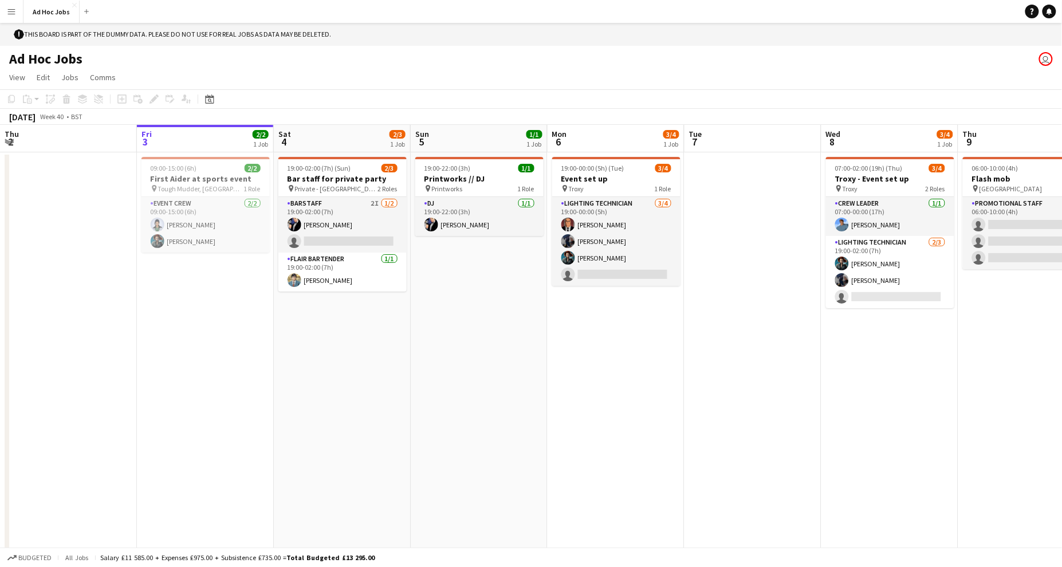
click at [7, 13] on app-icon "Menu" at bounding box center [11, 11] width 9 height 9
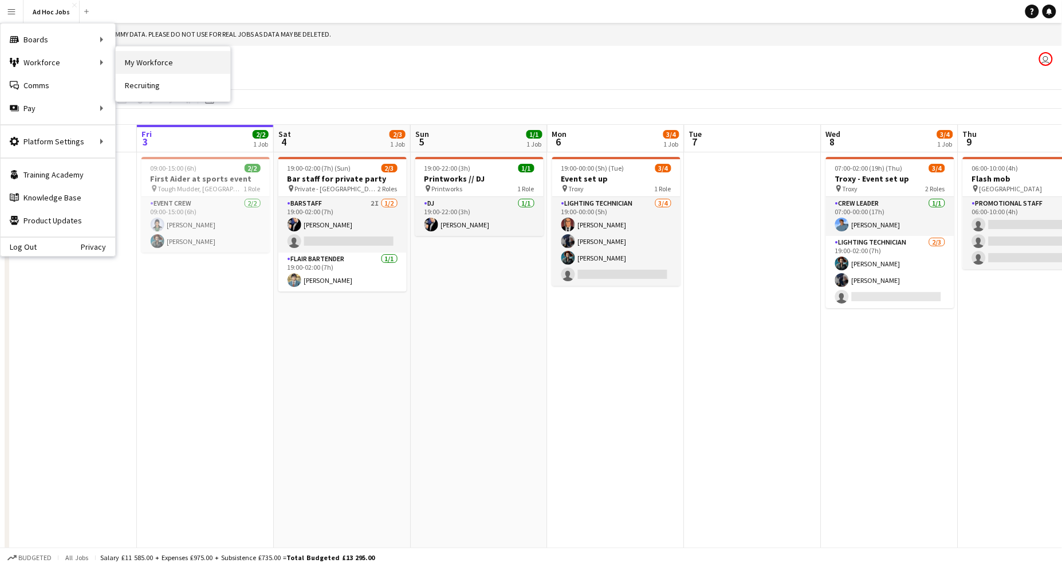
click at [147, 68] on link "My Workforce" at bounding box center [173, 62] width 115 height 23
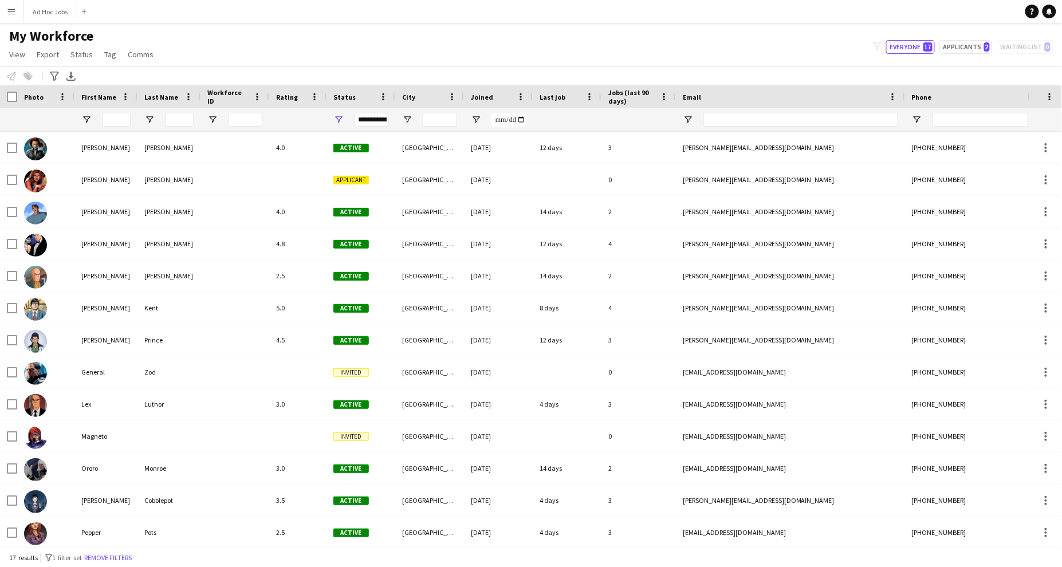
click at [11, 15] on app-icon "Menu" at bounding box center [11, 11] width 9 height 9
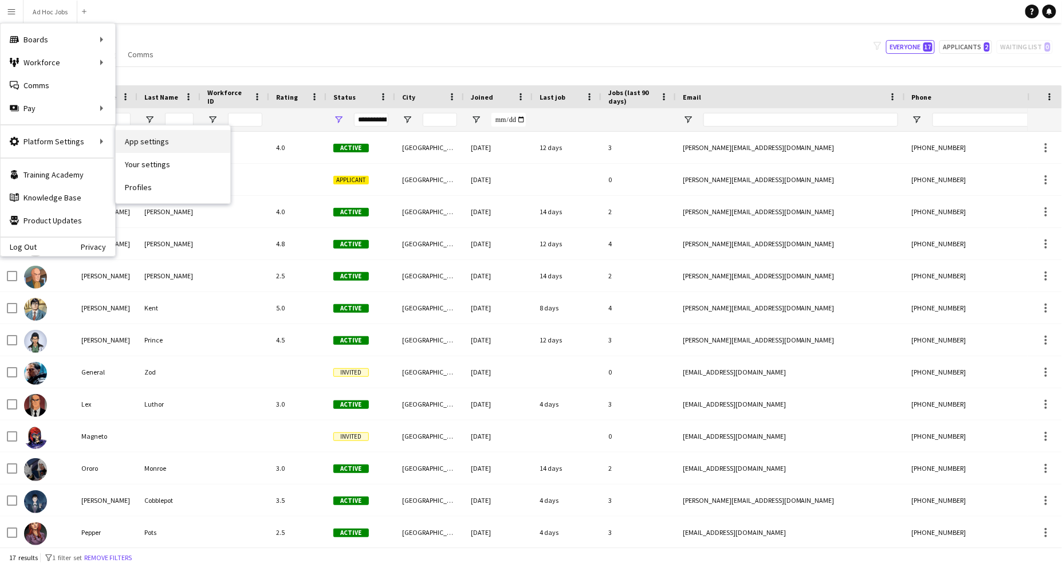
click at [141, 147] on link "App settings" at bounding box center [173, 141] width 115 height 23
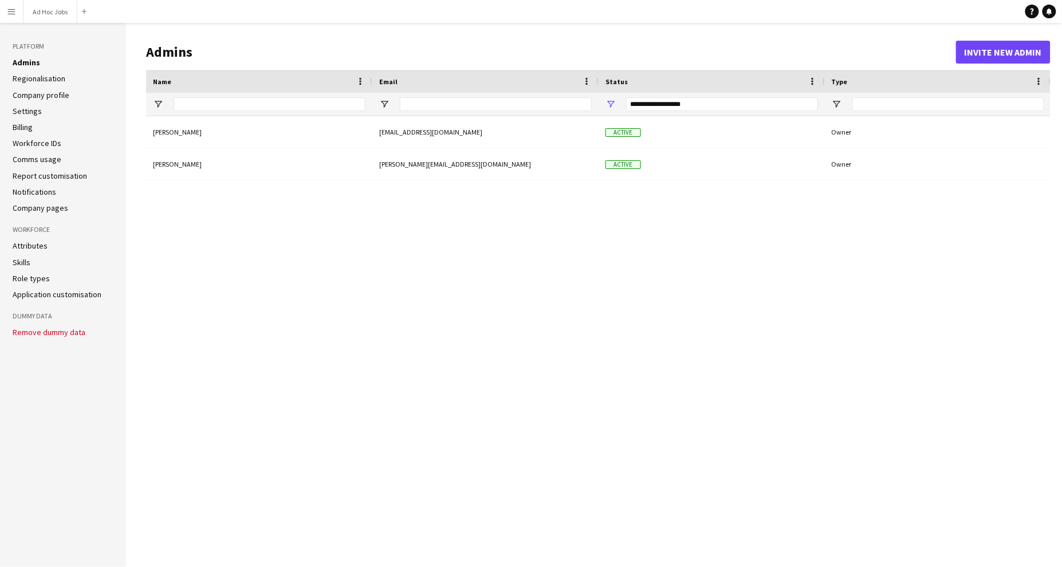
click at [499, 267] on div "[PERSON_NAME] [PERSON_NAME][EMAIL_ADDRESS][DOMAIN_NAME] Active Owner [PERSON_NA…" at bounding box center [598, 332] width 904 height 433
click at [797, 53] on button "Invite new admin" at bounding box center [1003, 52] width 95 height 23
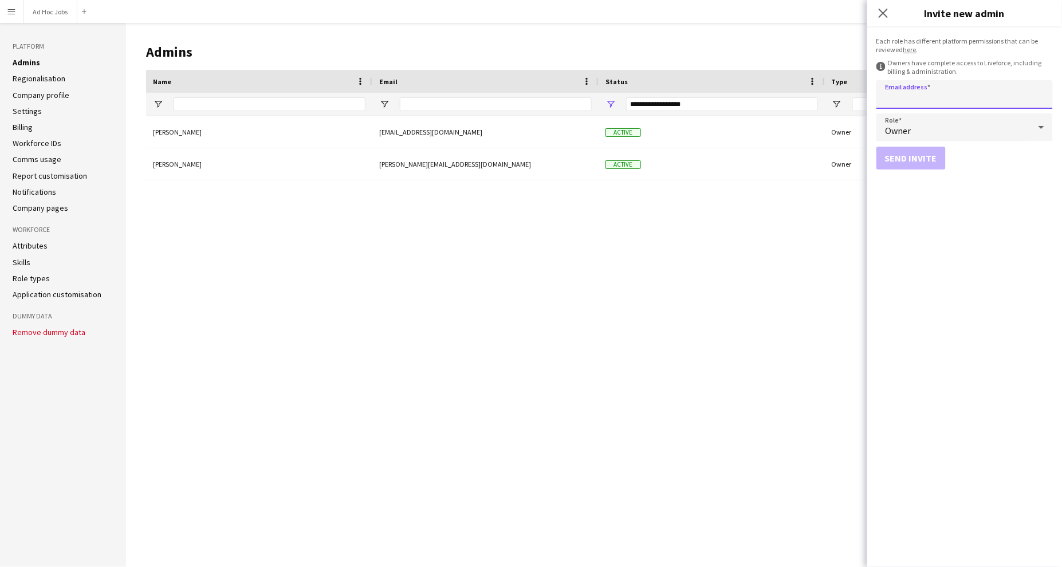
click at [797, 92] on input "Email address" at bounding box center [964, 94] width 176 height 29
click at [797, 248] on form "Each role has different platform permissions that can be reviewed here . inform…" at bounding box center [964, 297] width 195 height 540
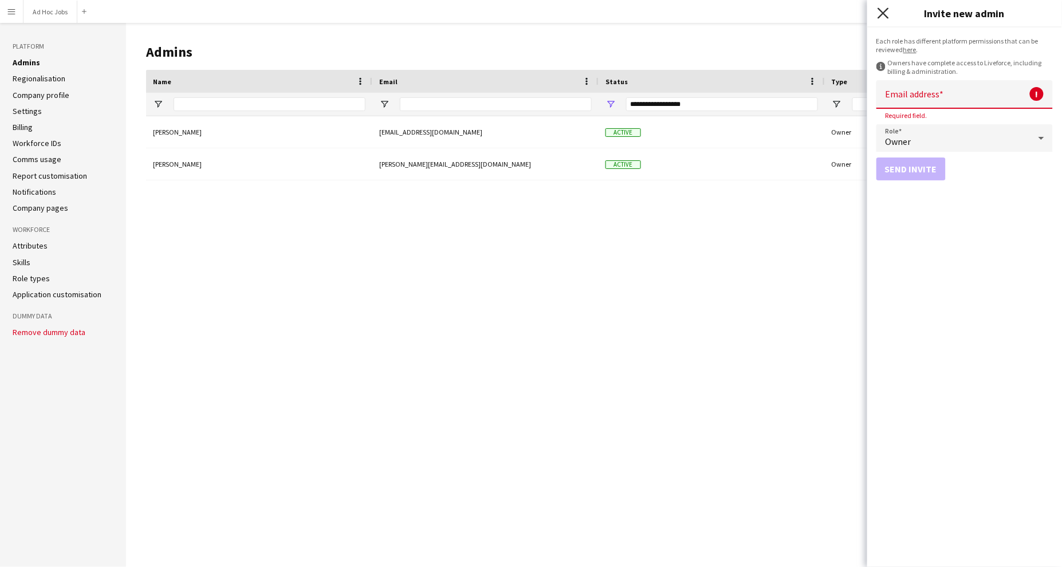
click at [797, 13] on icon at bounding box center [882, 12] width 11 height 11
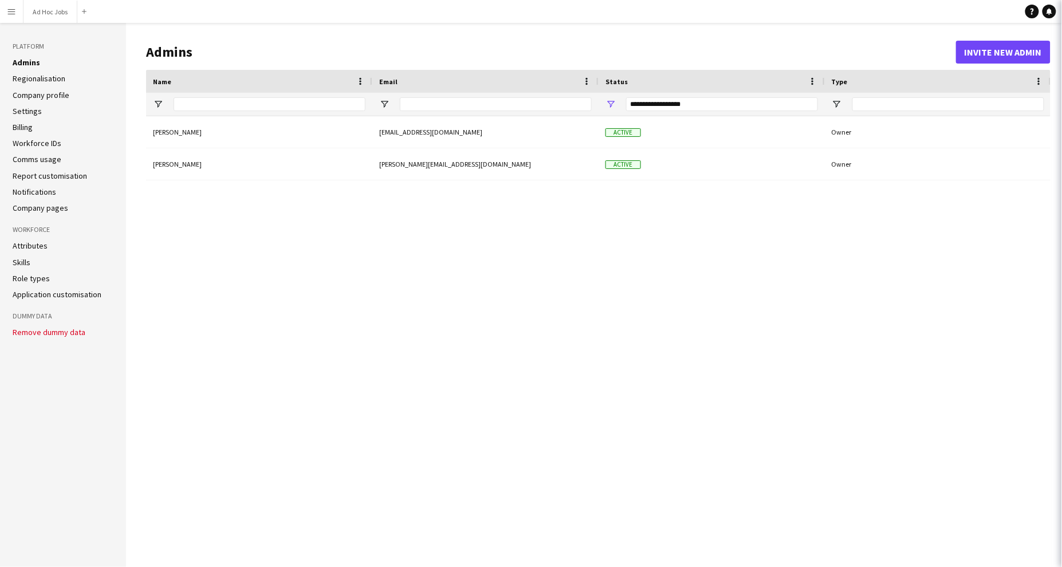
click at [462, 299] on div "[PERSON_NAME] [PERSON_NAME][EMAIL_ADDRESS][DOMAIN_NAME] Active Owner [PERSON_NA…" at bounding box center [598, 332] width 904 height 433
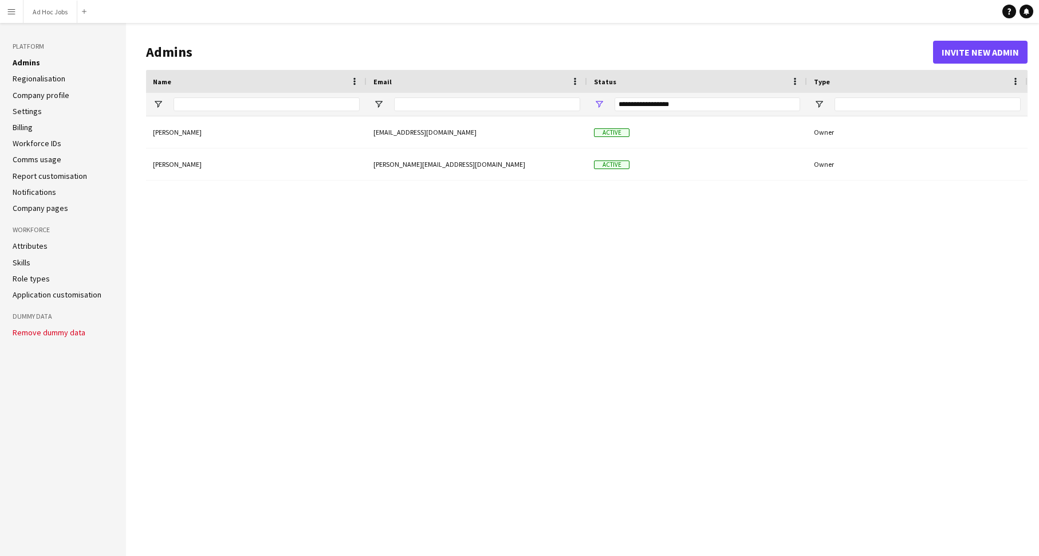
click at [215, 481] on div "[PERSON_NAME] [PERSON_NAME][EMAIL_ADDRESS][DOMAIN_NAME] Active Owner [PERSON_NA…" at bounding box center [587, 327] width 882 height 422
click at [10, 14] on app-icon "Menu" at bounding box center [11, 11] width 9 height 9
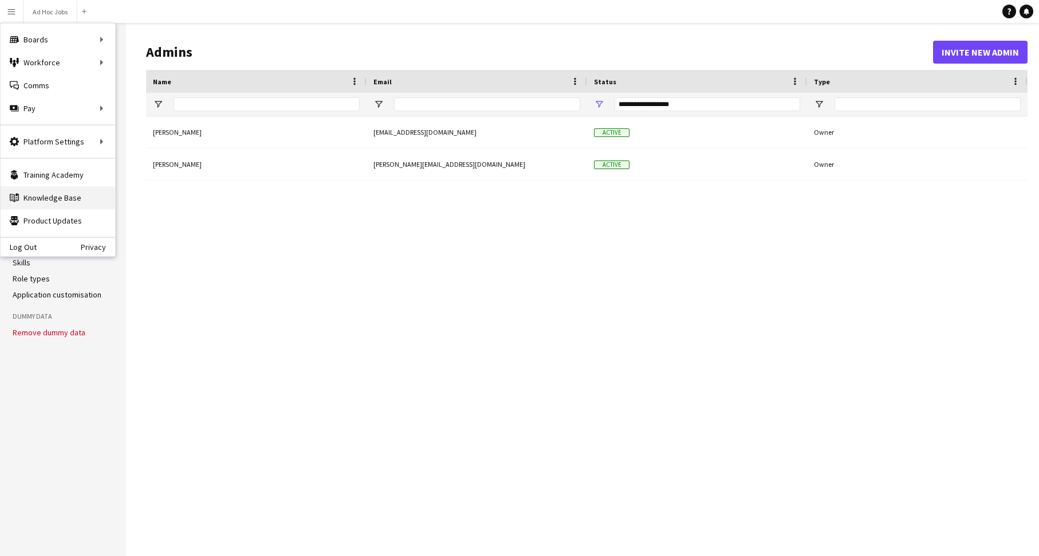
click at [45, 200] on link "Knowledge Base Knowledge Base" at bounding box center [58, 197] width 115 height 23
click at [65, 177] on link "Training Academy Training Academy" at bounding box center [58, 174] width 115 height 23
click at [233, 270] on div "[PERSON_NAME] [PERSON_NAME][EMAIL_ADDRESS][DOMAIN_NAME] Active Owner [PERSON_NA…" at bounding box center [587, 327] width 882 height 422
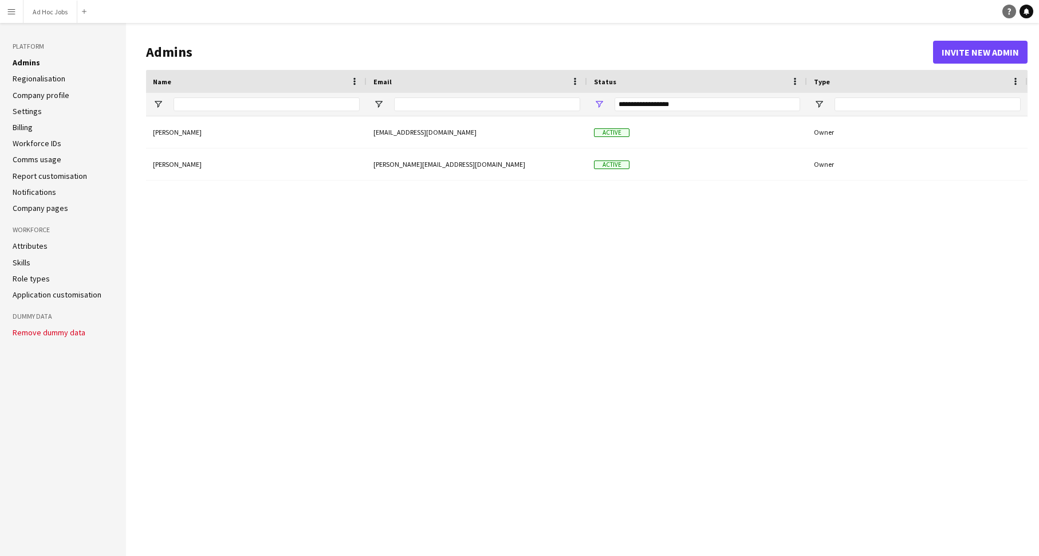
click at [797, 11] on icon at bounding box center [1009, 12] width 3 height 6
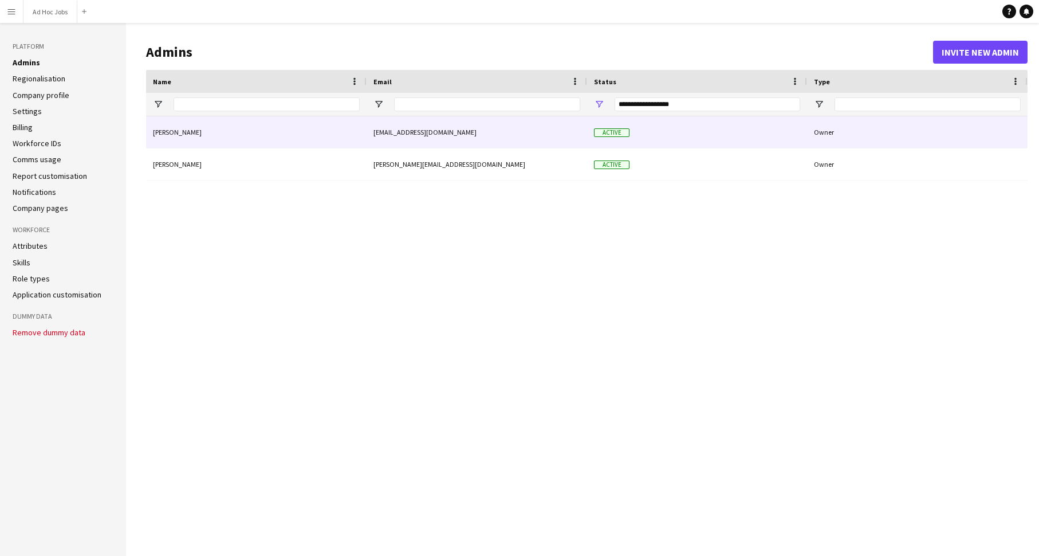
click at [422, 129] on div "[EMAIL_ADDRESS][DOMAIN_NAME]" at bounding box center [477, 132] width 221 height 32
click at [176, 135] on div "[PERSON_NAME]" at bounding box center [256, 132] width 221 height 32
click at [174, 130] on div "[PERSON_NAME]" at bounding box center [256, 132] width 221 height 32
drag, startPoint x: 447, startPoint y: 131, endPoint x: 381, endPoint y: 131, distance: 65.3
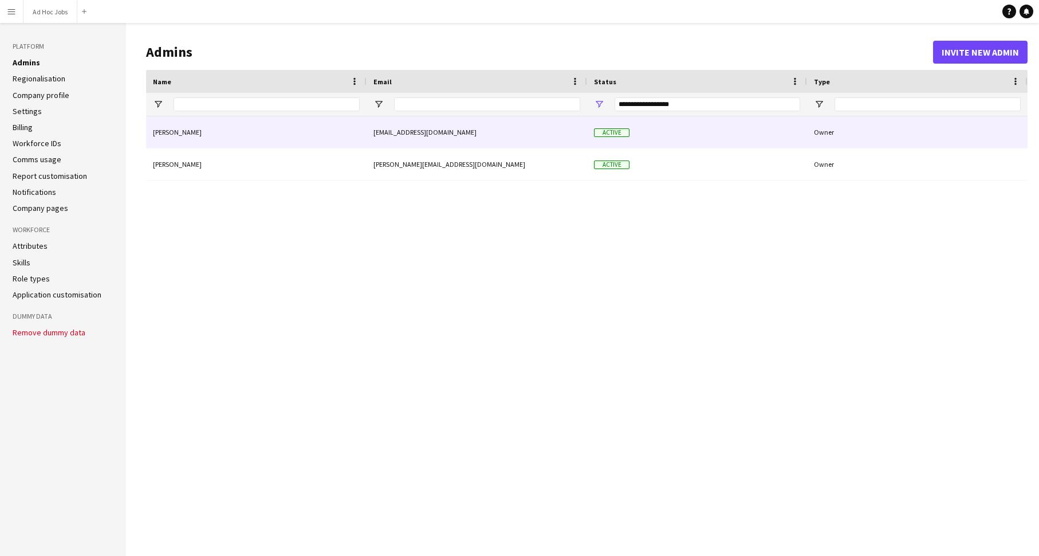
click at [381, 131] on div "[EMAIL_ADDRESS][DOMAIN_NAME]" at bounding box center [477, 132] width 221 height 32
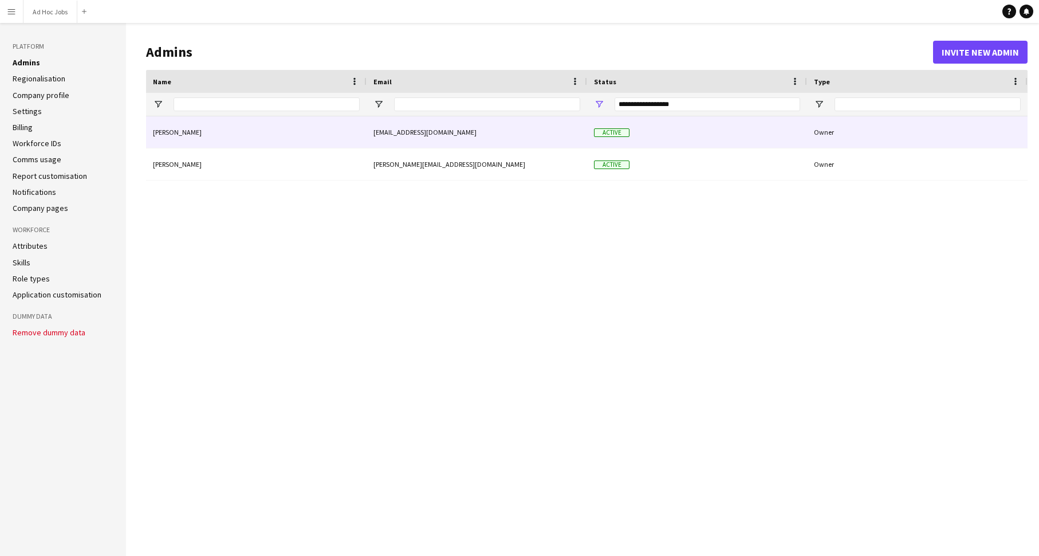
click at [381, 131] on div "[EMAIL_ADDRESS][DOMAIN_NAME]" at bounding box center [477, 132] width 221 height 32
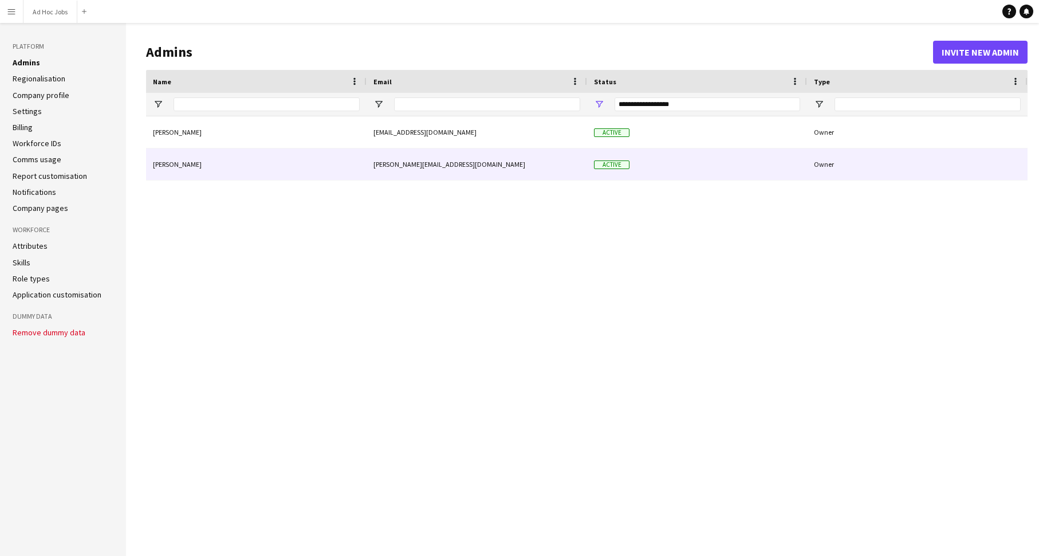
click at [215, 173] on div "[PERSON_NAME]" at bounding box center [256, 164] width 221 height 32
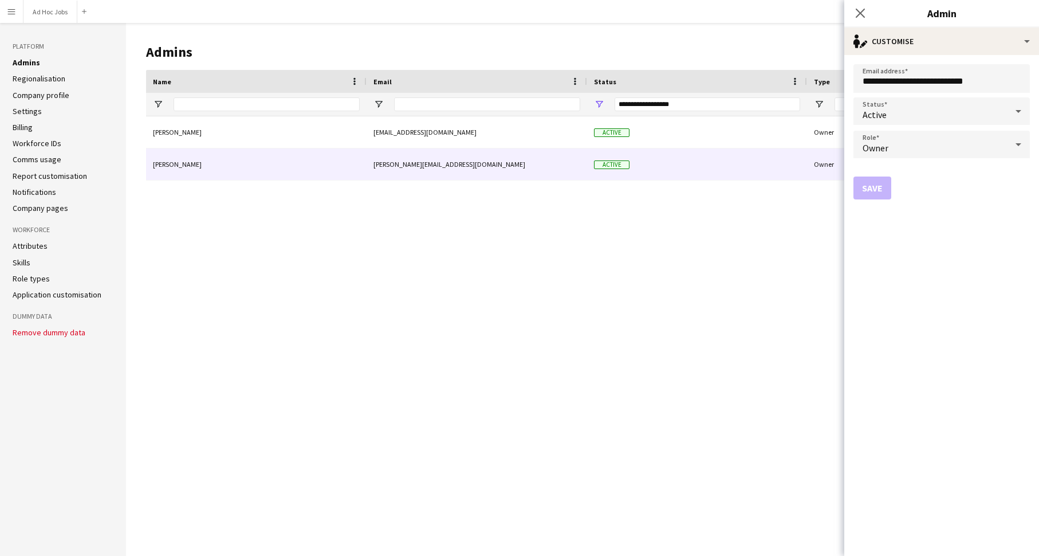
click at [11, 18] on button "Menu" at bounding box center [11, 11] width 23 height 23
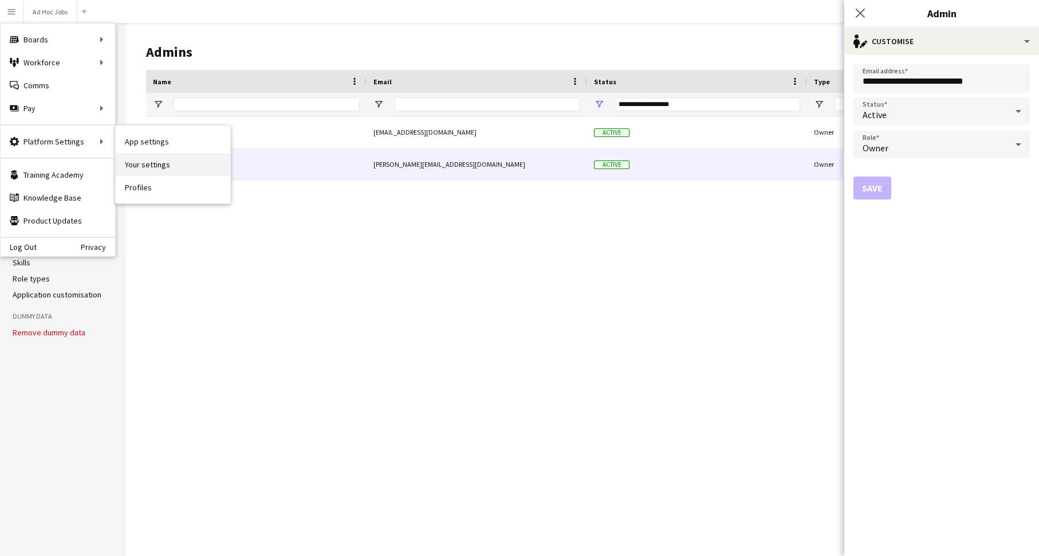
click at [144, 162] on link "Your settings" at bounding box center [173, 164] width 115 height 23
